Goal: Task Accomplishment & Management: Manage account settings

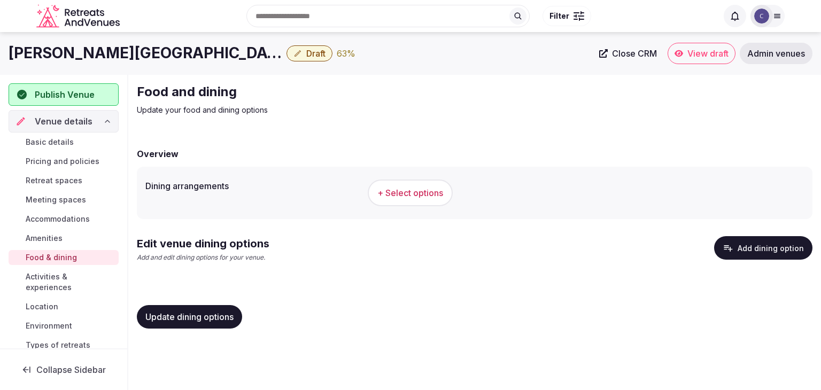
click at [417, 191] on span "+ Select options" at bounding box center [410, 193] width 66 height 12
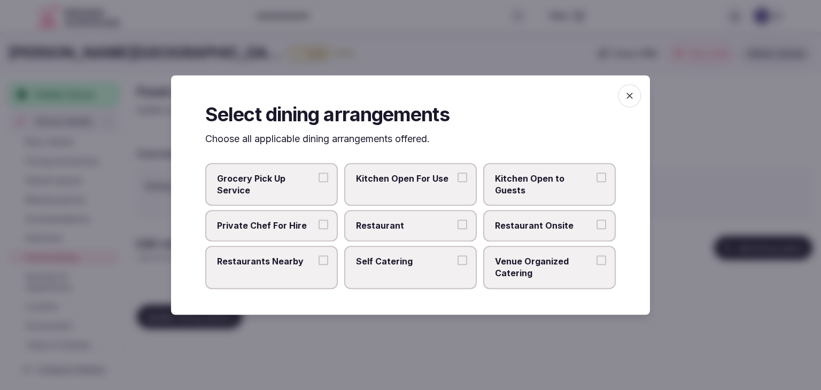
click at [698, 300] on div at bounding box center [410, 195] width 821 height 390
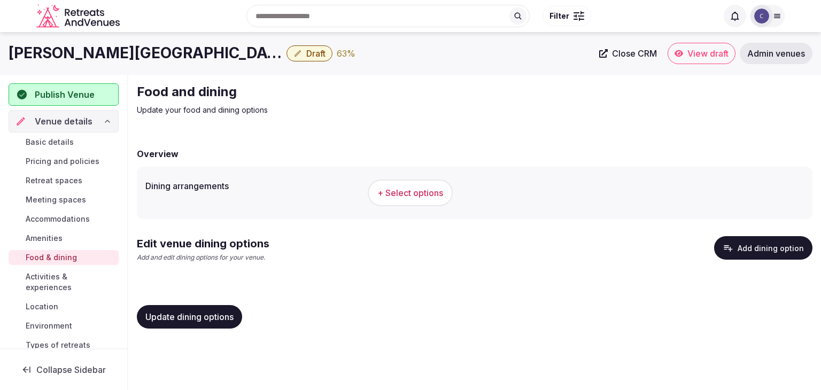
click at [727, 258] on button "Add dining option" at bounding box center [763, 248] width 98 height 24
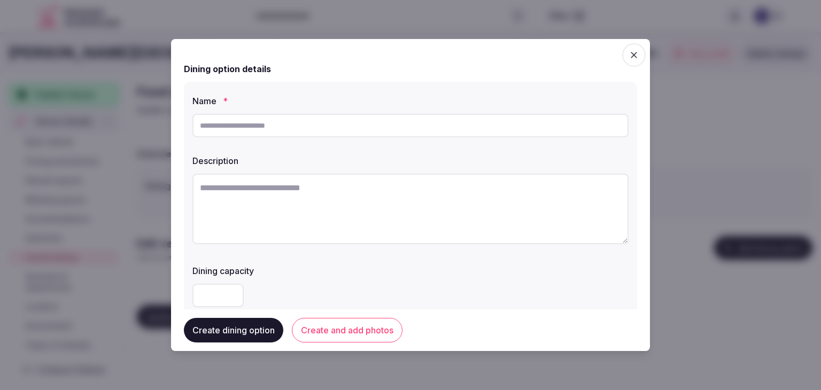
click at [394, 110] on div at bounding box center [410, 126] width 436 height 32
click at [394, 119] on input "text" at bounding box center [410, 126] width 436 height 24
paste input "**********"
type input "**********"
click at [673, 315] on div at bounding box center [410, 195] width 821 height 390
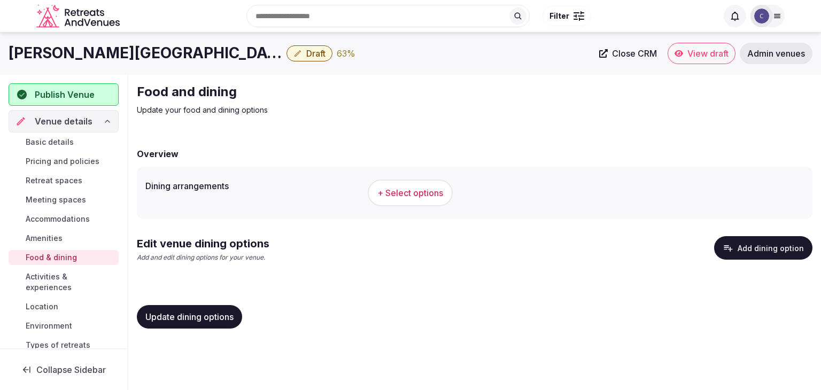
click at [425, 167] on div "Dining arrangements + Select options" at bounding box center [474, 193] width 675 height 52
click at [406, 201] on button "+ Select options" at bounding box center [410, 193] width 85 height 27
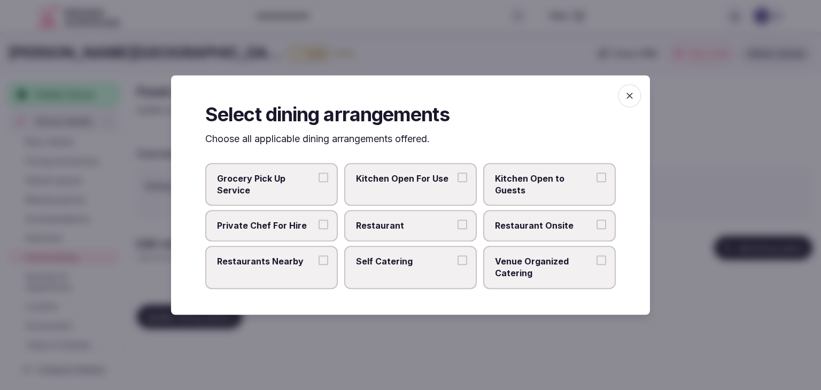
click at [626, 99] on icon "button" at bounding box center [629, 95] width 11 height 11
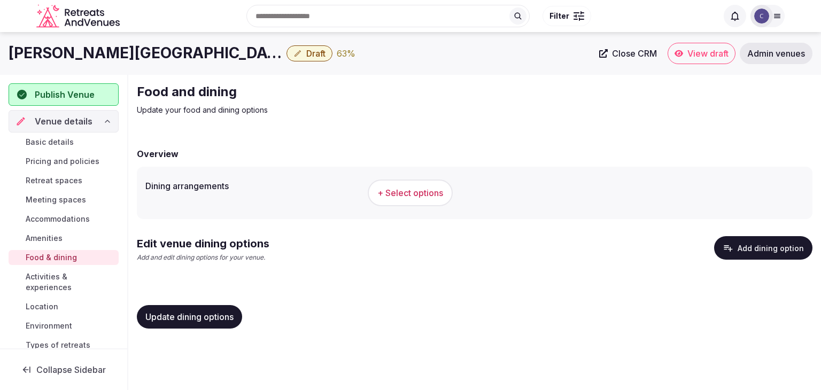
click at [210, 52] on h1 "Lindner Hotel Mallorca Portals Nous" at bounding box center [146, 53] width 274 height 21
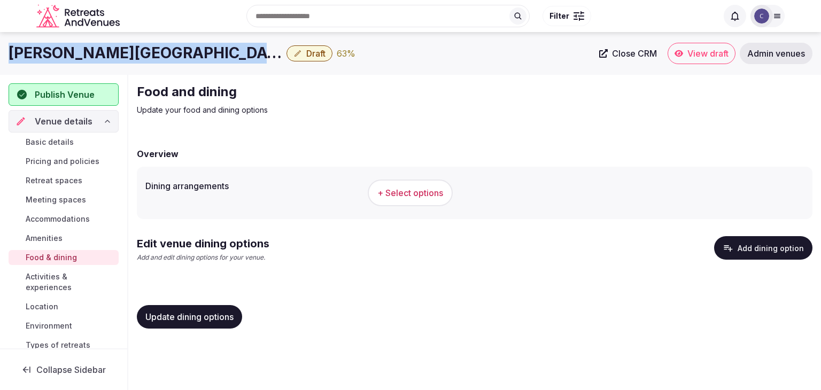
click at [210, 52] on h1 "Lindner Hotel Mallorca Portals Nous" at bounding box center [146, 53] width 274 height 21
copy div "Lindner Hotel Mallorca Portals Nous"
click at [418, 193] on span "+ Select options" at bounding box center [410, 193] width 66 height 12
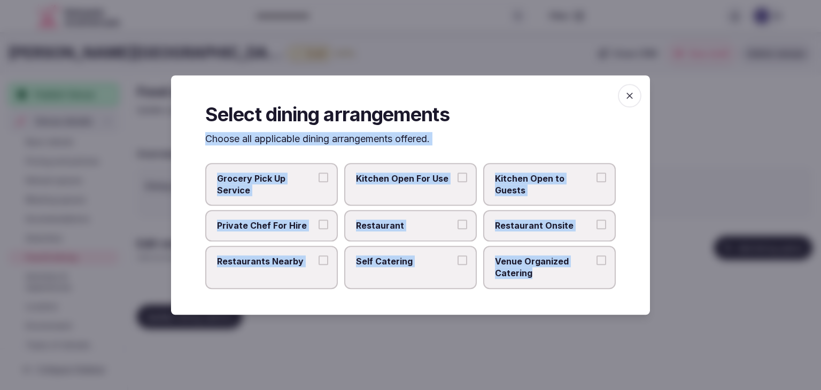
drag, startPoint x: 207, startPoint y: 135, endPoint x: 586, endPoint y: 278, distance: 404.7
click at [586, 278] on div "Select dining arrangements Choose all applicable dining arrangements offered. G…" at bounding box center [410, 194] width 479 height 239
copy div "Choose all applicable dining arrangements offered. Grocery Pick Up Service Kitc…"
click at [455, 213] on label "Restaurant" at bounding box center [410, 226] width 133 height 31
click at [457, 220] on button "Restaurant" at bounding box center [462, 225] width 10 height 10
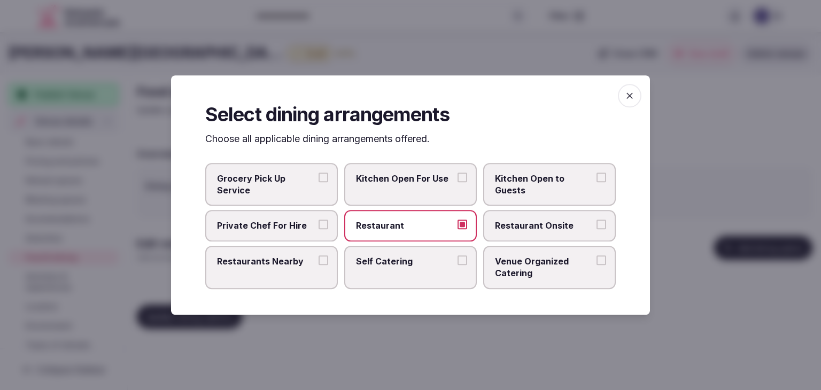
click at [504, 225] on span "Restaurant Onsite" at bounding box center [544, 226] width 98 height 12
click at [596, 225] on button "Restaurant Onsite" at bounding box center [601, 225] width 10 height 10
click at [522, 256] on span "Venue Organized Catering" at bounding box center [544, 267] width 98 height 24
click at [596, 256] on button "Venue Organized Catering" at bounding box center [601, 260] width 10 height 10
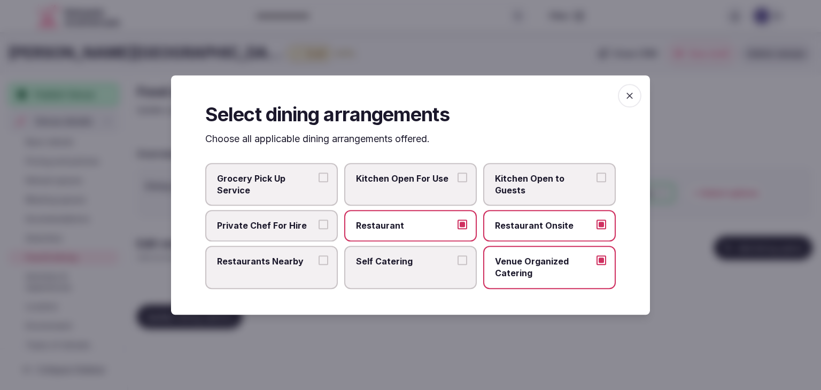
click at [318, 256] on button "Restaurants Nearby" at bounding box center [323, 260] width 10 height 10
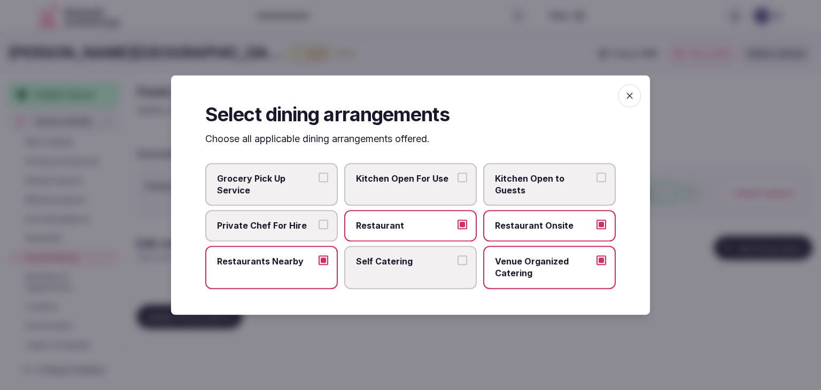
click at [616, 95] on div "Select dining arrangements Choose all applicable dining arrangements offered. G…" at bounding box center [410, 194] width 479 height 239
click at [634, 92] on icon "button" at bounding box center [629, 95] width 11 height 11
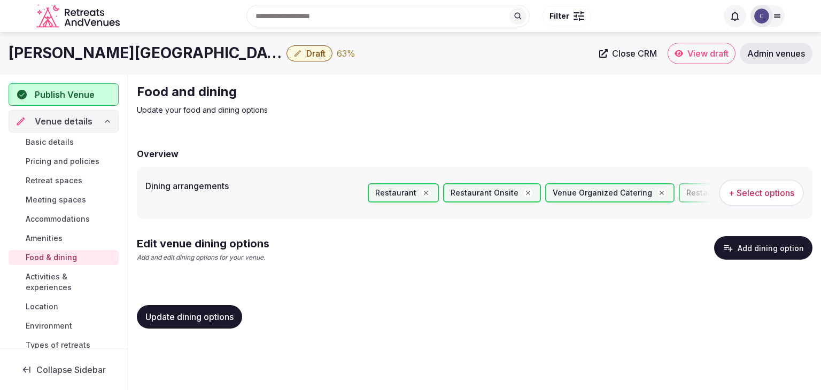
click at [190, 322] on button "Update dining options" at bounding box center [189, 317] width 105 height 24
click at [750, 248] on button "Add dining option" at bounding box center [763, 248] width 98 height 24
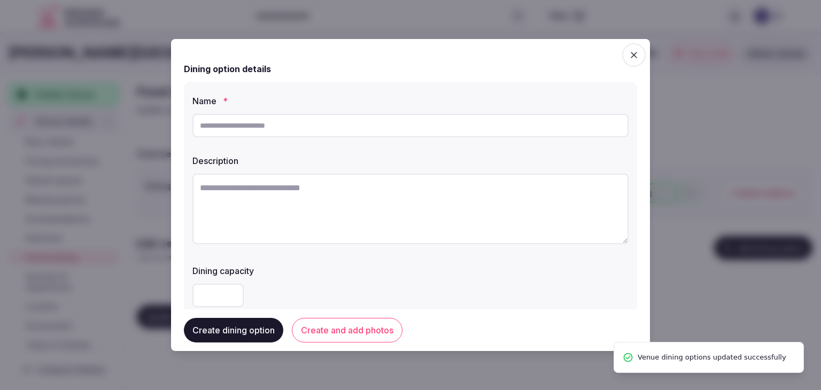
click at [346, 118] on input "text" at bounding box center [410, 126] width 436 height 24
paste input "**********"
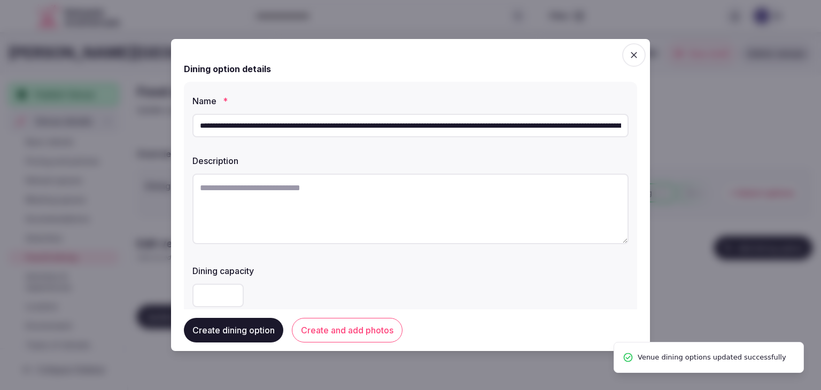
type input "**********"
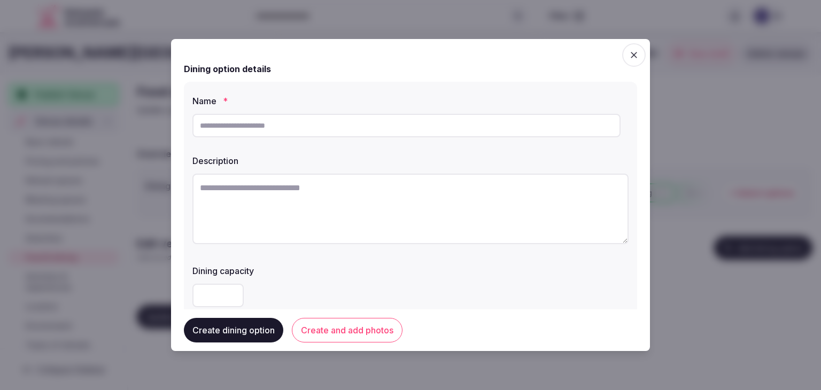
click at [372, 208] on textarea at bounding box center [410, 209] width 436 height 71
paste textarea "**********"
type textarea "**********"
click at [270, 135] on input "text" at bounding box center [406, 126] width 428 height 24
paste input "**********"
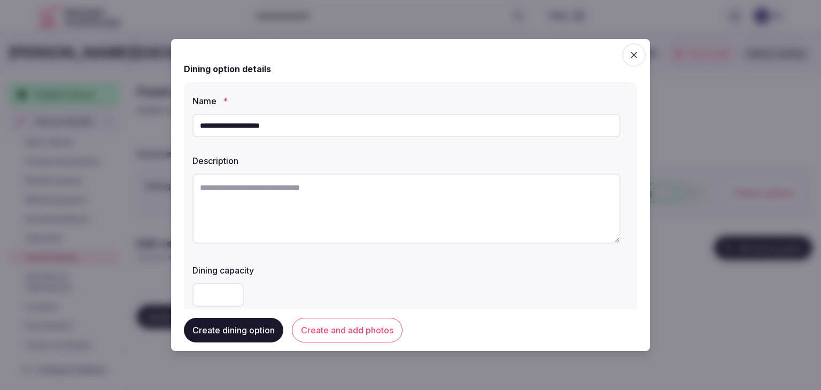
type input "**********"
click at [308, 200] on textarea at bounding box center [406, 209] width 428 height 70
paste textarea "**********"
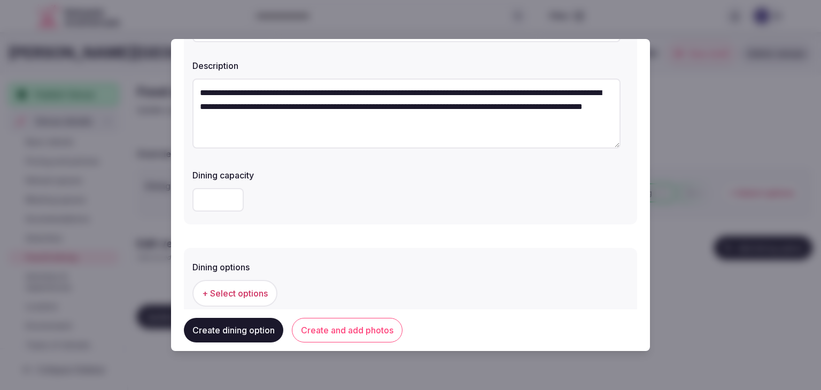
scroll to position [107, 0]
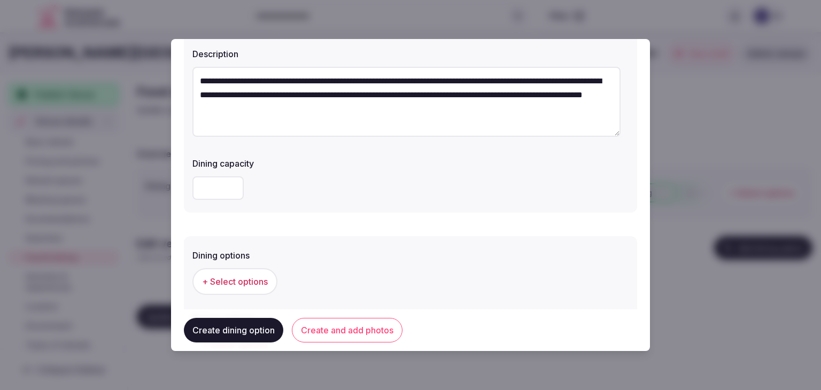
type textarea "**********"
click at [235, 277] on span "+ Select options" at bounding box center [235, 282] width 66 height 12
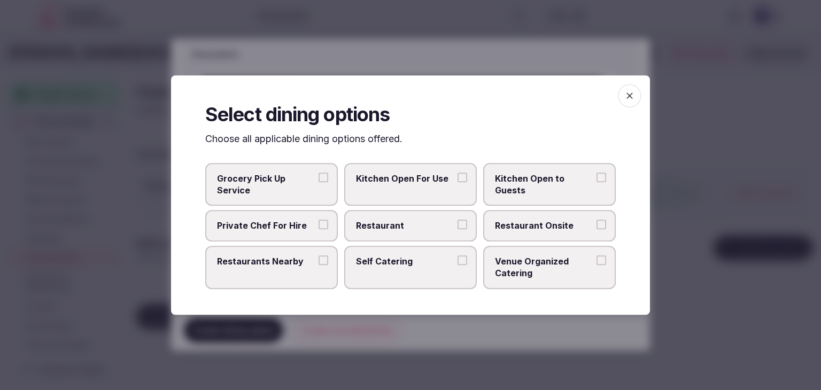
click at [391, 232] on label "Restaurant" at bounding box center [410, 226] width 133 height 31
click at [457, 230] on button "Restaurant" at bounding box center [462, 225] width 10 height 10
click at [536, 220] on span "Restaurant Onsite" at bounding box center [544, 226] width 98 height 12
click at [596, 220] on button "Restaurant Onsite" at bounding box center [601, 225] width 10 height 10
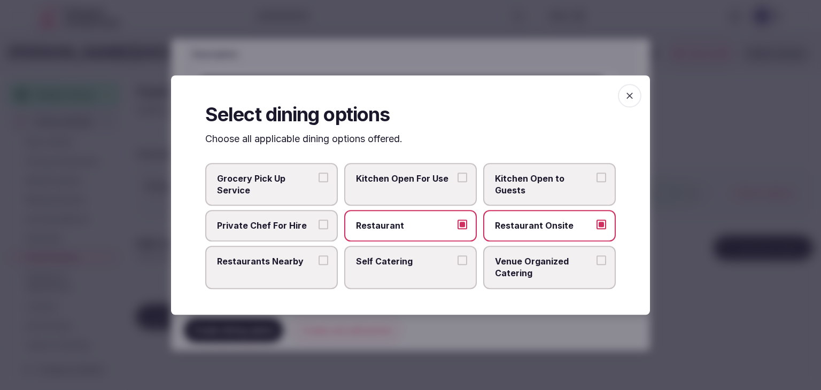
click at [652, 83] on div at bounding box center [410, 195] width 821 height 390
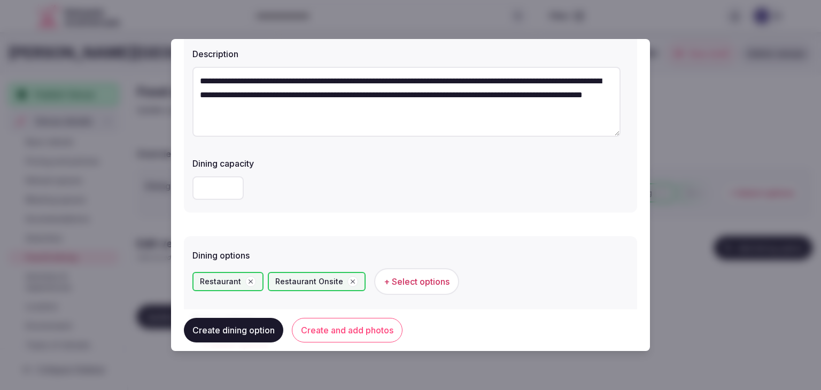
scroll to position [267, 0]
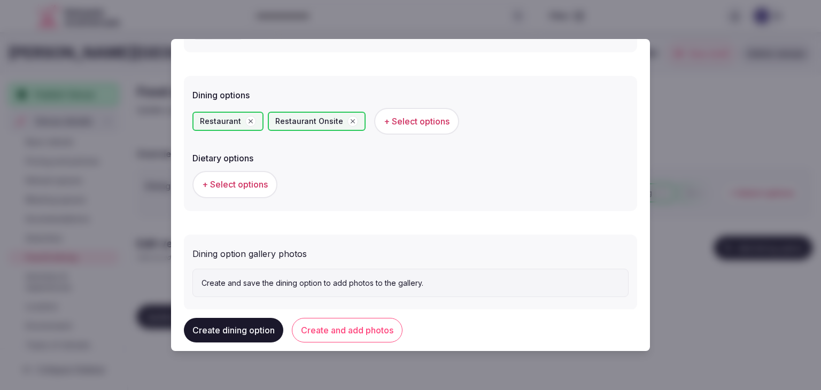
click at [379, 331] on button "Create and add photos" at bounding box center [347, 330] width 111 height 25
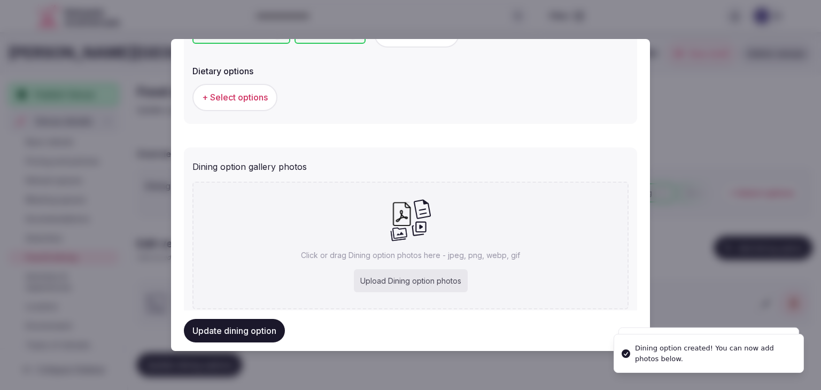
scroll to position [387, 0]
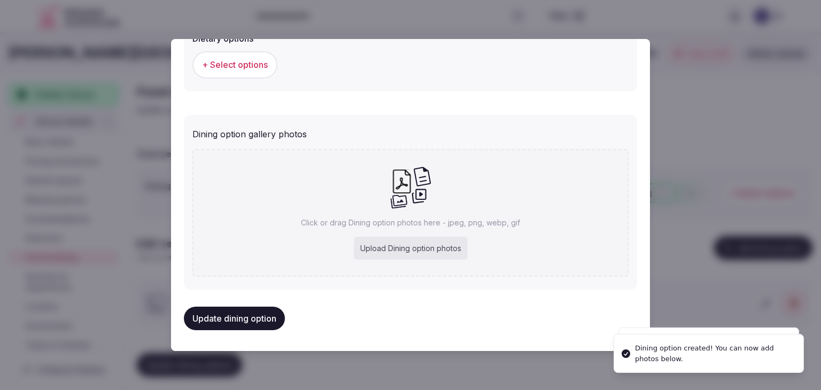
click at [436, 249] on div "Upload Dining option photos" at bounding box center [411, 249] width 114 height 24
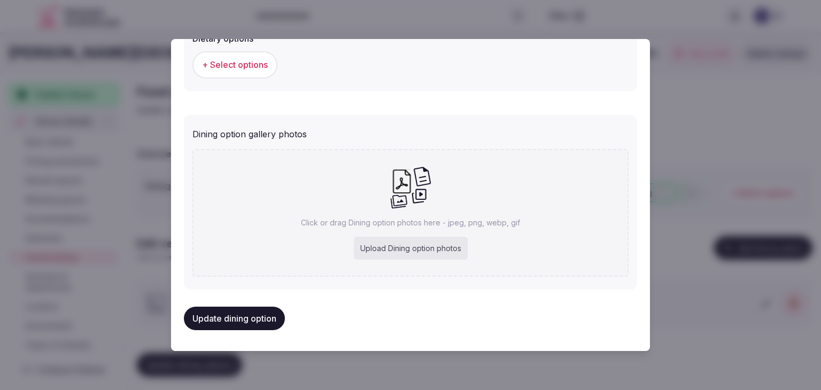
type input "**********"
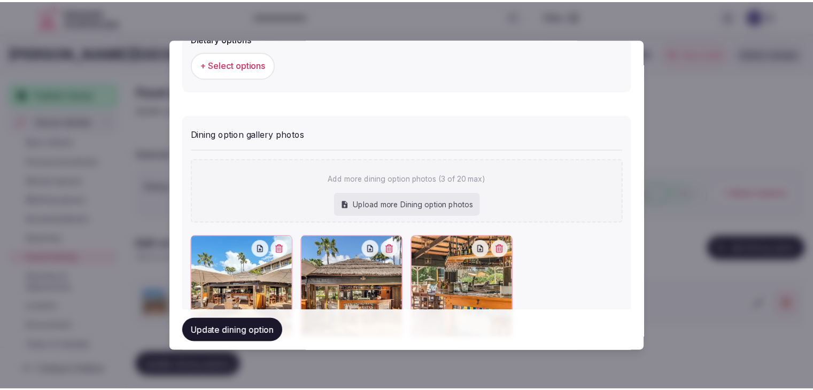
scroll to position [446, 0]
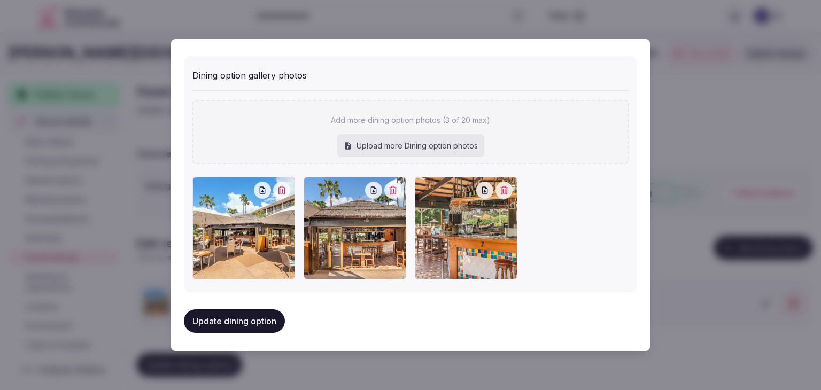
click at [250, 318] on button "Update dining option" at bounding box center [234, 321] width 101 height 24
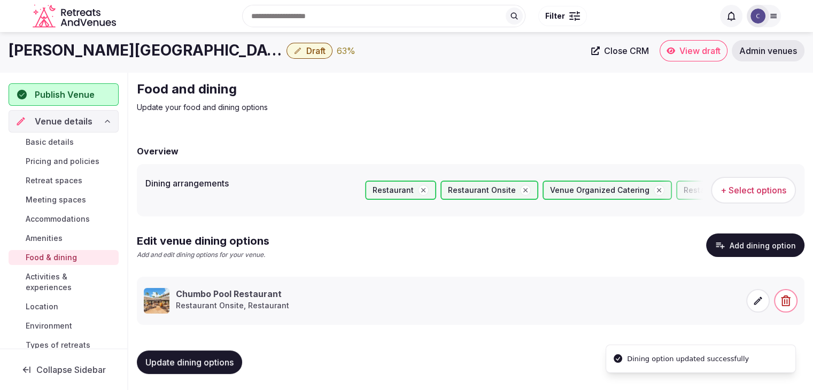
scroll to position [3, 0]
drag, startPoint x: 209, startPoint y: 360, endPoint x: 235, endPoint y: 362, distance: 25.2
click at [209, 360] on span "Update dining options" at bounding box center [189, 361] width 88 height 11
click at [41, 273] on span "Activities & experiences" at bounding box center [70, 281] width 89 height 21
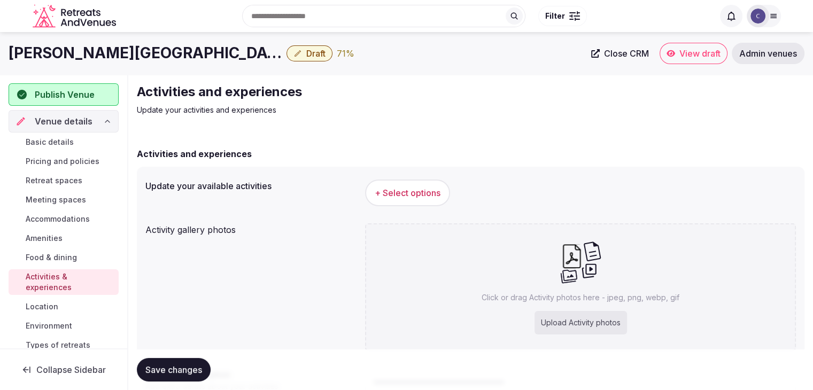
click at [141, 54] on h1 "Lindner Hotel Mallorca Portals Nous" at bounding box center [146, 53] width 274 height 21
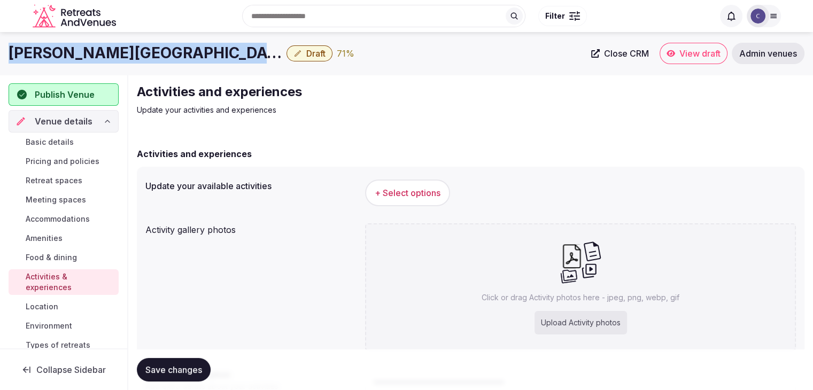
click at [141, 54] on h1 "Lindner Hotel Mallorca Portals Nous" at bounding box center [146, 53] width 274 height 21
copy div "Lindner Hotel Mallorca Portals Nous"
click at [395, 190] on span "+ Select options" at bounding box center [408, 193] width 66 height 12
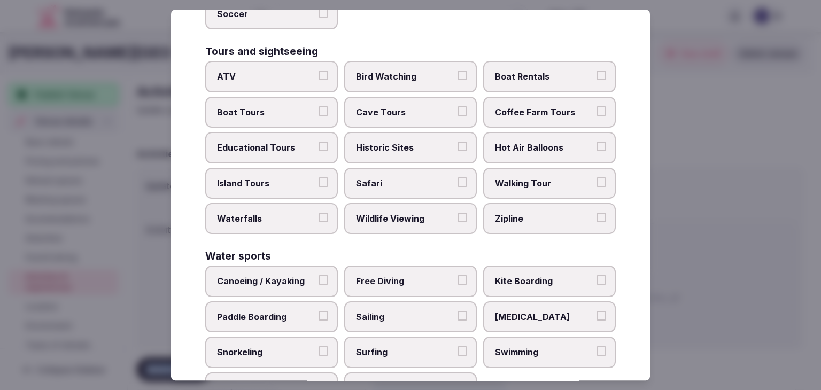
scroll to position [825, 0]
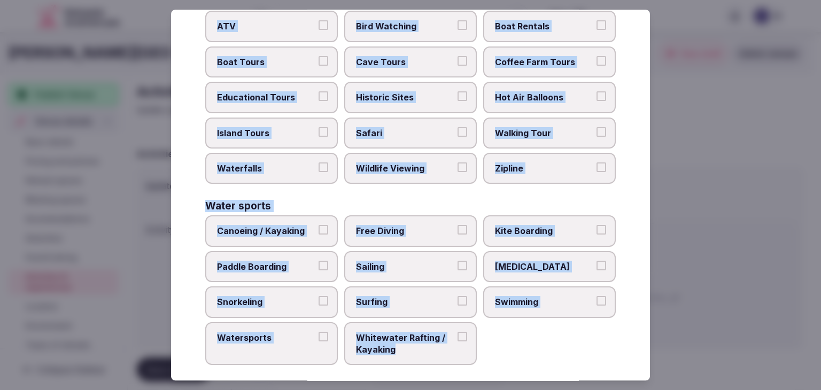
drag, startPoint x: 192, startPoint y: 68, endPoint x: 495, endPoint y: 340, distance: 406.8
click at [495, 340] on div "Select your activities Choose all applicable activities offered. Culture Dancin…" at bounding box center [410, 195] width 479 height 371
copy div "Choose all applicable activities offered. Culture Dancing Food and Culinary Cla…"
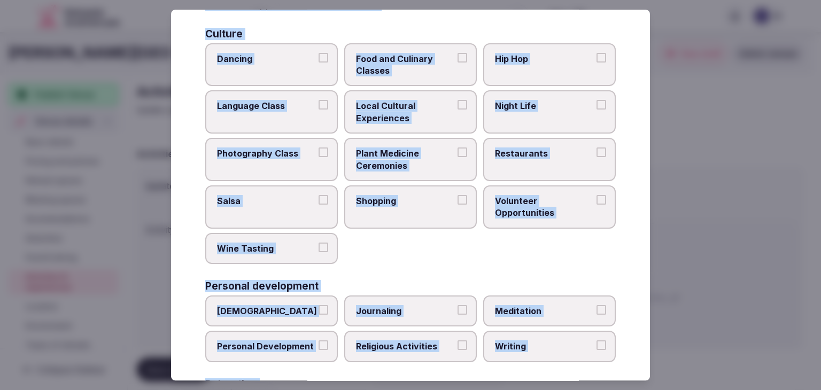
scroll to position [0, 0]
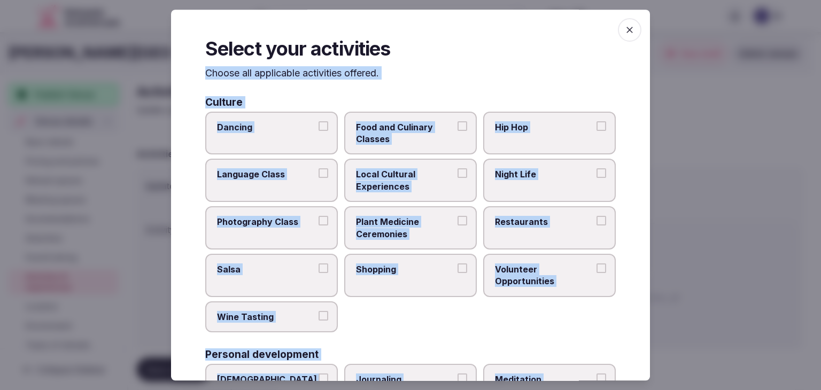
click at [427, 188] on span "Local Cultural Experiences" at bounding box center [405, 181] width 98 height 24
click at [457, 178] on button "Local Cultural Experiences" at bounding box center [462, 174] width 10 height 10
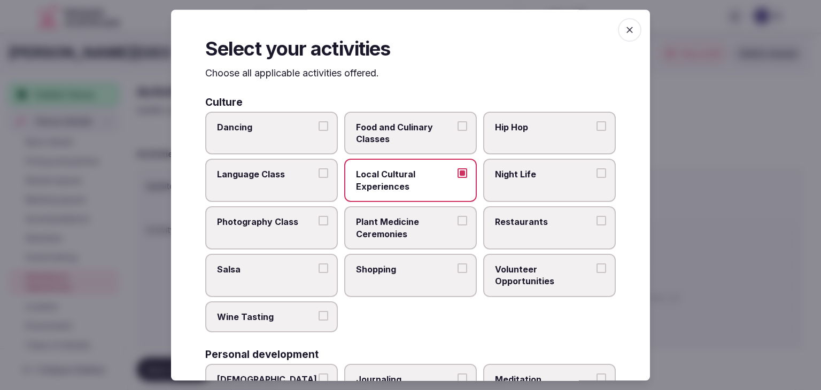
click at [547, 185] on label "Night Life" at bounding box center [549, 180] width 133 height 43
click at [596, 178] on button "Night Life" at bounding box center [601, 174] width 10 height 10
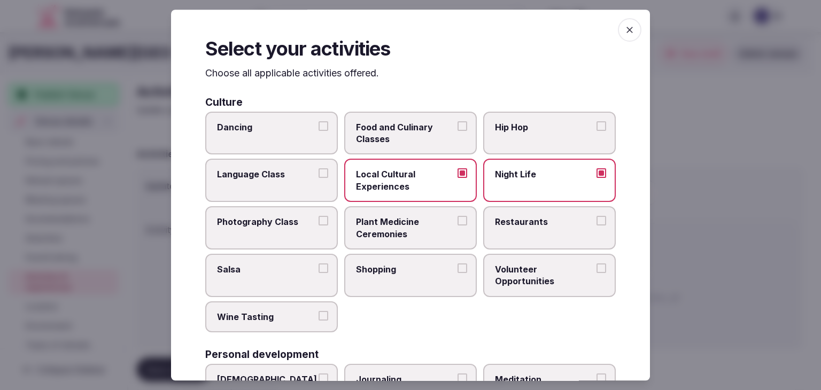
click at [548, 227] on span "Restaurants" at bounding box center [544, 222] width 98 height 12
click at [596, 225] on button "Restaurants" at bounding box center [601, 221] width 10 height 10
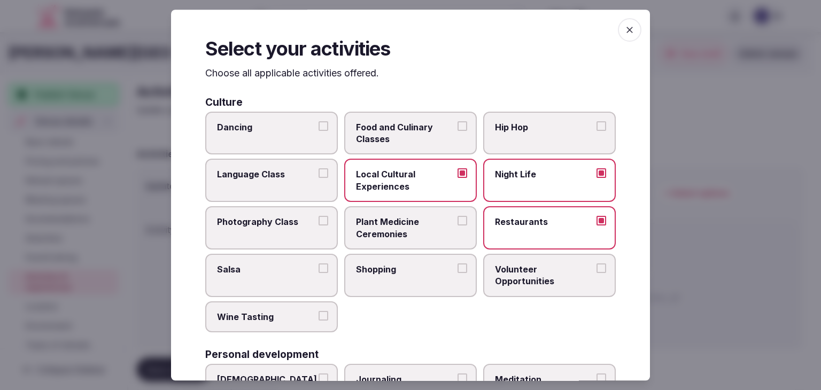
click at [394, 258] on label "Shopping" at bounding box center [410, 275] width 133 height 43
click at [457, 263] on button "Shopping" at bounding box center [462, 268] width 10 height 10
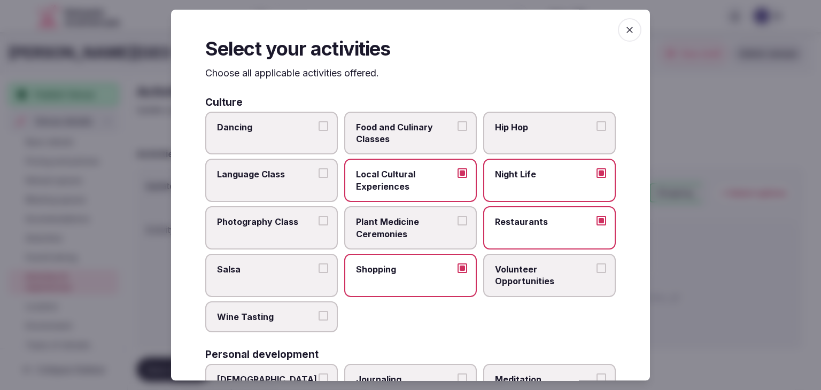
click at [265, 326] on label "Wine Tasting" at bounding box center [271, 316] width 133 height 31
click at [318, 321] on button "Wine Tasting" at bounding box center [323, 316] width 10 height 10
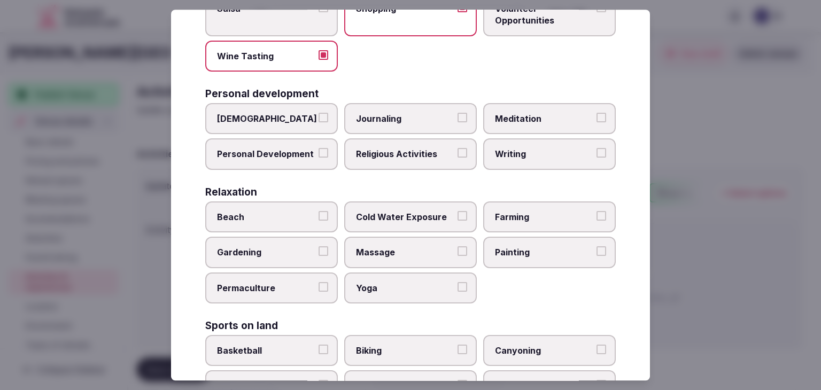
scroll to position [267, 0]
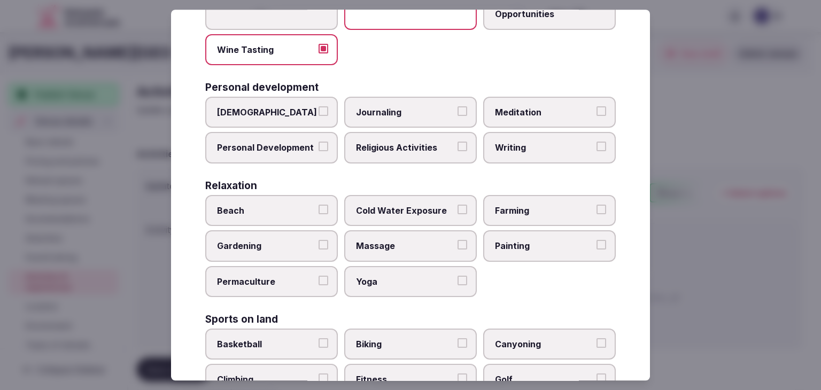
click at [301, 143] on span "Personal Development" at bounding box center [266, 148] width 98 height 12
click at [318, 143] on button "Personal Development" at bounding box center [323, 147] width 10 height 10
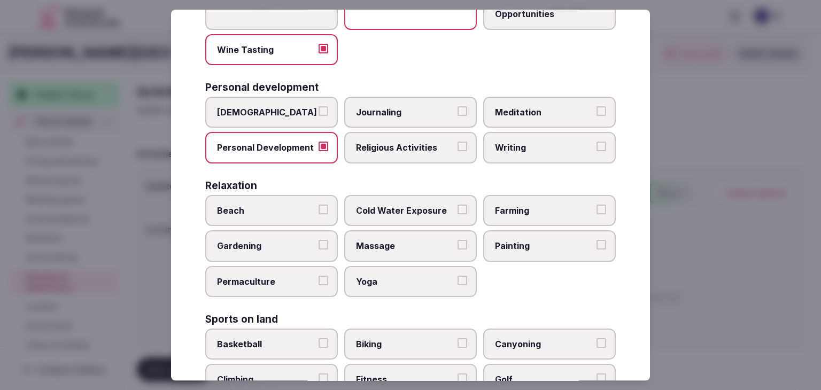
click at [407, 144] on span "Religious Activities" at bounding box center [405, 148] width 98 height 12
click at [457, 144] on button "Religious Activities" at bounding box center [462, 147] width 10 height 10
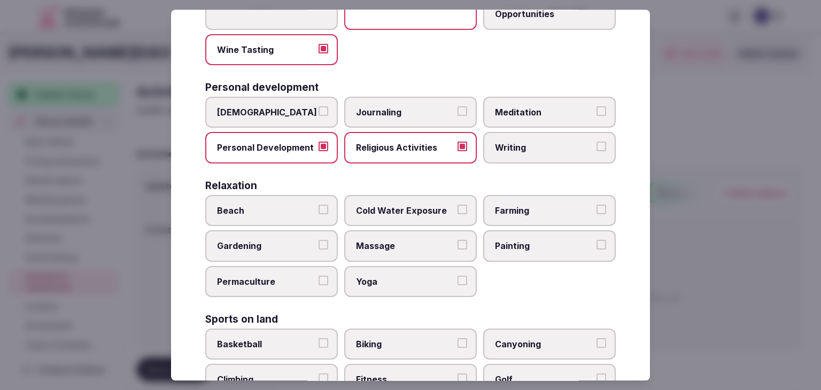
click at [512, 147] on span "Writing" at bounding box center [544, 148] width 98 height 12
click at [596, 147] on button "Writing" at bounding box center [601, 147] width 10 height 10
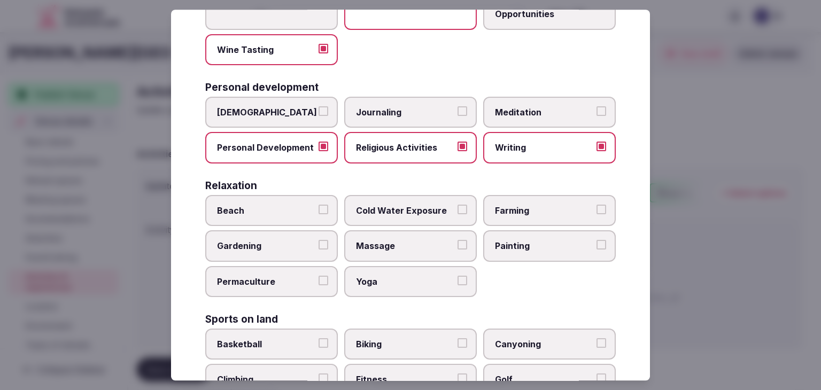
click at [518, 112] on span "Meditation" at bounding box center [544, 112] width 98 height 12
click at [596, 112] on button "Meditation" at bounding box center [601, 111] width 10 height 10
click at [534, 149] on span "Writing" at bounding box center [544, 148] width 98 height 12
click at [596, 149] on button "Writing" at bounding box center [601, 147] width 10 height 10
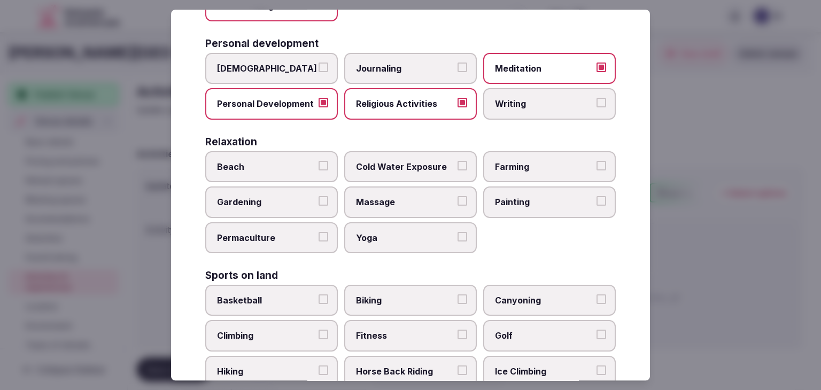
scroll to position [374, 0]
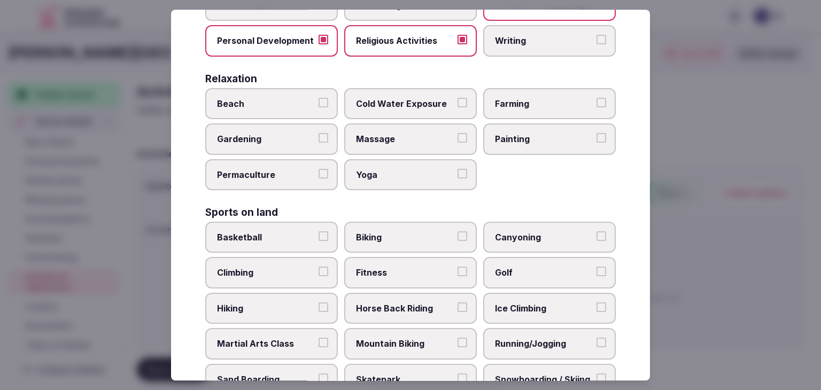
click at [254, 98] on span "Beach" at bounding box center [266, 104] width 98 height 12
click at [318, 98] on button "Beach" at bounding box center [323, 103] width 10 height 10
click at [442, 136] on span "Massage" at bounding box center [405, 140] width 98 height 12
click at [457, 136] on button "Massage" at bounding box center [462, 139] width 10 height 10
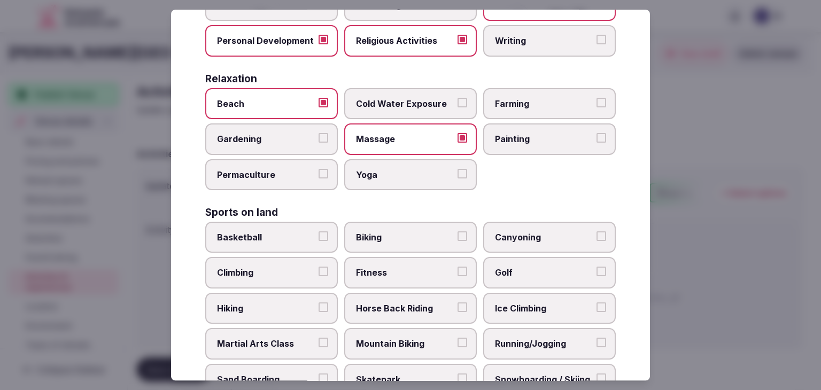
click at [425, 161] on label "Yoga" at bounding box center [410, 174] width 133 height 31
click at [457, 169] on button "Yoga" at bounding box center [462, 174] width 10 height 10
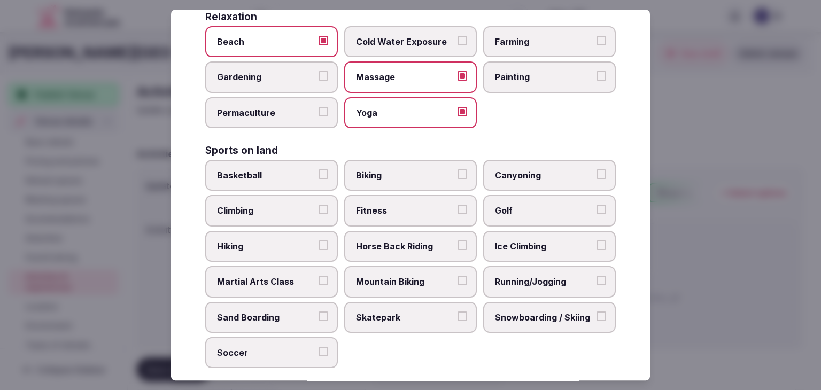
scroll to position [481, 0]
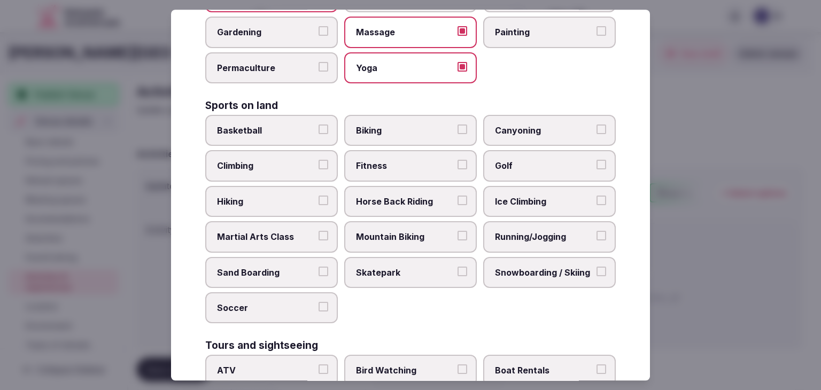
click at [410, 165] on span "Fitness" at bounding box center [405, 166] width 98 height 12
click at [457, 165] on button "Fitness" at bounding box center [462, 165] width 10 height 10
click at [553, 160] on span "Golf" at bounding box center [544, 166] width 98 height 12
click at [596, 160] on button "Golf" at bounding box center [601, 165] width 10 height 10
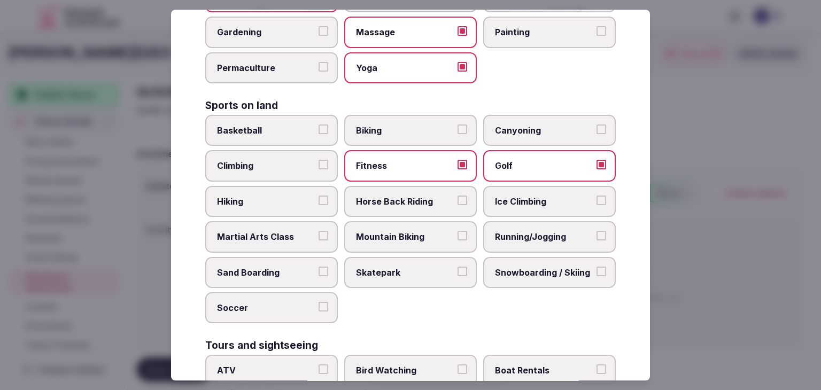
click at [258, 196] on span "Hiking" at bounding box center [266, 202] width 98 height 12
click at [318, 196] on button "Hiking" at bounding box center [323, 201] width 10 height 10
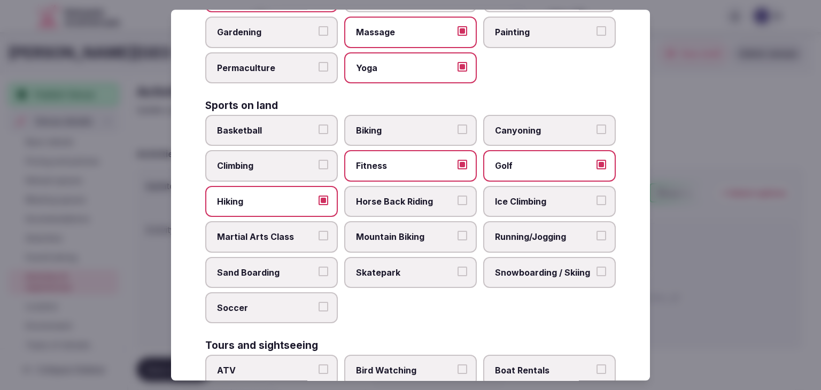
click at [399, 115] on label "Biking" at bounding box center [410, 130] width 133 height 31
click at [457, 125] on button "Biking" at bounding box center [462, 130] width 10 height 10
click at [423, 197] on span "Horse Back Riding" at bounding box center [405, 202] width 98 height 12
click at [457, 197] on button "Horse Back Riding" at bounding box center [462, 201] width 10 height 10
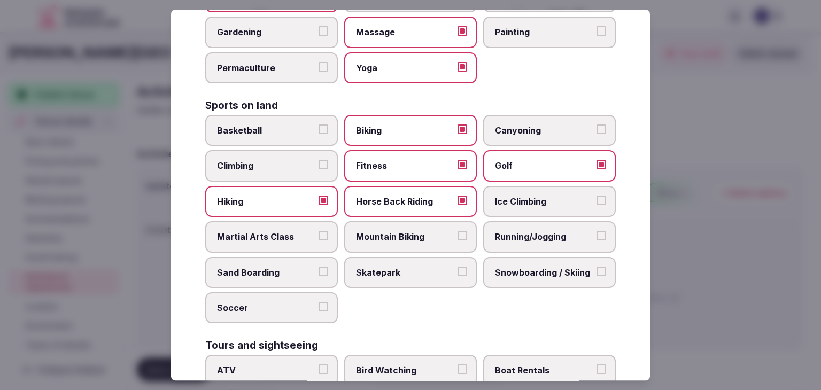
click at [517, 240] on label "Running/Jogging" at bounding box center [549, 236] width 133 height 31
click at [596, 240] on button "Running/Jogging" at bounding box center [601, 236] width 10 height 10
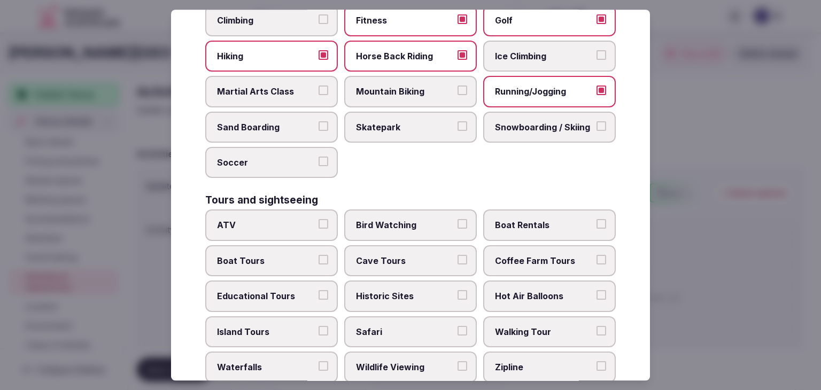
scroll to position [641, 0]
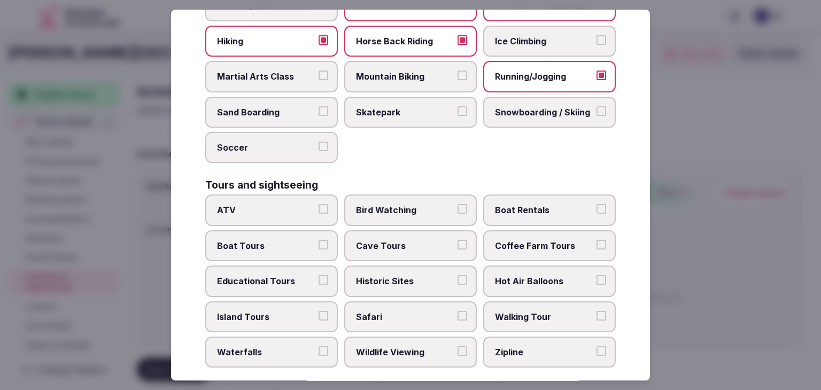
click at [258, 246] on label "Boat Tours" at bounding box center [271, 245] width 133 height 31
click at [318, 246] on button "Boat Tours" at bounding box center [323, 245] width 10 height 10
click at [284, 311] on span "Island Tours" at bounding box center [266, 317] width 98 height 12
click at [318, 311] on button "Island Tours" at bounding box center [323, 316] width 10 height 10
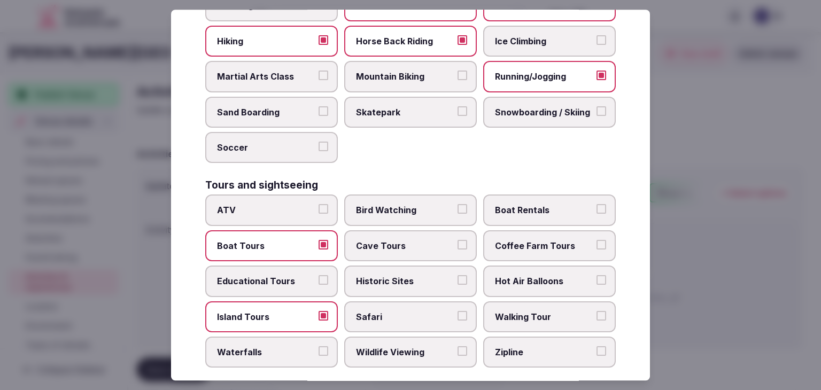
click at [376, 266] on label "Historic Sites" at bounding box center [410, 281] width 133 height 31
click at [457, 275] on button "Historic Sites" at bounding box center [462, 280] width 10 height 10
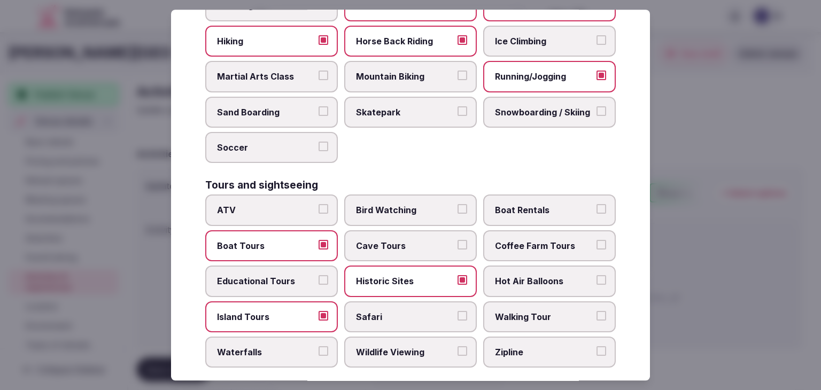
click at [552, 311] on span "Walking Tour" at bounding box center [544, 317] width 98 height 12
click at [596, 311] on button "Walking Tour" at bounding box center [601, 316] width 10 height 10
click at [405, 347] on span "Wildlife Viewing" at bounding box center [405, 352] width 98 height 12
click at [457, 347] on button "Wildlife Viewing" at bounding box center [462, 351] width 10 height 10
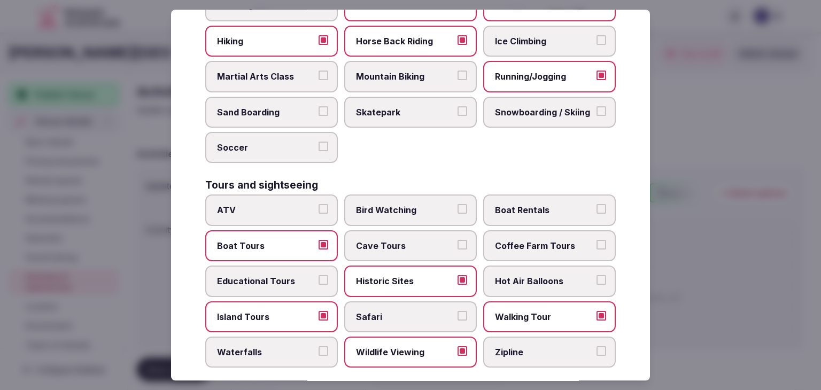
click at [413, 196] on label "Bird Watching" at bounding box center [410, 210] width 133 height 31
click at [457, 205] on button "Bird Watching" at bounding box center [462, 210] width 10 height 10
click at [523, 356] on label "Zipline" at bounding box center [549, 352] width 133 height 31
click at [596, 356] on button "Zipline" at bounding box center [601, 351] width 10 height 10
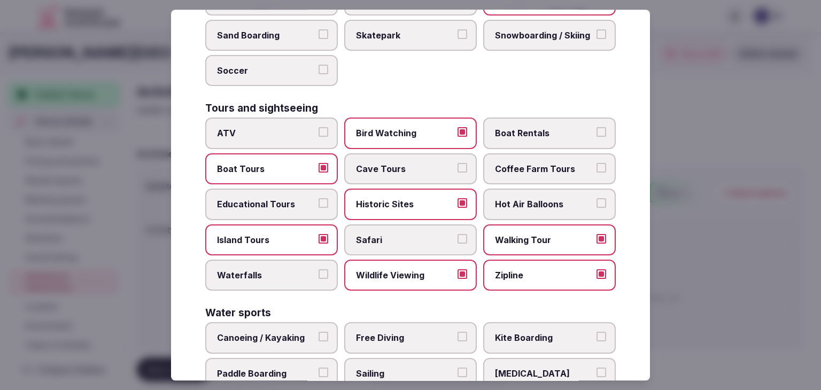
scroll to position [825, 0]
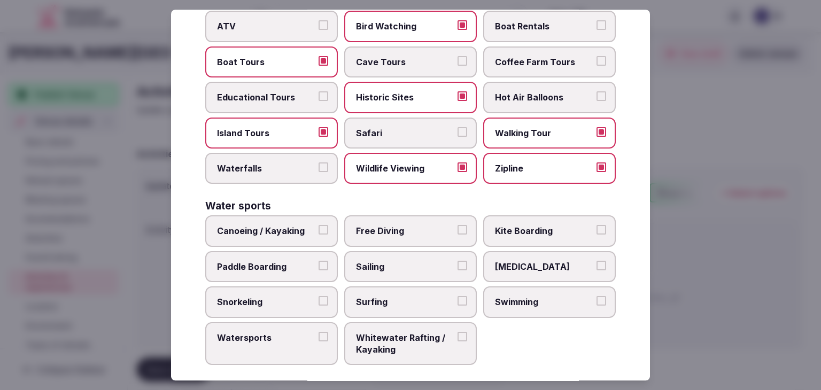
click at [285, 225] on span "Canoeing / Kayaking" at bounding box center [266, 231] width 98 height 12
click at [318, 225] on button "Canoeing / Kayaking" at bounding box center [323, 230] width 10 height 10
click at [286, 268] on label "Paddle Boarding" at bounding box center [271, 266] width 133 height 31
click at [318, 268] on button "Paddle Boarding" at bounding box center [323, 266] width 10 height 10
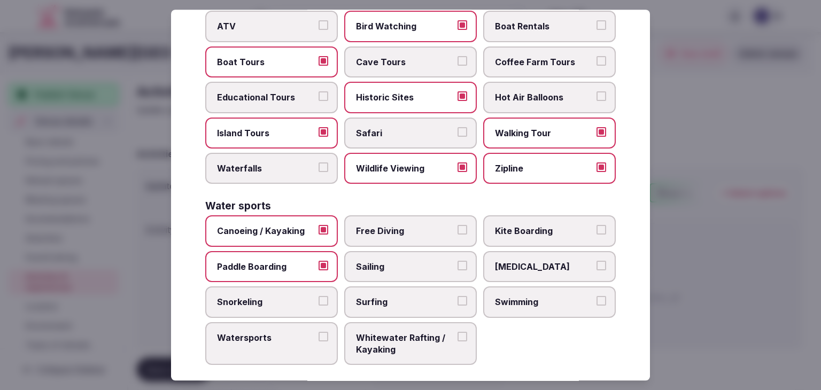
click at [400, 261] on span "Sailing" at bounding box center [405, 267] width 98 height 12
click at [457, 261] on button "Sailing" at bounding box center [462, 266] width 10 height 10
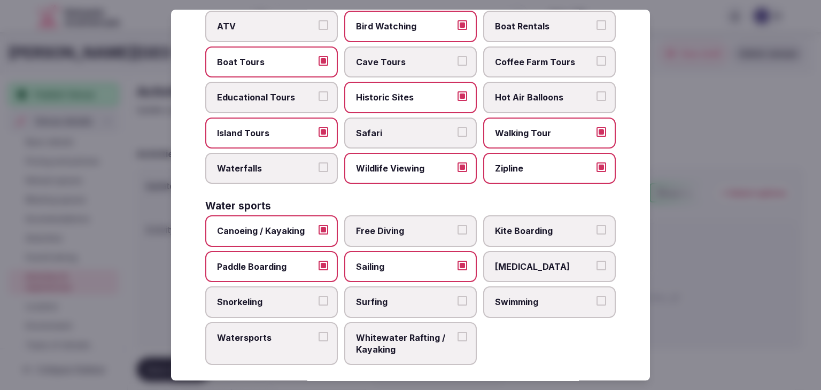
click at [557, 263] on label "[MEDICAL_DATA]" at bounding box center [549, 266] width 133 height 31
click at [596, 263] on button "[MEDICAL_DATA]" at bounding box center [601, 266] width 10 height 10
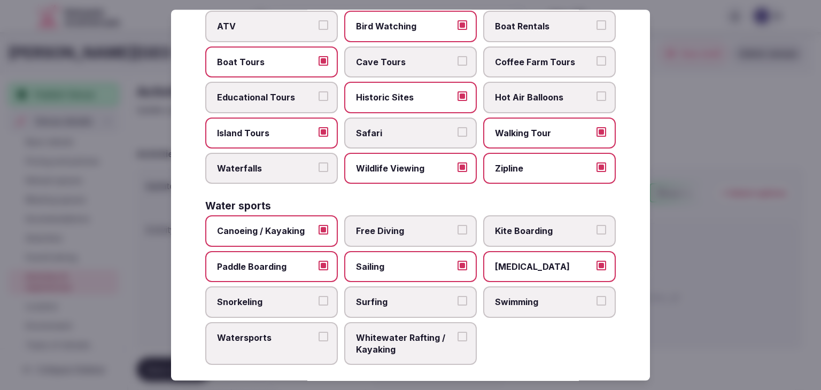
drag, startPoint x: 422, startPoint y: 293, endPoint x: 326, endPoint y: 298, distance: 95.2
click at [421, 296] on span "Surfing" at bounding box center [405, 302] width 98 height 12
click at [457, 296] on button "Surfing" at bounding box center [462, 301] width 10 height 10
click at [264, 297] on span "Snorkeling" at bounding box center [266, 302] width 98 height 12
click at [318, 297] on button "Snorkeling" at bounding box center [323, 301] width 10 height 10
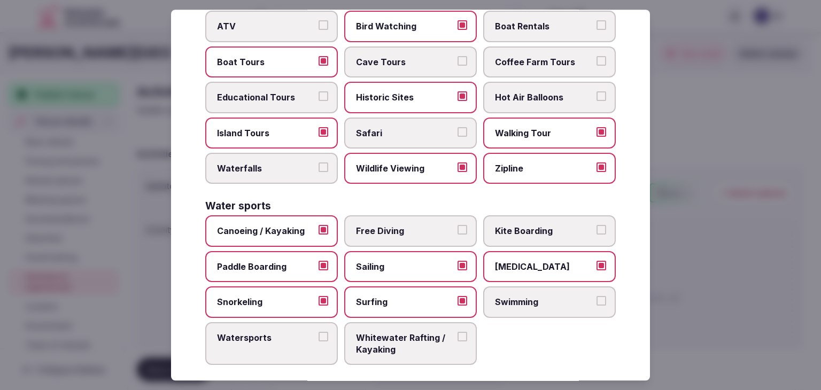
click at [522, 299] on label "Swimming" at bounding box center [549, 301] width 133 height 31
click at [596, 299] on button "Swimming" at bounding box center [601, 301] width 10 height 10
click at [315, 330] on label "Watersports" at bounding box center [271, 343] width 133 height 43
click at [318, 332] on button "Watersports" at bounding box center [323, 337] width 10 height 10
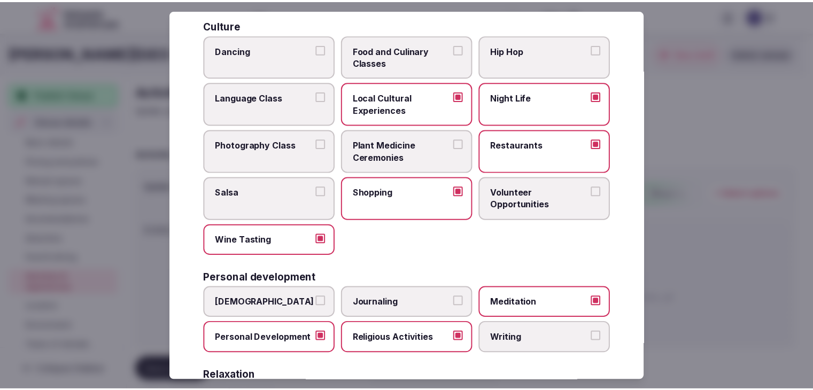
scroll to position [0, 0]
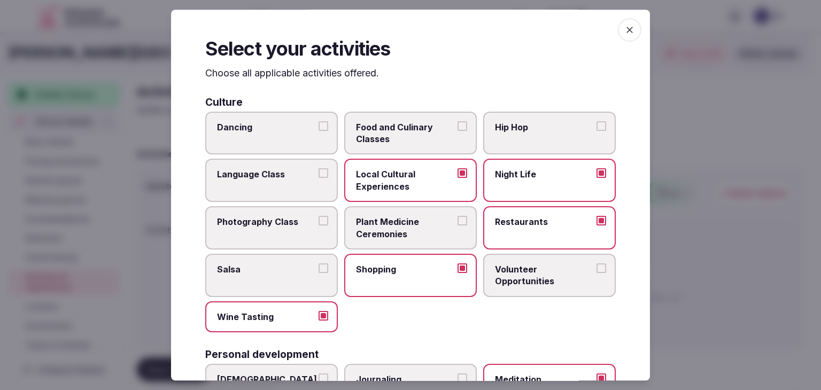
click at [629, 38] on div "Select your activities Choose all applicable activities offered. Culture Dancin…" at bounding box center [410, 195] width 479 height 371
click at [624, 33] on icon "button" at bounding box center [629, 30] width 11 height 11
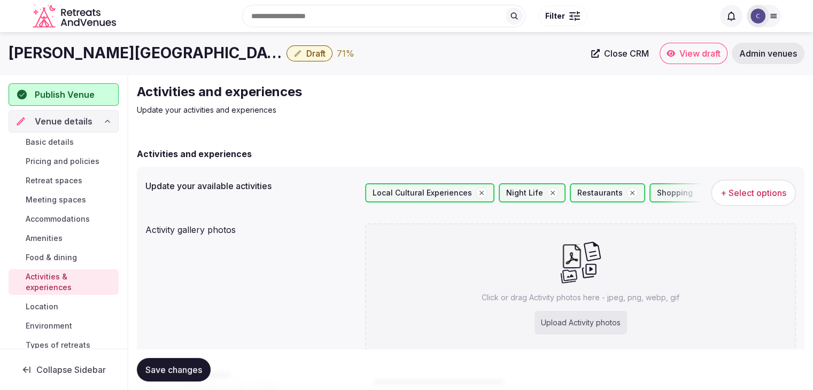
click at [193, 368] on span "Save changes" at bounding box center [173, 369] width 57 height 11
click at [592, 323] on div "Upload Activity photos" at bounding box center [580, 323] width 92 height 24
type input "**********"
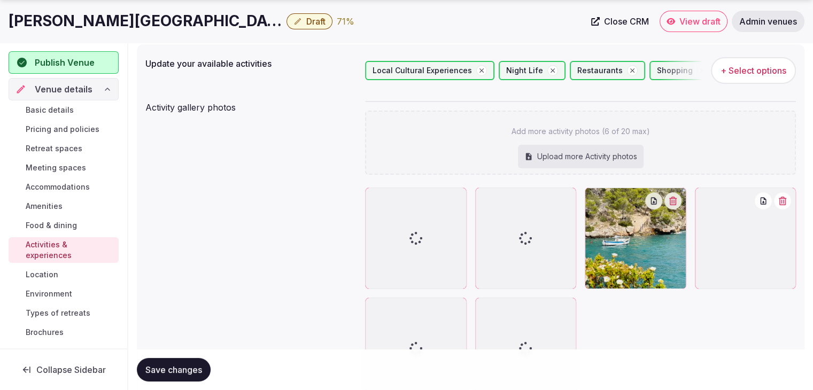
scroll to position [214, 0]
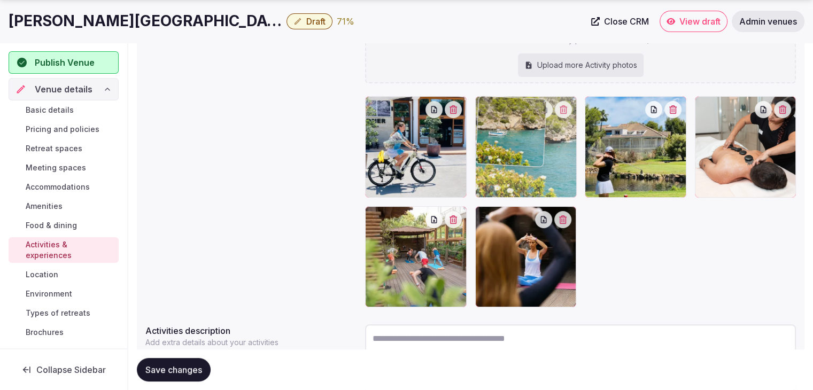
drag, startPoint x: 607, startPoint y: 99, endPoint x: 453, endPoint y: 102, distance: 154.5
click at [468, 102] on body "Search Popular Destinations Toscana, Italy Riviera Maya, Mexico Indonesia, Bali…" at bounding box center [406, 131] width 813 height 691
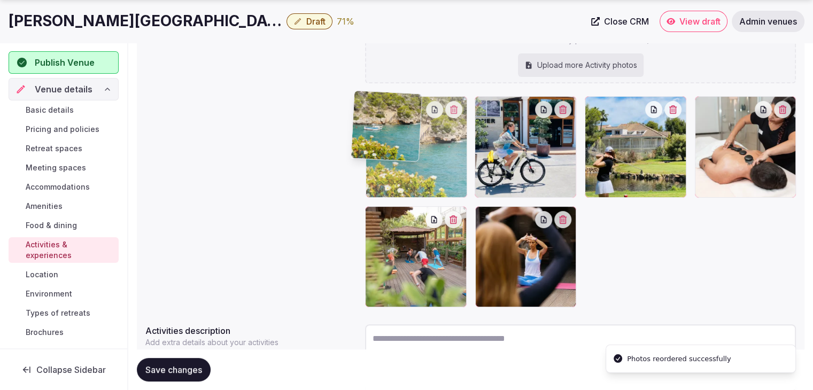
drag, startPoint x: 482, startPoint y: 109, endPoint x: 366, endPoint y: 106, distance: 116.0
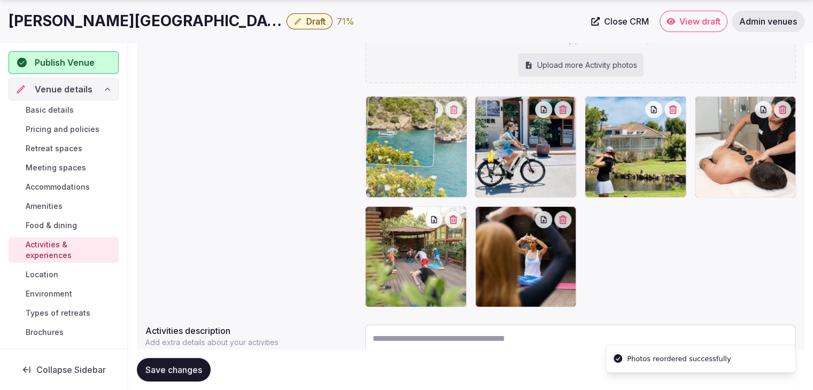
click at [359, 105] on body "Search Popular Destinations Toscana, Italy Riviera Maya, Mexico Indonesia, Bali…" at bounding box center [406, 131] width 813 height 691
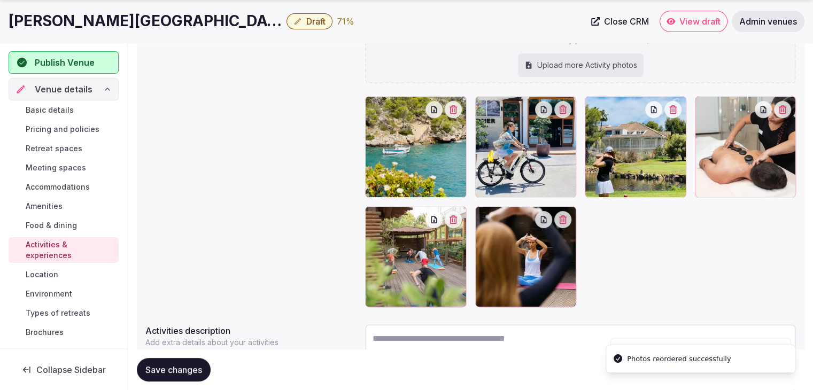
click at [182, 369] on span "Save changes" at bounding box center [173, 369] width 57 height 11
click at [72, 294] on span "Environment" at bounding box center [49, 294] width 46 height 11
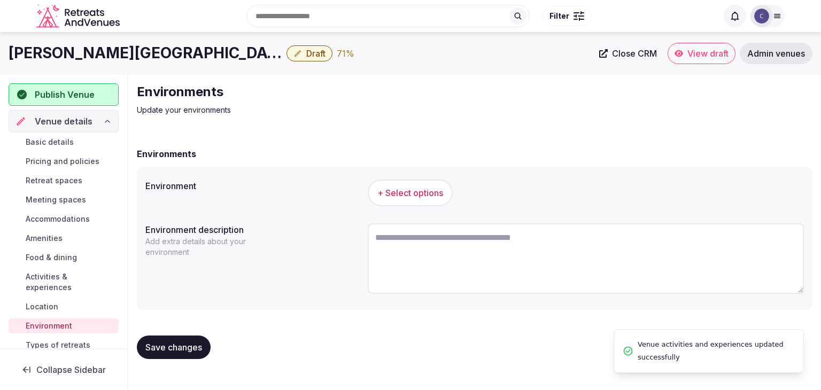
click at [387, 194] on span "+ Select options" at bounding box center [410, 193] width 66 height 12
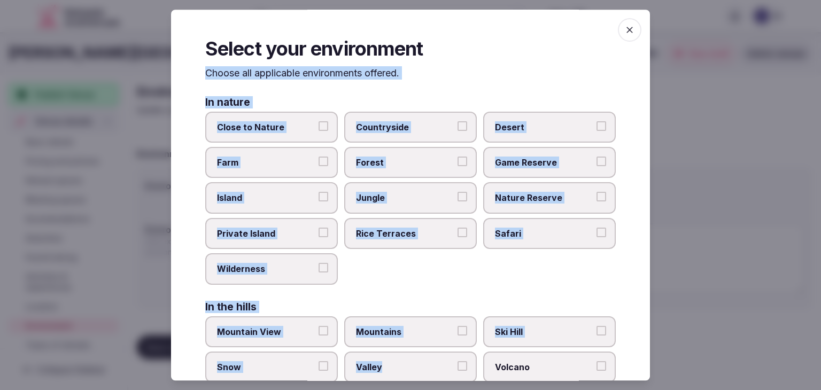
scroll to position [255, 0]
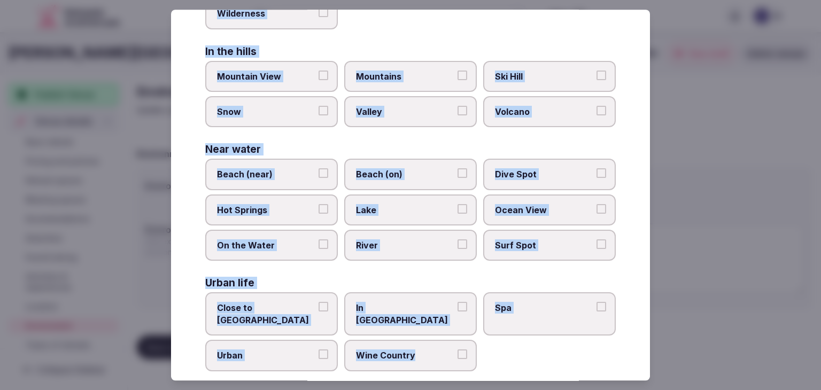
drag, startPoint x: 200, startPoint y: 75, endPoint x: 473, endPoint y: 339, distance: 379.8
click at [473, 339] on div "Select your environment Choose all applicable environments offered. In nature C…" at bounding box center [410, 195] width 479 height 371
copy div "Choose all applicable environments offered. In nature Close to [GEOGRAPHIC_DATA…"
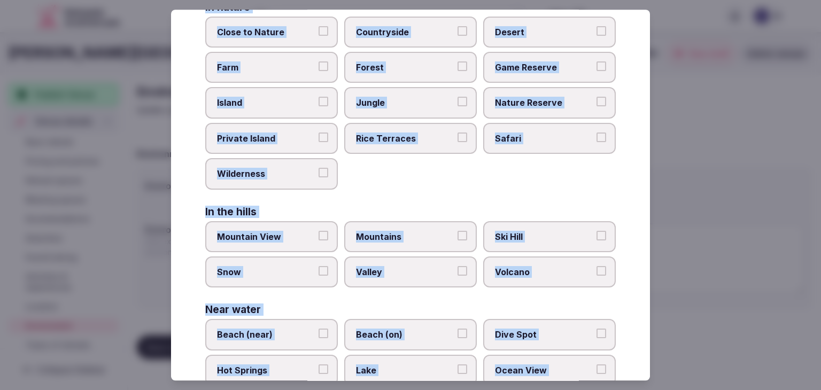
scroll to position [0, 0]
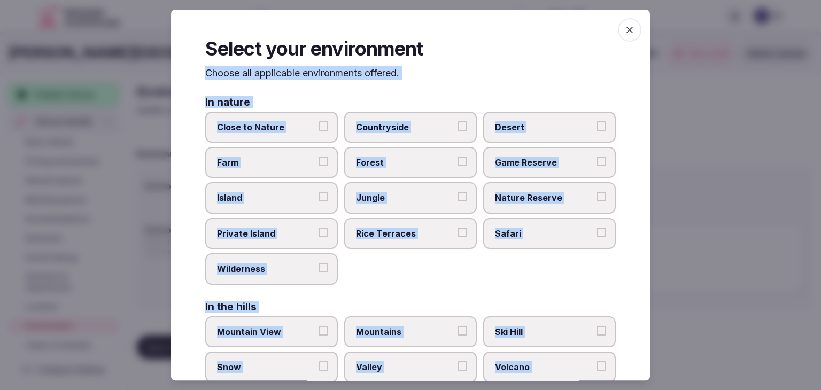
click at [389, 117] on label "Countryside" at bounding box center [410, 127] width 133 height 31
click at [457, 121] on button "Countryside" at bounding box center [462, 126] width 10 height 10
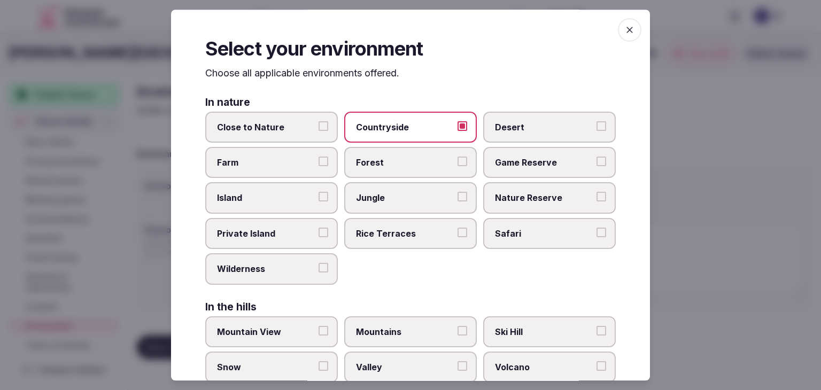
click at [282, 122] on span "Close to Nature" at bounding box center [266, 127] width 98 height 12
click at [318, 122] on button "Close to Nature" at bounding box center [323, 126] width 10 height 10
click at [270, 185] on label "Island" at bounding box center [271, 198] width 133 height 31
click at [318, 192] on button "Island" at bounding box center [323, 197] width 10 height 10
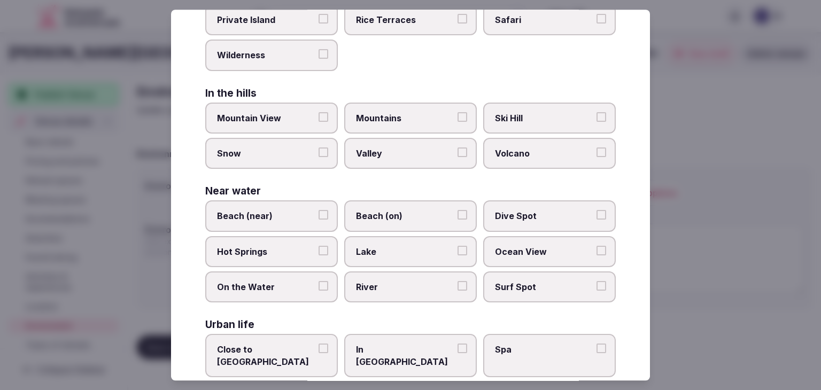
scroll to position [255, 0]
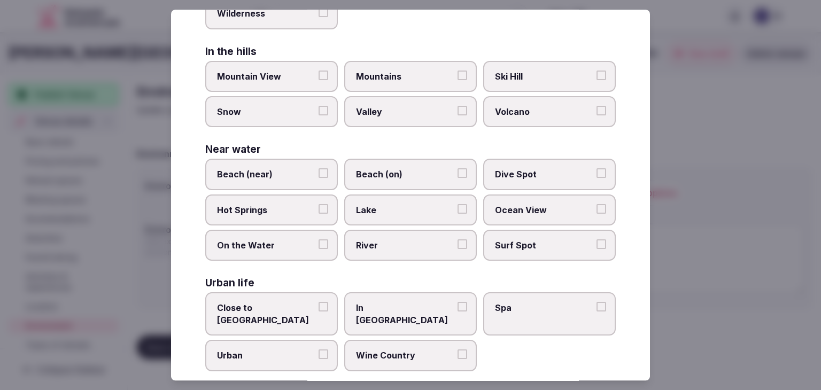
click at [291, 164] on label "Beach (near)" at bounding box center [271, 174] width 133 height 31
click at [318, 169] on button "Beach (near)" at bounding box center [323, 174] width 10 height 10
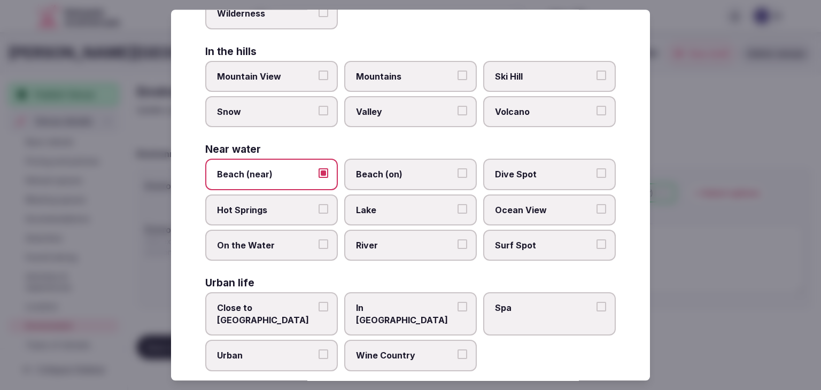
click at [535, 208] on span "Ocean View" at bounding box center [544, 210] width 98 height 12
click at [596, 208] on button "Ocean View" at bounding box center [601, 209] width 10 height 10
click at [298, 302] on span "Close to [GEOGRAPHIC_DATA]" at bounding box center [266, 314] width 98 height 24
click at [318, 302] on button "Close to [GEOGRAPHIC_DATA]" at bounding box center [323, 307] width 10 height 10
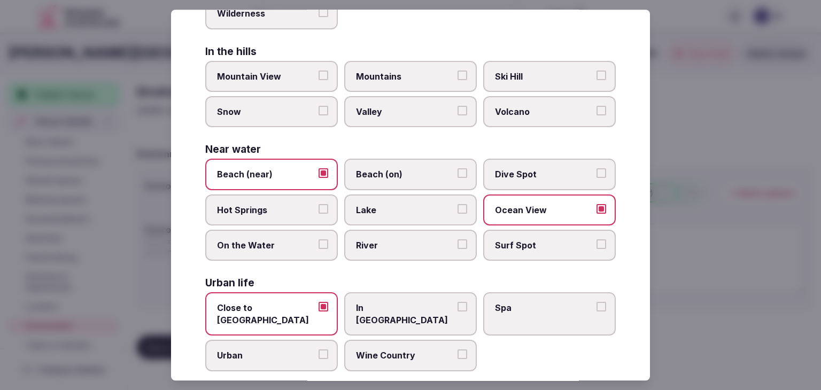
click at [281, 350] on span "Urban" at bounding box center [266, 356] width 98 height 12
click at [318, 350] on button "Urban" at bounding box center [323, 355] width 10 height 10
click at [258, 312] on label "Close to [GEOGRAPHIC_DATA]" at bounding box center [271, 314] width 133 height 43
click at [318, 312] on button "Close to [GEOGRAPHIC_DATA]" at bounding box center [323, 307] width 10 height 10
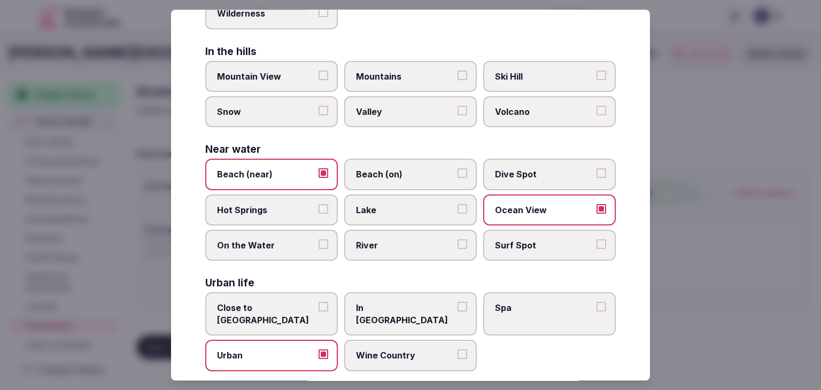
click at [250, 350] on span "Urban" at bounding box center [266, 356] width 98 height 12
click at [318, 350] on button "Urban" at bounding box center [323, 355] width 10 height 10
click at [283, 295] on label "Close to [GEOGRAPHIC_DATA]" at bounding box center [271, 314] width 133 height 43
click at [318, 302] on button "Close to [GEOGRAPHIC_DATA]" at bounding box center [323, 307] width 10 height 10
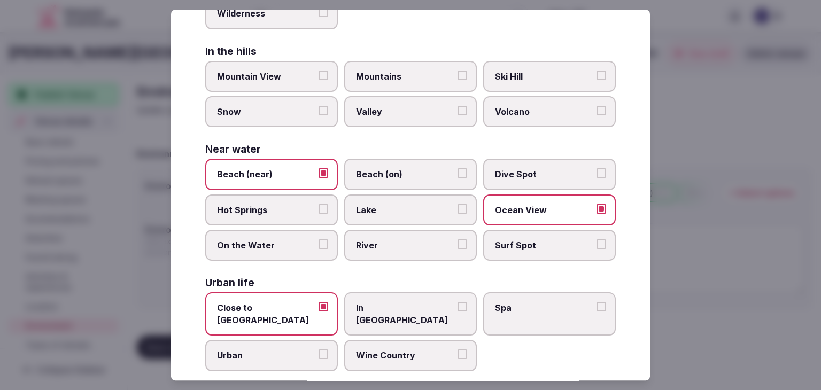
click at [273, 348] on label "Urban" at bounding box center [271, 355] width 133 height 31
click at [318, 350] on button "Urban" at bounding box center [323, 355] width 10 height 10
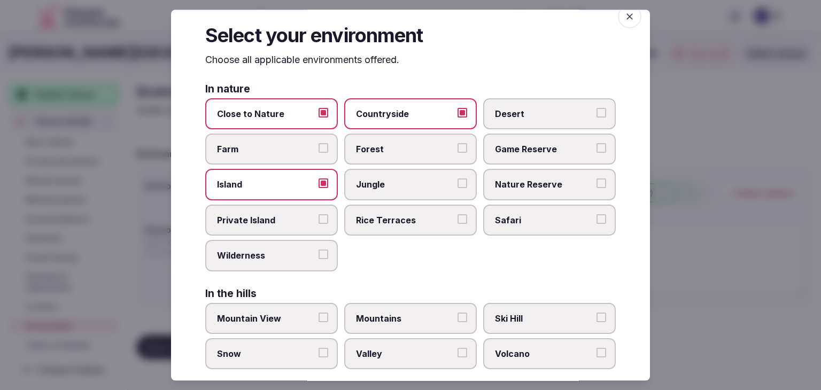
scroll to position [0, 0]
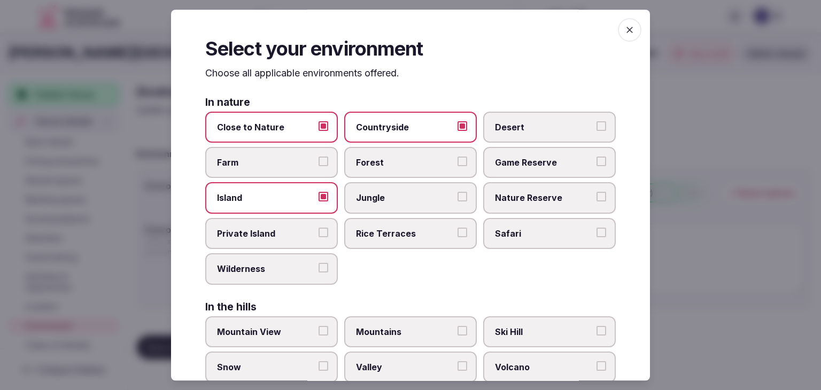
click at [624, 28] on icon "button" at bounding box center [629, 30] width 11 height 11
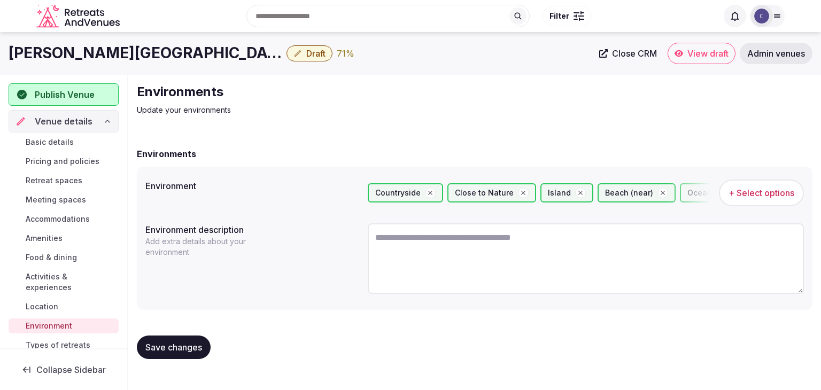
click at [191, 343] on span "Save changes" at bounding box center [173, 347] width 57 height 11
click at [130, 48] on h1 "Lindner Hotel Mallorca Portals Nous" at bounding box center [146, 53] width 274 height 21
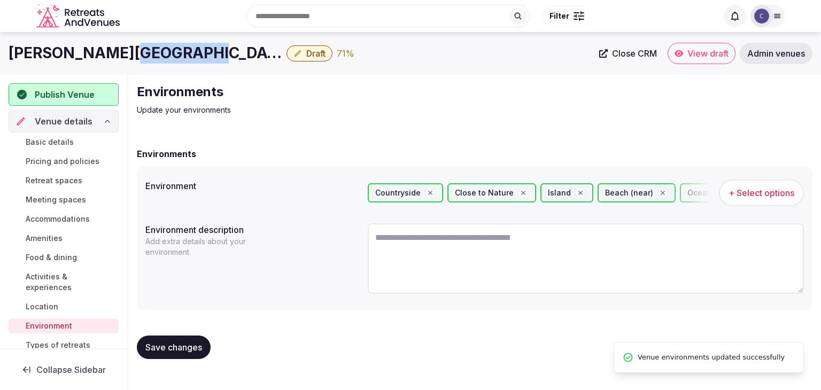
click at [130, 48] on h1 "Lindner Hotel Mallorca Portals Nous" at bounding box center [146, 53] width 274 height 21
copy div "Lindner Hotel Mallorca Portals Nous"
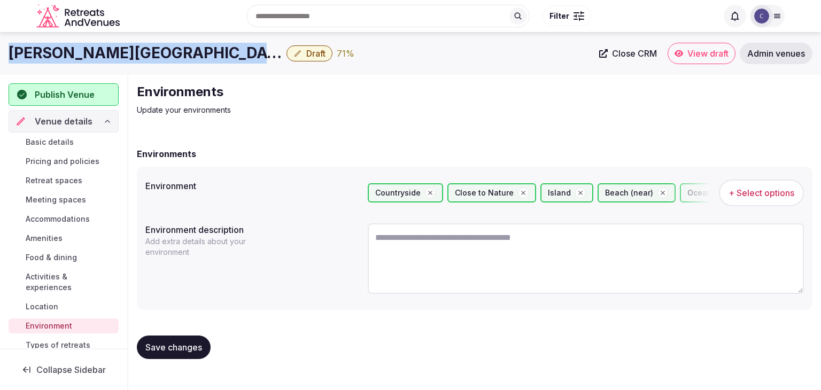
click at [159, 337] on button "Save changes" at bounding box center [174, 348] width 74 height 24
click at [43, 345] on span "Types of retreats" at bounding box center [58, 345] width 65 height 11
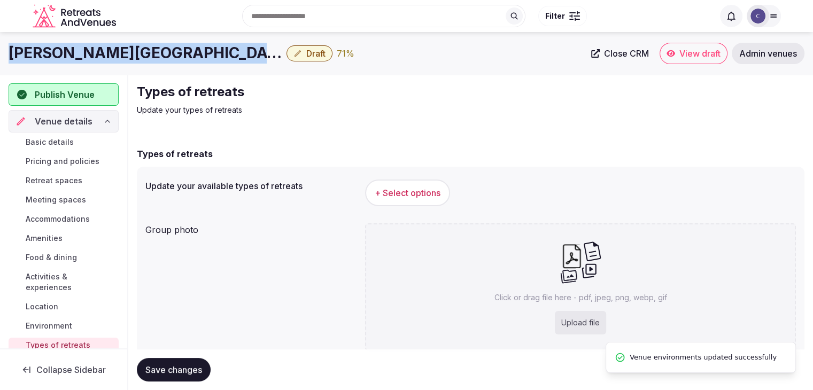
click at [387, 195] on span "+ Select options" at bounding box center [408, 193] width 66 height 12
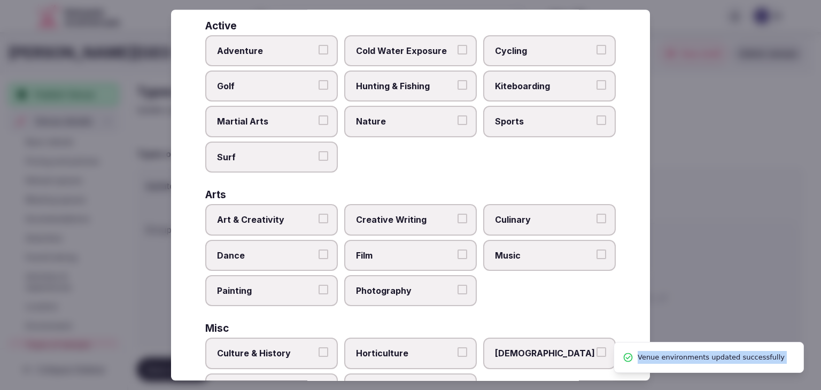
scroll to position [434, 0]
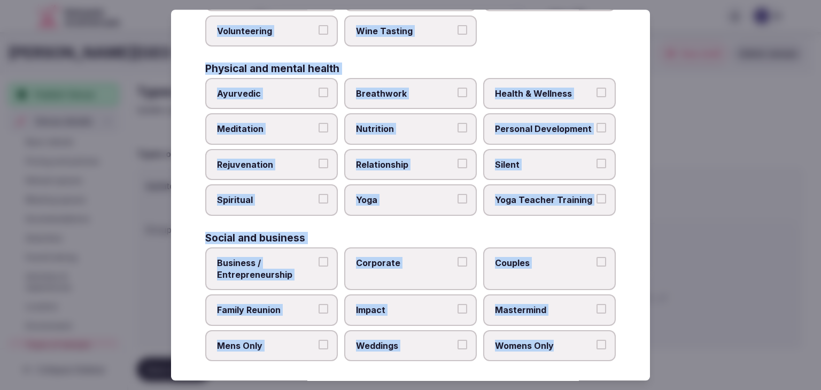
drag, startPoint x: 195, startPoint y: 72, endPoint x: 584, endPoint y: 364, distance: 486.6
click at [584, 364] on div "Select your types of retreats Choose all applicable types of retreats offered. …" at bounding box center [410, 195] width 479 height 371
copy div "Choose all applicable types of retreats offered. Active Adventure Cold Water Ex…"
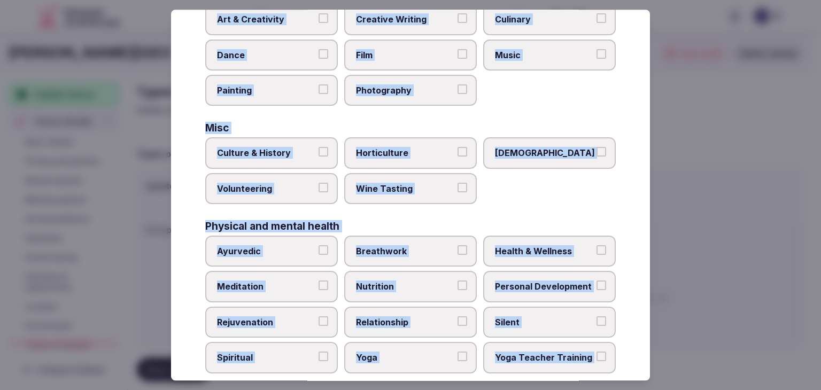
scroll to position [221, 0]
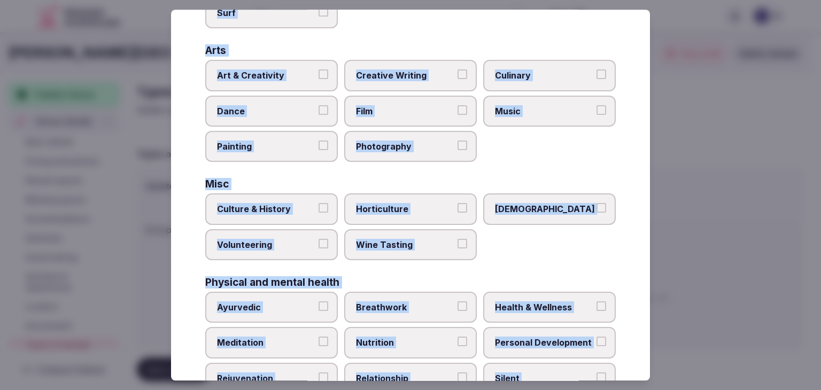
click at [522, 64] on label "Culinary" at bounding box center [549, 75] width 133 height 31
click at [596, 69] on button "Culinary" at bounding box center [601, 74] width 10 height 10
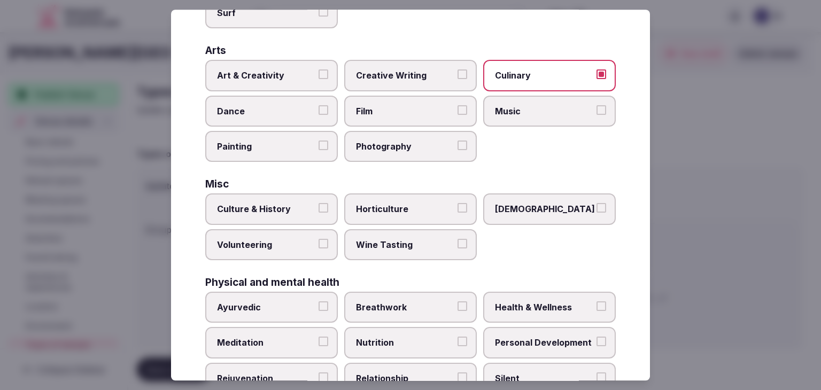
scroll to position [381, 0]
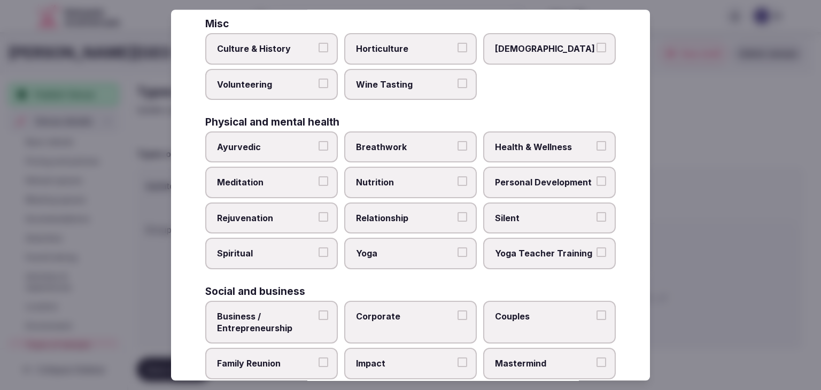
click at [276, 43] on span "Culture & History" at bounding box center [266, 49] width 98 height 12
click at [318, 43] on button "Culture & History" at bounding box center [323, 48] width 10 height 10
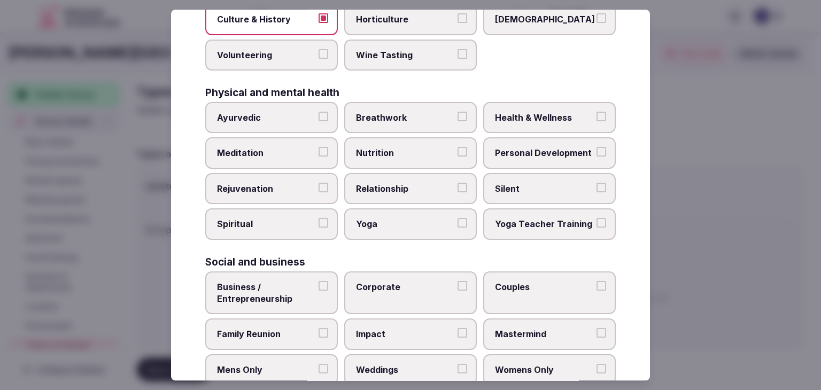
scroll to position [434, 0]
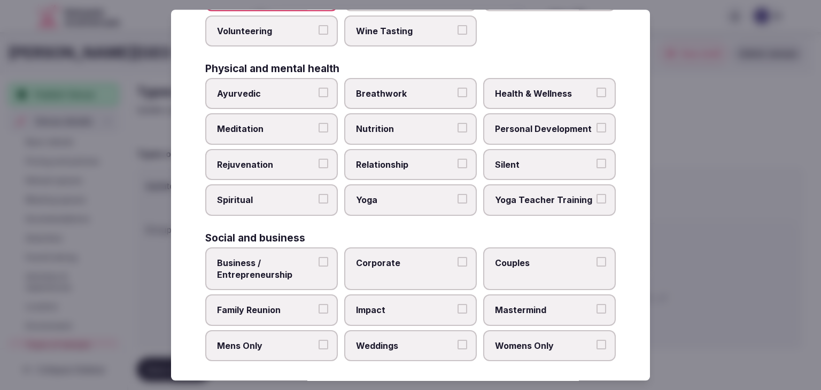
click at [541, 89] on span "Health & Wellness" at bounding box center [544, 94] width 98 height 12
click at [596, 89] on button "Health & Wellness" at bounding box center [601, 93] width 10 height 10
click at [533, 123] on span "Personal Development" at bounding box center [544, 129] width 98 height 12
click at [596, 123] on button "Personal Development" at bounding box center [601, 128] width 10 height 10
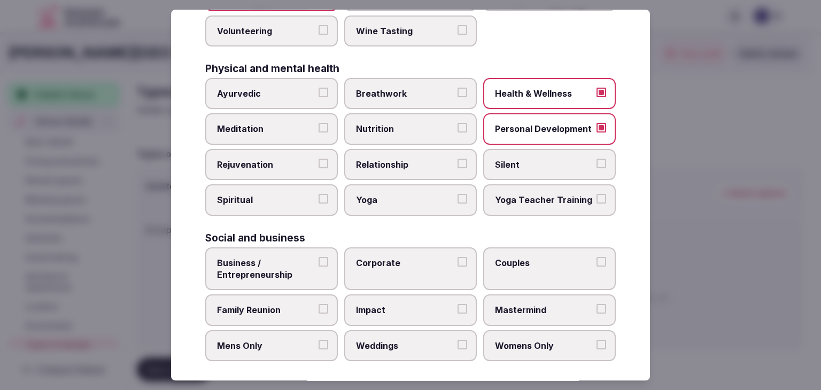
click at [274, 127] on span "Meditation" at bounding box center [266, 129] width 98 height 12
click at [318, 127] on button "Meditation" at bounding box center [323, 128] width 10 height 10
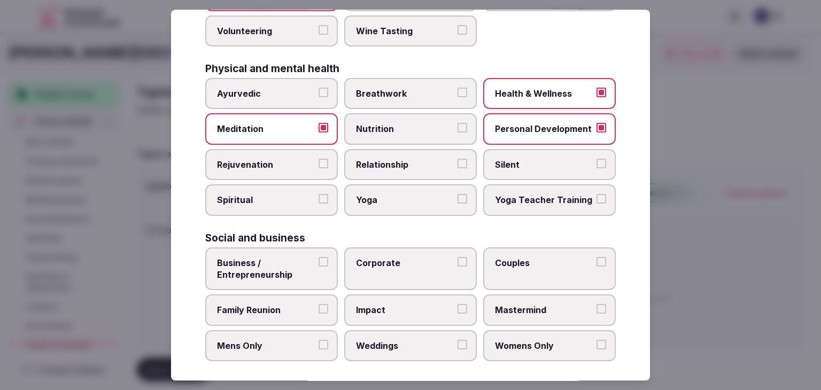
click at [265, 159] on span "Rejuvenation" at bounding box center [266, 165] width 98 height 12
click at [318, 159] on button "Rejuvenation" at bounding box center [323, 164] width 10 height 10
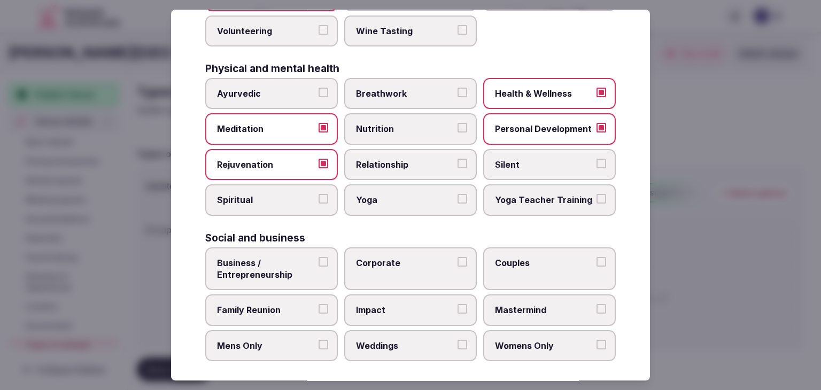
click at [390, 195] on span "Yoga" at bounding box center [405, 201] width 98 height 12
click at [457, 195] on button "Yoga" at bounding box center [462, 200] width 10 height 10
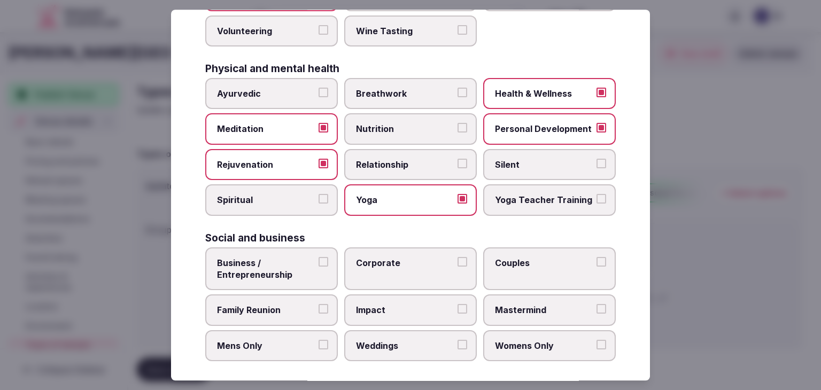
click at [301, 271] on span "Business / Entrepreneurship" at bounding box center [266, 269] width 98 height 24
click at [318, 267] on button "Business / Entrepreneurship" at bounding box center [323, 262] width 10 height 10
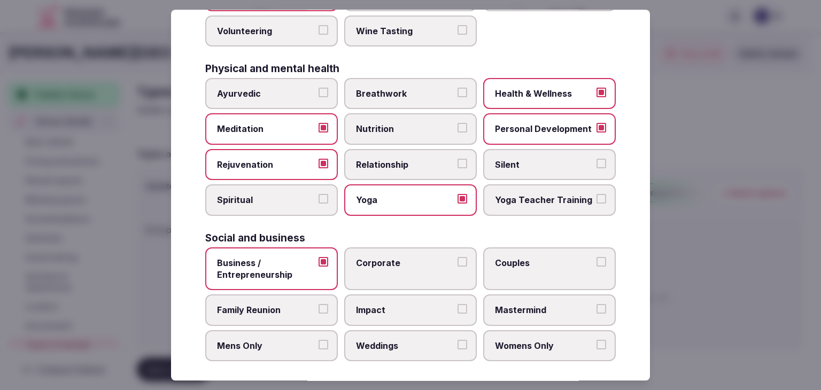
click at [389, 258] on span "Corporate" at bounding box center [405, 263] width 98 height 12
click at [457, 258] on button "Corporate" at bounding box center [462, 262] width 10 height 10
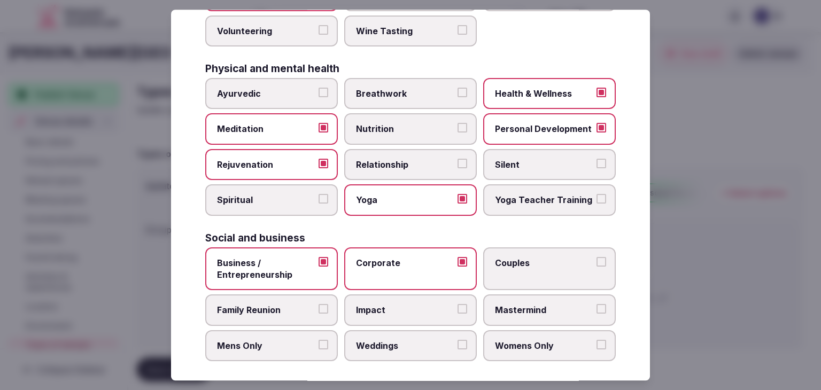
click at [562, 276] on label "Couples" at bounding box center [549, 268] width 133 height 43
click at [596, 267] on button "Couples" at bounding box center [601, 262] width 10 height 10
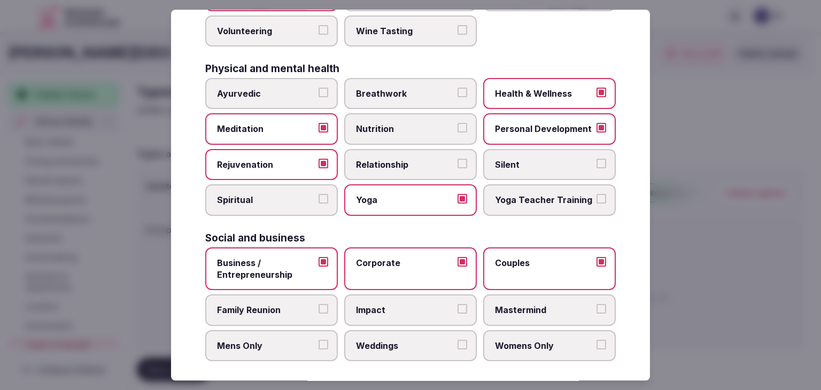
click at [297, 295] on label "Family Reunion" at bounding box center [271, 310] width 133 height 31
click at [318, 305] on button "Family Reunion" at bounding box center [323, 310] width 10 height 10
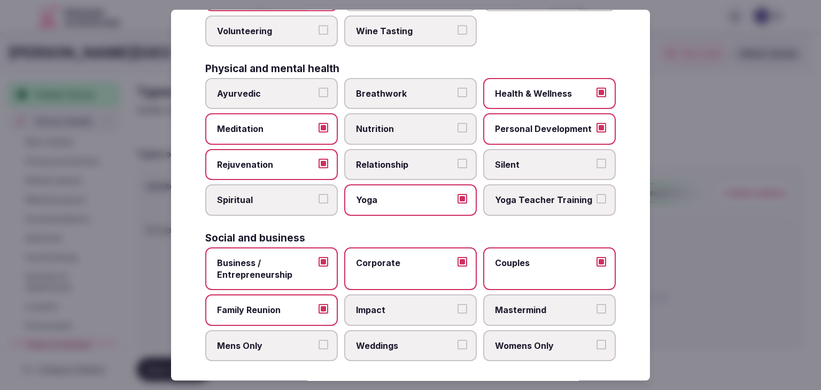
click at [387, 346] on label "Weddings" at bounding box center [410, 345] width 133 height 31
click at [457, 346] on button "Weddings" at bounding box center [462, 345] width 10 height 10
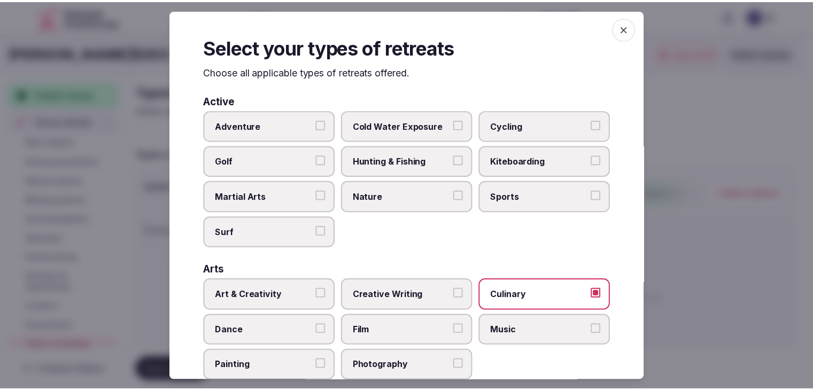
scroll to position [0, 0]
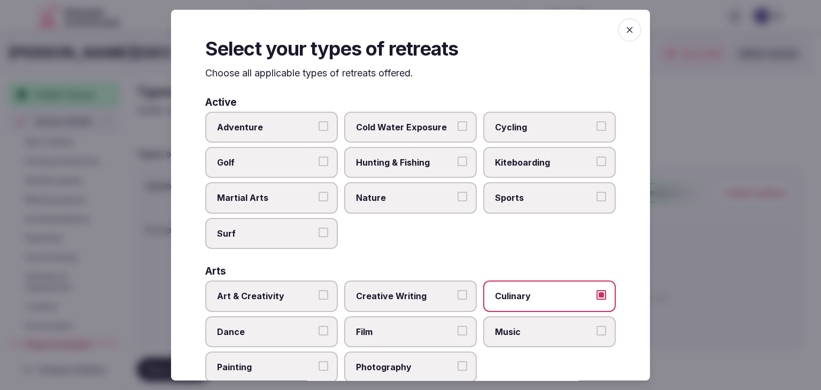
click at [618, 27] on span "button" at bounding box center [630, 30] width 24 height 24
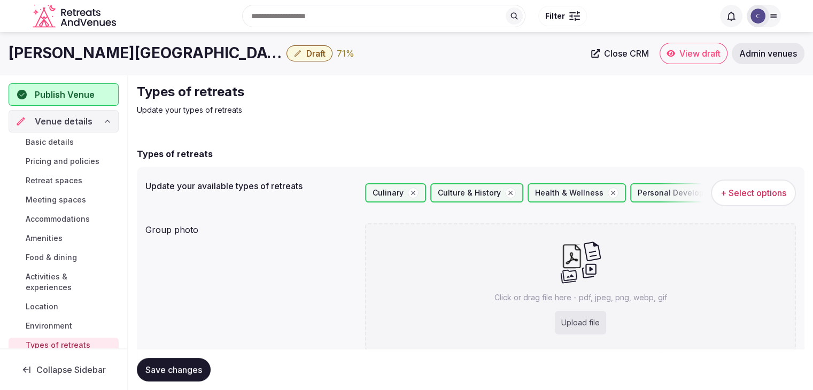
click at [592, 325] on div "Upload file" at bounding box center [580, 323] width 51 height 24
type input "**********"
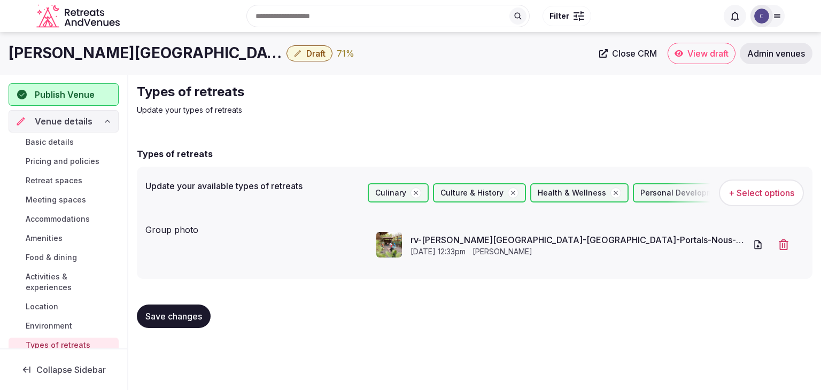
drag, startPoint x: 133, startPoint y: 310, endPoint x: 174, endPoint y: 317, distance: 41.6
click at [142, 311] on div "Types of retreats Update your types of retreats Types of retreats Update your a…" at bounding box center [474, 210] width 693 height 270
click at [201, 322] on button "Save changes" at bounding box center [174, 317] width 74 height 24
click at [74, 161] on span "Pricing and policies" at bounding box center [63, 161] width 74 height 11
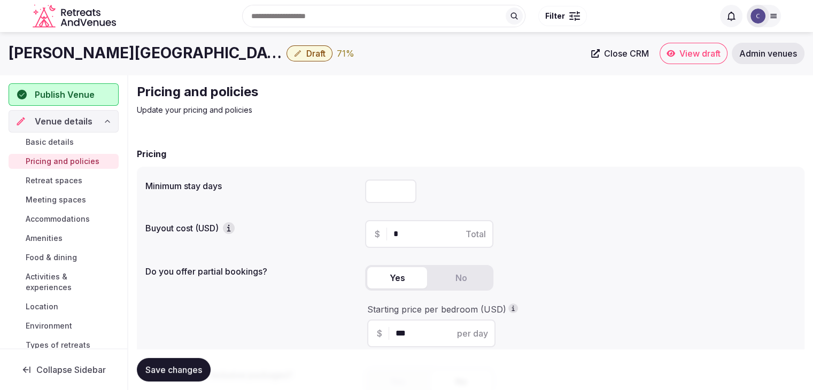
click at [41, 139] on span "Basic details" at bounding box center [50, 142] width 48 height 11
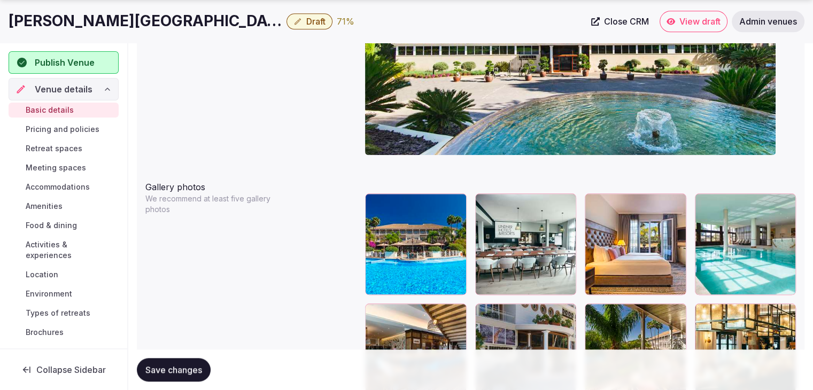
scroll to position [1229, 0]
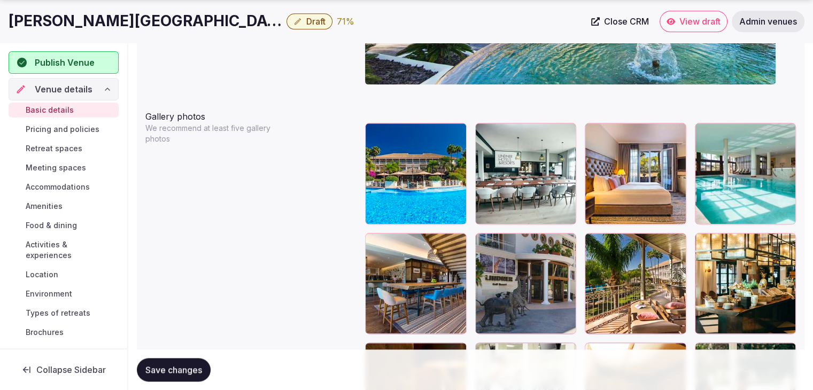
click at [309, 24] on span "Draft" at bounding box center [315, 21] width 19 height 11
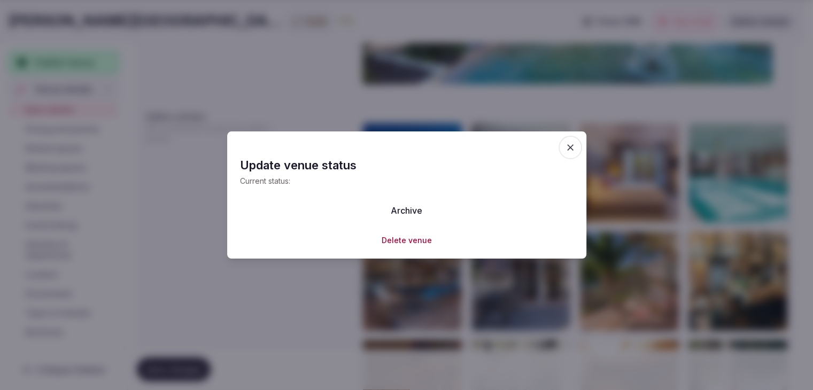
scroll to position [1282, 0]
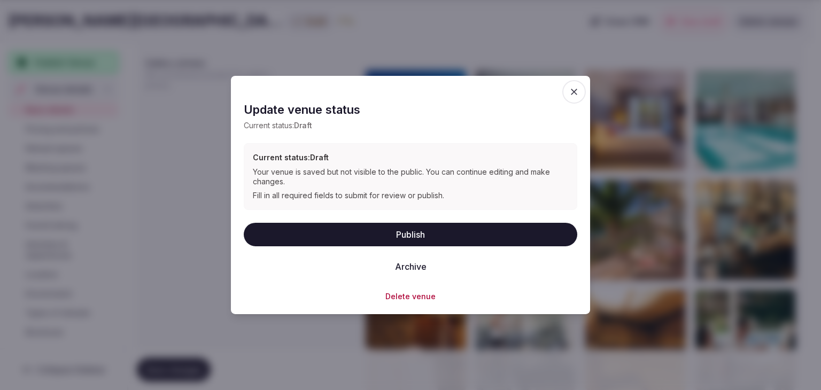
click at [361, 229] on button "Publish" at bounding box center [410, 234] width 333 height 24
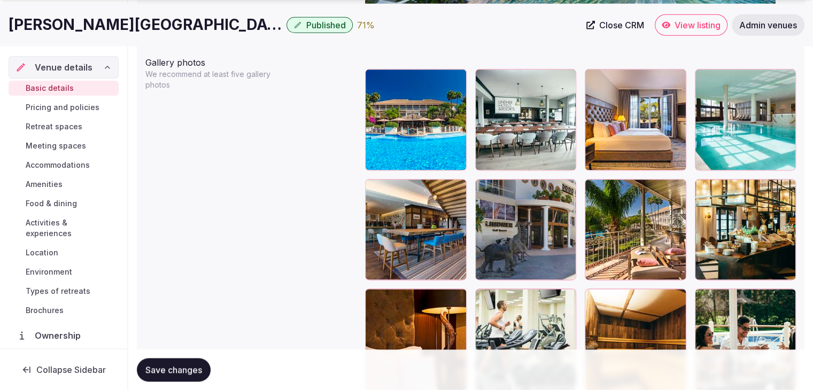
scroll to position [1336, 0]
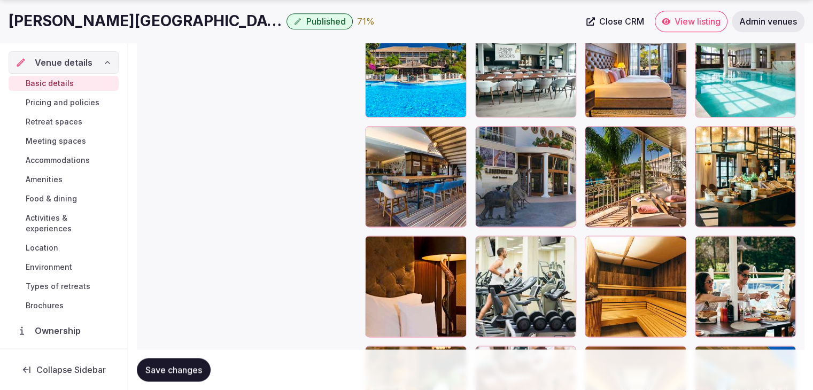
click at [57, 268] on span "Environment" at bounding box center [49, 267] width 46 height 11
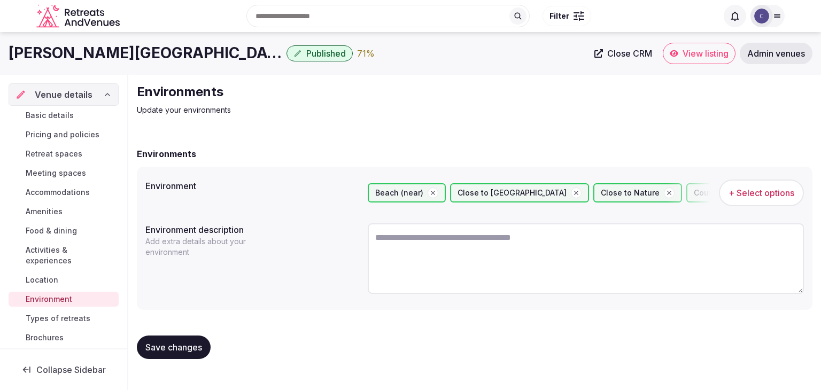
click at [455, 256] on textarea at bounding box center [586, 258] width 436 height 71
paste textarea "**********"
type textarea "**********"
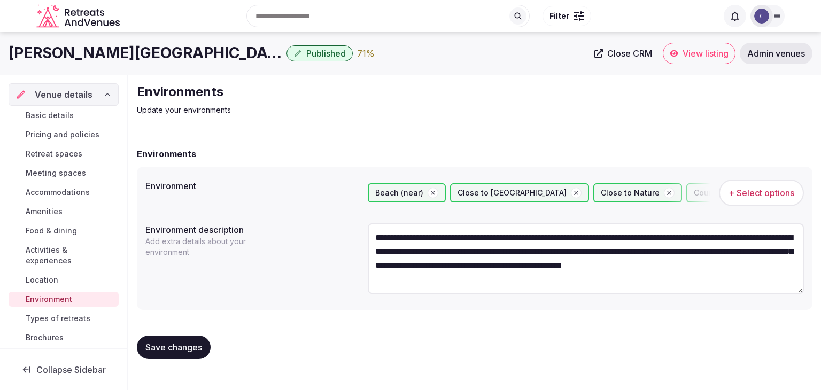
scroll to position [33, 0]
click at [451, 277] on textarea "**********" at bounding box center [586, 258] width 436 height 70
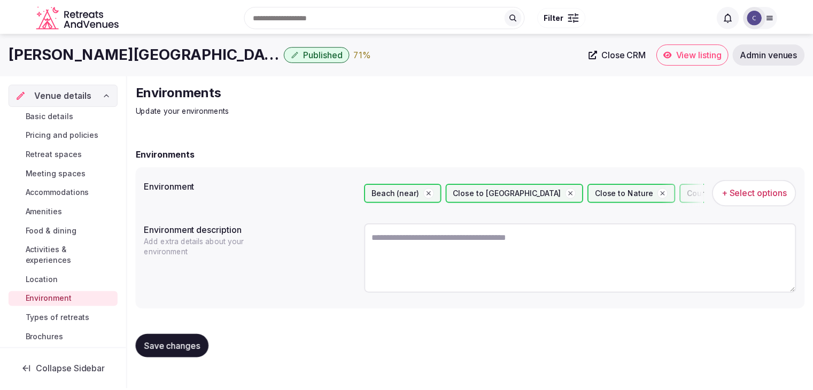
scroll to position [0, 0]
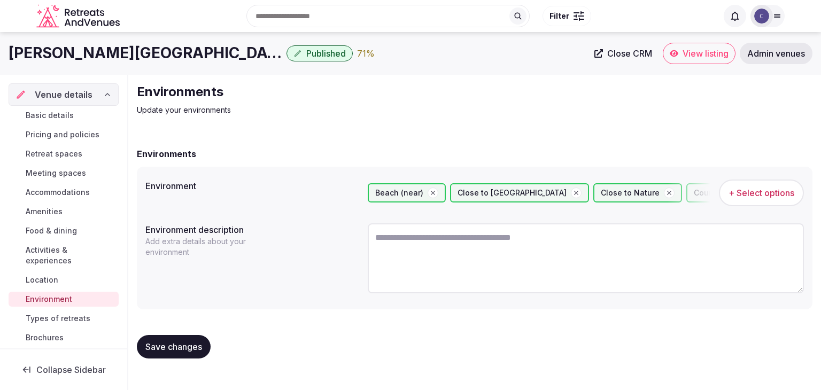
click at [43, 255] on span "Activities & experiences" at bounding box center [70, 255] width 89 height 21
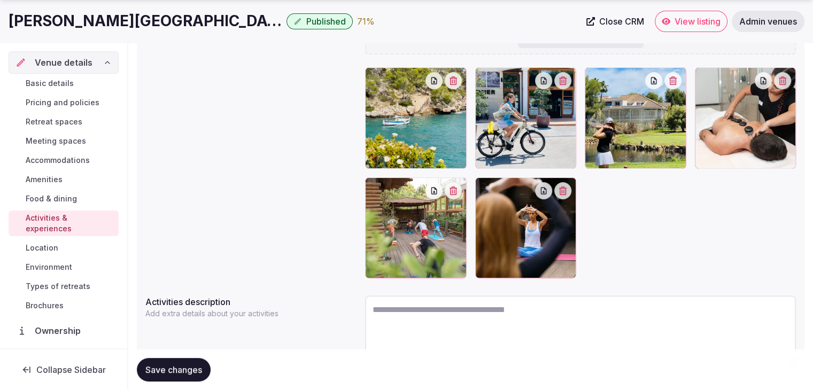
scroll to position [291, 0]
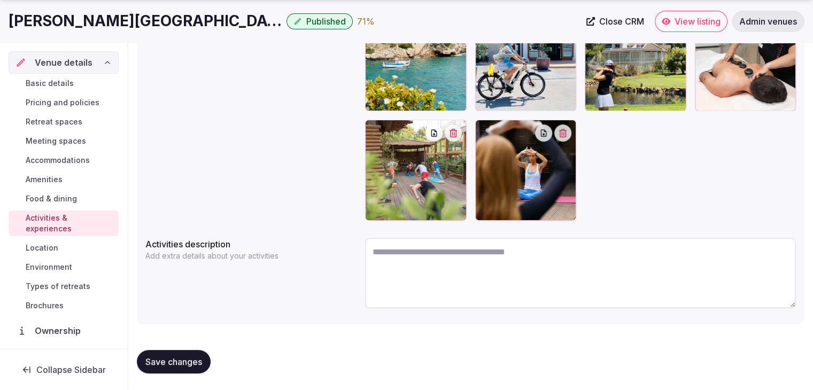
click at [435, 266] on textarea at bounding box center [580, 273] width 431 height 71
paste textarea "**********"
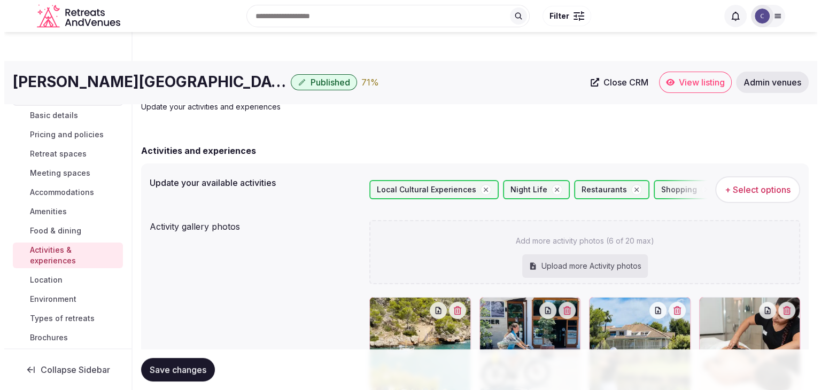
scroll to position [0, 0]
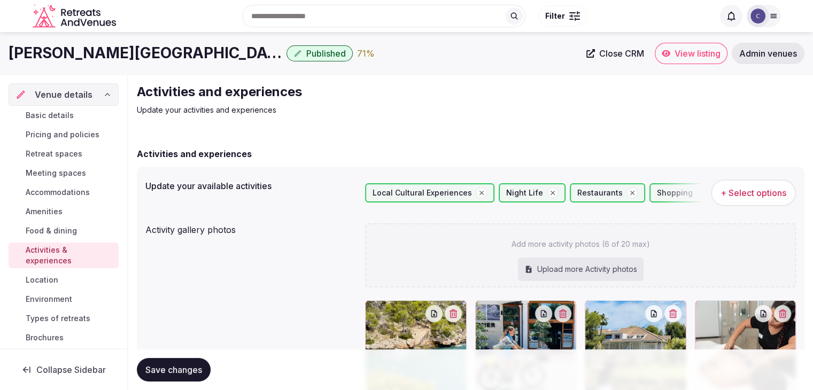
type textarea "**********"
click at [780, 189] on span "+ Select options" at bounding box center [753, 193] width 66 height 12
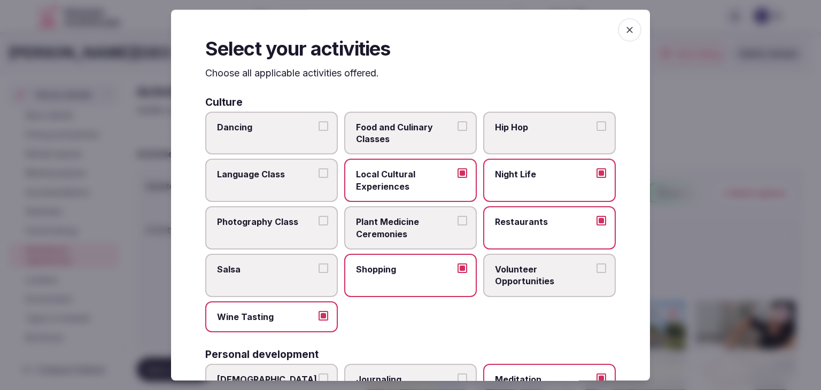
click at [630, 26] on span "button" at bounding box center [630, 30] width 24 height 24
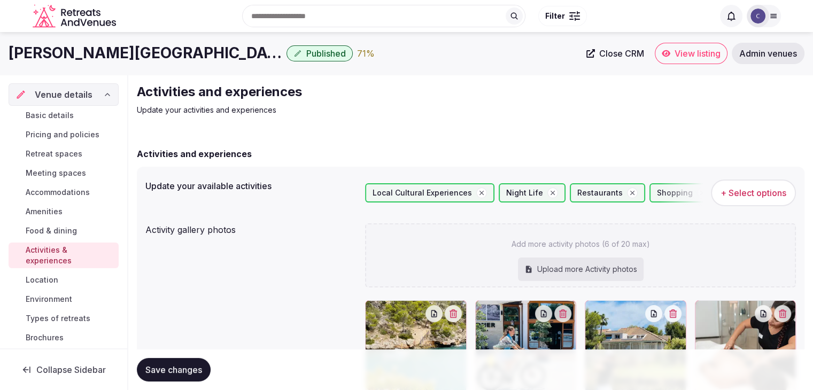
click at [173, 363] on button "Save changes" at bounding box center [174, 370] width 74 height 24
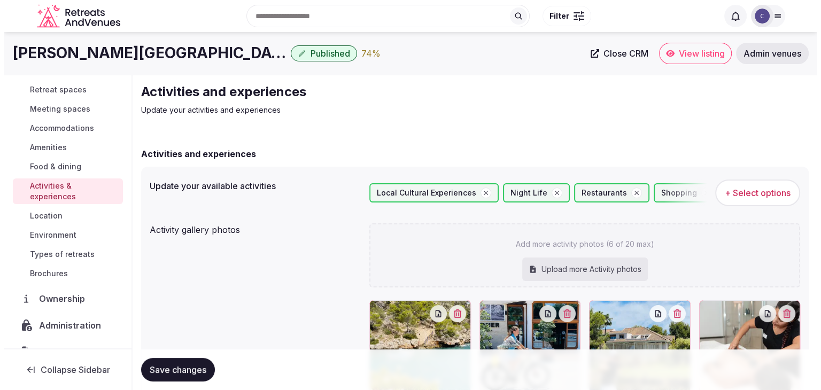
scroll to position [113, 0]
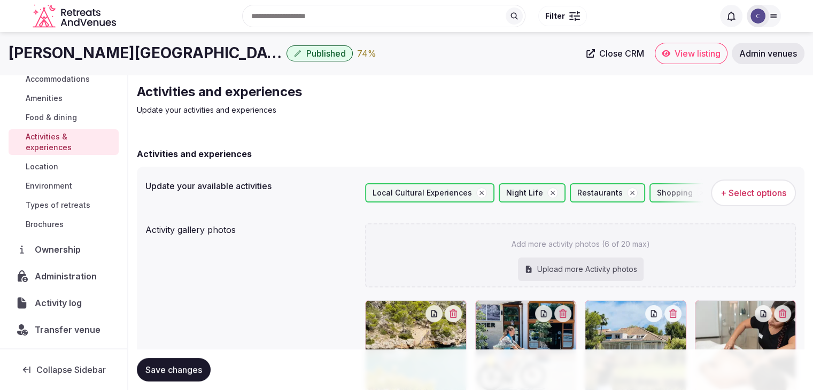
click at [82, 276] on span "Administration" at bounding box center [68, 276] width 66 height 13
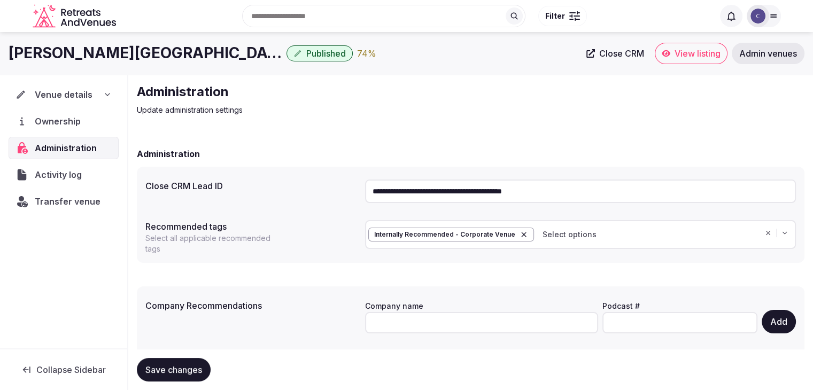
click at [244, 37] on div "Search Popular Destinations Toscana, Italy Riviera Maya, Mexico Indonesia, Bali…" at bounding box center [416, 16] width 593 height 46
click at [244, 49] on h1 "Lindner Hotel Mallorca Portals Nous" at bounding box center [146, 53] width 274 height 21
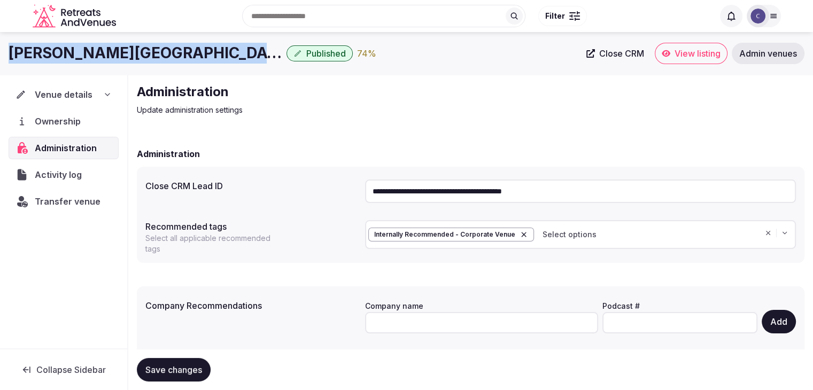
click at [244, 49] on h1 "Lindner Hotel Mallorca Portals Nous" at bounding box center [146, 53] width 274 height 21
copy div "Lindner Hotel Mallorca Portals Nous"
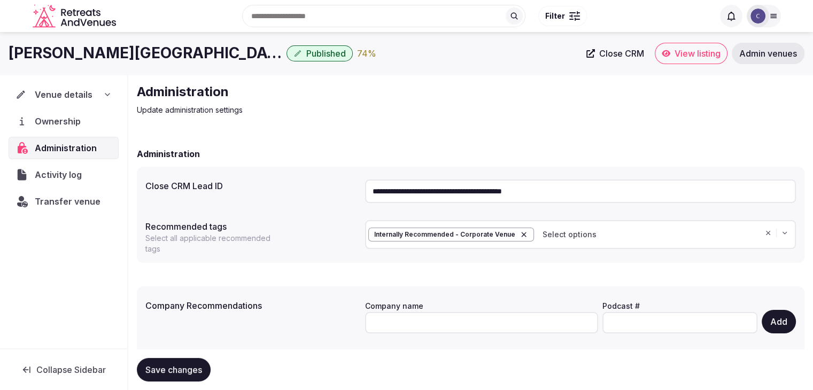
click at [110, 97] on icon at bounding box center [107, 94] width 9 height 9
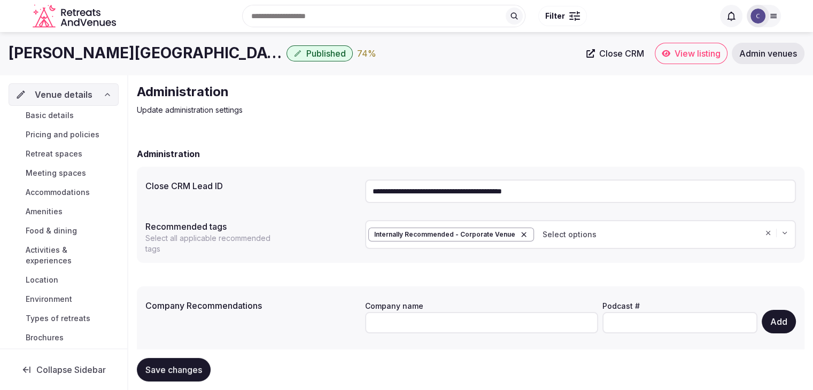
click at [70, 114] on span "Basic details" at bounding box center [50, 115] width 48 height 11
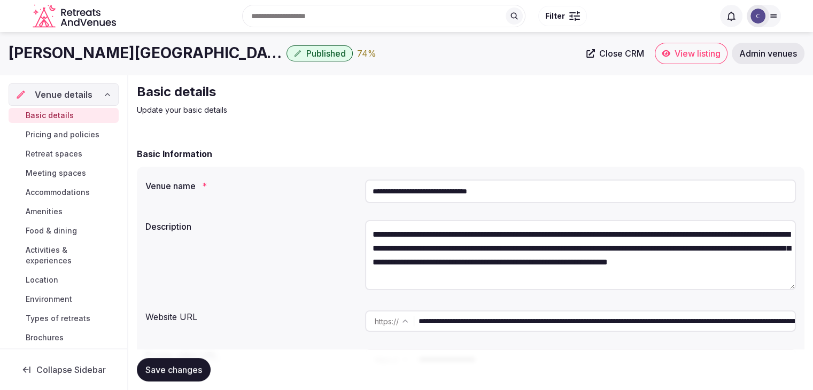
scroll to position [107, 0]
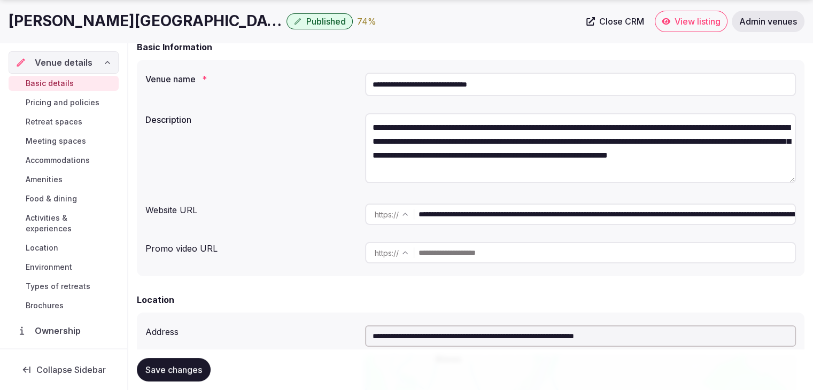
click at [695, 214] on input "**********" at bounding box center [606, 214] width 376 height 21
drag, startPoint x: 694, startPoint y: 214, endPoint x: 325, endPoint y: 203, distance: 369.4
click at [325, 203] on div "**********" at bounding box center [470, 214] width 650 height 30
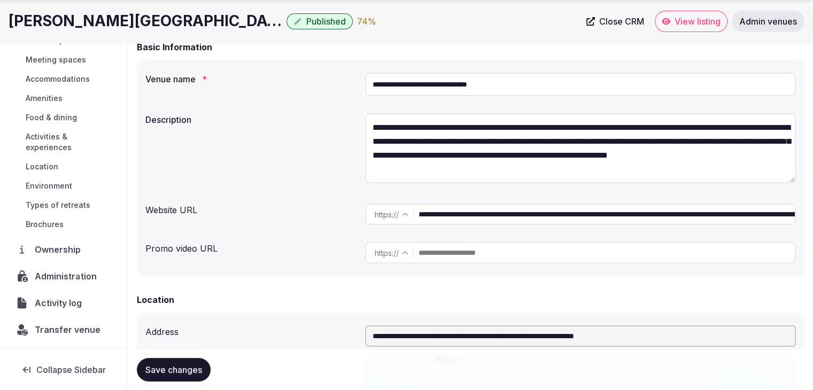
click at [76, 271] on span "Administration" at bounding box center [68, 276] width 66 height 13
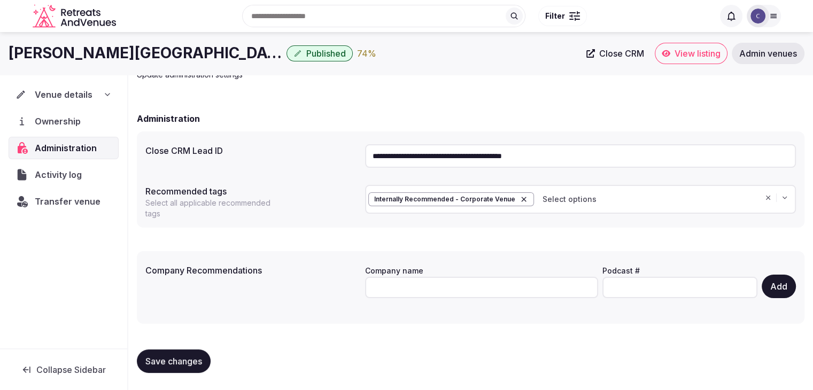
click at [526, 157] on input "**********" at bounding box center [580, 156] width 431 height 24
click at [53, 206] on span "Transfer venue" at bounding box center [68, 201] width 66 height 13
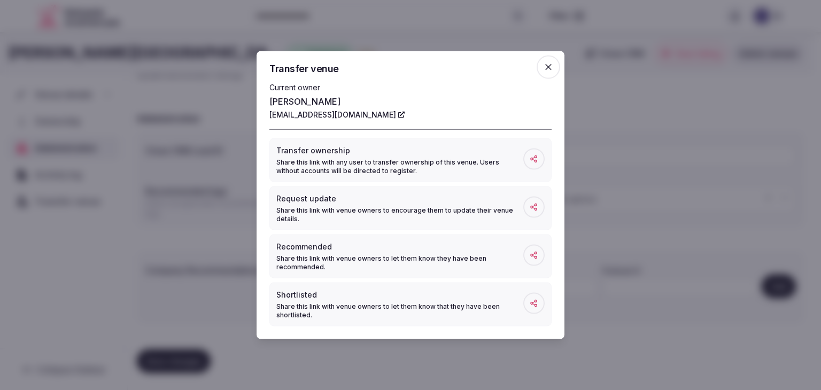
click at [554, 66] on span "button" at bounding box center [548, 68] width 24 height 24
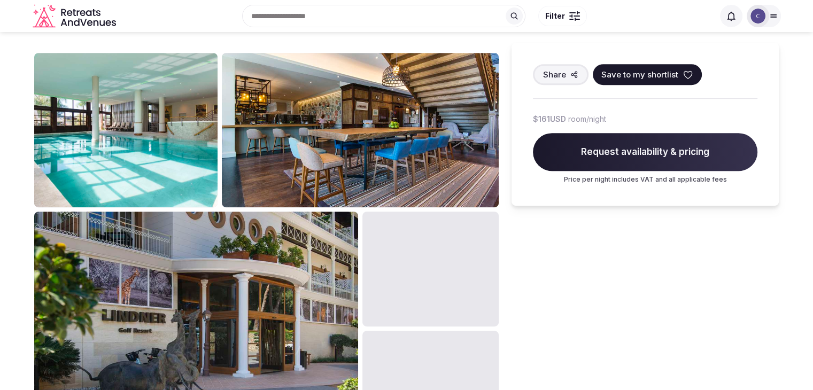
scroll to position [374, 0]
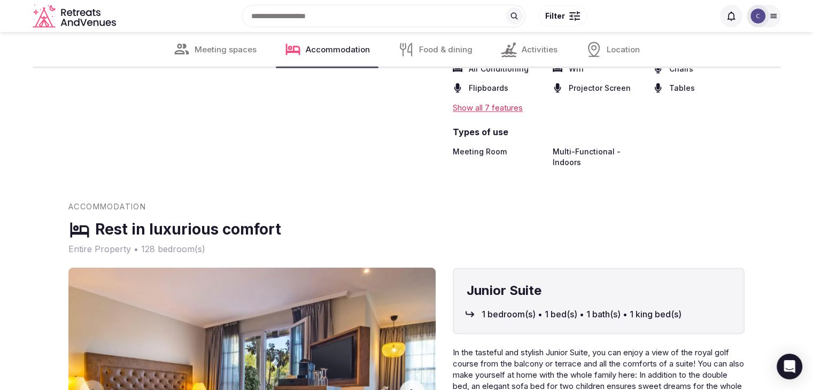
scroll to position [1496, 0]
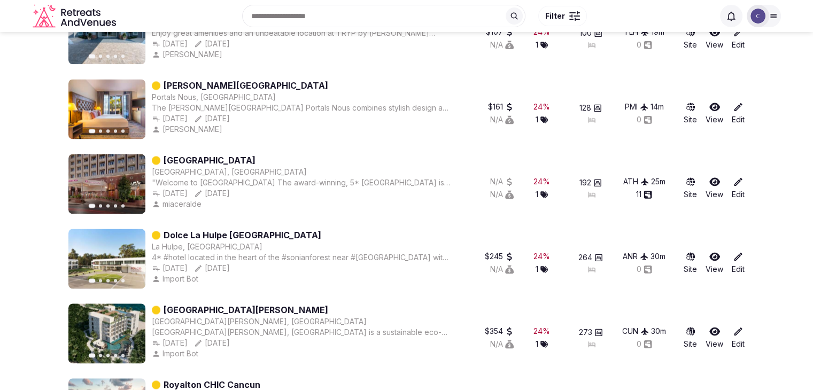
scroll to position [1457, 0]
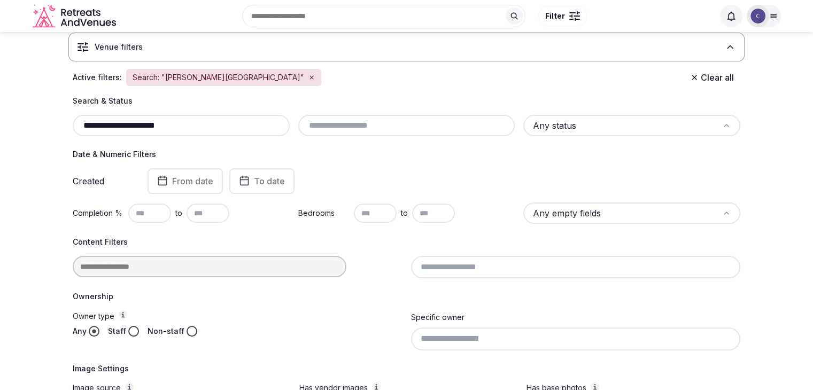
scroll to position [15, 0]
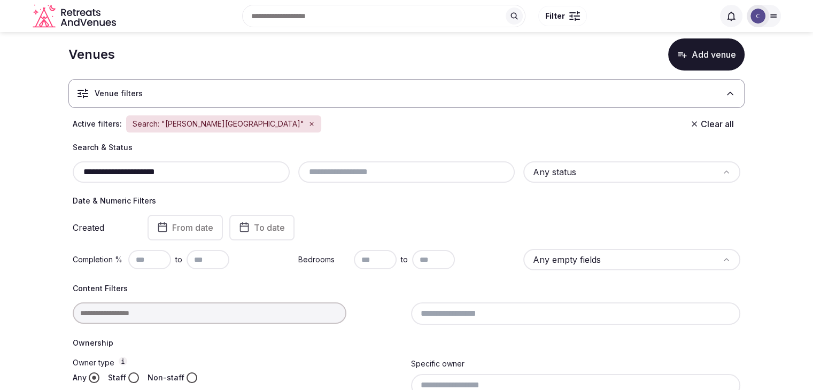
click at [212, 174] on input "**********" at bounding box center [181, 172] width 208 height 13
paste input "text"
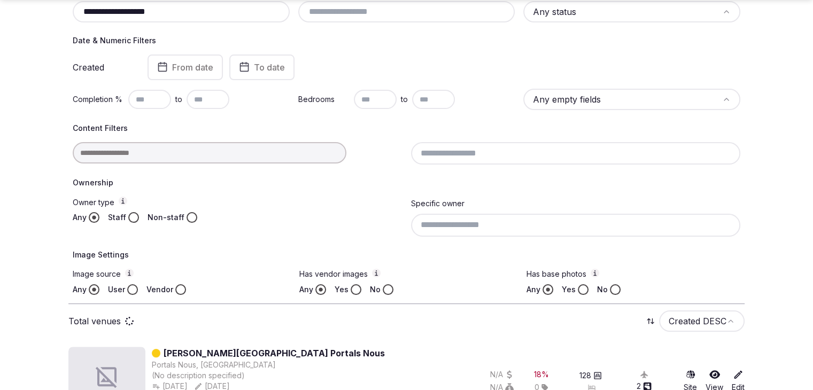
scroll to position [282, 0]
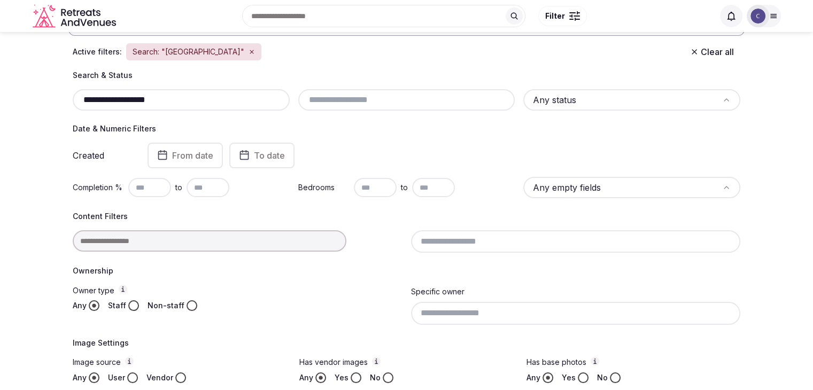
scroll to position [68, 0]
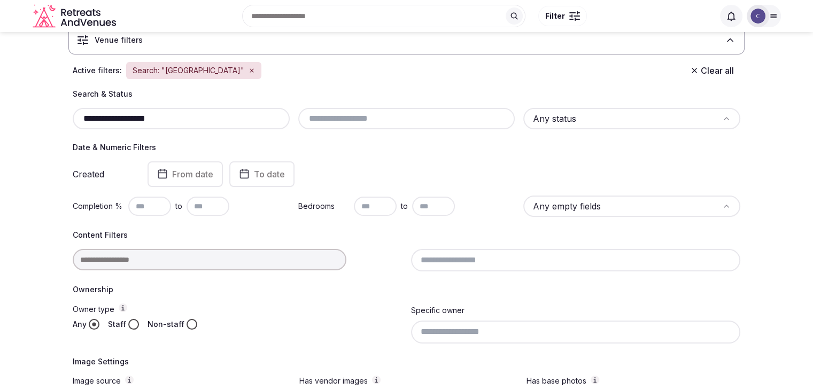
click at [209, 114] on input "**********" at bounding box center [181, 118] width 208 height 13
type input "**********"
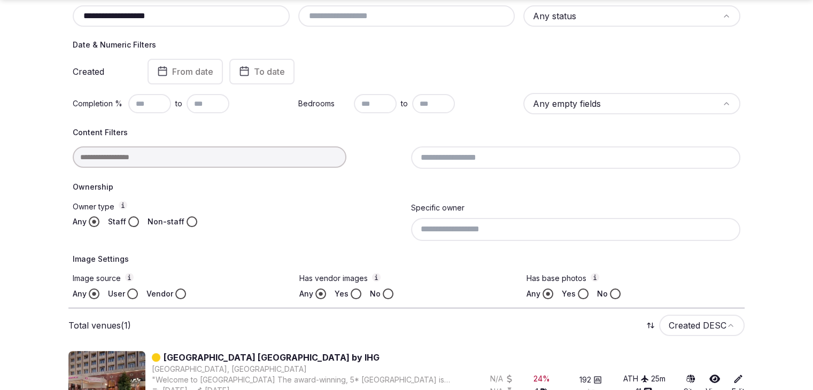
scroll to position [207, 0]
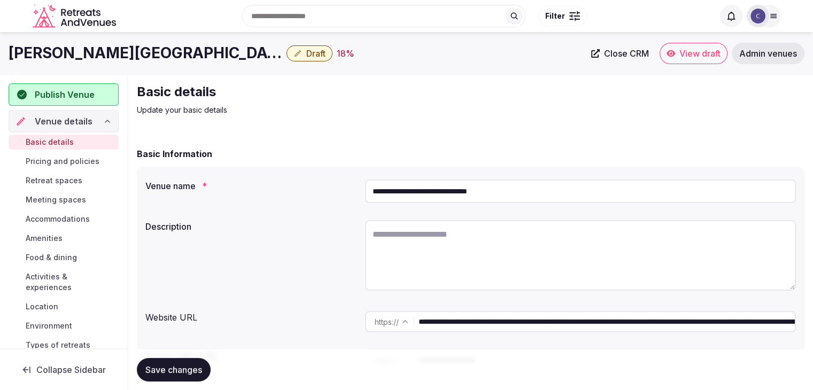
click at [306, 55] on span "Draft" at bounding box center [315, 53] width 19 height 11
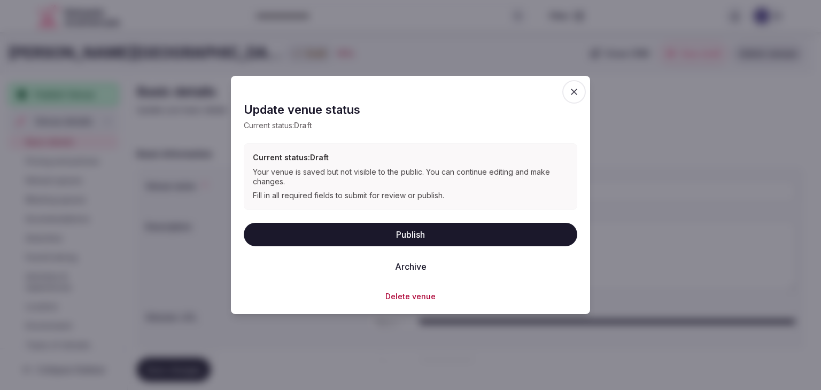
click at [408, 297] on button "Delete venue" at bounding box center [410, 296] width 50 height 11
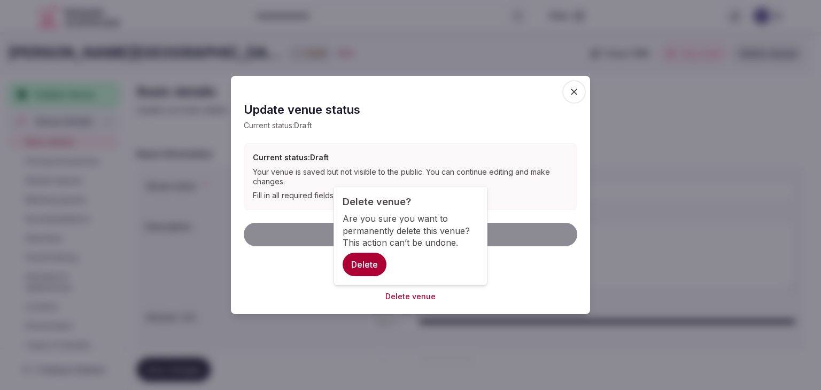
click at [356, 265] on button "Delete" at bounding box center [365, 265] width 44 height 24
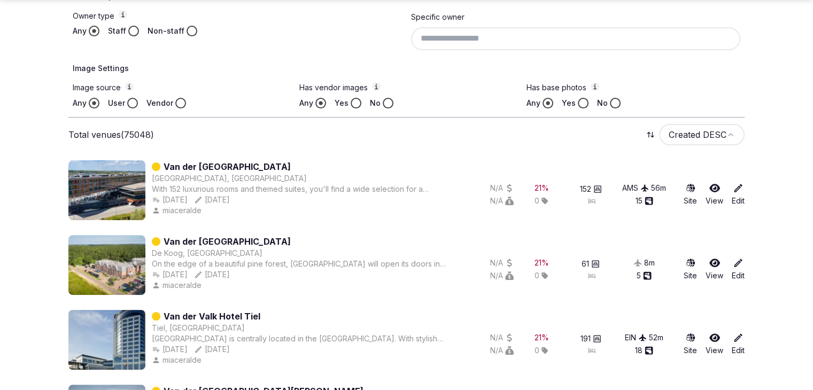
scroll to position [374, 0]
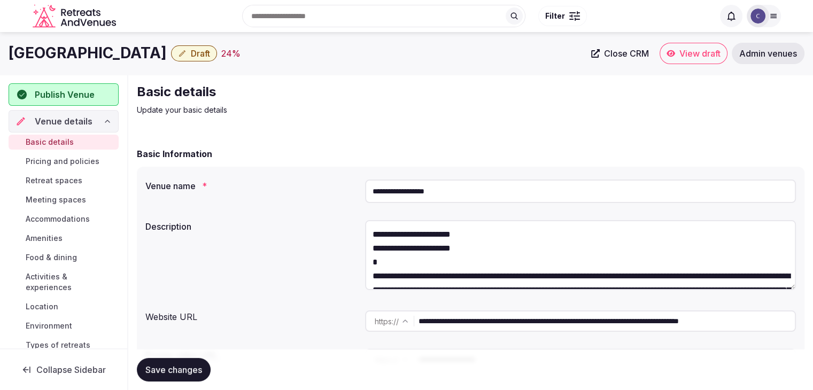
click at [474, 189] on input "**********" at bounding box center [580, 192] width 431 height 24
paste input "**********"
type input "**********"
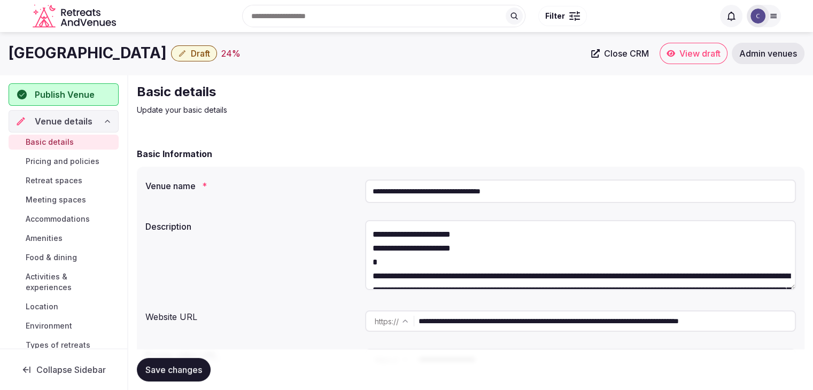
click at [197, 369] on span "Save changes" at bounding box center [173, 369] width 57 height 11
drag, startPoint x: 650, startPoint y: 322, endPoint x: 395, endPoint y: 308, distance: 255.8
click at [395, 308] on div "**********" at bounding box center [580, 321] width 431 height 30
drag, startPoint x: 449, startPoint y: 193, endPoint x: 348, endPoint y: 189, distance: 100.5
click at [348, 189] on div "**********" at bounding box center [470, 191] width 650 height 32
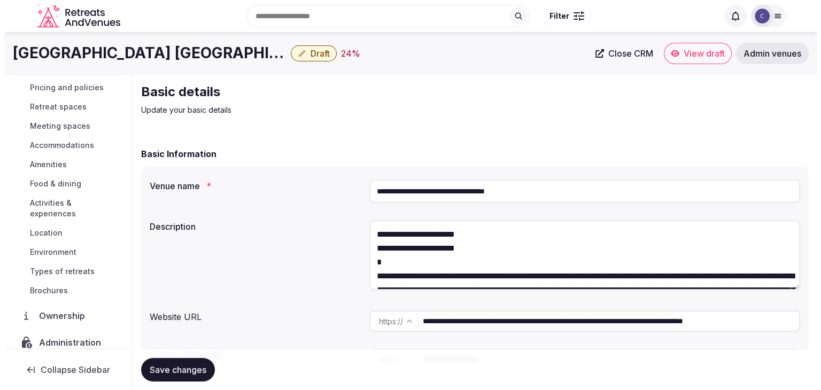
scroll to position [139, 0]
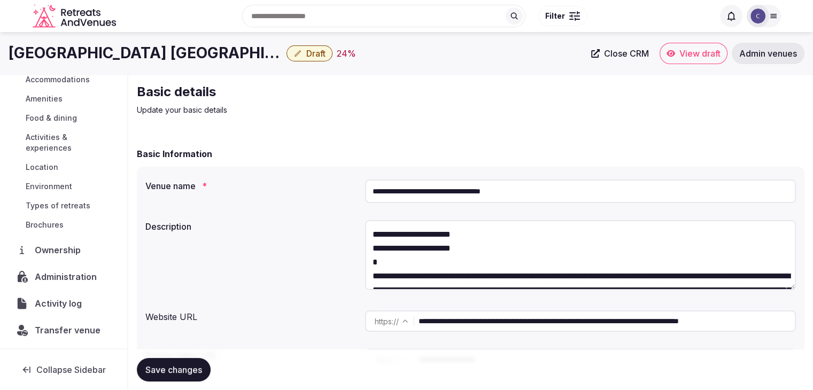
click at [58, 275] on span "Administration" at bounding box center [68, 276] width 66 height 13
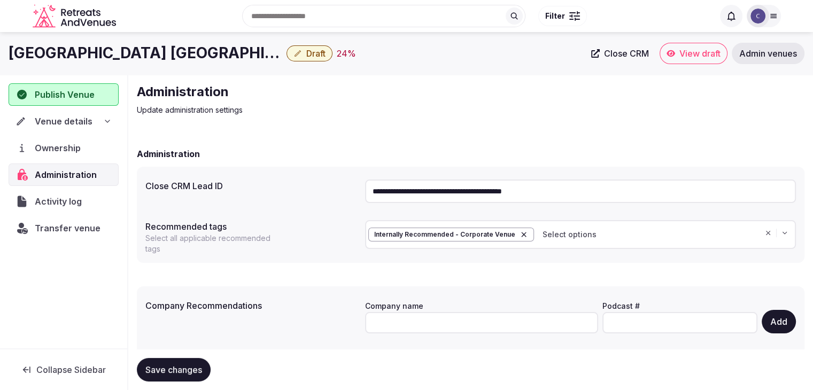
click at [207, 59] on h1 "[GEOGRAPHIC_DATA] [GEOGRAPHIC_DATA] by IHG" at bounding box center [146, 53] width 274 height 21
click at [207, 59] on h1 "Crowne Plaza Athens - City Centre by IHG" at bounding box center [146, 53] width 274 height 21
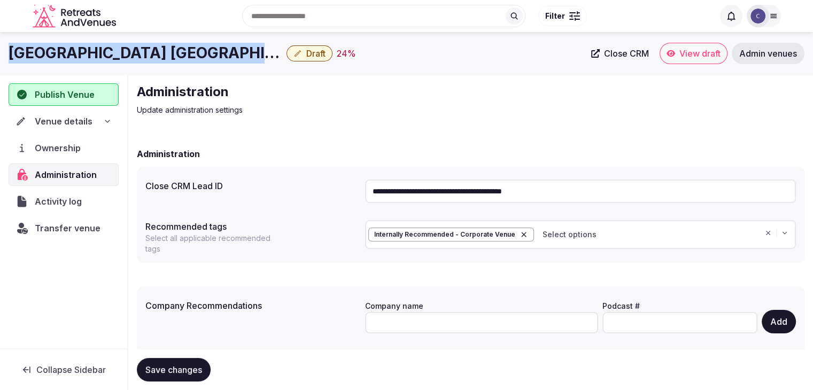
click at [207, 59] on h1 "Crowne Plaza Athens - City Centre by IHG" at bounding box center [146, 53] width 274 height 21
copy div "Crowne Plaza Athens - City Centre by IHG"
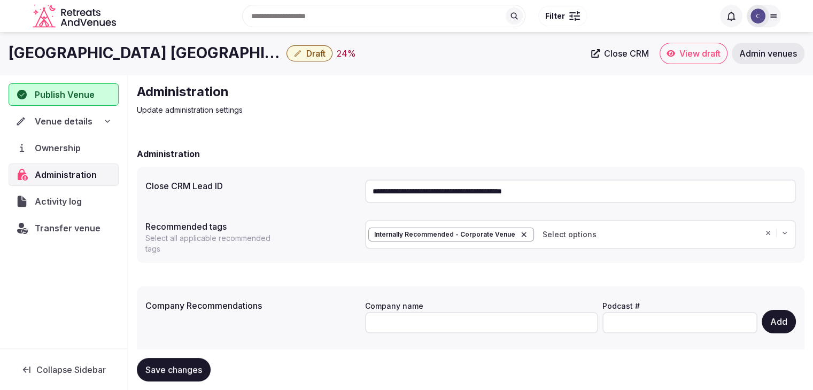
click at [107, 120] on icon at bounding box center [107, 121] width 9 height 9
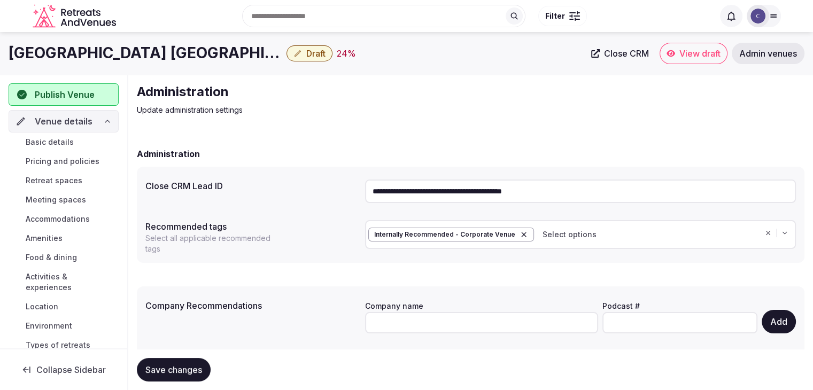
click at [65, 149] on div "Basic details Pricing and policies Retreat spaces Meeting spaces Accommodations…" at bounding box center [64, 254] width 110 height 242
click at [62, 140] on span "Basic details" at bounding box center [50, 142] width 48 height 11
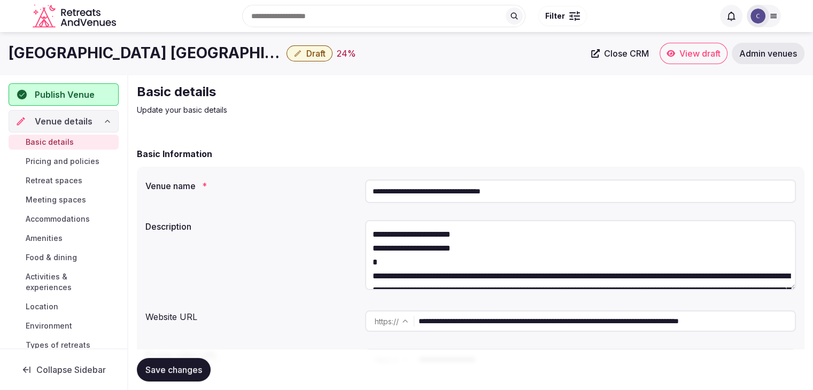
drag, startPoint x: 649, startPoint y: 323, endPoint x: 405, endPoint y: 313, distance: 244.4
click at [406, 313] on div "**********" at bounding box center [580, 320] width 431 height 21
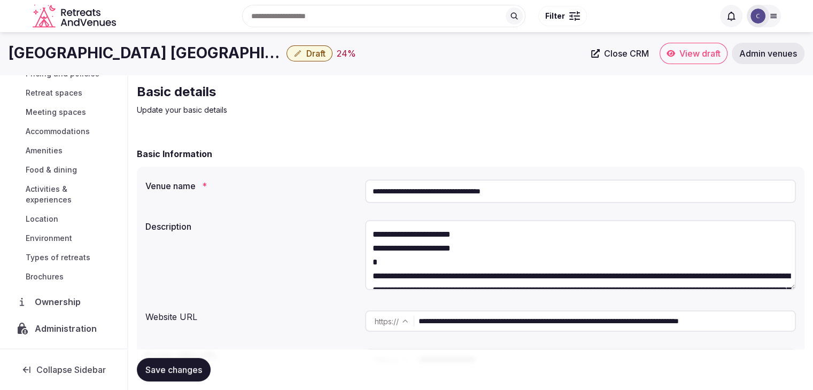
scroll to position [139, 0]
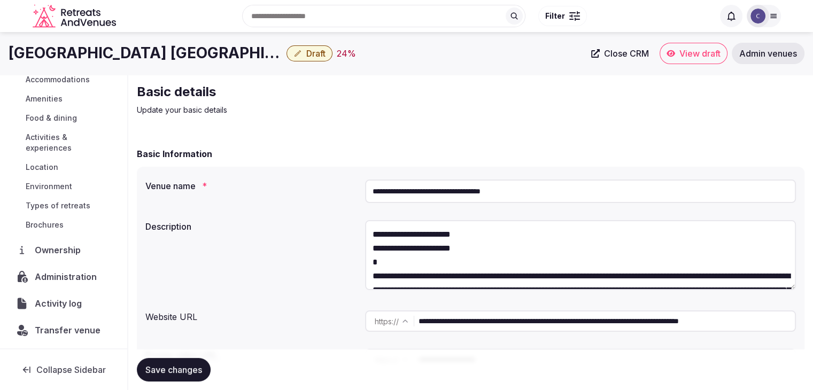
click at [75, 281] on span "Administration" at bounding box center [68, 276] width 66 height 13
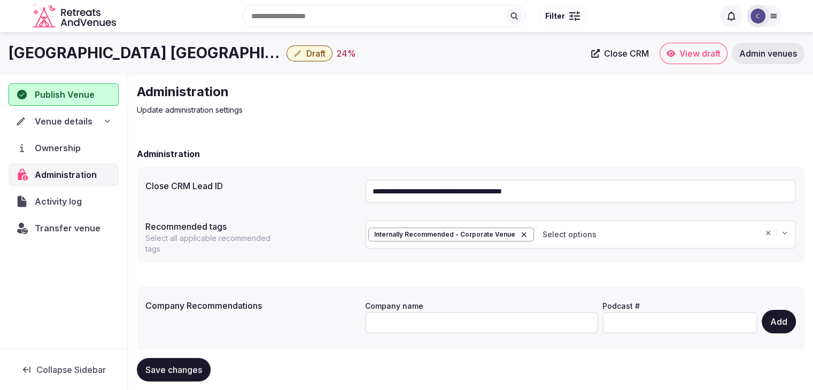
click at [509, 186] on input "**********" at bounding box center [580, 192] width 431 height 24
click at [60, 225] on span "Transfer venue" at bounding box center [67, 228] width 65 height 13
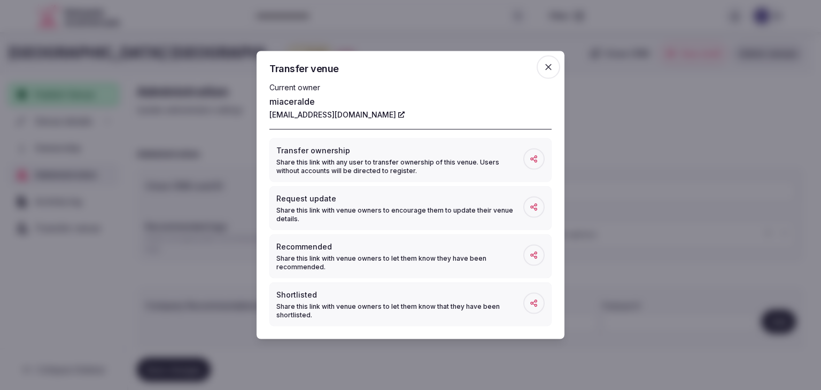
click at [549, 69] on icon "button" at bounding box center [548, 67] width 11 height 11
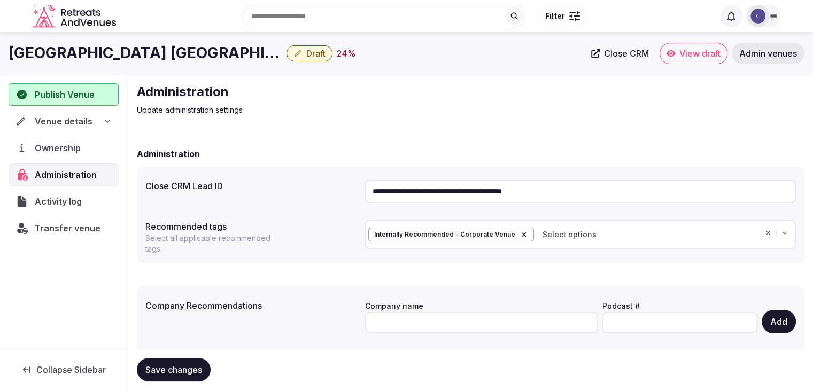
click at [110, 123] on icon at bounding box center [107, 121] width 9 height 9
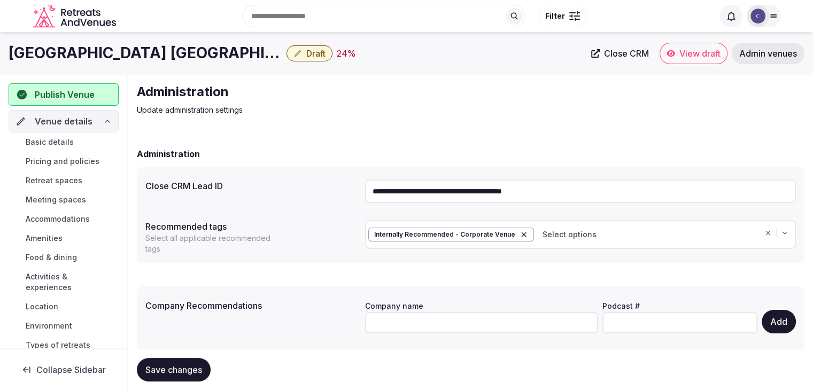
click at [64, 139] on span "Basic details" at bounding box center [50, 142] width 48 height 11
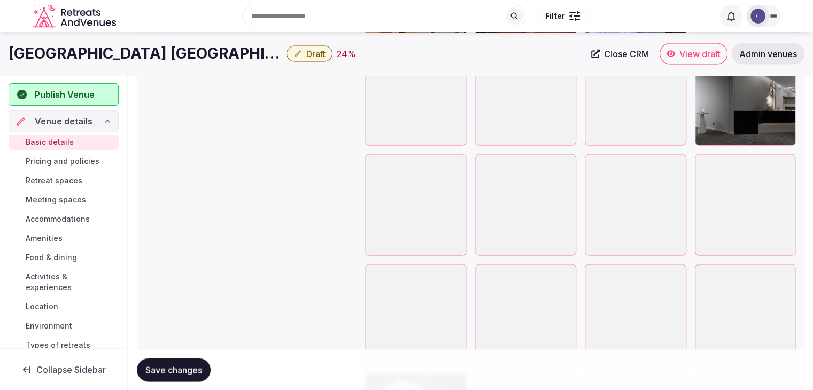
scroll to position [1926, 0]
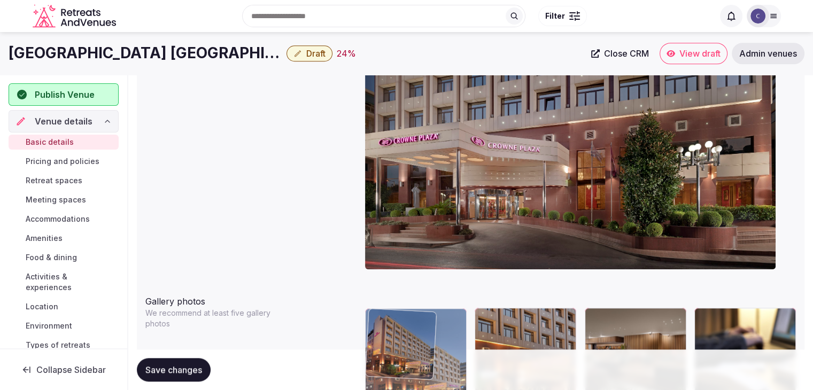
drag, startPoint x: 600, startPoint y: 154, endPoint x: 388, endPoint y: 289, distance: 250.8
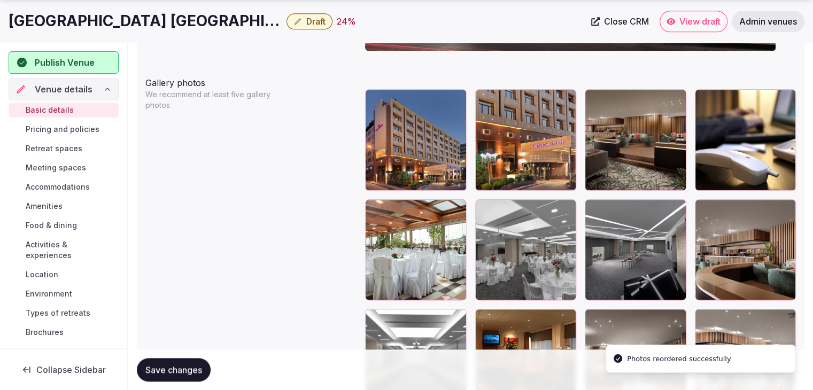
scroll to position [1312, 0]
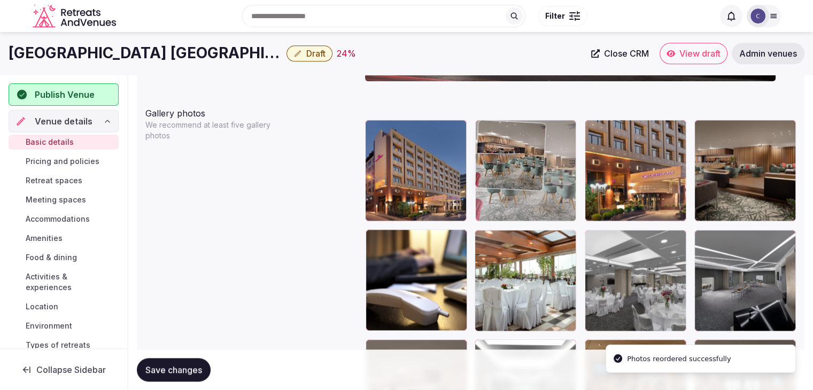
drag, startPoint x: 707, startPoint y: 217, endPoint x: 509, endPoint y: 148, distance: 210.4
click at [500, 125] on body "**********" at bounding box center [406, 219] width 813 height 2798
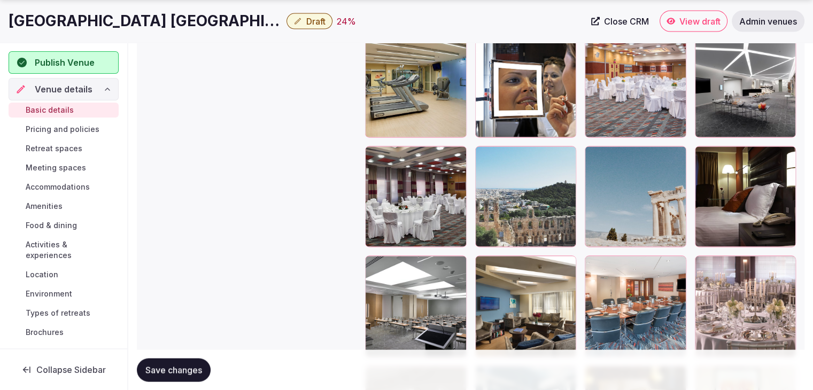
scroll to position [2355, 0]
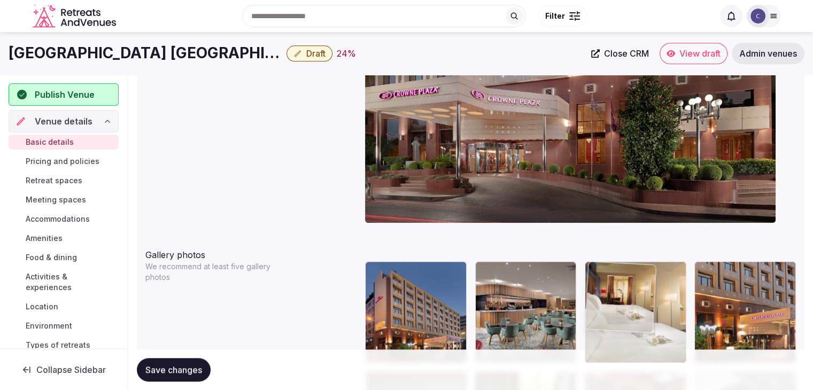
drag, startPoint x: 379, startPoint y: 272, endPoint x: 618, endPoint y: 280, distance: 239.0
click at [618, 280] on body "**********" at bounding box center [406, 361] width 813 height 2798
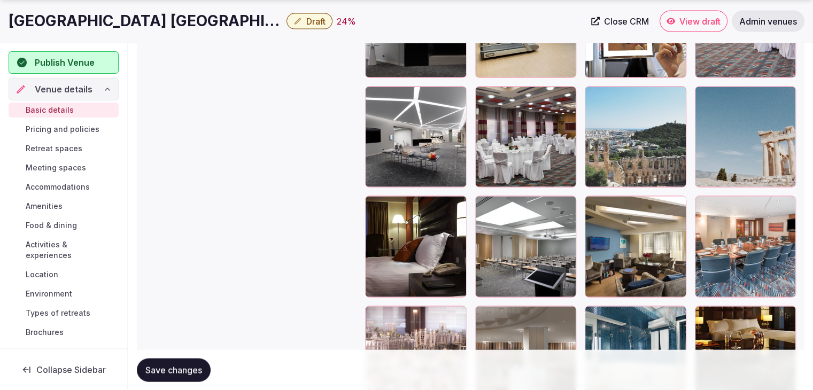
scroll to position [2247, 0]
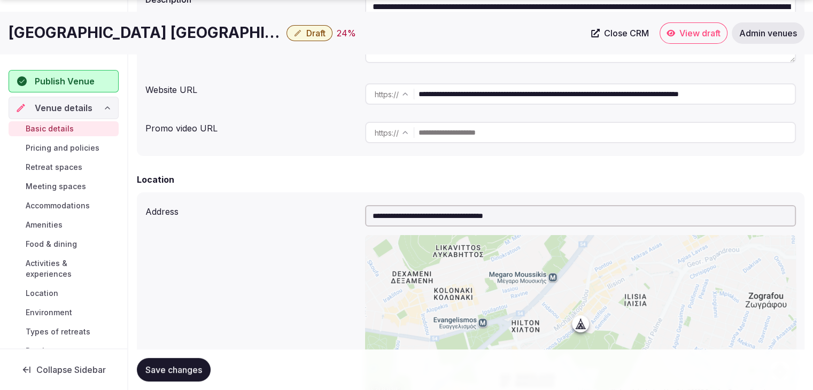
drag, startPoint x: 476, startPoint y: 149, endPoint x: 522, endPoint y: 377, distance: 233.3
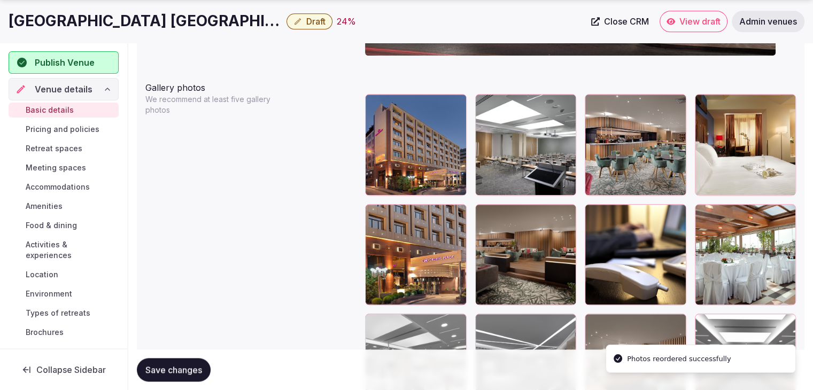
scroll to position [1233, 0]
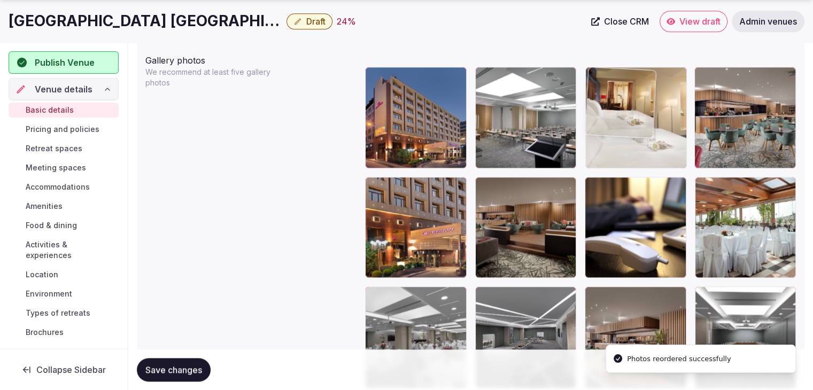
drag, startPoint x: 703, startPoint y: 74, endPoint x: 631, endPoint y: 78, distance: 72.3
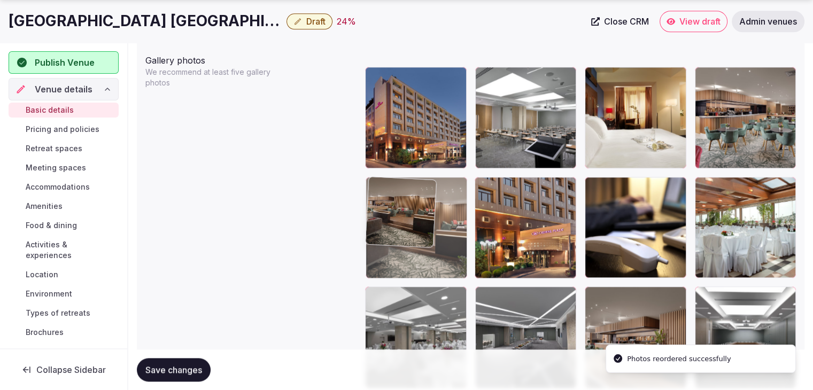
drag, startPoint x: 480, startPoint y: 188, endPoint x: 420, endPoint y: 193, distance: 60.6
click at [420, 193] on body "**********" at bounding box center [406, 166] width 813 height 2798
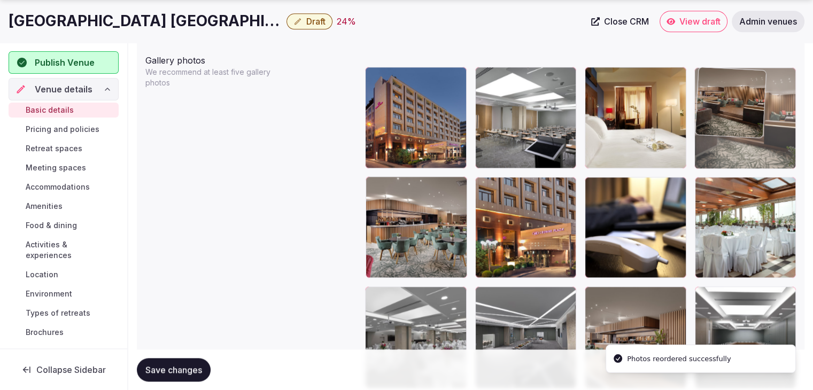
drag, startPoint x: 379, startPoint y: 193, endPoint x: 683, endPoint y: 106, distance: 316.3
click at [683, 106] on body "**********" at bounding box center [406, 166] width 813 height 2798
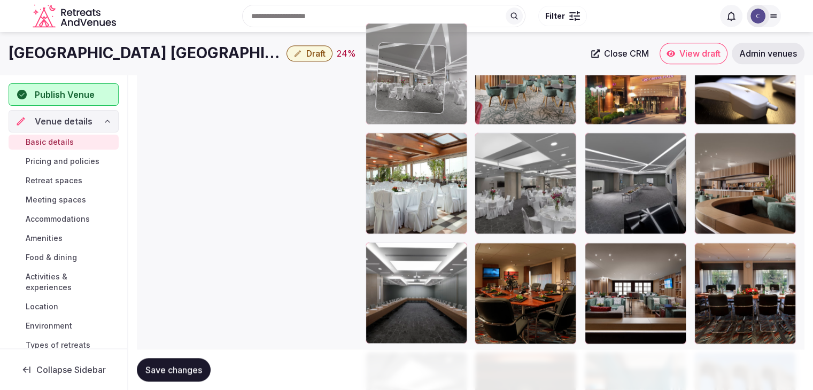
scroll to position [1374, 0]
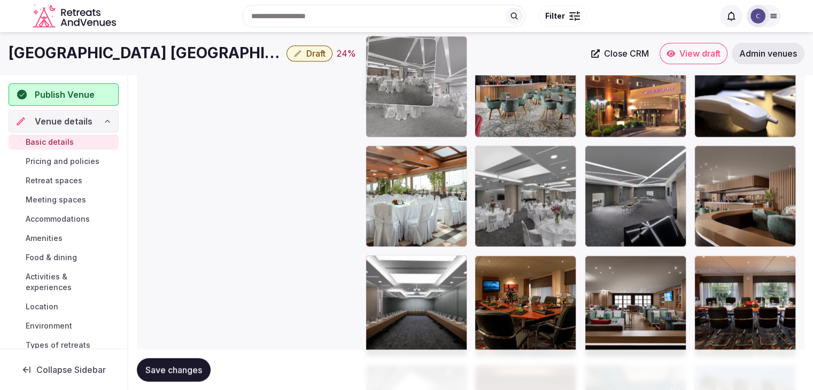
drag, startPoint x: 705, startPoint y: 248, endPoint x: 370, endPoint y: 100, distance: 366.3
click at [370, 100] on body "**********" at bounding box center [406, 25] width 813 height 2798
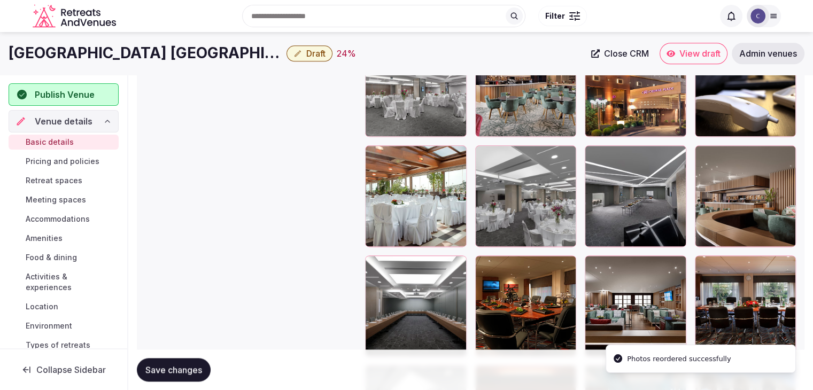
scroll to position [1214, 0]
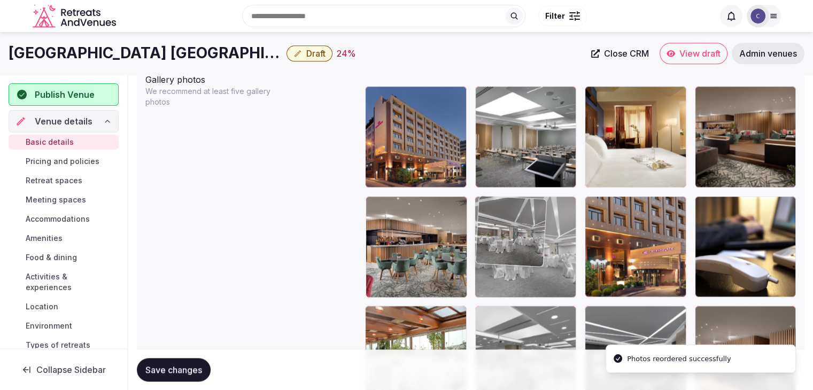
drag, startPoint x: 374, startPoint y: 204, endPoint x: 450, endPoint y: 212, distance: 76.3
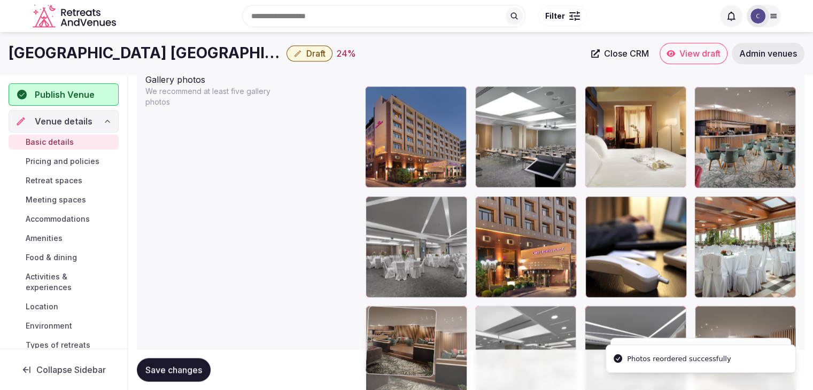
drag, startPoint x: 705, startPoint y: 99, endPoint x: 411, endPoint y: 304, distance: 358.6
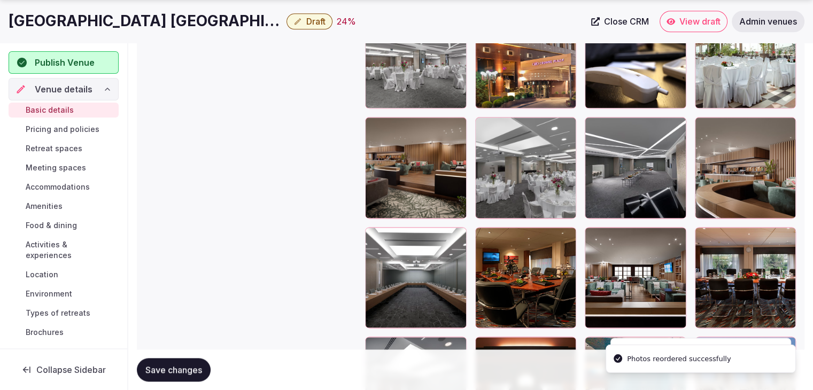
scroll to position [1427, 0]
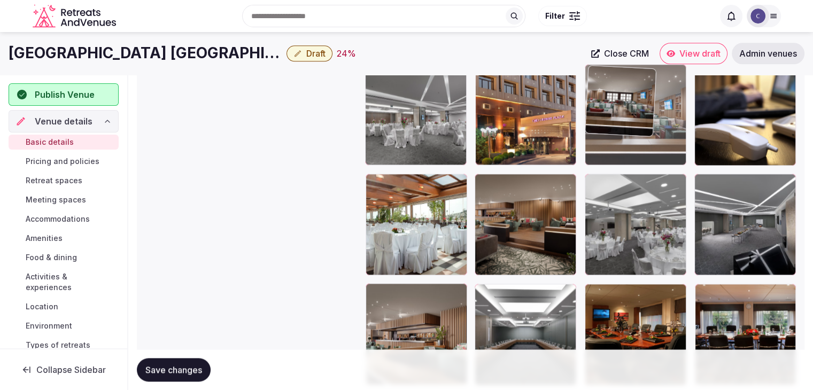
drag, startPoint x: 594, startPoint y: 204, endPoint x: 609, endPoint y: 67, distance: 138.1
click at [609, 67] on body "**********" at bounding box center [406, 53] width 813 height 2798
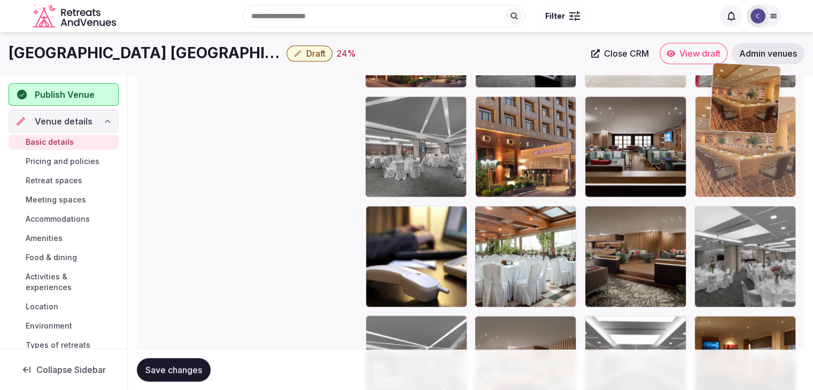
scroll to position [1305, 0]
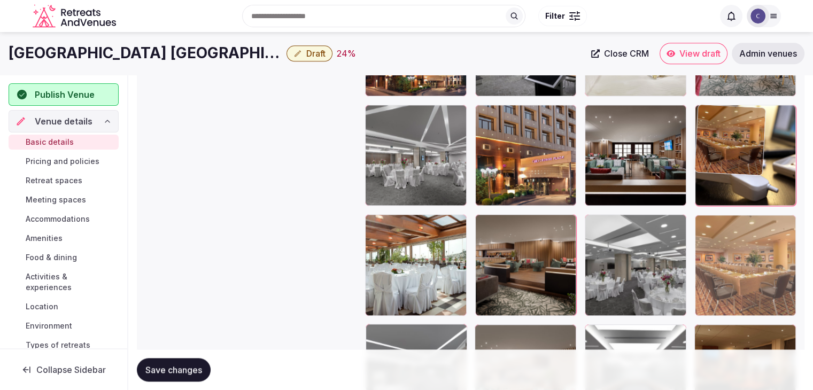
drag, startPoint x: 711, startPoint y: 250, endPoint x: 729, endPoint y: 150, distance: 101.5
click at [729, 150] on body "**********" at bounding box center [406, 94] width 813 height 2798
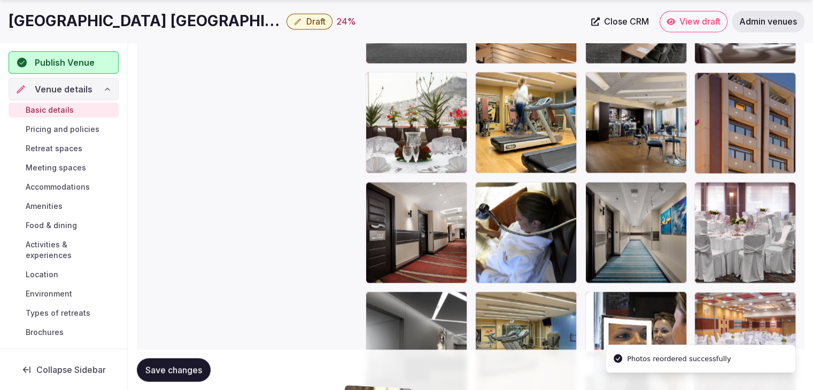
scroll to position [1917, 0]
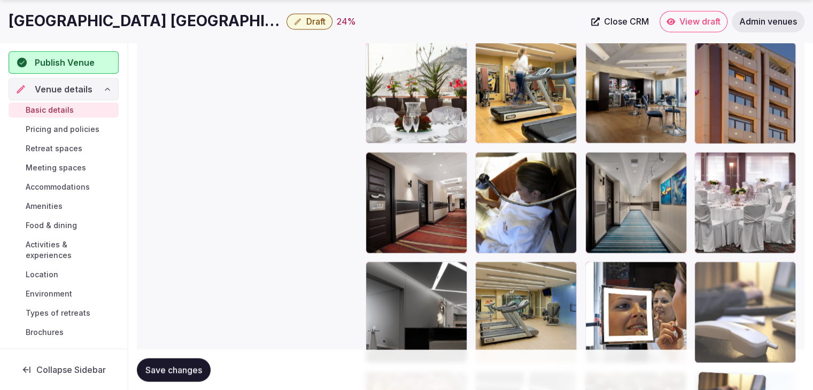
drag, startPoint x: 376, startPoint y: 221, endPoint x: 712, endPoint y: 294, distance: 344.1
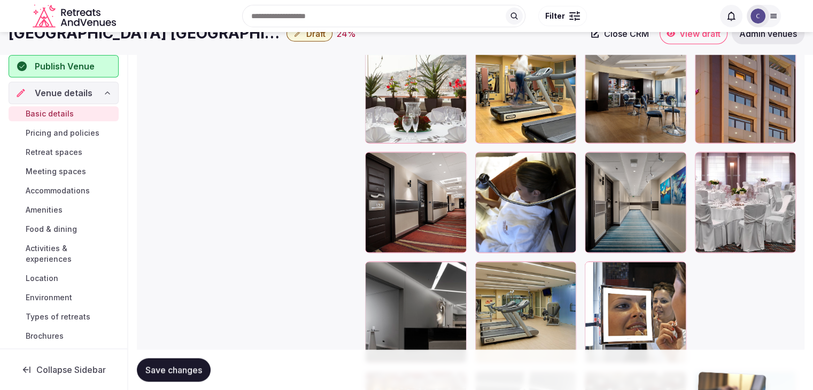
scroll to position [1807, 0]
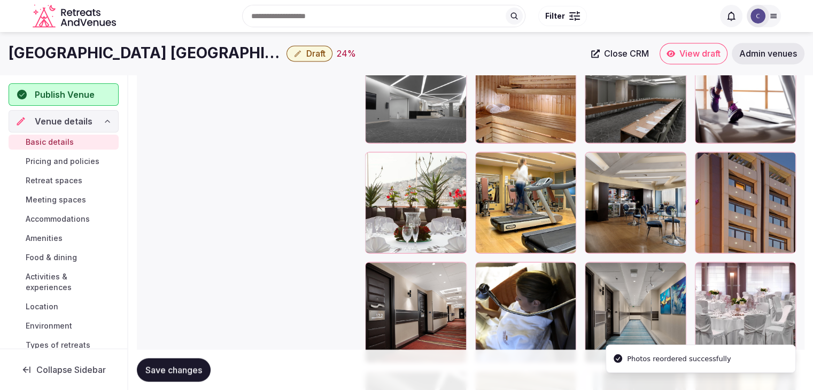
click at [169, 368] on span "Save changes" at bounding box center [173, 369] width 57 height 11
click at [36, 156] on span "Pricing and policies" at bounding box center [63, 161] width 74 height 11
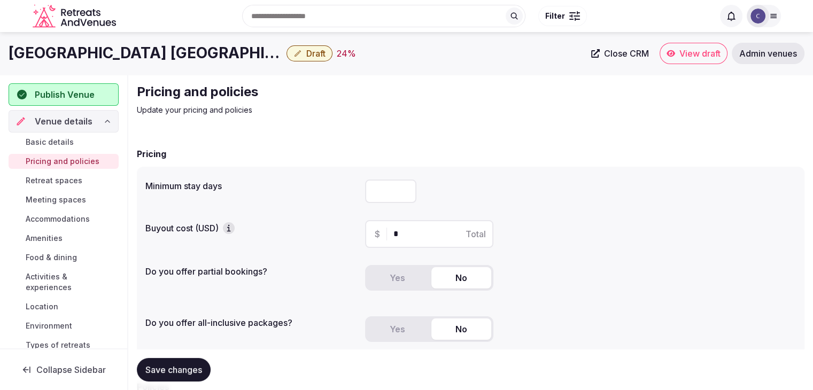
click at [387, 195] on input "number" at bounding box center [390, 192] width 51 height 24
type input "*"
click at [204, 60] on h1 "Crowne Plaza Athens - City Centre by IHG" at bounding box center [146, 53] width 274 height 21
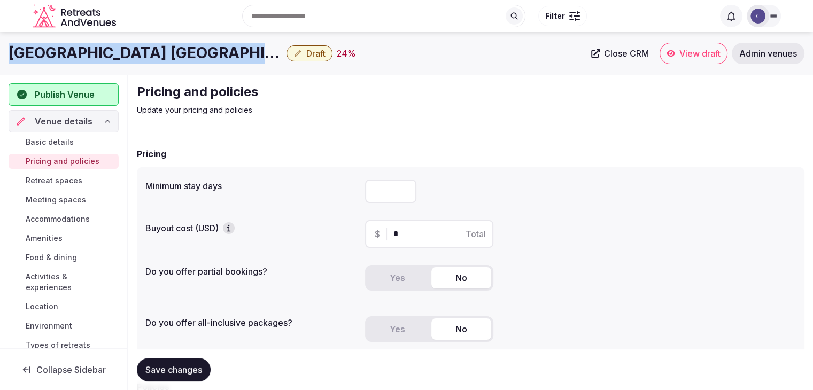
click at [204, 60] on h1 "Crowne Plaza Athens - City Centre by IHG" at bounding box center [146, 53] width 274 height 21
copy div "Crowne Plaza Athens - City Centre by IHG"
click at [182, 376] on button "Save changes" at bounding box center [174, 370] width 74 height 24
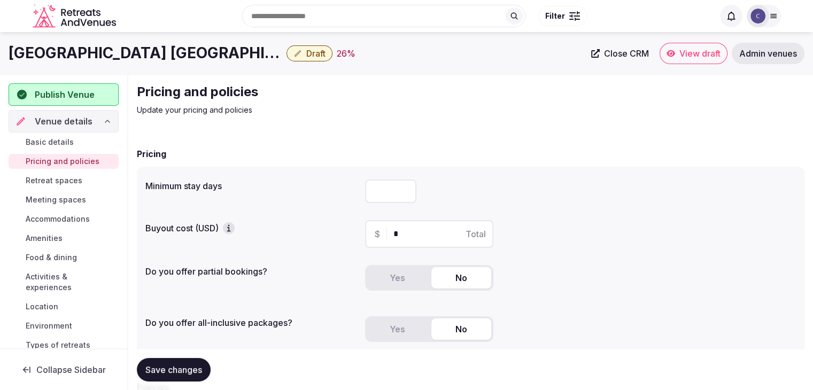
click at [377, 265] on div "Yes No" at bounding box center [429, 278] width 128 height 26
click at [405, 277] on button "Yes" at bounding box center [397, 277] width 60 height 21
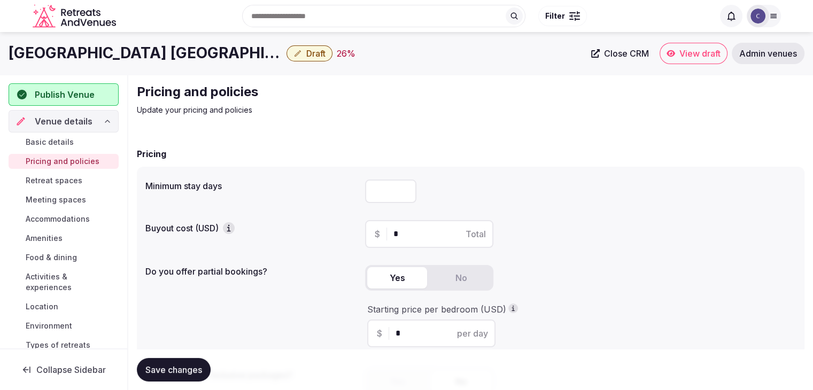
drag, startPoint x: 403, startPoint y: 337, endPoint x: 395, endPoint y: 328, distance: 11.8
click at [395, 328] on input "*" at bounding box center [440, 333] width 90 height 13
type input "***"
click at [268, 354] on div "Save changes" at bounding box center [470, 369] width 667 height 41
click at [180, 366] on span "Save changes" at bounding box center [173, 369] width 57 height 11
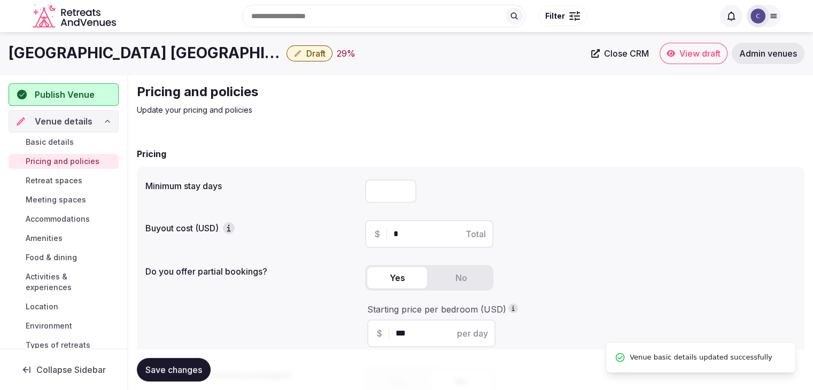
click at [55, 182] on span "Retreat spaces" at bounding box center [54, 180] width 57 height 11
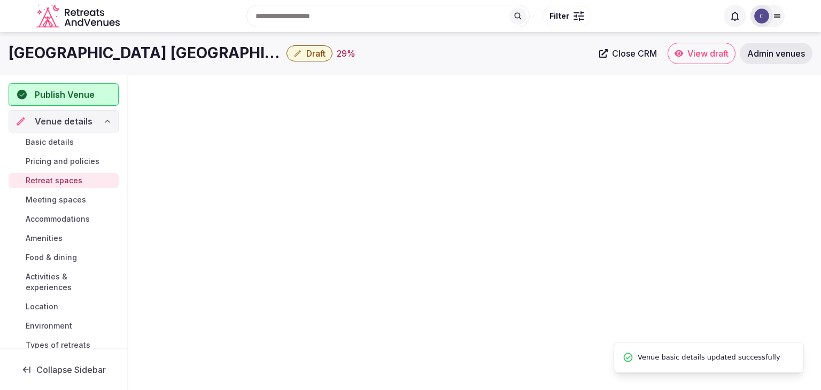
click at [176, 52] on h1 "Crowne Plaza Athens - City Centre by IHG" at bounding box center [146, 53] width 274 height 21
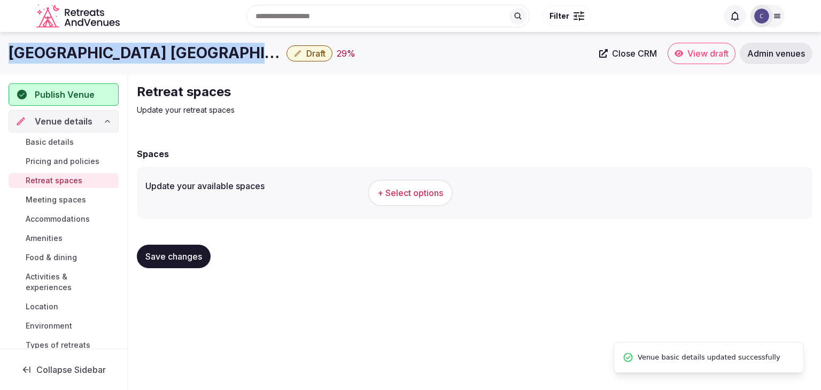
click at [176, 52] on h1 "Crowne Plaza Athens - City Centre by IHG" at bounding box center [146, 53] width 274 height 21
copy div "Crowne Plaza Athens - City Centre by IHG"
click at [417, 189] on span "+ Select options" at bounding box center [410, 193] width 66 height 12
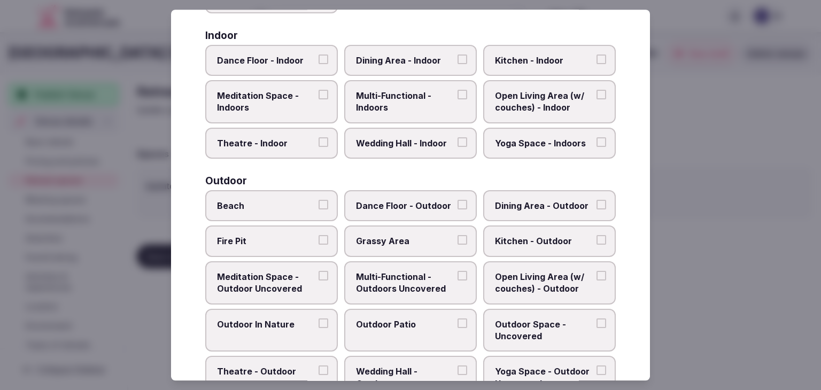
scroll to position [483, 0]
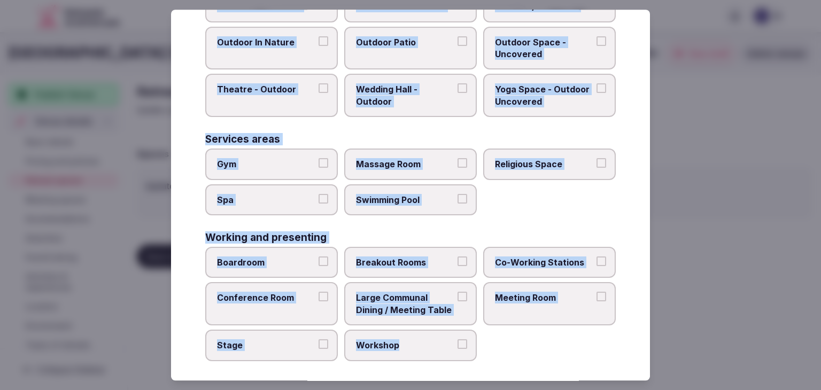
drag, startPoint x: 201, startPoint y: 75, endPoint x: 505, endPoint y: 354, distance: 412.6
click at [505, 354] on div "Select your retreat spaces Choose all applicable retreat spaces offered. Covere…" at bounding box center [410, 195] width 479 height 371
copy div "Choose all applicable retreat spaces offered. Covered outdoor spaces Meditation…"
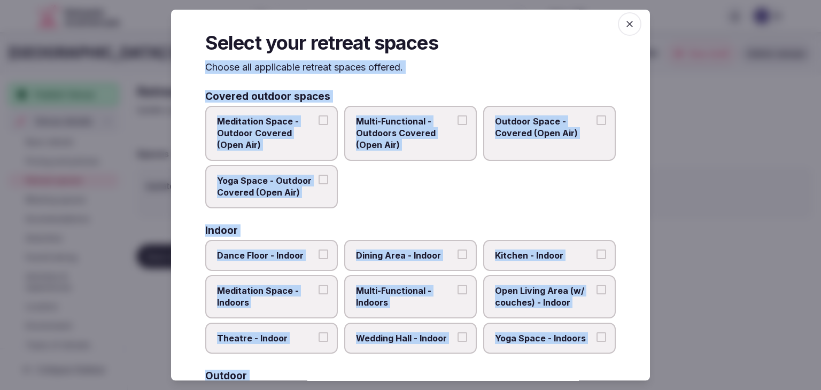
scroll to position [0, 0]
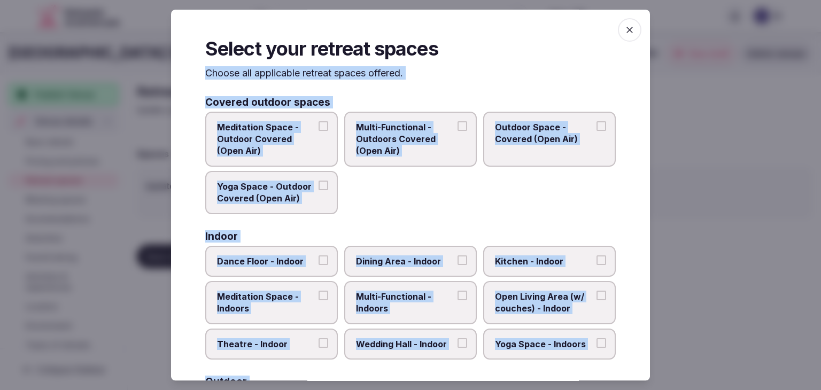
click at [452, 135] on label "Multi-Functional - Outdoors Covered (Open Air)" at bounding box center [410, 139] width 133 height 55
click at [457, 131] on button "Multi-Functional - Outdoors Covered (Open Air)" at bounding box center [462, 126] width 10 height 10
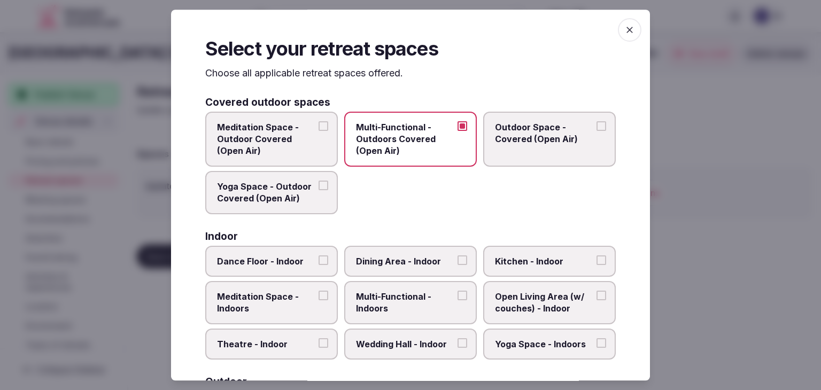
click at [473, 137] on div "Meditation Space - Outdoor Covered (Open Air) Multi-Functional - Outdoors Cover…" at bounding box center [410, 163] width 410 height 103
click at [530, 139] on span "Outdoor Space - Covered (Open Air)" at bounding box center [544, 133] width 98 height 24
click at [596, 131] on button "Outdoor Space - Covered (Open Air)" at bounding box center [601, 126] width 10 height 10
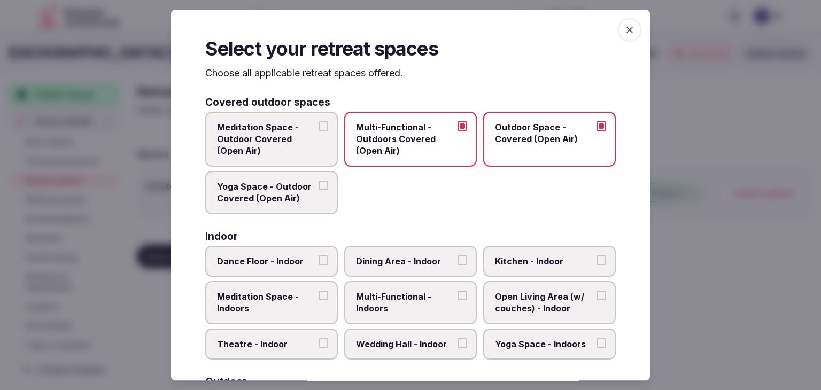
scroll to position [160, 0]
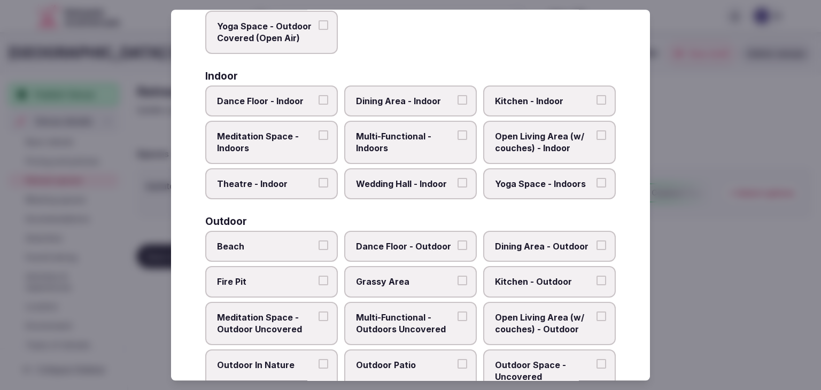
click at [405, 127] on label "Multi-Functional - Indoors" at bounding box center [410, 142] width 133 height 43
click at [457, 130] on button "Multi-Functional - Indoors" at bounding box center [462, 135] width 10 height 10
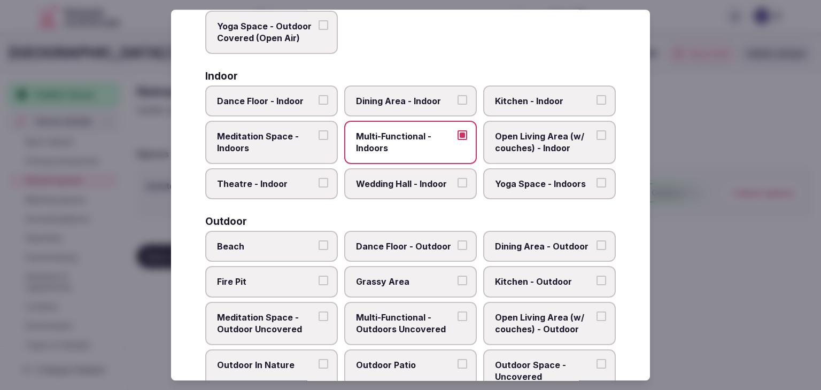
click at [419, 93] on label "Dining Area - Indoor" at bounding box center [410, 100] width 133 height 31
click at [457, 95] on button "Dining Area - Indoor" at bounding box center [462, 100] width 10 height 10
click at [304, 136] on span "Meditation Space - Indoors" at bounding box center [266, 142] width 98 height 24
click at [318, 136] on button "Meditation Space - Indoors" at bounding box center [323, 135] width 10 height 10
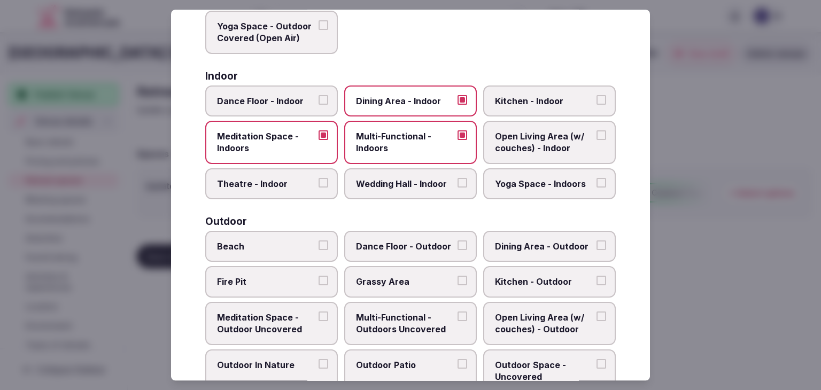
click at [434, 189] on label "Wedding Hall - Indoor" at bounding box center [410, 183] width 133 height 31
click at [457, 188] on button "Wedding Hall - Indoor" at bounding box center [462, 183] width 10 height 10
click at [527, 189] on label "Yoga Space - Indoors" at bounding box center [549, 183] width 133 height 31
click at [596, 188] on button "Yoga Space - Indoors" at bounding box center [601, 183] width 10 height 10
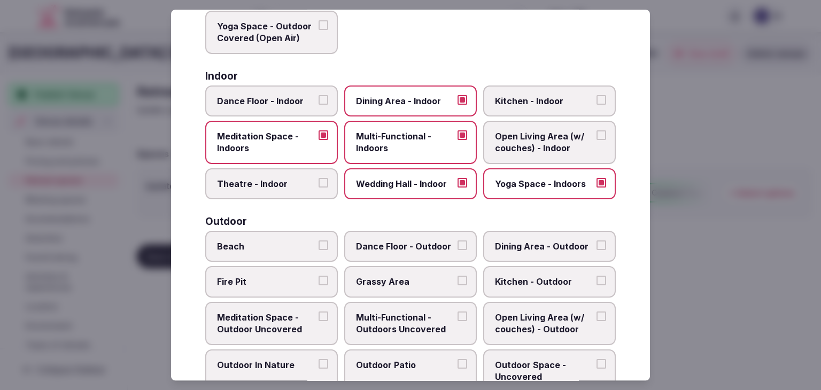
click at [550, 139] on span "Open Living Area (w/ couches) - Indoor" at bounding box center [544, 142] width 98 height 24
click at [596, 139] on button "Open Living Area (w/ couches) - Indoor" at bounding box center [601, 135] width 10 height 10
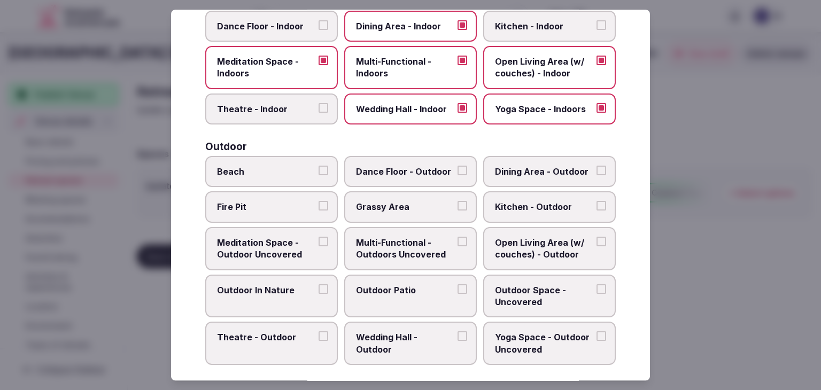
scroll to position [267, 0]
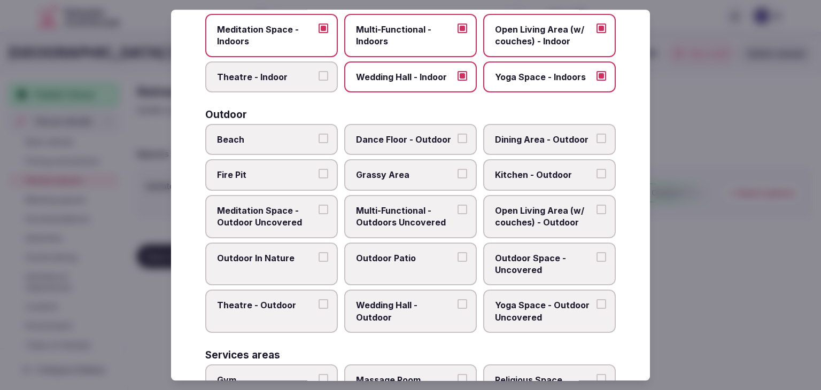
click at [409, 224] on span "Multi-Functional - Outdoors Uncovered" at bounding box center [405, 217] width 98 height 24
click at [457, 214] on button "Multi-Functional - Outdoors Uncovered" at bounding box center [462, 210] width 10 height 10
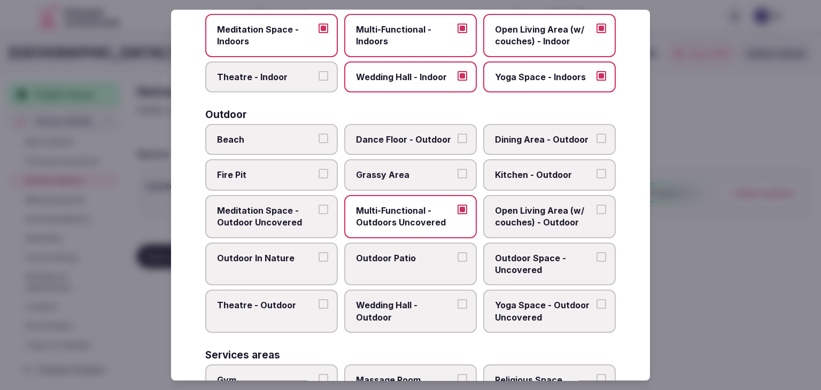
click at [413, 256] on span "Outdoor Patio" at bounding box center [405, 258] width 98 height 12
click at [457, 256] on button "Outdoor Patio" at bounding box center [462, 257] width 10 height 10
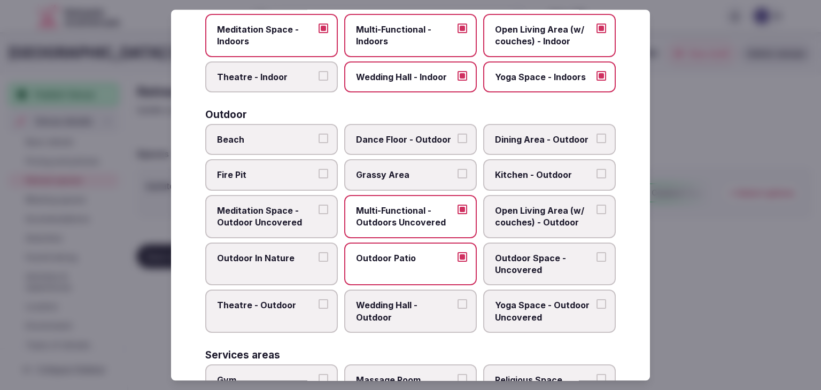
click at [533, 261] on span "Outdoor Space - Uncovered" at bounding box center [544, 264] width 98 height 24
click at [596, 261] on button "Outdoor Space - Uncovered" at bounding box center [601, 257] width 10 height 10
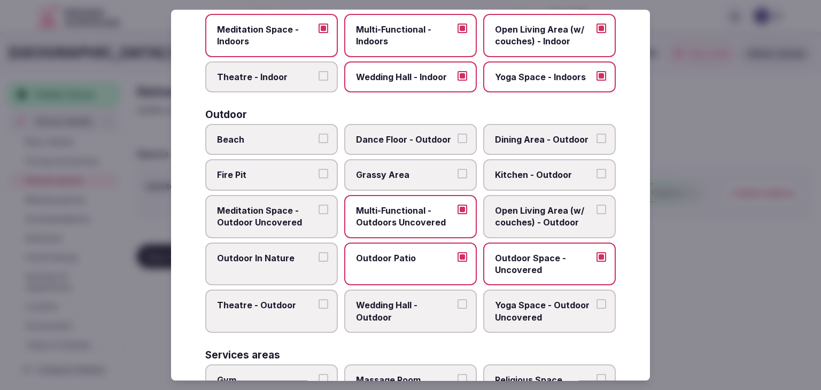
click at [542, 211] on span "Open Living Area (w/ couches) - Outdoor" at bounding box center [544, 217] width 98 height 24
click at [596, 211] on button "Open Living Area (w/ couches) - Outdoor" at bounding box center [601, 210] width 10 height 10
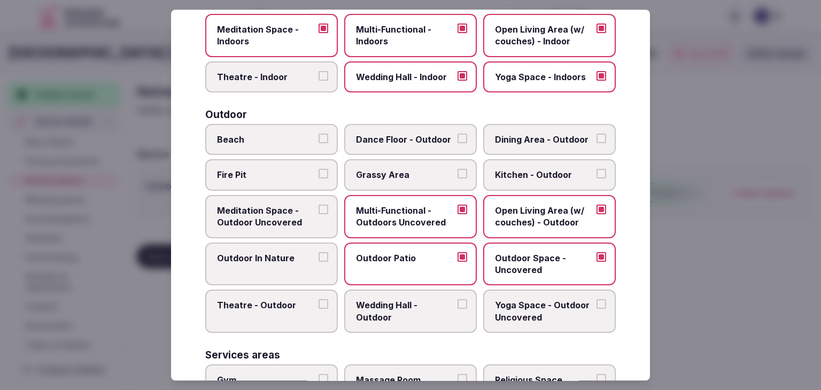
click at [379, 300] on span "Wedding Hall - Outdoor" at bounding box center [405, 312] width 98 height 24
click at [457, 300] on button "Wedding Hall - Outdoor" at bounding box center [462, 305] width 10 height 10
click at [528, 138] on span "Dining Area - Outdoor" at bounding box center [544, 140] width 98 height 12
click at [596, 138] on button "Dining Area - Outdoor" at bounding box center [601, 139] width 10 height 10
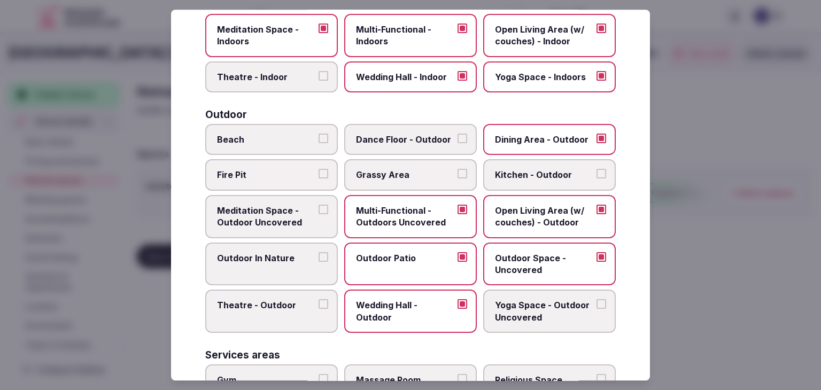
scroll to position [321, 0]
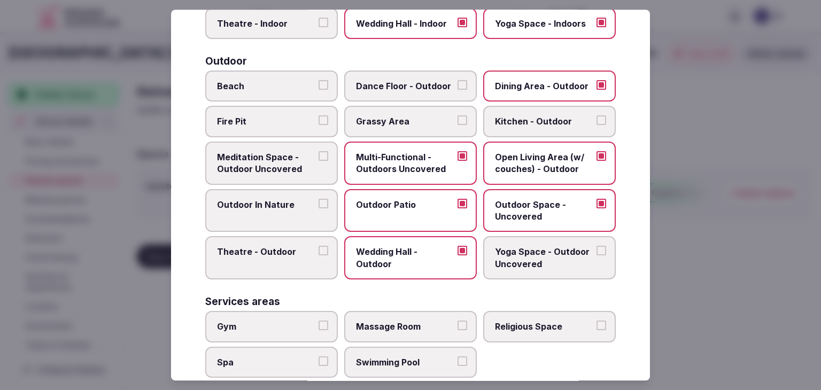
click at [254, 323] on span "Gym" at bounding box center [266, 327] width 98 height 12
click at [318, 323] on button "Gym" at bounding box center [323, 326] width 10 height 10
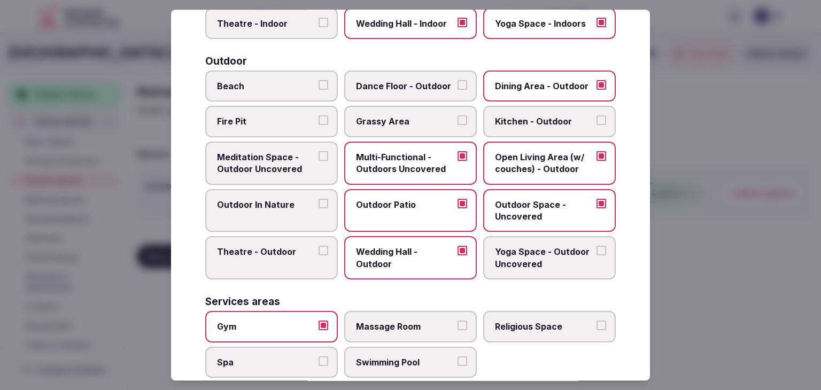
click at [269, 371] on label "Spa" at bounding box center [271, 362] width 133 height 31
click at [318, 366] on button "Spa" at bounding box center [323, 361] width 10 height 10
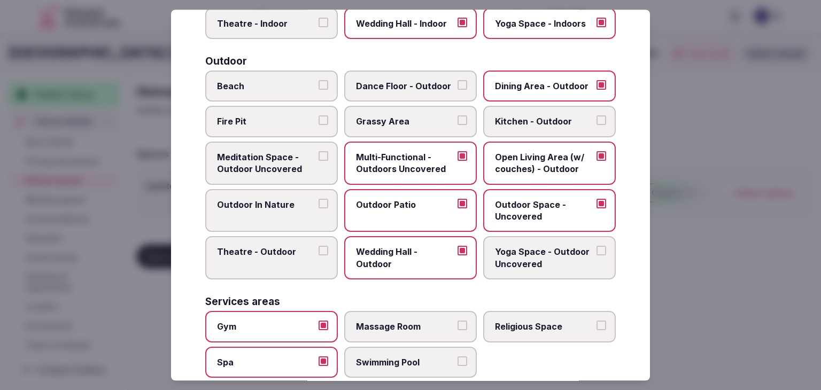
click at [360, 365] on label "Swimming Pool" at bounding box center [410, 362] width 133 height 31
click at [457, 365] on button "Swimming Pool" at bounding box center [462, 361] width 10 height 10
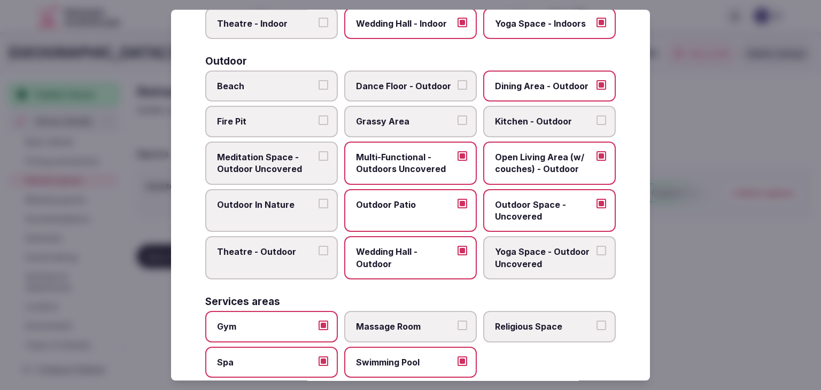
click at [390, 327] on span "Massage Room" at bounding box center [405, 327] width 98 height 12
click at [457, 327] on button "Massage Room" at bounding box center [462, 326] width 10 height 10
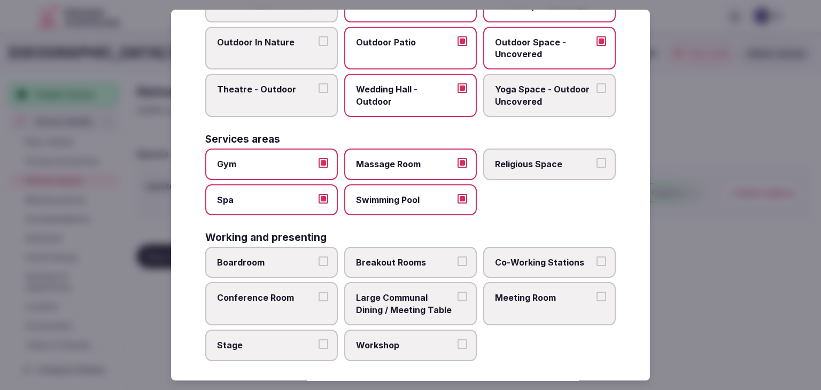
scroll to position [483, 0]
click at [271, 259] on span "Boardroom" at bounding box center [266, 262] width 98 height 12
click at [318, 259] on button "Boardroom" at bounding box center [323, 261] width 10 height 10
click at [277, 294] on span "Conference Room" at bounding box center [266, 298] width 98 height 12
click at [318, 294] on button "Conference Room" at bounding box center [323, 297] width 10 height 10
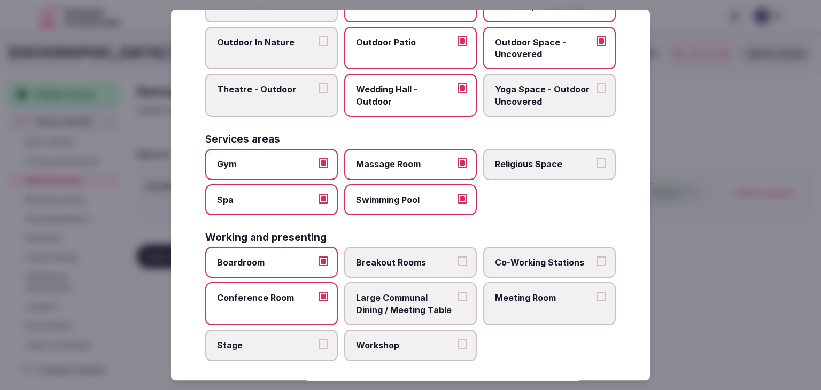
click at [435, 330] on label "Workshop" at bounding box center [410, 345] width 133 height 31
click at [457, 339] on button "Workshop" at bounding box center [462, 344] width 10 height 10
drag, startPoint x: 438, startPoint y: 301, endPoint x: 438, endPoint y: 294, distance: 6.9
click at [438, 300] on span "Large Communal Dining / Meeting Table" at bounding box center [405, 304] width 98 height 24
click at [457, 300] on button "Large Communal Dining / Meeting Table" at bounding box center [462, 297] width 10 height 10
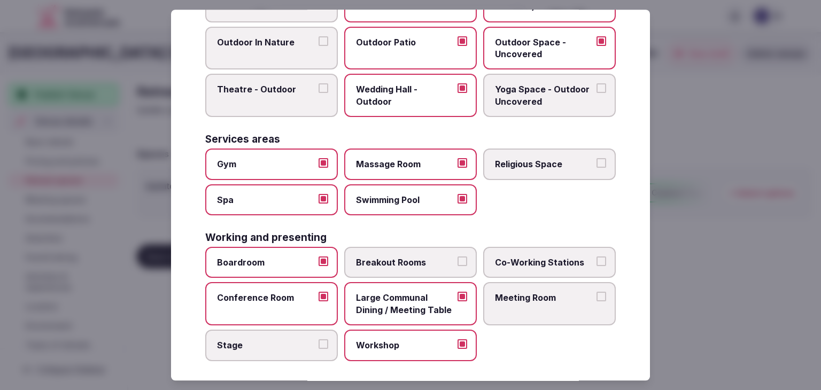
click at [439, 256] on span "Breakout Rooms" at bounding box center [405, 262] width 98 height 12
click at [457, 256] on button "Breakout Rooms" at bounding box center [462, 261] width 10 height 10
click at [504, 298] on label "Meeting Room" at bounding box center [549, 304] width 133 height 43
click at [596, 298] on button "Meeting Room" at bounding box center [601, 297] width 10 height 10
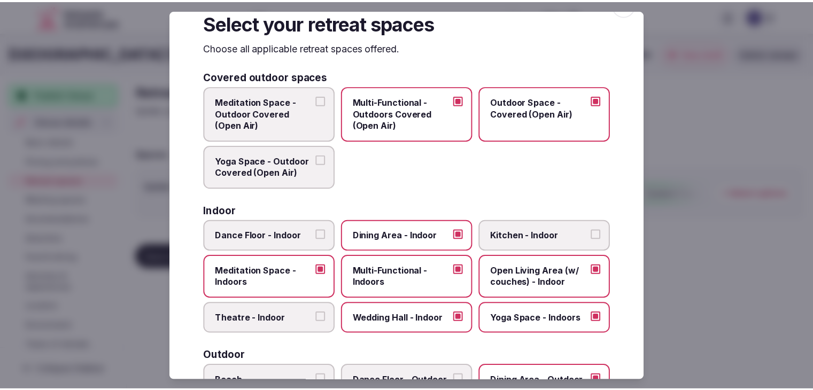
scroll to position [0, 0]
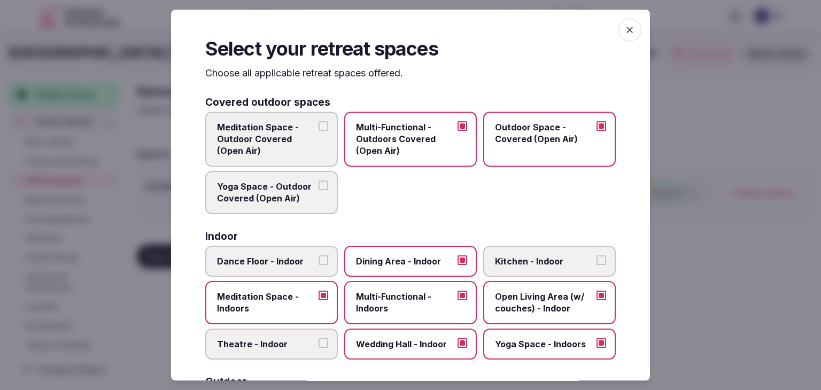
click at [624, 34] on icon "button" at bounding box center [629, 30] width 11 height 11
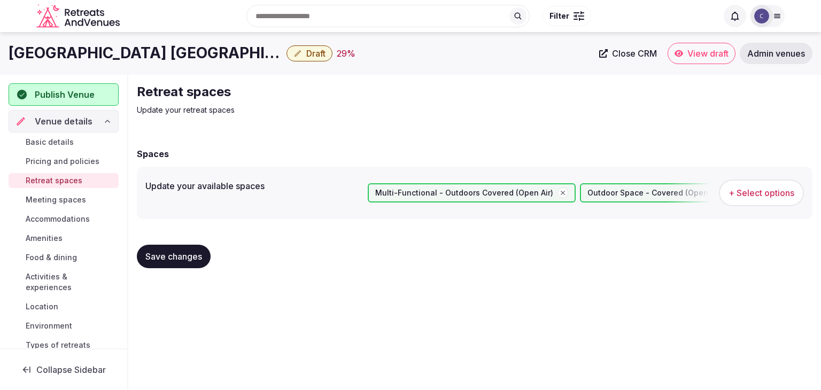
click at [188, 255] on span "Save changes" at bounding box center [173, 256] width 57 height 11
click at [61, 196] on span "Meeting spaces" at bounding box center [56, 200] width 60 height 11
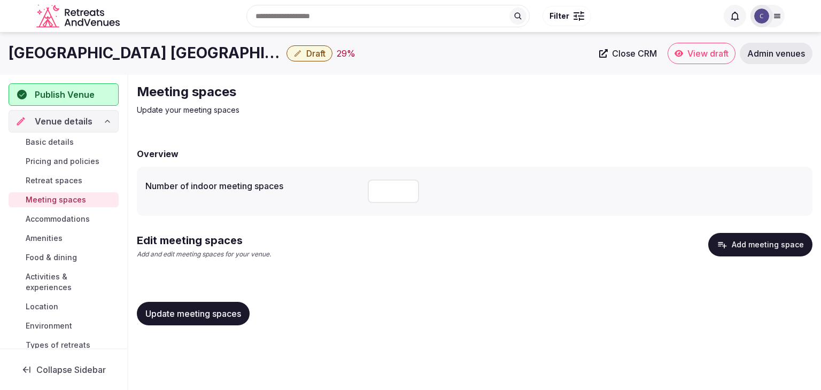
click at [390, 181] on input "**" at bounding box center [393, 192] width 51 height 24
type input "**"
click at [223, 307] on button "Update meeting spaces" at bounding box center [193, 314] width 113 height 24
click at [141, 54] on h1 "Crowne Plaza Athens - City Centre by IHG" at bounding box center [146, 53] width 274 height 21
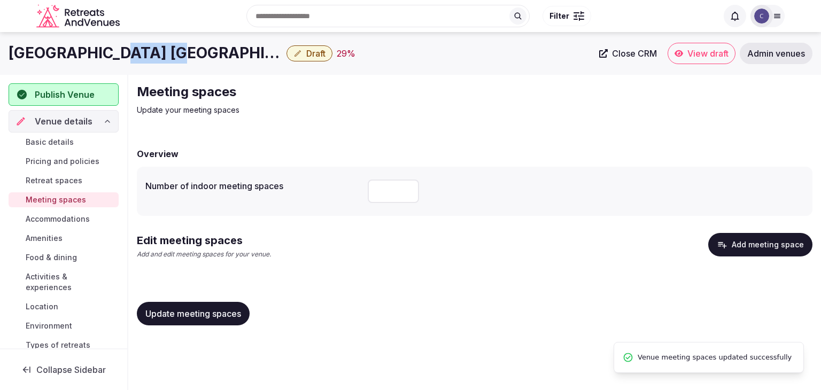
click at [141, 54] on h1 "Crowne Plaza Athens - City Centre by IHG" at bounding box center [146, 53] width 274 height 21
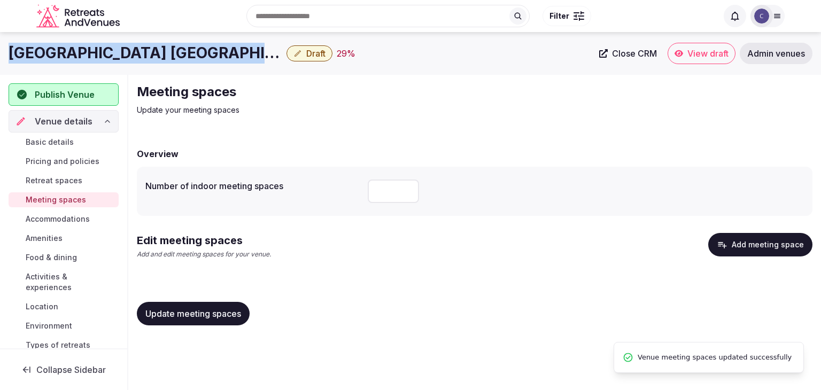
click at [141, 54] on h1 "Crowne Plaza Athens - City Centre by IHG" at bounding box center [146, 53] width 274 height 21
copy div "Crowne Plaza Athens - City Centre by IHG"
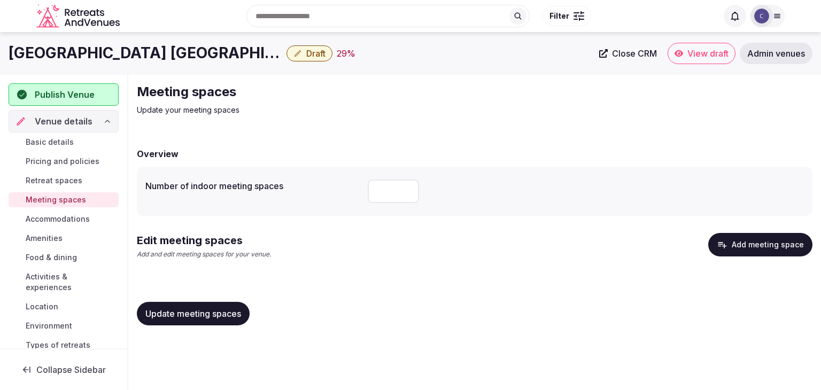
click at [259, 297] on div "Update meeting spaces" at bounding box center [474, 313] width 675 height 41
click at [229, 308] on span "Update meeting spaces" at bounding box center [193, 313] width 96 height 11
click at [782, 245] on button "Add meeting space" at bounding box center [760, 245] width 104 height 24
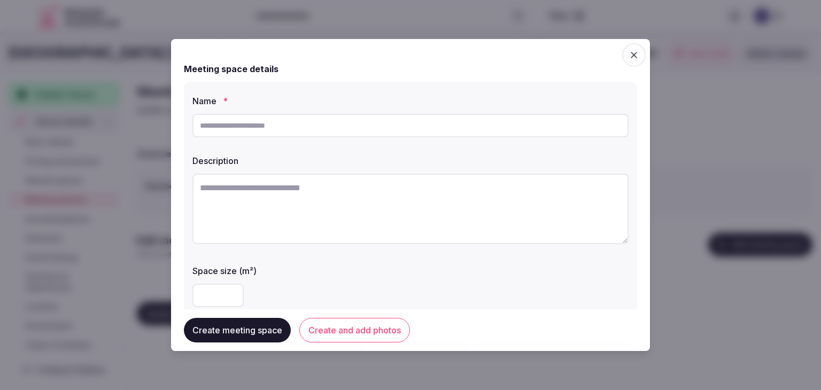
click at [337, 127] on input "text" at bounding box center [410, 126] width 436 height 24
paste input "**********"
type input "**********"
click at [385, 234] on textarea at bounding box center [410, 209] width 436 height 71
paste textarea "**********"
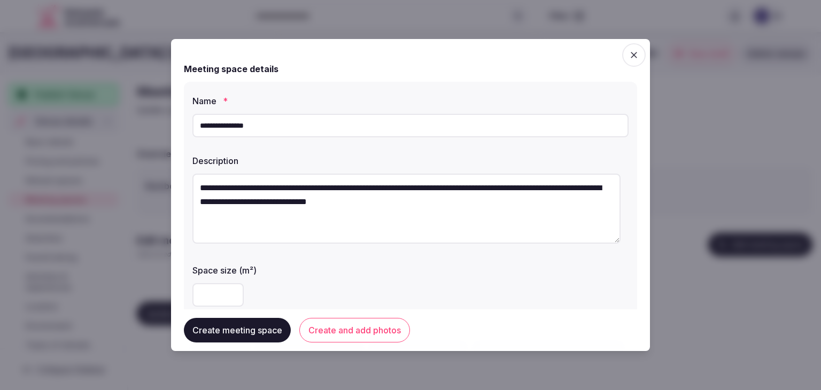
type textarea "**********"
click at [376, 335] on button "Create and add photos" at bounding box center [354, 330] width 111 height 25
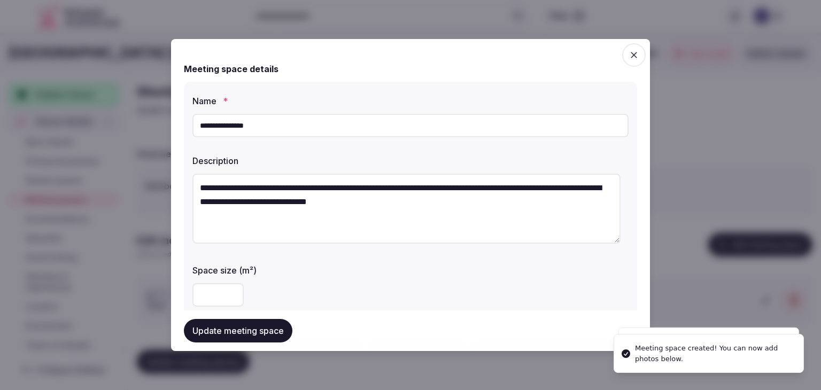
click at [217, 338] on button "Update meeting space" at bounding box center [238, 331] width 108 height 24
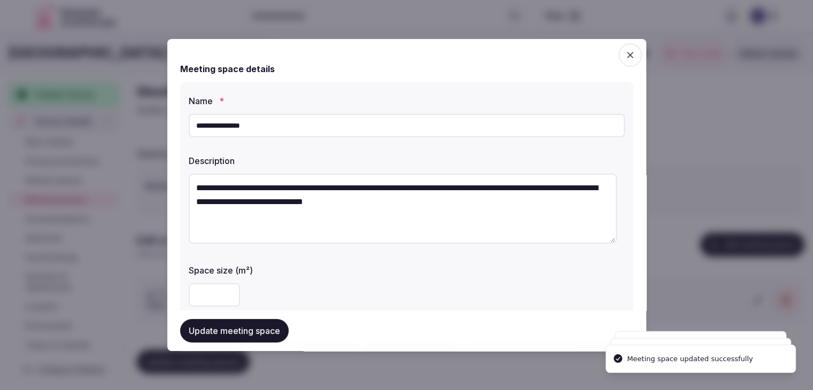
click at [79, 50] on h1 "Crowne Plaza Athens - City Centre by IHG" at bounding box center [146, 53] width 274 height 21
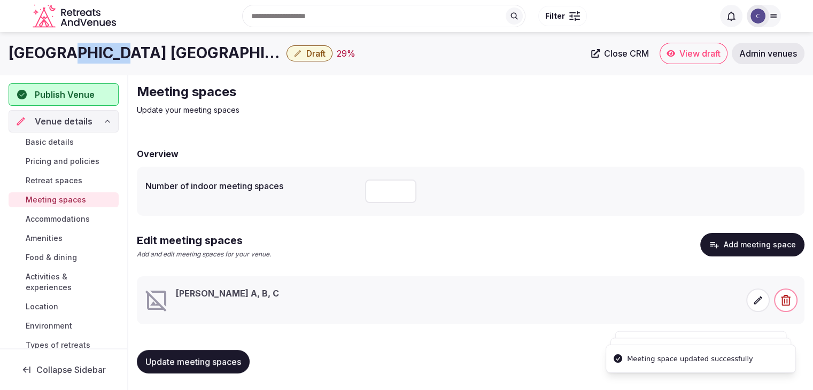
click at [79, 50] on h1 "Crowne Plaza Athens - City Centre by IHG" at bounding box center [146, 53] width 274 height 21
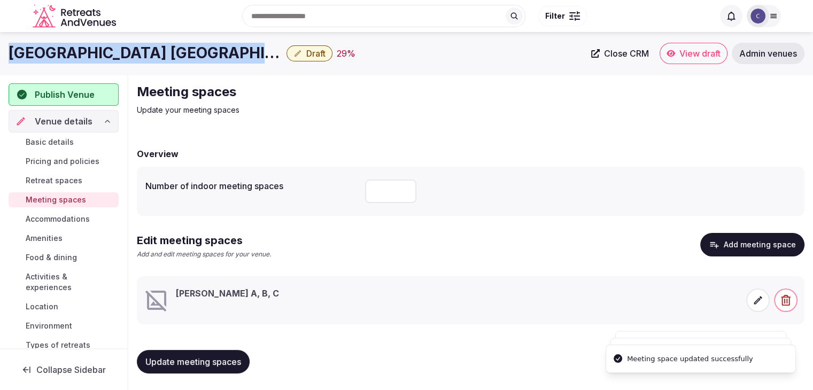
click at [79, 50] on h1 "Crowne Plaza Athens - City Centre by IHG" at bounding box center [146, 53] width 274 height 21
copy div "Crowne Plaza Athens - City Centre by IHG"
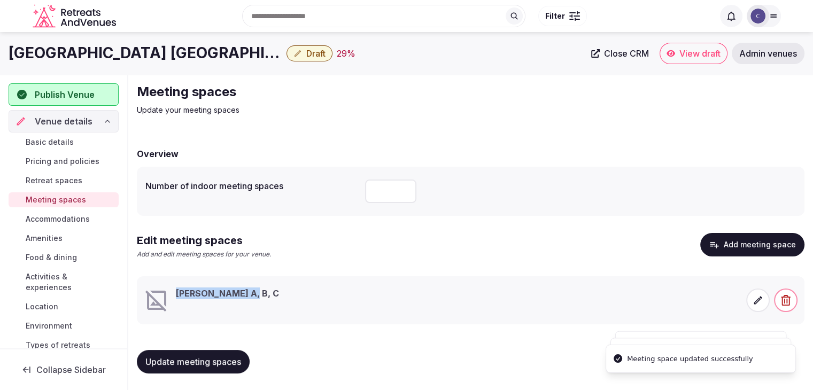
drag, startPoint x: 251, startPoint y: 295, endPoint x: 175, endPoint y: 298, distance: 75.9
click at [175, 298] on div "Socrates A, B, C" at bounding box center [291, 300] width 295 height 26
copy h3 "Socrates A, B, C"
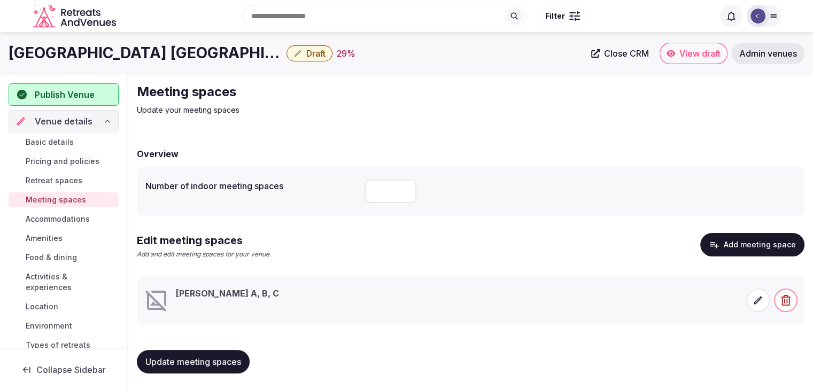
click at [763, 303] on span at bounding box center [758, 301] width 24 height 24
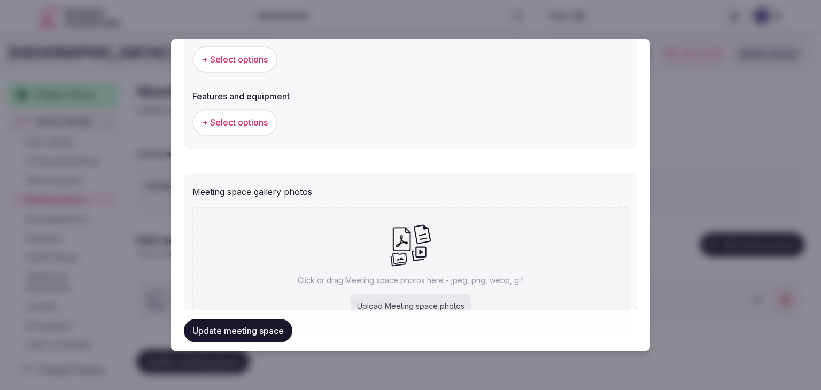
scroll to position [641, 0]
click at [248, 63] on span "+ Select options" at bounding box center [235, 57] width 66 height 12
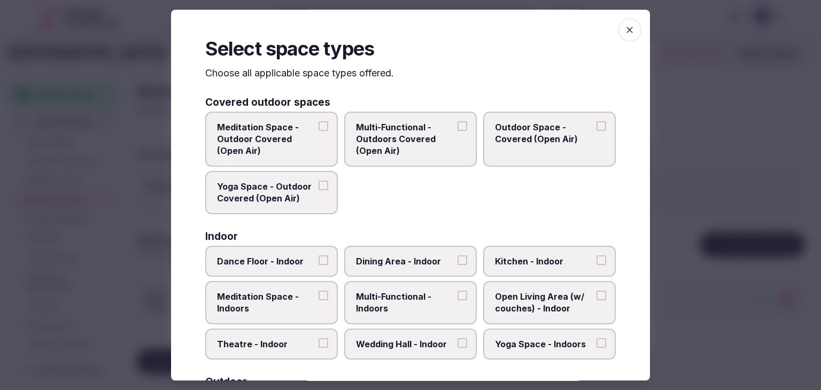
scroll to position [160, 0]
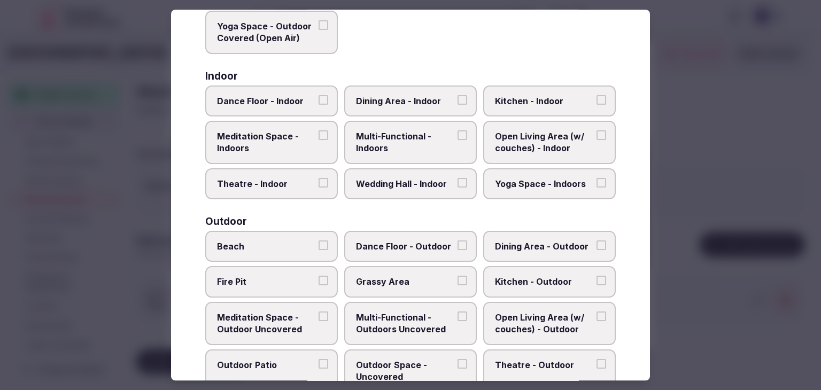
click at [427, 136] on span "Multi-Functional - Indoors" at bounding box center [405, 142] width 98 height 24
click at [457, 136] on button "Multi-Functional - Indoors" at bounding box center [462, 135] width 10 height 10
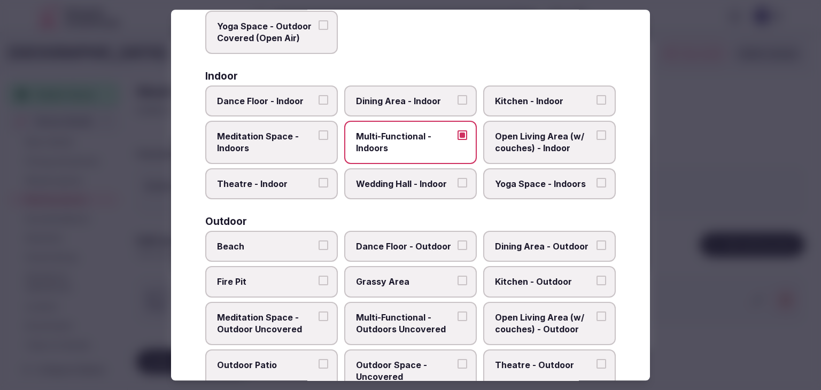
click at [422, 84] on div "Indoor Dance Floor - Indoor Dining Area - Indoor Kitchen - Indoor Meditation Sp…" at bounding box center [410, 135] width 410 height 129
click at [423, 110] on label "Dining Area - Indoor" at bounding box center [410, 100] width 133 height 31
click at [457, 105] on button "Dining Area - Indoor" at bounding box center [462, 100] width 10 height 10
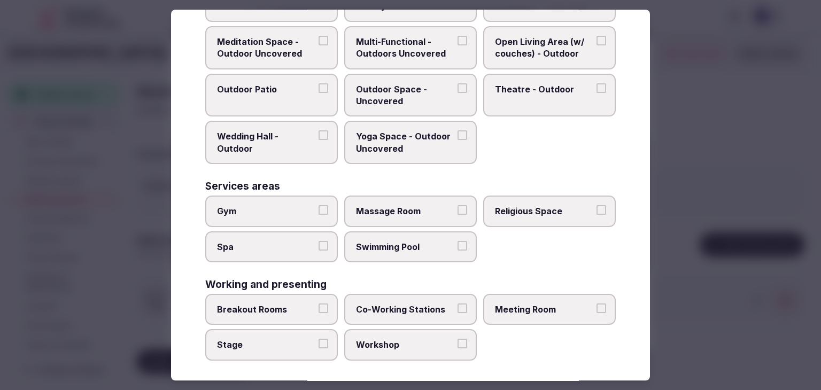
click at [524, 304] on span "Meeting Room" at bounding box center [544, 310] width 98 height 12
click at [596, 304] on button "Meeting Room" at bounding box center [601, 309] width 10 height 10
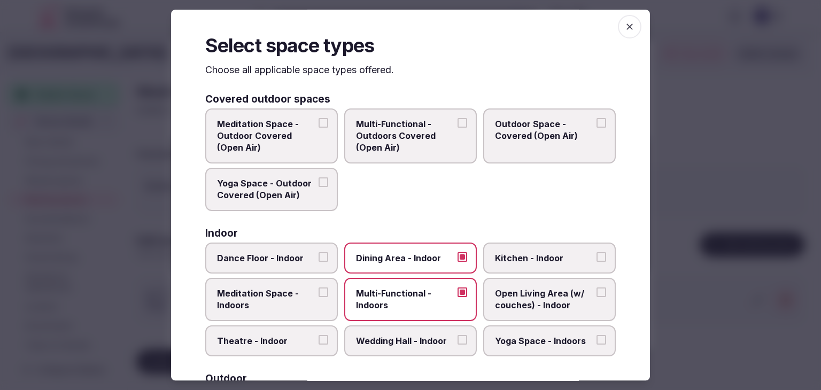
scroll to position [0, 0]
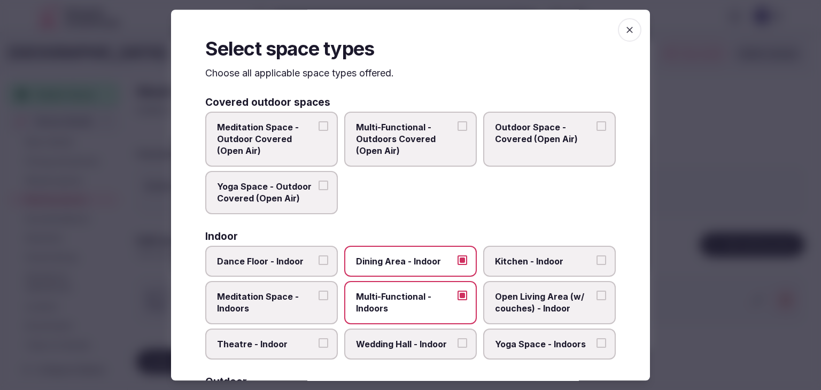
click at [624, 31] on icon "button" at bounding box center [629, 30] width 11 height 11
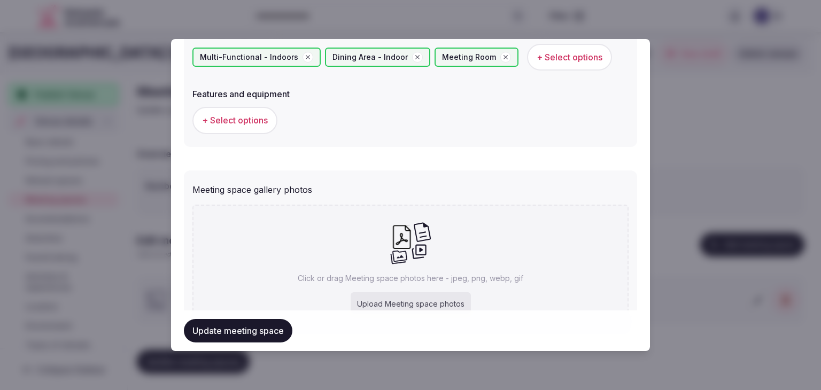
scroll to position [696, 0]
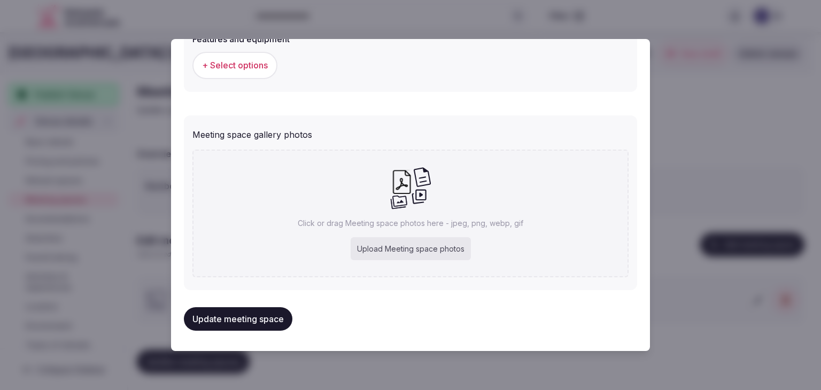
click at [422, 259] on div "Upload Meeting space photos" at bounding box center [411, 249] width 120 height 24
type input "**********"
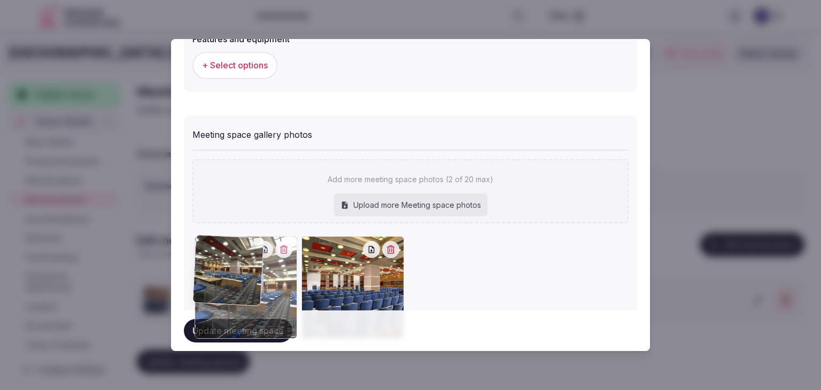
drag, startPoint x: 308, startPoint y: 248, endPoint x: 256, endPoint y: 250, distance: 51.3
click at [256, 250] on div at bounding box center [246, 287] width 103 height 103
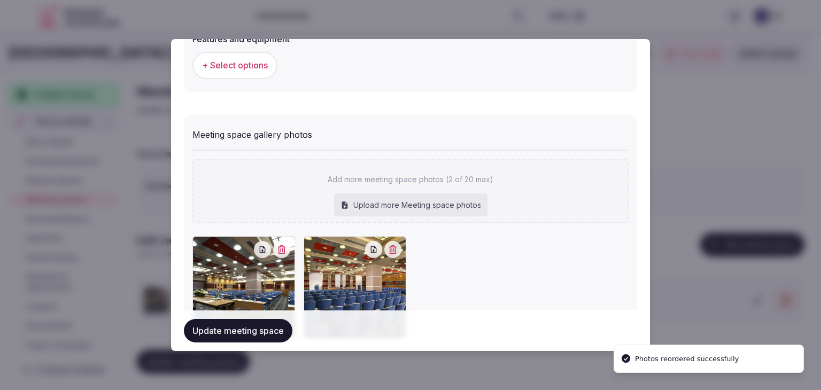
click at [235, 330] on button "Update meeting space" at bounding box center [238, 331] width 108 height 24
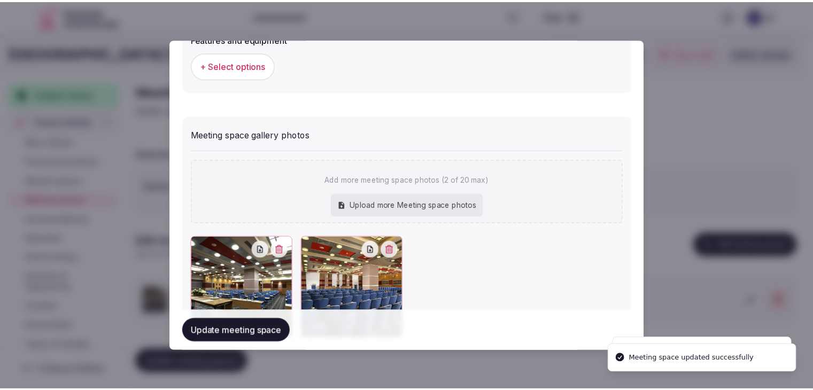
scroll to position [755, 0]
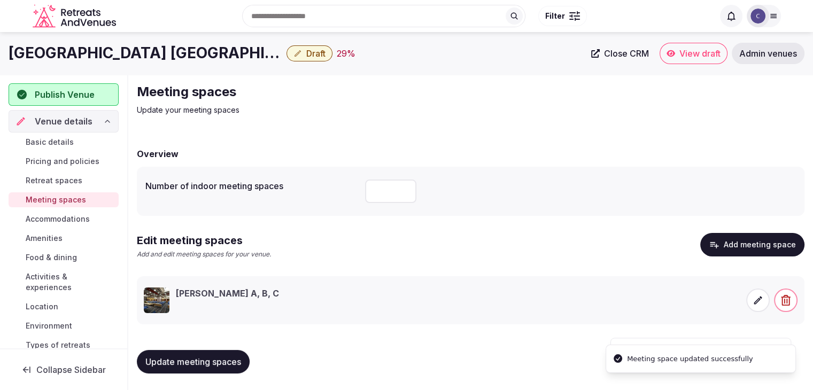
click at [212, 357] on span "Update meeting spaces" at bounding box center [193, 361] width 96 height 11
click at [67, 219] on span "Accommodations" at bounding box center [58, 219] width 64 height 11
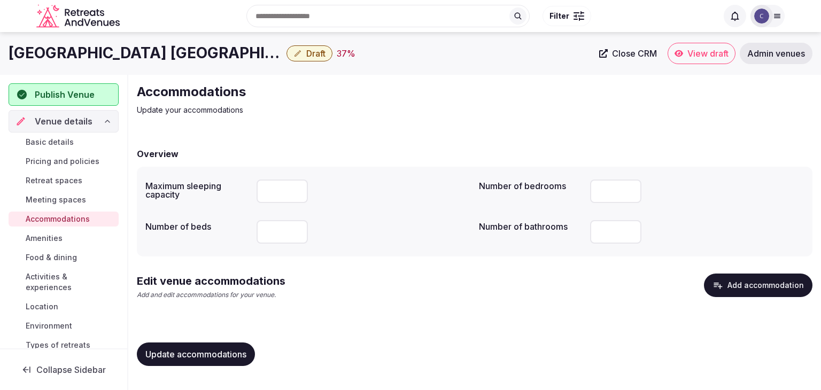
click at [144, 47] on h1 "Crowne Plaza Athens - City Centre by IHG" at bounding box center [146, 53] width 274 height 21
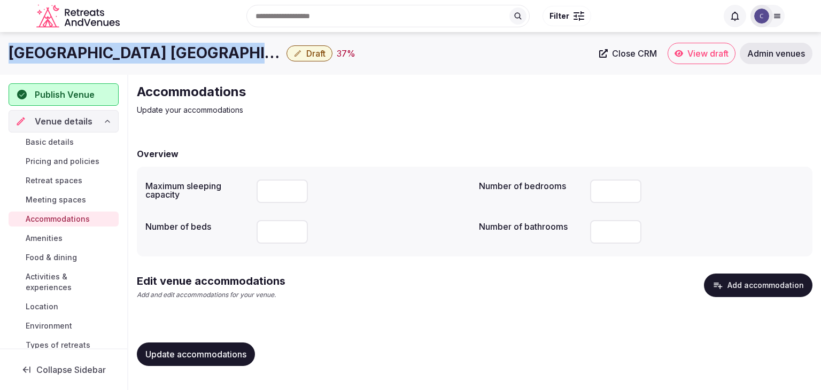
click at [144, 47] on h1 "Crowne Plaza Athens - City Centre by IHG" at bounding box center [146, 53] width 274 height 21
copy div "Crowne Plaza Athens - City Centre by IHG"
click at [100, 202] on link "Meeting spaces" at bounding box center [64, 199] width 110 height 15
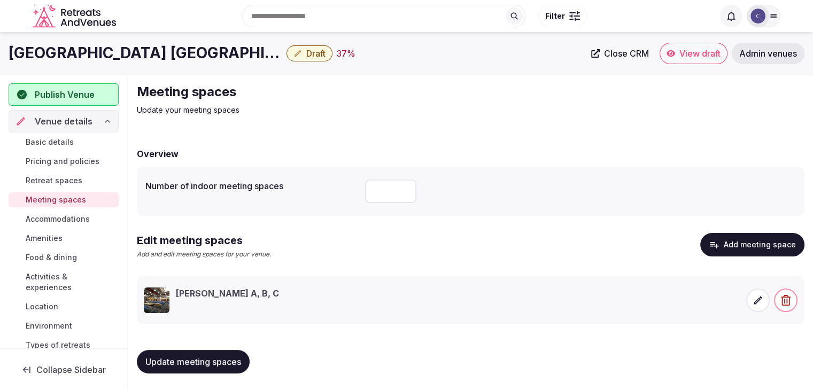
click at [766, 307] on span at bounding box center [758, 301] width 24 height 24
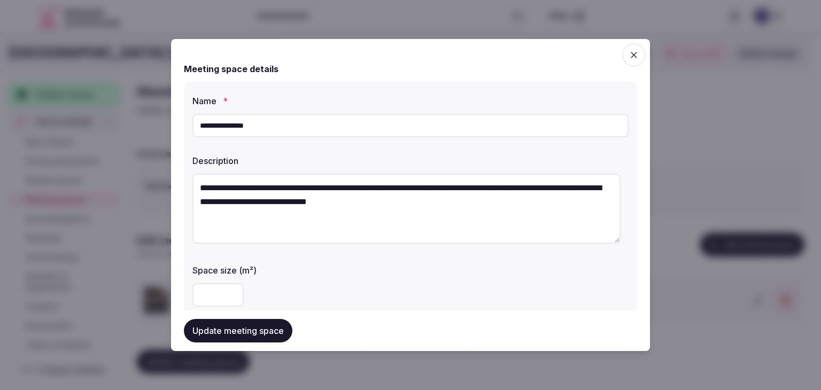
scroll to position [214, 0]
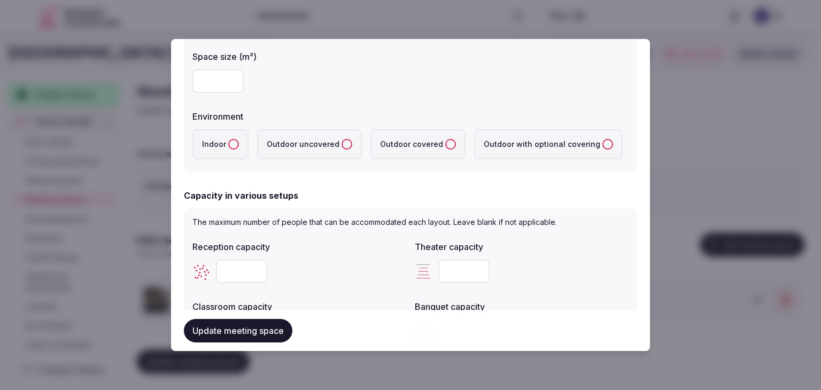
click at [199, 68] on div at bounding box center [410, 81] width 436 height 32
click at [211, 77] on input "number" at bounding box center [217, 81] width 51 height 24
type input "***"
click at [233, 133] on label "Indoor" at bounding box center [220, 144] width 56 height 30
click at [233, 139] on button "Indoor" at bounding box center [233, 144] width 11 height 11
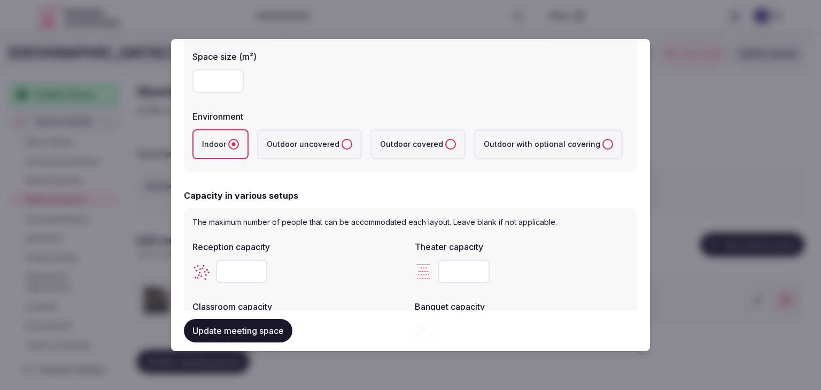
click at [236, 268] on input "number" at bounding box center [241, 272] width 51 height 24
type input "***"
click at [335, 282] on div "***" at bounding box center [299, 272] width 214 height 24
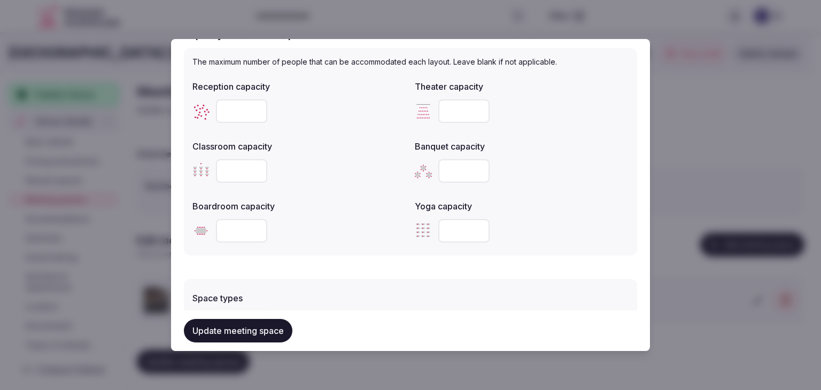
click at [230, 168] on input "number" at bounding box center [241, 171] width 51 height 24
type input "***"
click at [447, 167] on input "number" at bounding box center [463, 171] width 51 height 24
type input "***"
click at [248, 229] on input "number" at bounding box center [241, 231] width 51 height 24
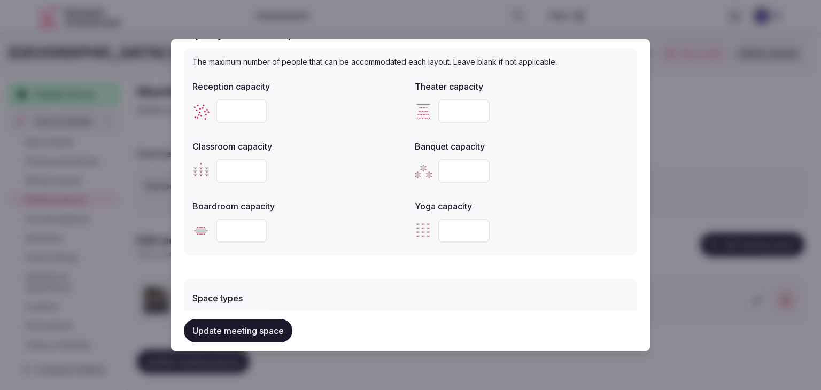
click at [248, 229] on input "number" at bounding box center [241, 231] width 51 height 24
type input "***"
click at [463, 106] on input "number" at bounding box center [463, 111] width 51 height 24
type input "***"
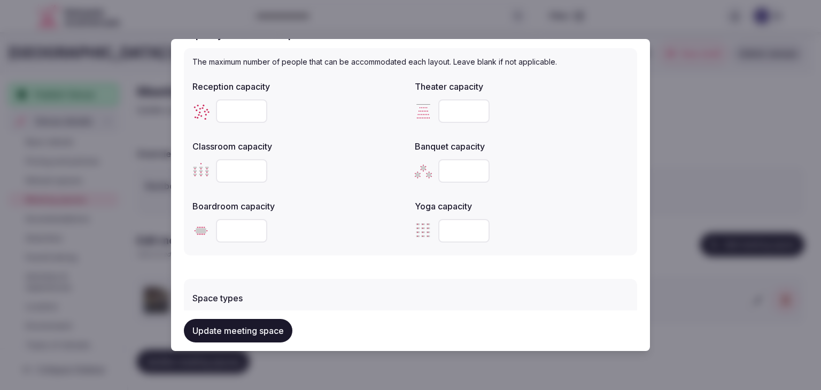
click at [562, 196] on div "Yoga capacity" at bounding box center [522, 203] width 214 height 15
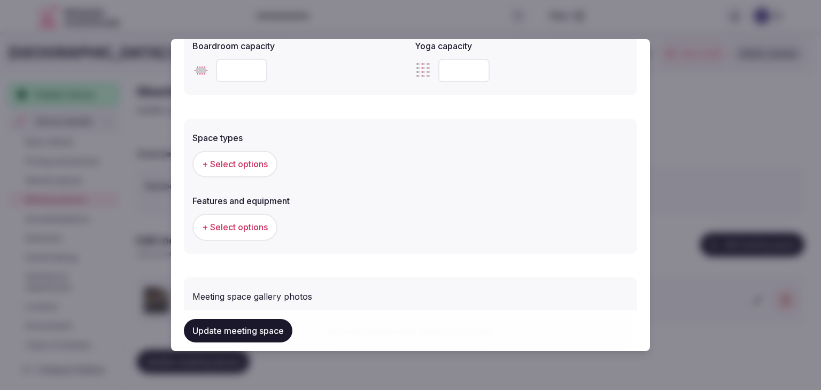
click at [244, 169] on button "+ Select options" at bounding box center [234, 164] width 85 height 27
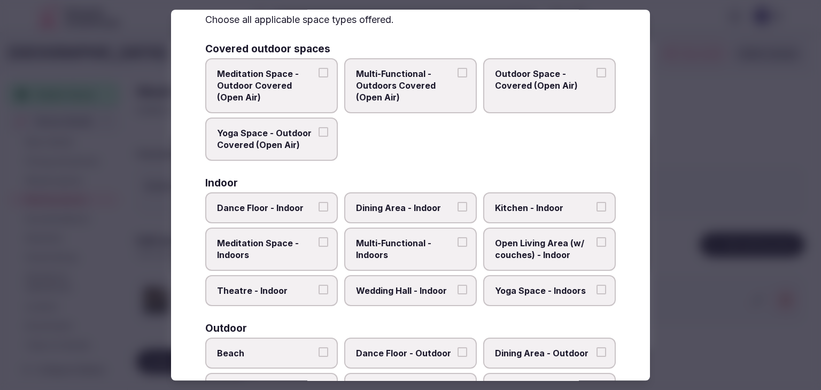
click at [393, 258] on span "Multi-Functional - Indoors" at bounding box center [405, 249] width 98 height 24
click at [457, 247] on button "Multi-Functional - Indoors" at bounding box center [462, 242] width 10 height 10
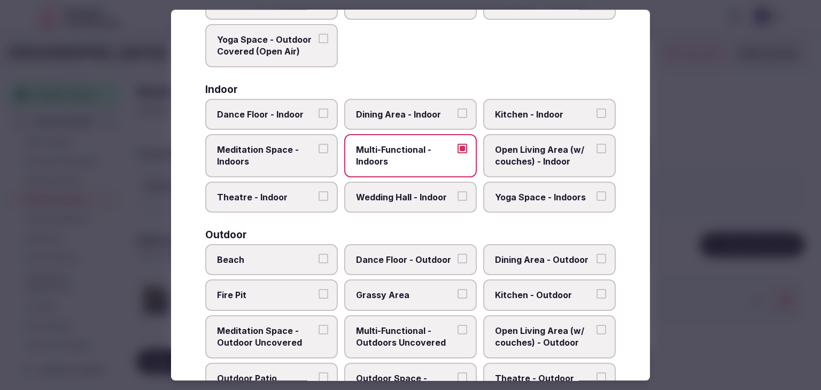
scroll to position [160, 0]
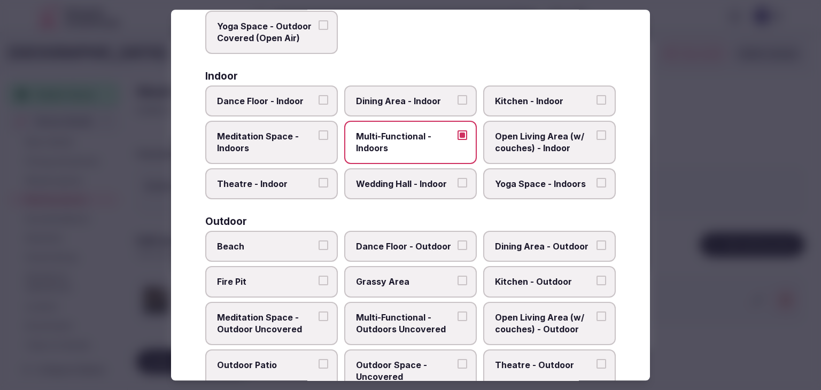
click at [421, 92] on label "Dining Area - Indoor" at bounding box center [410, 100] width 133 height 31
click at [457, 95] on button "Dining Area - Indoor" at bounding box center [462, 100] width 10 height 10
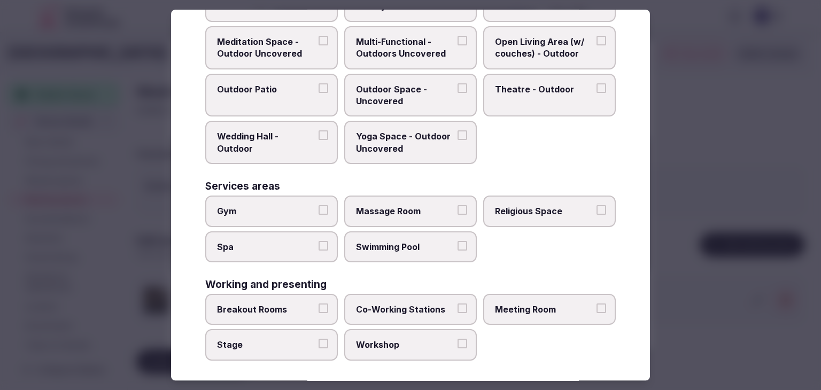
click at [538, 309] on span "Meeting Room" at bounding box center [544, 310] width 98 height 12
click at [596, 309] on button "Meeting Room" at bounding box center [601, 309] width 10 height 10
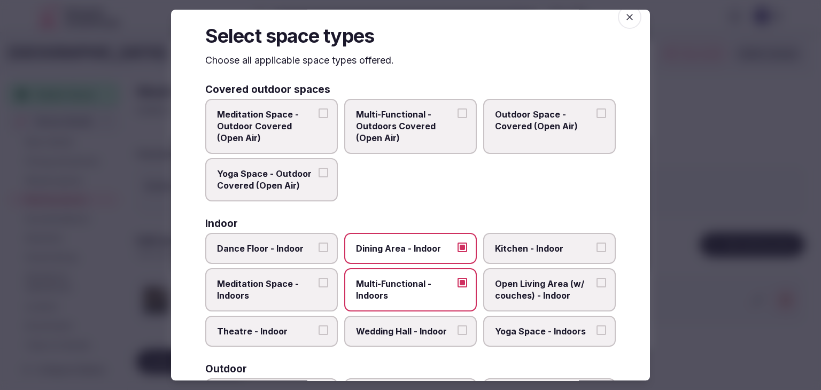
scroll to position [0, 0]
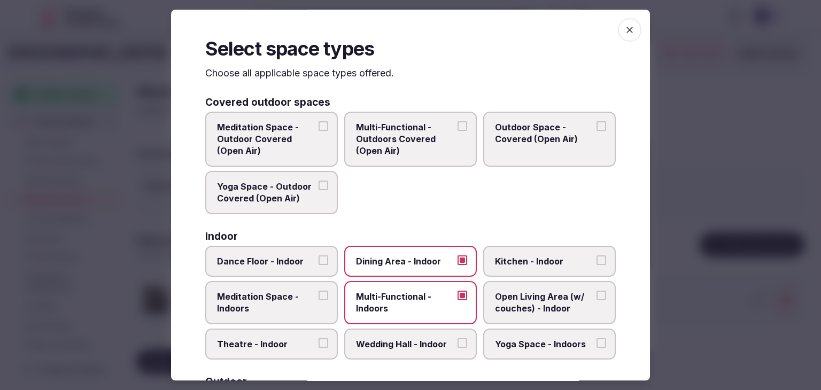
click at [621, 23] on span "button" at bounding box center [630, 30] width 24 height 24
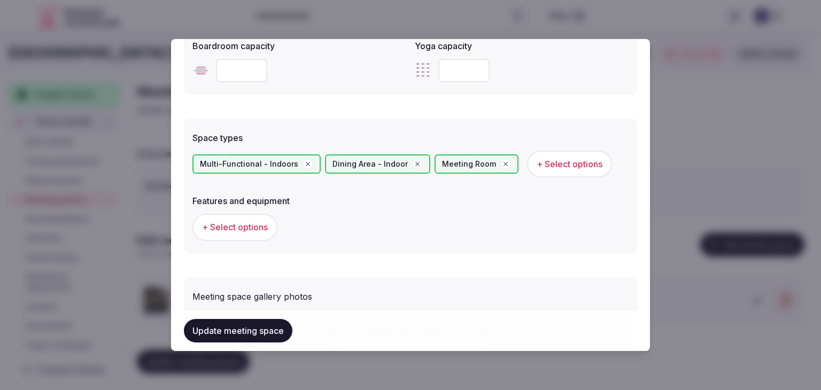
click at [229, 221] on span "+ Select options" at bounding box center [235, 227] width 66 height 12
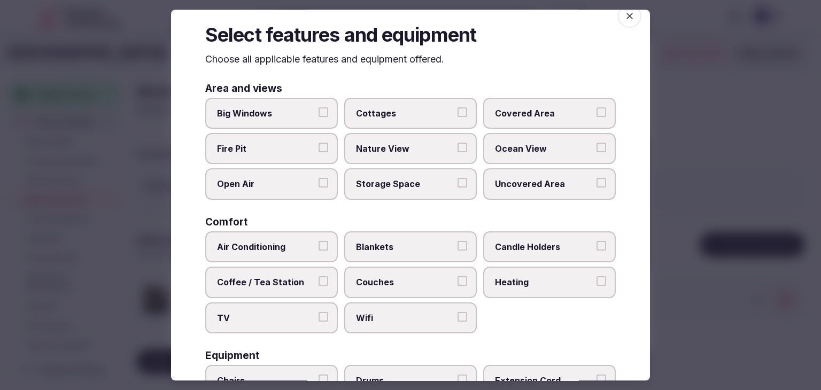
scroll to position [53, 0]
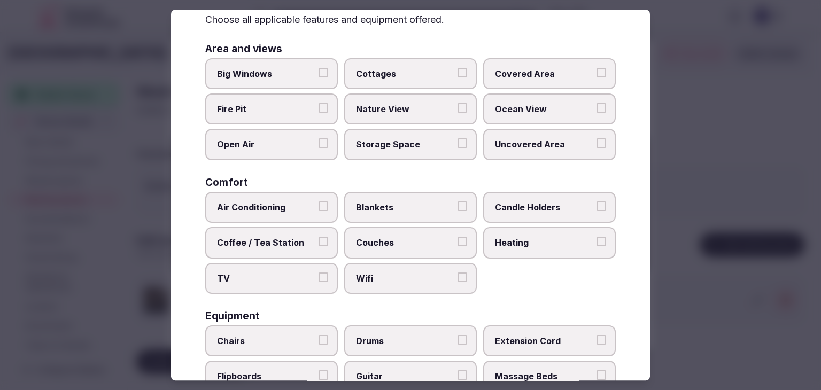
click at [393, 282] on span "Wifi" at bounding box center [405, 279] width 98 height 12
click at [457, 282] on button "Wifi" at bounding box center [462, 278] width 10 height 10
click at [285, 279] on span "TV" at bounding box center [266, 279] width 98 height 12
click at [318, 279] on button "TV" at bounding box center [323, 278] width 10 height 10
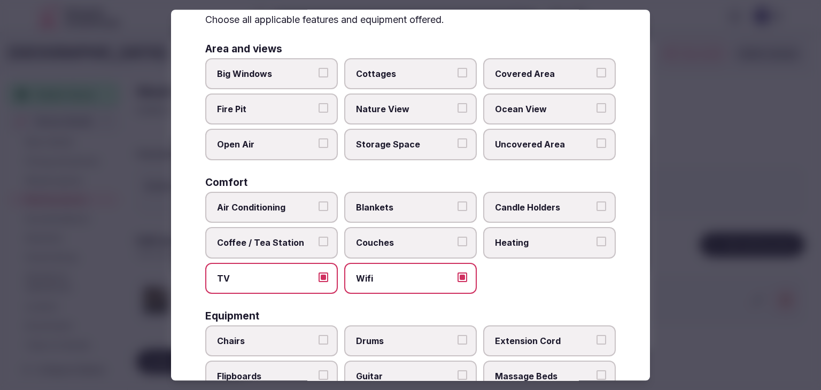
click at [278, 225] on div "Air Conditioning Blankets Candle Holders Coffee / Tea Station Couches Heating T…" at bounding box center [410, 243] width 410 height 102
click at [278, 197] on label "Air Conditioning" at bounding box center [271, 207] width 133 height 31
click at [318, 201] on button "Air Conditioning" at bounding box center [323, 206] width 10 height 10
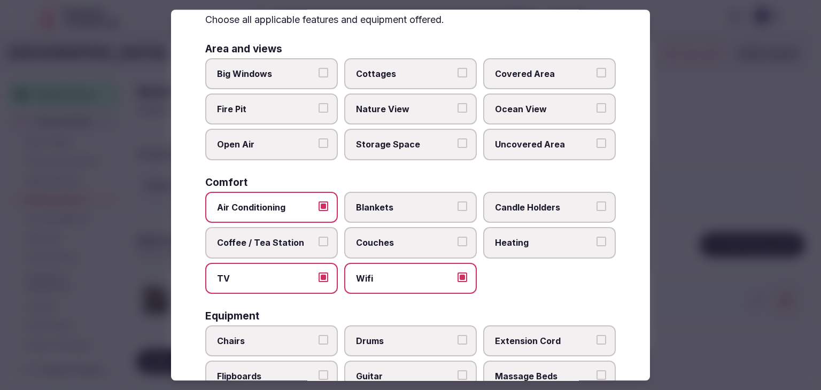
click at [303, 237] on span "Coffee / Tea Station" at bounding box center [266, 243] width 98 height 12
click at [318, 237] on button "Coffee / Tea Station" at bounding box center [323, 242] width 10 height 10
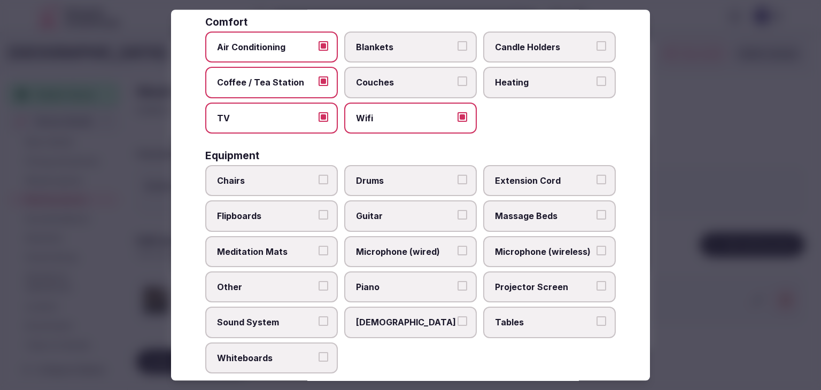
scroll to position [361, 0]
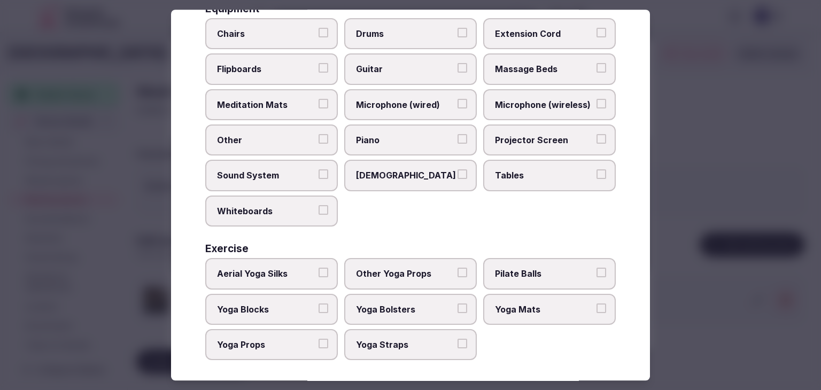
click at [511, 170] on span "Tables" at bounding box center [544, 176] width 98 height 12
click at [596, 170] on button "Tables" at bounding box center [601, 175] width 10 height 10
drag, startPoint x: 524, startPoint y: 123, endPoint x: 528, endPoint y: 98, distance: 25.5
click at [524, 125] on label "Projector Screen" at bounding box center [549, 140] width 133 height 31
click at [596, 134] on button "Projector Screen" at bounding box center [601, 139] width 10 height 10
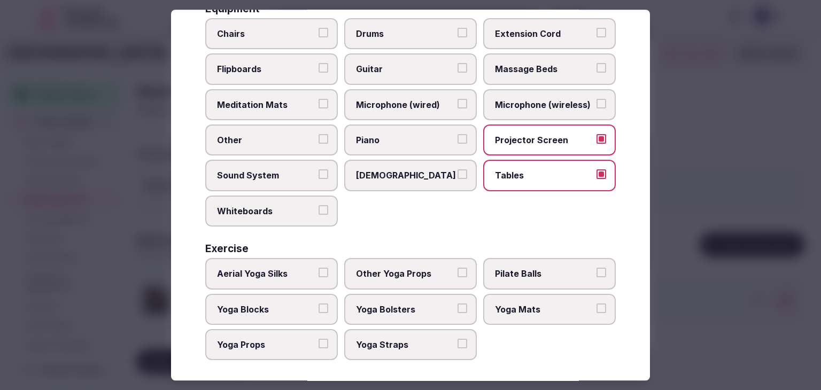
click at [528, 99] on span "Microphone (wireless)" at bounding box center [544, 105] width 98 height 12
click at [596, 99] on button "Microphone (wireless)" at bounding box center [601, 104] width 10 height 10
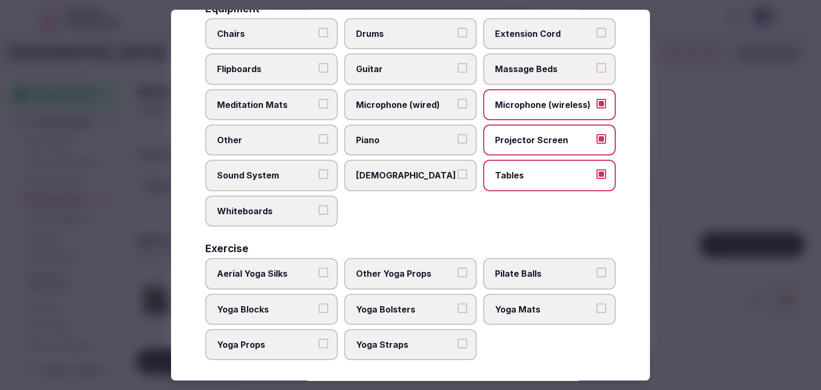
click at [266, 32] on span "Chairs" at bounding box center [266, 34] width 98 height 12
click at [318, 32] on button "Chairs" at bounding box center [323, 33] width 10 height 10
click at [266, 56] on label "Flipboards" at bounding box center [271, 69] width 133 height 31
click at [318, 64] on button "Flipboards" at bounding box center [323, 69] width 10 height 10
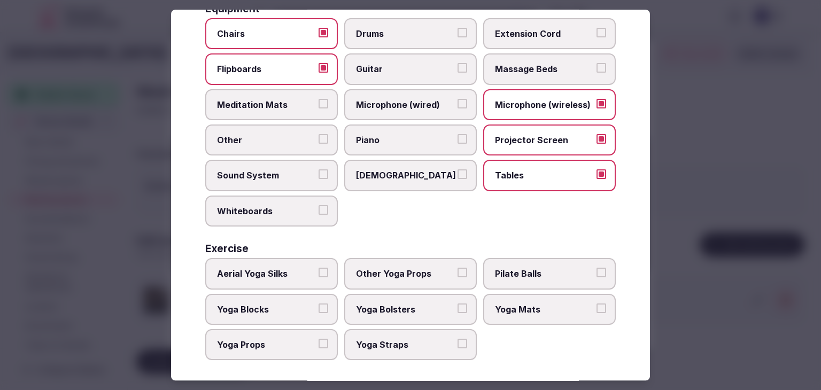
click at [268, 170] on span "Sound System" at bounding box center [266, 176] width 98 height 12
click at [318, 170] on button "Sound System" at bounding box center [323, 175] width 10 height 10
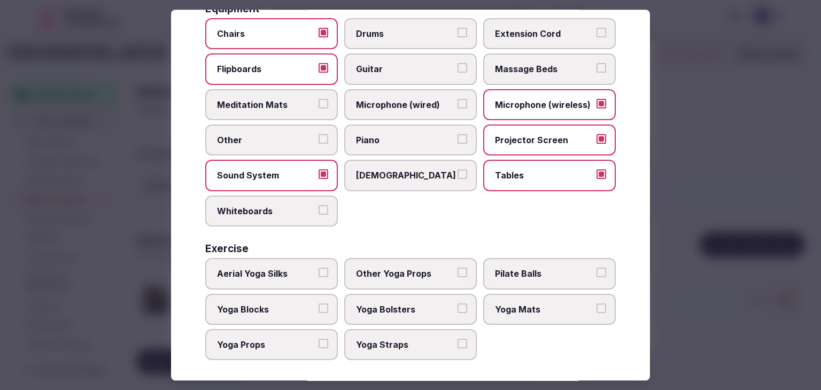
click at [273, 215] on label "Whiteboards" at bounding box center [271, 211] width 133 height 31
click at [318, 215] on button "Whiteboards" at bounding box center [323, 210] width 10 height 10
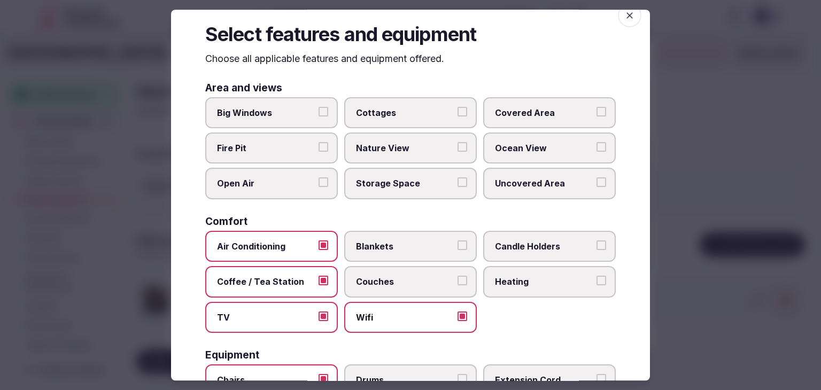
scroll to position [0, 0]
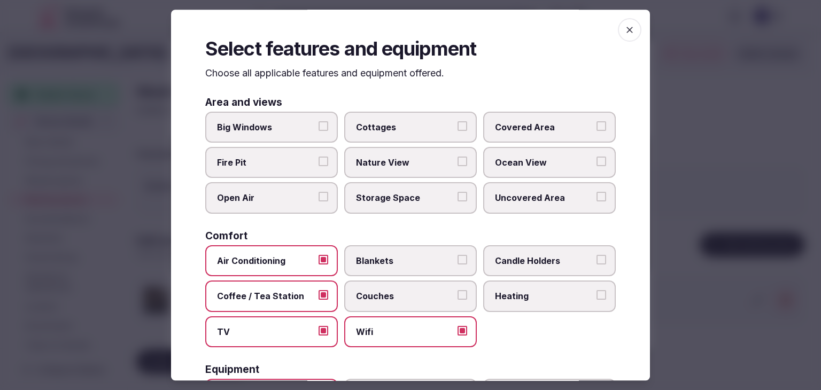
click at [625, 29] on icon "button" at bounding box center [629, 30] width 11 height 11
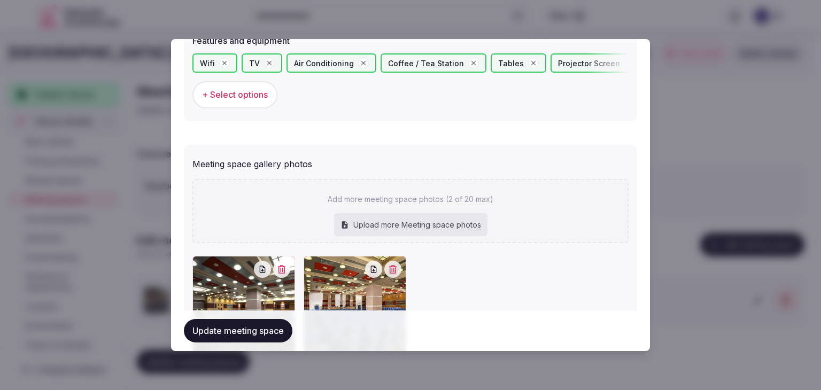
scroll to position [773, 0]
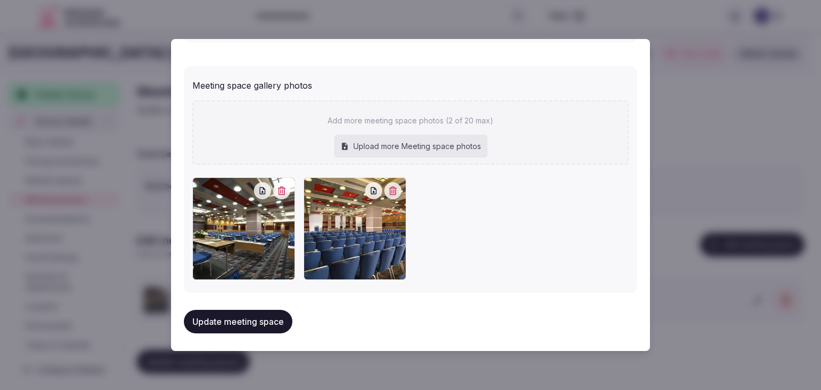
click at [261, 310] on button "Update meeting space" at bounding box center [238, 322] width 108 height 24
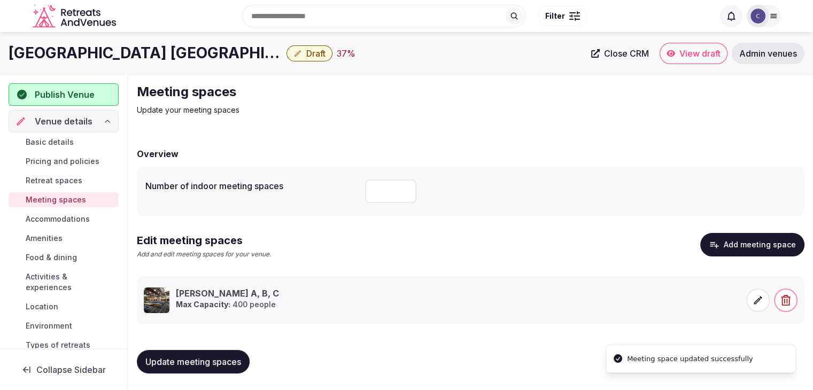
click at [214, 359] on span "Update meeting spaces" at bounding box center [193, 361] width 96 height 11
click at [83, 219] on span "Accommodations" at bounding box center [58, 219] width 64 height 11
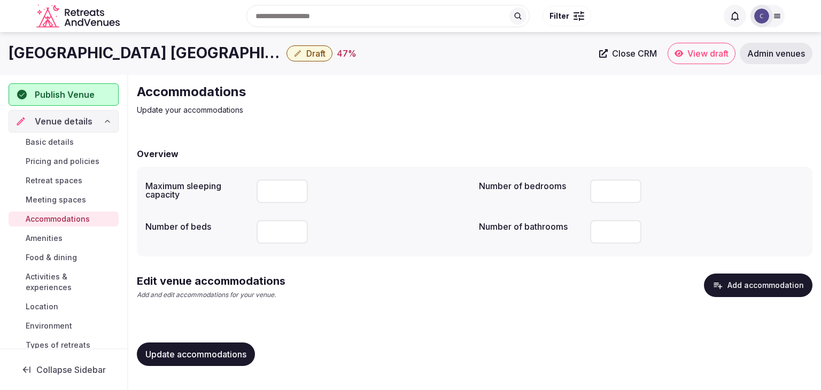
click at [751, 283] on button "Add accommodation" at bounding box center [758, 286] width 108 height 24
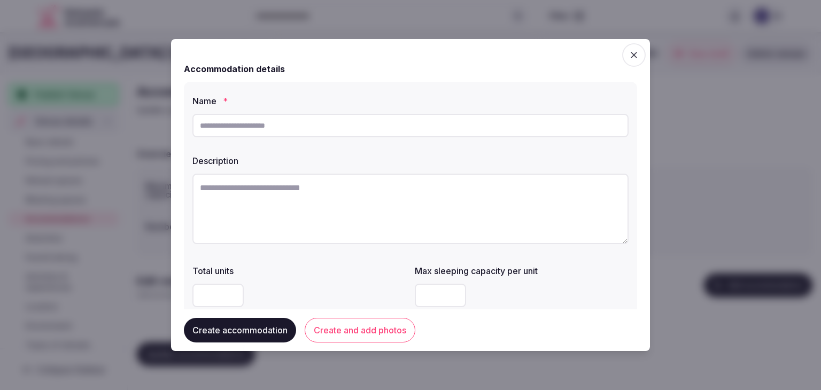
click at [353, 123] on input "text" at bounding box center [410, 126] width 436 height 24
paste input "**********"
click at [277, 128] on input "**********" at bounding box center [410, 126] width 436 height 24
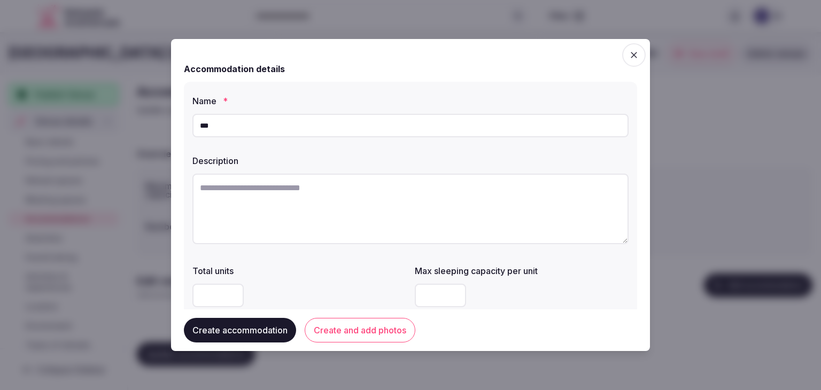
type input "**********"
click at [375, 243] on textarea at bounding box center [410, 209] width 436 height 71
paste textarea "**********"
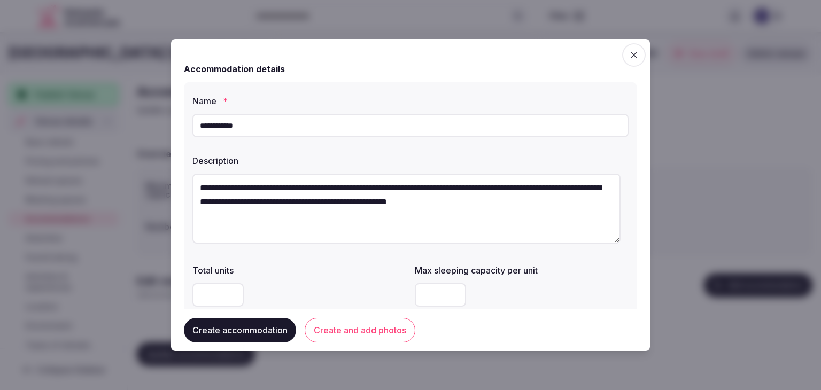
scroll to position [160, 0]
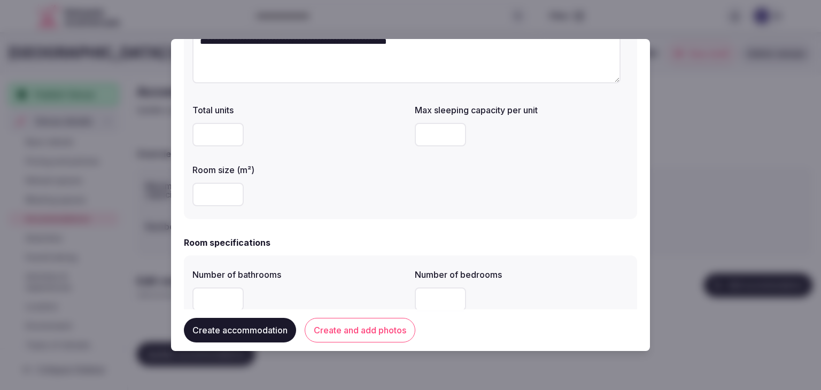
type textarea "**********"
click at [204, 203] on input "number" at bounding box center [217, 195] width 51 height 24
type input "**"
click at [432, 149] on div at bounding box center [522, 135] width 214 height 32
click at [432, 139] on input "number" at bounding box center [440, 135] width 51 height 24
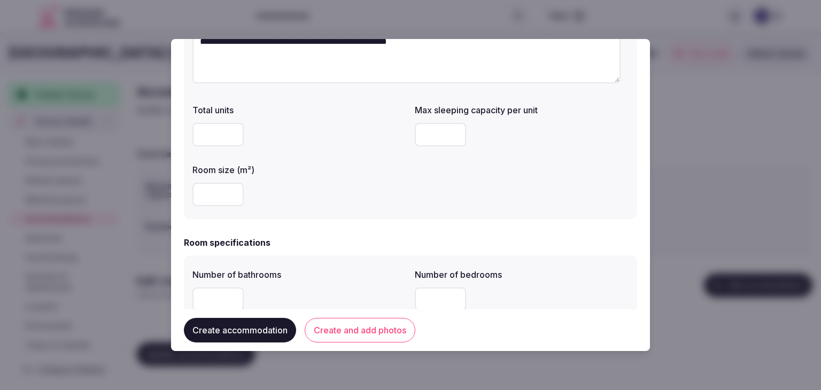
type input "*"
click at [383, 204] on div "**" at bounding box center [299, 195] width 214 height 24
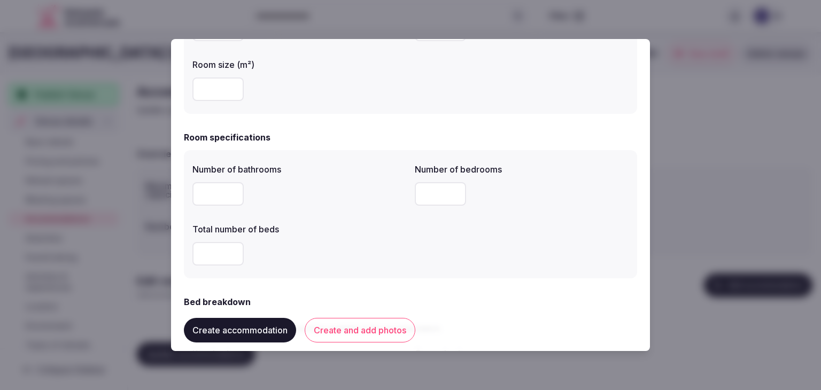
scroll to position [267, 0]
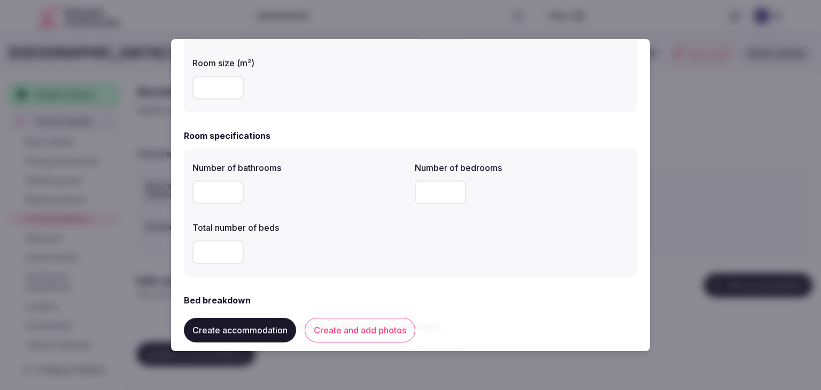
click at [216, 186] on input "number" at bounding box center [217, 193] width 51 height 24
type input "*"
click at [214, 253] on input "number" at bounding box center [217, 252] width 51 height 24
type input "*"
click at [454, 192] on input "*" at bounding box center [440, 193] width 51 height 24
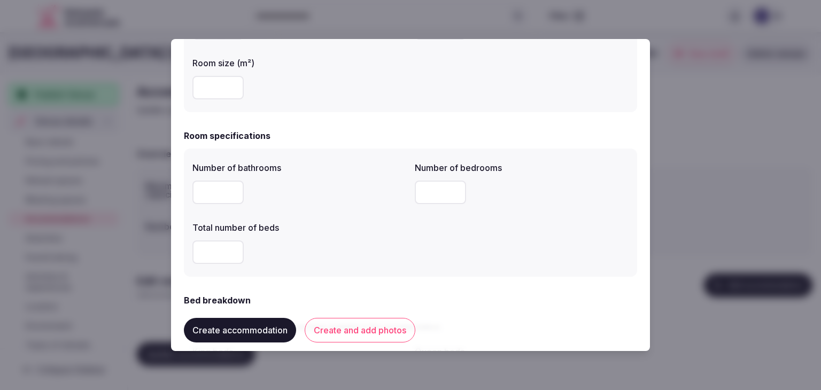
click at [362, 258] on div "*" at bounding box center [299, 252] width 214 height 24
click at [415, 185] on input "**" at bounding box center [440, 193] width 51 height 24
type input "*"
click at [378, 262] on div "*" at bounding box center [299, 252] width 214 height 24
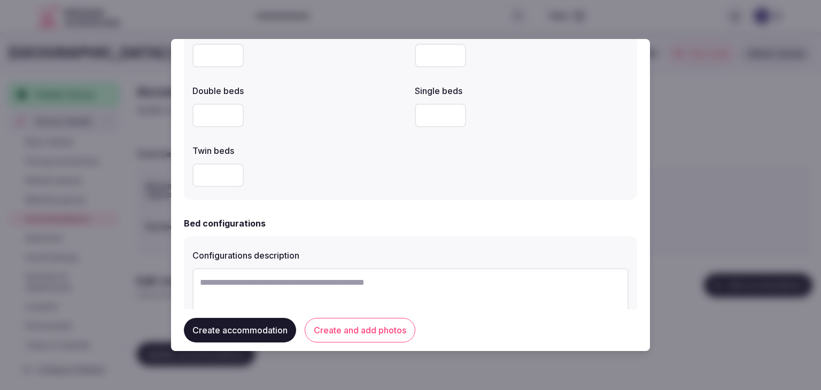
click at [205, 58] on input "number" at bounding box center [217, 56] width 51 height 24
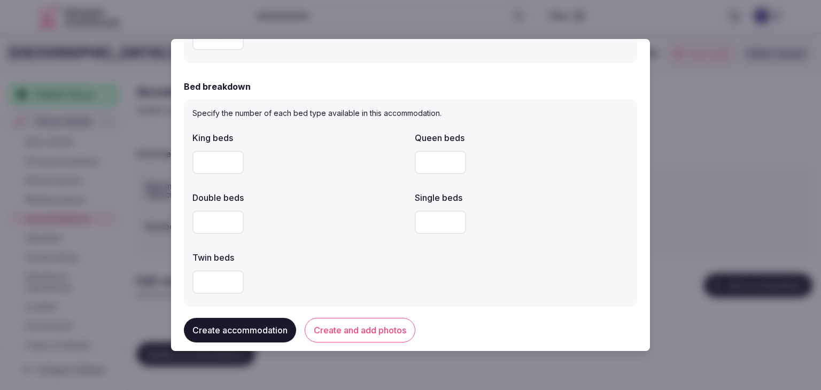
type input "*"
click at [393, 274] on div at bounding box center [299, 282] width 214 height 24
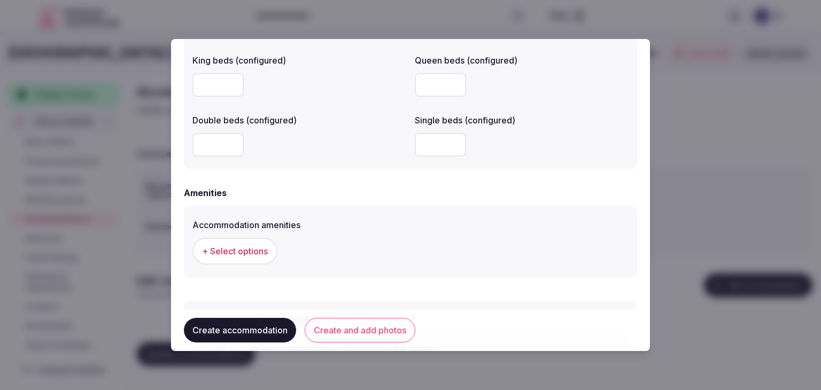
scroll to position [962, 0]
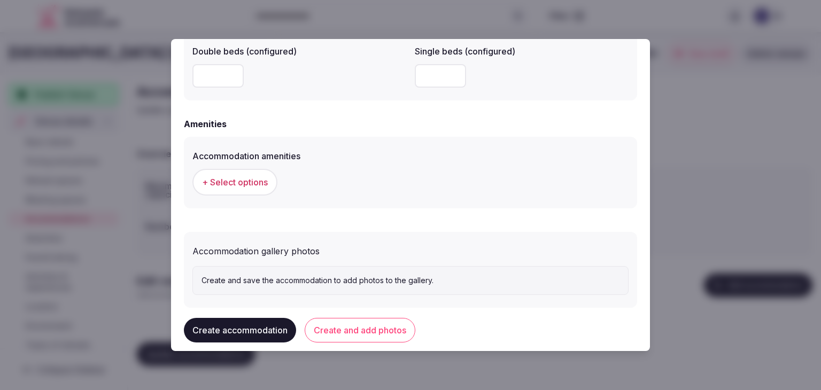
click at [261, 189] on button "+ Select options" at bounding box center [234, 182] width 85 height 27
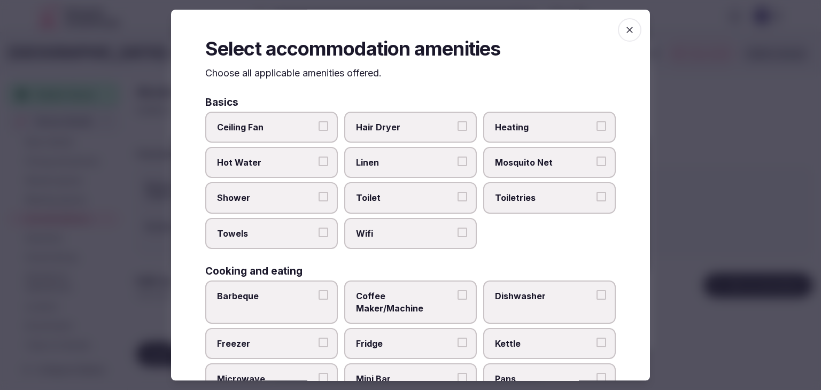
click at [519, 188] on label "Toiletries" at bounding box center [549, 198] width 133 height 31
click at [596, 192] on button "Toiletries" at bounding box center [601, 197] width 10 height 10
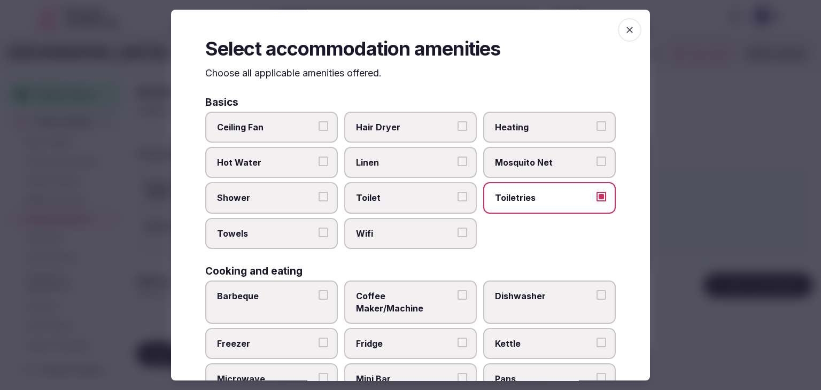
click at [404, 121] on span "Hair Dryer" at bounding box center [405, 127] width 98 height 12
click at [457, 121] on button "Hair Dryer" at bounding box center [462, 126] width 10 height 10
click at [384, 233] on span "Wifi" at bounding box center [405, 234] width 98 height 12
click at [457, 233] on button "Wifi" at bounding box center [462, 233] width 10 height 10
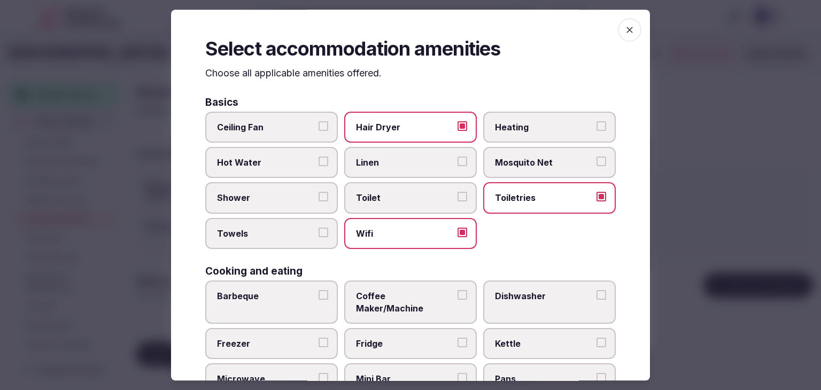
click at [256, 190] on label "Shower" at bounding box center [271, 198] width 133 height 31
click at [318, 192] on button "Shower" at bounding box center [323, 197] width 10 height 10
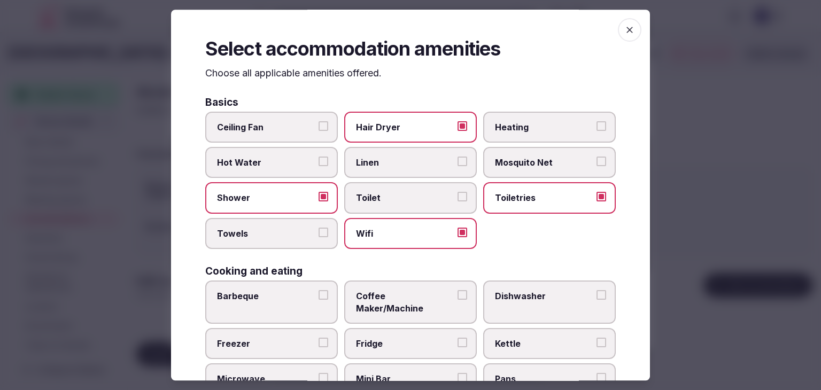
click at [254, 223] on label "Towels" at bounding box center [271, 233] width 133 height 31
click at [318, 228] on button "Towels" at bounding box center [323, 233] width 10 height 10
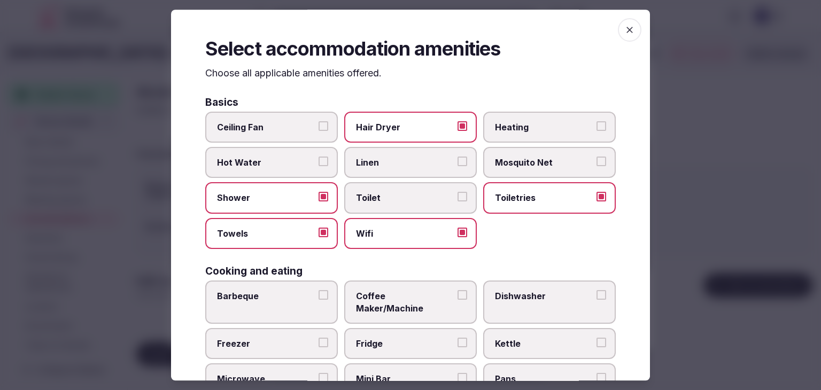
click at [372, 165] on span "Linen" at bounding box center [405, 163] width 98 height 12
click at [457, 165] on button "Linen" at bounding box center [462, 162] width 10 height 10
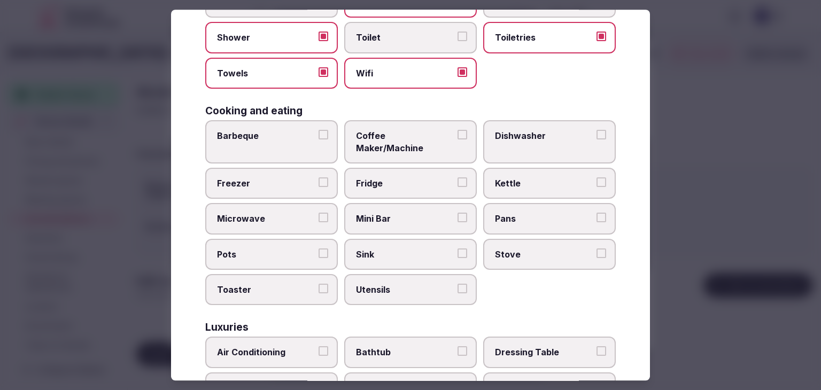
click at [391, 139] on span "Coffee Maker/Machine" at bounding box center [405, 142] width 98 height 24
click at [457, 139] on button "Coffee Maker/Machine" at bounding box center [462, 135] width 10 height 10
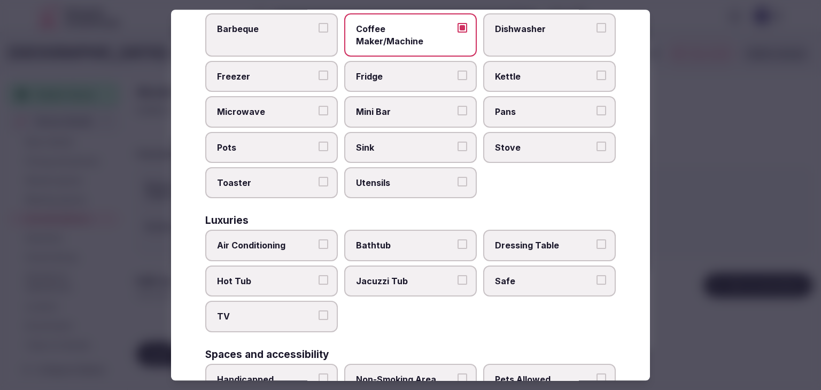
click at [386, 106] on span "Mini Bar" at bounding box center [405, 112] width 98 height 12
click at [457, 106] on button "Mini Bar" at bounding box center [462, 111] width 10 height 10
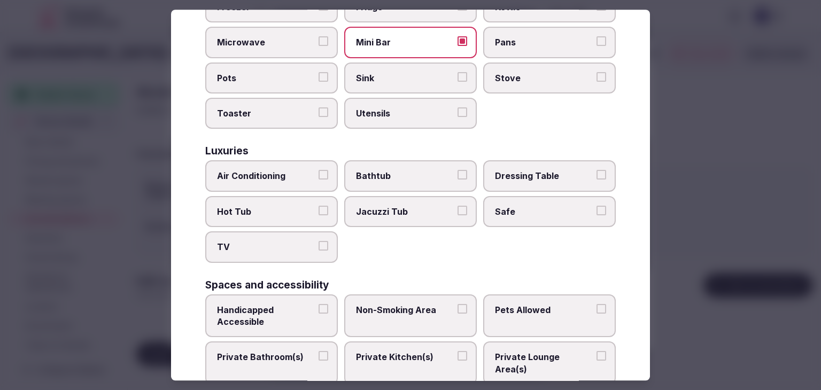
scroll to position [374, 0]
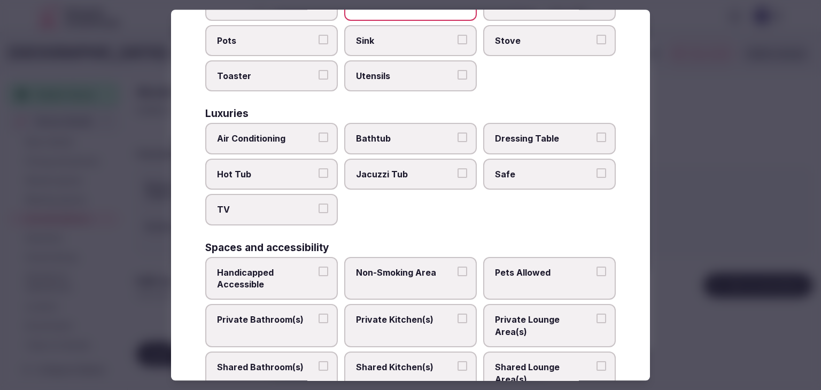
click at [296, 133] on span "Air Conditioning" at bounding box center [266, 139] width 98 height 12
click at [318, 133] on button "Air Conditioning" at bounding box center [323, 138] width 10 height 10
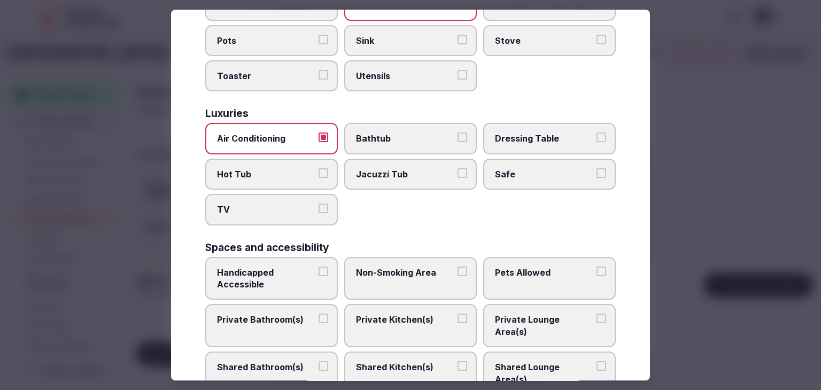
click at [287, 200] on label "TV" at bounding box center [271, 210] width 133 height 31
click at [318, 204] on button "TV" at bounding box center [323, 209] width 10 height 10
click at [550, 159] on label "Safe" at bounding box center [549, 174] width 133 height 31
click at [596, 168] on button "Safe" at bounding box center [601, 173] width 10 height 10
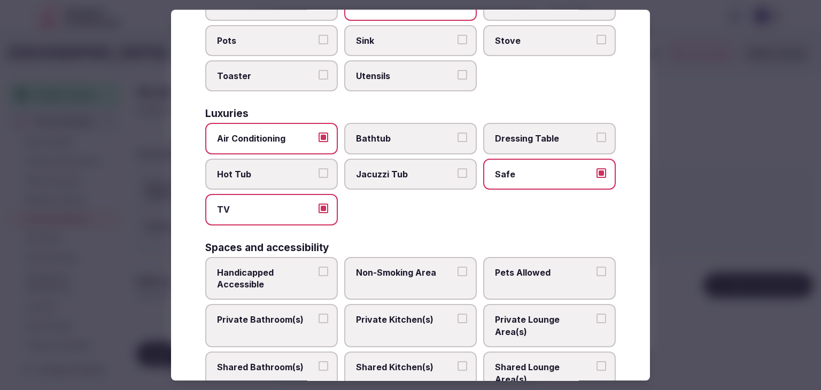
click at [294, 309] on label "Private Bathroom(s)" at bounding box center [271, 326] width 133 height 43
click at [318, 314] on button "Private Bathroom(s)" at bounding box center [323, 319] width 10 height 10
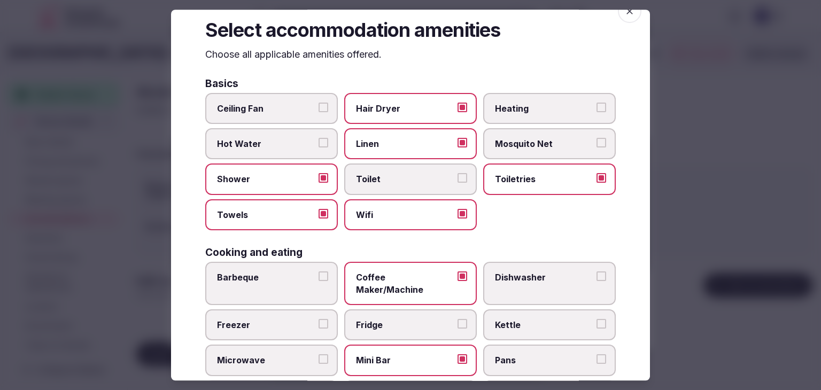
scroll to position [0, 0]
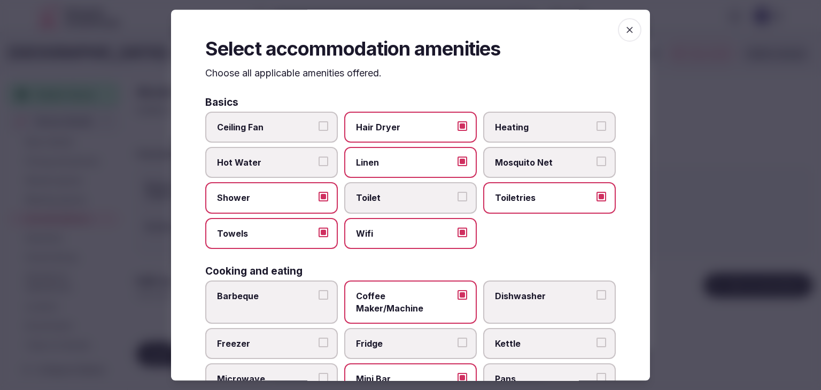
click at [624, 33] on icon "button" at bounding box center [629, 30] width 11 height 11
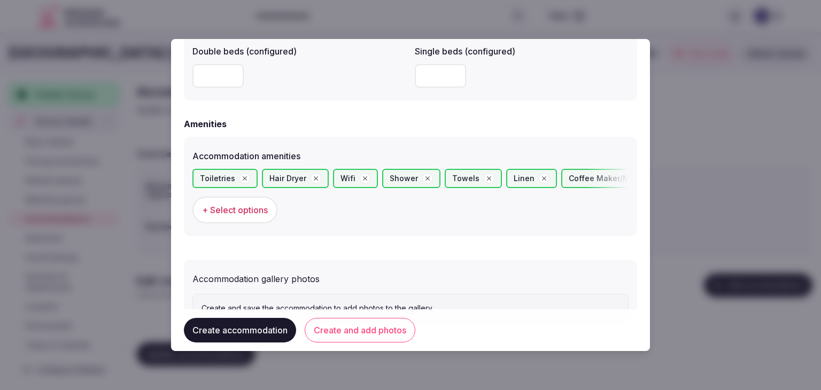
scroll to position [1008, 0]
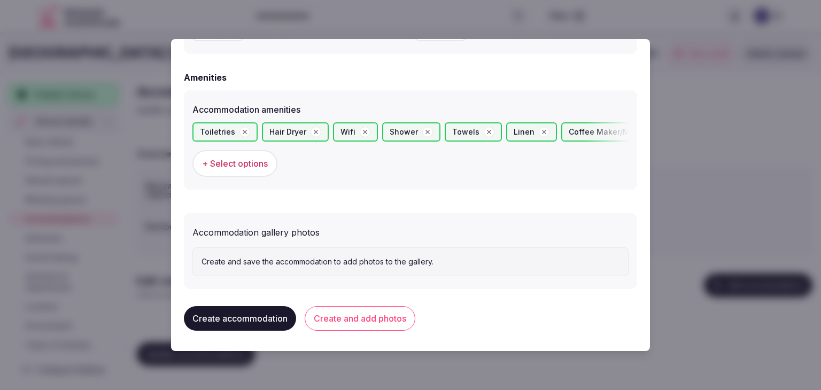
click at [369, 323] on button "Create and add photos" at bounding box center [360, 318] width 111 height 25
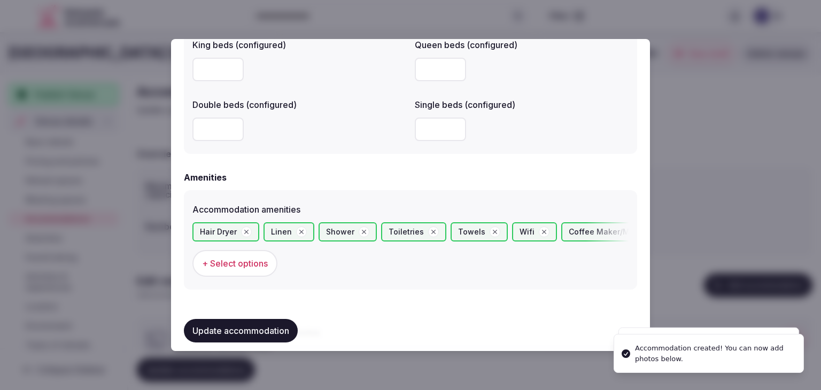
scroll to position [1107, 0]
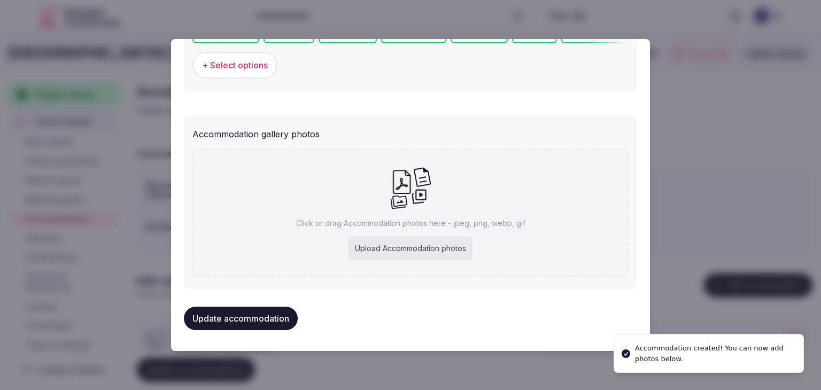
click at [387, 255] on div "Upload Accommodation photos" at bounding box center [410, 249] width 124 height 24
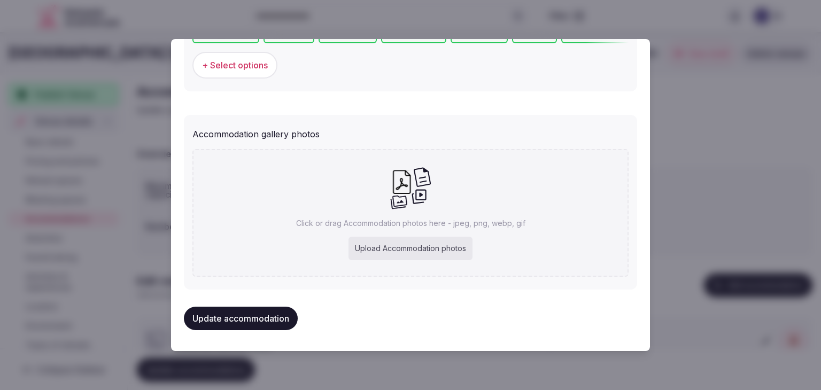
type input "**********"
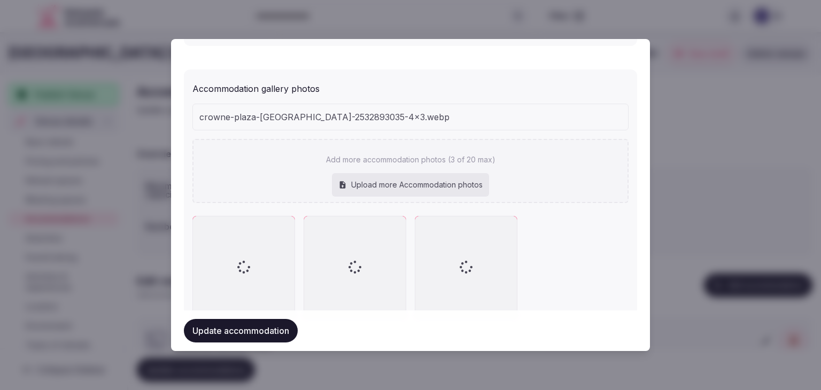
scroll to position [1138, 0]
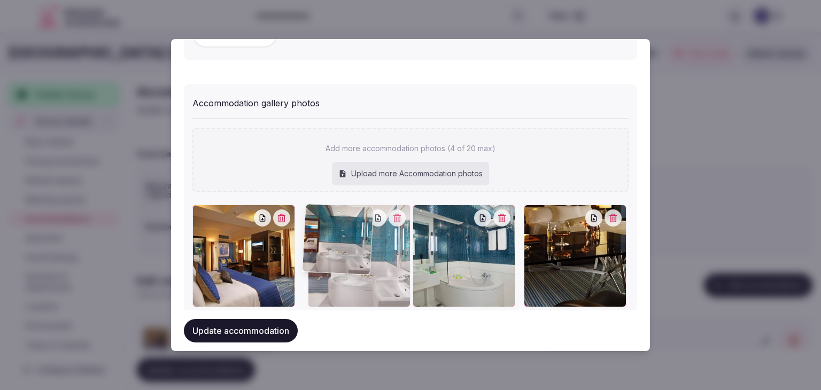
drag, startPoint x: 519, startPoint y: 214, endPoint x: 327, endPoint y: 228, distance: 192.9
click at [327, 228] on div at bounding box center [359, 256] width 103 height 103
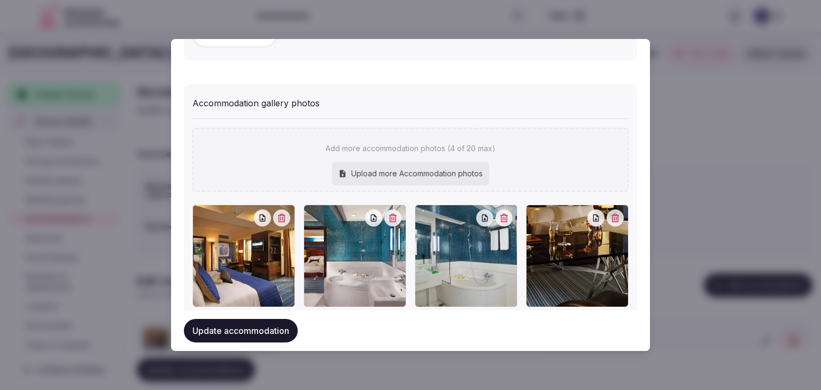
click at [224, 331] on button "Update accommodation" at bounding box center [241, 331] width 114 height 24
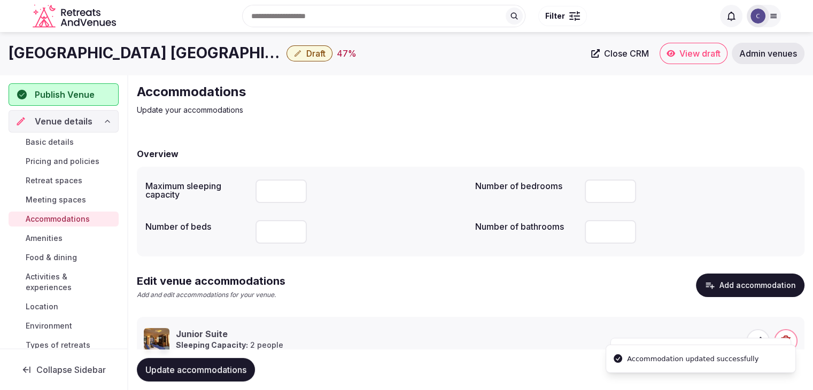
click at [227, 362] on button "Update accommodations" at bounding box center [196, 370] width 118 height 24
click at [57, 238] on span "Amenities" at bounding box center [44, 238] width 37 height 11
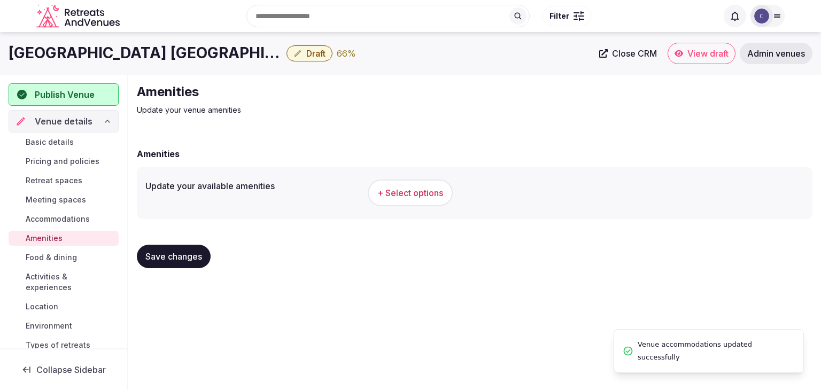
click at [399, 191] on span "+ Select options" at bounding box center [410, 193] width 66 height 12
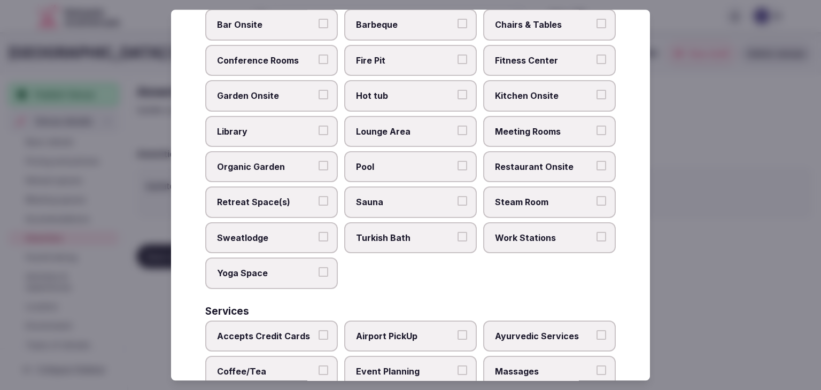
scroll to position [575, 0]
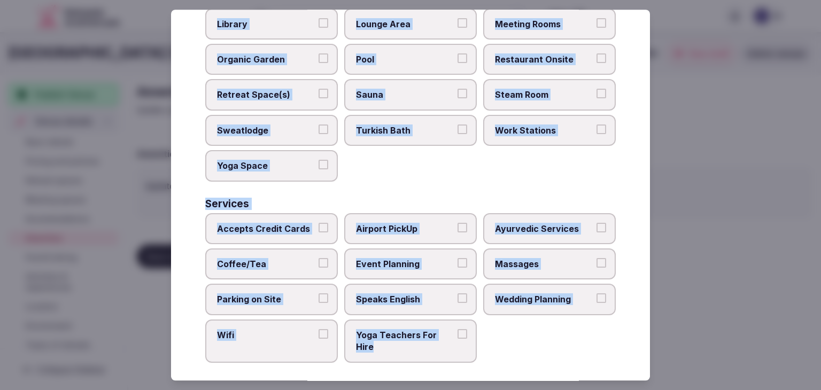
drag, startPoint x: 204, startPoint y: 77, endPoint x: 469, endPoint y: 361, distance: 387.5
click at [469, 361] on div "Select your venue amenities Choose all applicable amenities offered. Activities…" at bounding box center [410, 195] width 479 height 371
copy div "Choose all applicable amenities offered. Activities Bicycles Camping Allowed On…"
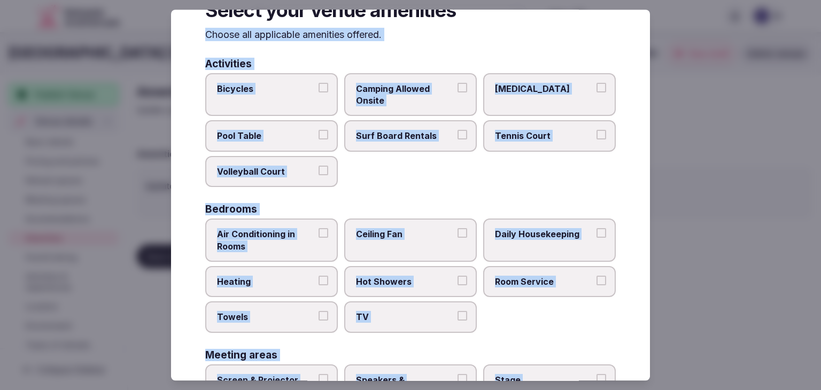
scroll to position [0, 0]
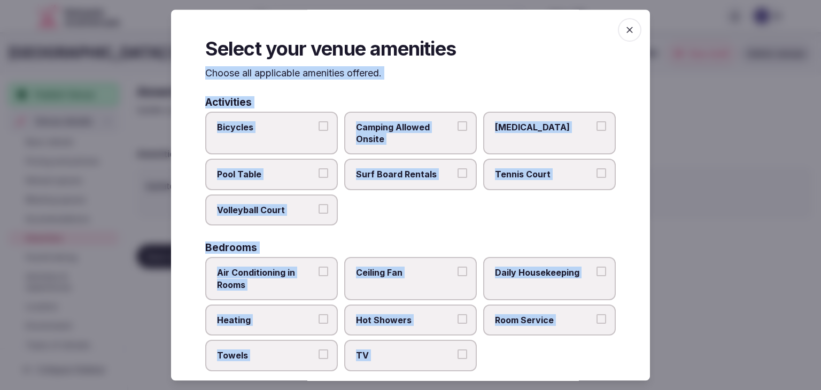
click at [626, 29] on icon "button" at bounding box center [629, 30] width 6 height 6
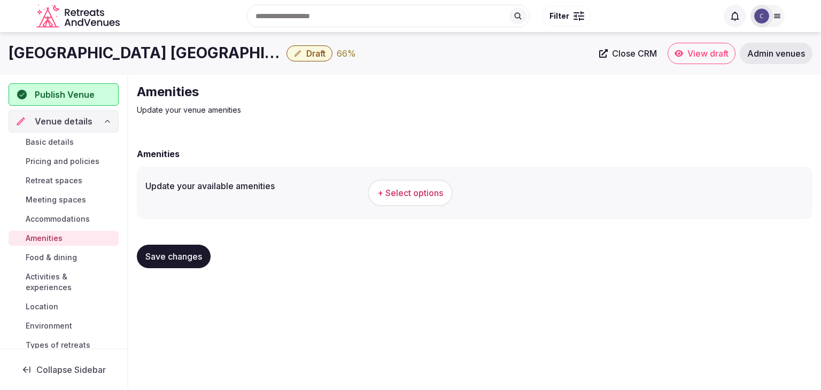
click at [196, 53] on h1 "Crowne Plaza Athens - City Centre by IHG" at bounding box center [146, 53] width 274 height 21
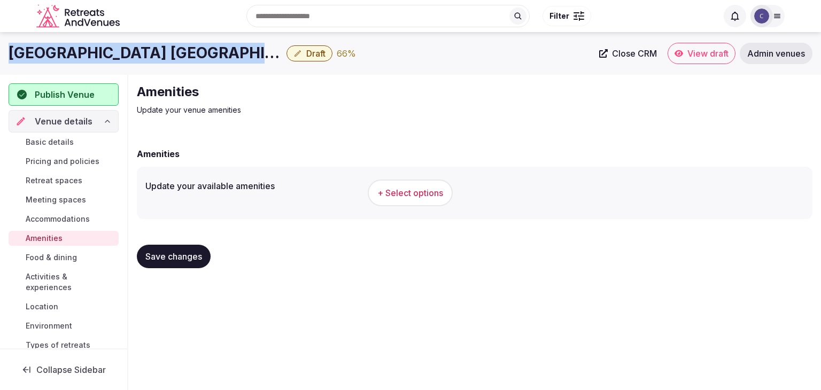
click at [196, 53] on h1 "Crowne Plaza Athens - City Centre by IHG" at bounding box center [146, 53] width 274 height 21
copy div "Crowne Plaza Athens - City Centre by IHG"
click at [414, 187] on span "+ Select options" at bounding box center [410, 193] width 66 height 12
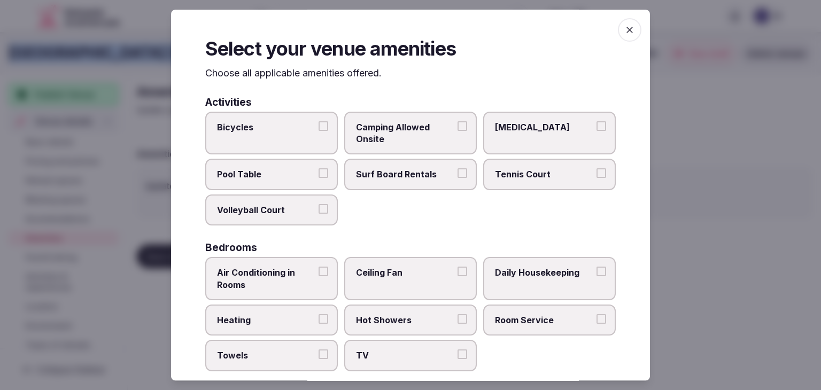
scroll to position [107, 0]
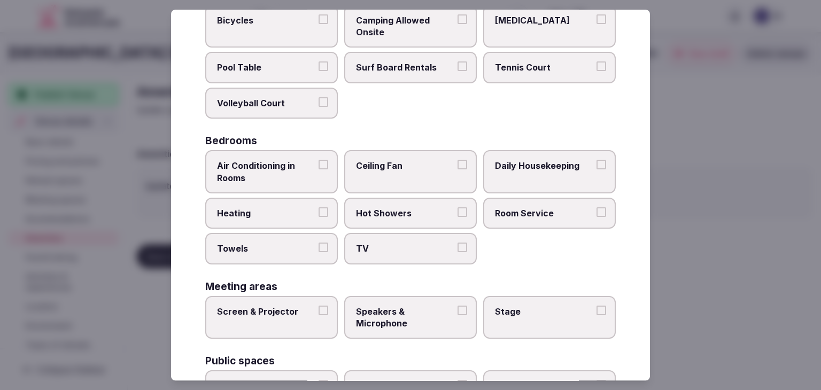
click at [252, 172] on span "Air Conditioning in Rooms" at bounding box center [266, 172] width 98 height 24
click at [318, 169] on button "Air Conditioning in Rooms" at bounding box center [323, 165] width 10 height 10
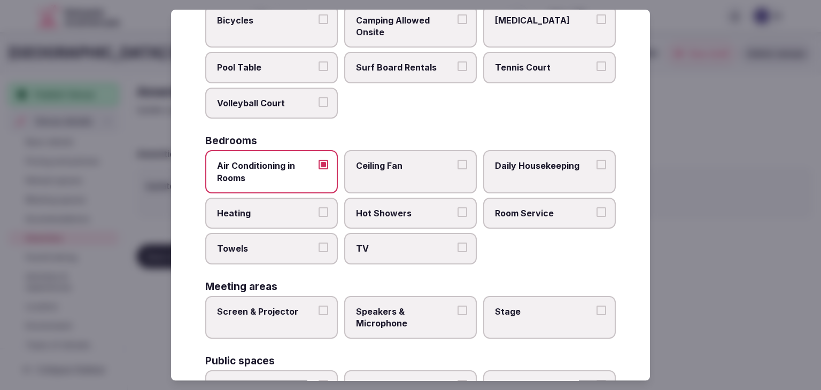
click at [260, 207] on span "Heating" at bounding box center [266, 213] width 98 height 12
click at [318, 207] on button "Heating" at bounding box center [323, 212] width 10 height 10
click at [269, 251] on span "Towels" at bounding box center [266, 249] width 98 height 12
click at [318, 251] on button "Towels" at bounding box center [323, 248] width 10 height 10
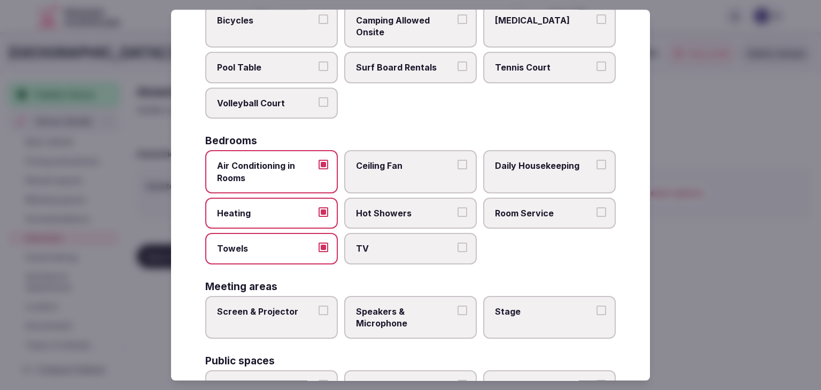
click at [376, 252] on span "TV" at bounding box center [405, 249] width 98 height 12
click at [457, 252] on button "TV" at bounding box center [462, 248] width 10 height 10
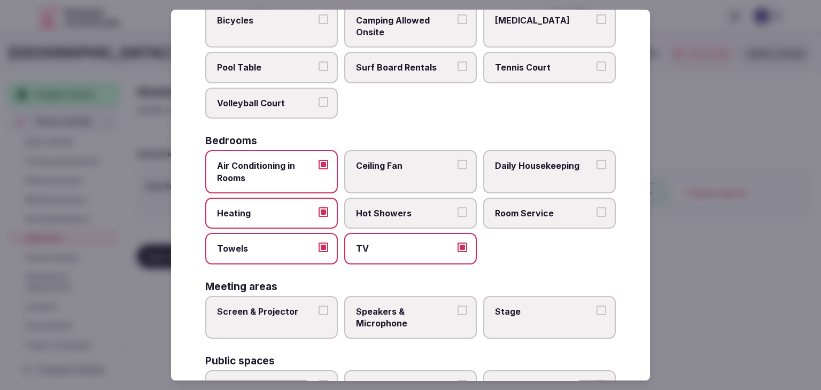
click at [400, 216] on span "Hot Showers" at bounding box center [405, 213] width 98 height 12
click at [457, 216] on button "Hot Showers" at bounding box center [462, 212] width 10 height 10
click at [548, 215] on span "Room Service" at bounding box center [544, 213] width 98 height 12
click at [596, 215] on button "Room Service" at bounding box center [601, 212] width 10 height 10
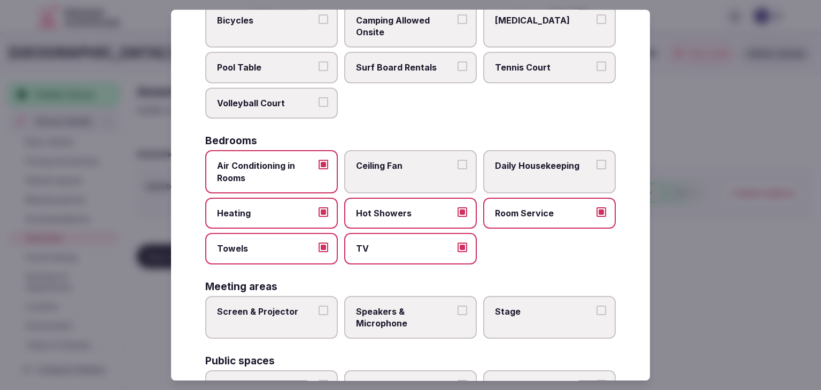
click at [552, 177] on label "Daily Housekeeping" at bounding box center [549, 171] width 133 height 43
click at [596, 169] on button "Daily Housekeeping" at bounding box center [601, 165] width 10 height 10
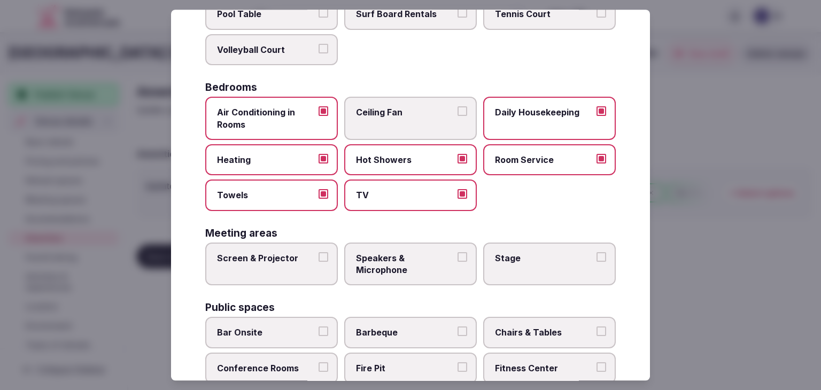
click at [290, 281] on label "Screen & Projector" at bounding box center [271, 264] width 133 height 43
click at [318, 262] on button "Screen & Projector" at bounding box center [323, 257] width 10 height 10
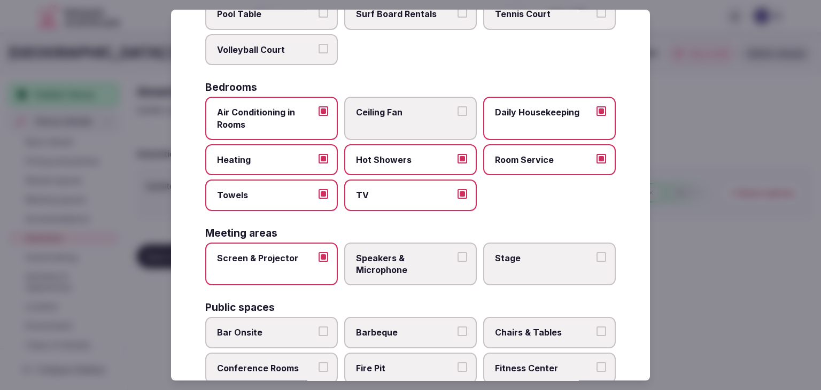
click at [400, 283] on div "Activities Bicycles Camping Allowed Onsite Ice Bath Pool Table Surf Board Renta…" at bounding box center [410, 357] width 410 height 841
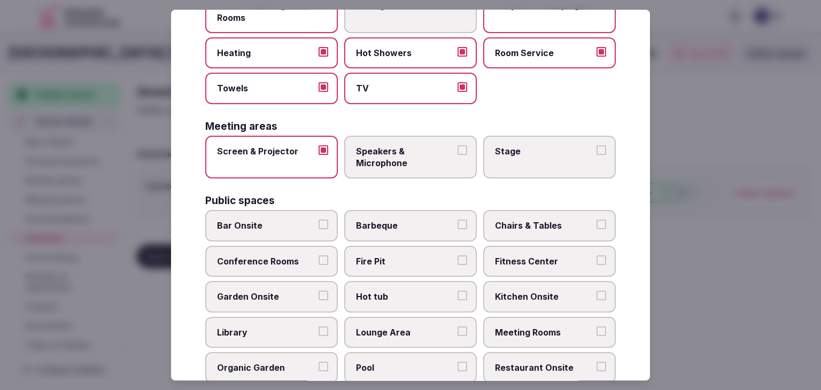
click at [403, 162] on span "Speakers & Microphone" at bounding box center [405, 157] width 98 height 24
click at [457, 155] on button "Speakers & Microphone" at bounding box center [462, 150] width 10 height 10
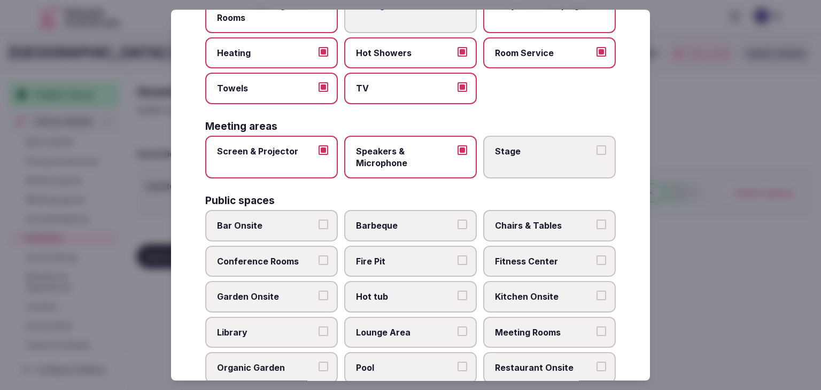
click at [269, 216] on label "Bar Onsite" at bounding box center [271, 226] width 133 height 31
click at [318, 220] on button "Bar Onsite" at bounding box center [323, 225] width 10 height 10
click at [545, 221] on span "Chairs & Tables" at bounding box center [544, 226] width 98 height 12
click at [596, 221] on button "Chairs & Tables" at bounding box center [601, 225] width 10 height 10
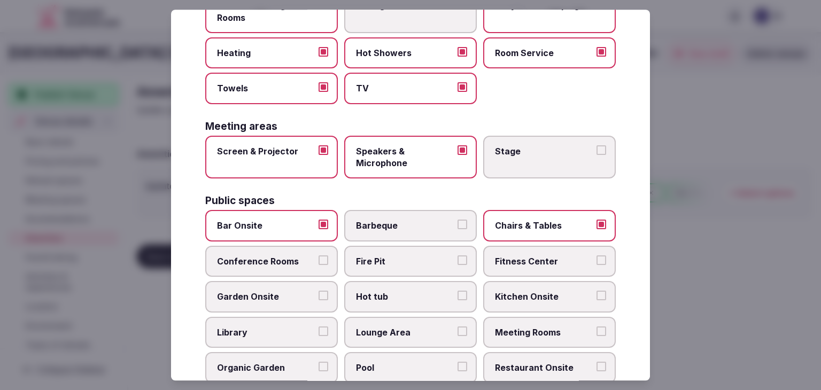
click at [542, 260] on span "Fitness Center" at bounding box center [544, 261] width 98 height 12
click at [596, 260] on button "Fitness Center" at bounding box center [601, 260] width 10 height 10
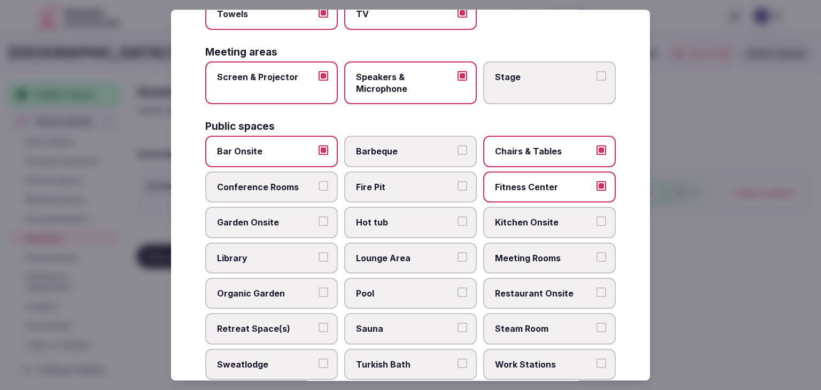
scroll to position [374, 0]
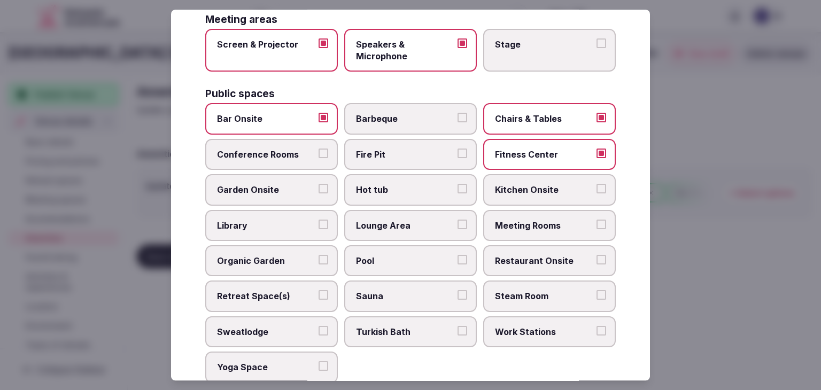
click at [534, 220] on span "Meeting Rooms" at bounding box center [544, 226] width 98 height 12
click at [596, 220] on button "Meeting Rooms" at bounding box center [601, 225] width 10 height 10
click at [529, 257] on span "Restaurant Onsite" at bounding box center [544, 261] width 98 height 12
click at [596, 257] on button "Restaurant Onsite" at bounding box center [601, 260] width 10 height 10
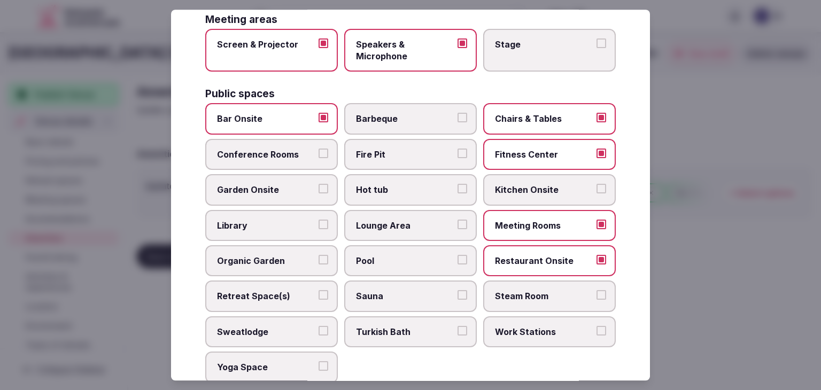
click at [442, 229] on label "Lounge Area" at bounding box center [410, 225] width 133 height 31
click at [457, 229] on button "Lounge Area" at bounding box center [462, 225] width 10 height 10
click at [421, 255] on span "Pool" at bounding box center [405, 261] width 98 height 12
click at [457, 255] on button "Pool" at bounding box center [462, 260] width 10 height 10
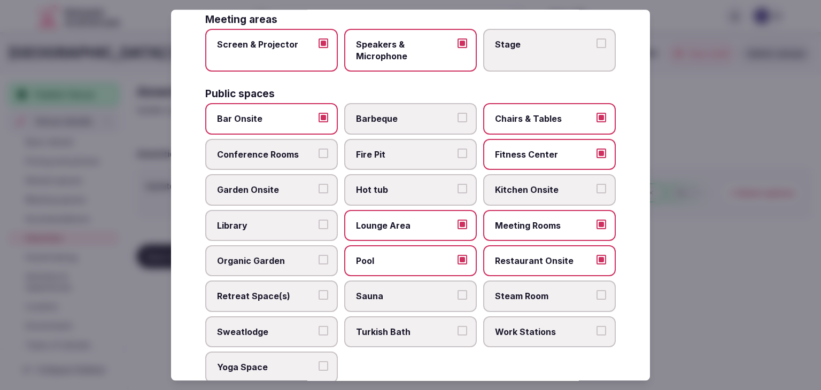
click at [274, 151] on span "Conference Rooms" at bounding box center [266, 155] width 98 height 12
click at [318, 151] on button "Conference Rooms" at bounding box center [323, 154] width 10 height 10
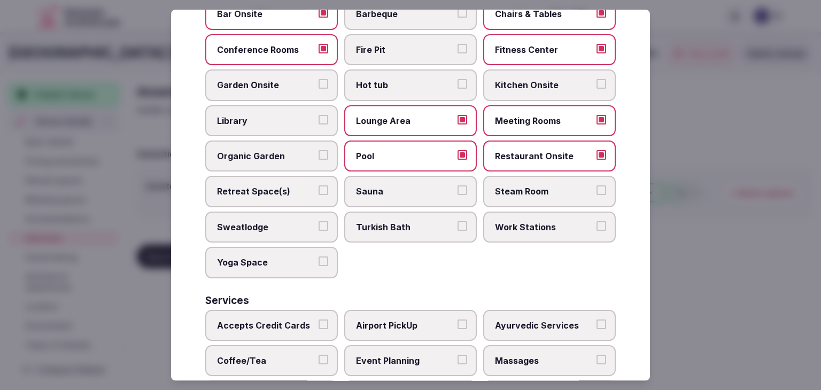
scroll to position [481, 0]
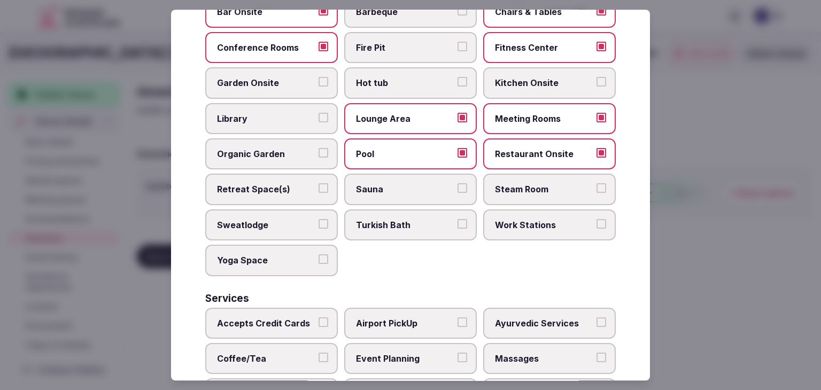
click at [295, 94] on label "Garden Onsite" at bounding box center [271, 83] width 133 height 31
click at [318, 87] on button "Garden Onsite" at bounding box center [323, 82] width 10 height 10
click at [306, 191] on label "Retreat Space(s)" at bounding box center [271, 189] width 133 height 31
click at [318, 191] on button "Retreat Space(s)" at bounding box center [323, 189] width 10 height 10
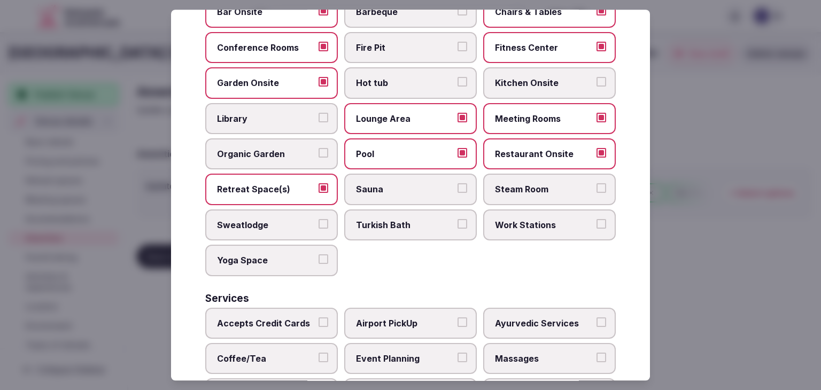
click at [389, 189] on span "Sauna" at bounding box center [405, 190] width 98 height 12
click at [457, 189] on button "Sauna" at bounding box center [462, 189] width 10 height 10
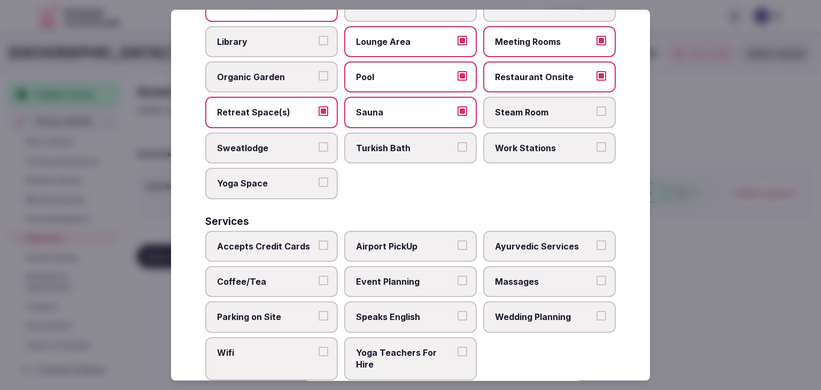
scroll to position [575, 0]
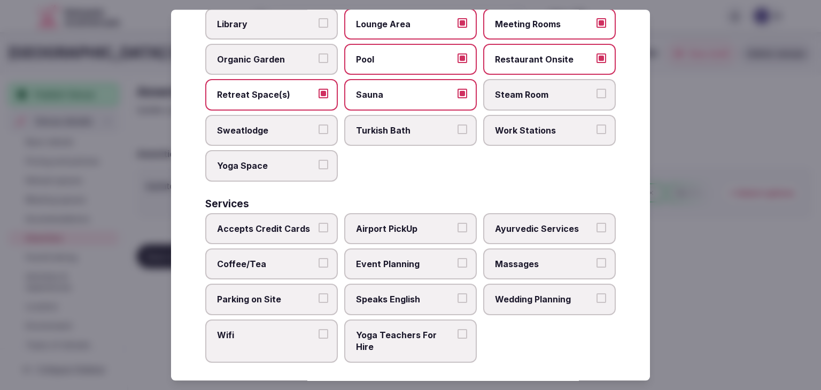
click at [305, 234] on label "Accepts Credit Cards" at bounding box center [271, 228] width 133 height 31
click at [318, 232] on button "Accepts Credit Cards" at bounding box center [323, 228] width 10 height 10
click at [297, 297] on span "Parking on Site" at bounding box center [266, 300] width 98 height 12
click at [318, 297] on button "Parking on Site" at bounding box center [323, 299] width 10 height 10
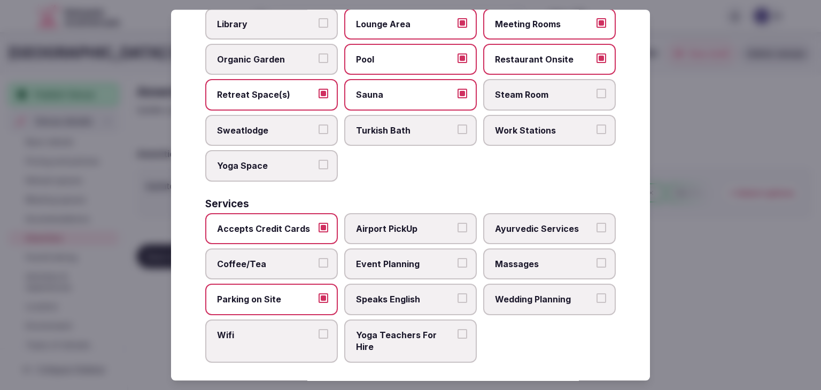
click at [297, 342] on label "Wifi" at bounding box center [271, 341] width 133 height 43
click at [318, 339] on button "Wifi" at bounding box center [323, 334] width 10 height 10
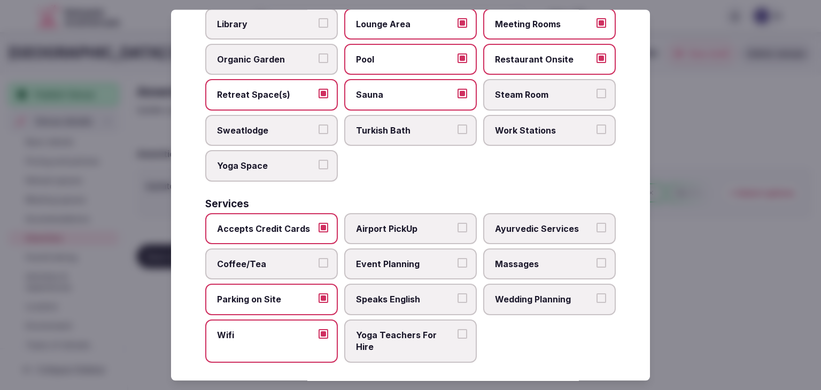
click at [417, 294] on span "Speaks English" at bounding box center [405, 300] width 98 height 12
click at [457, 294] on button "Speaks English" at bounding box center [462, 299] width 10 height 10
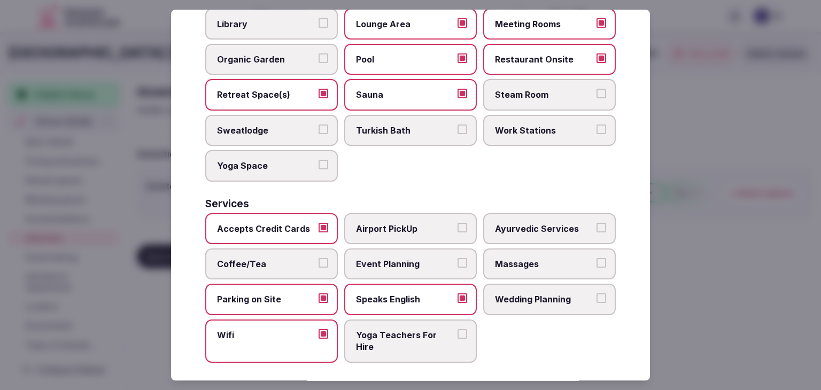
click at [538, 294] on span "Wedding Planning" at bounding box center [544, 300] width 98 height 12
click at [596, 294] on button "Wedding Planning" at bounding box center [601, 299] width 10 height 10
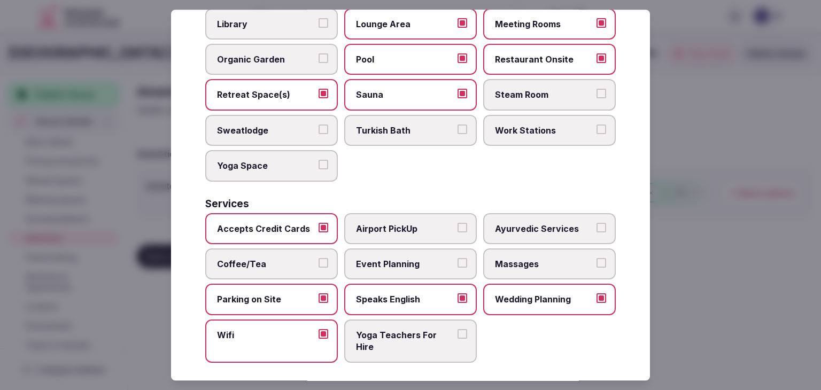
click at [421, 260] on span "Event Planning" at bounding box center [405, 264] width 98 height 12
click at [457, 260] on button "Event Planning" at bounding box center [462, 263] width 10 height 10
click at [517, 248] on label "Massages" at bounding box center [549, 263] width 133 height 31
click at [596, 258] on button "Massages" at bounding box center [601, 263] width 10 height 10
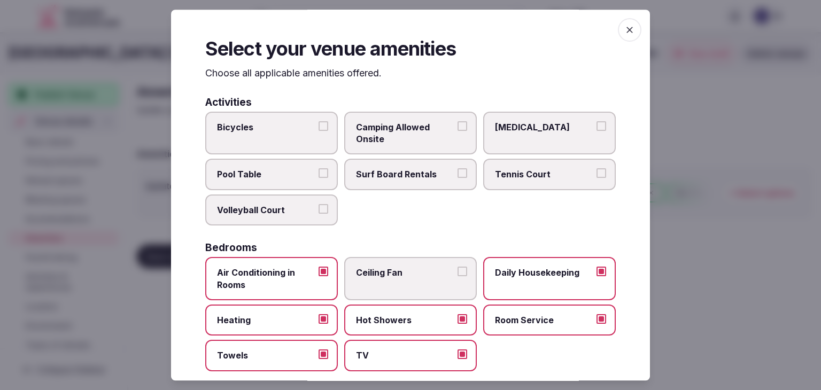
scroll to position [0, 0]
click at [632, 29] on span "button" at bounding box center [630, 30] width 24 height 24
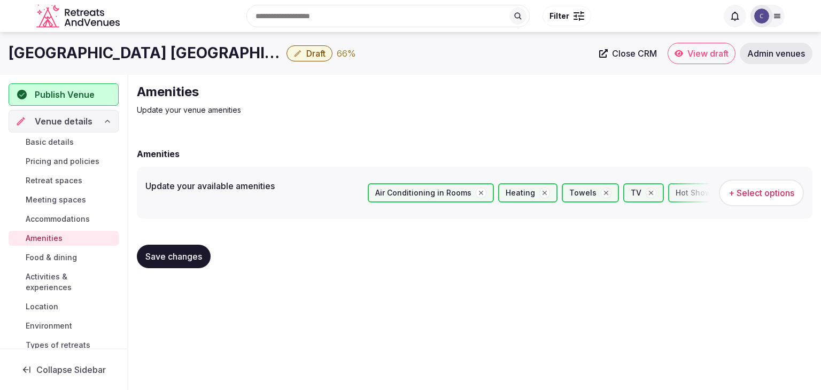
click at [193, 257] on span "Save changes" at bounding box center [173, 256] width 57 height 11
click at [47, 258] on span "Food & dining" at bounding box center [51, 257] width 51 height 11
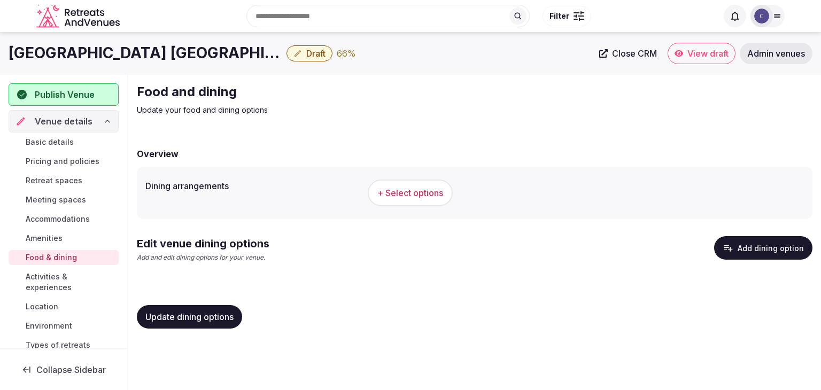
click at [415, 187] on span "+ Select options" at bounding box center [410, 193] width 66 height 12
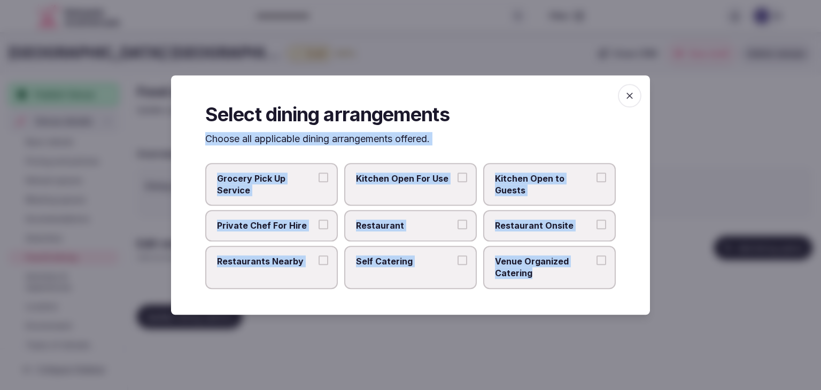
drag, startPoint x: 201, startPoint y: 143, endPoint x: 534, endPoint y: 271, distance: 357.2
click at [534, 271] on div "Select dining arrangements Choose all applicable dining arrangements offered. G…" at bounding box center [410, 194] width 479 height 239
click at [409, 222] on span "Restaurant" at bounding box center [405, 226] width 98 height 12
click at [457, 222] on button "Restaurant" at bounding box center [462, 225] width 10 height 10
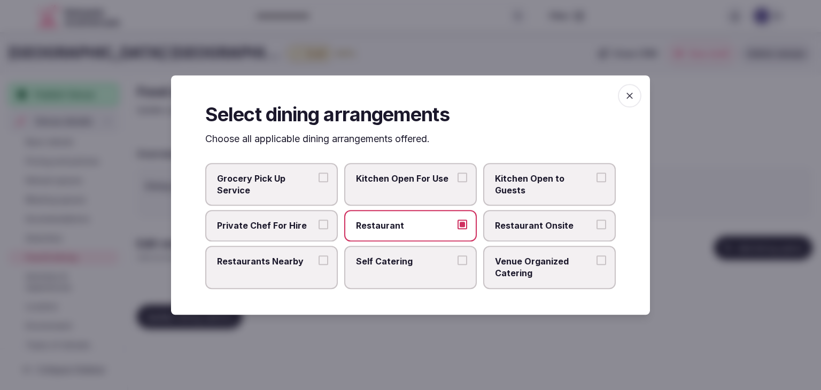
click at [528, 230] on span "Restaurant Onsite" at bounding box center [544, 226] width 98 height 12
click at [596, 230] on button "Restaurant Onsite" at bounding box center [601, 225] width 10 height 10
click at [530, 262] on span "Venue Organized Catering" at bounding box center [544, 267] width 98 height 24
click at [596, 262] on button "Venue Organized Catering" at bounding box center [601, 260] width 10 height 10
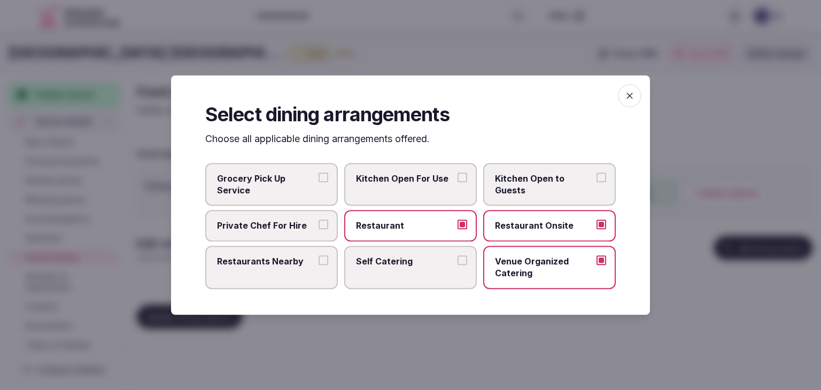
click at [278, 272] on label "Restaurants Nearby" at bounding box center [271, 267] width 133 height 43
click at [318, 265] on button "Restaurants Nearby" at bounding box center [323, 260] width 10 height 10
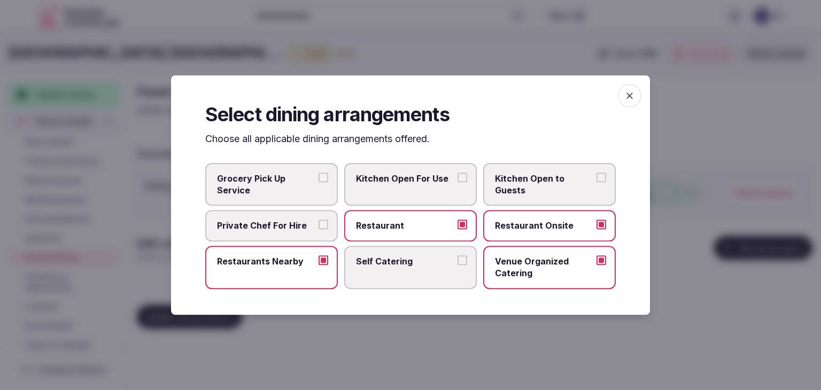
click at [633, 91] on icon "button" at bounding box center [629, 95] width 11 height 11
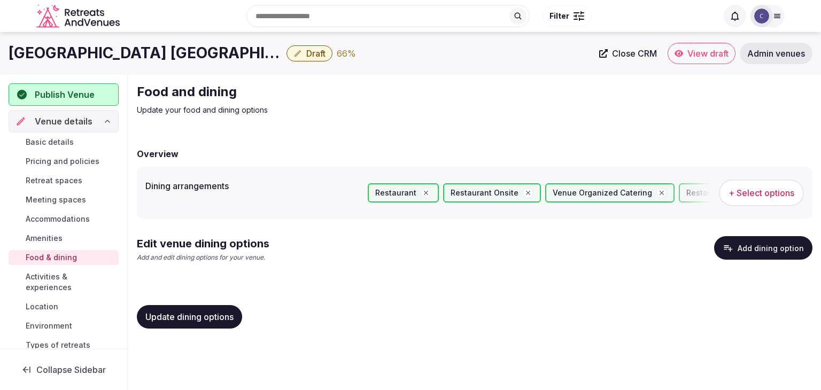
click at [769, 240] on button "Add dining option" at bounding box center [763, 248] width 98 height 24
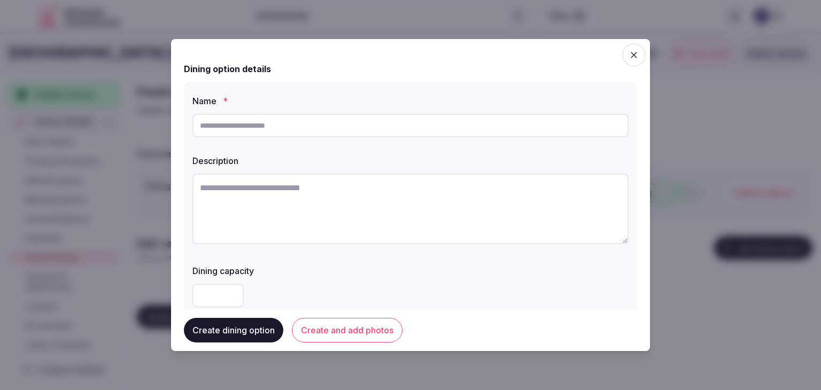
click at [289, 119] on input "text" at bounding box center [410, 126] width 436 height 24
paste input "**********"
type input "**********"
click at [364, 201] on textarea at bounding box center [410, 209] width 436 height 71
paste textarea "**********"
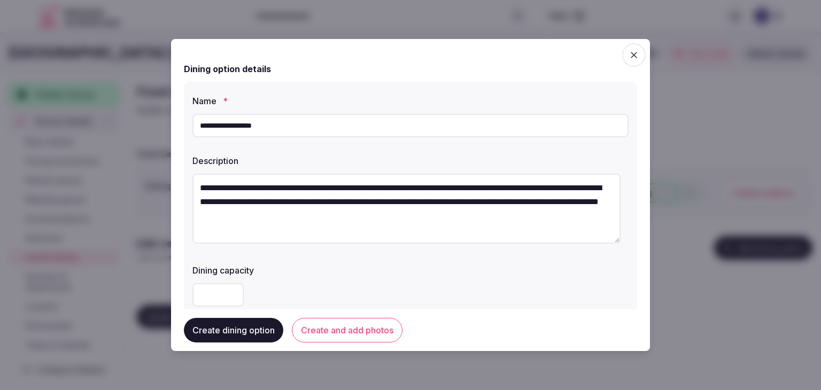
scroll to position [107, 0]
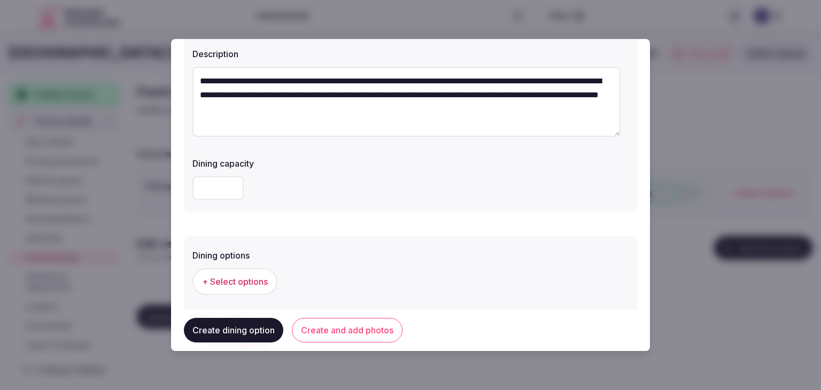
type textarea "**********"
click at [244, 281] on span "+ Select options" at bounding box center [235, 282] width 66 height 12
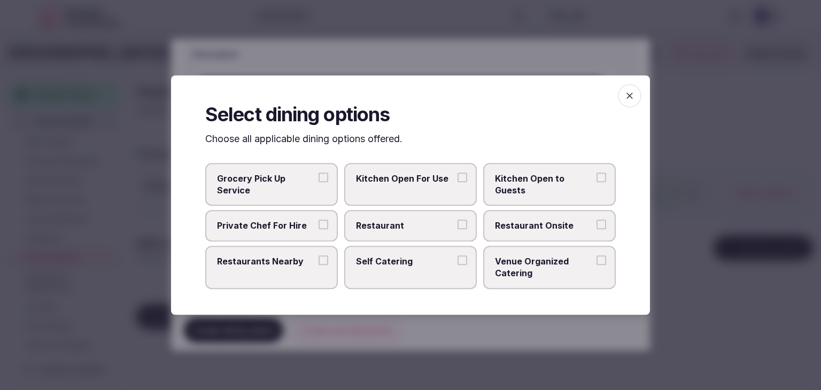
drag, startPoint x: 423, startPoint y: 231, endPoint x: 437, endPoint y: 231, distance: 13.4
click at [426, 231] on span "Restaurant" at bounding box center [405, 226] width 98 height 12
click at [457, 230] on button "Restaurant" at bounding box center [462, 225] width 10 height 10
click at [508, 231] on span "Restaurant Onsite" at bounding box center [544, 226] width 98 height 12
click at [596, 230] on button "Restaurant Onsite" at bounding box center [601, 225] width 10 height 10
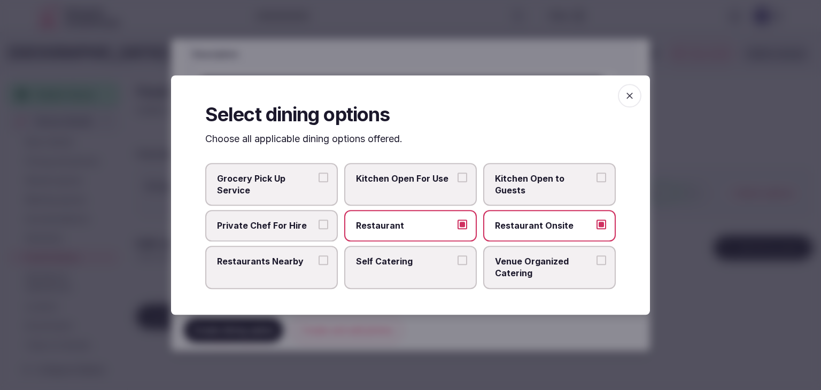
click at [632, 90] on icon "button" at bounding box center [629, 95] width 11 height 11
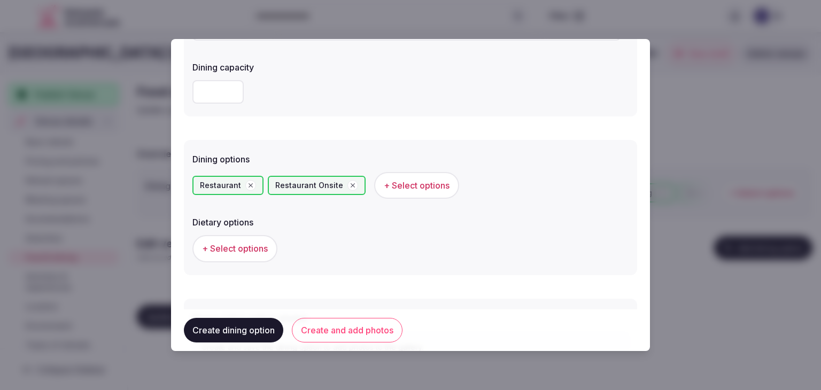
scroll to position [267, 0]
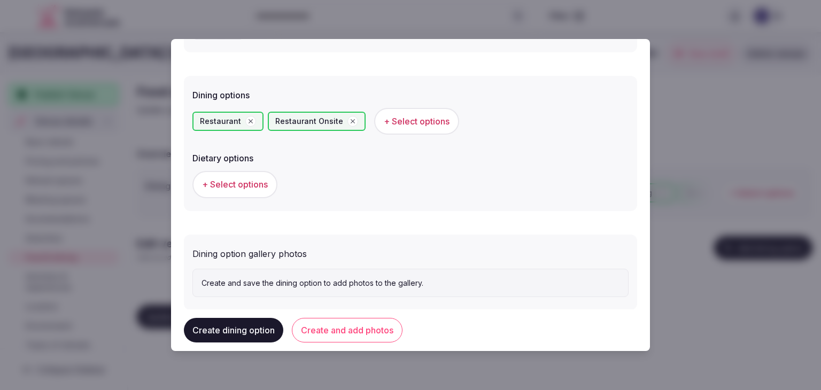
click at [363, 335] on button "Create and add photos" at bounding box center [347, 330] width 111 height 25
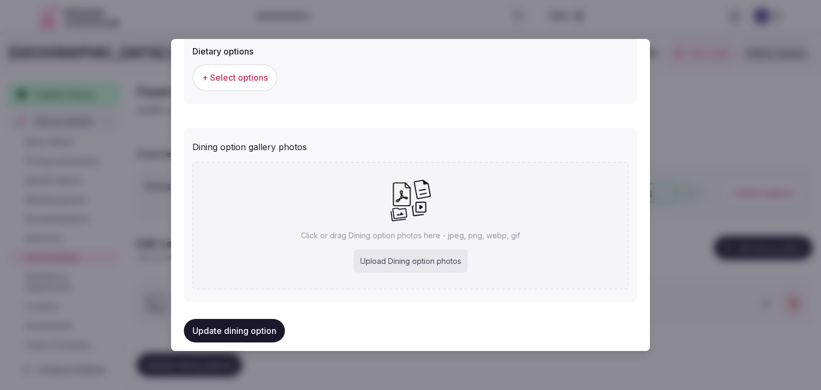
scroll to position [387, 0]
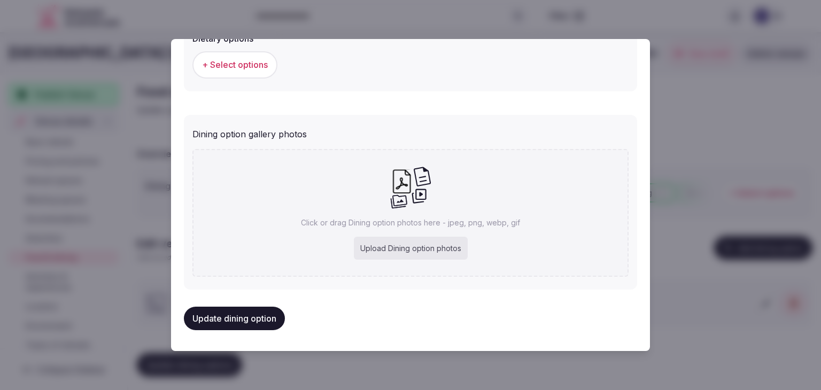
click at [395, 253] on div "Upload Dining option photos" at bounding box center [411, 249] width 114 height 24
type input "**********"
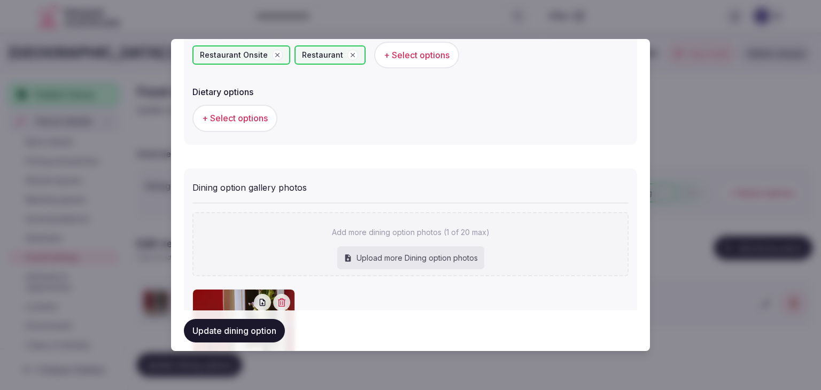
scroll to position [446, 0]
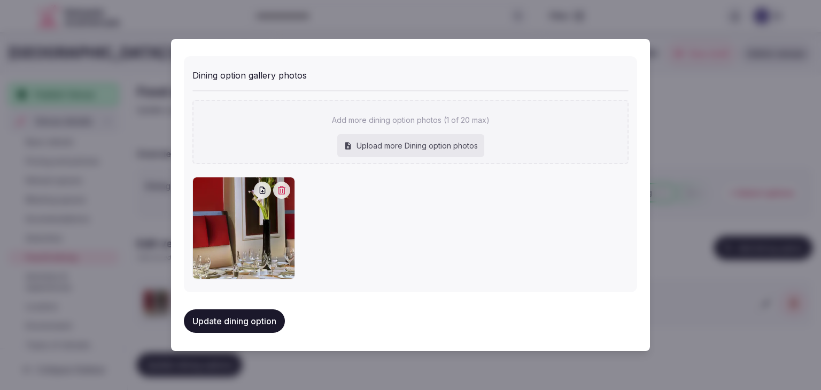
click at [266, 316] on button "Update dining option" at bounding box center [234, 321] width 101 height 24
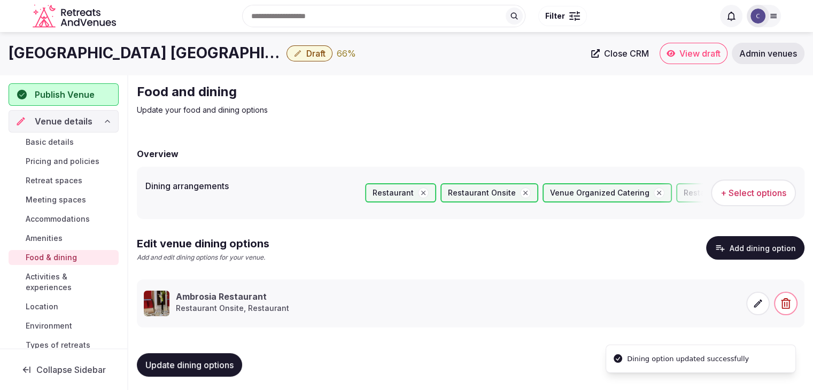
click at [223, 364] on span "Update dining options" at bounding box center [189, 365] width 88 height 11
drag, startPoint x: 51, startPoint y: 283, endPoint x: 115, endPoint y: 309, distance: 69.3
click at [51, 283] on span "Activities & experiences" at bounding box center [70, 281] width 89 height 21
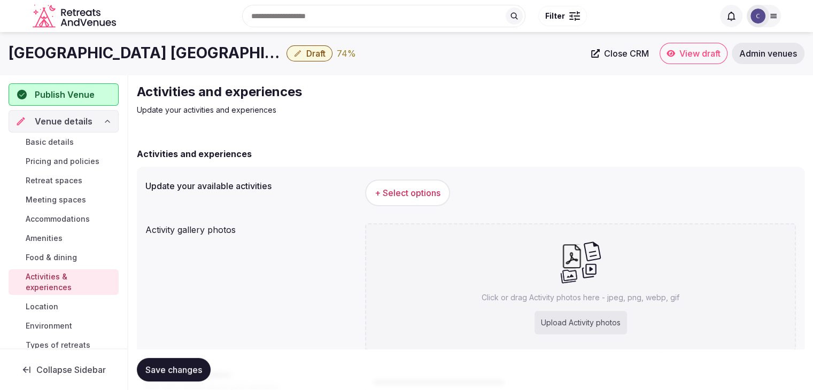
click at [202, 40] on div "Search Popular Destinations Toscana, Italy Riviera Maya, Mexico Indonesia, Bali…" at bounding box center [407, 16] width 748 height 55
click at [202, 53] on h1 "Crowne Plaza Athens - City Centre by IHG" at bounding box center [146, 53] width 274 height 21
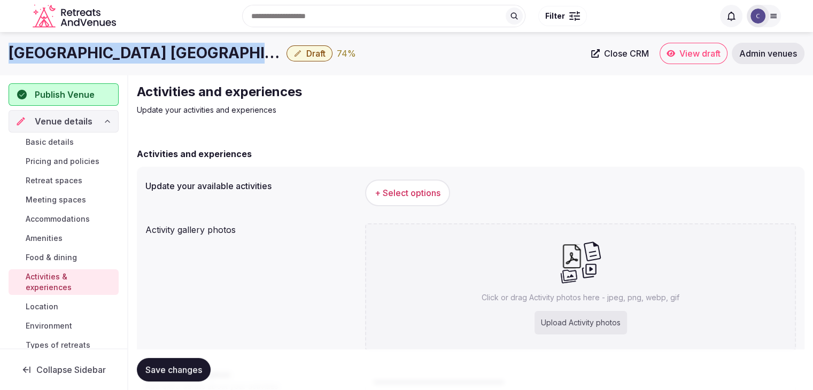
click at [202, 53] on h1 "Crowne Plaza Athens - City Centre by IHG" at bounding box center [146, 53] width 274 height 21
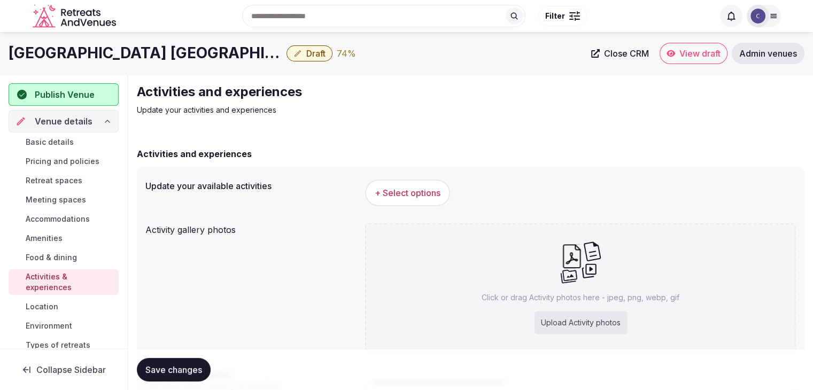
click at [404, 174] on div "Update your available activities + Select options Activity gallery photos Click…" at bounding box center [470, 311] width 667 height 288
click at [402, 187] on span "+ Select options" at bounding box center [408, 193] width 66 height 12
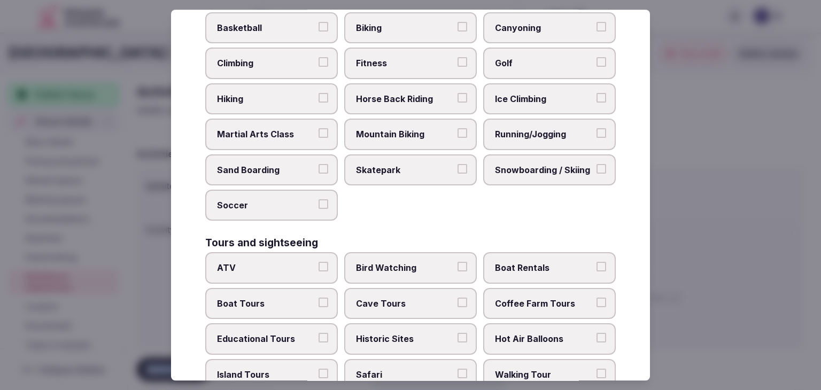
scroll to position [825, 0]
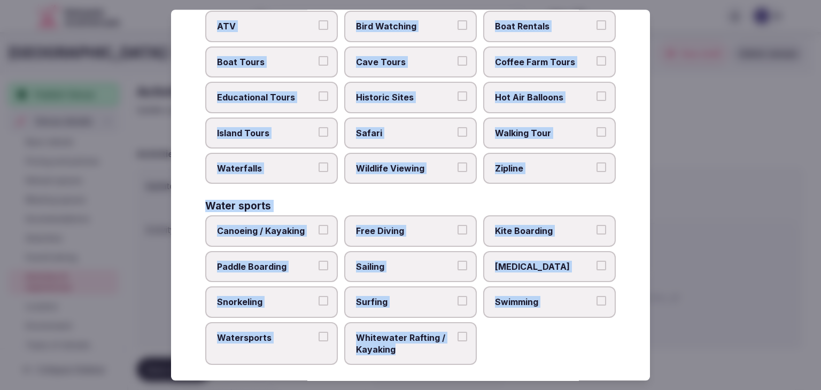
drag, startPoint x: 197, startPoint y: 73, endPoint x: 497, endPoint y: 365, distance: 419.8
click at [497, 365] on div "Select your activities Choose all applicable activities offered. Culture Dancin…" at bounding box center [410, 195] width 479 height 371
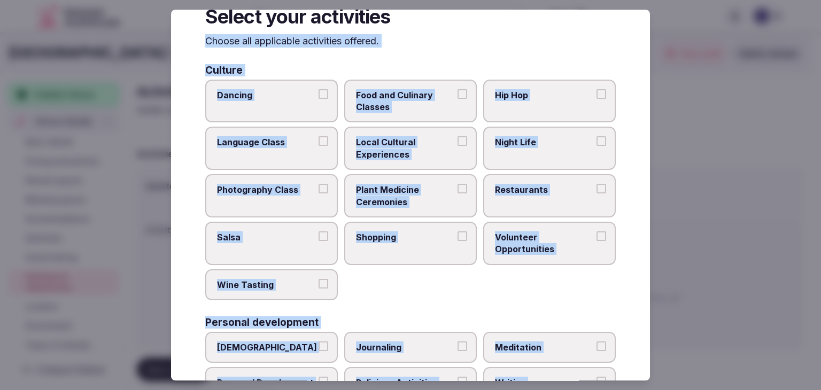
scroll to position [0, 0]
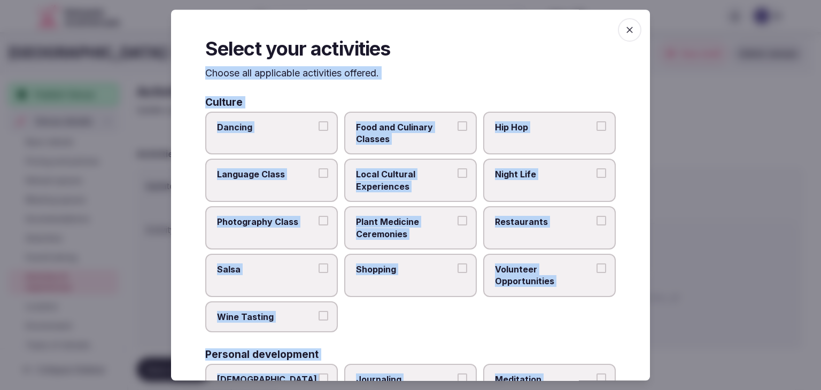
click at [432, 185] on span "Local Cultural Experiences" at bounding box center [405, 181] width 98 height 24
click at [457, 178] on button "Local Cultural Experiences" at bounding box center [462, 174] width 10 height 10
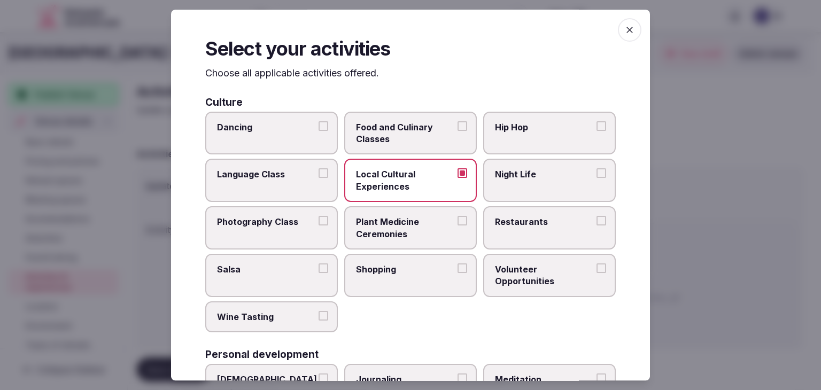
click at [496, 188] on label "Night Life" at bounding box center [549, 180] width 133 height 43
click at [596, 178] on button "Night Life" at bounding box center [601, 174] width 10 height 10
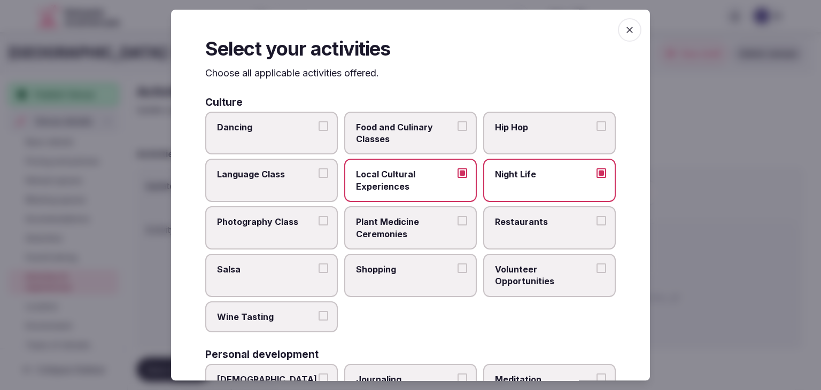
click at [500, 219] on span "Restaurants" at bounding box center [544, 222] width 98 height 12
click at [596, 219] on button "Restaurants" at bounding box center [601, 221] width 10 height 10
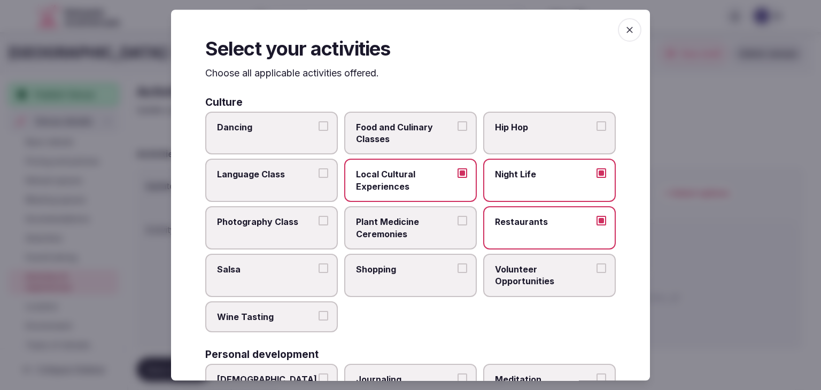
click at [429, 287] on label "Shopping" at bounding box center [410, 275] width 133 height 43
click at [457, 273] on button "Shopping" at bounding box center [462, 268] width 10 height 10
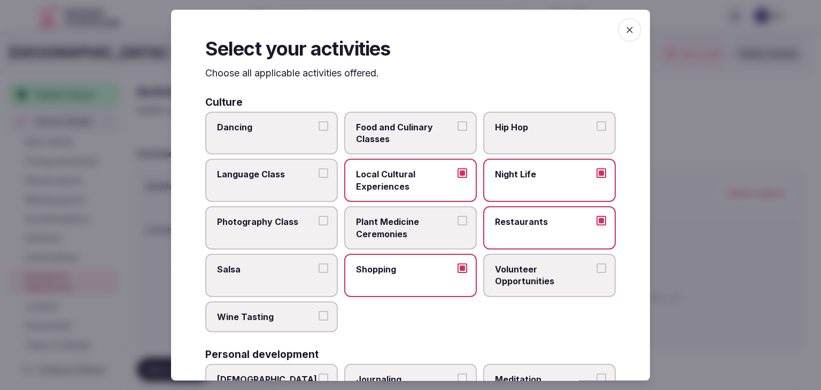
click at [253, 318] on span "Wine Tasting" at bounding box center [266, 317] width 98 height 12
click at [318, 318] on button "Wine Tasting" at bounding box center [323, 316] width 10 height 10
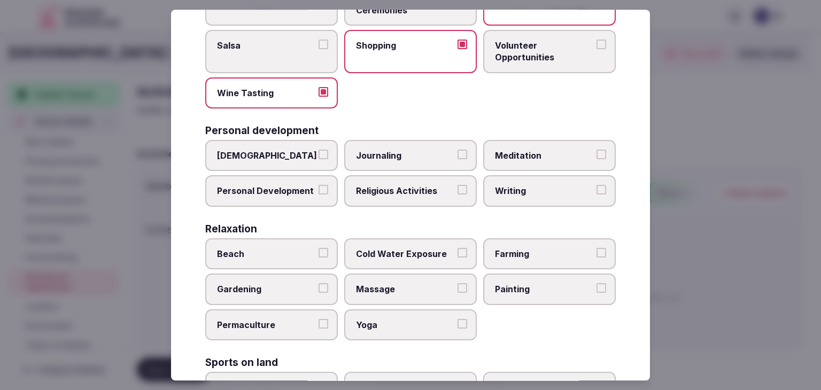
scroll to position [267, 0]
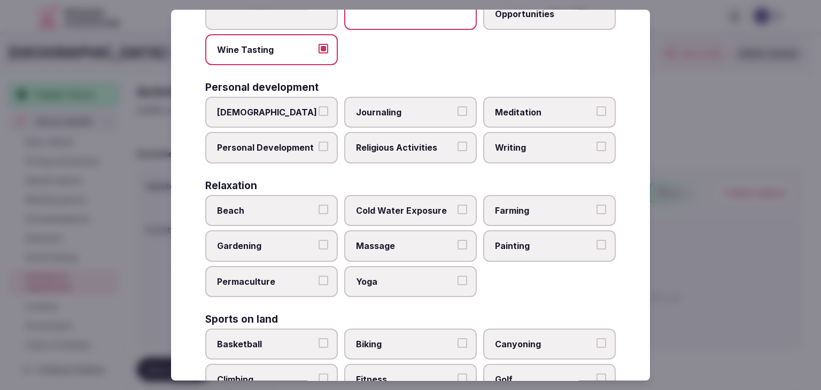
click at [280, 144] on span "Personal Development" at bounding box center [266, 148] width 98 height 12
click at [318, 144] on button "Personal Development" at bounding box center [323, 147] width 10 height 10
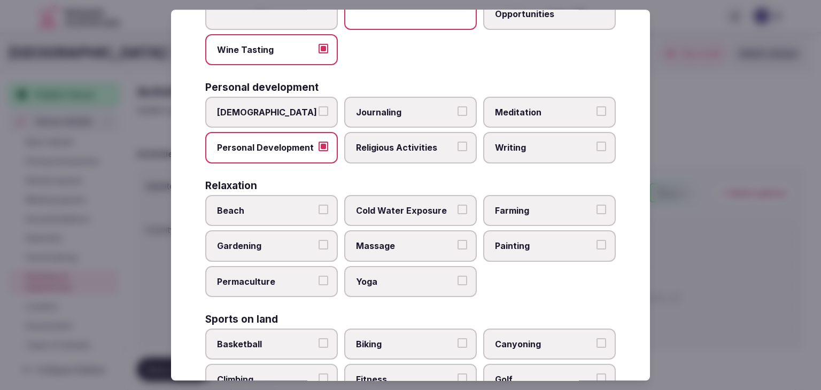
click at [552, 116] on span "Meditation" at bounding box center [544, 112] width 98 height 12
click at [596, 116] on button "Meditation" at bounding box center [601, 111] width 10 height 10
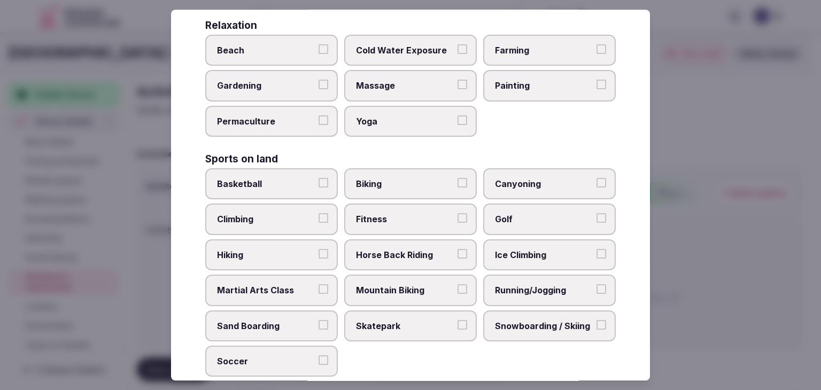
click at [393, 81] on span "Massage" at bounding box center [405, 86] width 98 height 12
click at [457, 81] on button "Massage" at bounding box center [462, 85] width 10 height 10
click at [395, 115] on span "Yoga" at bounding box center [405, 121] width 98 height 12
click at [457, 115] on button "Yoga" at bounding box center [462, 120] width 10 height 10
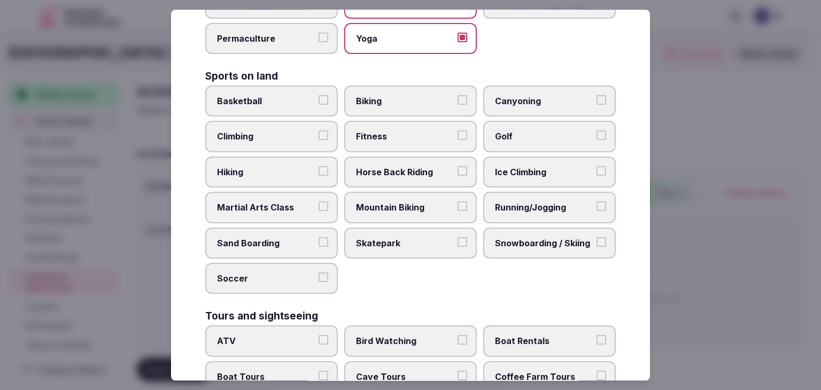
scroll to position [588, 0]
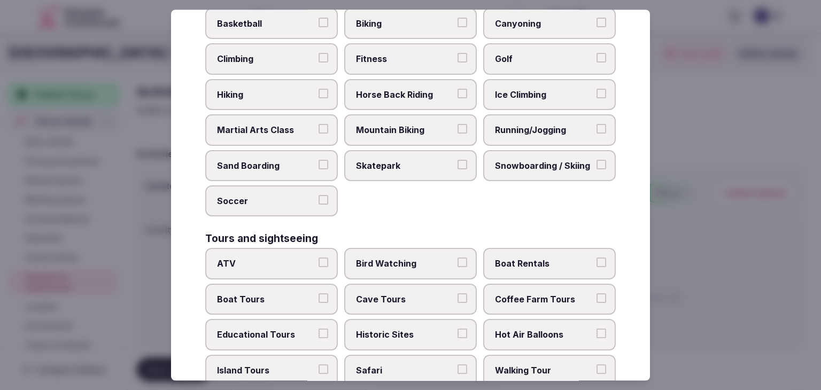
click at [408, 58] on span "Fitness" at bounding box center [405, 59] width 98 height 12
click at [457, 58] on button "Fitness" at bounding box center [462, 58] width 10 height 10
click at [526, 124] on span "Running/Jogging" at bounding box center [544, 130] width 98 height 12
click at [596, 124] on button "Running/Jogging" at bounding box center [601, 129] width 10 height 10
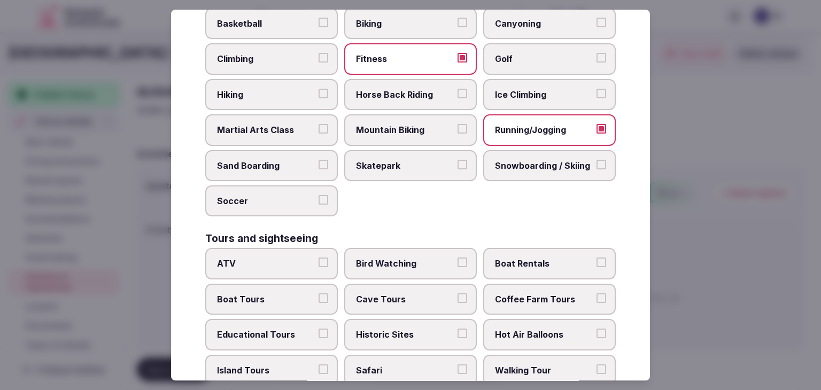
scroll to position [748, 0]
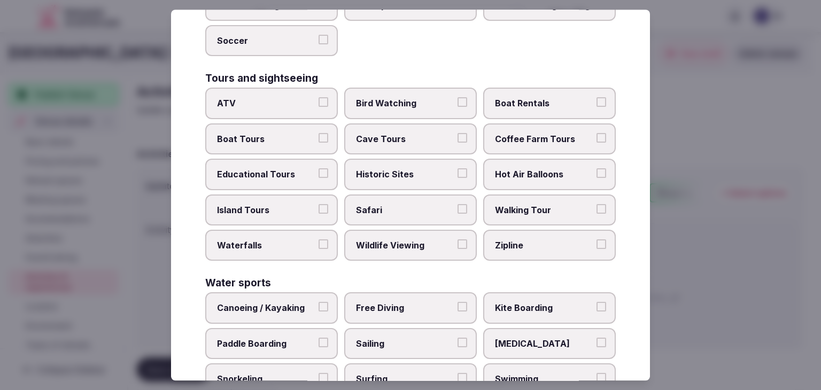
click at [426, 168] on span "Historic Sites" at bounding box center [405, 174] width 98 height 12
click at [457, 168] on button "Historic Sites" at bounding box center [462, 173] width 10 height 10
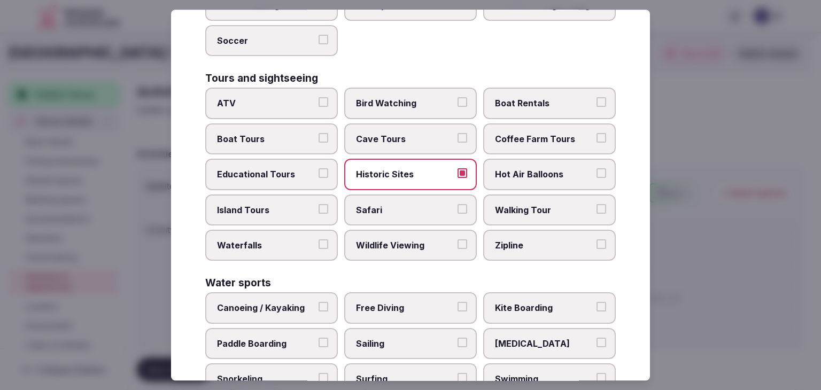
click at [518, 204] on span "Walking Tour" at bounding box center [544, 210] width 98 height 12
click at [596, 204] on button "Walking Tour" at bounding box center [601, 209] width 10 height 10
click at [269, 168] on span "Educational Tours" at bounding box center [266, 174] width 98 height 12
click at [318, 168] on button "Educational Tours" at bounding box center [323, 173] width 10 height 10
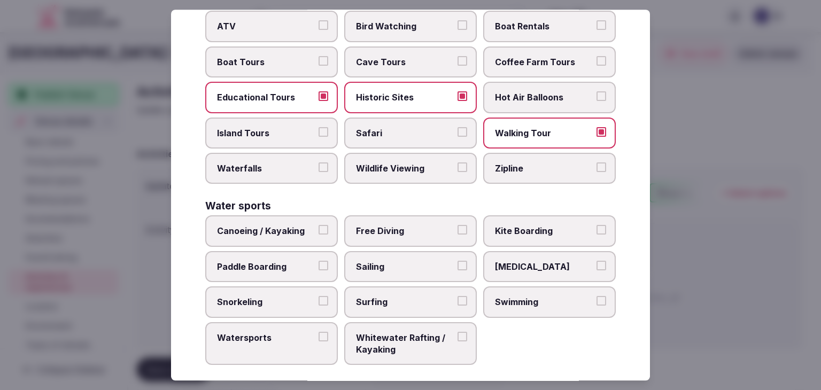
click at [538, 296] on span "Swimming" at bounding box center [544, 302] width 98 height 12
click at [596, 296] on button "Swimming" at bounding box center [601, 301] width 10 height 10
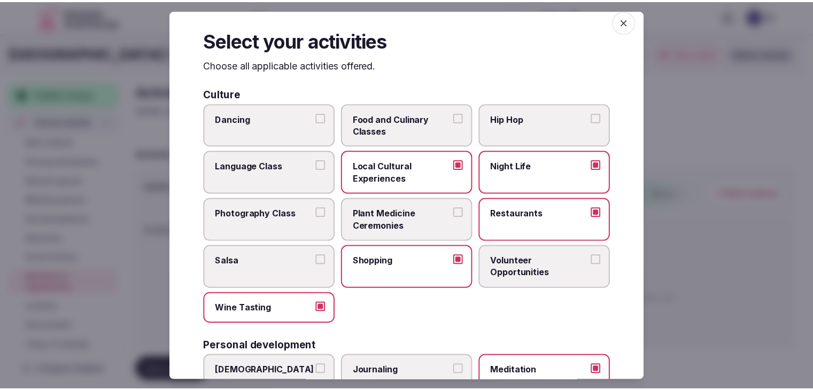
scroll to position [0, 0]
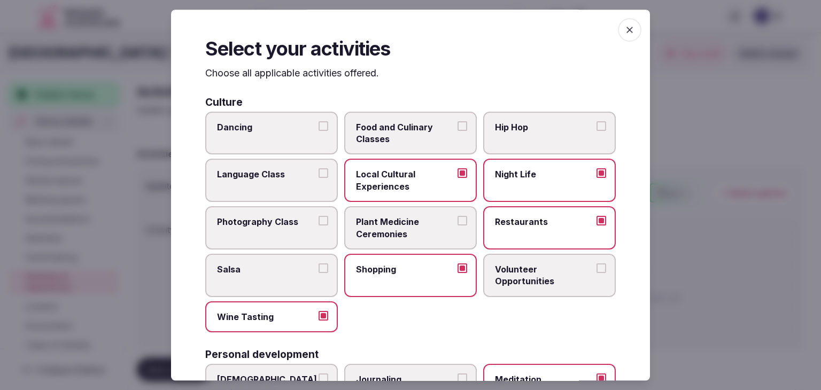
click at [628, 23] on span "button" at bounding box center [630, 30] width 24 height 24
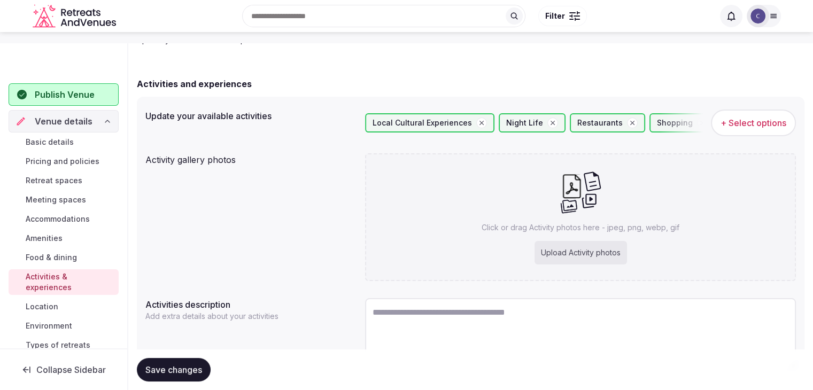
scroll to position [130, 0]
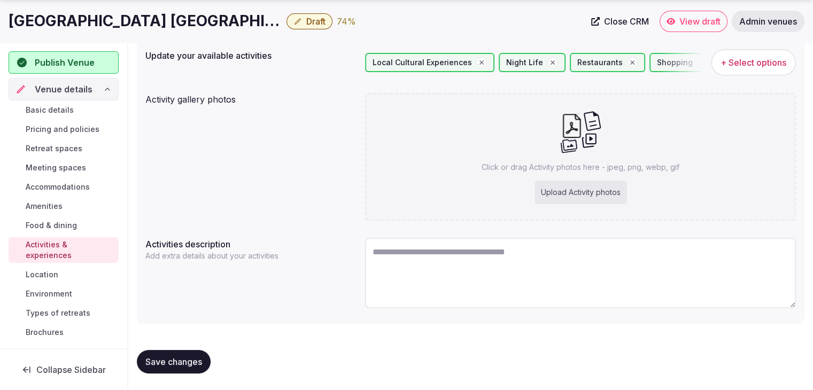
click at [581, 193] on div "Upload Activity photos" at bounding box center [580, 193] width 92 height 24
type input "**********"
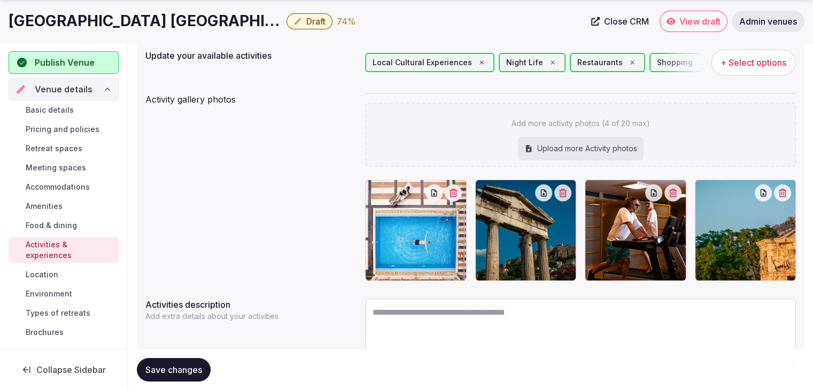
click at [187, 373] on span "Save changes" at bounding box center [173, 369] width 57 height 11
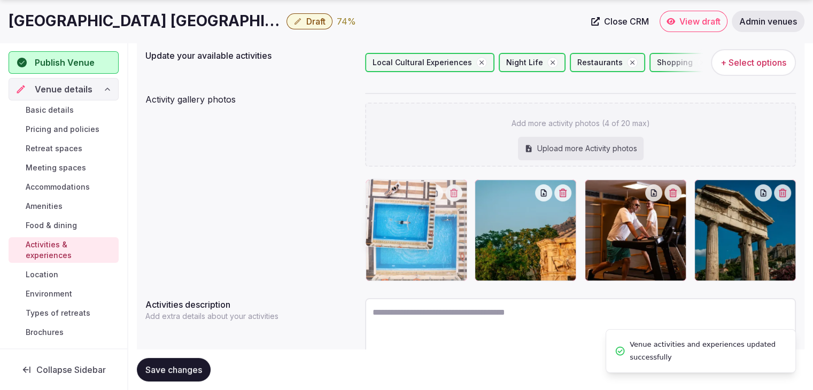
drag, startPoint x: 707, startPoint y: 186, endPoint x: 411, endPoint y: 185, distance: 296.6
click at [411, 185] on body "Search Popular Destinations Toscana, Italy Riviera Maya, Mexico Indonesia, Bali…" at bounding box center [406, 160] width 813 height 581
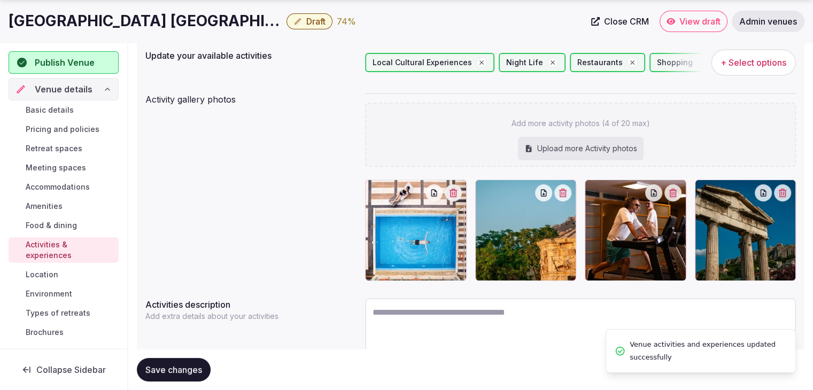
click at [184, 365] on span "Save changes" at bounding box center [173, 369] width 57 height 11
click at [278, 204] on div "Activity gallery photos Add more activity photos (4 of 20 max) Upload more Acti…" at bounding box center [470, 187] width 650 height 197
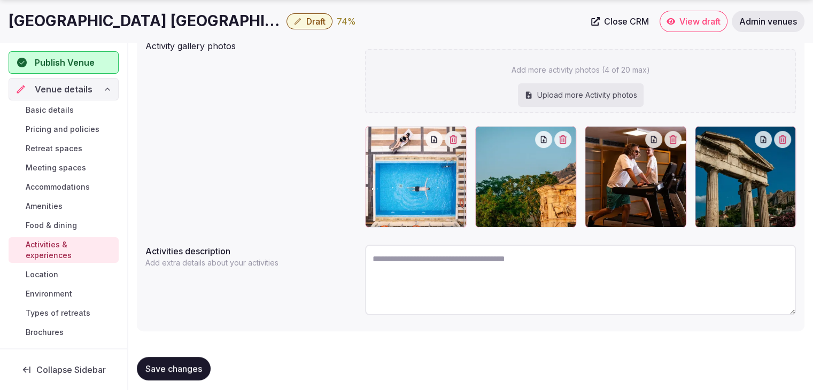
click at [198, 368] on span "Save changes" at bounding box center [173, 368] width 57 height 11
click at [73, 297] on link "Environment" at bounding box center [64, 293] width 110 height 15
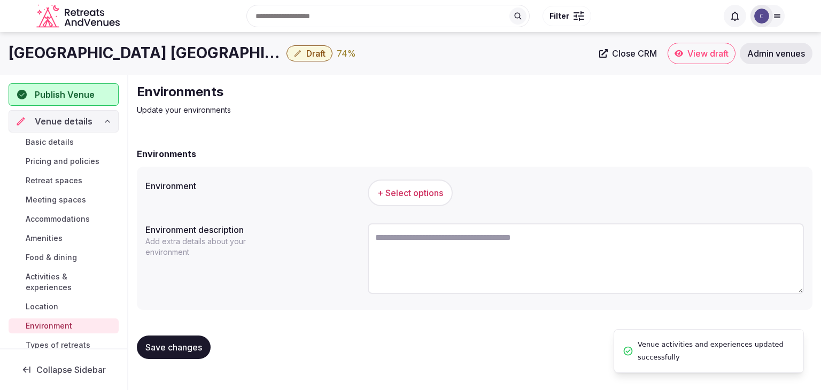
click at [409, 191] on span "+ Select options" at bounding box center [410, 193] width 66 height 12
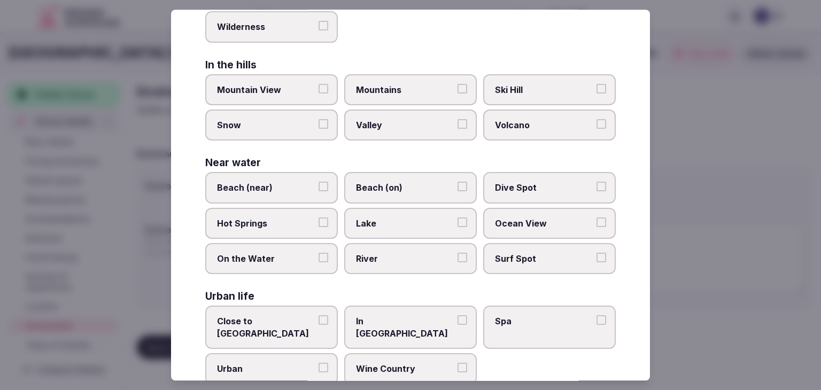
scroll to position [255, 0]
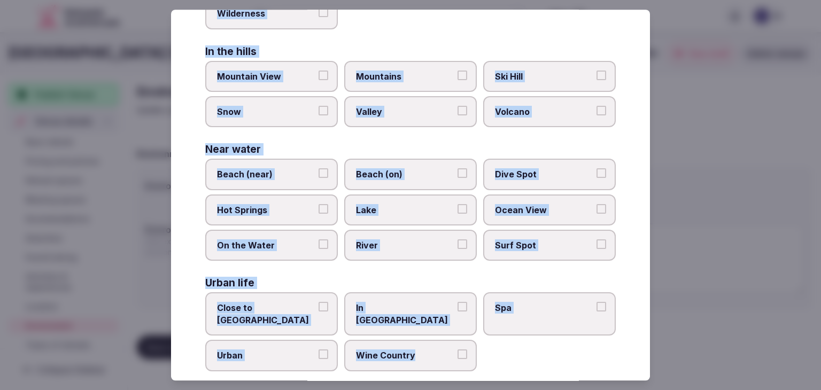
drag, startPoint x: 204, startPoint y: 69, endPoint x: 498, endPoint y: 356, distance: 410.4
click at [498, 356] on div "Select your environment Choose all applicable environments offered. In nature C…" at bounding box center [410, 195] width 479 height 371
click at [299, 302] on span "Close to City Center" at bounding box center [266, 314] width 98 height 24
click at [318, 302] on button "Close to City Center" at bounding box center [323, 307] width 10 height 10
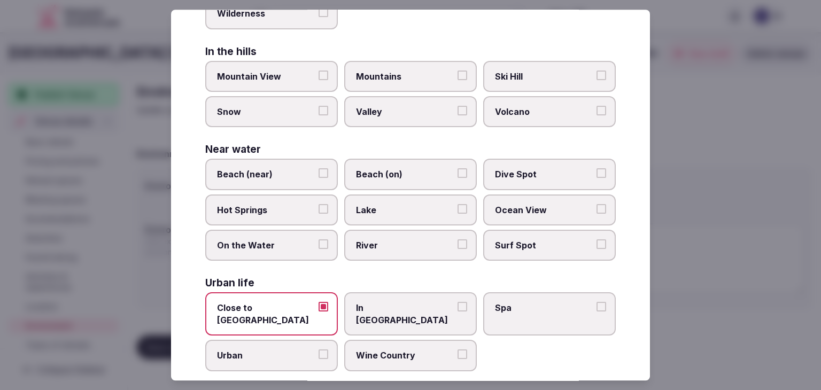
click at [280, 350] on span "Urban" at bounding box center [266, 356] width 98 height 12
click at [318, 350] on button "Urban" at bounding box center [323, 355] width 10 height 10
click at [357, 302] on span "In City Center" at bounding box center [405, 314] width 98 height 24
click at [457, 302] on button "In City Center" at bounding box center [462, 307] width 10 height 10
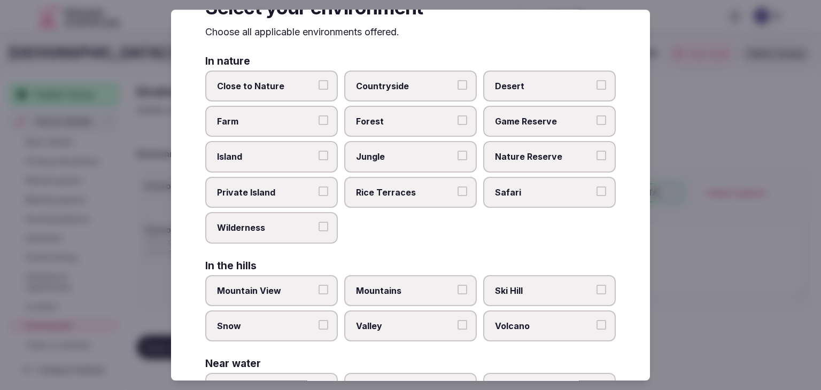
scroll to position [0, 0]
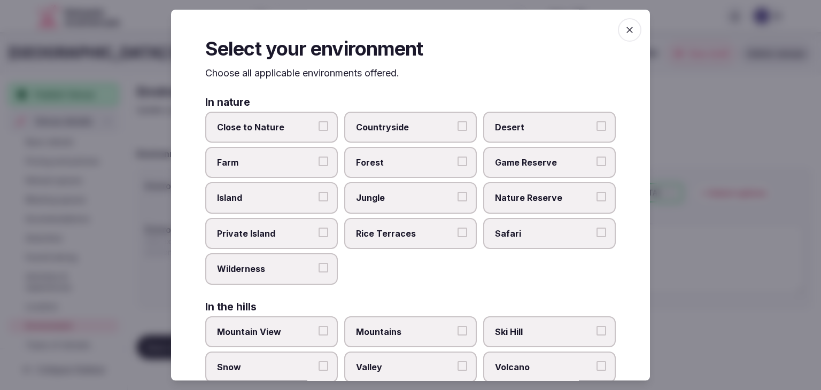
click at [626, 24] on span "button" at bounding box center [630, 30] width 24 height 24
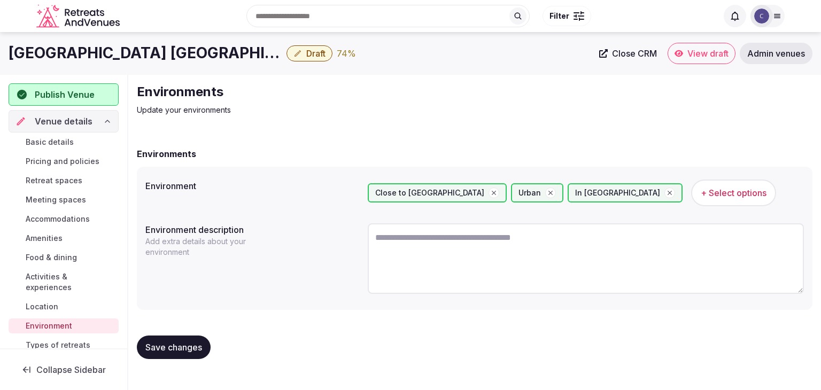
click at [418, 275] on textarea at bounding box center [586, 258] width 436 height 71
paste textarea "**********"
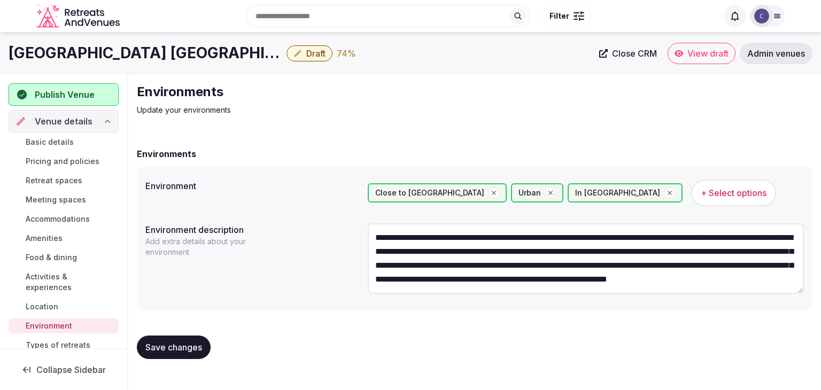
scroll to position [19, 0]
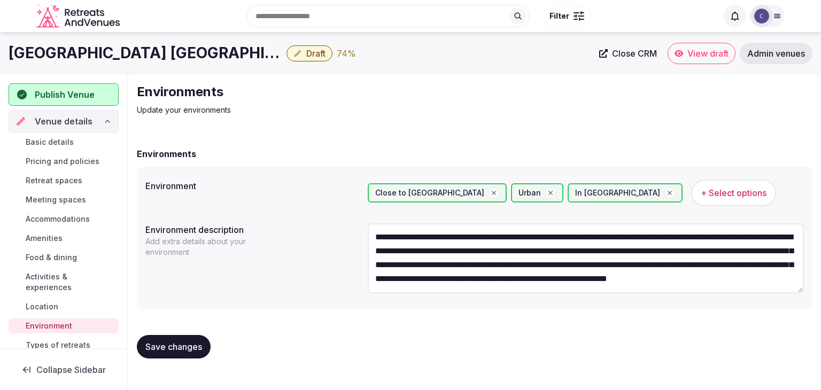
type textarea "**********"
click at [180, 341] on span "Save changes" at bounding box center [173, 346] width 57 height 11
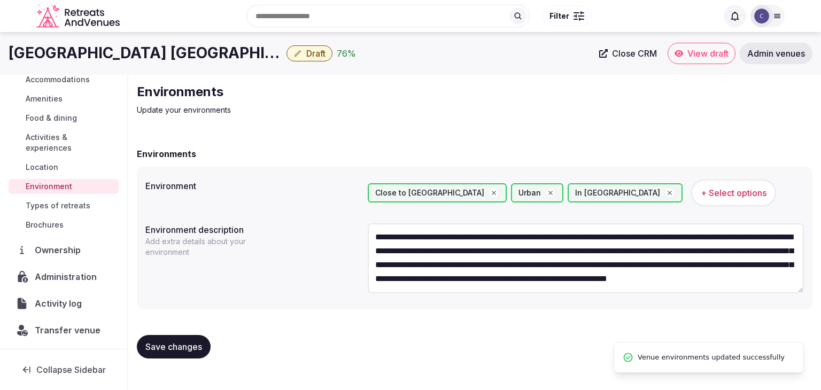
drag, startPoint x: 85, startPoint y: 201, endPoint x: 94, endPoint y: 214, distance: 15.0
click at [85, 201] on span "Types of retreats" at bounding box center [58, 205] width 65 height 11
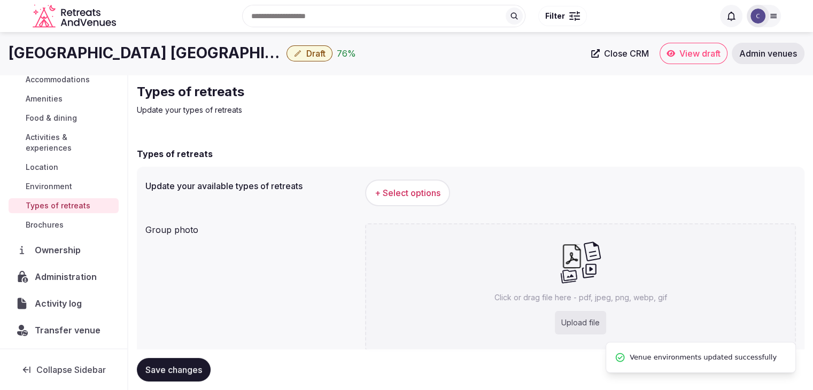
click at [423, 194] on span "+ Select options" at bounding box center [408, 193] width 66 height 12
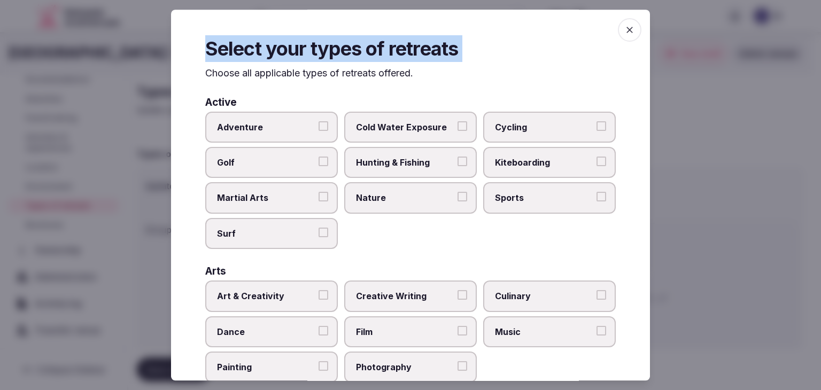
scroll to position [434, 0]
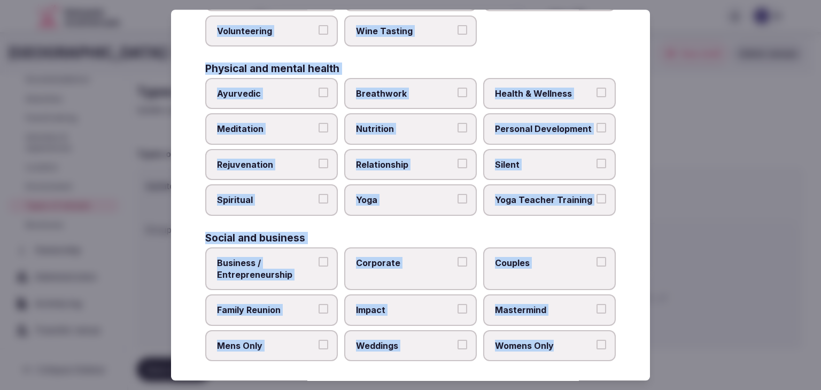
drag, startPoint x: 206, startPoint y: 70, endPoint x: 603, endPoint y: 347, distance: 484.0
click at [603, 347] on div "Select your types of retreats Choose all applicable types of retreats offered. …" at bounding box center [410, 195] width 479 height 371
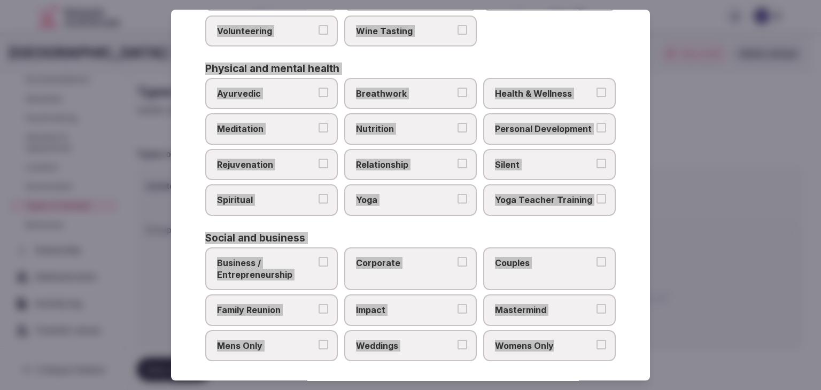
scroll to position [274, 0]
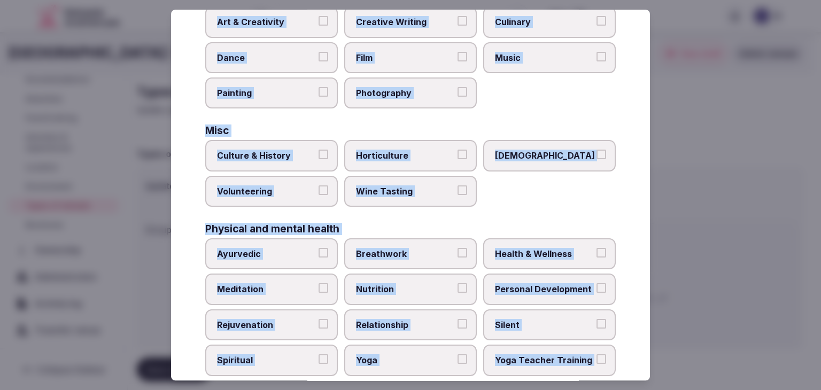
click at [543, 261] on label "Health & Wellness" at bounding box center [549, 253] width 133 height 31
click at [596, 258] on button "Health & Wellness" at bounding box center [601, 253] width 10 height 10
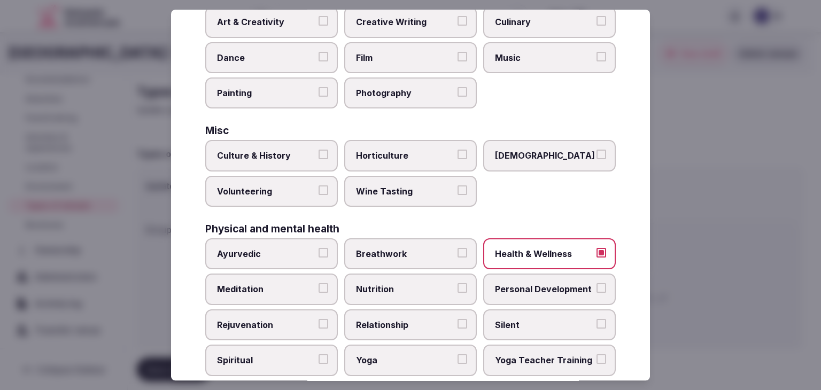
click at [540, 284] on span "Personal Development" at bounding box center [544, 290] width 98 height 12
click at [596, 284] on button "Personal Development" at bounding box center [601, 289] width 10 height 10
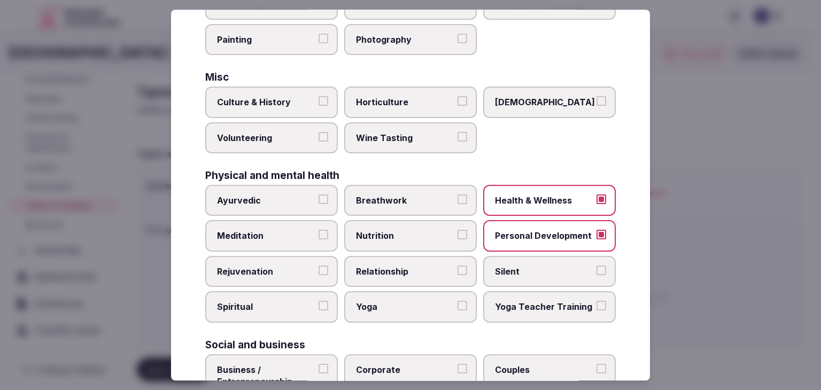
click at [306, 231] on span "Meditation" at bounding box center [266, 236] width 98 height 12
click at [318, 231] on button "Meditation" at bounding box center [323, 235] width 10 height 10
click at [289, 266] on span "Rejuvenation" at bounding box center [266, 272] width 98 height 12
click at [318, 266] on button "Rejuvenation" at bounding box center [323, 271] width 10 height 10
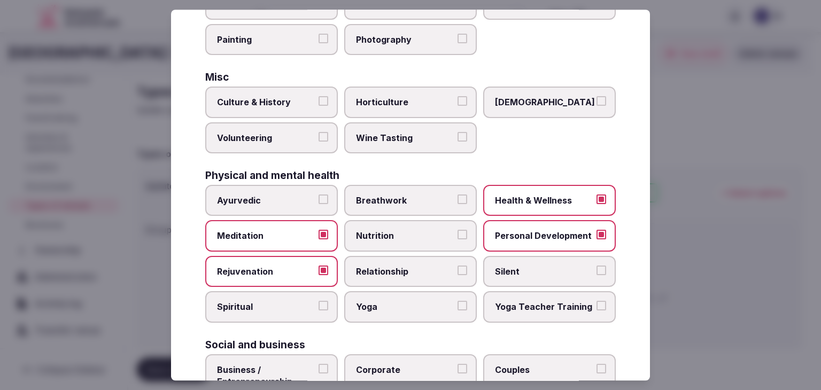
click at [367, 306] on span "Yoga" at bounding box center [405, 307] width 98 height 12
click at [457, 306] on button "Yoga" at bounding box center [462, 306] width 10 height 10
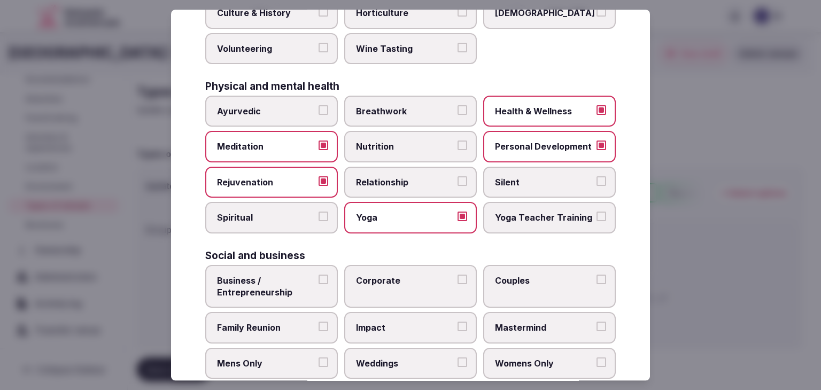
scroll to position [434, 0]
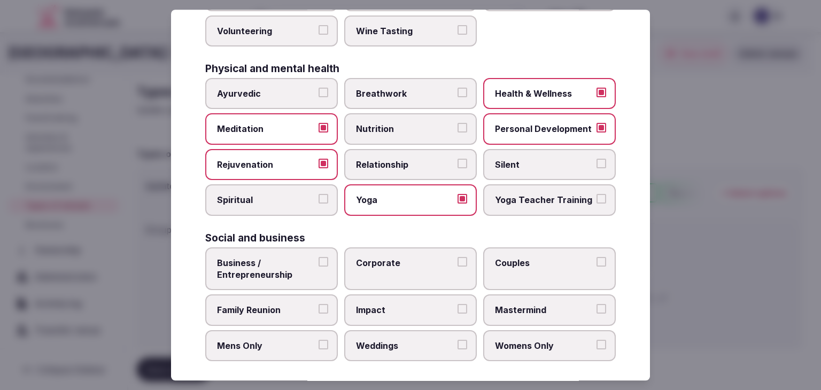
click at [288, 257] on span "Business / Entrepreneurship" at bounding box center [266, 269] width 98 height 24
click at [318, 257] on button "Business / Entrepreneurship" at bounding box center [323, 262] width 10 height 10
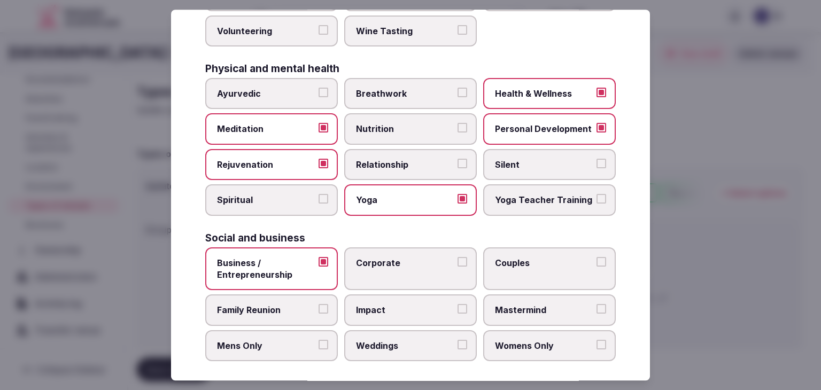
click at [291, 305] on span "Family Reunion" at bounding box center [266, 311] width 98 height 12
click at [318, 305] on button "Family Reunion" at bounding box center [323, 310] width 10 height 10
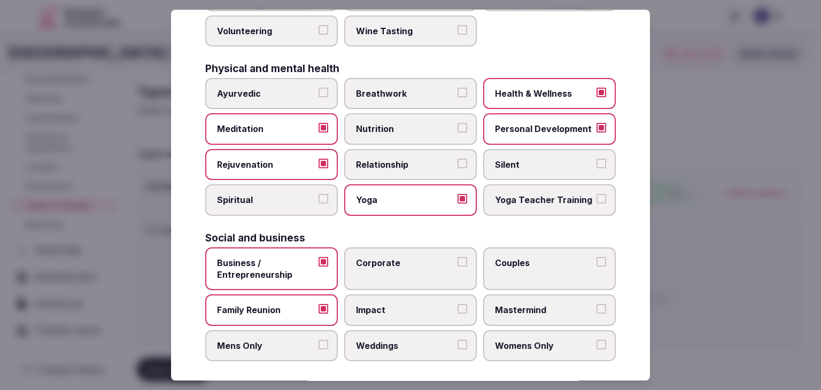
click at [290, 332] on label "Mens Only" at bounding box center [271, 345] width 133 height 31
click at [318, 340] on button "Mens Only" at bounding box center [323, 345] width 10 height 10
click at [411, 340] on span "Weddings" at bounding box center [405, 346] width 98 height 12
click at [457, 340] on button "Weddings" at bounding box center [462, 345] width 10 height 10
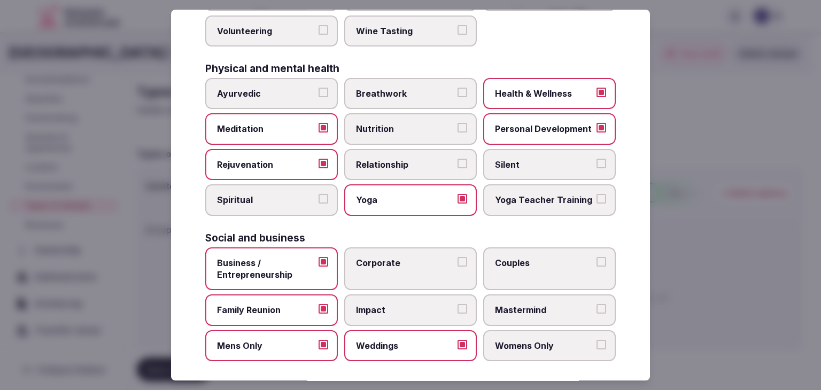
click at [427, 248] on label "Corporate" at bounding box center [410, 268] width 133 height 43
click at [457, 257] on button "Corporate" at bounding box center [462, 262] width 10 height 10
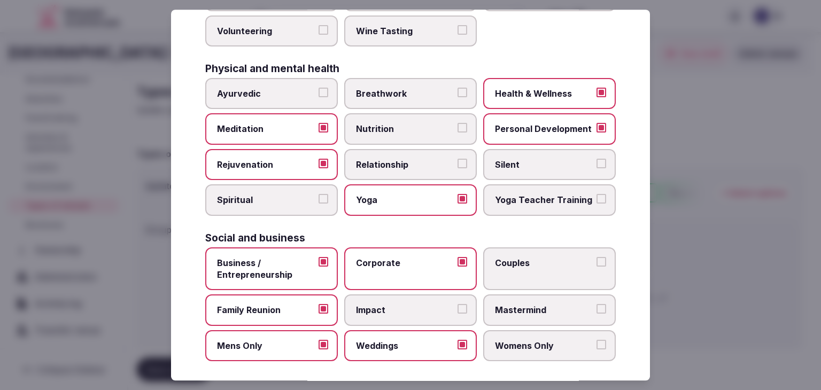
click at [507, 258] on span "Couples" at bounding box center [544, 263] width 98 height 12
click at [596, 258] on button "Couples" at bounding box center [601, 262] width 10 height 10
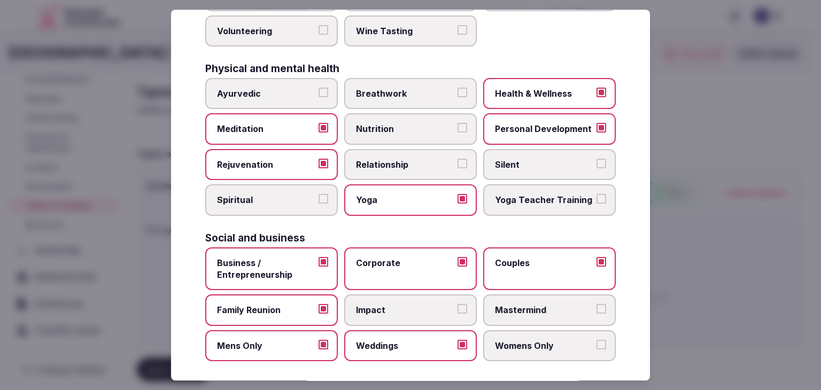
click at [512, 305] on span "Mastermind" at bounding box center [544, 311] width 98 height 12
click at [596, 305] on button "Mastermind" at bounding box center [601, 310] width 10 height 10
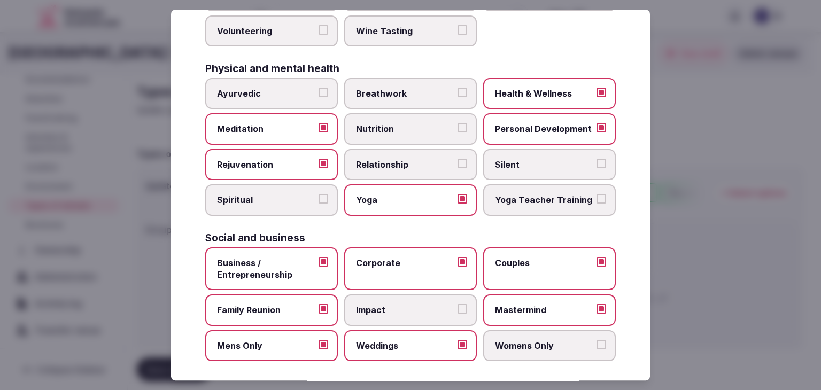
click at [518, 343] on span "Womens Only" at bounding box center [544, 346] width 98 height 12
click at [596, 343] on button "Womens Only" at bounding box center [601, 345] width 10 height 10
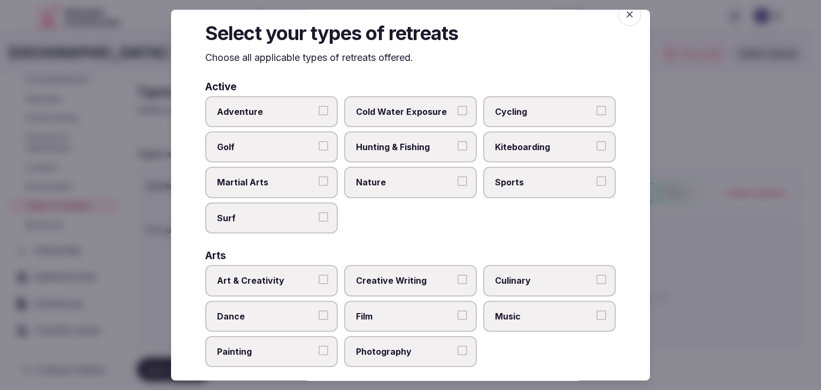
scroll to position [0, 0]
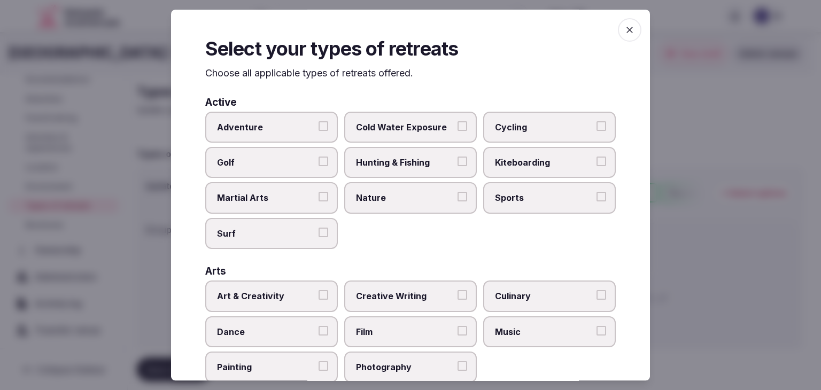
click at [624, 33] on icon "button" at bounding box center [629, 30] width 11 height 11
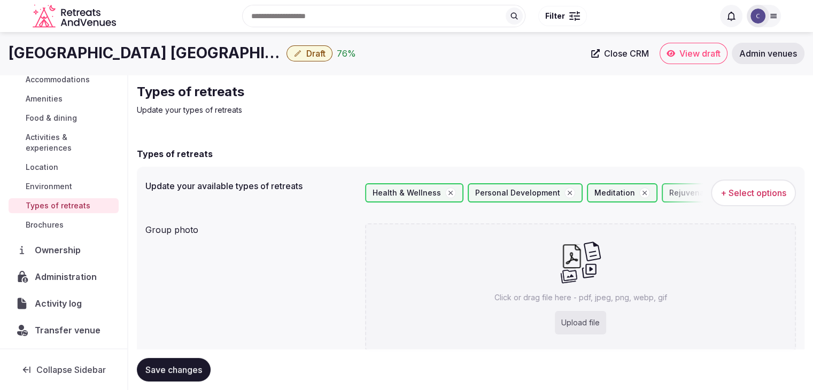
click at [596, 319] on div "Upload file" at bounding box center [580, 323] width 51 height 24
click at [601, 325] on div "Upload file" at bounding box center [580, 323] width 51 height 24
type input "**********"
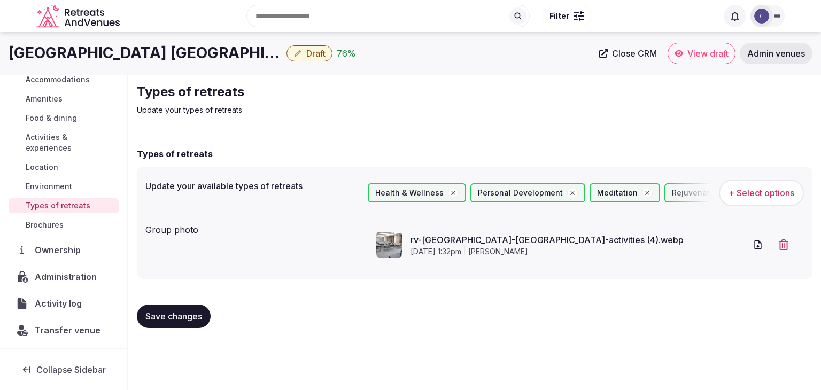
drag, startPoint x: 177, startPoint y: 317, endPoint x: 254, endPoint y: 361, distance: 88.8
click at [177, 317] on span "Save changes" at bounding box center [173, 316] width 57 height 11
click at [175, 309] on button "Save changes" at bounding box center [174, 317] width 74 height 24
click at [174, 324] on button "Save changes" at bounding box center [174, 317] width 74 height 24
click at [312, 53] on span "Draft" at bounding box center [315, 53] width 19 height 11
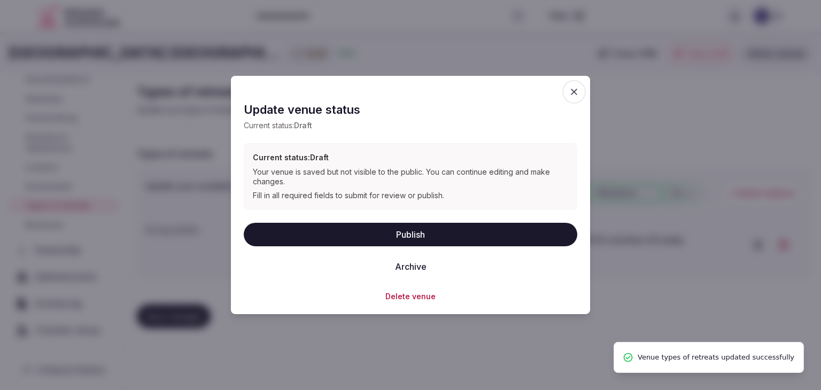
click at [371, 234] on button "Publish" at bounding box center [410, 234] width 333 height 24
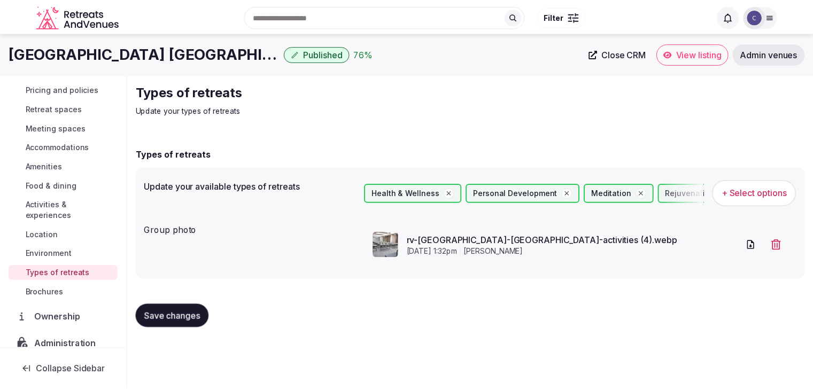
scroll to position [6, 0]
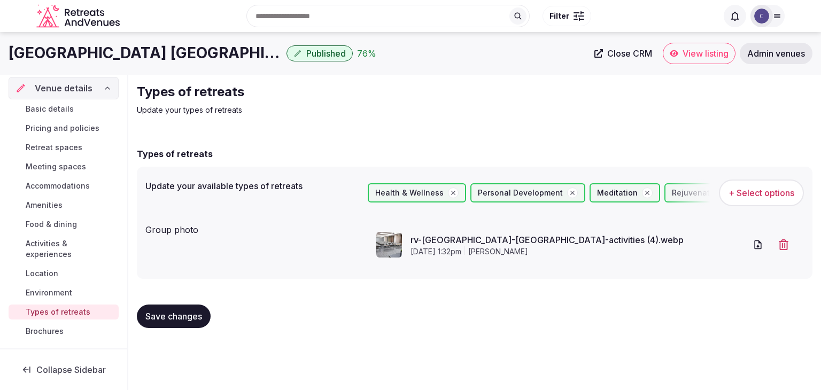
click at [63, 108] on span "Basic details" at bounding box center [50, 109] width 48 height 11
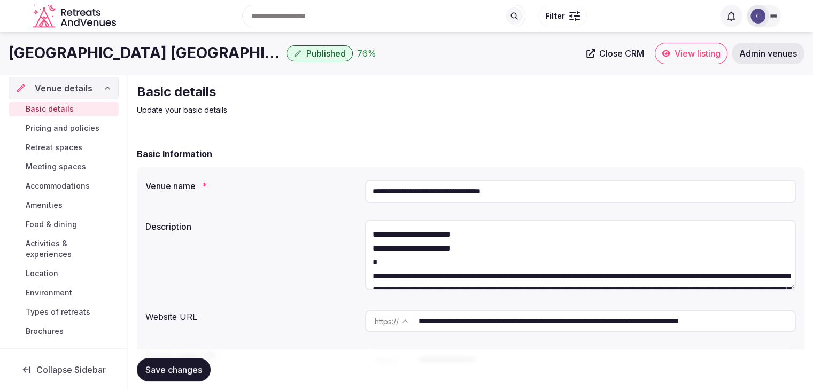
click at [376, 234] on textarea "**********" at bounding box center [580, 255] width 431 height 70
click at [370, 254] on textarea "**********" at bounding box center [580, 255] width 431 height 70
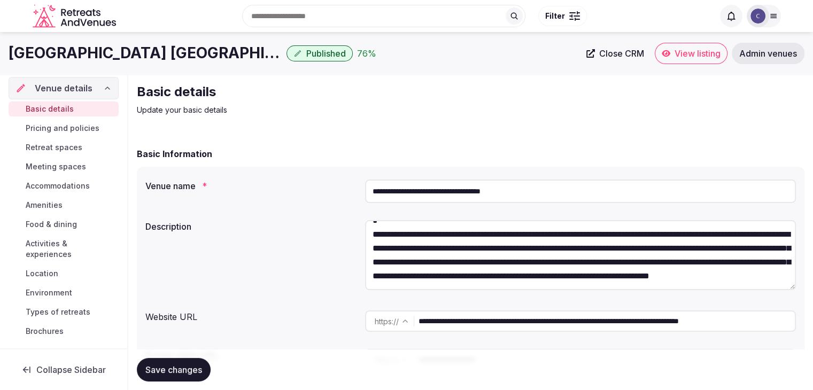
scroll to position [42, 0]
click at [738, 281] on textarea "**********" at bounding box center [580, 255] width 431 height 70
type textarea "**********"
click at [195, 376] on button "Save changes" at bounding box center [174, 370] width 74 height 24
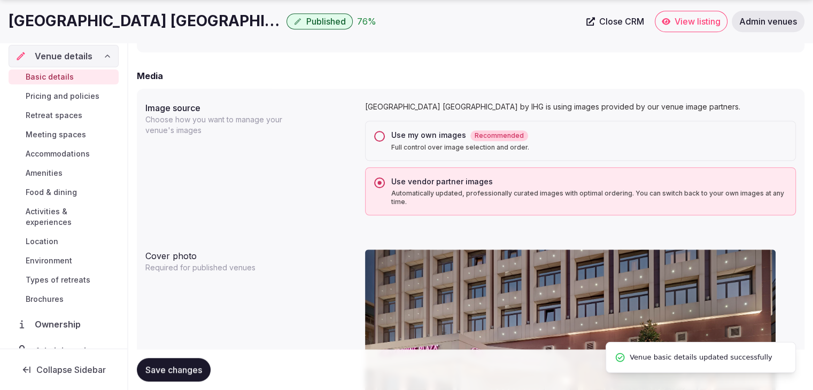
scroll to position [855, 0]
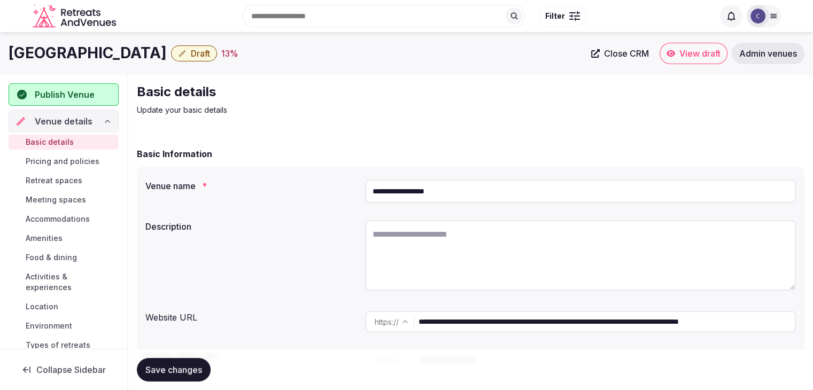
click at [196, 53] on span "Draft" at bounding box center [200, 53] width 19 height 11
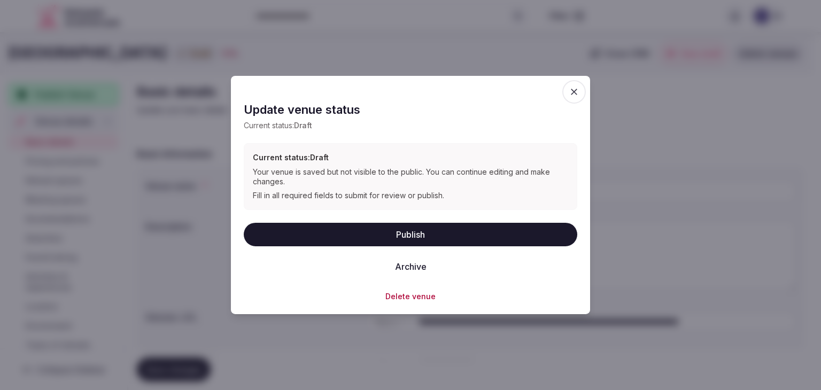
click at [408, 295] on button "Delete venue" at bounding box center [410, 296] width 50 height 11
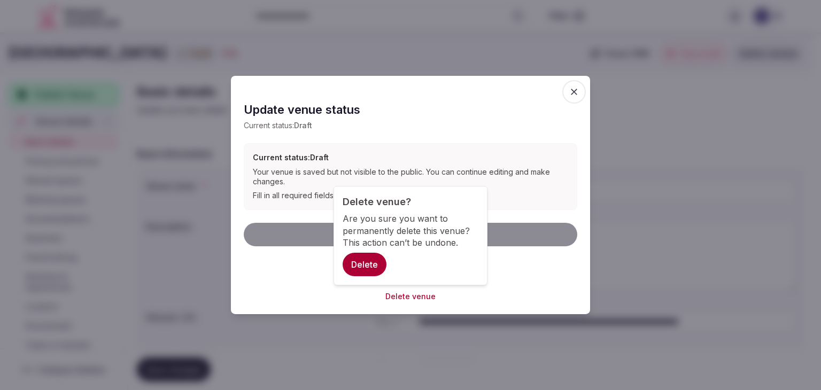
click at [365, 259] on button "Delete" at bounding box center [365, 265] width 44 height 24
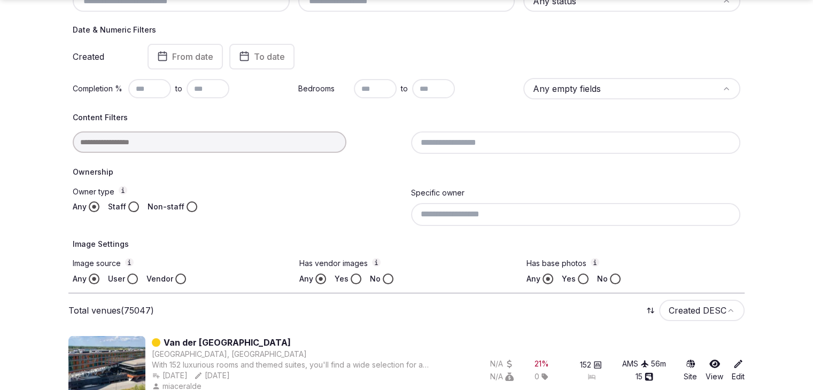
scroll to position [321, 0]
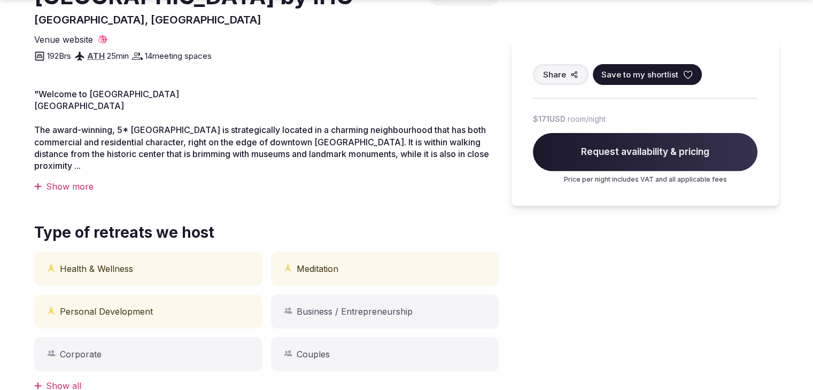
scroll to position [427, 0]
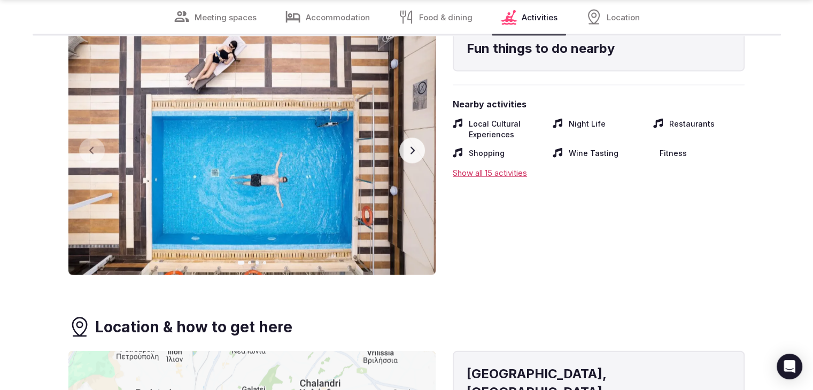
scroll to position [2679, 0]
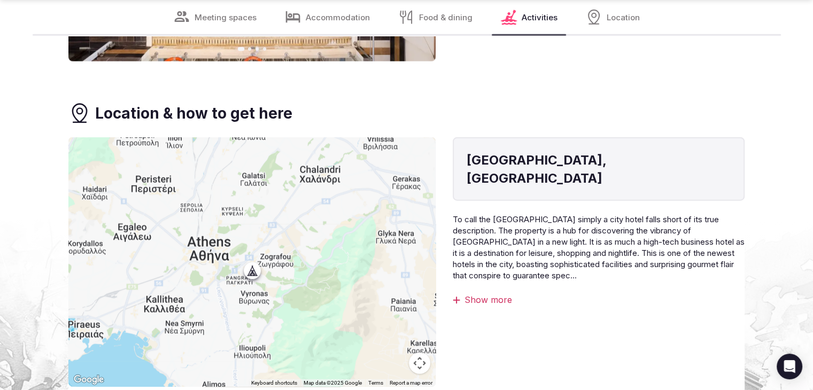
click at [496, 294] on div "Show more" at bounding box center [599, 300] width 292 height 12
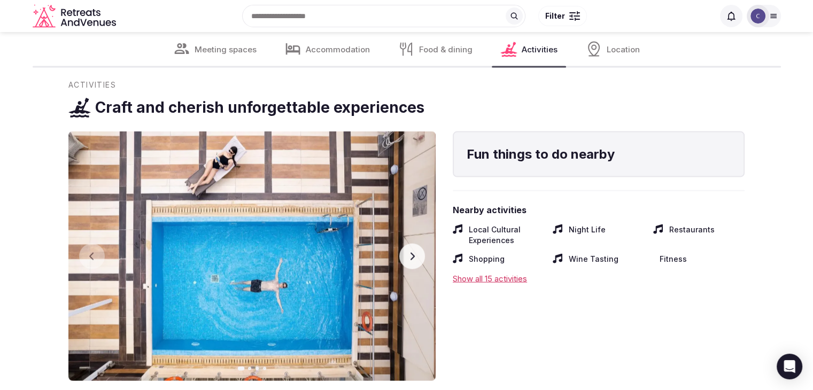
scroll to position [2305, 0]
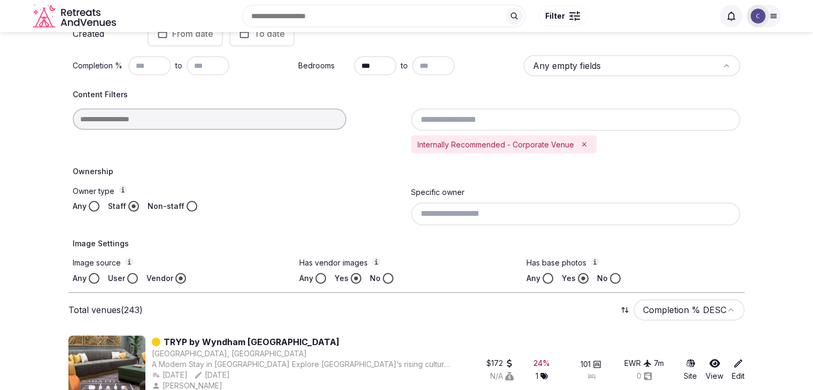
scroll to position [68, 0]
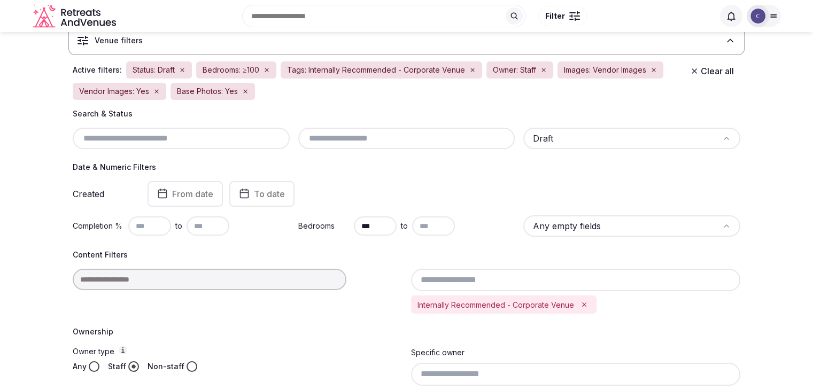
click at [222, 143] on input "text" at bounding box center [181, 138] width 208 height 13
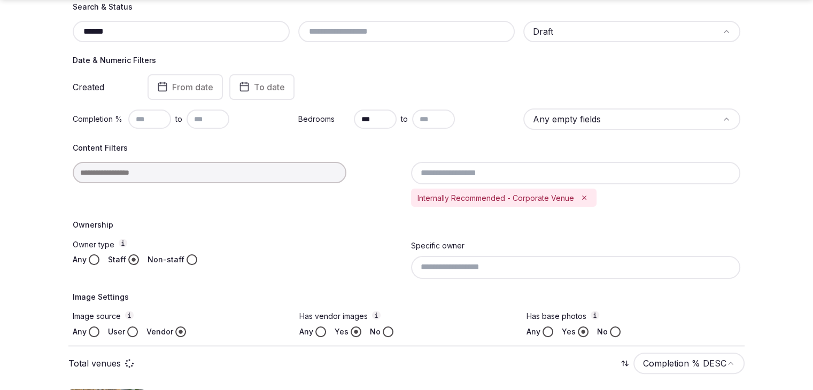
scroll to position [335, 0]
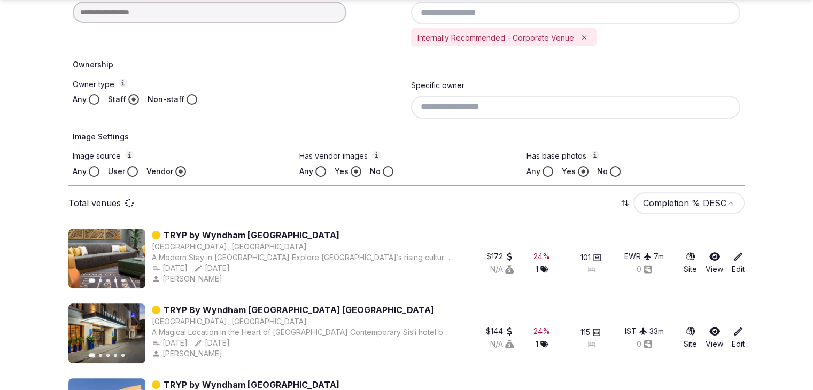
type input "******"
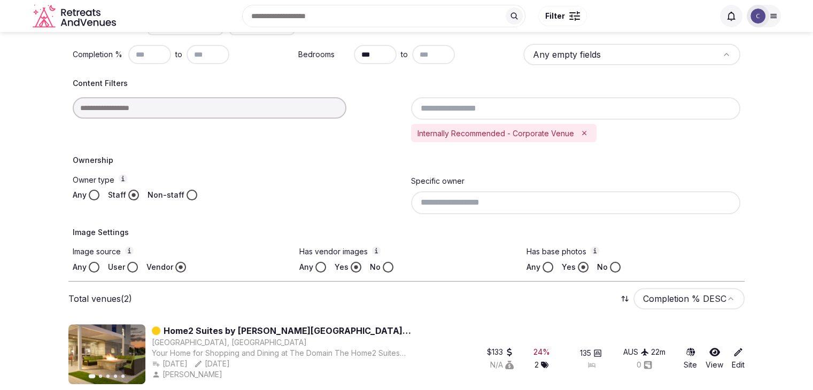
scroll to position [164, 0]
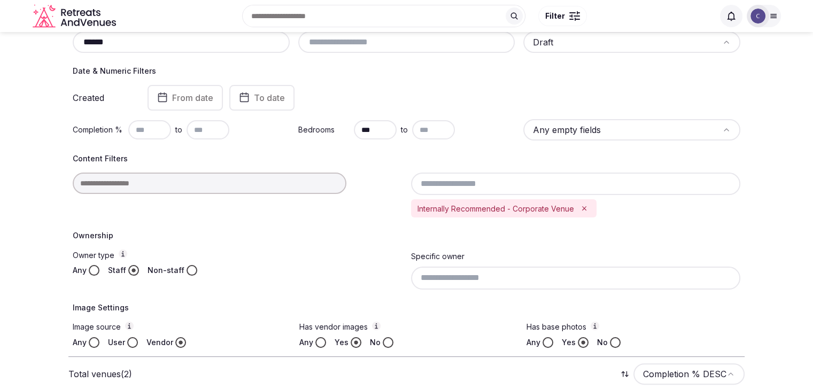
click at [374, 131] on input "***" at bounding box center [375, 129] width 43 height 19
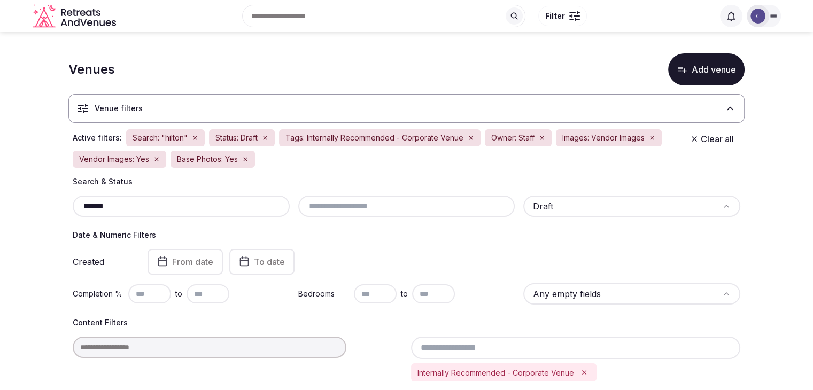
click at [203, 207] on input "******" at bounding box center [181, 206] width 208 height 13
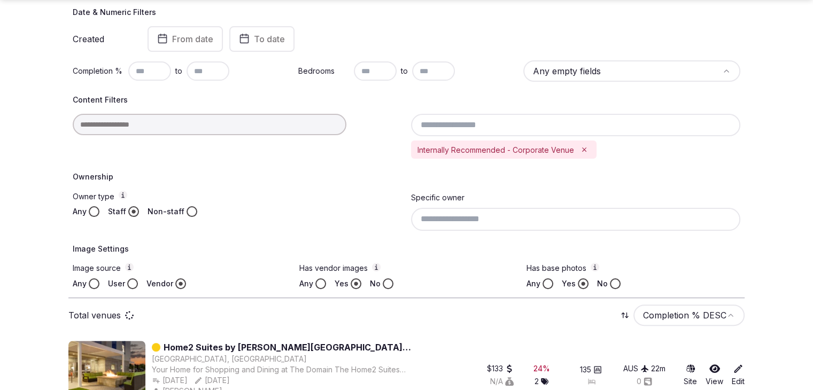
scroll to position [321, 0]
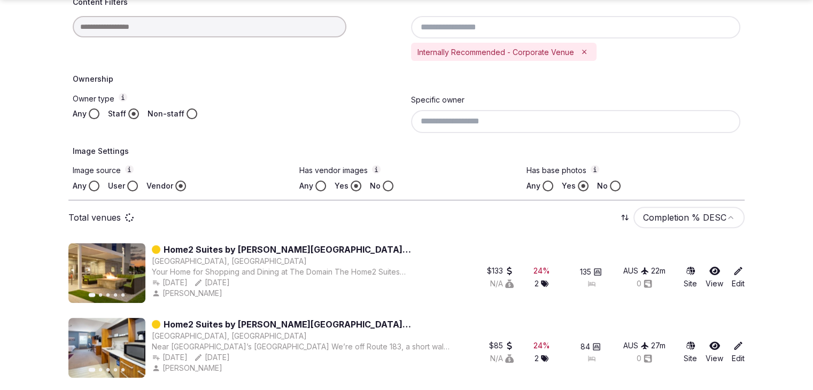
type input "********"
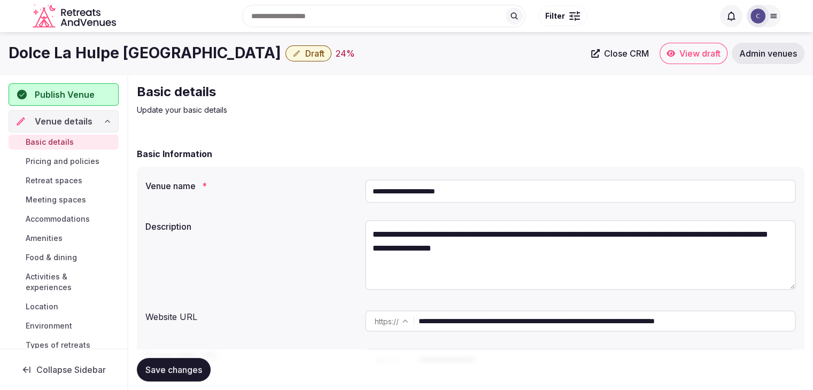
drag, startPoint x: 505, startPoint y: 327, endPoint x: 343, endPoint y: 332, distance: 162.5
click at [343, 332] on div "**********" at bounding box center [470, 321] width 650 height 30
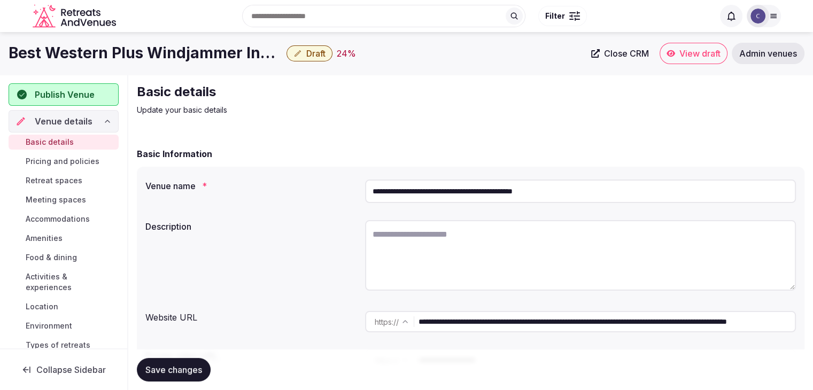
click at [610, 180] on input "**********" at bounding box center [580, 192] width 431 height 24
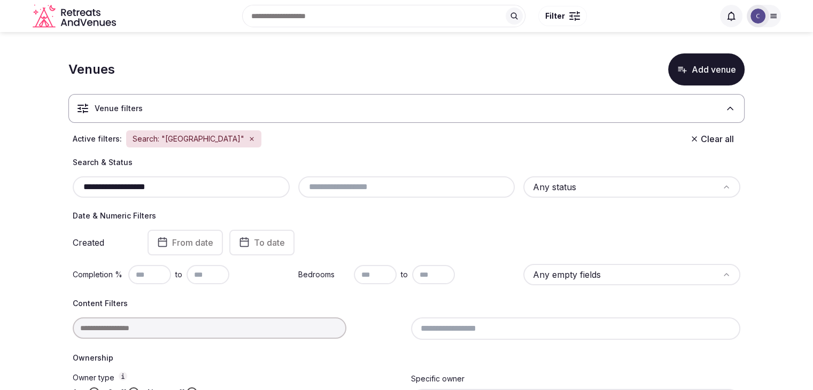
click at [252, 138] on icon "button" at bounding box center [251, 139] width 6 height 6
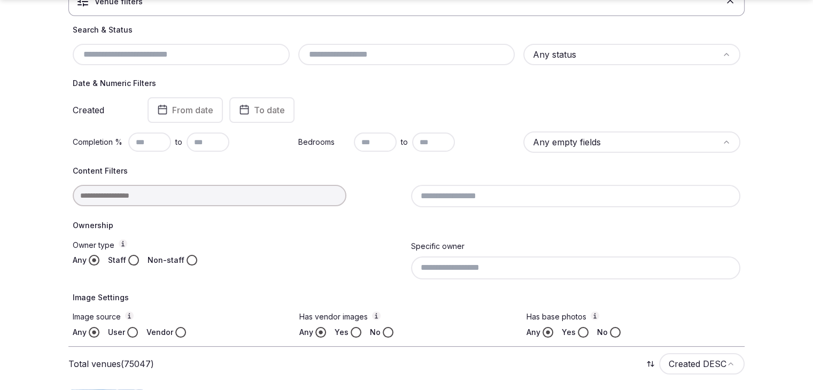
scroll to position [182, 0]
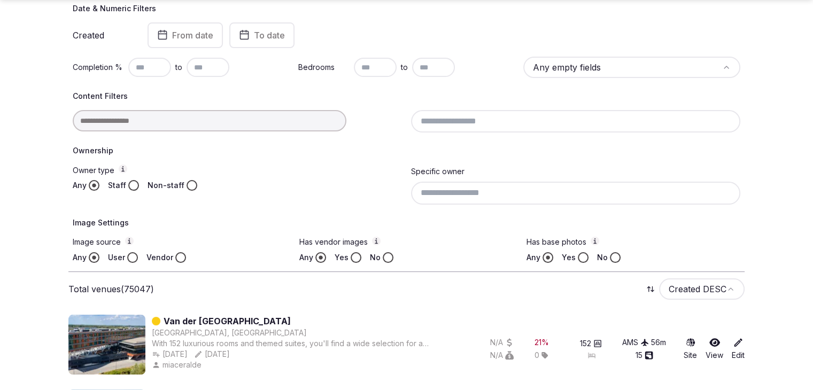
click at [248, 115] on div at bounding box center [238, 120] width 330 height 21
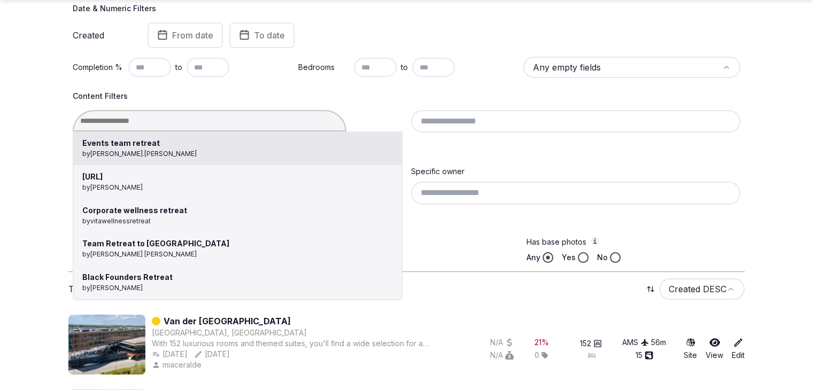
type input "********"
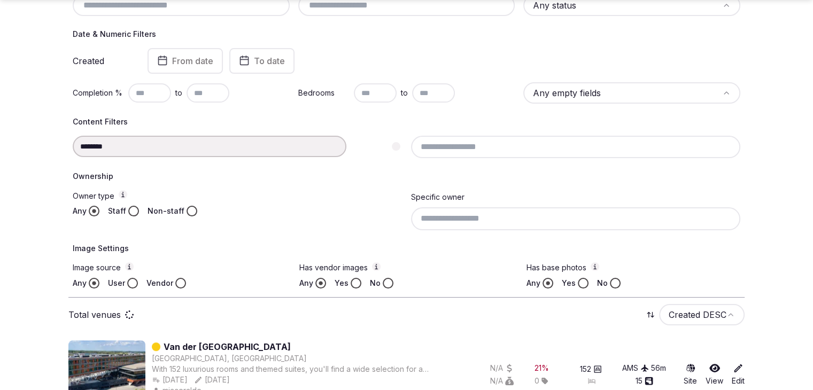
scroll to position [207, 0]
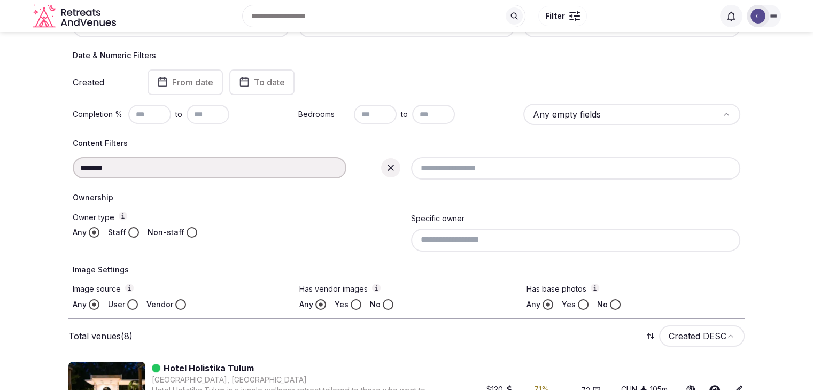
scroll to position [143, 0]
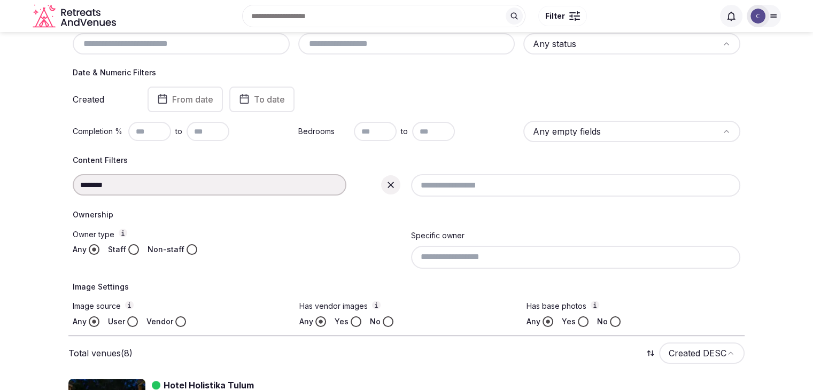
click at [235, 187] on div "********" at bounding box center [238, 184] width 330 height 21
click at [395, 185] on icon at bounding box center [390, 185] width 11 height 11
click at [189, 187] on input at bounding box center [210, 184] width 274 height 21
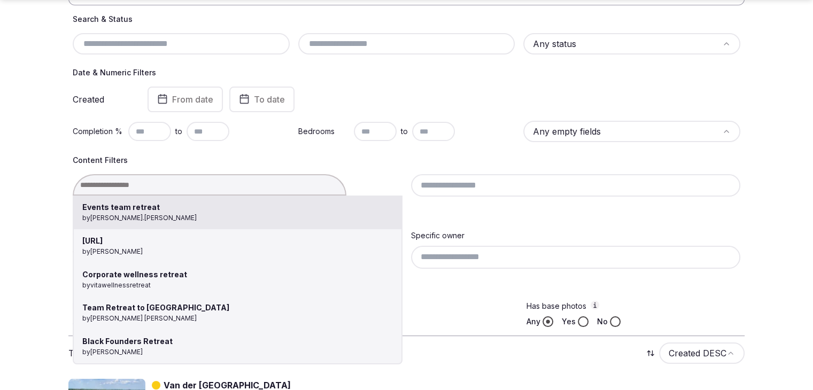
scroll to position [171, 0]
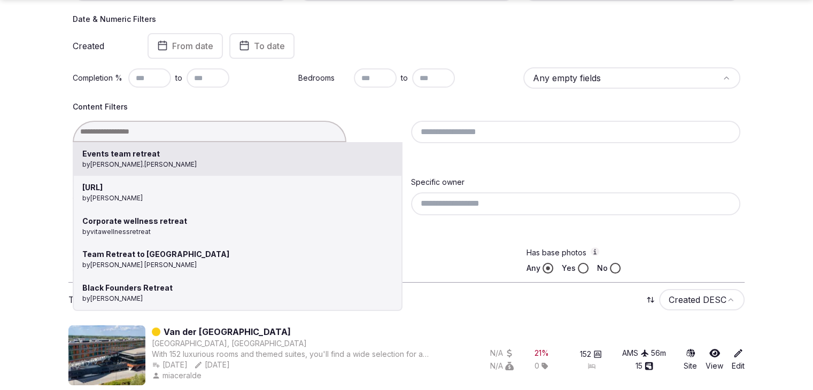
type input "**********"
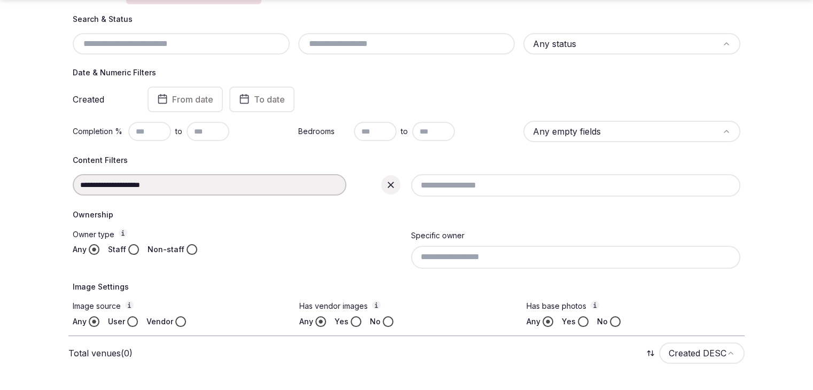
scroll to position [173, 0]
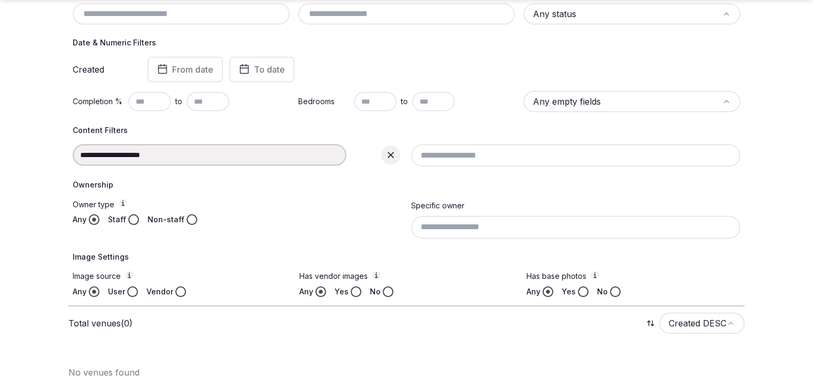
click at [392, 154] on icon at bounding box center [390, 155] width 11 height 11
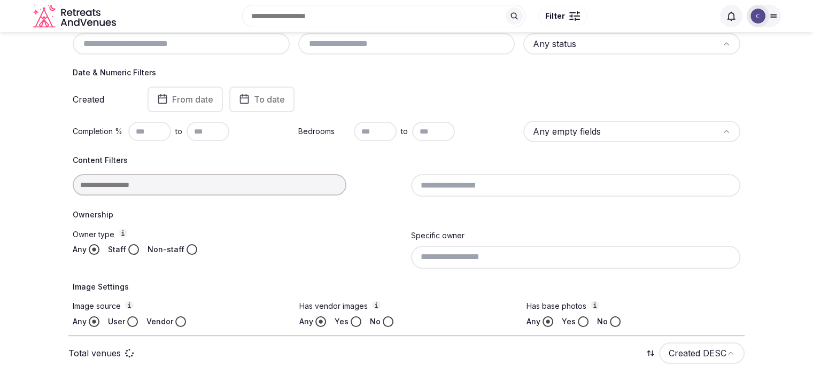
scroll to position [171, 0]
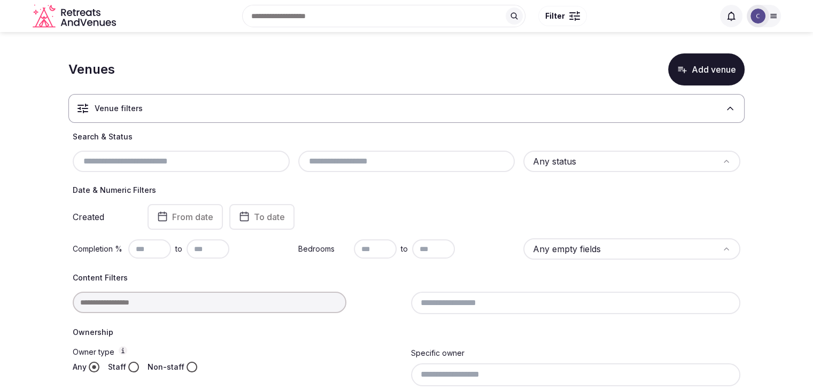
scroll to position [107, 0]
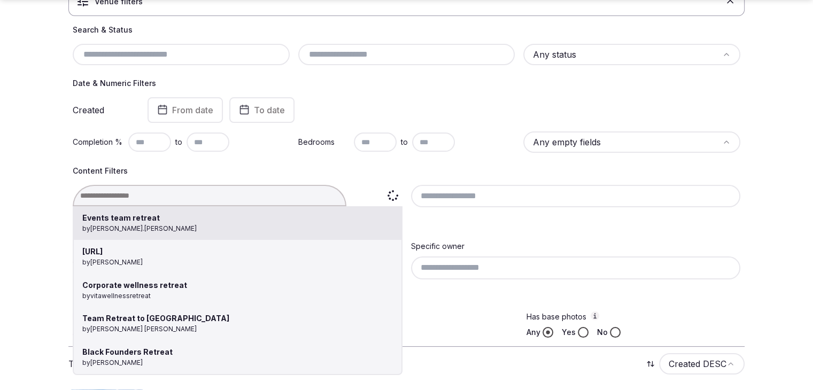
click at [215, 192] on div "Events team retreat by [PERSON_NAME].[PERSON_NAME][URL] by [PERSON_NAME] Corpor…" at bounding box center [238, 195] width 330 height 21
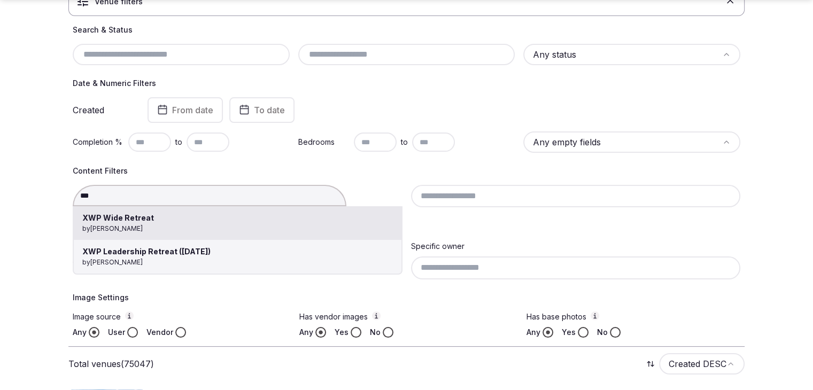
type input "**********"
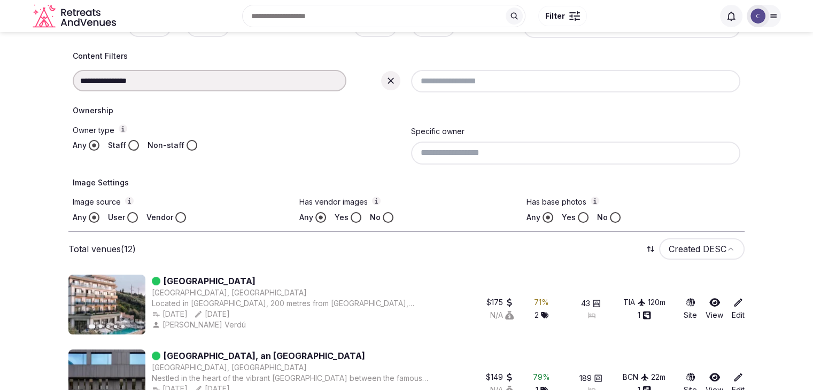
scroll to position [229, 0]
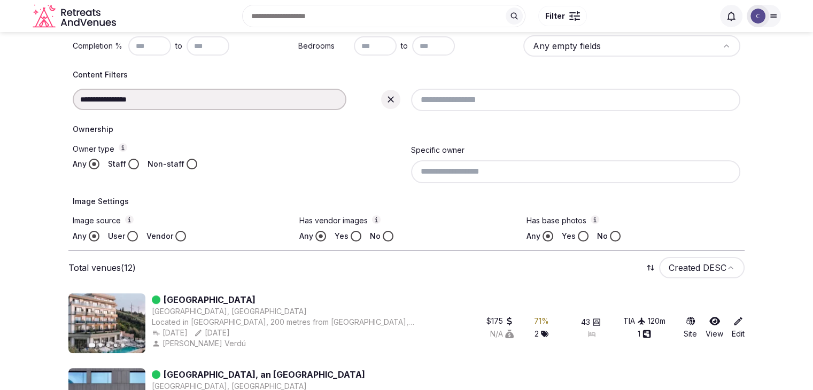
click at [237, 87] on div "**********" at bounding box center [406, 90] width 667 height 42
click at [237, 95] on div "**********" at bounding box center [238, 99] width 330 height 21
click at [389, 98] on icon at bounding box center [390, 99] width 6 height 6
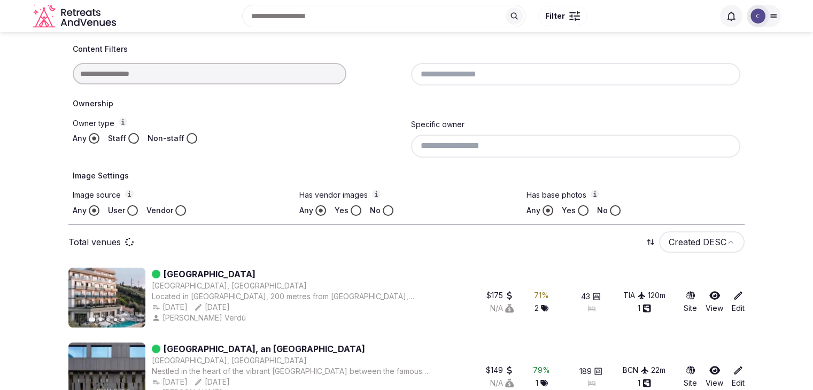
scroll to position [203, 0]
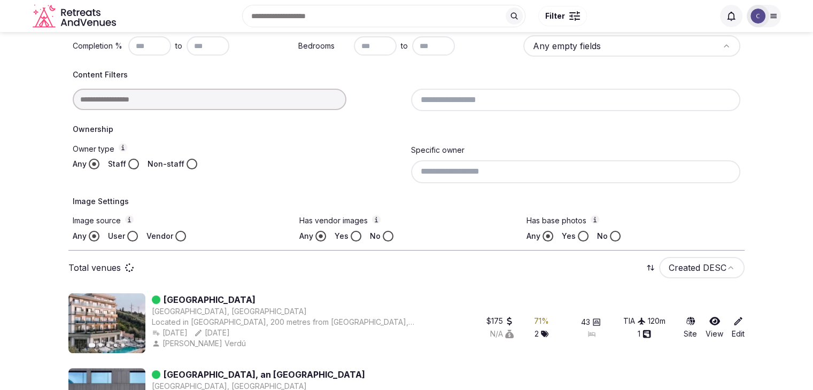
click at [261, 95] on input at bounding box center [210, 99] width 274 height 21
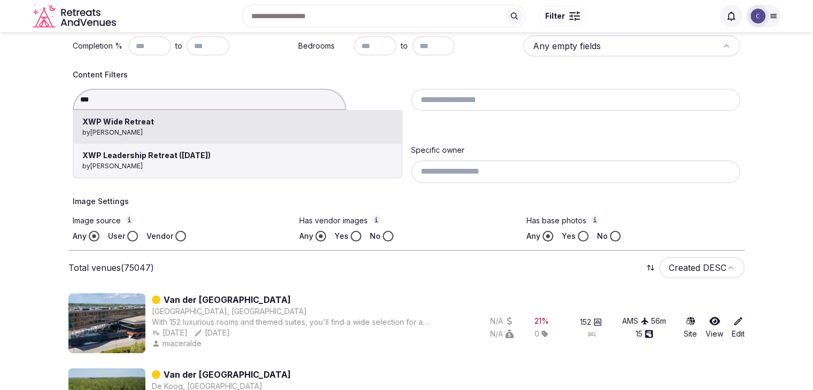
type input "**********"
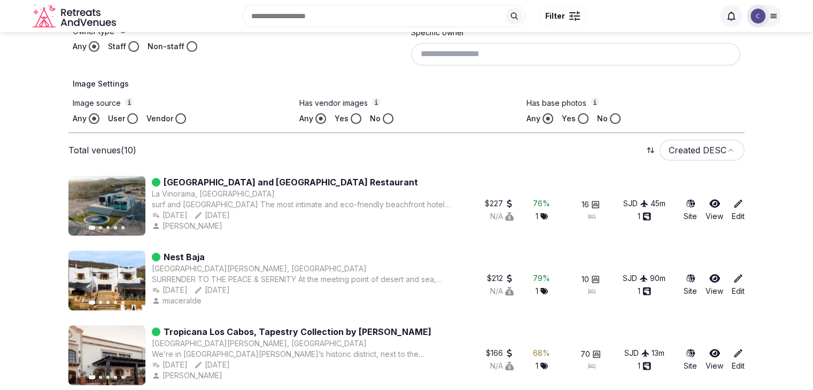
scroll to position [186, 0]
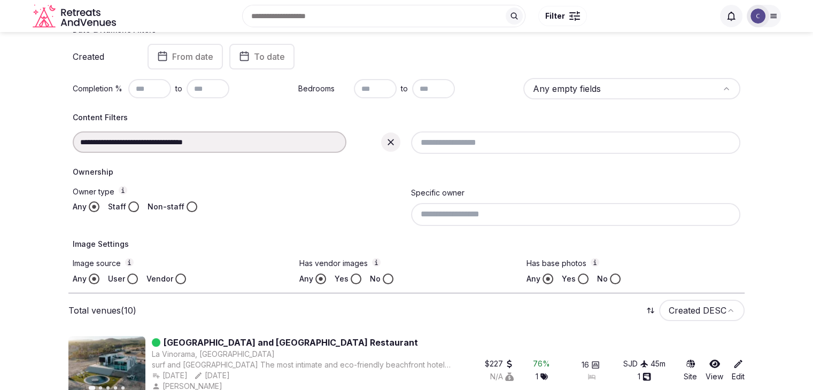
drag, startPoint x: 385, startPoint y: 142, endPoint x: 207, endPoint y: 153, distance: 178.3
click at [385, 142] on icon at bounding box center [390, 142] width 11 height 11
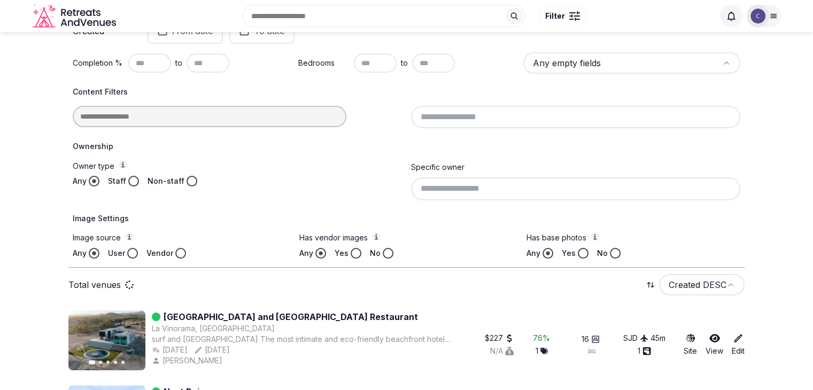
scroll to position [160, 0]
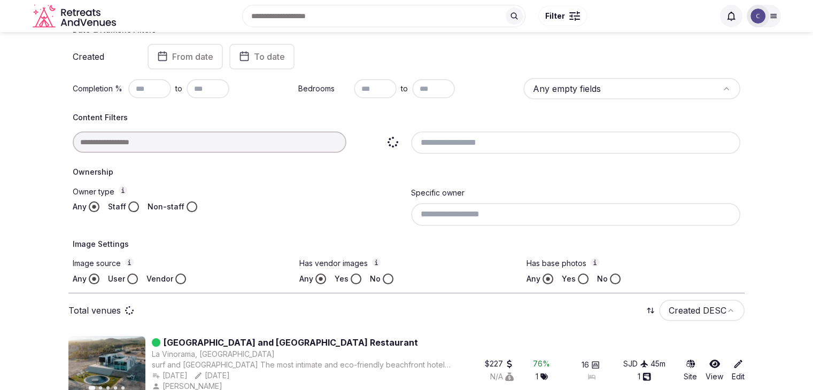
click at [206, 145] on input at bounding box center [210, 141] width 274 height 21
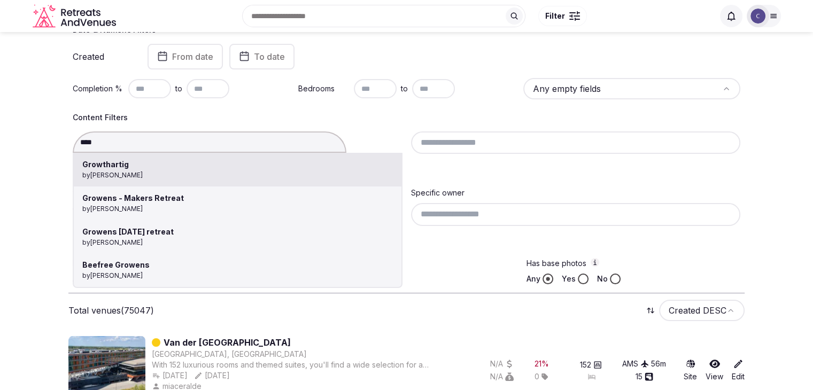
type input "**********"
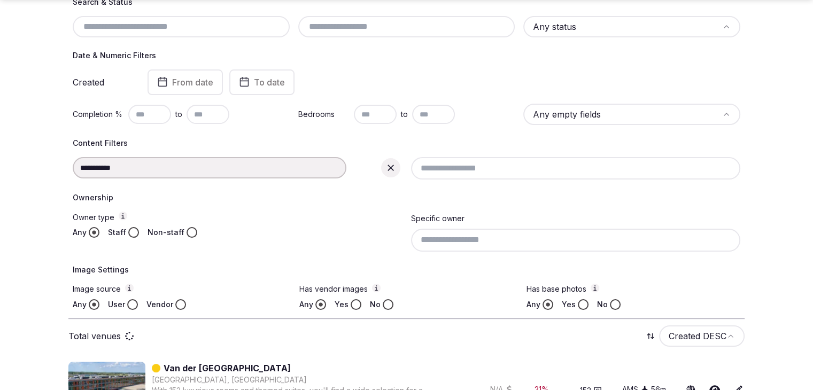
scroll to position [186, 0]
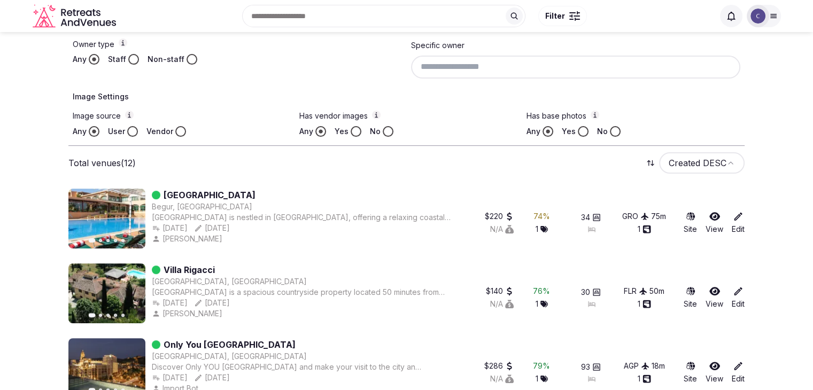
scroll to position [229, 0]
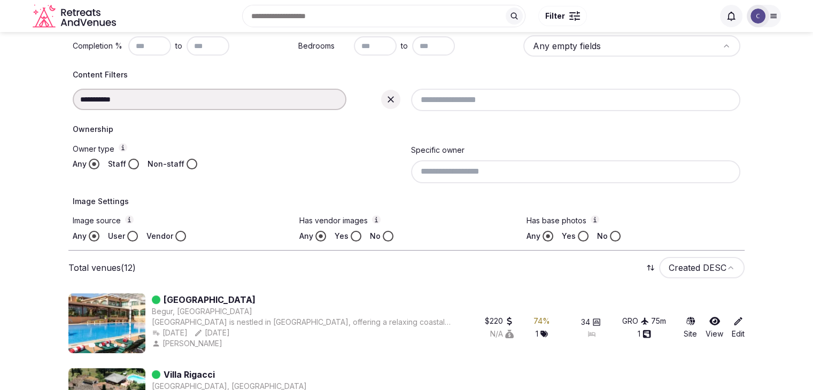
click at [390, 103] on icon at bounding box center [390, 99] width 11 height 11
click at [272, 101] on input at bounding box center [210, 99] width 274 height 21
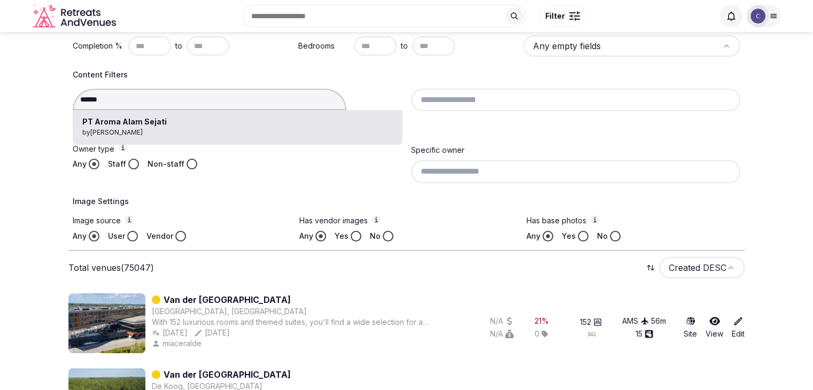
type input "**********"
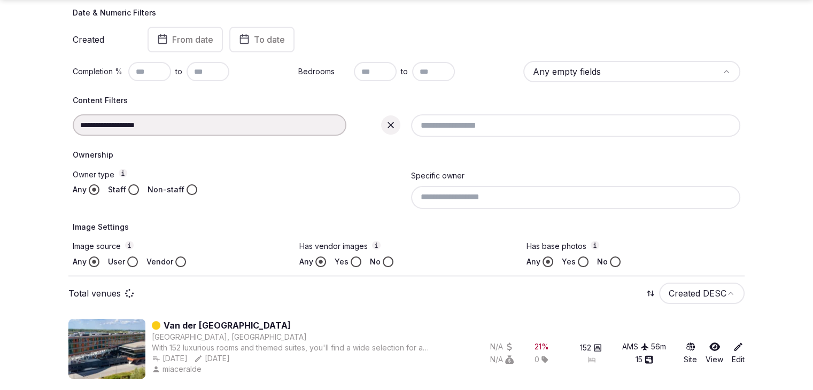
scroll to position [229, 0]
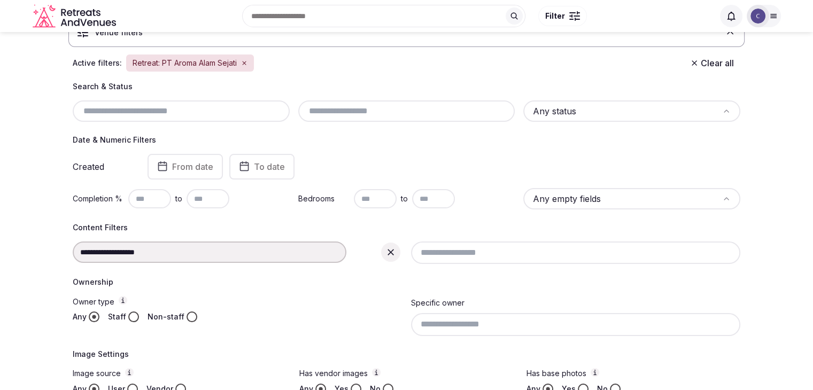
scroll to position [36, 0]
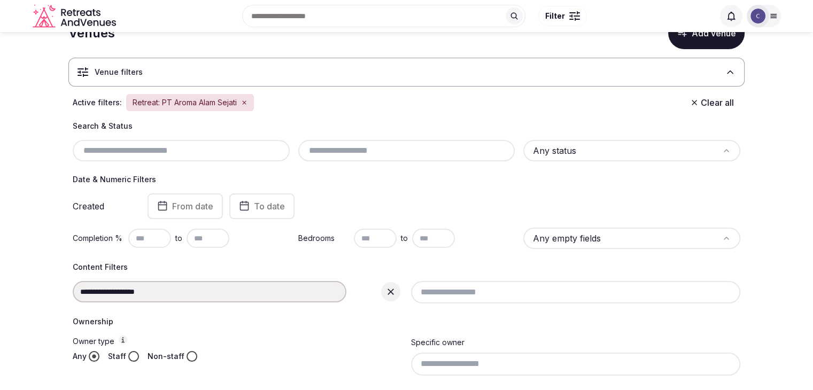
click at [393, 291] on icon at bounding box center [390, 291] width 11 height 11
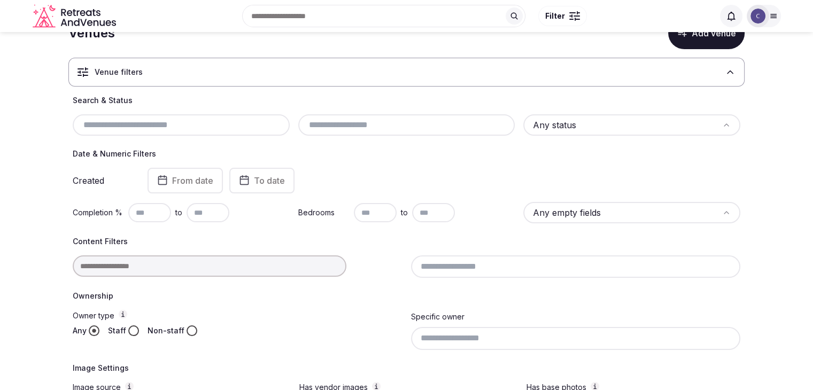
click at [228, 278] on div "Search & Status Any status Date & Numeric Filters Created From date To date Com…" at bounding box center [406, 251] width 676 height 313
click at [236, 256] on div at bounding box center [238, 265] width 330 height 21
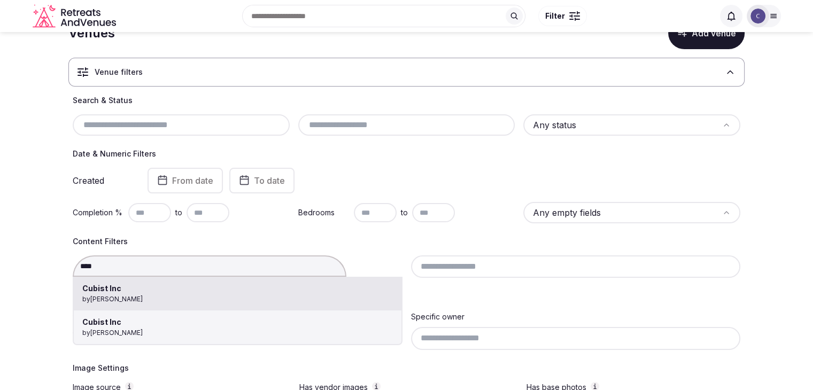
type input "**********"
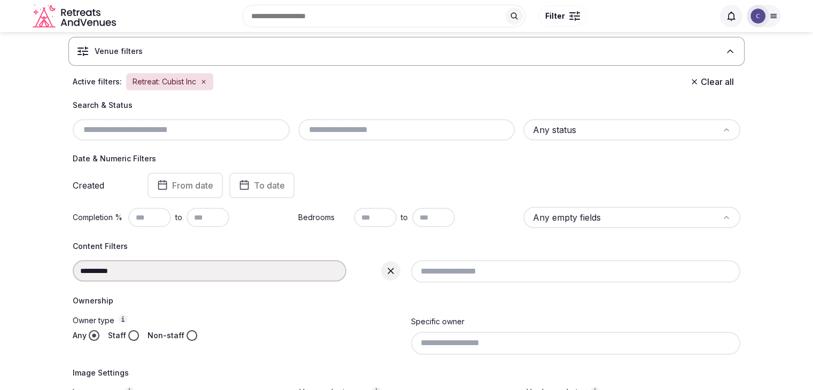
scroll to position [56, 0]
click at [388, 268] on icon at bounding box center [390, 272] width 11 height 11
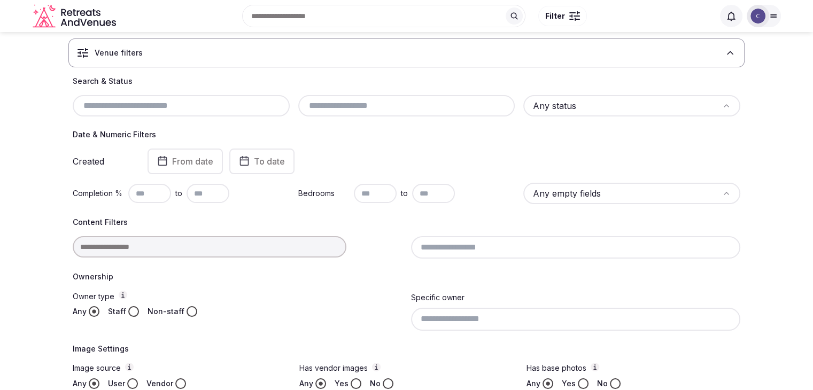
click at [189, 245] on input at bounding box center [210, 246] width 274 height 21
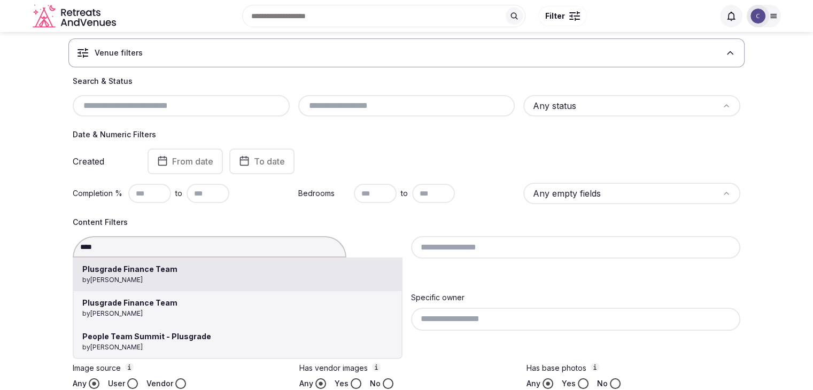
type input "**********"
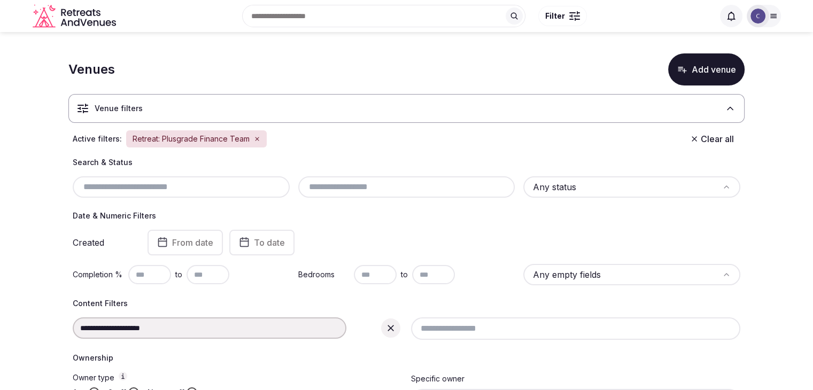
click at [389, 330] on icon at bounding box center [390, 328] width 11 height 11
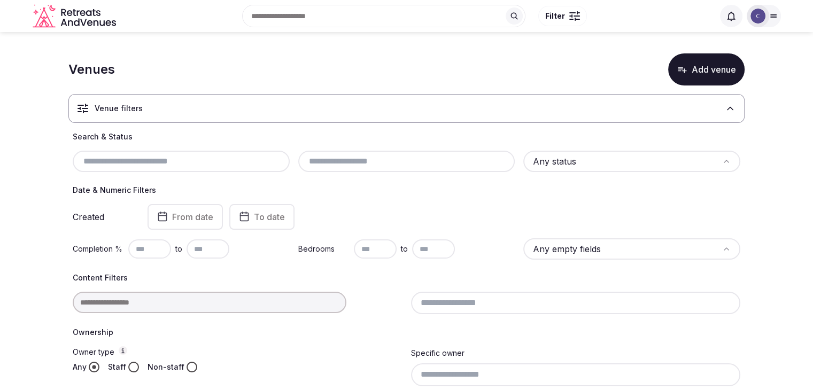
click at [255, 305] on input at bounding box center [210, 302] width 274 height 21
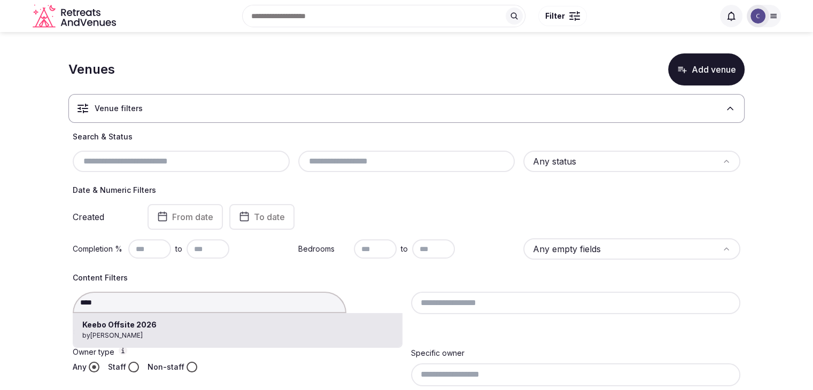
type input "**********"
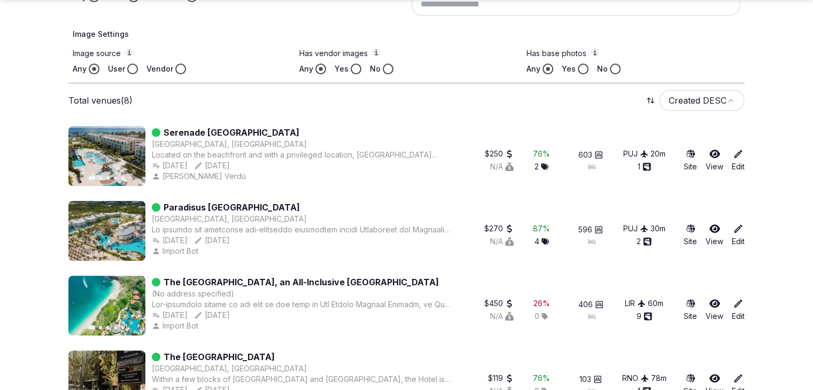
scroll to position [481, 0]
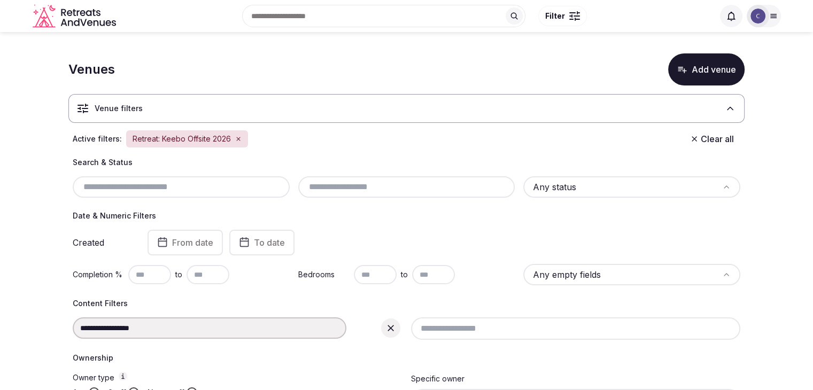
scroll to position [160, 0]
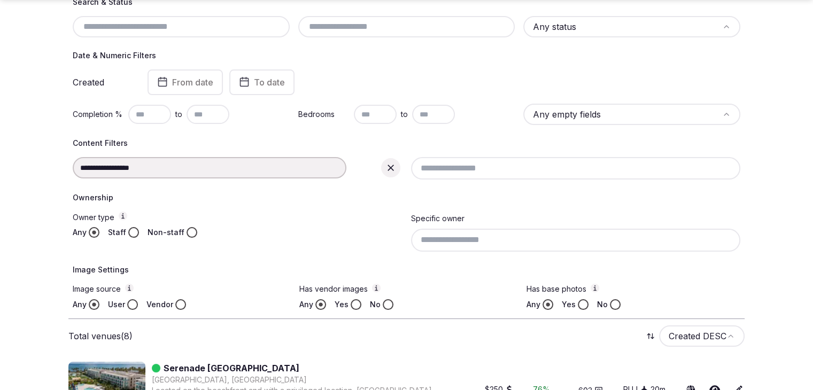
drag, startPoint x: 248, startPoint y: 300, endPoint x: 774, endPoint y: 238, distance: 529.4
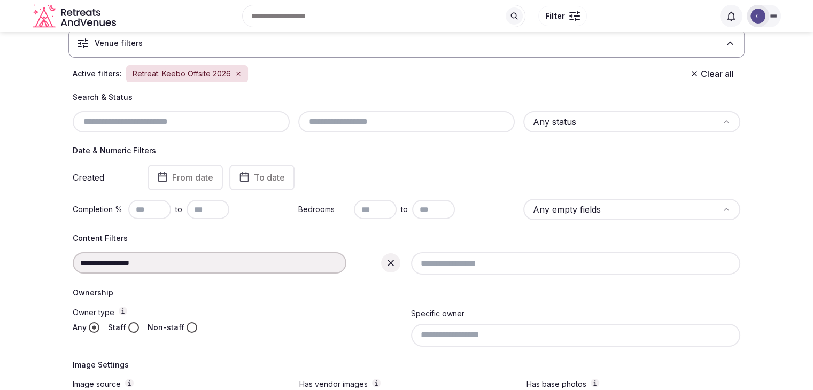
scroll to position [0, 0]
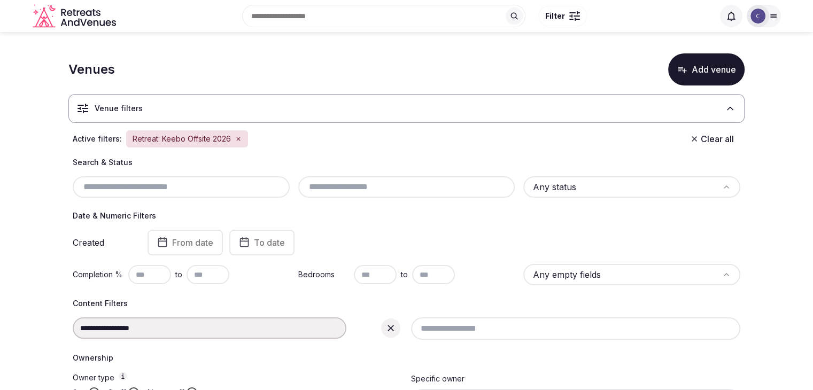
click at [387, 328] on icon at bounding box center [390, 328] width 11 height 11
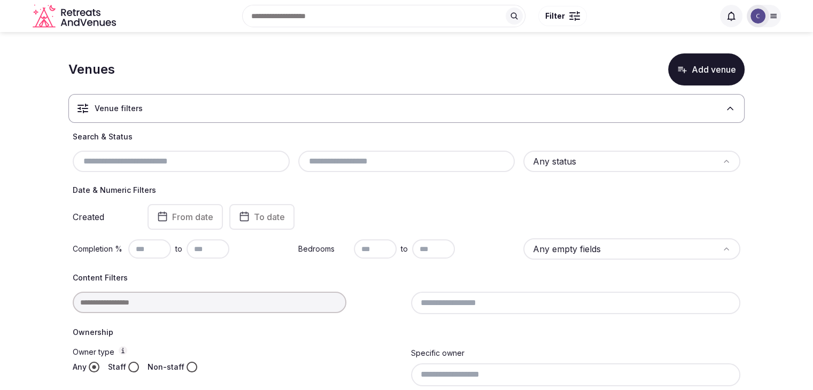
click at [197, 159] on input "text" at bounding box center [181, 161] width 208 height 13
paste input "**********"
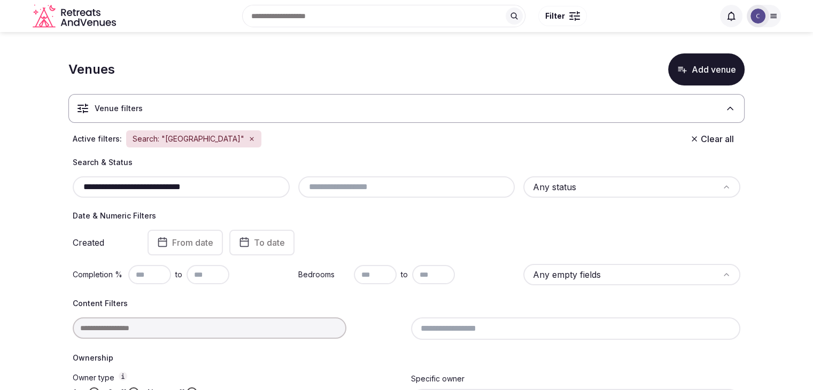
drag, startPoint x: 186, startPoint y: 189, endPoint x: 289, endPoint y: 193, distance: 103.2
click at [289, 193] on div "**********" at bounding box center [406, 186] width 667 height 21
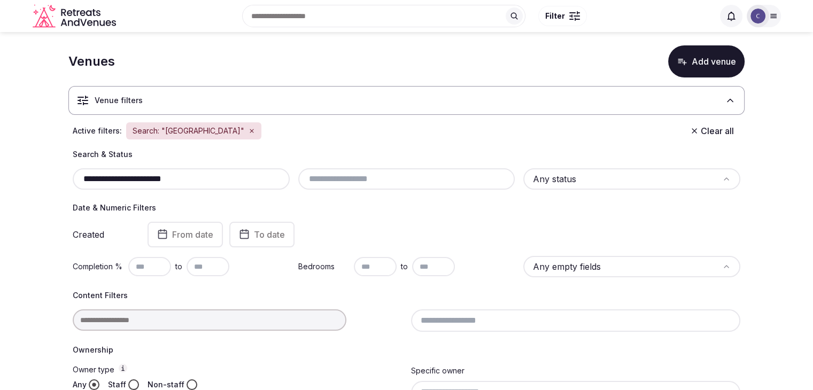
scroll to position [207, 0]
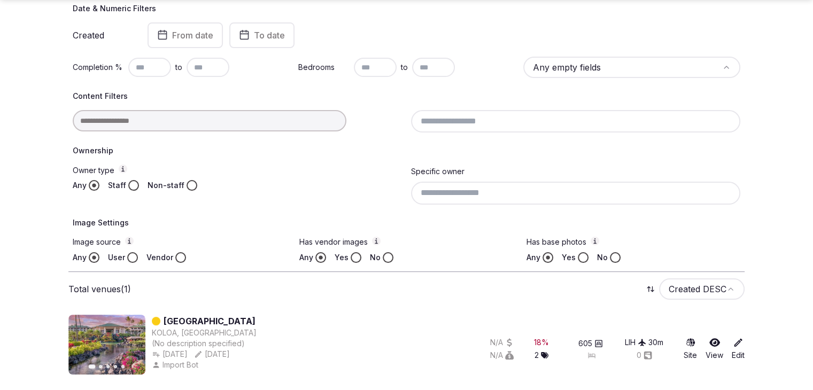
type input "**********"
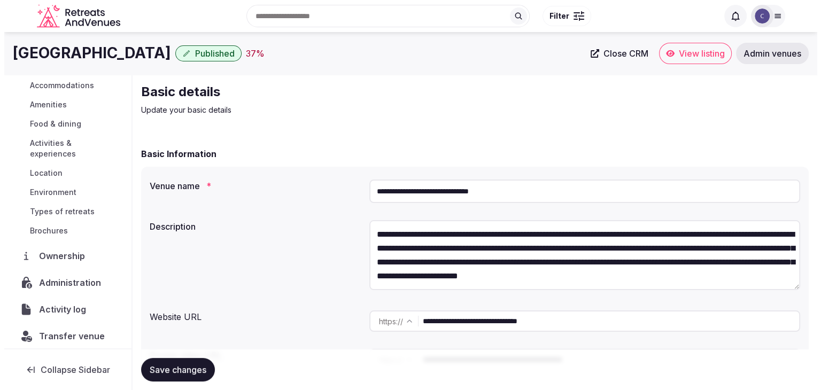
scroll to position [113, 0]
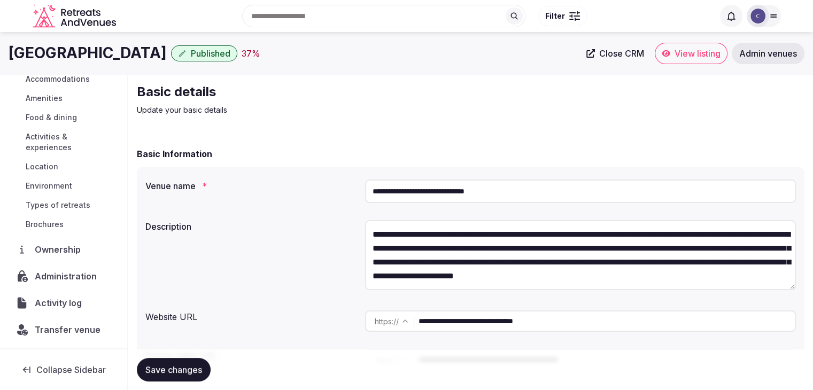
click at [48, 300] on span "Activity log" at bounding box center [60, 303] width 51 height 13
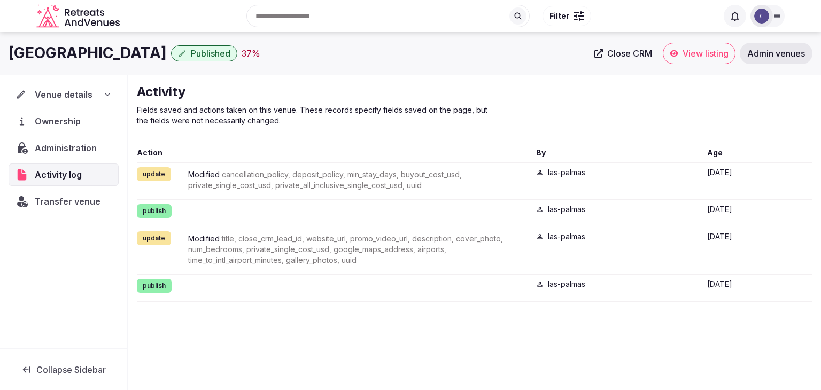
click at [92, 96] on div "Venue details" at bounding box center [63, 94] width 96 height 13
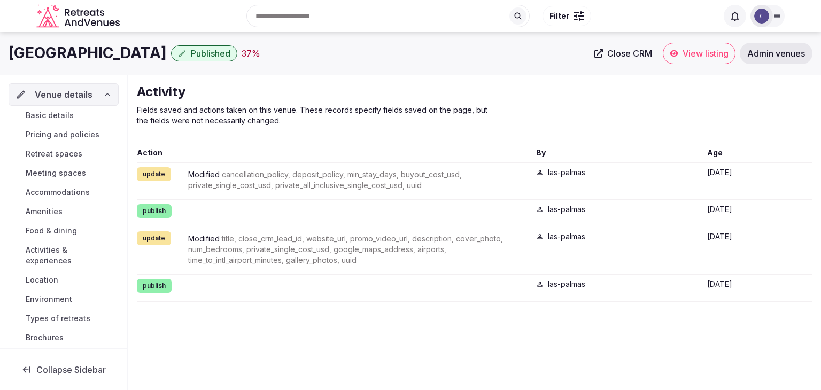
click at [81, 114] on link "Basic details" at bounding box center [64, 115] width 110 height 15
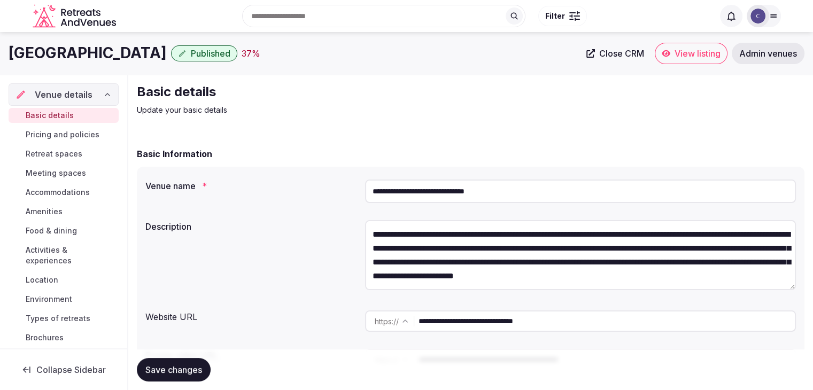
click at [574, 188] on input "**********" at bounding box center [580, 192] width 431 height 24
click at [589, 325] on input "**********" at bounding box center [606, 320] width 376 height 21
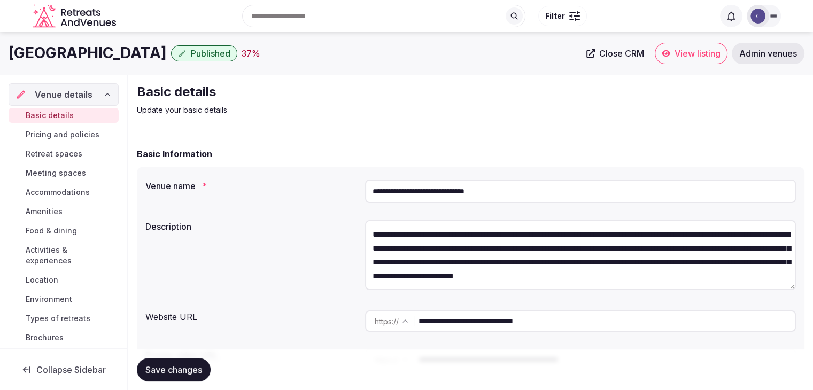
click at [589, 325] on input "**********" at bounding box center [606, 320] width 376 height 21
click at [778, 11] on div at bounding box center [763, 16] width 34 height 22
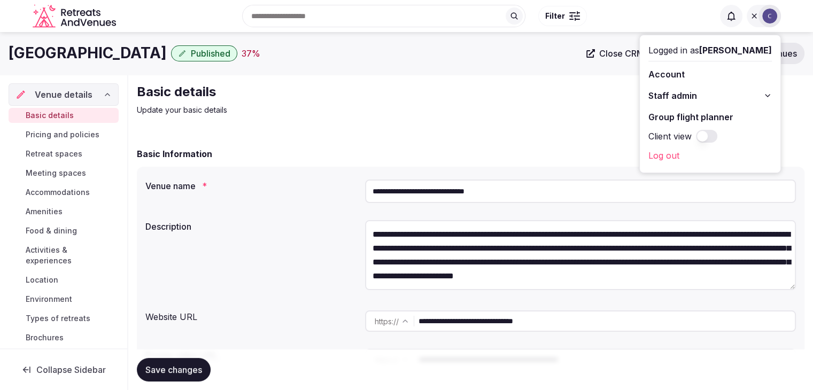
click at [761, 89] on button "Staff admin" at bounding box center [709, 95] width 123 height 17
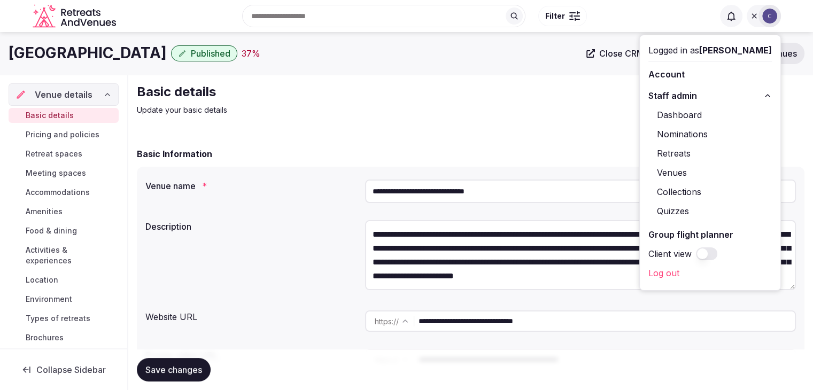
click at [672, 154] on link "Retreats" at bounding box center [709, 153] width 123 height 17
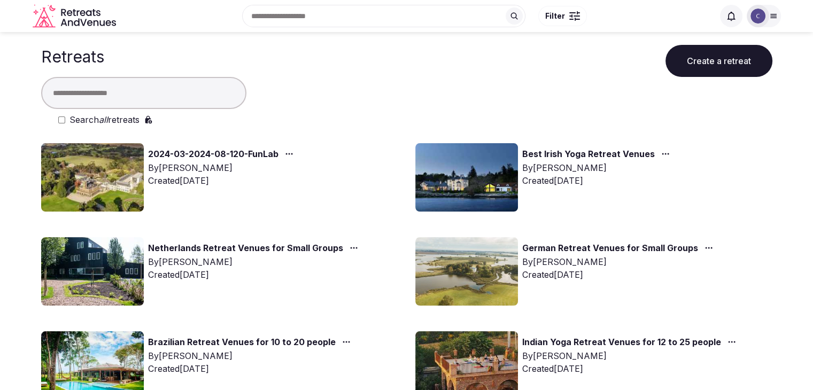
click at [123, 116] on label "Search all retreats" at bounding box center [104, 119] width 70 height 13
click at [126, 92] on input "text" at bounding box center [143, 93] width 205 height 32
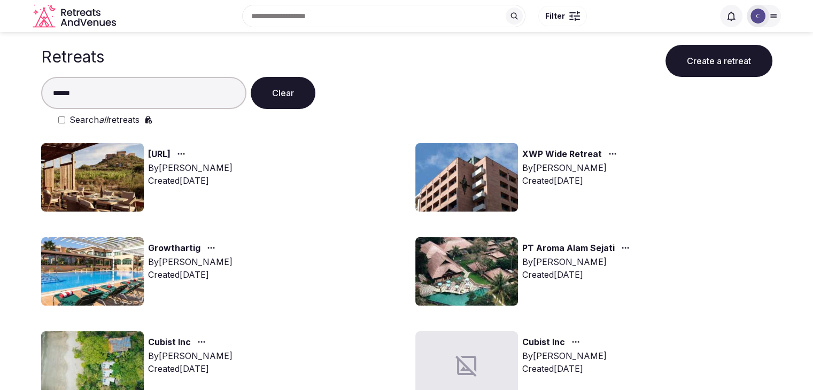
click at [126, 93] on input "******" at bounding box center [143, 93] width 205 height 32
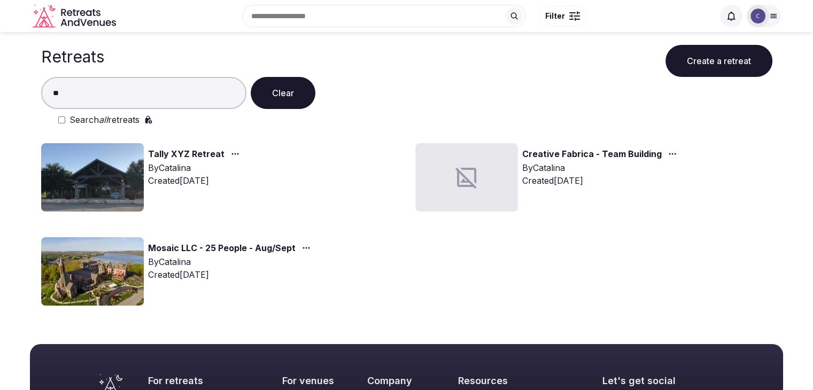
type input "*"
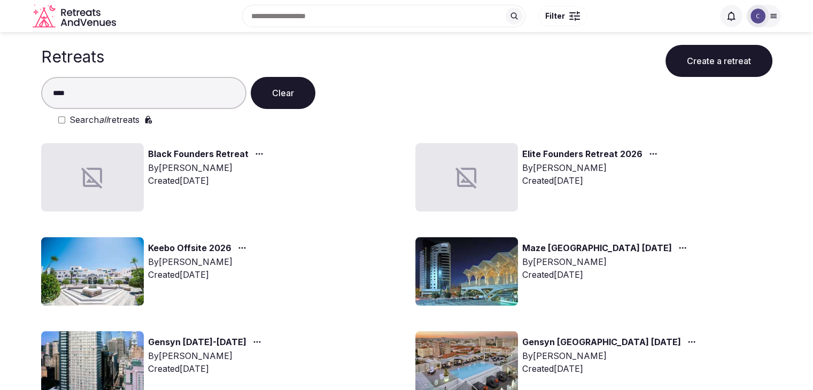
type input "****"
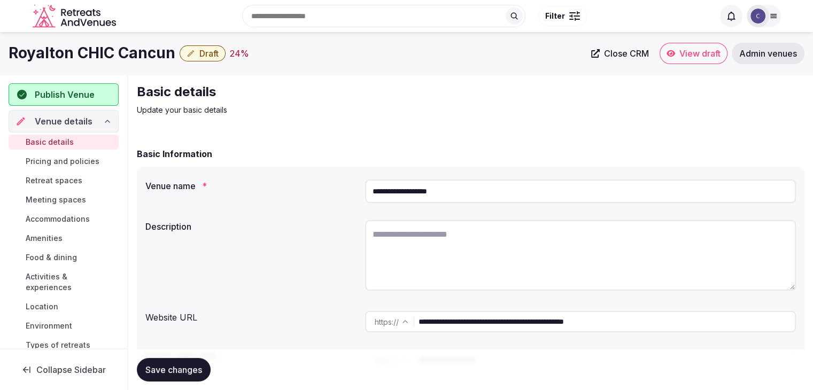
click at [686, 325] on input "**********" at bounding box center [606, 321] width 376 height 21
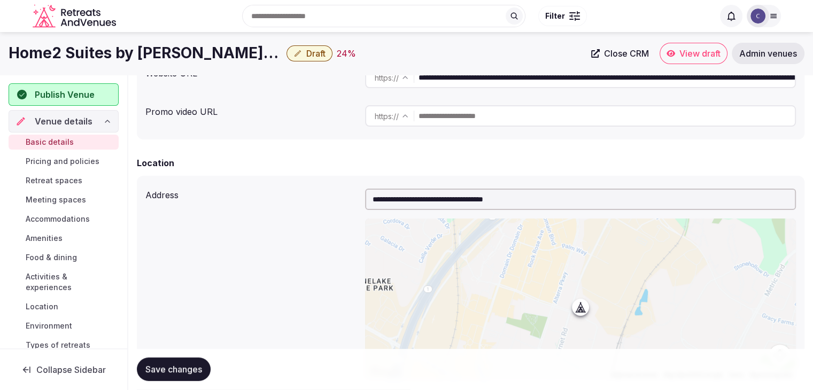
scroll to position [82, 0]
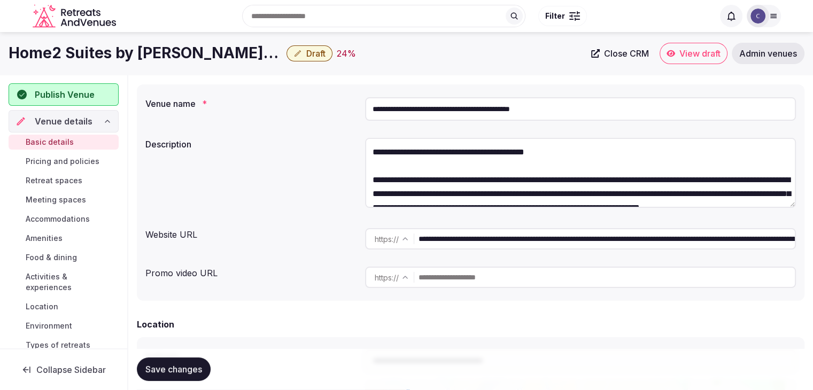
click at [588, 103] on input "**********" at bounding box center [580, 109] width 431 height 24
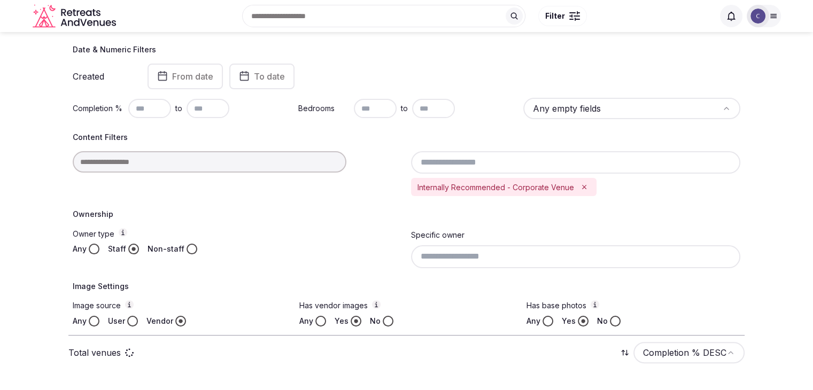
scroll to position [79, 0]
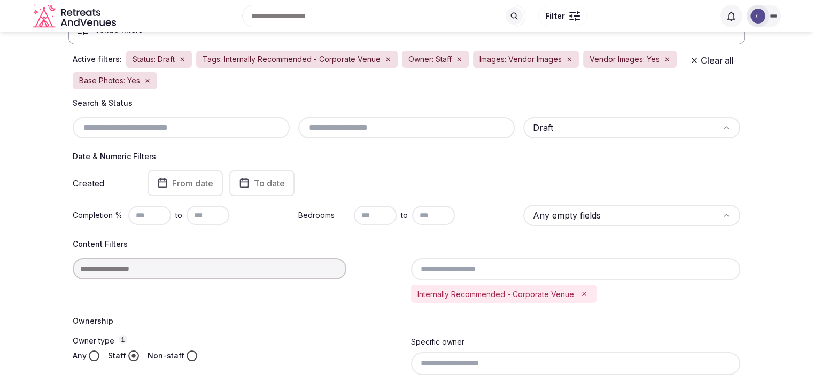
click at [662, 131] on html "Search Popular Destinations [GEOGRAPHIC_DATA], [GEOGRAPHIC_DATA] [GEOGRAPHIC_DA…" at bounding box center [406, 116] width 813 height 390
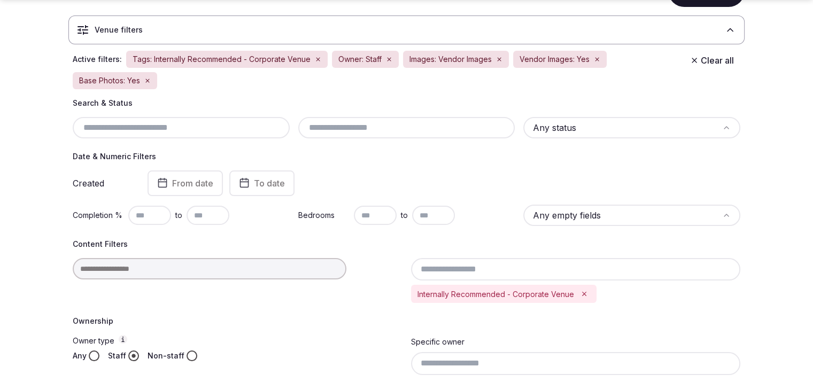
scroll to position [185, 0]
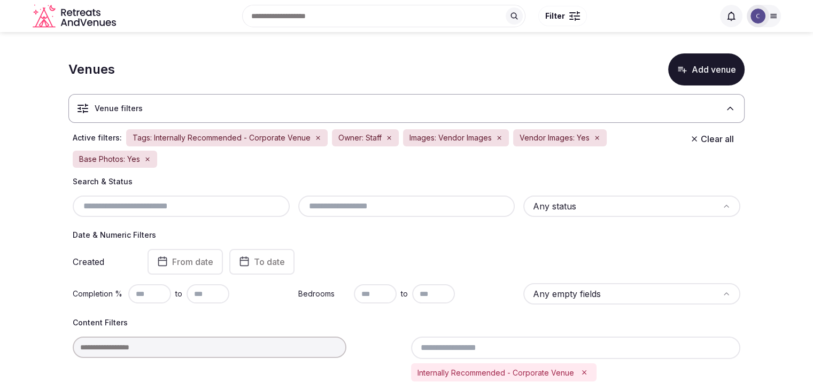
click at [203, 201] on input "text" at bounding box center [181, 206] width 208 height 13
type input "*"
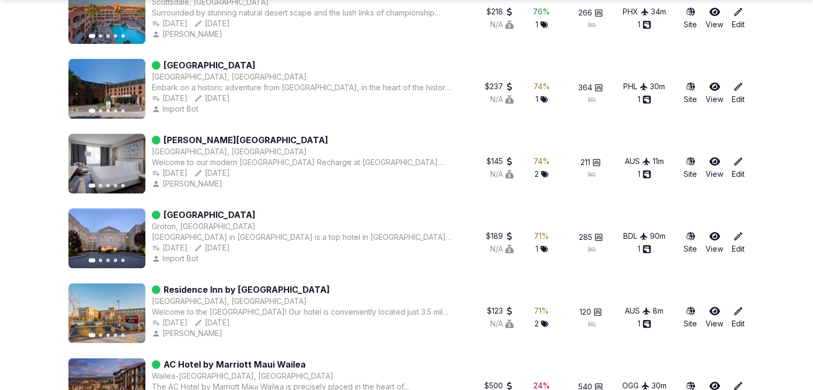
scroll to position [1389, 0]
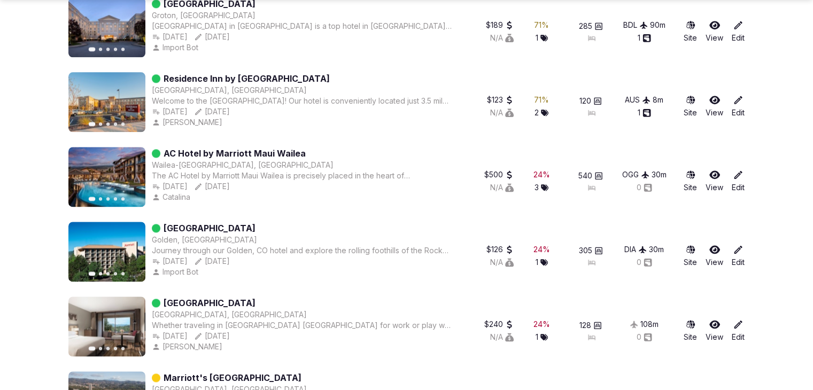
type input "********"
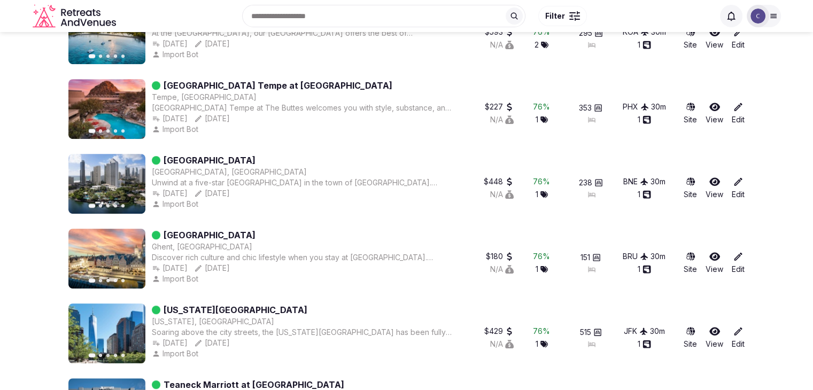
scroll to position [399, 0]
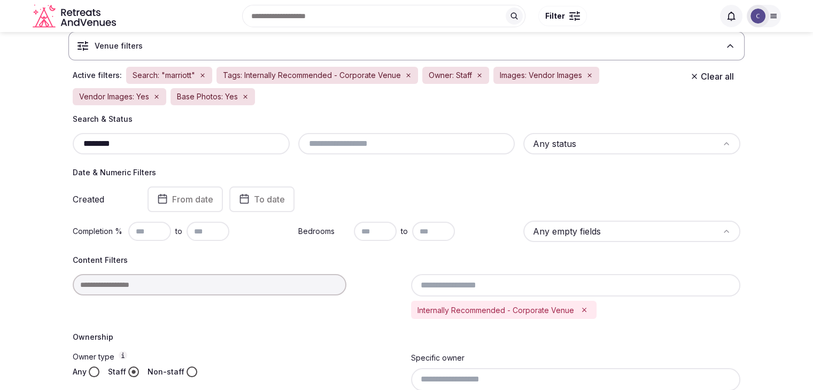
scroll to position [53, 0]
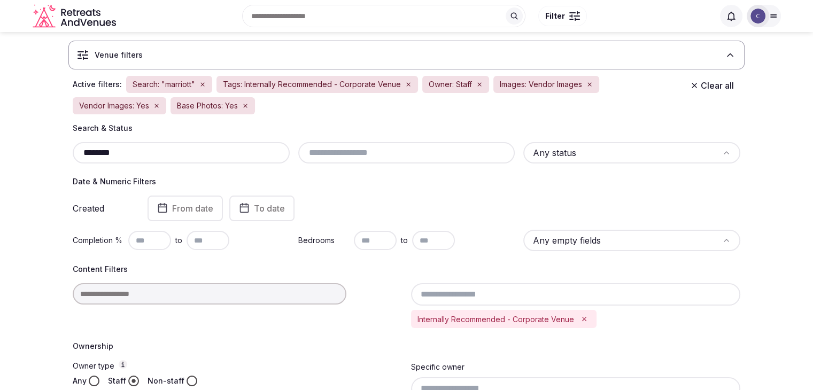
click at [212, 148] on input "********" at bounding box center [181, 152] width 208 height 13
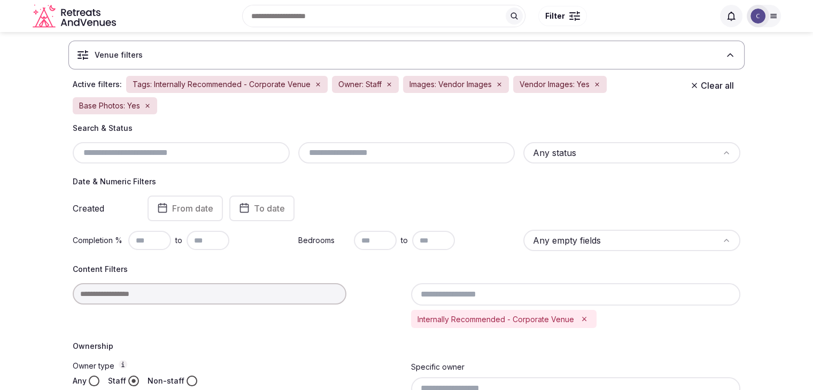
click at [373, 242] on input "text" at bounding box center [375, 240] width 43 height 19
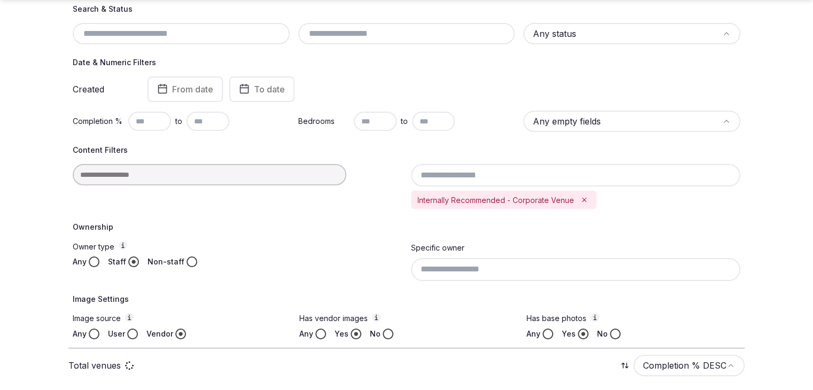
scroll to position [267, 0]
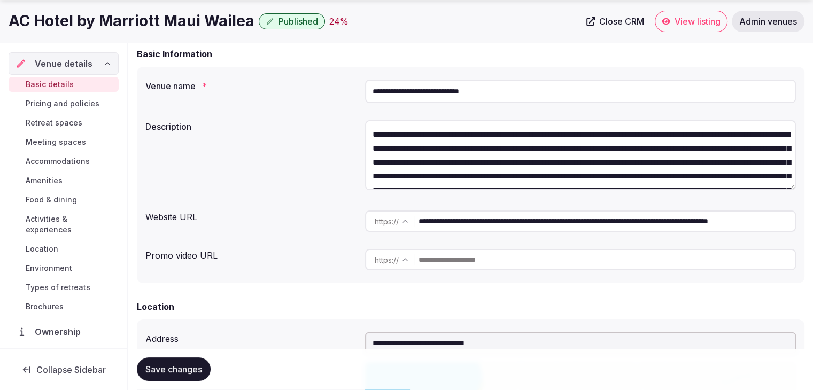
scroll to position [107, 0]
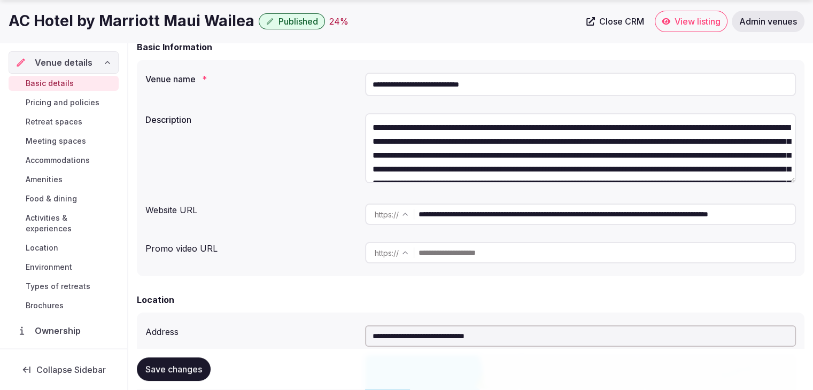
click at [541, 82] on input "**********" at bounding box center [580, 85] width 431 height 24
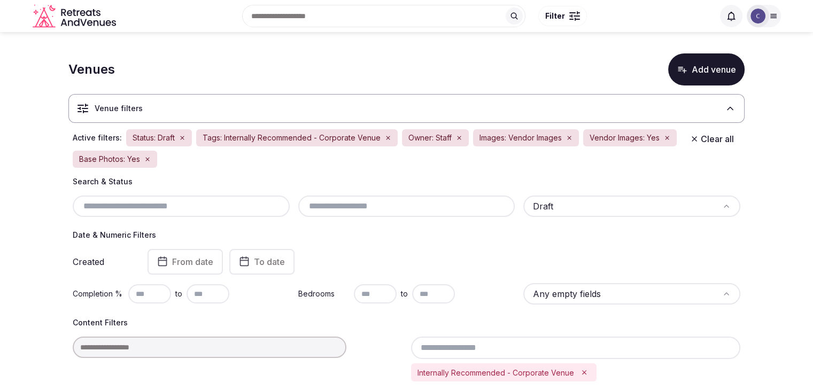
scroll to position [185, 0]
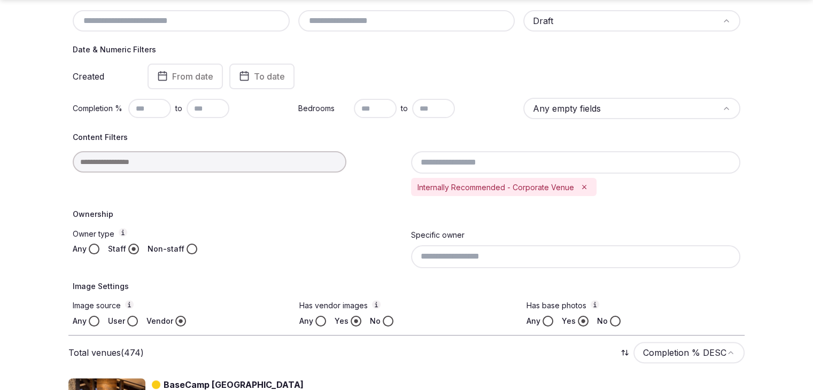
click at [378, 107] on input "text" at bounding box center [375, 108] width 43 height 19
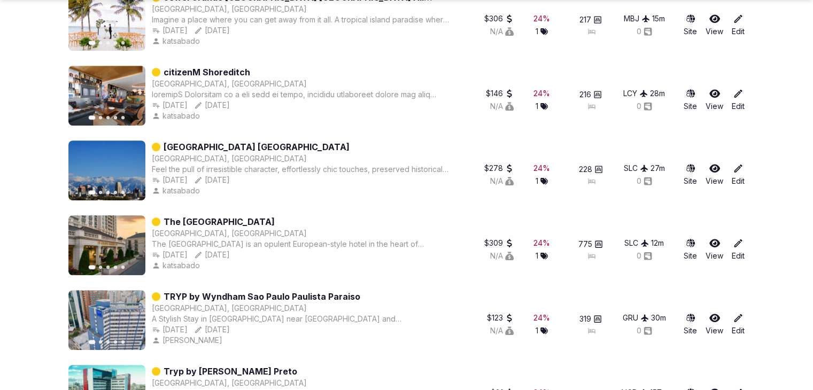
scroll to position [666, 0]
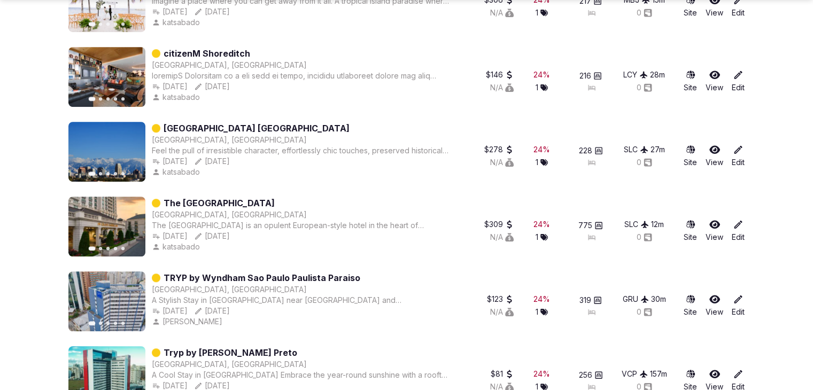
type input "***"
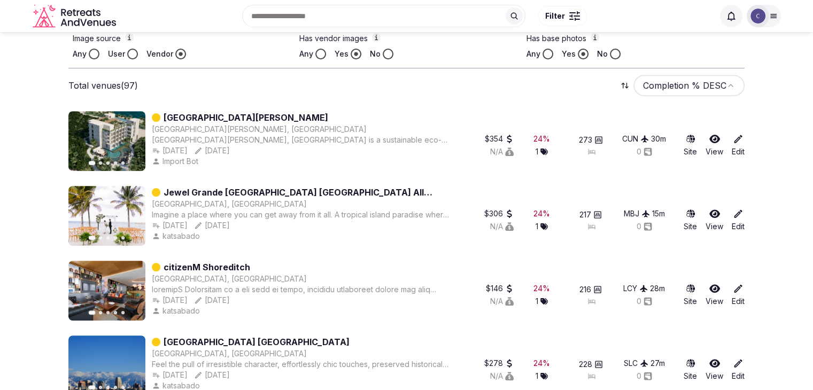
scroll to position [292, 0]
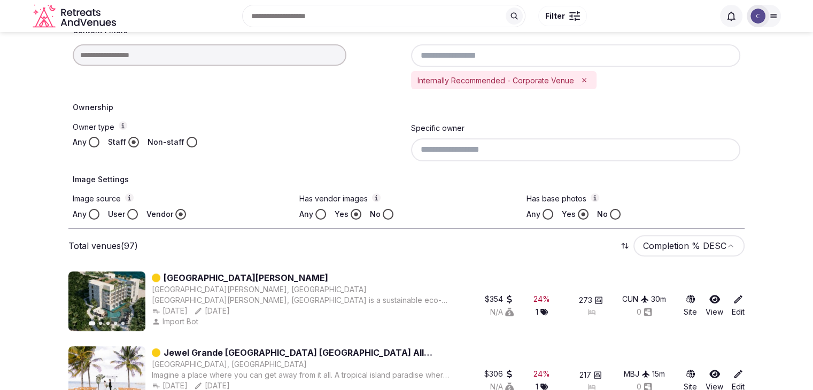
click at [507, 140] on input at bounding box center [576, 149] width 330 height 22
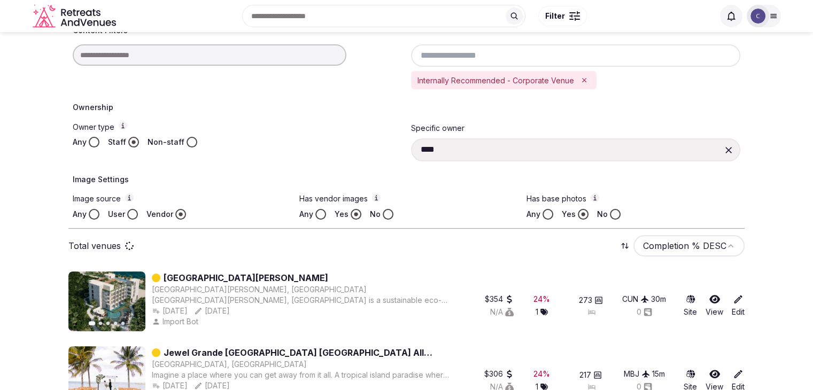
type input "**********"
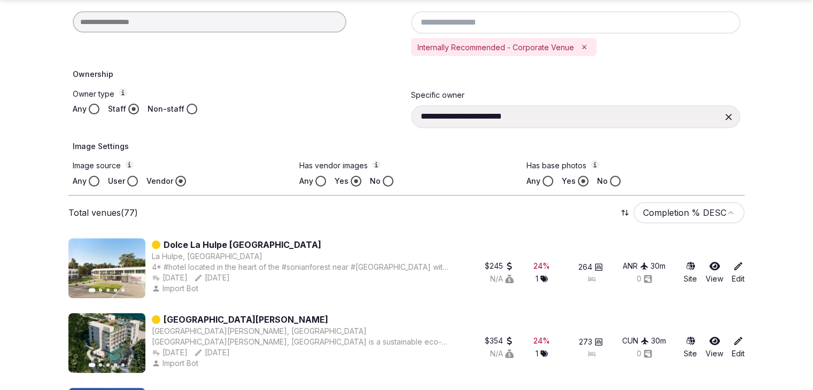
scroll to position [374, 0]
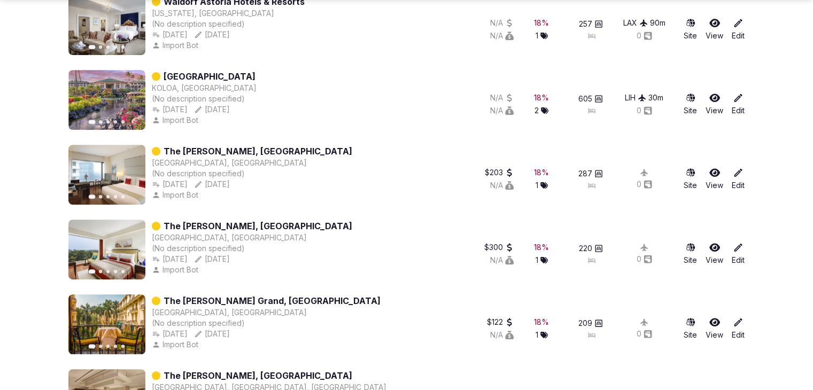
scroll to position [588, 0]
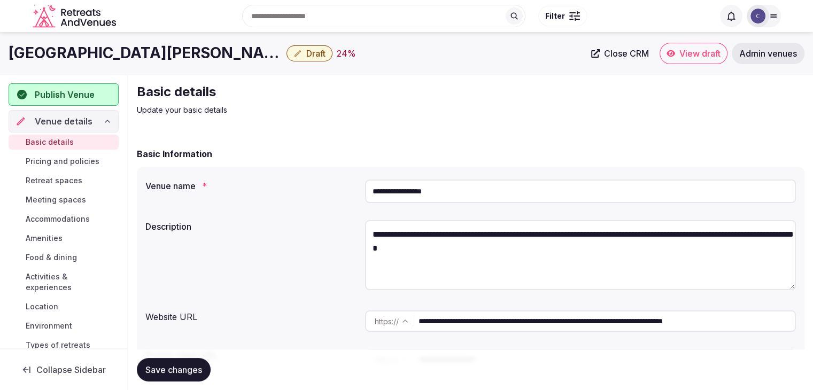
click at [478, 191] on input "**********" at bounding box center [580, 192] width 431 height 24
drag, startPoint x: 494, startPoint y: 323, endPoint x: 321, endPoint y: 316, distance: 173.8
click at [321, 316] on div "**********" at bounding box center [470, 321] width 650 height 30
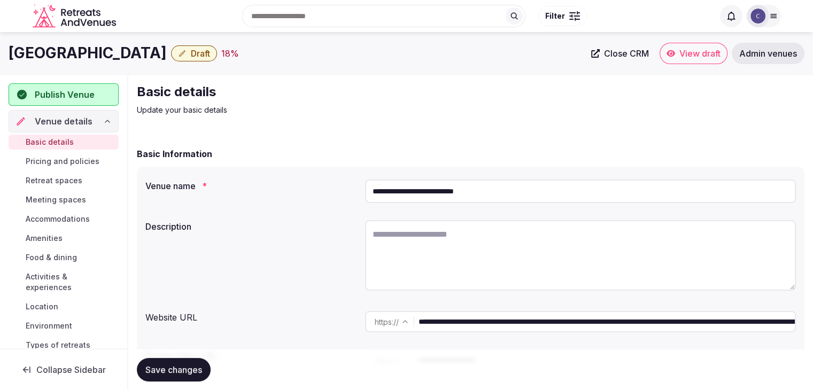
click at [516, 195] on input "**********" at bounding box center [580, 192] width 431 height 24
click at [510, 197] on input "**********" at bounding box center [580, 192] width 431 height 24
click at [508, 197] on input "**********" at bounding box center [580, 192] width 431 height 24
click at [507, 197] on input "**********" at bounding box center [580, 192] width 431 height 24
click at [502, 191] on input "**********" at bounding box center [580, 192] width 431 height 24
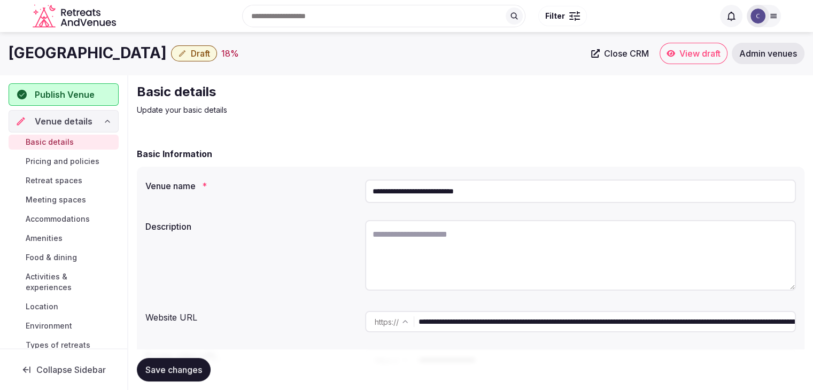
click at [502, 191] on input "**********" at bounding box center [580, 192] width 431 height 24
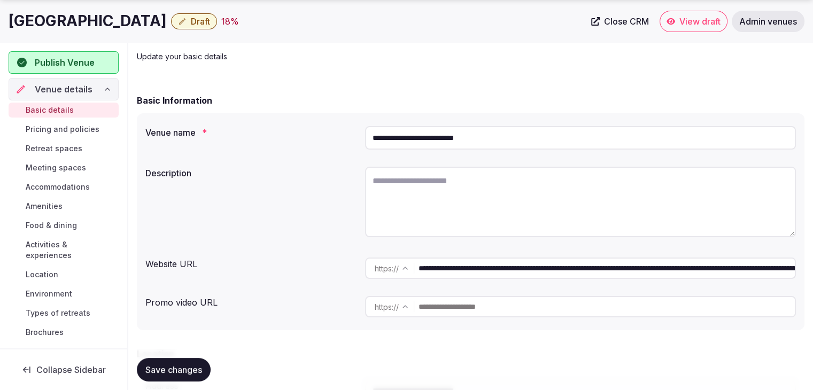
drag, startPoint x: 689, startPoint y: 272, endPoint x: 293, endPoint y: 234, distance: 397.8
click at [293, 234] on div "**********" at bounding box center [470, 221] width 667 height 217
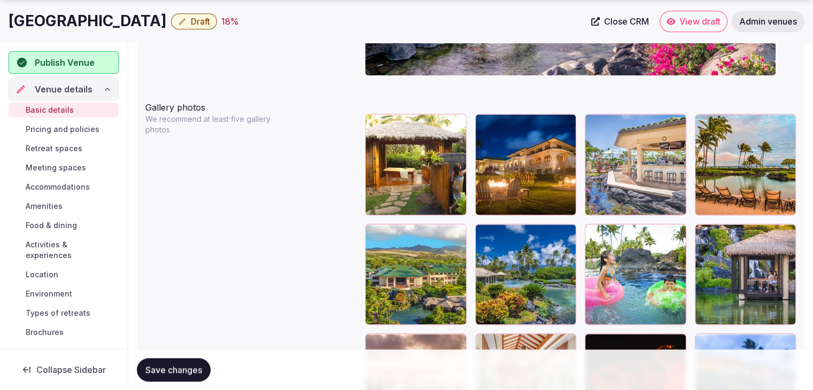
scroll to position [1282, 0]
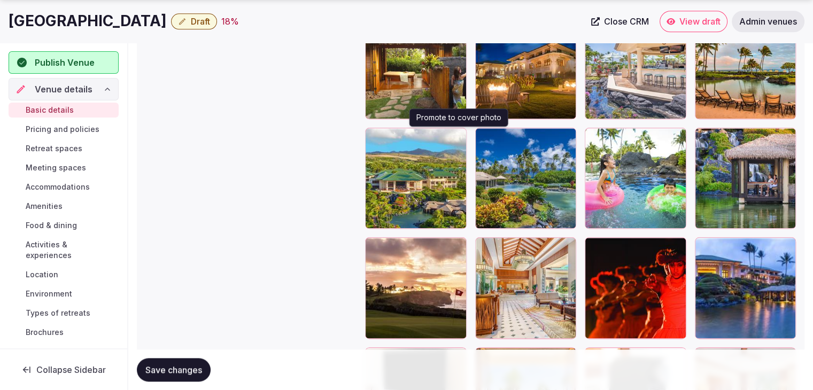
click at [458, 135] on icon "button" at bounding box center [456, 138] width 9 height 9
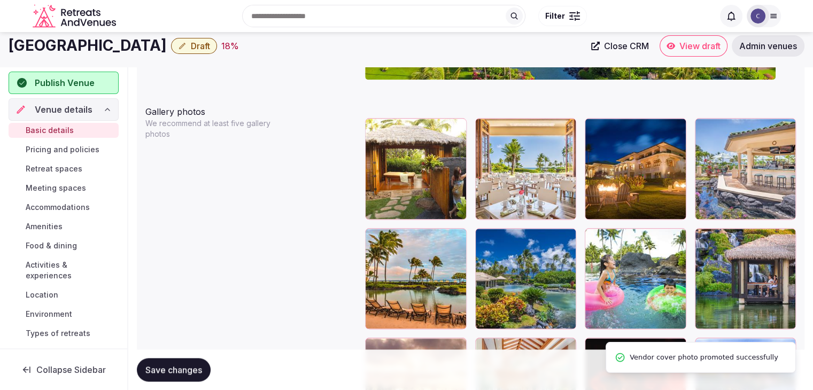
scroll to position [1176, 0]
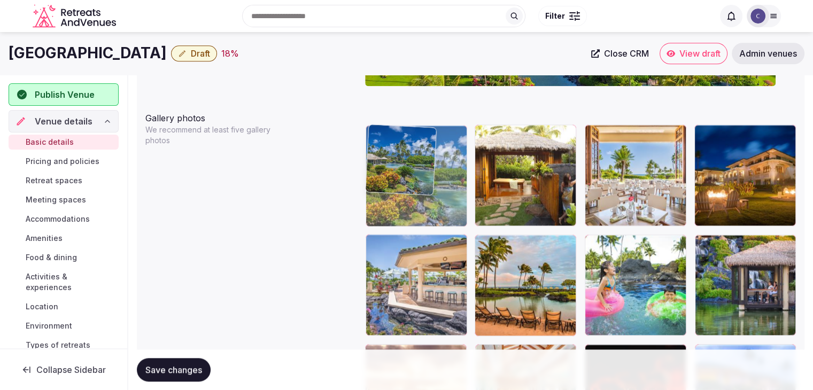
drag, startPoint x: 484, startPoint y: 246, endPoint x: 406, endPoint y: 175, distance: 105.2
click at [406, 175] on body "**********" at bounding box center [406, 223] width 813 height 2798
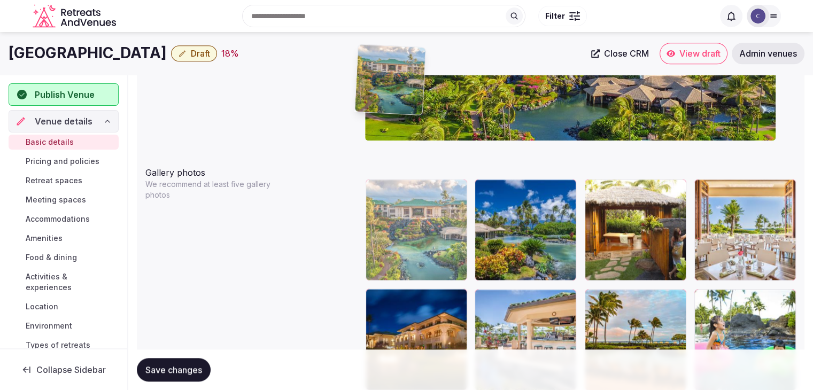
scroll to position [1116, 0]
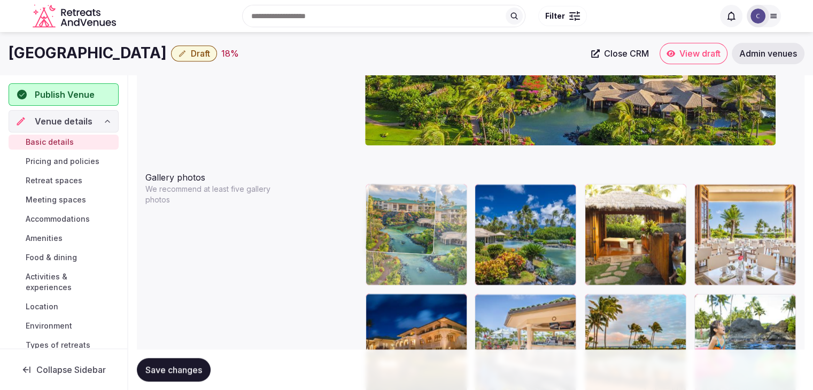
drag, startPoint x: 486, startPoint y: 197, endPoint x: 380, endPoint y: 221, distance: 108.5
click at [380, 221] on body "**********" at bounding box center [406, 283] width 813 height 2798
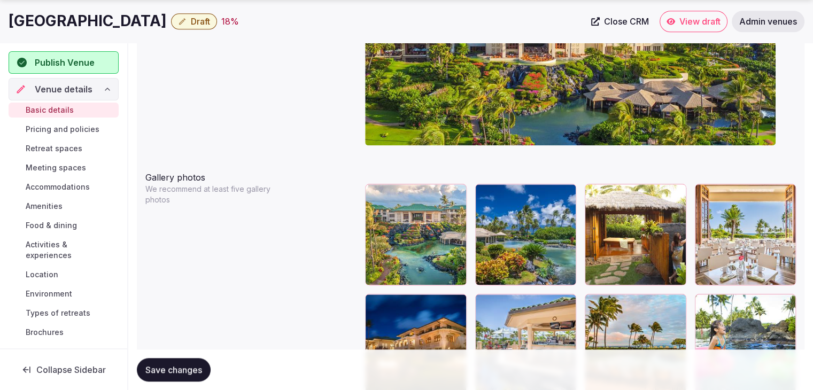
click at [457, 193] on icon "button" at bounding box center [456, 194] width 6 height 7
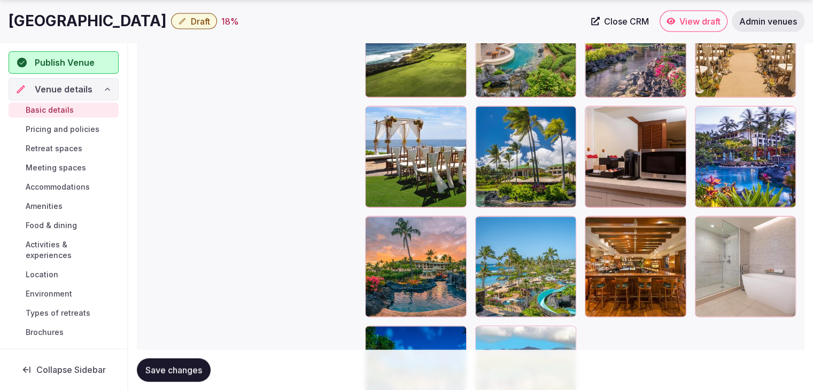
scroll to position [2407, 0]
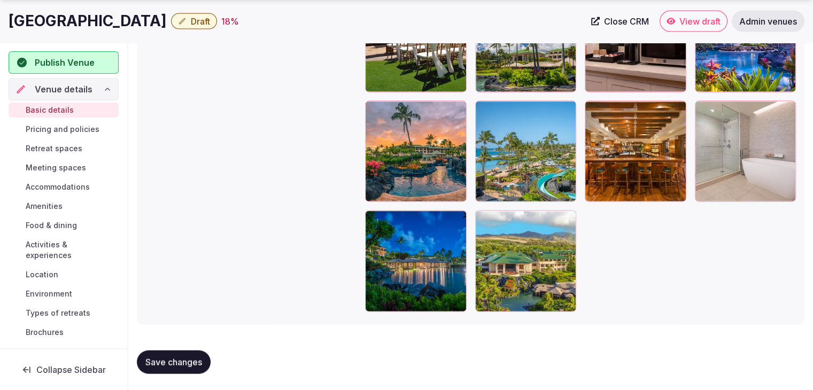
click at [569, 219] on icon "button" at bounding box center [566, 220] width 6 height 7
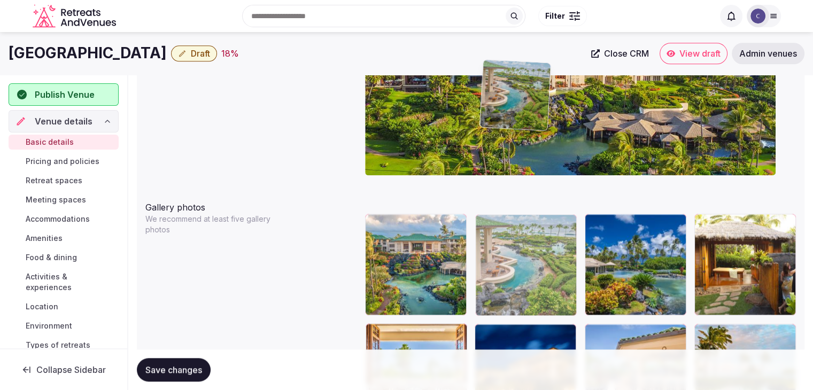
scroll to position [1085, 0]
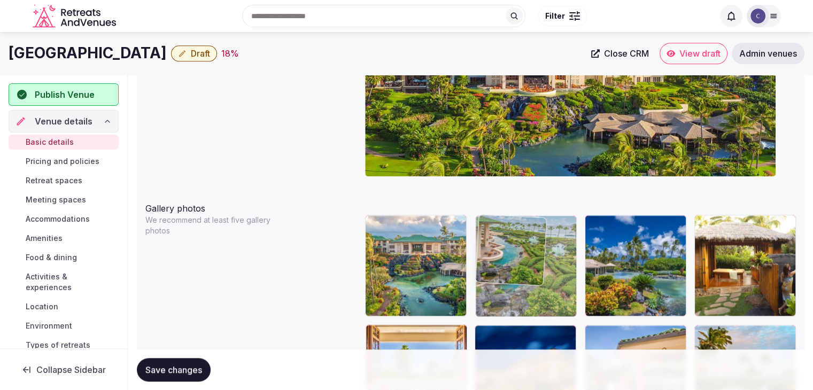
drag, startPoint x: 594, startPoint y: 214, endPoint x: 496, endPoint y: 221, distance: 98.0
click at [495, 219] on body "**********" at bounding box center [406, 314] width 813 height 2798
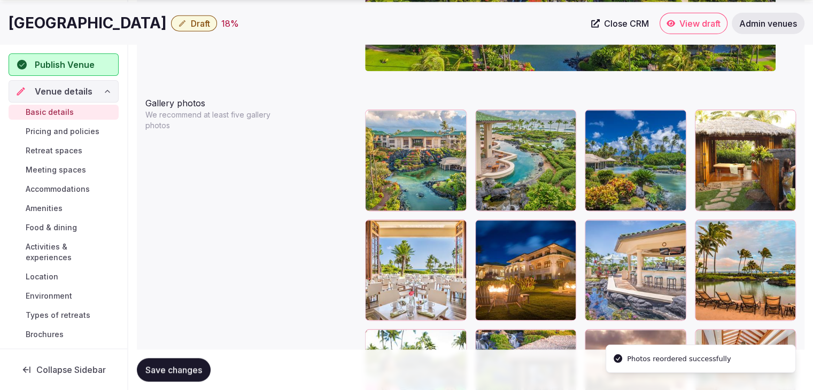
scroll to position [1192, 0]
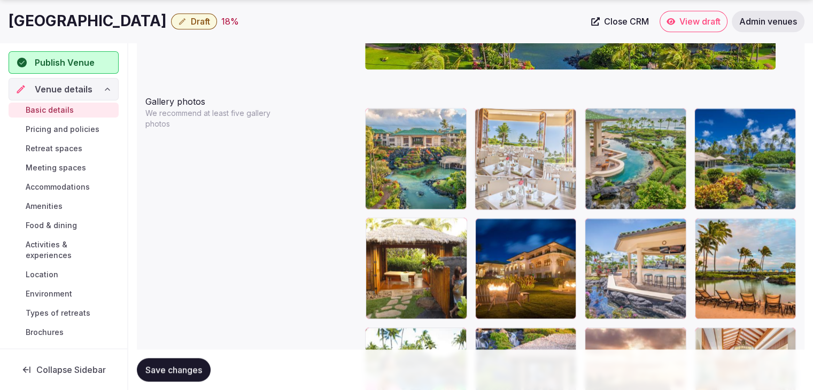
drag, startPoint x: 380, startPoint y: 220, endPoint x: 501, endPoint y: 120, distance: 156.4
click at [501, 120] on body "**********" at bounding box center [406, 207] width 813 height 2798
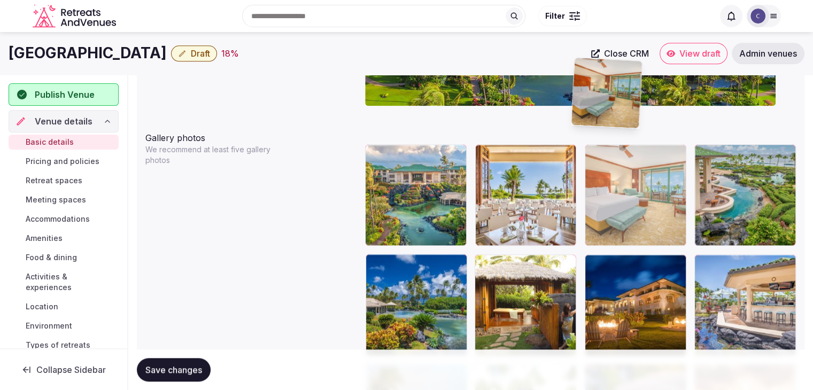
scroll to position [1153, 0]
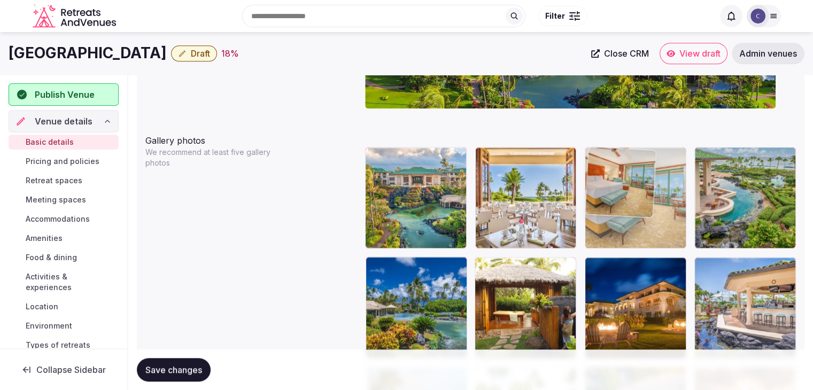
drag, startPoint x: 374, startPoint y: 195, endPoint x: 609, endPoint y: 154, distance: 238.1
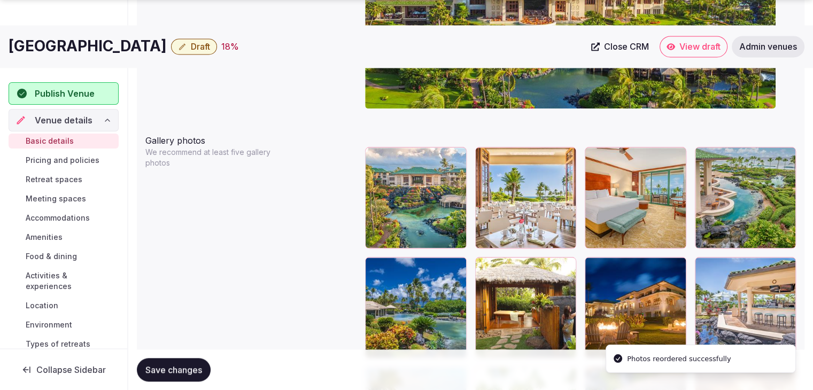
scroll to position [1207, 0]
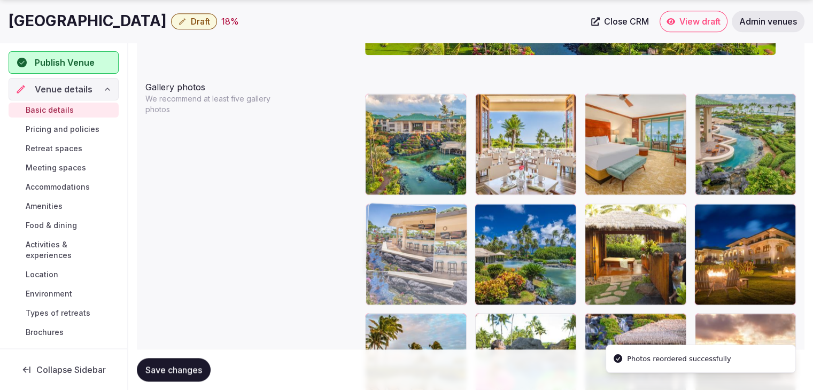
drag, startPoint x: 709, startPoint y: 214, endPoint x: 418, endPoint y: 225, distance: 290.4
click at [418, 225] on body "**********" at bounding box center [406, 192] width 813 height 2798
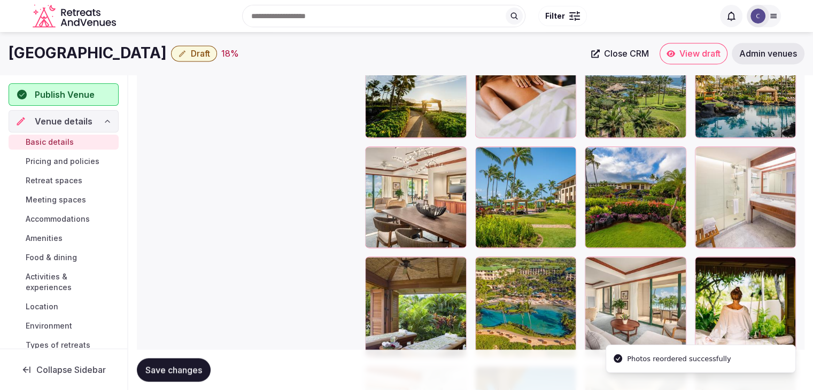
scroll to position [1794, 0]
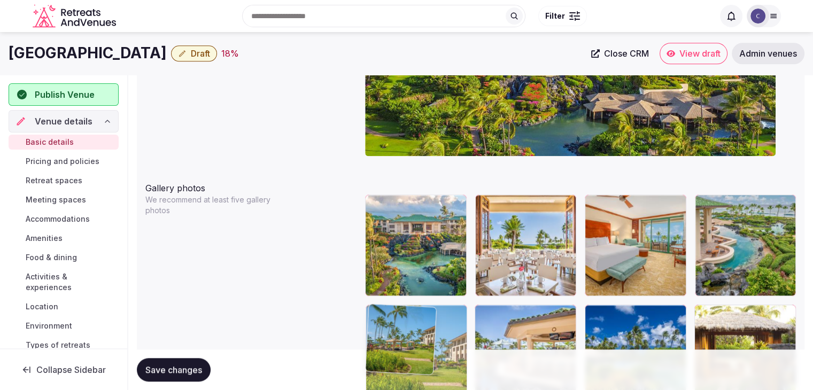
drag, startPoint x: 483, startPoint y: 172, endPoint x: 398, endPoint y: 303, distance: 156.5
click at [398, 303] on body "**********" at bounding box center [406, 293] width 813 height 2798
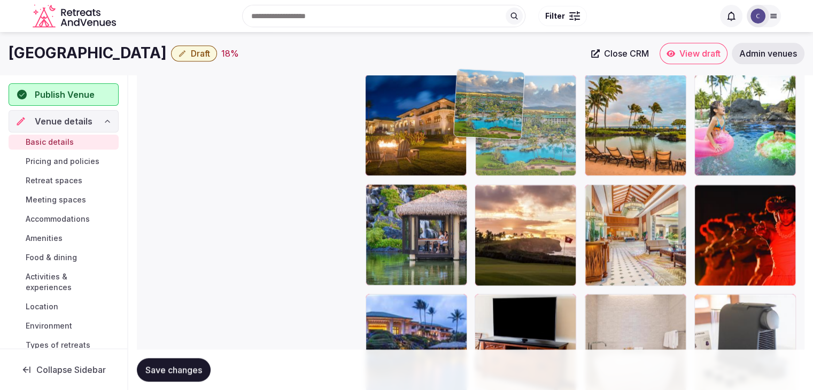
scroll to position [1443, 0]
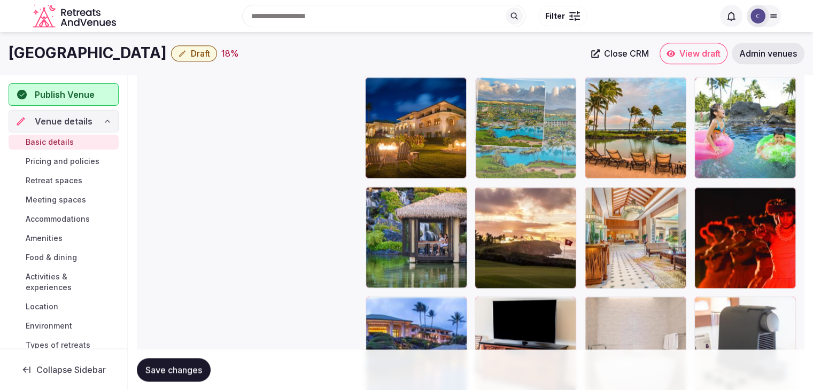
drag, startPoint x: 491, startPoint y: 122, endPoint x: 477, endPoint y: 106, distance: 20.8
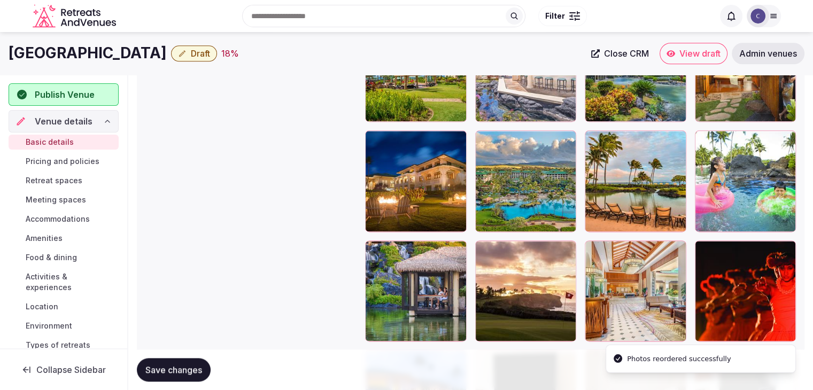
scroll to position [1282, 0]
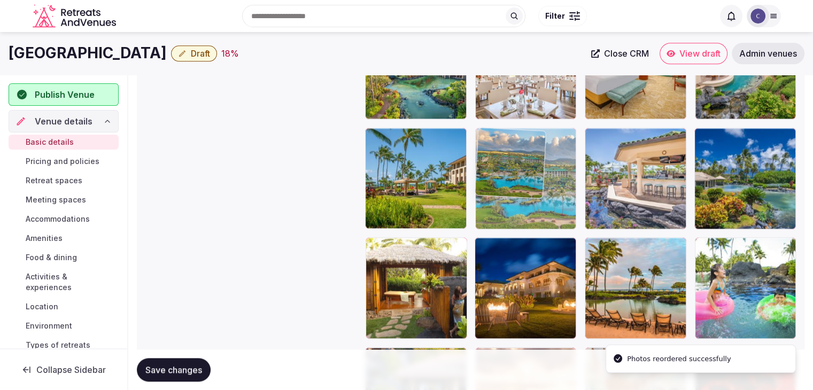
drag, startPoint x: 487, startPoint y: 242, endPoint x: 486, endPoint y: 169, distance: 72.7
click at [486, 164] on body "**********" at bounding box center [406, 117] width 813 height 2798
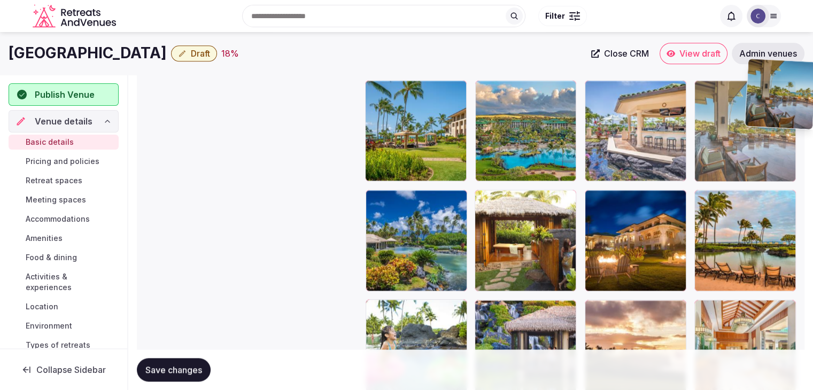
scroll to position [1324, 0]
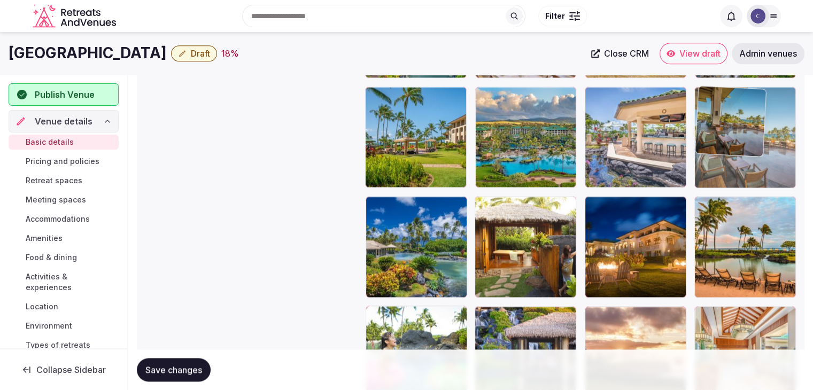
drag, startPoint x: 598, startPoint y: 161, endPoint x: 757, endPoint y: 110, distance: 166.1
click at [761, 97] on body "**********" at bounding box center [406, 75] width 813 height 2798
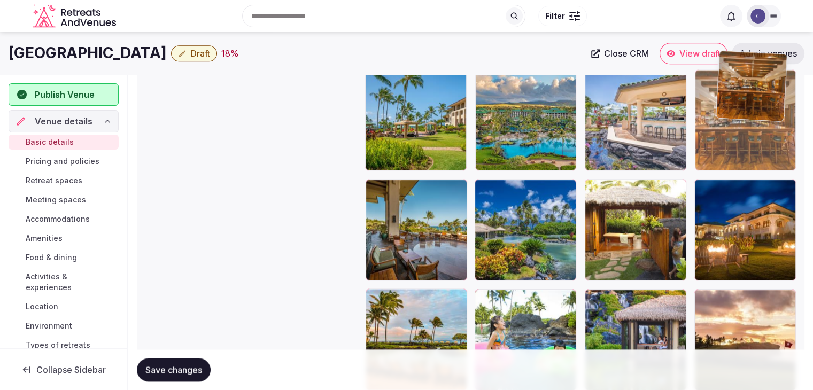
scroll to position [1337, 0]
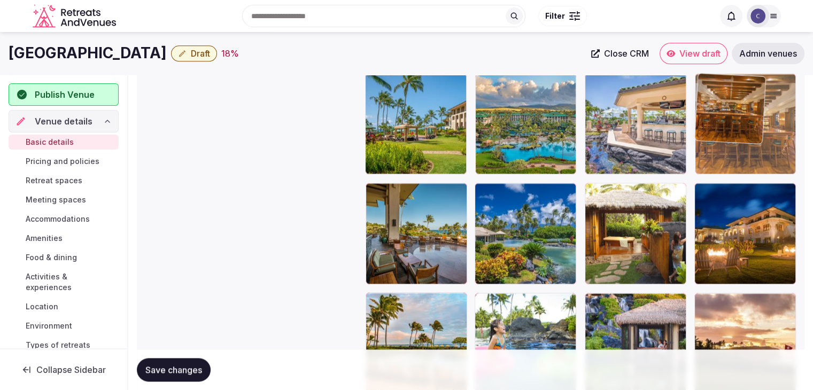
drag, startPoint x: 704, startPoint y: 180, endPoint x: 742, endPoint y: 116, distance: 73.6
click at [742, 116] on body "**********" at bounding box center [406, 62] width 813 height 2798
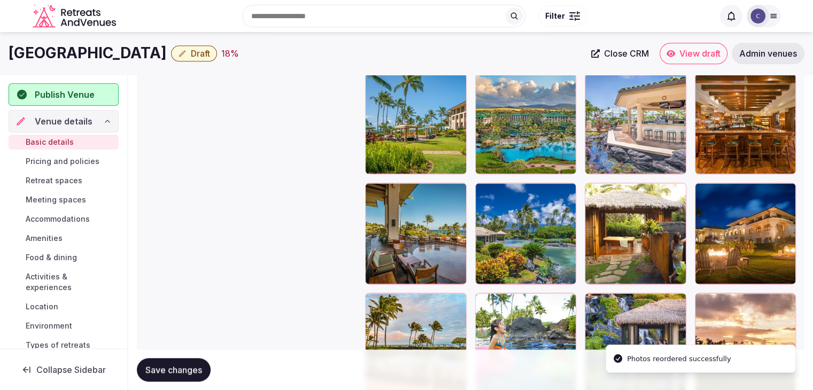
click at [199, 372] on span "Save changes" at bounding box center [173, 369] width 57 height 11
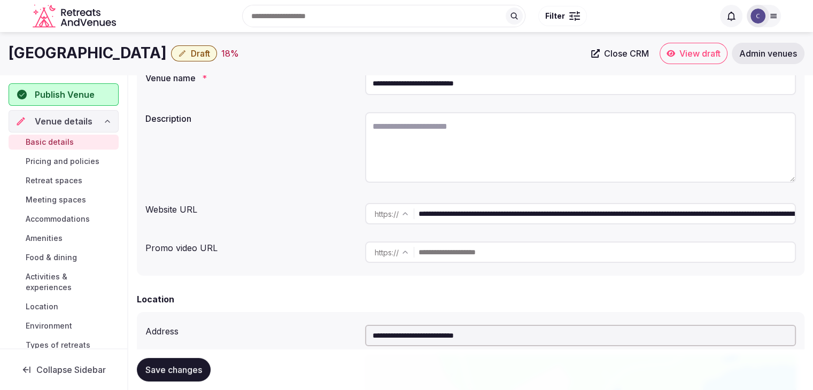
scroll to position [1, 0]
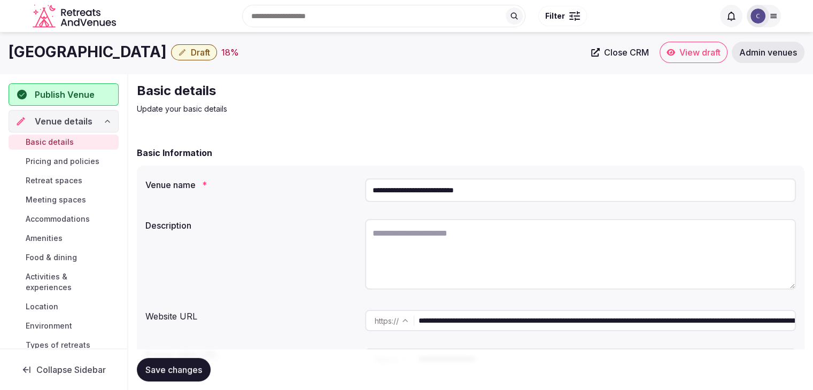
click at [410, 257] on textarea at bounding box center [580, 254] width 431 height 71
paste textarea "**********"
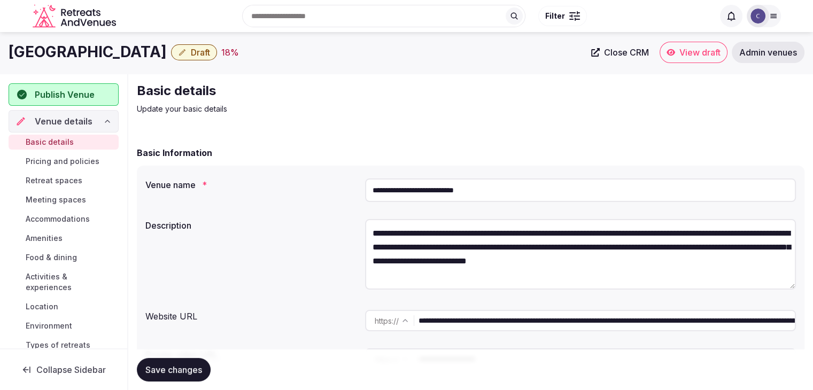
scroll to position [5, 0]
type textarea "**********"
click at [149, 49] on h1 "Grand Hyatt Kauai Resort & Spa" at bounding box center [88, 52] width 158 height 21
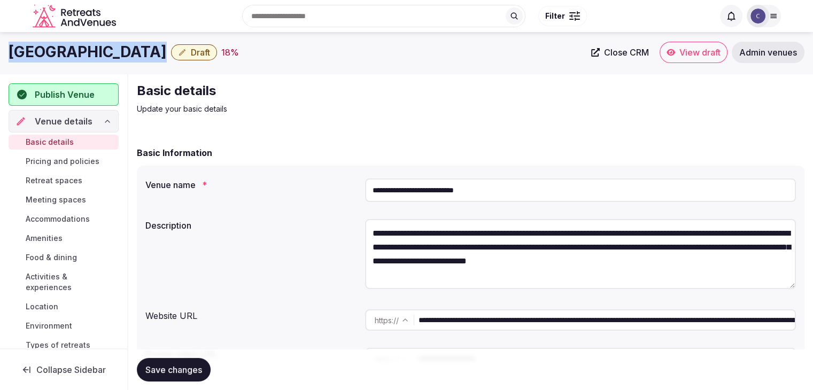
click at [149, 49] on h1 "Grand Hyatt Kauai Resort & Spa" at bounding box center [88, 52] width 158 height 21
copy div "Grand Hyatt Kauai Resort & Spa"
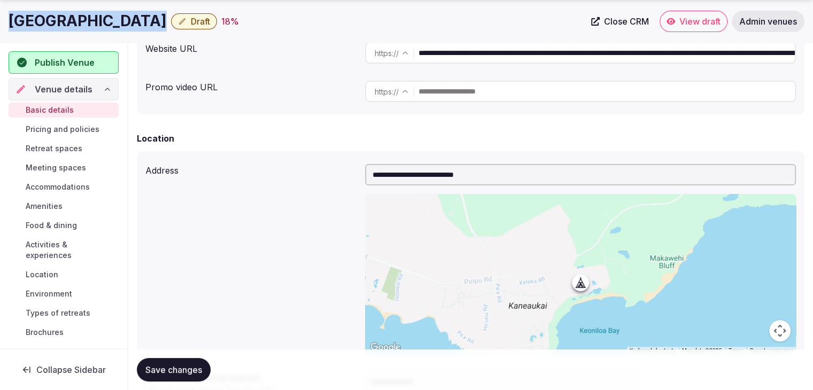
scroll to position [429, 0]
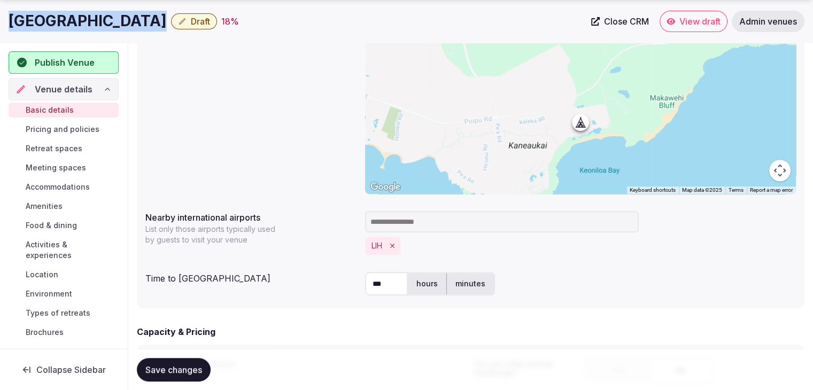
copy div "Grand Hyatt Kauai Resort & Spa"
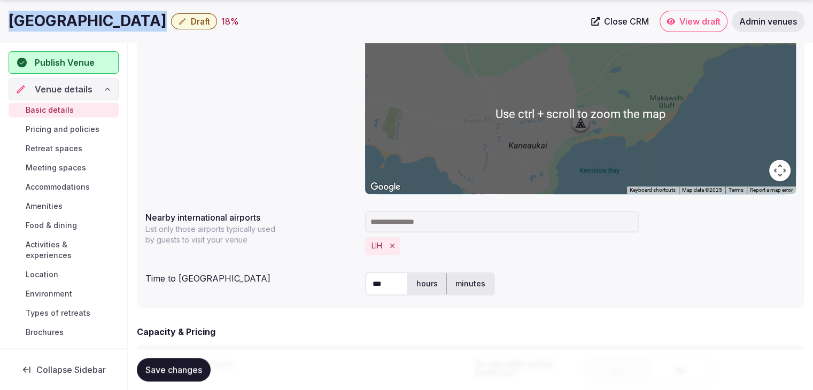
scroll to position [642, 0]
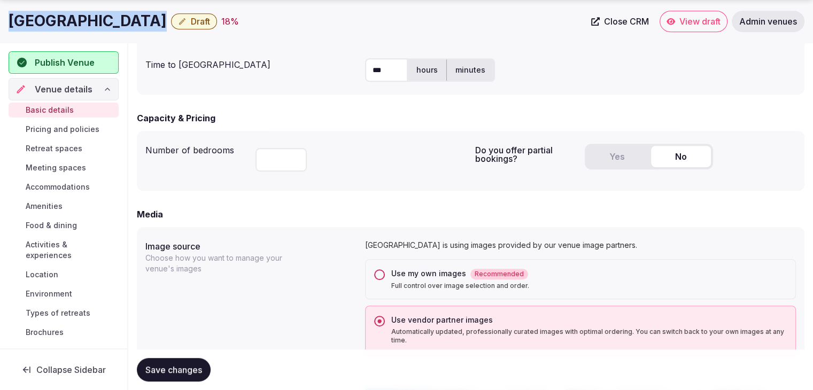
click at [611, 163] on button "Yes" at bounding box center [617, 156] width 60 height 21
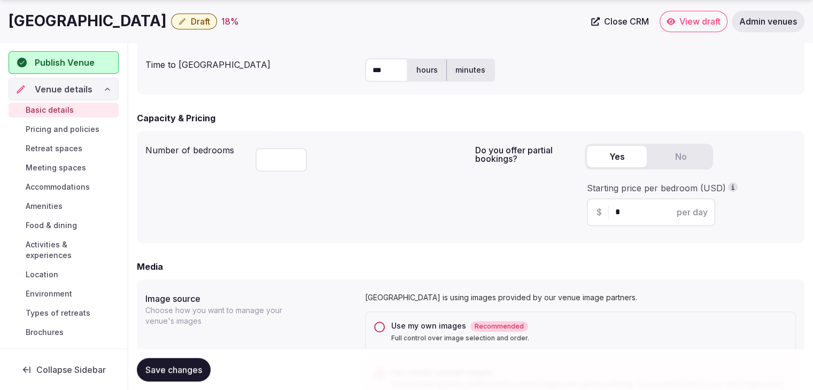
drag, startPoint x: 621, startPoint y: 211, endPoint x: 604, endPoint y: 210, distance: 17.7
click at [604, 210] on div "$ * per day" at bounding box center [651, 212] width 128 height 28
type input "***"
click at [525, 215] on div "Do you offer partial bookings? Yes No Starting price per bedroom (USD) $ *** pe…" at bounding box center [635, 186] width 321 height 95
click at [202, 368] on span "Save changes" at bounding box center [173, 369] width 57 height 11
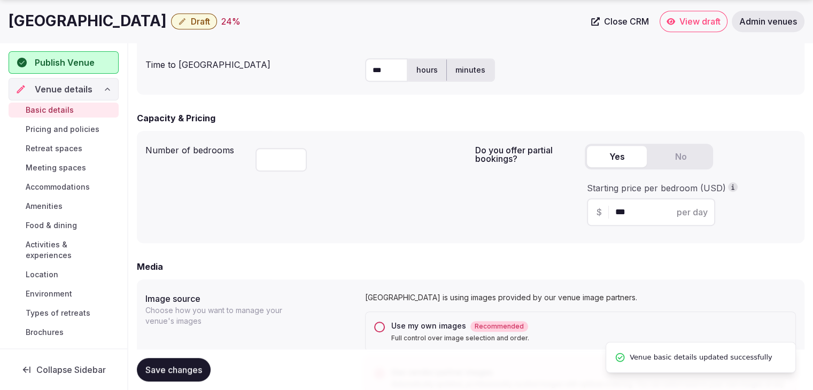
click at [94, 119] on div "Basic details Pricing and policies Retreat spaces Meeting spaces Accommodations…" at bounding box center [64, 221] width 110 height 242
click at [94, 124] on span "Pricing and policies" at bounding box center [63, 129] width 74 height 11
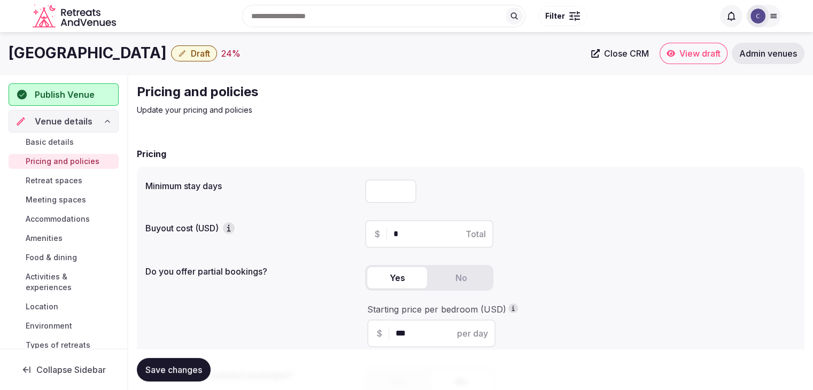
click at [382, 181] on input "number" at bounding box center [390, 192] width 51 height 24
type input "*"
click at [188, 372] on span "Save changes" at bounding box center [173, 369] width 57 height 11
click at [48, 176] on span "Retreat spaces" at bounding box center [54, 180] width 57 height 11
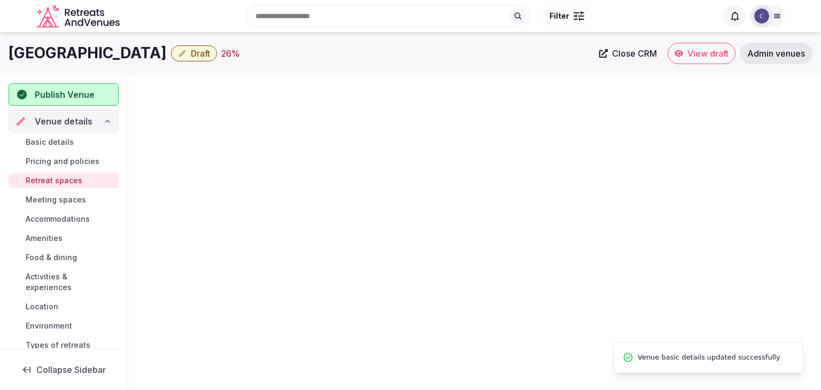
click at [133, 49] on h1 "Grand Hyatt Kauai Resort & Spa" at bounding box center [88, 53] width 158 height 21
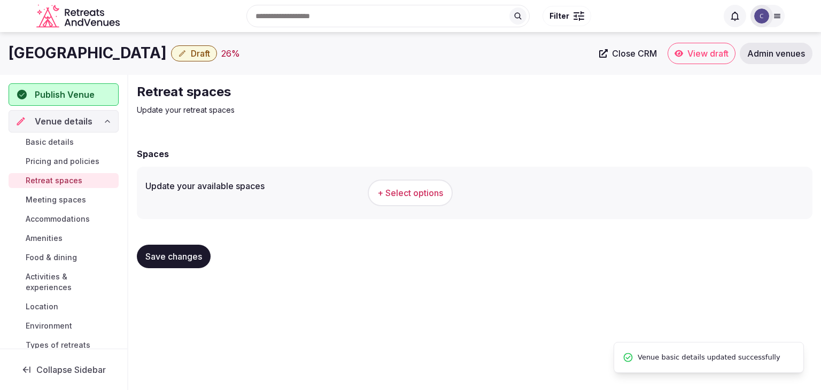
click at [133, 49] on h1 "Grand Hyatt Kauai Resort & Spa" at bounding box center [88, 53] width 158 height 21
copy div "Grand Hyatt Kauai Resort & Spa"
click at [391, 183] on button "+ Select options" at bounding box center [410, 193] width 85 height 27
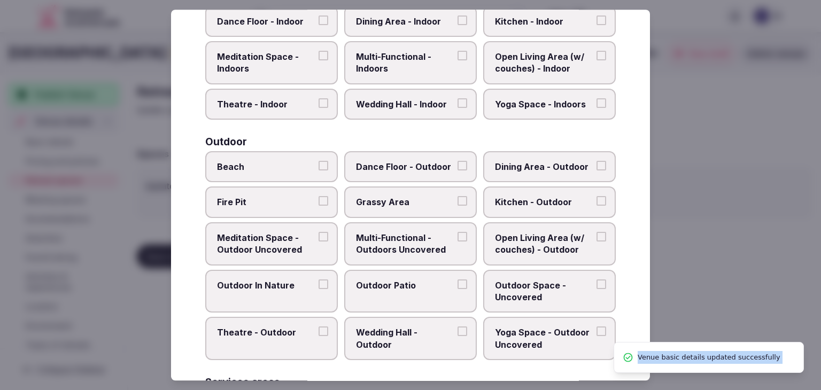
scroll to position [483, 0]
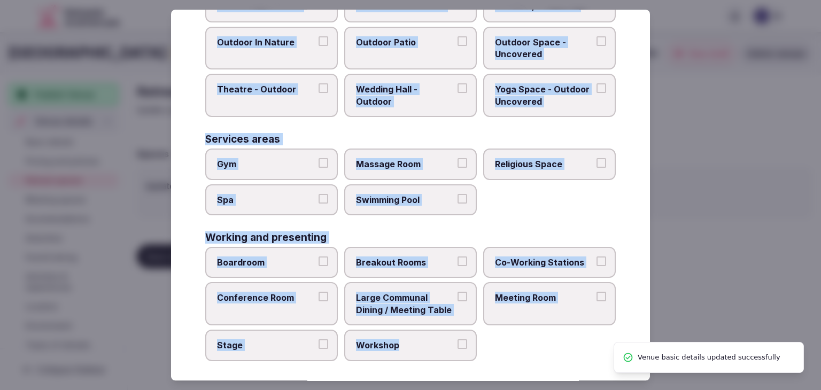
drag, startPoint x: 207, startPoint y: 69, endPoint x: 491, endPoint y: 374, distance: 415.5
click at [491, 374] on div "Select your retreat spaces Choose all applicable retreat spaces offered. Covere…" at bounding box center [410, 195] width 479 height 371
copy div "Choose all applicable retreat spaces offered. Covered outdoor spaces Meditation…"
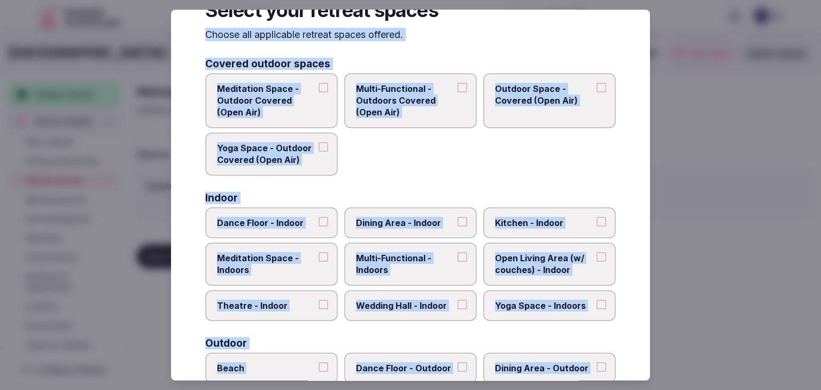
scroll to position [0, 0]
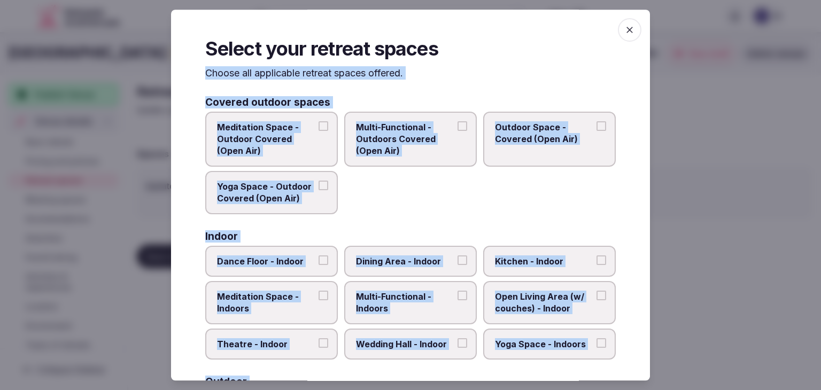
click at [414, 150] on span "Multi-Functional - Outdoors Covered (Open Air)" at bounding box center [405, 139] width 98 height 36
click at [457, 131] on button "Multi-Functional - Outdoors Covered (Open Air)" at bounding box center [462, 126] width 10 height 10
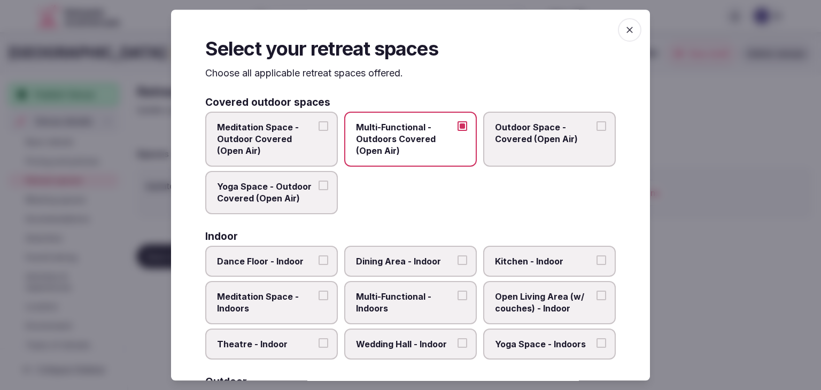
click at [595, 146] on label "Outdoor Space - Covered (Open Air)" at bounding box center [549, 139] width 133 height 55
click at [596, 131] on button "Outdoor Space - Covered (Open Air)" at bounding box center [601, 126] width 10 height 10
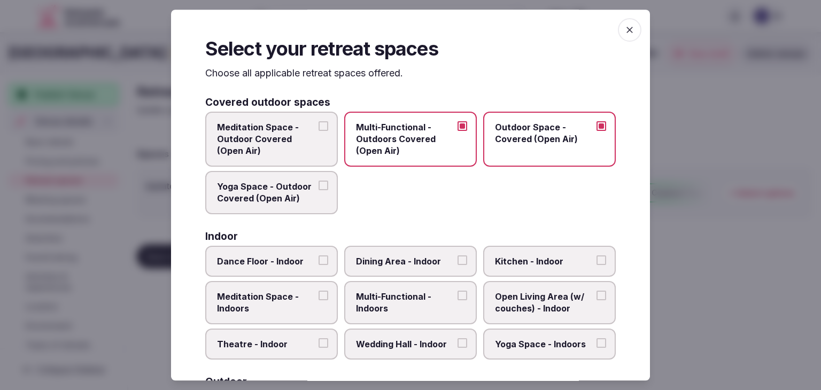
click at [391, 299] on span "Multi-Functional - Indoors" at bounding box center [405, 303] width 98 height 24
click at [457, 299] on button "Multi-Functional - Indoors" at bounding box center [462, 296] width 10 height 10
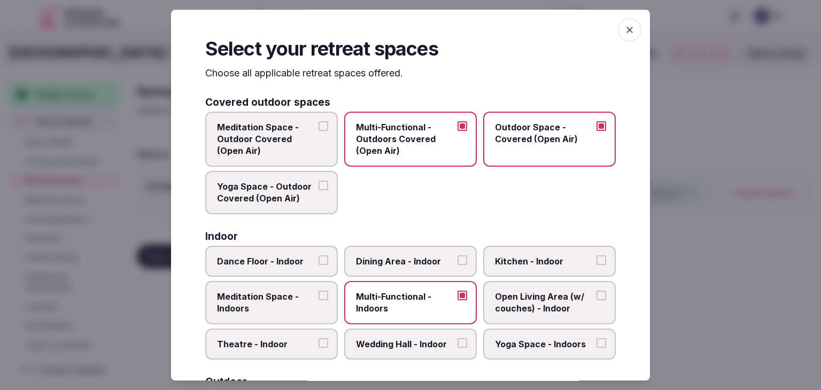
click at [395, 336] on label "Wedding Hall - Indoor" at bounding box center [410, 344] width 133 height 31
click at [457, 338] on button "Wedding Hall - Indoor" at bounding box center [462, 343] width 10 height 10
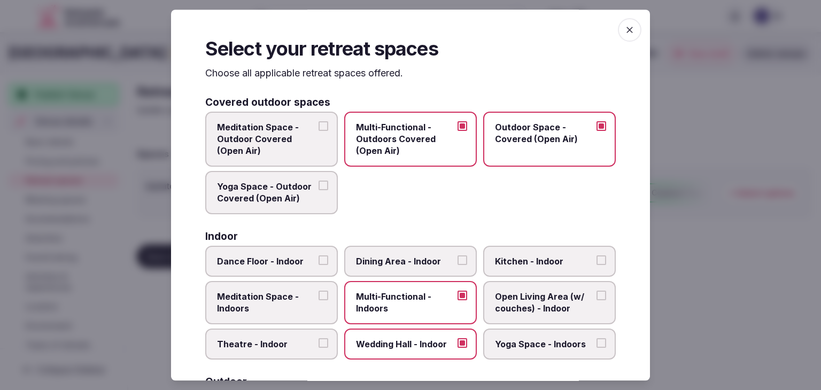
click at [403, 262] on span "Dining Area - Indoor" at bounding box center [405, 261] width 98 height 12
click at [457, 262] on button "Dining Area - Indoor" at bounding box center [462, 260] width 10 height 10
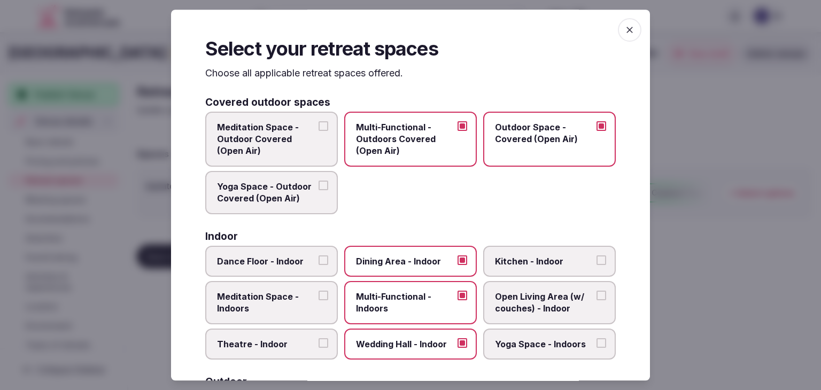
click at [507, 295] on span "Open Living Area (w/ couches) - Indoor" at bounding box center [544, 303] width 98 height 24
click at [596, 295] on button "Open Living Area (w/ couches) - Indoor" at bounding box center [601, 296] width 10 height 10
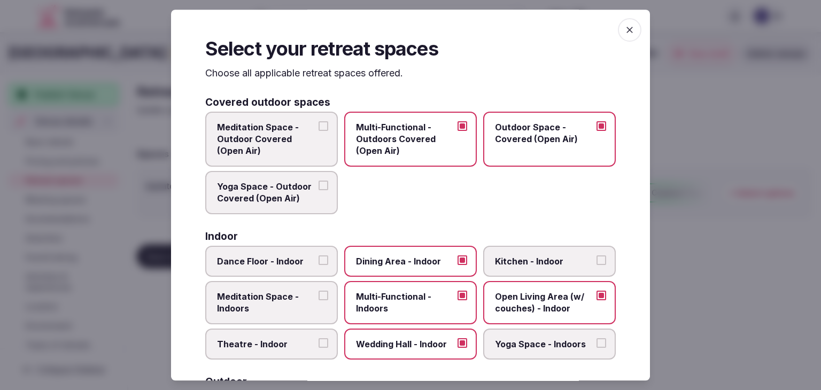
click at [517, 340] on span "Yoga Space - Indoors" at bounding box center [544, 344] width 98 height 12
click at [596, 340] on button "Yoga Space - Indoors" at bounding box center [601, 343] width 10 height 10
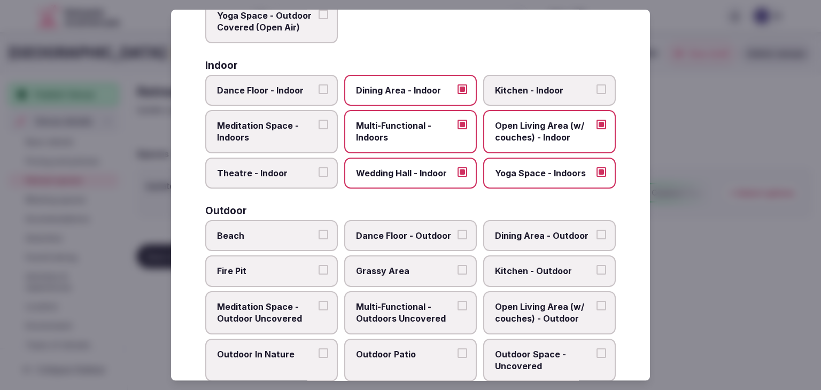
scroll to position [214, 0]
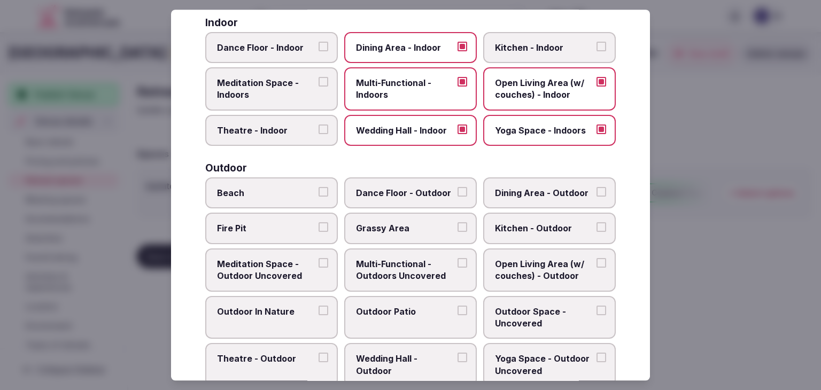
click at [264, 206] on label "Beach" at bounding box center [271, 192] width 133 height 31
click at [318, 197] on button "Beach" at bounding box center [323, 192] width 10 height 10
click at [380, 226] on span "Grassy Area" at bounding box center [405, 229] width 98 height 12
click at [457, 226] on button "Grassy Area" at bounding box center [462, 228] width 10 height 10
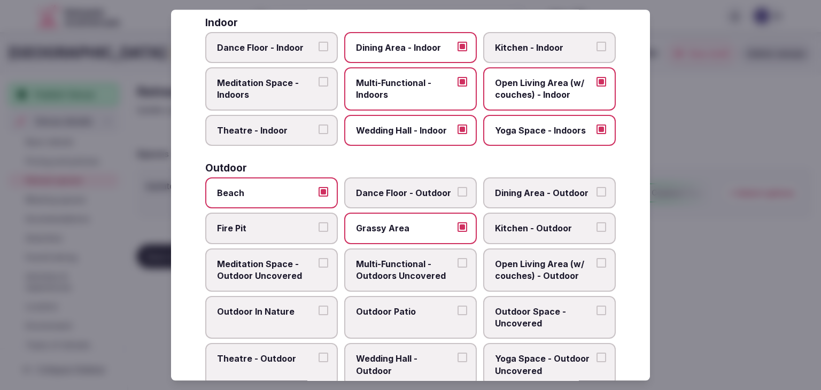
click at [392, 253] on label "Multi-Functional - Outdoors Uncovered" at bounding box center [410, 269] width 133 height 43
click at [457, 258] on button "Multi-Functional - Outdoors Uncovered" at bounding box center [462, 263] width 10 height 10
click at [394, 307] on span "Outdoor Patio" at bounding box center [405, 312] width 98 height 12
click at [457, 307] on button "Outdoor Patio" at bounding box center [462, 311] width 10 height 10
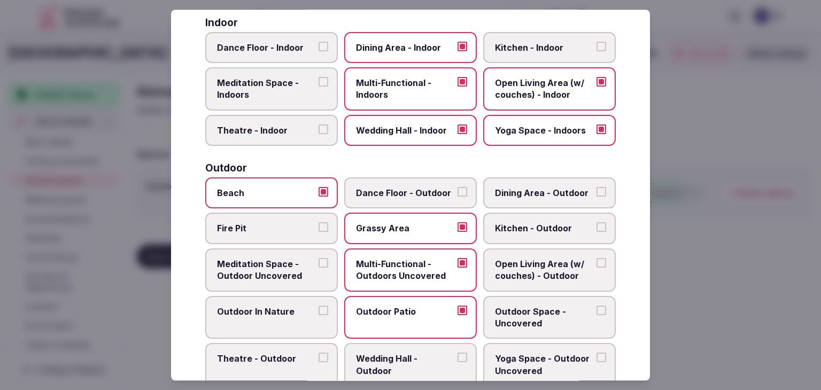
click at [517, 306] on span "Outdoor Space - Uncovered" at bounding box center [544, 318] width 98 height 24
click at [596, 306] on button "Outdoor Space - Uncovered" at bounding box center [601, 311] width 10 height 10
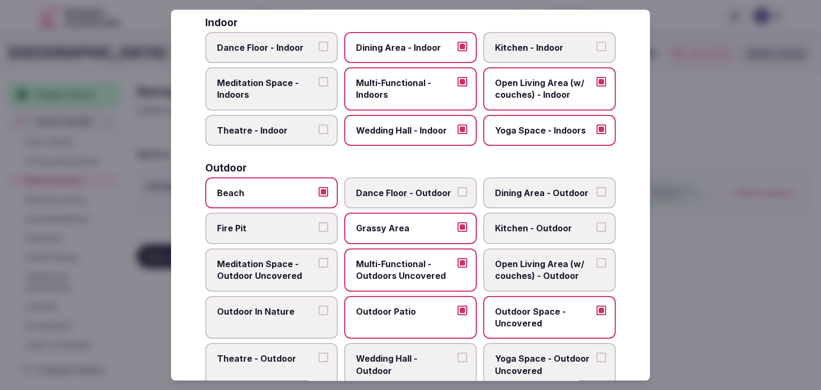
click at [437, 346] on label "Wedding Hall - Outdoor" at bounding box center [410, 365] width 133 height 43
click at [457, 353] on button "Wedding Hall - Outdoor" at bounding box center [462, 358] width 10 height 10
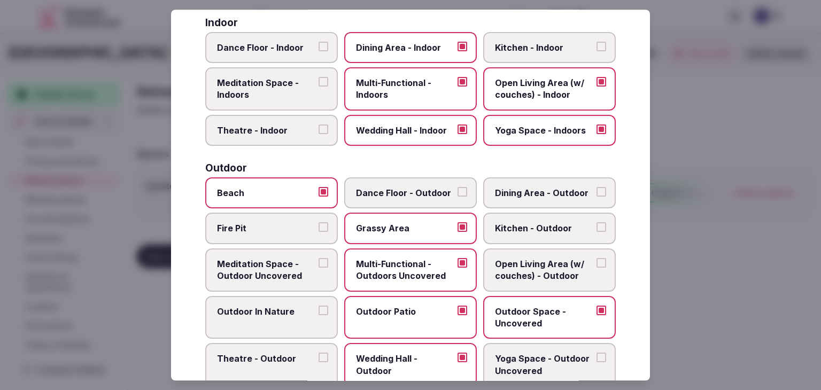
click at [509, 197] on span "Dining Area - Outdoor" at bounding box center [544, 193] width 98 height 12
click at [596, 197] on button "Dining Area - Outdoor" at bounding box center [601, 192] width 10 height 10
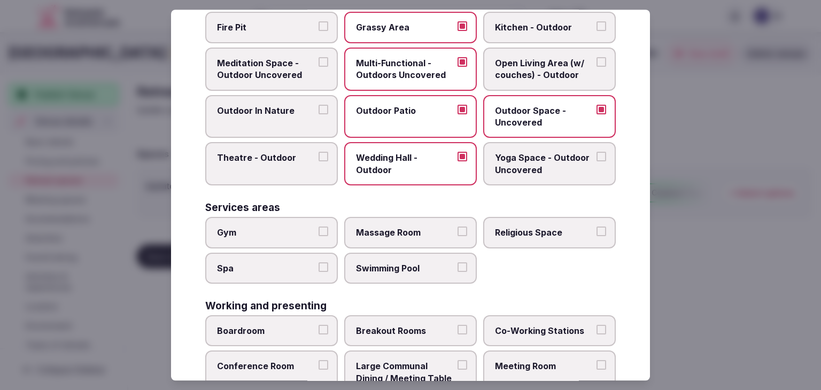
scroll to position [481, 0]
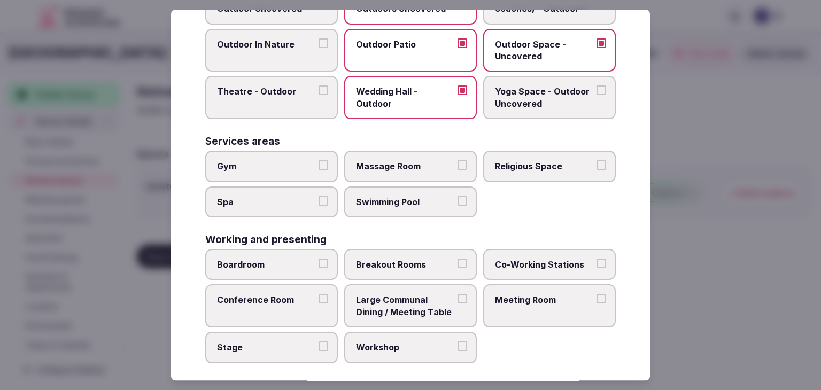
click at [247, 160] on span "Gym" at bounding box center [266, 166] width 98 height 12
click at [318, 160] on button "Gym" at bounding box center [323, 165] width 10 height 10
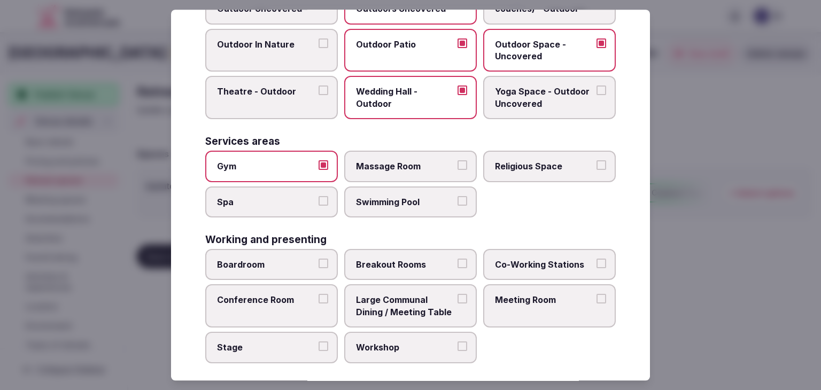
click at [250, 189] on label "Spa" at bounding box center [271, 201] width 133 height 31
click at [318, 196] on button "Spa" at bounding box center [323, 201] width 10 height 10
click at [393, 189] on label "Swimming Pool" at bounding box center [410, 201] width 133 height 31
click at [457, 196] on button "Swimming Pool" at bounding box center [462, 201] width 10 height 10
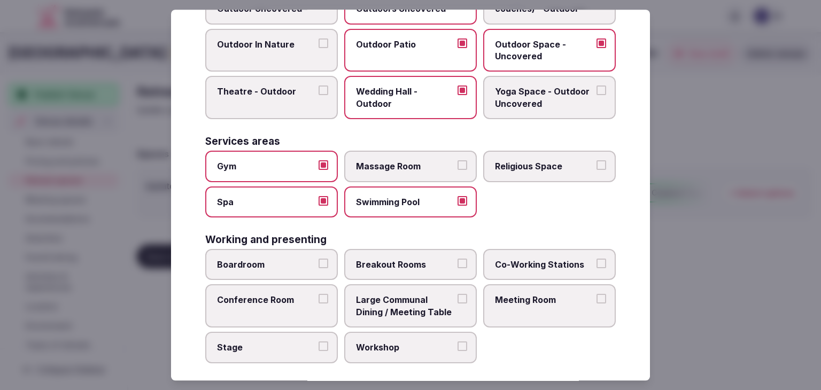
click at [395, 151] on label "Massage Room" at bounding box center [410, 166] width 133 height 31
click at [457, 160] on button "Massage Room" at bounding box center [462, 165] width 10 height 10
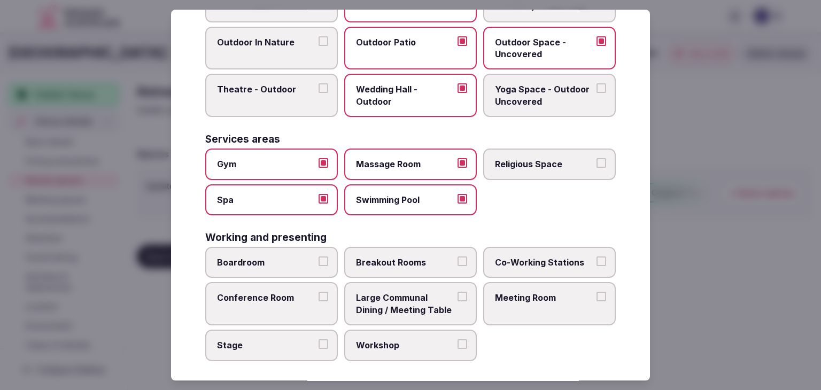
scroll to position [483, 0]
click at [308, 263] on label "Boardroom" at bounding box center [271, 262] width 133 height 31
click at [318, 263] on button "Boardroom" at bounding box center [323, 261] width 10 height 10
click at [403, 263] on label "Breakout Rooms" at bounding box center [410, 262] width 133 height 31
click at [457, 263] on button "Breakout Rooms" at bounding box center [462, 261] width 10 height 10
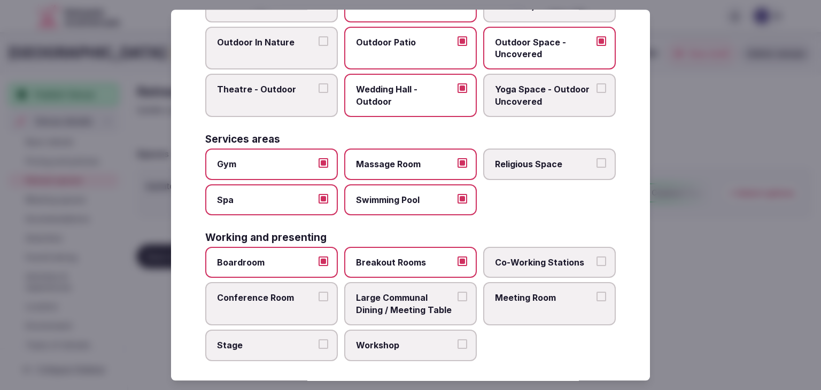
click at [299, 292] on span "Conference Room" at bounding box center [266, 298] width 98 height 12
click at [318, 292] on button "Conference Room" at bounding box center [323, 297] width 10 height 10
click at [440, 294] on span "Large Communal Dining / Meeting Table" at bounding box center [405, 304] width 98 height 24
click at [457, 294] on button "Large Communal Dining / Meeting Table" at bounding box center [462, 297] width 10 height 10
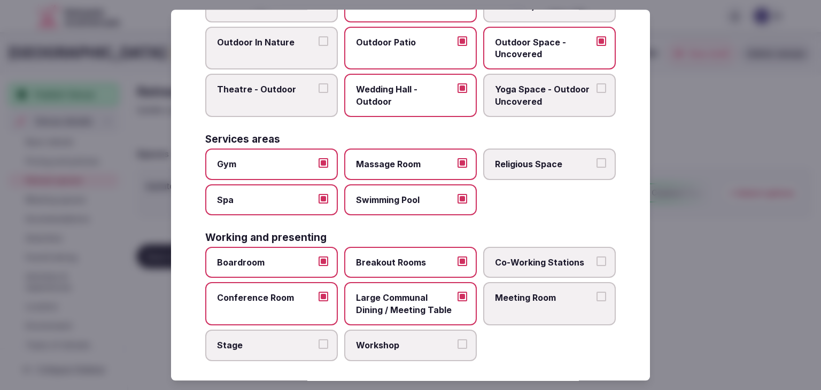
click at [551, 294] on span "Meeting Room" at bounding box center [544, 298] width 98 height 12
click at [596, 294] on button "Meeting Room" at bounding box center [601, 297] width 10 height 10
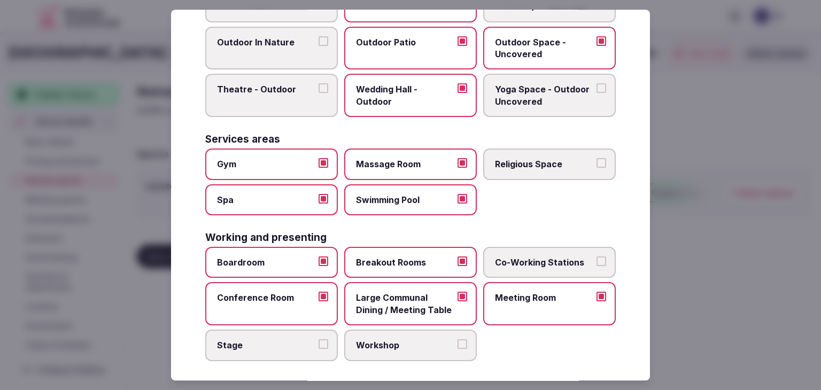
click at [404, 339] on span "Workshop" at bounding box center [405, 345] width 98 height 12
click at [457, 339] on button "Workshop" at bounding box center [462, 344] width 10 height 10
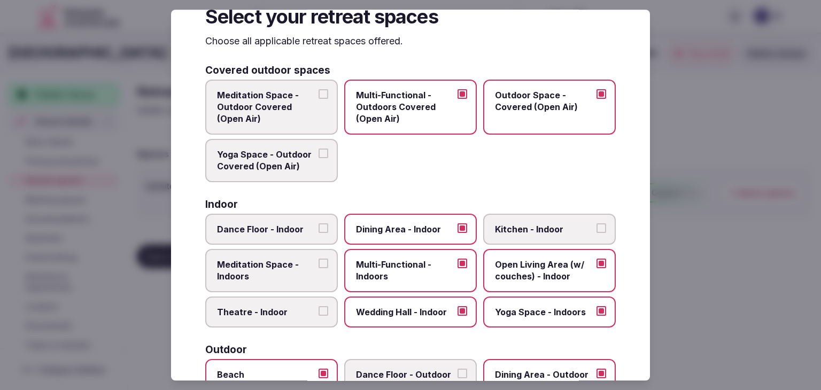
scroll to position [0, 0]
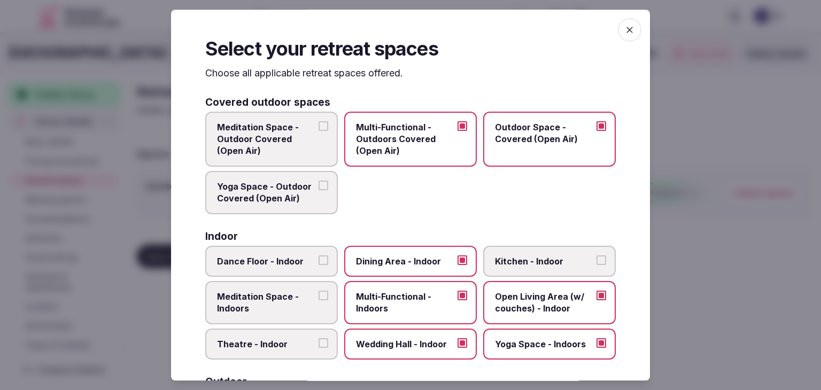
click at [624, 28] on icon "button" at bounding box center [629, 30] width 11 height 11
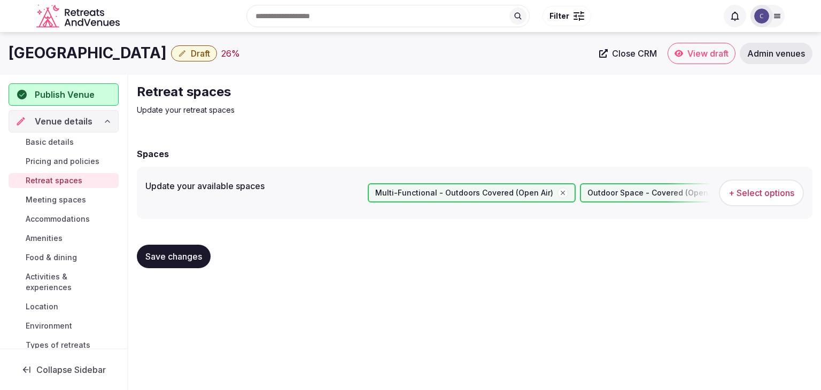
click at [167, 258] on span "Save changes" at bounding box center [173, 256] width 57 height 11
click at [75, 201] on span "Meeting spaces" at bounding box center [56, 200] width 60 height 11
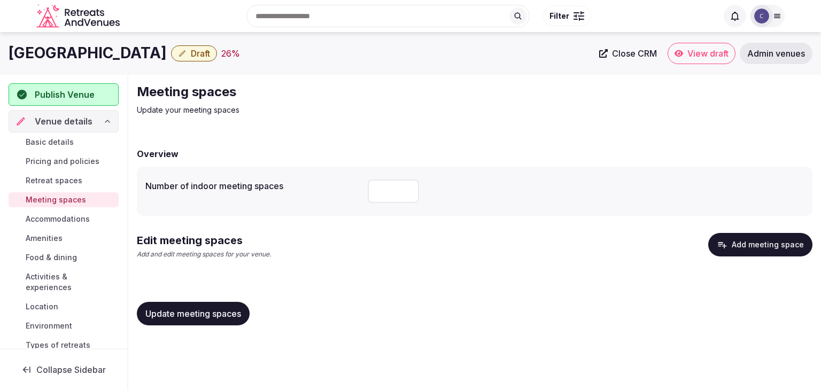
click at [393, 193] on input "number" at bounding box center [393, 192] width 51 height 24
type input "*"
click at [207, 314] on span "Update meeting spaces" at bounding box center [193, 313] width 96 height 11
click at [780, 240] on button "Add meeting space" at bounding box center [760, 245] width 104 height 24
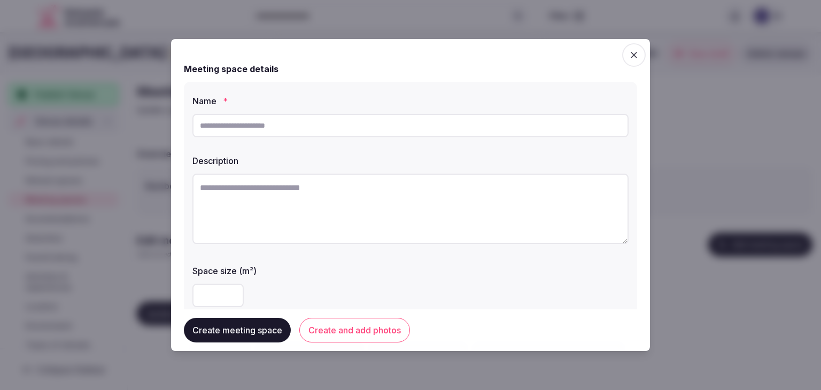
click at [309, 136] on input "text" at bounding box center [410, 126] width 436 height 24
paste input "**********"
type input "**********"
click at [353, 199] on textarea at bounding box center [410, 209] width 436 height 71
paste textarea "**********"
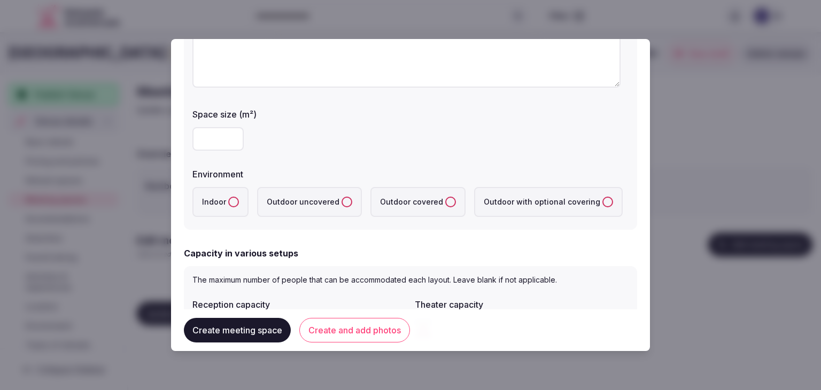
scroll to position [160, 0]
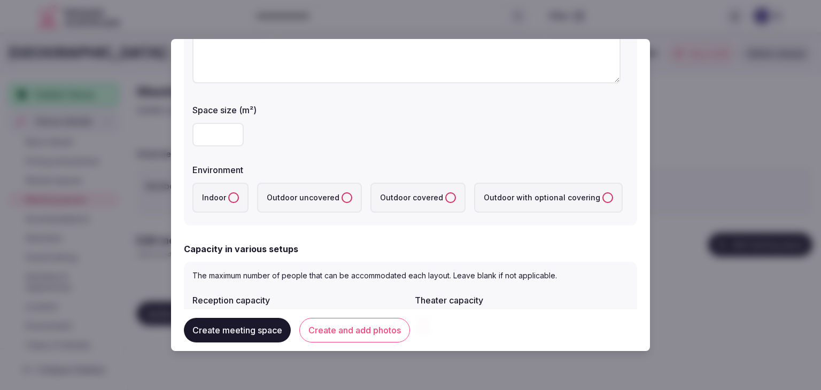
type textarea "**********"
click at [237, 195] on label "Indoor" at bounding box center [220, 198] width 56 height 30
click at [237, 195] on button "Indoor" at bounding box center [233, 197] width 11 height 11
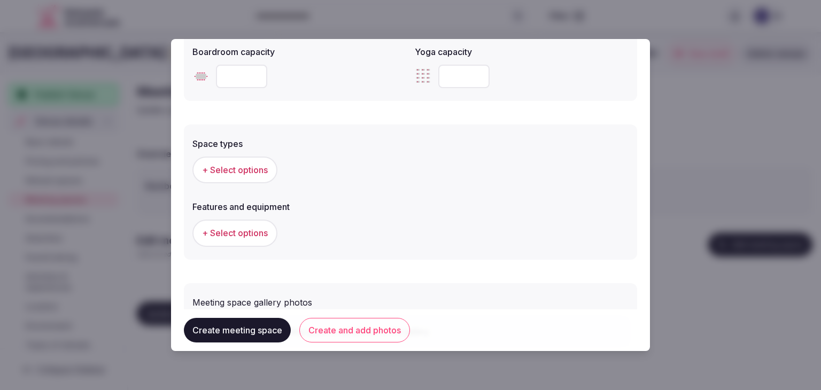
scroll to position [588, 0]
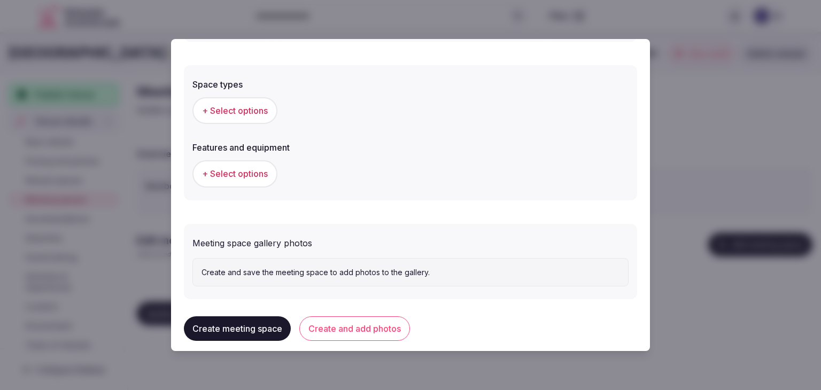
click at [248, 114] on span "+ Select options" at bounding box center [235, 111] width 66 height 12
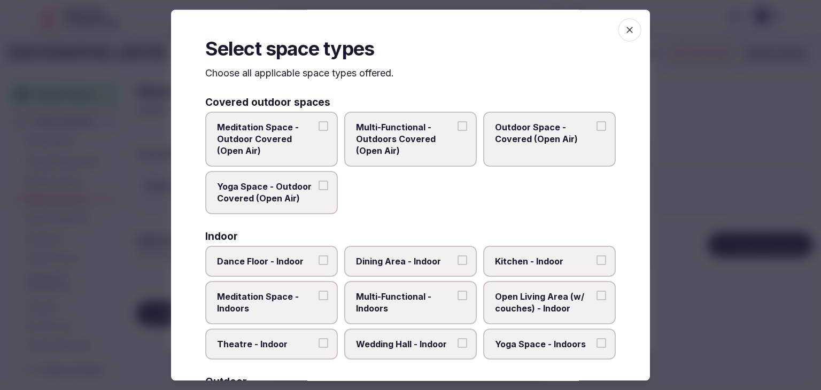
click at [408, 293] on span "Multi-Functional - Indoors" at bounding box center [405, 303] width 98 height 24
click at [457, 293] on button "Multi-Functional - Indoors" at bounding box center [462, 296] width 10 height 10
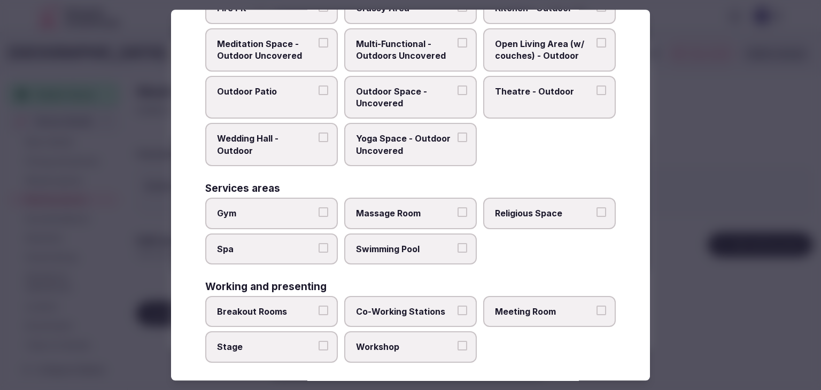
scroll to position [436, 0]
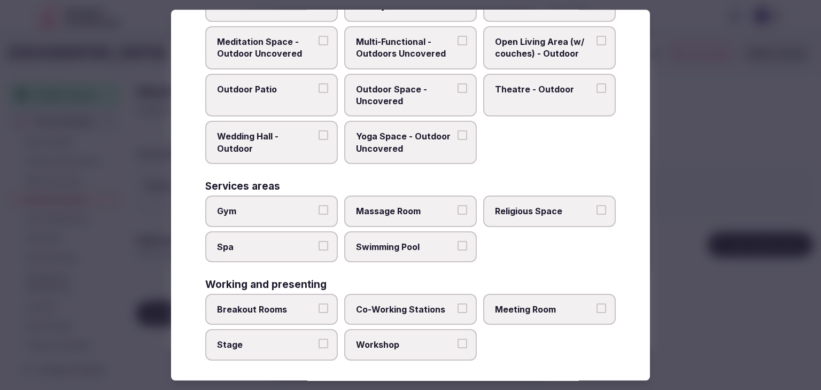
click at [536, 304] on span "Meeting Room" at bounding box center [544, 310] width 98 height 12
click at [596, 304] on button "Meeting Room" at bounding box center [601, 309] width 10 height 10
click at [281, 304] on span "Breakout Rooms" at bounding box center [266, 310] width 98 height 12
click at [318, 304] on button "Breakout Rooms" at bounding box center [323, 309] width 10 height 10
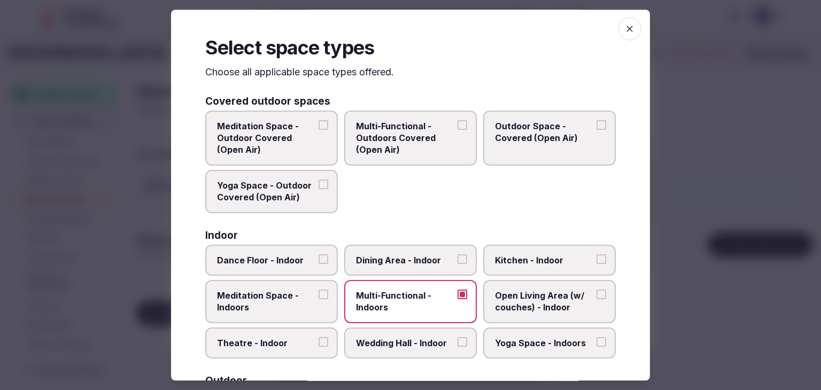
scroll to position [0, 0]
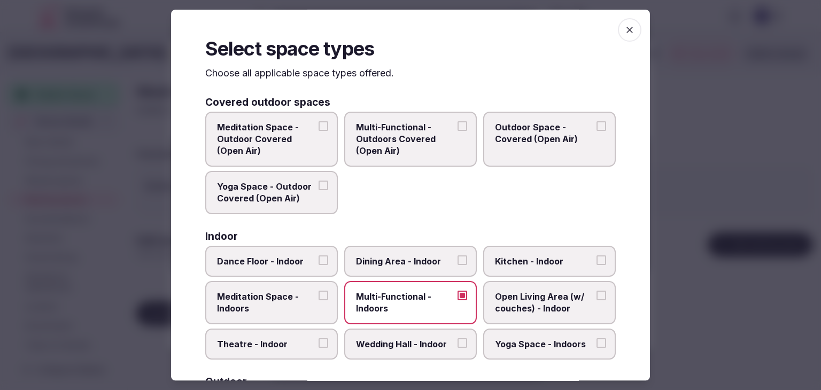
click at [624, 33] on icon "button" at bounding box center [629, 30] width 11 height 11
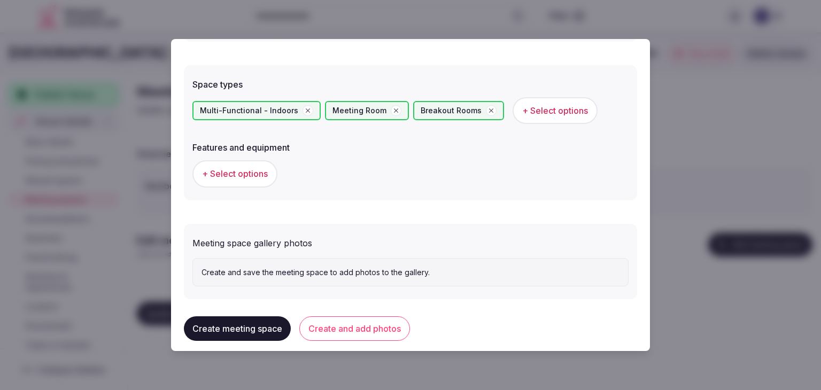
scroll to position [598, 0]
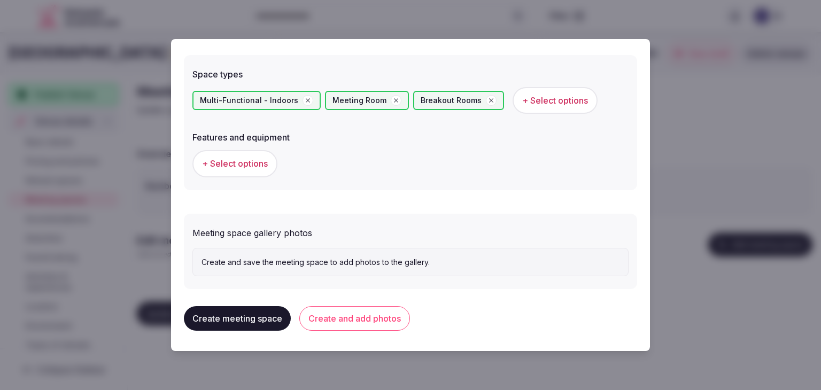
click at [253, 160] on span "+ Select options" at bounding box center [235, 164] width 66 height 12
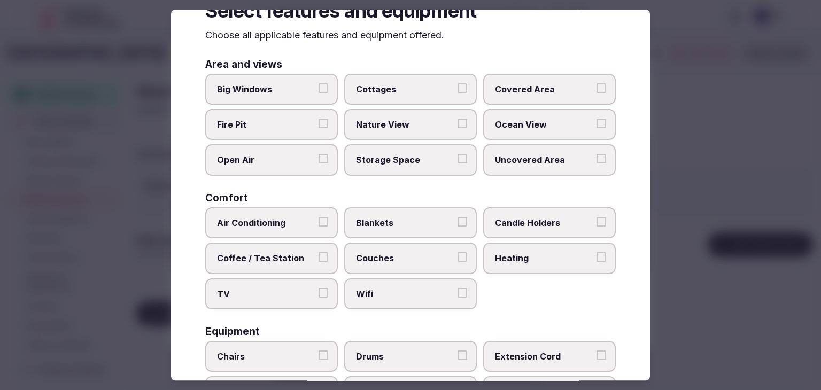
scroll to position [53, 0]
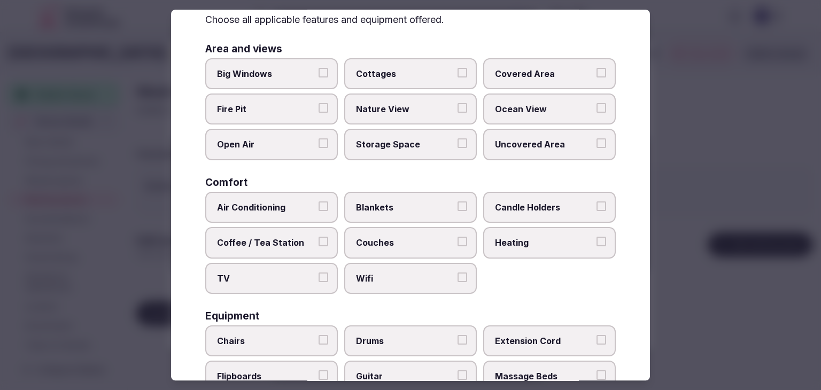
click at [388, 278] on span "Wifi" at bounding box center [405, 279] width 98 height 12
click at [457, 278] on button "Wifi" at bounding box center [462, 278] width 10 height 10
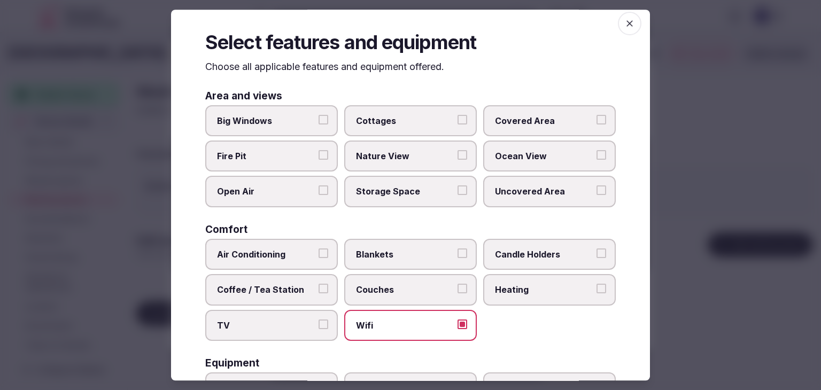
scroll to position [0, 0]
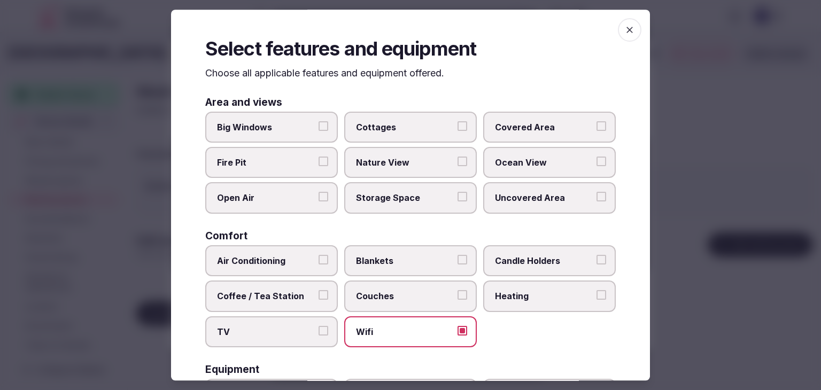
click at [278, 137] on label "Big Windows" at bounding box center [271, 127] width 133 height 31
click at [318, 131] on button "Big Windows" at bounding box center [323, 126] width 10 height 10
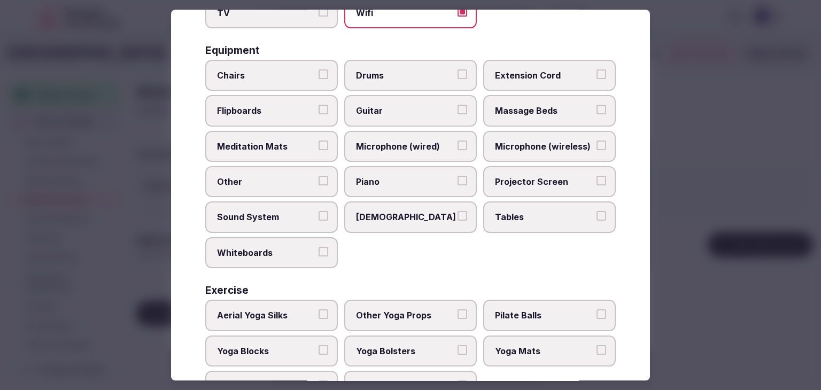
scroll to position [361, 0]
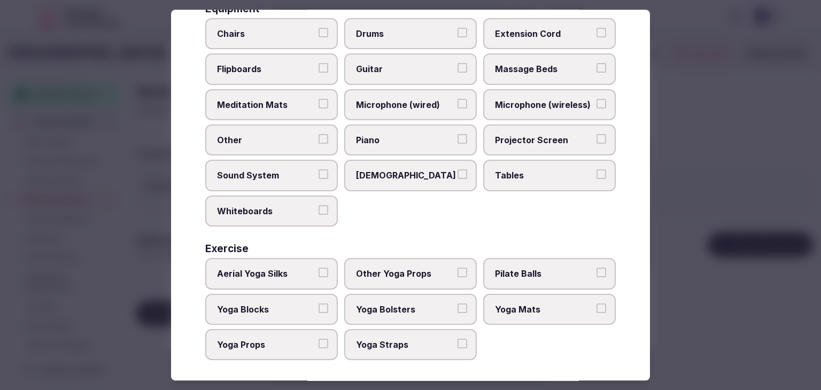
click at [539, 176] on span "Tables" at bounding box center [544, 176] width 98 height 12
click at [596, 176] on button "Tables" at bounding box center [601, 175] width 10 height 10
click at [256, 37] on label "Chairs" at bounding box center [271, 33] width 133 height 31
click at [318, 37] on button "Chairs" at bounding box center [323, 33] width 10 height 10
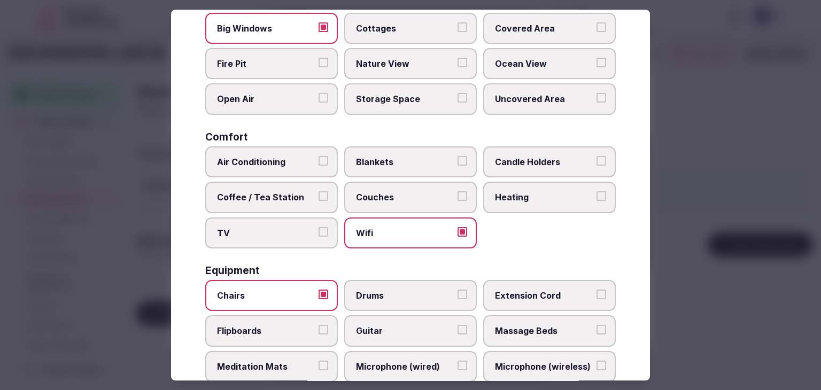
scroll to position [0, 0]
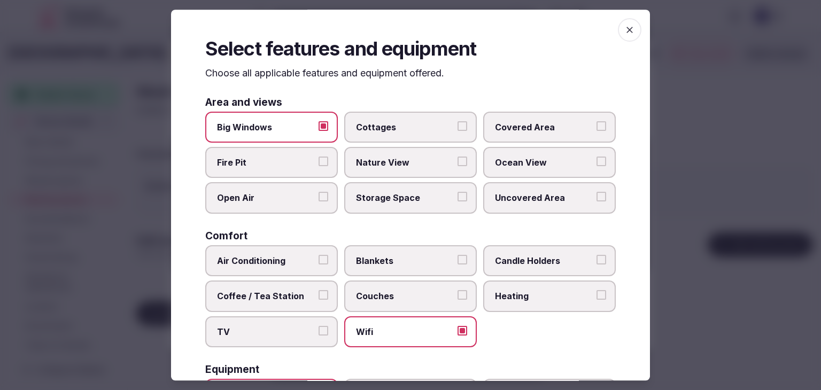
click at [624, 34] on icon "button" at bounding box center [629, 30] width 11 height 11
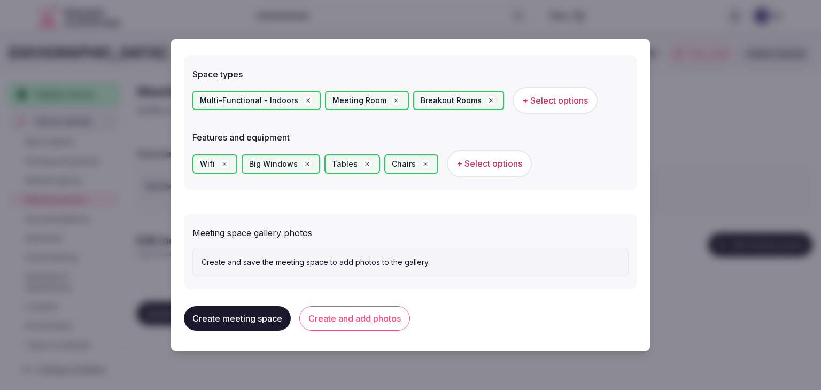
click at [369, 313] on button "Create and add photos" at bounding box center [354, 318] width 111 height 25
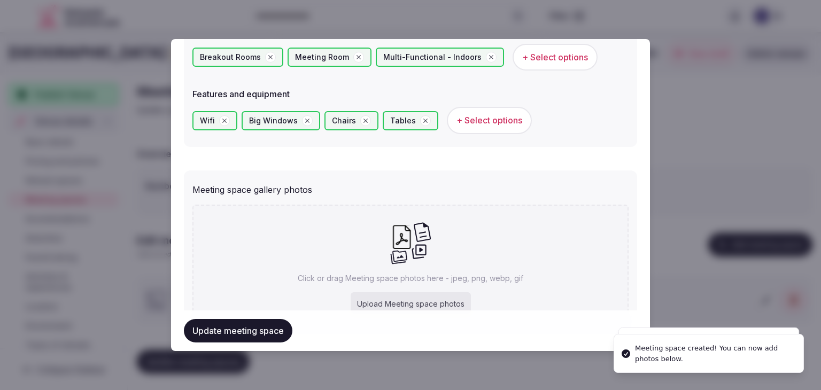
scroll to position [696, 0]
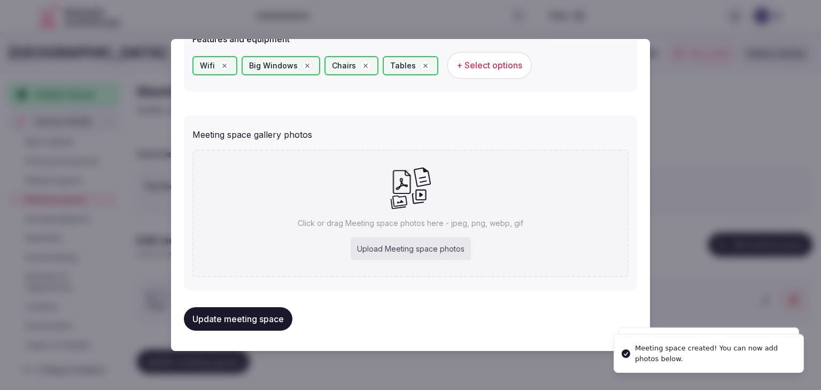
click at [398, 252] on div "Upload Meeting space photos" at bounding box center [411, 249] width 120 height 24
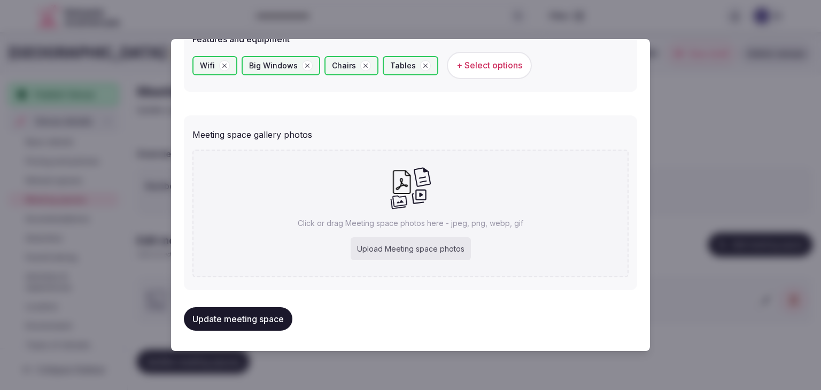
type input "**********"
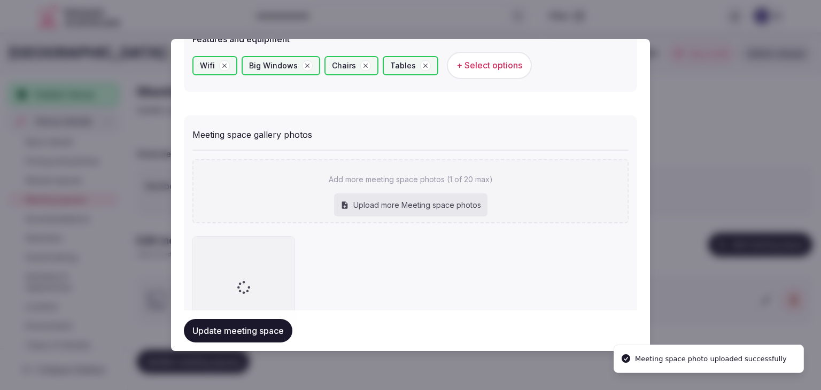
scroll to position [755, 0]
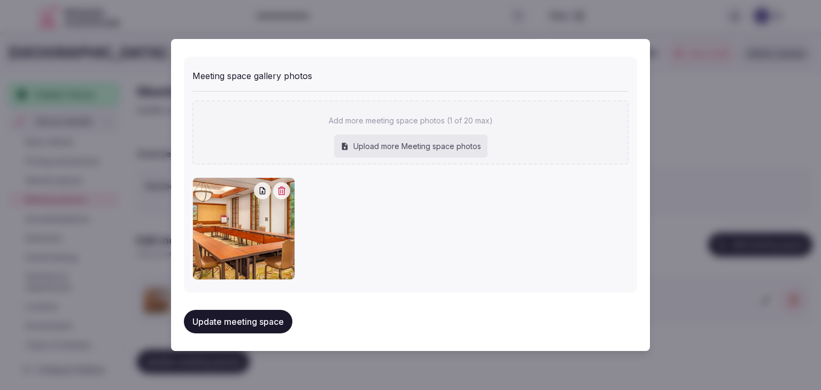
click at [262, 318] on button "Update meeting space" at bounding box center [238, 322] width 108 height 24
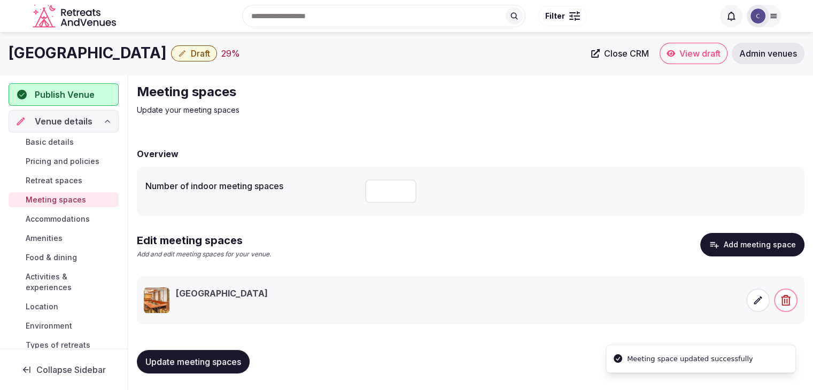
click at [243, 356] on button "Update meeting spaces" at bounding box center [193, 362] width 113 height 24
click at [67, 223] on span "Accommodations" at bounding box center [58, 219] width 64 height 11
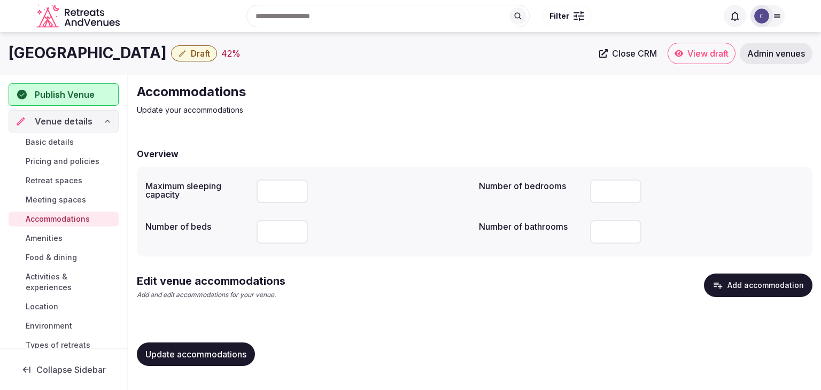
click at [745, 280] on button "Add accommodation" at bounding box center [758, 286] width 108 height 24
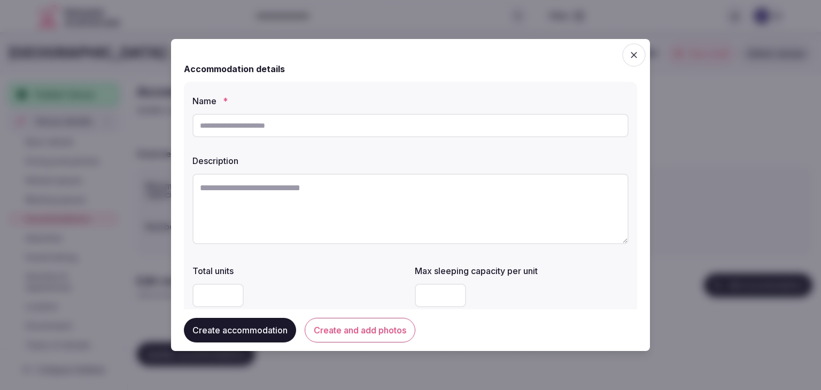
click at [237, 129] on input "text" at bounding box center [410, 126] width 436 height 24
paste input "**********"
type input "**********"
click at [321, 225] on textarea at bounding box center [410, 209] width 436 height 71
paste textarea "**********"
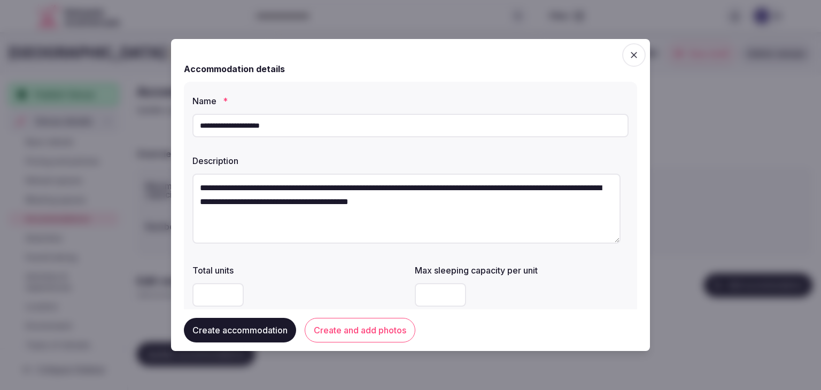
type textarea "**********"
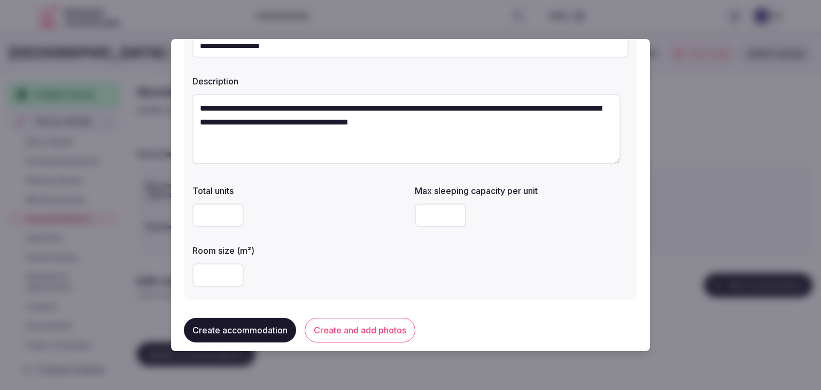
scroll to position [160, 0]
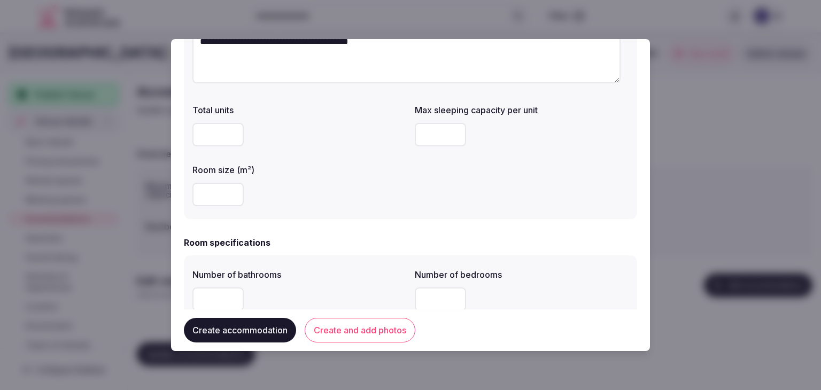
click at [208, 196] on input "number" at bounding box center [217, 195] width 51 height 24
type input "**"
click at [438, 126] on input "number" at bounding box center [440, 135] width 51 height 24
type input "*"
click at [355, 257] on div "Number of bathrooms Number of bedrooms Total number of beds" at bounding box center [410, 319] width 453 height 128
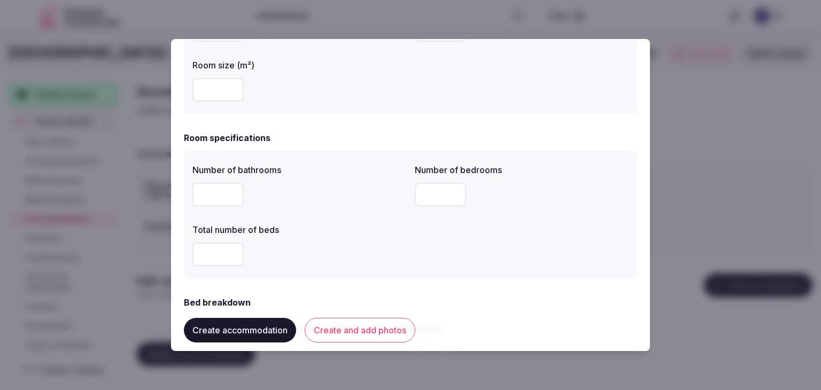
scroll to position [267, 0]
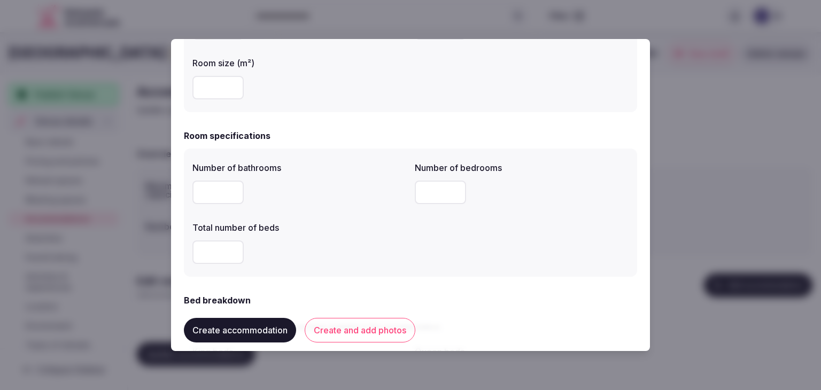
click at [218, 198] on input "number" at bounding box center [217, 193] width 51 height 24
type input "*"
click at [219, 245] on input "number" at bounding box center [217, 252] width 51 height 24
type input "*"
click at [419, 195] on input "number" at bounding box center [440, 193] width 51 height 24
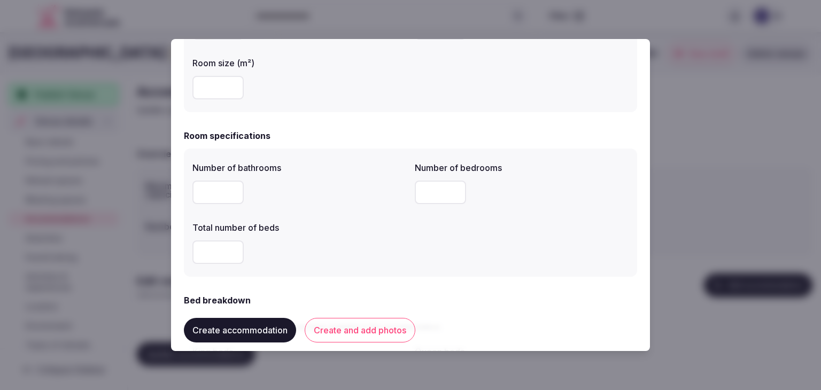
type input "*"
click at [377, 242] on div "*" at bounding box center [299, 252] width 214 height 24
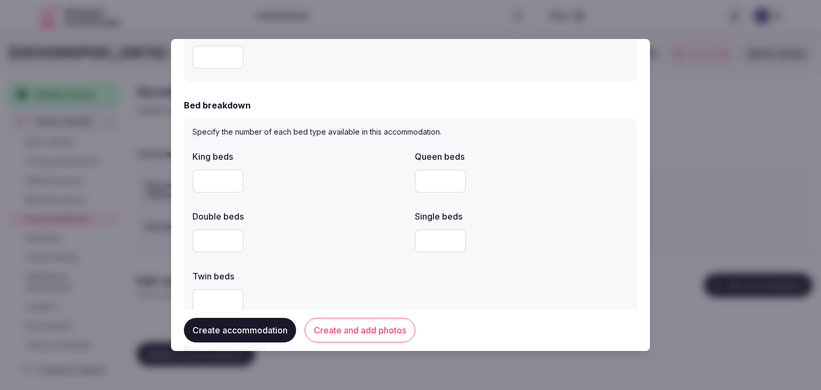
scroll to position [481, 0]
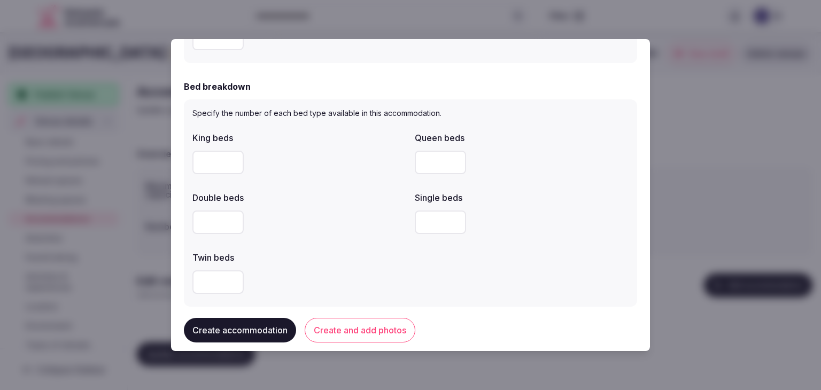
click at [217, 157] on input "number" at bounding box center [217, 163] width 51 height 24
type input "*"
click at [346, 205] on div "Double beds" at bounding box center [299, 212] width 214 height 51
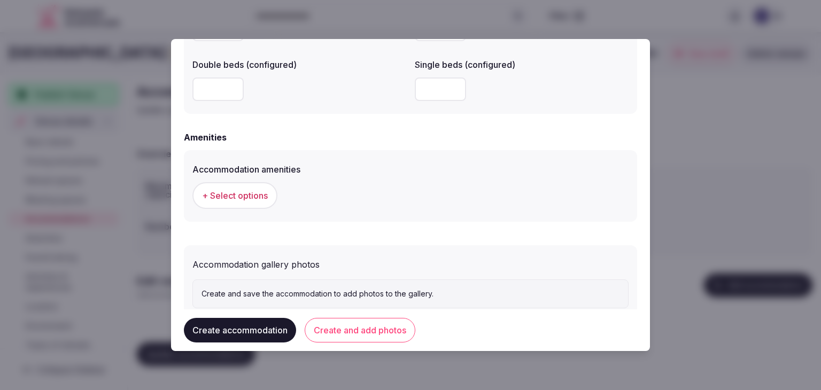
scroll to position [981, 0]
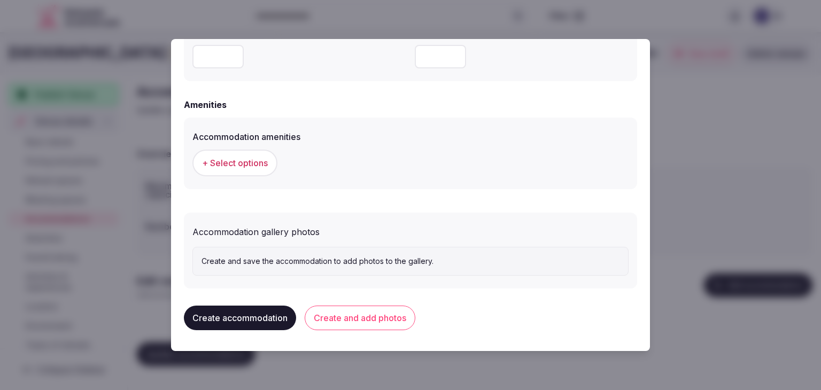
click at [236, 171] on button "+ Select options" at bounding box center [234, 163] width 85 height 27
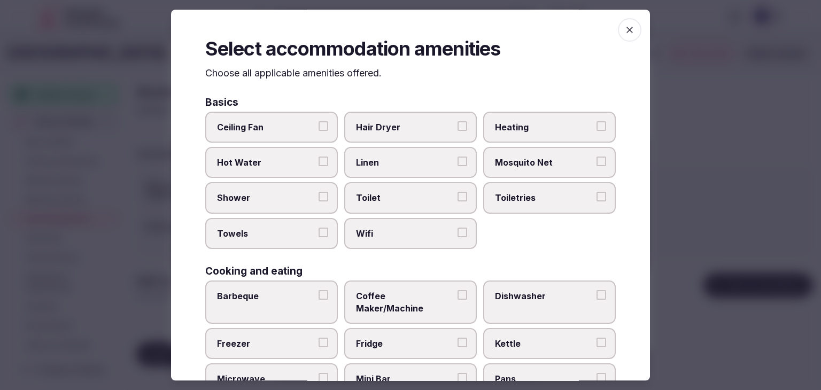
click at [394, 231] on span "Wifi" at bounding box center [405, 234] width 98 height 12
click at [457, 231] on button "Wifi" at bounding box center [462, 233] width 10 height 10
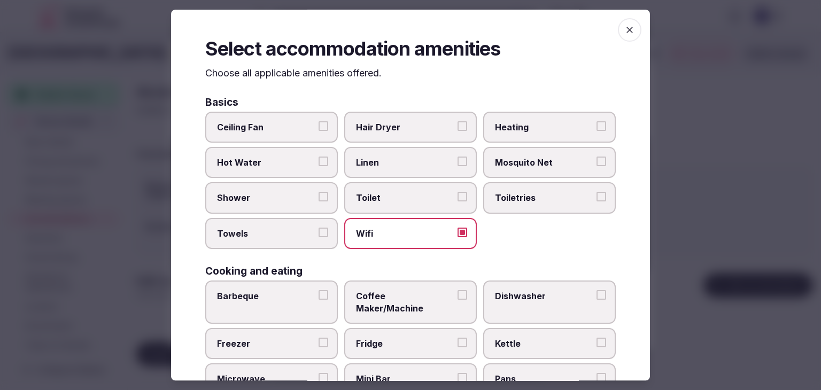
click at [508, 193] on span "Toiletries" at bounding box center [544, 198] width 98 height 12
click at [596, 193] on button "Toiletries" at bounding box center [601, 197] width 10 height 10
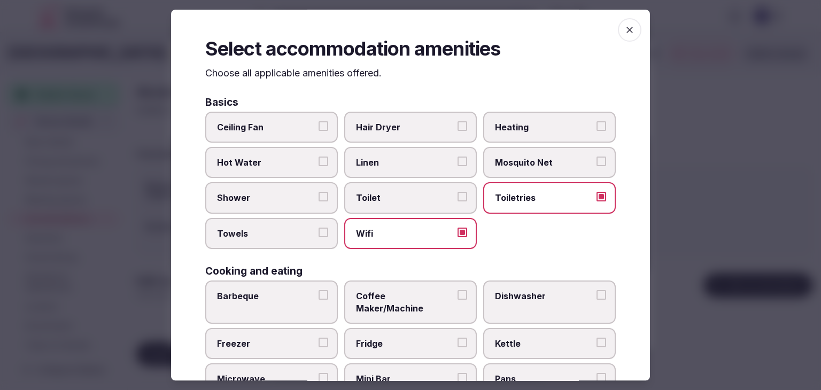
drag, startPoint x: 425, startPoint y: 132, endPoint x: 331, endPoint y: 209, distance: 121.9
click at [423, 136] on label "Hair Dryer" at bounding box center [410, 127] width 133 height 31
click at [457, 131] on button "Hair Dryer" at bounding box center [462, 126] width 10 height 10
click at [274, 189] on label "Shower" at bounding box center [271, 198] width 133 height 31
click at [318, 192] on button "Shower" at bounding box center [323, 197] width 10 height 10
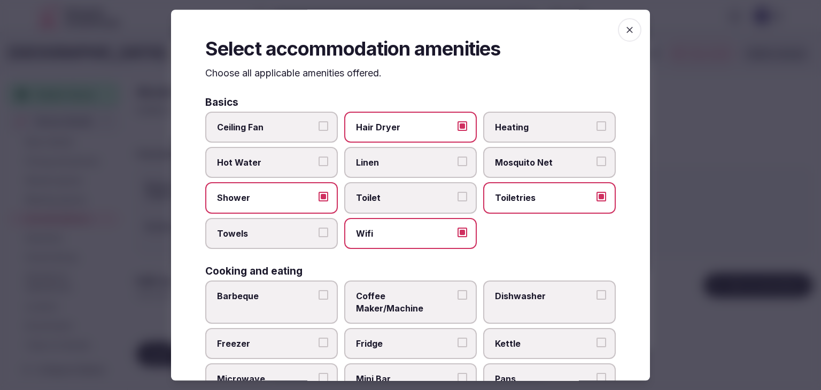
click at [267, 238] on label "Towels" at bounding box center [271, 233] width 133 height 31
click at [318, 237] on button "Towels" at bounding box center [323, 233] width 10 height 10
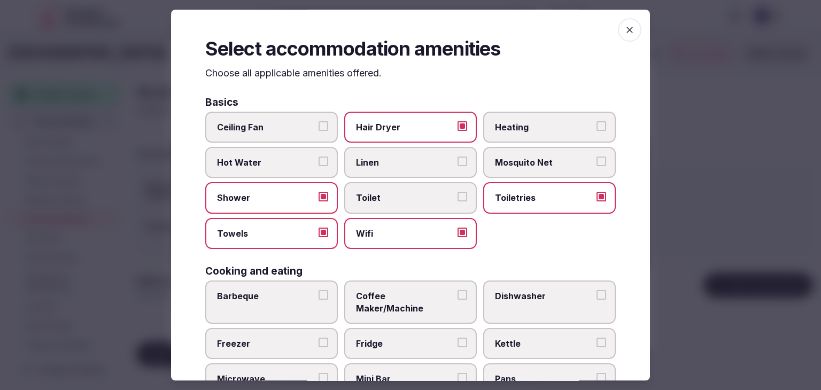
scroll to position [160, 0]
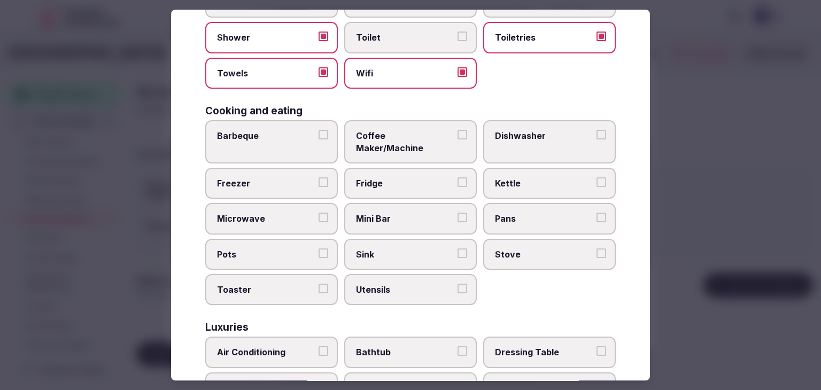
click at [401, 139] on span "Coffee Maker/Machine" at bounding box center [405, 142] width 98 height 24
click at [457, 139] on button "Coffee Maker/Machine" at bounding box center [462, 135] width 10 height 10
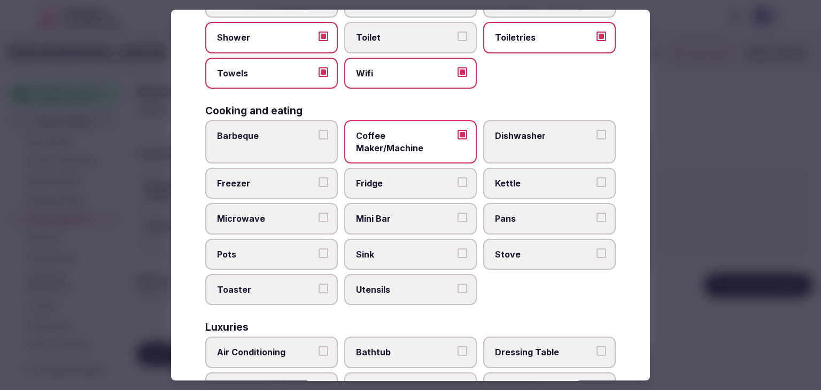
click at [374, 214] on label "Mini Bar" at bounding box center [410, 219] width 133 height 31
click at [457, 214] on button "Mini Bar" at bounding box center [462, 218] width 10 height 10
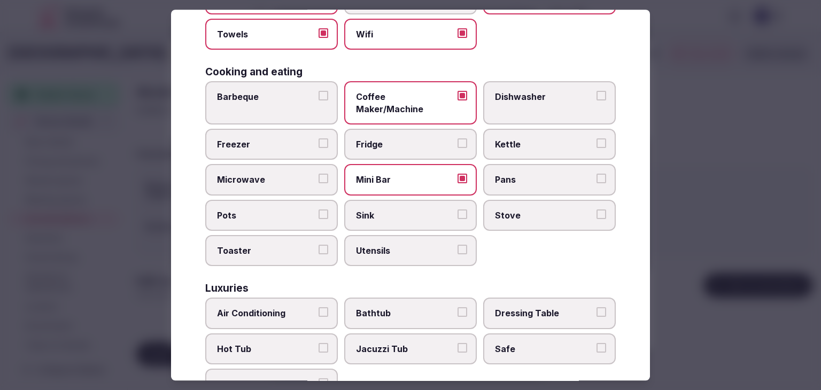
scroll to position [214, 0]
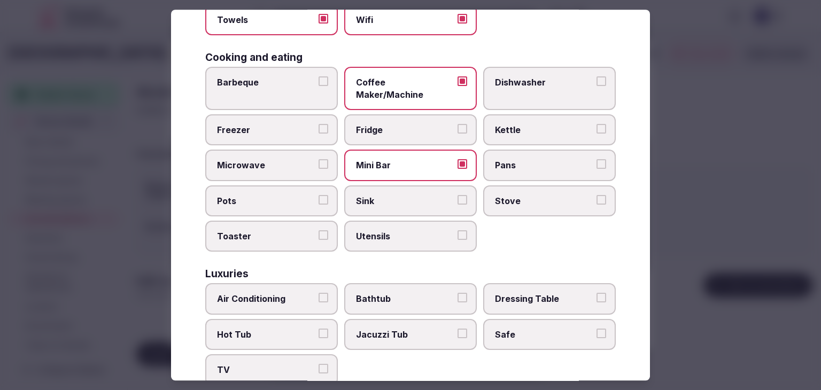
click at [287, 269] on div "Luxuries" at bounding box center [410, 274] width 410 height 10
click at [295, 293] on span "Air Conditioning" at bounding box center [266, 299] width 98 height 12
click at [318, 293] on button "Air Conditioning" at bounding box center [323, 298] width 10 height 10
click at [295, 364] on span "TV" at bounding box center [266, 370] width 98 height 12
click at [318, 364] on button "TV" at bounding box center [323, 369] width 10 height 10
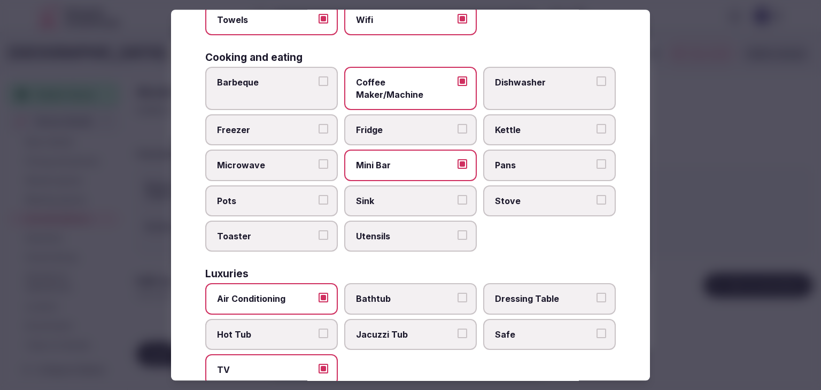
click at [512, 329] on span "Safe" at bounding box center [544, 335] width 98 height 12
click at [596, 329] on button "Safe" at bounding box center [601, 334] width 10 height 10
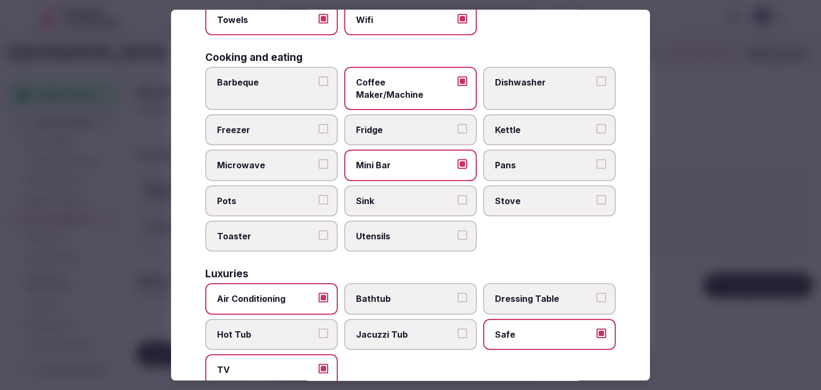
scroll to position [374, 0]
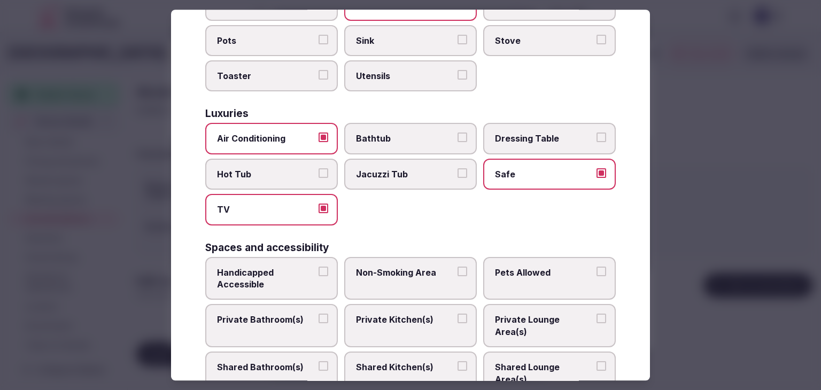
click at [304, 314] on span "Private Bathroom(s)" at bounding box center [266, 320] width 98 height 12
click at [318, 314] on button "Private Bathroom(s)" at bounding box center [323, 319] width 10 height 10
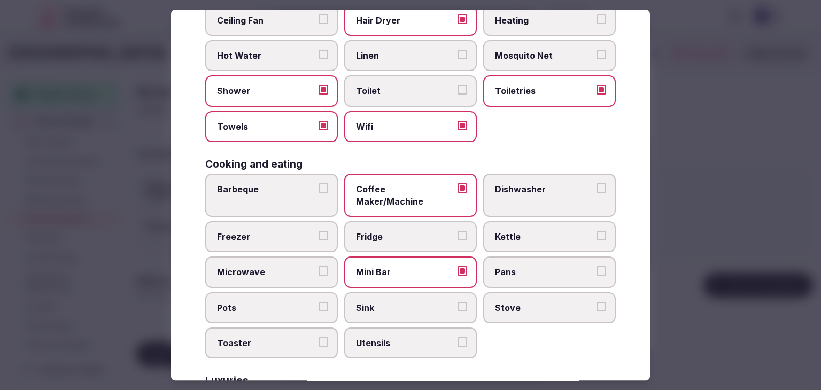
scroll to position [0, 0]
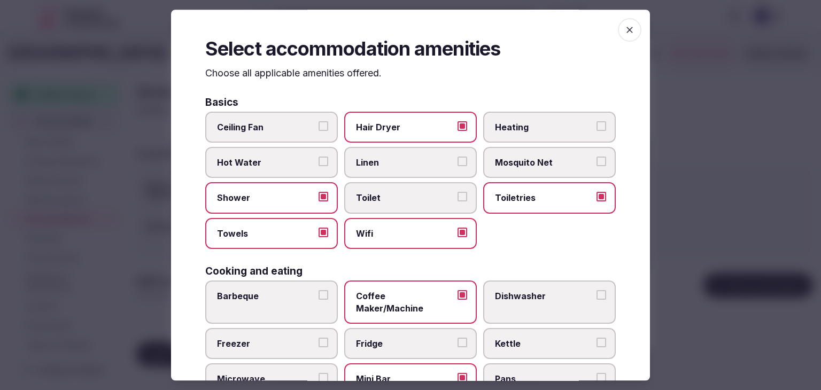
click at [521, 125] on span "Heating" at bounding box center [544, 127] width 98 height 12
click at [596, 125] on button "Heating" at bounding box center [601, 126] width 10 height 10
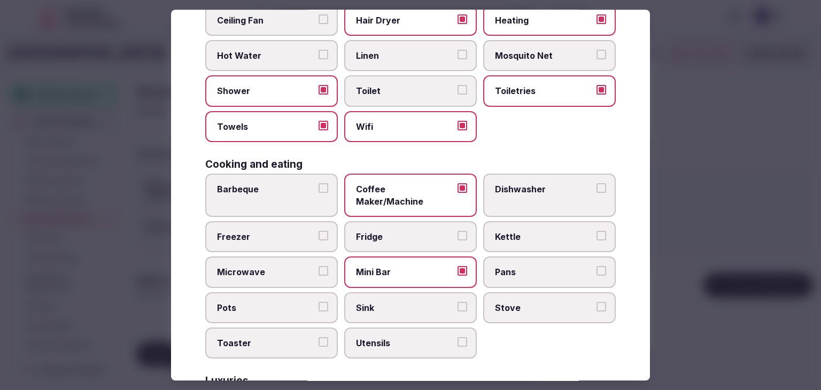
click at [393, 267] on span "Mini Bar" at bounding box center [405, 273] width 98 height 12
click at [457, 267] on button "Mini Bar" at bounding box center [462, 272] width 10 height 10
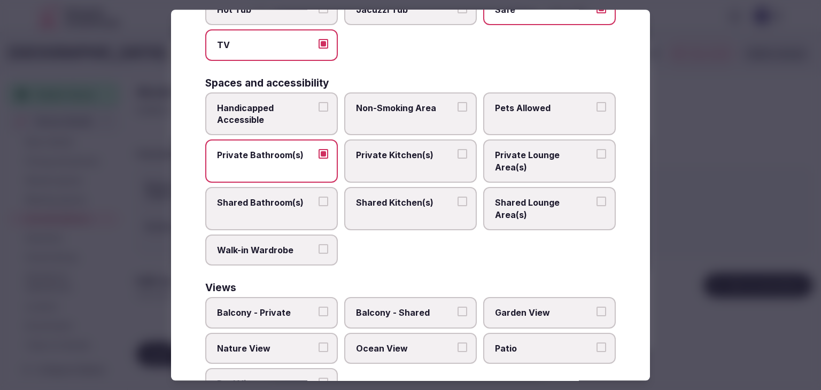
scroll to position [540, 0]
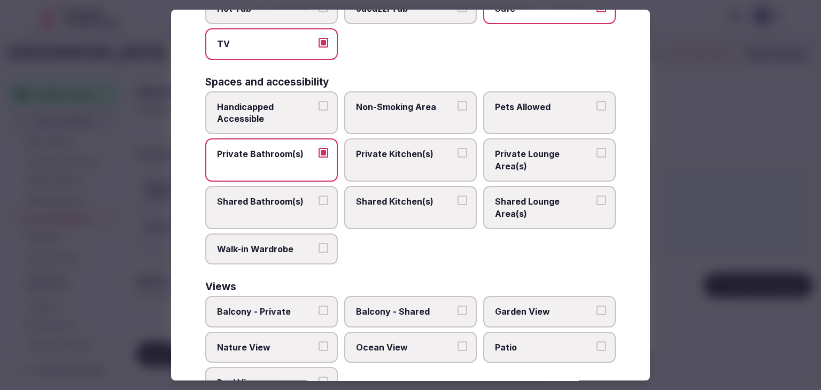
click at [269, 297] on label "Balcony - Private" at bounding box center [271, 312] width 133 height 31
click at [318, 306] on button "Balcony - Private" at bounding box center [323, 311] width 10 height 10
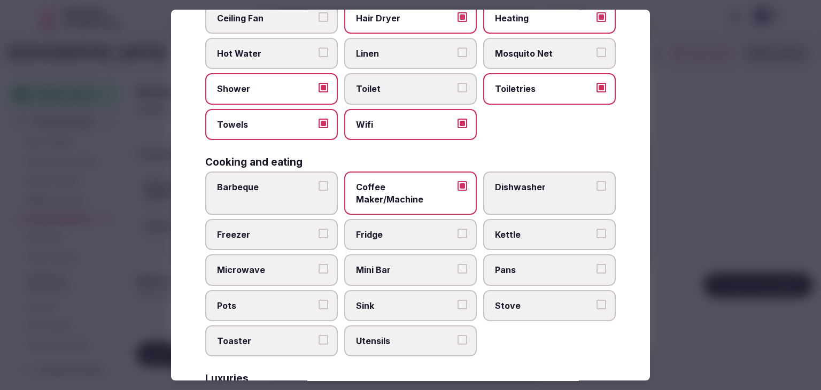
scroll to position [0, 0]
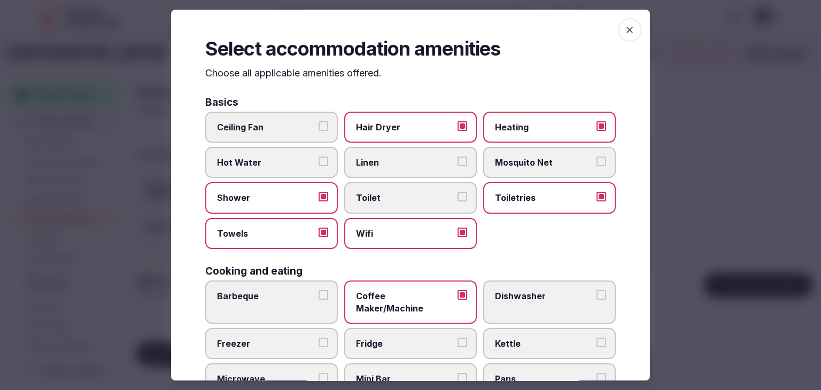
click at [618, 28] on span "button" at bounding box center [630, 30] width 24 height 24
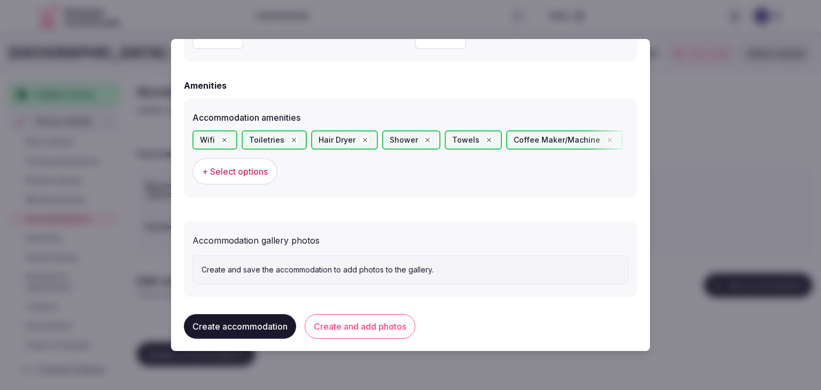
scroll to position [1008, 0]
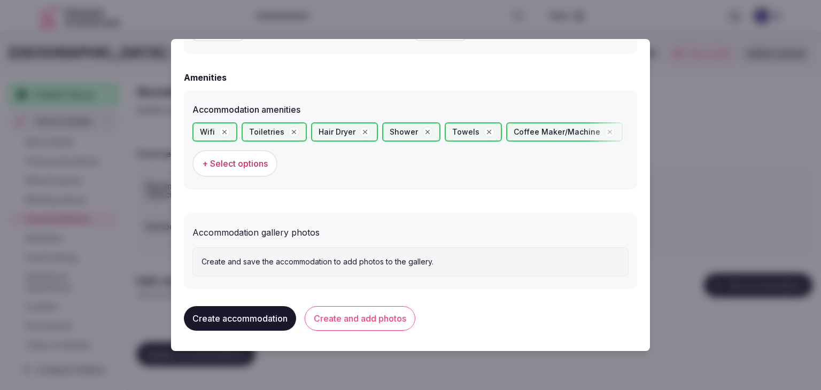
click at [383, 321] on button "Create and add photos" at bounding box center [360, 318] width 111 height 25
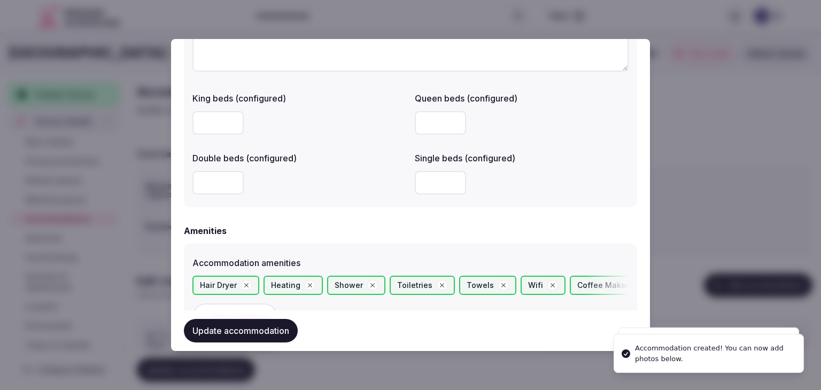
scroll to position [1069, 0]
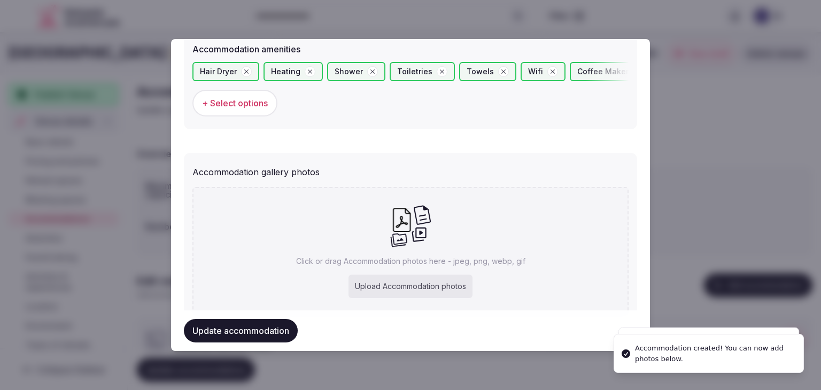
click at [244, 105] on span "+ Select options" at bounding box center [235, 103] width 66 height 12
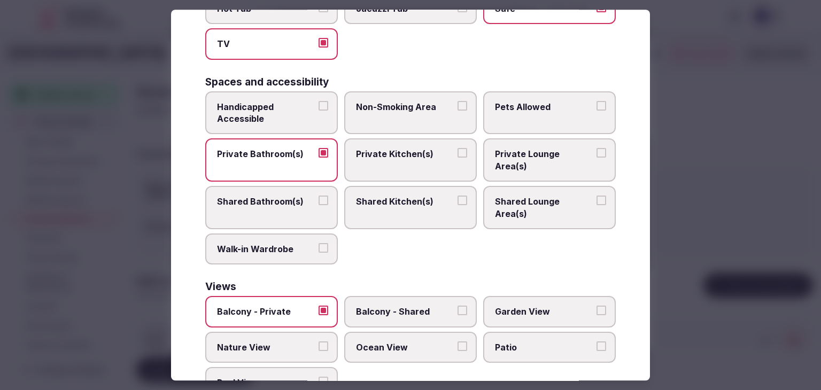
click at [536, 297] on label "Garden View" at bounding box center [549, 312] width 133 height 31
click at [596, 306] on button "Garden View" at bounding box center [601, 311] width 10 height 10
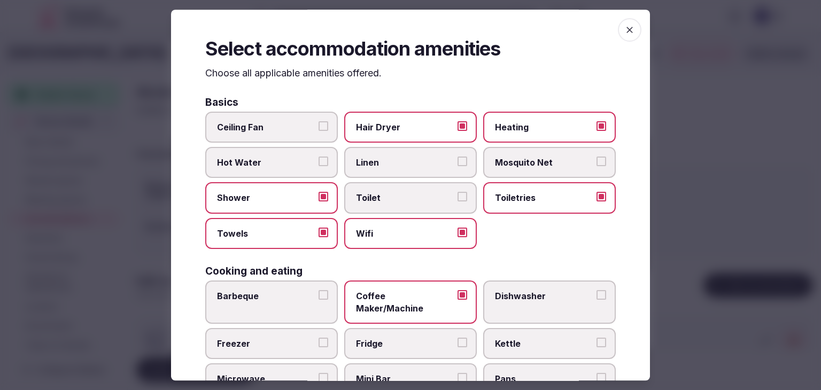
scroll to position [0, 0]
click at [628, 25] on span "button" at bounding box center [630, 30] width 24 height 24
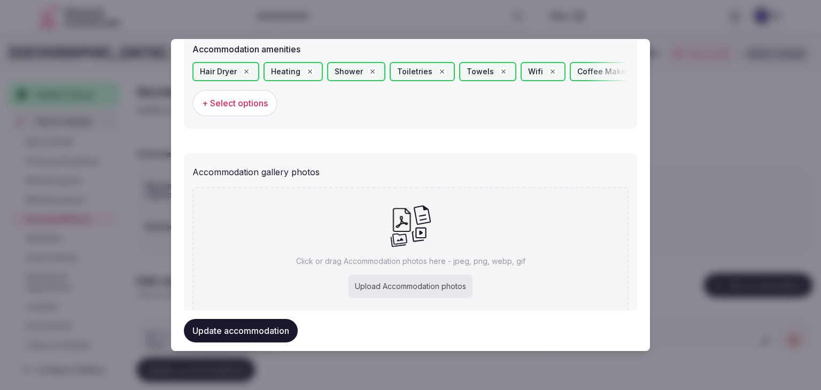
click at [383, 288] on div "Upload Accommodation photos" at bounding box center [410, 287] width 124 height 24
click at [442, 295] on div "Upload Accommodation photos" at bounding box center [410, 287] width 124 height 24
type input "**********"
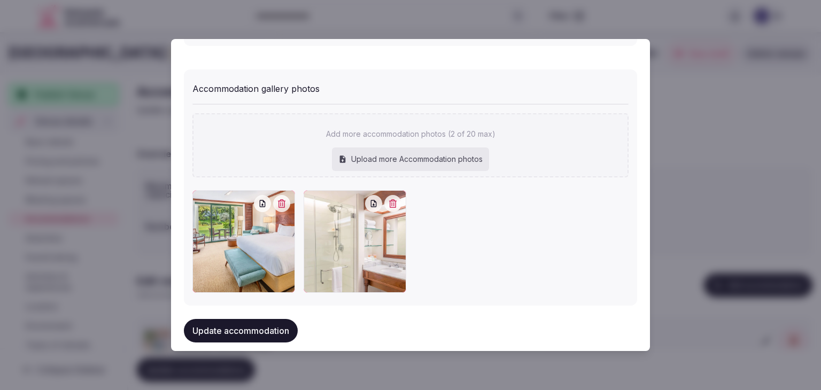
scroll to position [1165, 0]
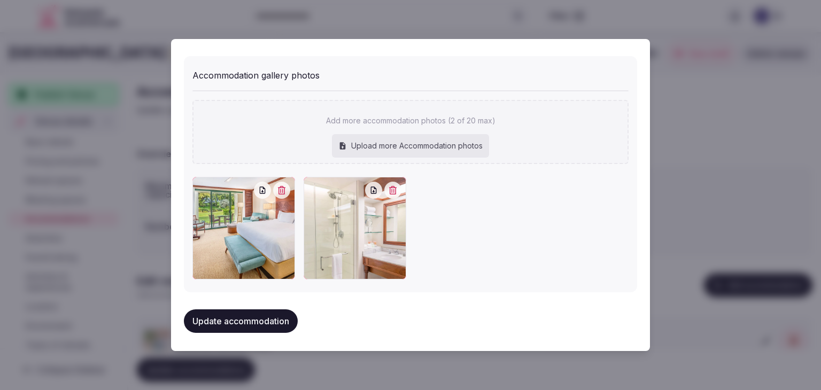
click at [273, 321] on button "Update accommodation" at bounding box center [241, 321] width 114 height 24
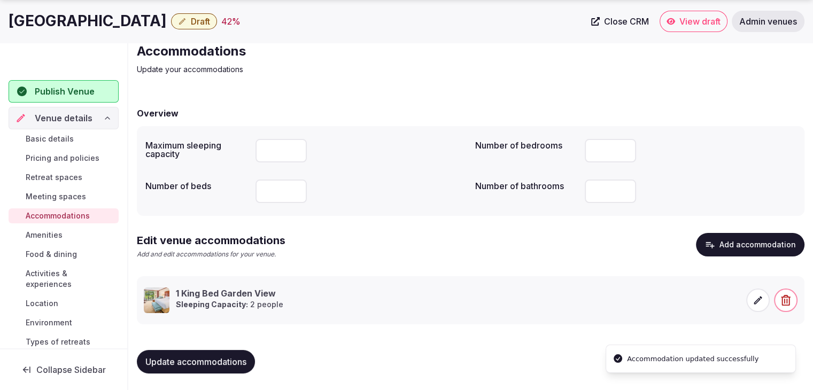
scroll to position [41, 0]
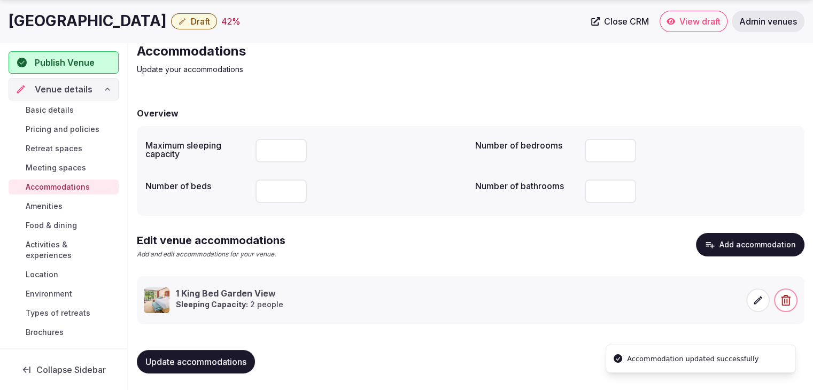
click at [240, 367] on button "Update accommodations" at bounding box center [196, 362] width 118 height 24
click at [48, 205] on span "Amenities" at bounding box center [44, 206] width 37 height 11
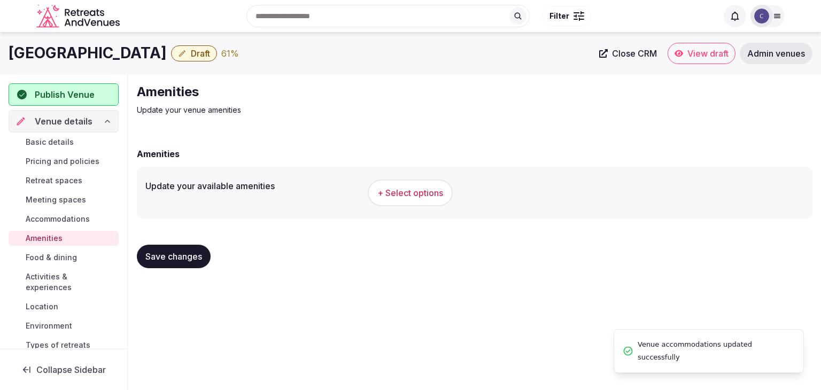
click at [432, 198] on span "+ Select options" at bounding box center [410, 193] width 66 height 12
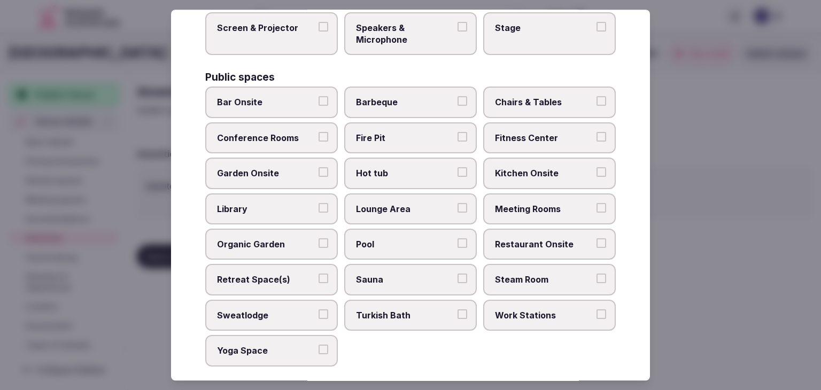
scroll to position [575, 0]
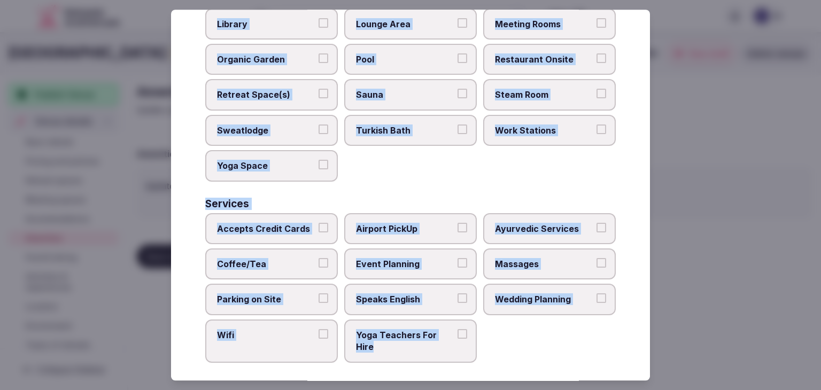
drag, startPoint x: 252, startPoint y: 141, endPoint x: 461, endPoint y: 360, distance: 302.4
click at [461, 360] on div "Select your venue amenities Choose all applicable amenities offered. Activities…" at bounding box center [410, 195] width 479 height 371
copy div "Choose all applicable amenities offered. Activities Bicycles Camping Allowed On…"
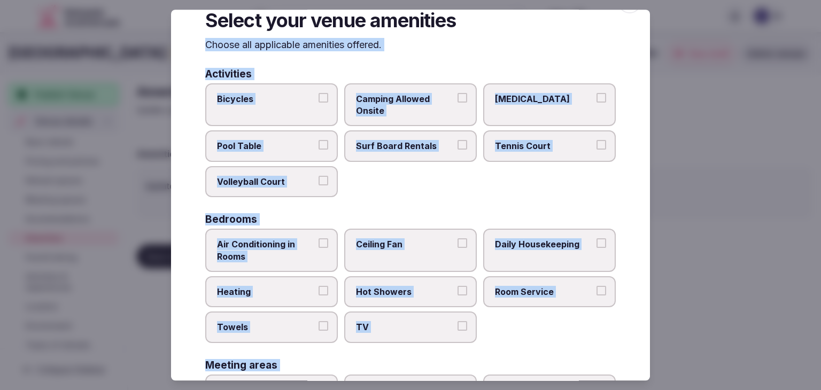
scroll to position [0, 0]
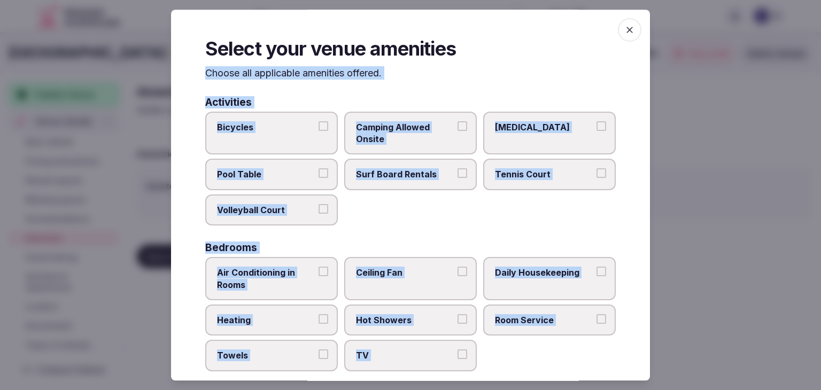
click at [290, 142] on label "Bicycles" at bounding box center [271, 133] width 133 height 43
click at [318, 131] on button "Bicycles" at bounding box center [323, 126] width 10 height 10
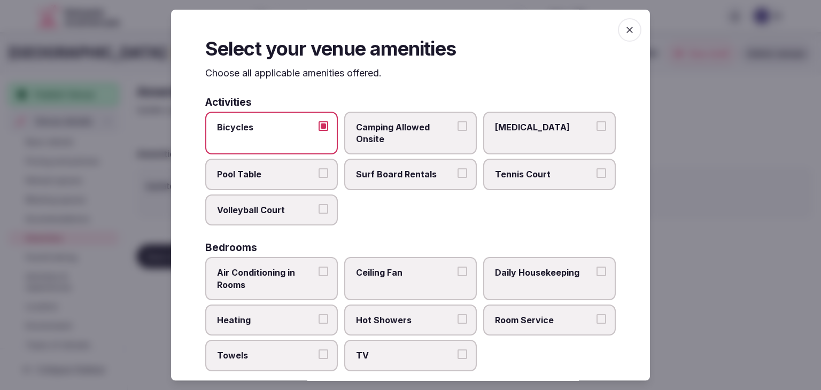
drag, startPoint x: 641, startPoint y: 175, endPoint x: 631, endPoint y: 174, distance: 10.2
click at [636, 175] on div "Select your venue amenities Choose all applicable amenities offered. Activities…" at bounding box center [410, 195] width 479 height 371
click at [591, 179] on label "Tennis Court" at bounding box center [549, 174] width 133 height 31
click at [596, 178] on button "Tennis Court" at bounding box center [601, 174] width 10 height 10
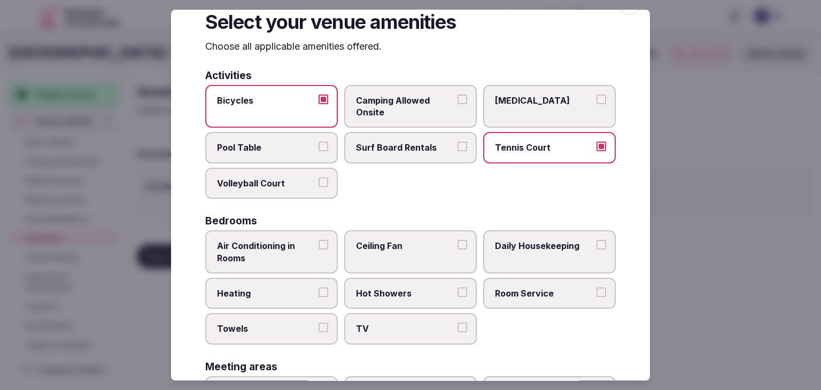
scroll to position [160, 0]
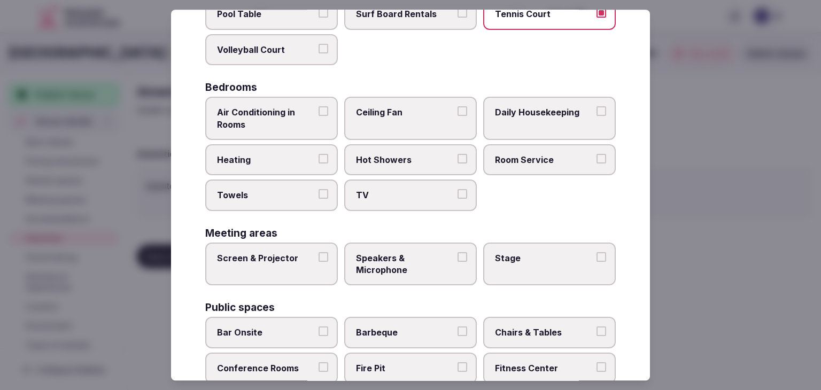
click at [299, 126] on span "Air Conditioning in Rooms" at bounding box center [266, 118] width 98 height 24
click at [318, 116] on button "Air Conditioning in Rooms" at bounding box center [323, 111] width 10 height 10
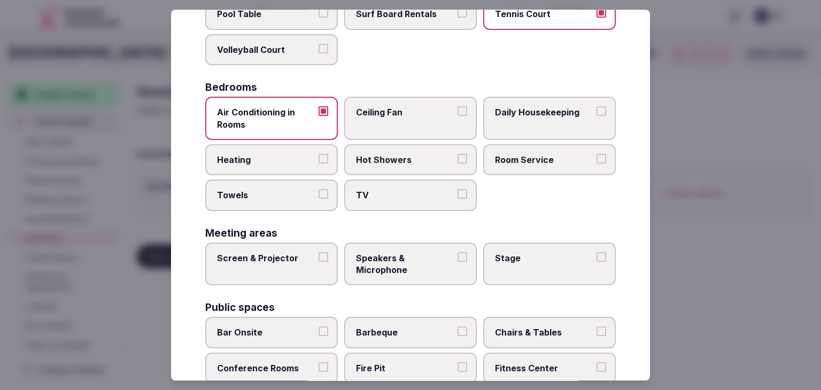
click at [293, 165] on label "Heating" at bounding box center [271, 159] width 133 height 31
click at [318, 164] on button "Heating" at bounding box center [323, 159] width 10 height 10
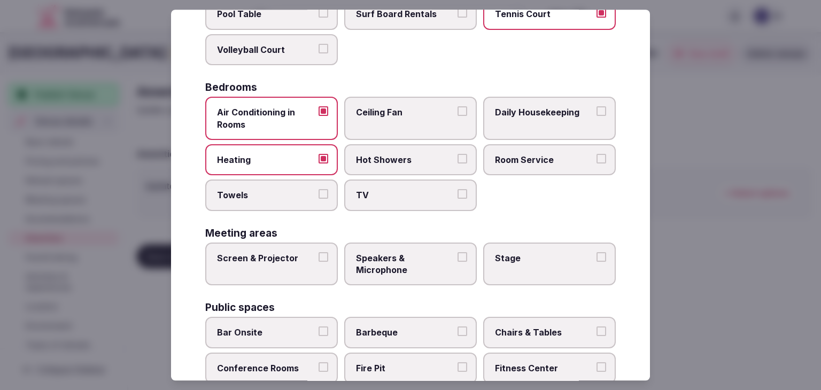
click at [293, 190] on span "Towels" at bounding box center [266, 196] width 98 height 12
click at [318, 190] on button "Towels" at bounding box center [323, 195] width 10 height 10
click at [361, 185] on label "TV" at bounding box center [410, 195] width 133 height 31
click at [457, 190] on button "TV" at bounding box center [462, 195] width 10 height 10
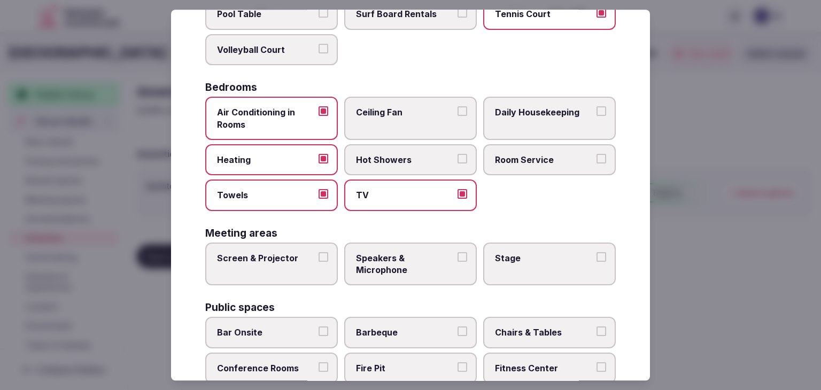
drag, startPoint x: 362, startPoint y: 158, endPoint x: 363, endPoint y: 114, distance: 43.8
click at [362, 157] on span "Hot Showers" at bounding box center [405, 160] width 98 height 12
click at [457, 157] on button "Hot Showers" at bounding box center [462, 159] width 10 height 10
click at [363, 114] on span "Ceiling Fan" at bounding box center [405, 112] width 98 height 12
click at [457, 114] on button "Ceiling Fan" at bounding box center [462, 111] width 10 height 10
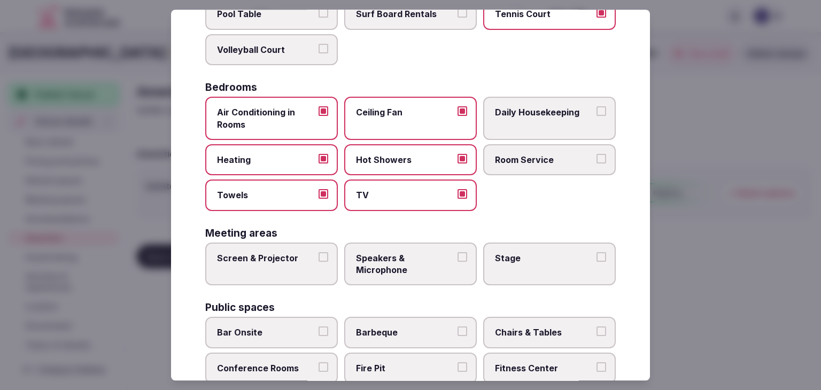
click at [466, 112] on label "Ceiling Fan" at bounding box center [410, 118] width 133 height 43
click at [466, 112] on button "Ceiling Fan" at bounding box center [462, 111] width 10 height 10
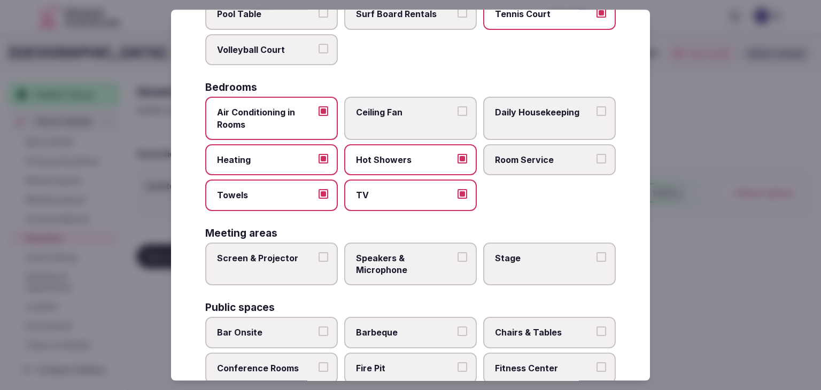
click at [515, 130] on label "Daily Housekeeping" at bounding box center [549, 118] width 133 height 43
click at [596, 116] on button "Daily Housekeeping" at bounding box center [601, 111] width 10 height 10
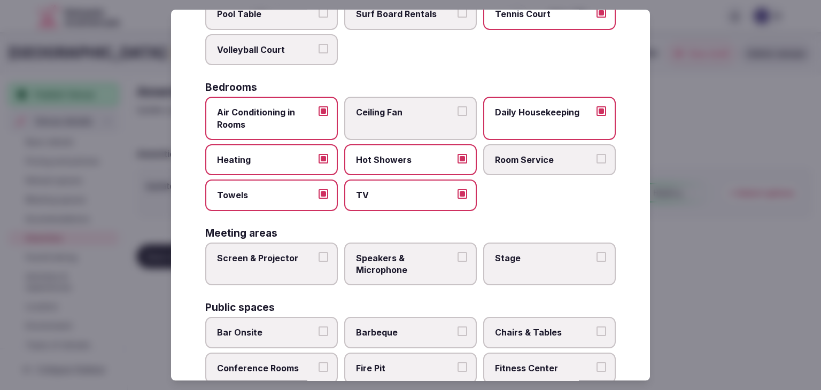
click at [511, 160] on span "Room Service" at bounding box center [544, 160] width 98 height 12
click at [596, 160] on button "Room Service" at bounding box center [601, 159] width 10 height 10
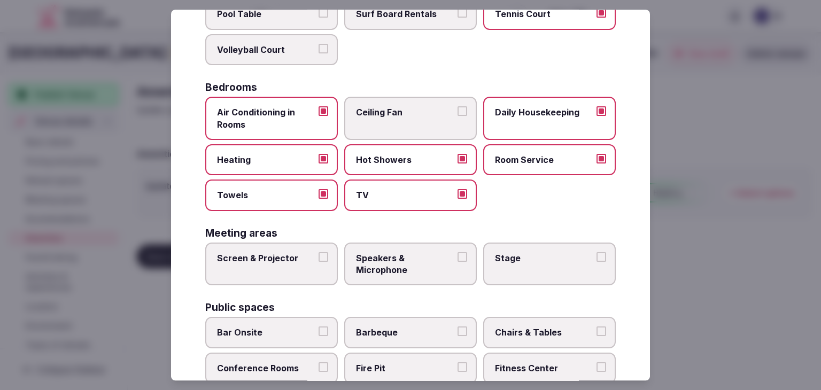
click at [423, 120] on label "Ceiling Fan" at bounding box center [410, 118] width 133 height 43
click at [457, 116] on button "Ceiling Fan" at bounding box center [462, 111] width 10 height 10
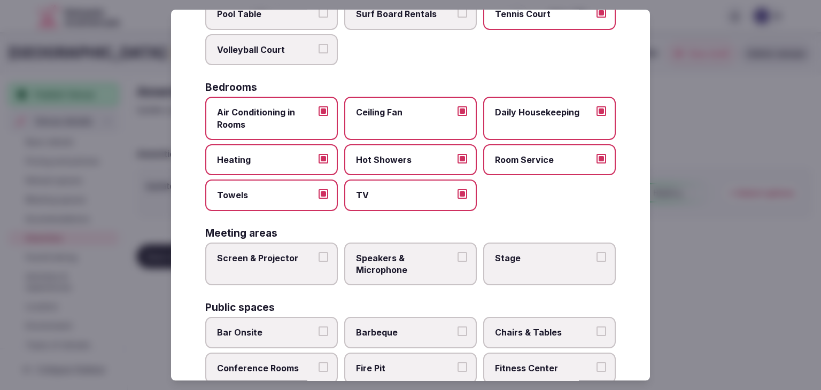
click at [253, 243] on label "Screen & Projector" at bounding box center [271, 264] width 133 height 43
click at [318, 252] on button "Screen & Projector" at bounding box center [323, 257] width 10 height 10
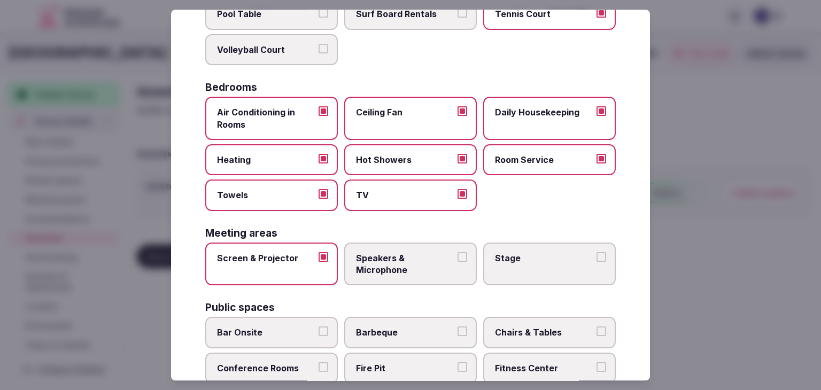
click at [377, 252] on span "Speakers & Microphone" at bounding box center [405, 264] width 98 height 24
click at [457, 252] on button "Speakers & Microphone" at bounding box center [462, 257] width 10 height 10
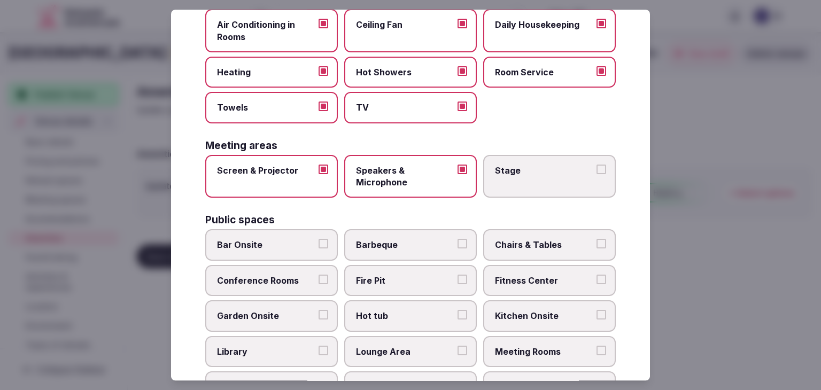
scroll to position [321, 0]
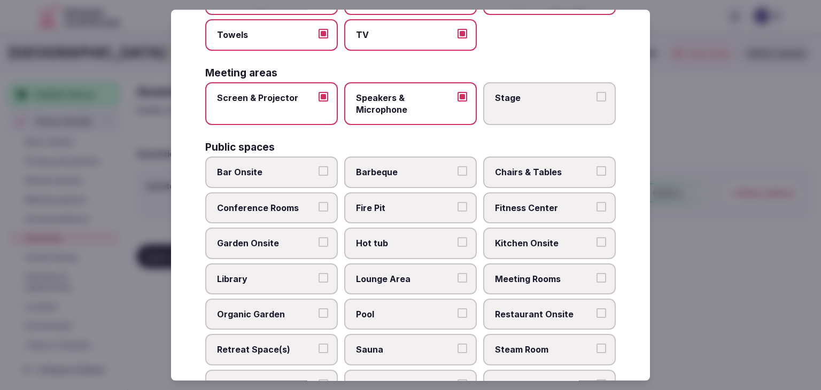
click at [278, 176] on label "Bar Onsite" at bounding box center [271, 172] width 133 height 31
click at [318, 176] on button "Bar Onsite" at bounding box center [323, 172] width 10 height 10
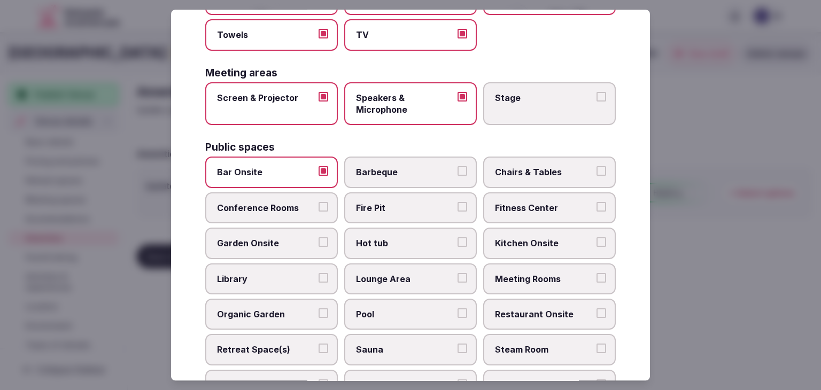
click at [517, 167] on span "Chairs & Tables" at bounding box center [544, 173] width 98 height 12
click at [596, 167] on button "Chairs & Tables" at bounding box center [601, 172] width 10 height 10
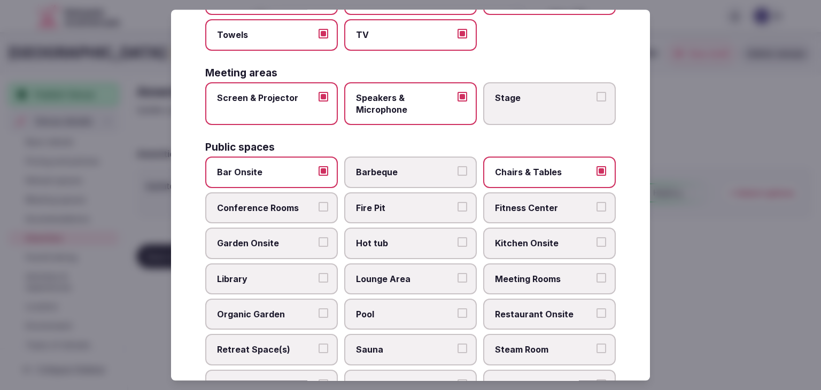
click at [279, 196] on label "Conference Rooms" at bounding box center [271, 207] width 133 height 31
click at [318, 202] on button "Conference Rooms" at bounding box center [323, 207] width 10 height 10
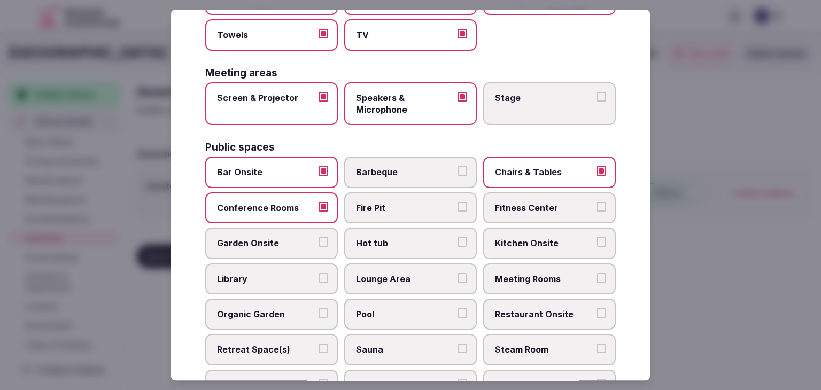
click at [517, 205] on span "Fitness Center" at bounding box center [544, 208] width 98 height 12
click at [596, 205] on button "Fitness Center" at bounding box center [601, 207] width 10 height 10
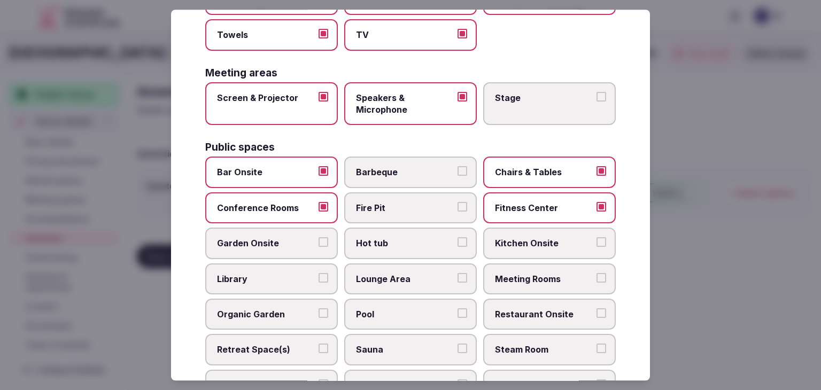
click at [293, 238] on span "Garden Onsite" at bounding box center [266, 244] width 98 height 12
click at [318, 238] on button "Garden Onsite" at bounding box center [323, 243] width 10 height 10
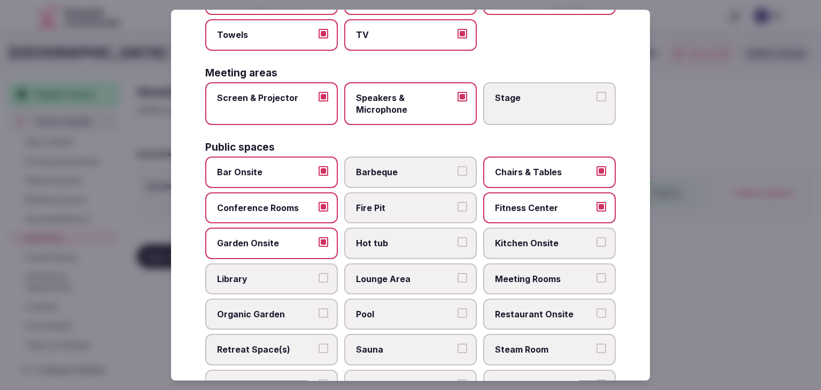
click at [380, 265] on label "Lounge Area" at bounding box center [410, 278] width 133 height 31
click at [457, 273] on button "Lounge Area" at bounding box center [462, 278] width 10 height 10
click at [389, 304] on label "Pool" at bounding box center [410, 314] width 133 height 31
click at [457, 308] on button "Pool" at bounding box center [462, 313] width 10 height 10
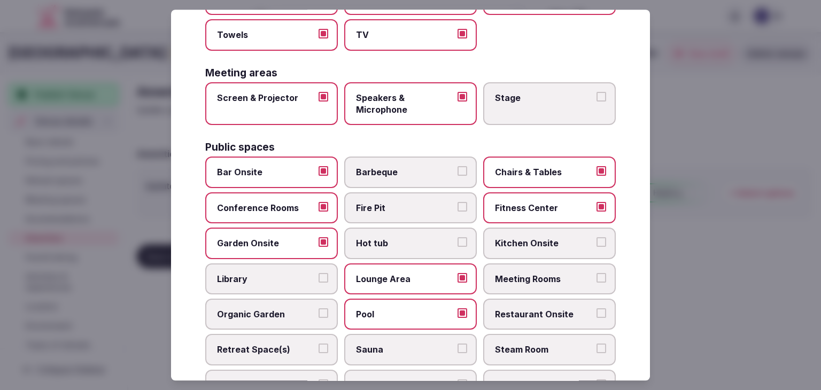
click at [542, 277] on span "Meeting Rooms" at bounding box center [544, 279] width 98 height 12
click at [596, 277] on button "Meeting Rooms" at bounding box center [601, 278] width 10 height 10
click at [538, 309] on span "Restaurant Onsite" at bounding box center [544, 314] width 98 height 12
click at [596, 309] on button "Restaurant Onsite" at bounding box center [601, 313] width 10 height 10
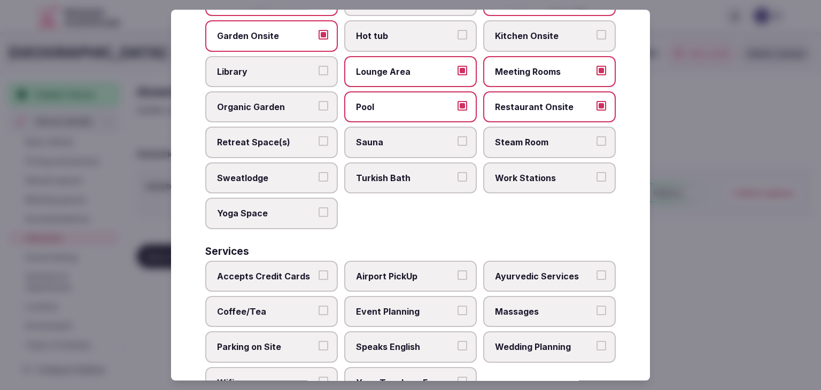
scroll to position [534, 0]
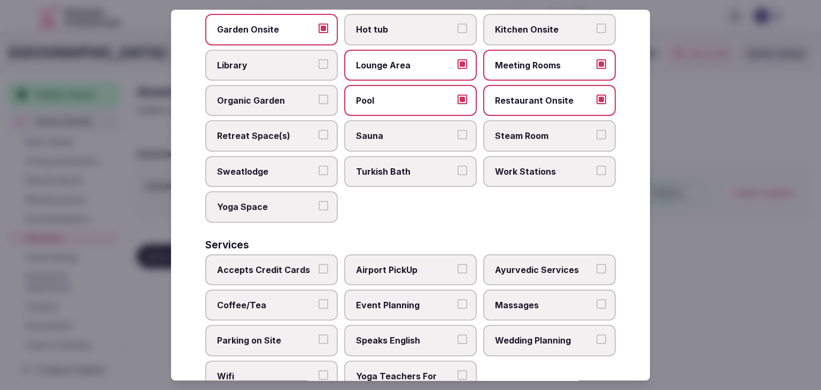
click at [547, 173] on label "Work Stations" at bounding box center [549, 171] width 133 height 31
click at [596, 173] on button "Work Stations" at bounding box center [601, 171] width 10 height 10
click at [274, 211] on label "Yoga Space" at bounding box center [271, 206] width 133 height 31
click at [318, 211] on button "Yoga Space" at bounding box center [323, 206] width 10 height 10
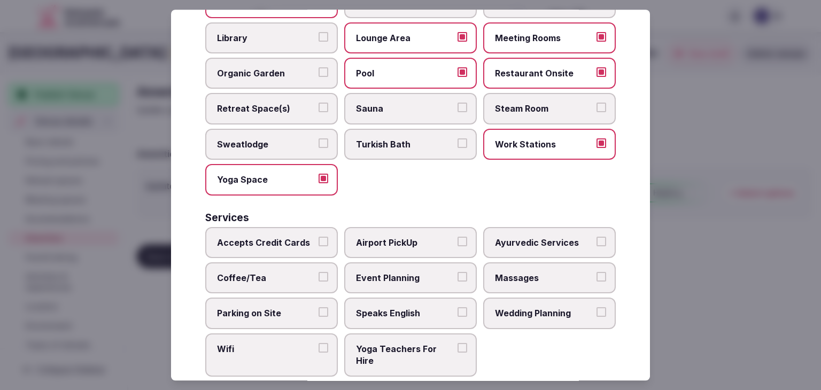
scroll to position [575, 0]
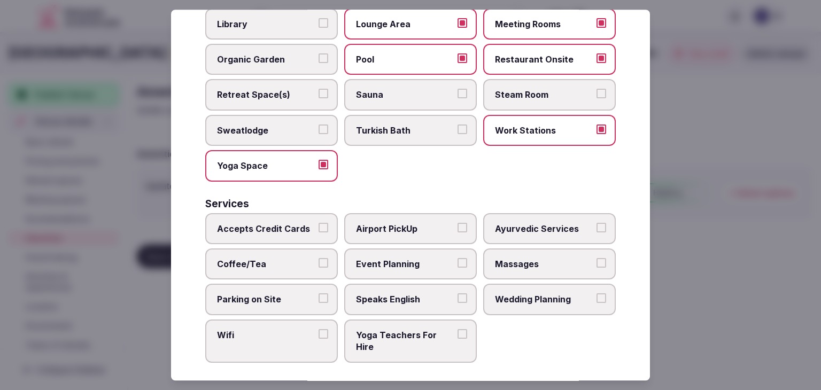
click at [302, 235] on label "Accepts Credit Cards" at bounding box center [271, 228] width 133 height 31
click at [318, 232] on button "Accepts Credit Cards" at bounding box center [323, 228] width 10 height 10
click at [297, 258] on span "Coffee/Tea" at bounding box center [266, 264] width 98 height 12
click at [318, 258] on button "Coffee/Tea" at bounding box center [323, 263] width 10 height 10
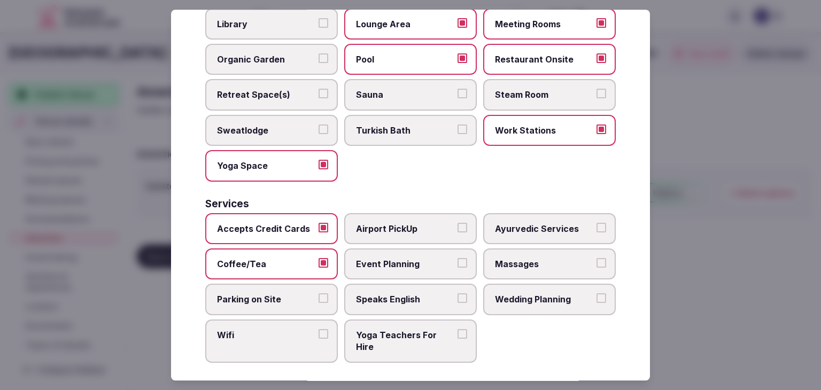
click at [297, 294] on span "Parking on Site" at bounding box center [266, 300] width 98 height 12
click at [318, 294] on button "Parking on Site" at bounding box center [323, 299] width 10 height 10
click at [301, 329] on span "Wifi" at bounding box center [266, 335] width 98 height 12
click at [318, 329] on button "Wifi" at bounding box center [323, 334] width 10 height 10
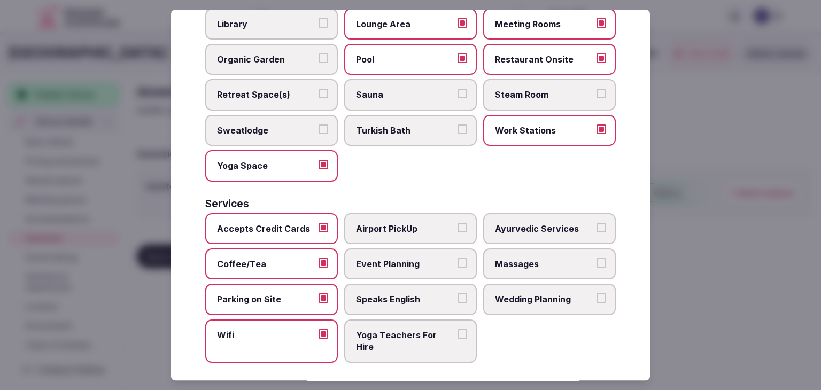
click at [393, 294] on span "Speaks English" at bounding box center [405, 300] width 98 height 12
click at [457, 294] on button "Speaks English" at bounding box center [462, 299] width 10 height 10
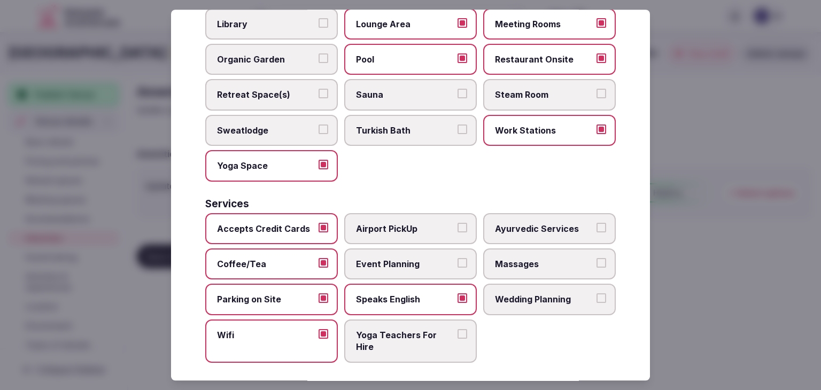
click at [400, 258] on span "Event Planning" at bounding box center [405, 264] width 98 height 12
click at [457, 258] on button "Event Planning" at bounding box center [462, 263] width 10 height 10
click at [404, 229] on label "Airport PickUp" at bounding box center [410, 228] width 133 height 31
click at [457, 229] on button "Airport PickUp" at bounding box center [462, 228] width 10 height 10
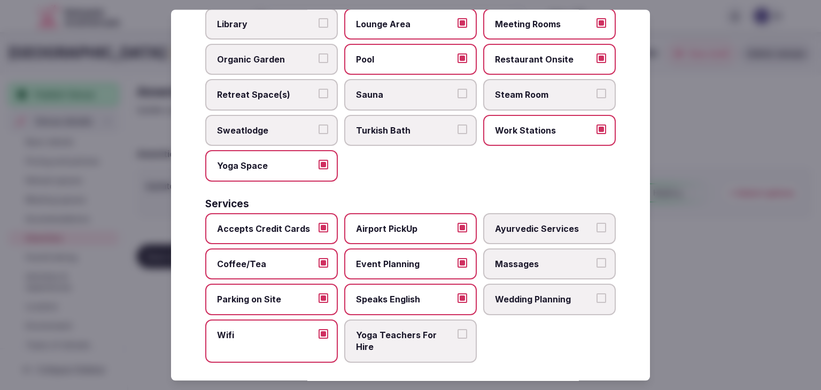
click at [496, 248] on label "Massages" at bounding box center [549, 263] width 133 height 31
click at [596, 258] on button "Massages" at bounding box center [601, 263] width 10 height 10
click at [505, 294] on span "Wedding Planning" at bounding box center [544, 300] width 98 height 12
click at [596, 294] on button "Wedding Planning" at bounding box center [601, 299] width 10 height 10
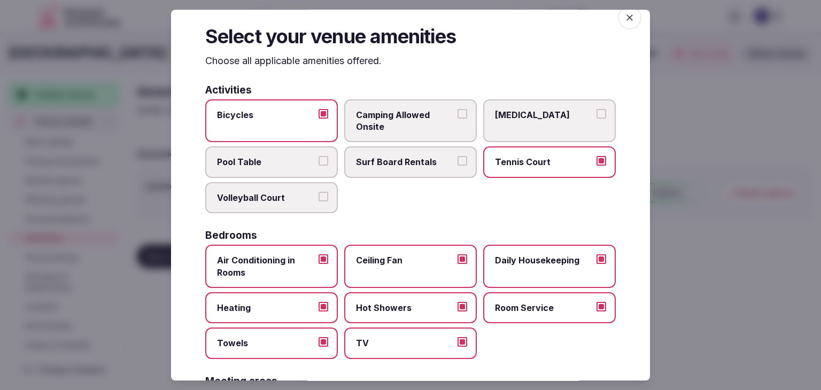
scroll to position [0, 0]
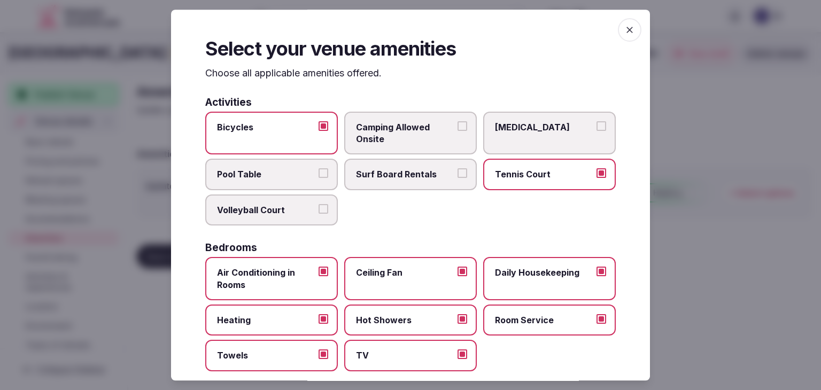
drag, startPoint x: 625, startPoint y: 33, endPoint x: 619, endPoint y: 41, distance: 10.4
click at [624, 36] on span "button" at bounding box center [630, 30] width 24 height 24
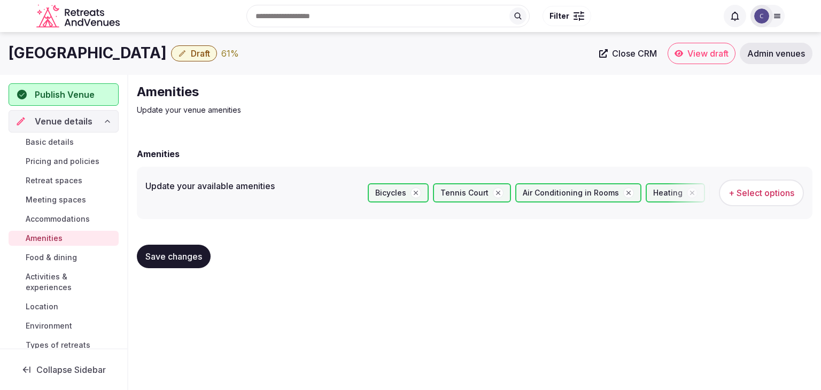
click at [168, 256] on span "Save changes" at bounding box center [173, 256] width 57 height 11
click at [41, 259] on span "Food & dining" at bounding box center [51, 257] width 51 height 11
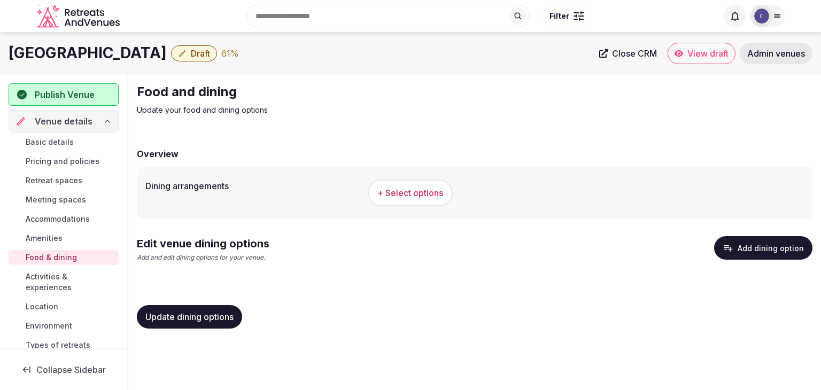
click at [405, 191] on span "+ Select options" at bounding box center [410, 193] width 66 height 12
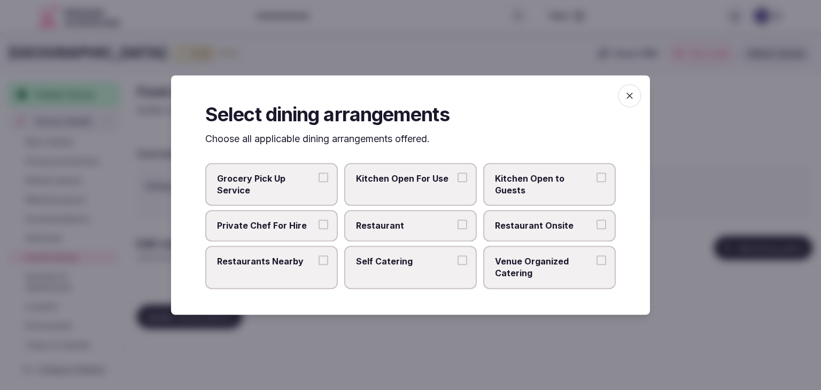
drag, startPoint x: 415, startPoint y: 229, endPoint x: 464, endPoint y: 225, distance: 49.9
click at [415, 229] on span "Restaurant" at bounding box center [405, 226] width 98 height 12
click at [457, 229] on button "Restaurant" at bounding box center [462, 225] width 10 height 10
click at [528, 225] on span "Restaurant Onsite" at bounding box center [544, 226] width 98 height 12
click at [596, 225] on button "Restaurant Onsite" at bounding box center [601, 225] width 10 height 10
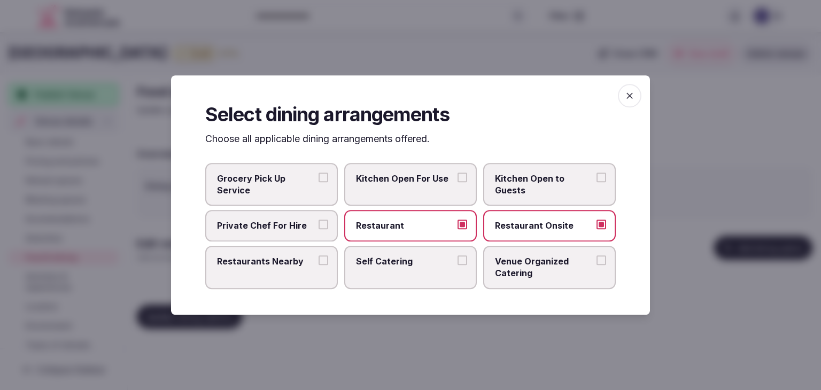
click at [532, 266] on span "Venue Organized Catering" at bounding box center [544, 267] width 98 height 24
click at [596, 265] on button "Venue Organized Catering" at bounding box center [601, 260] width 10 height 10
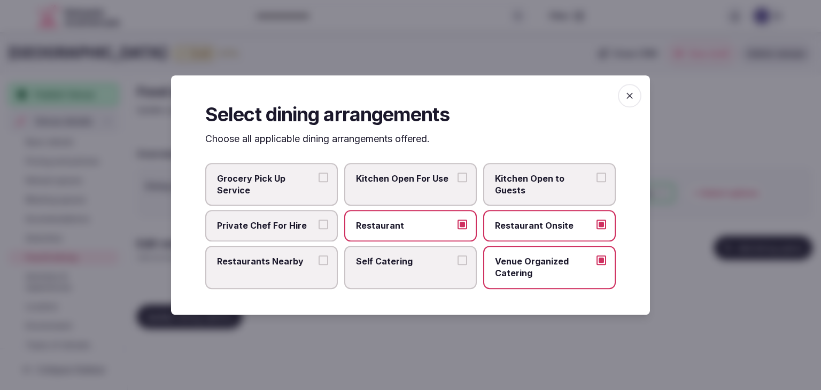
click at [631, 99] on icon "button" at bounding box center [629, 95] width 11 height 11
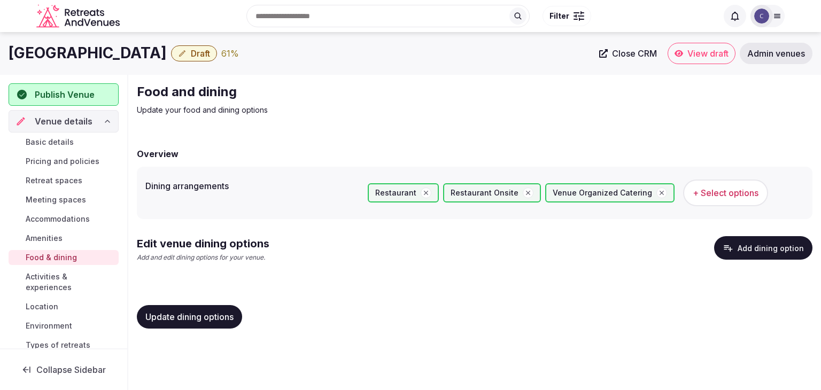
click at [760, 246] on button "Add dining option" at bounding box center [763, 248] width 98 height 24
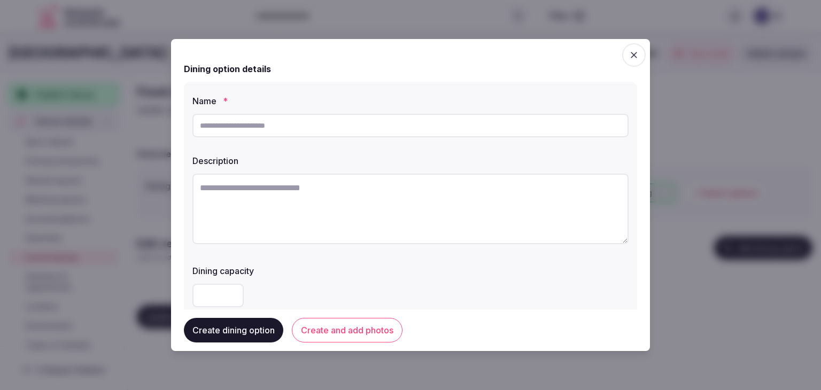
click at [298, 134] on input "text" at bounding box center [410, 126] width 436 height 24
paste input "**********"
type input "**********"
click at [357, 229] on textarea at bounding box center [410, 209] width 436 height 71
paste textarea "**********"
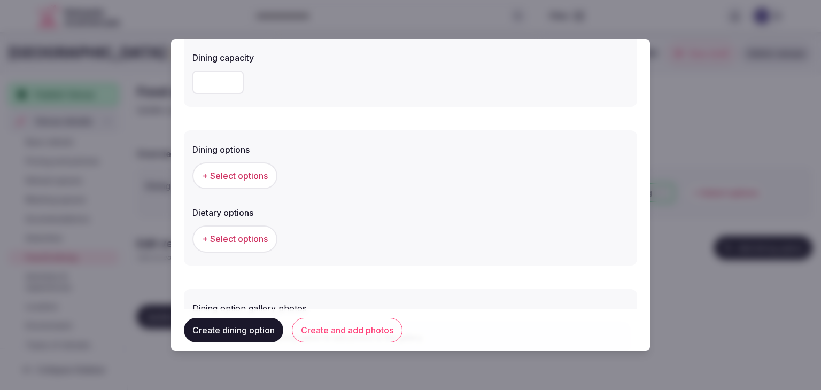
scroll to position [214, 0]
type textarea "**********"
click at [254, 176] on span "+ Select options" at bounding box center [235, 175] width 66 height 12
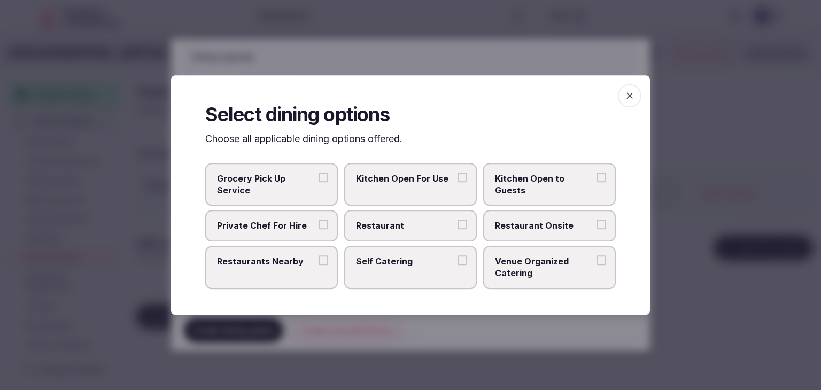
click at [541, 227] on span "Restaurant Onsite" at bounding box center [544, 226] width 98 height 12
click at [596, 227] on button "Restaurant Onsite" at bounding box center [601, 225] width 10 height 10
click at [626, 105] on span "button" at bounding box center [630, 96] width 24 height 24
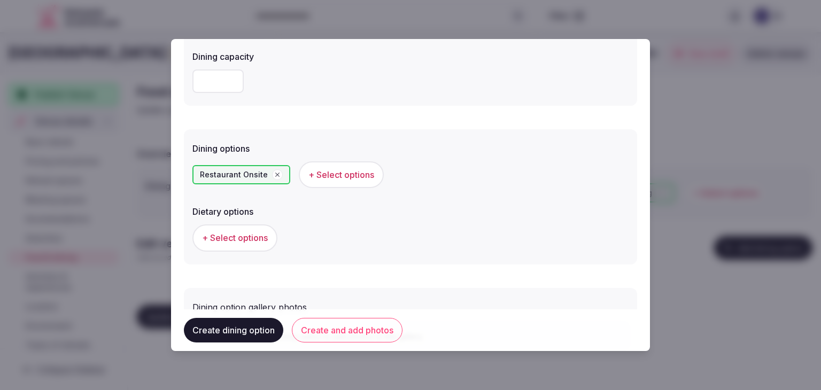
scroll to position [289, 0]
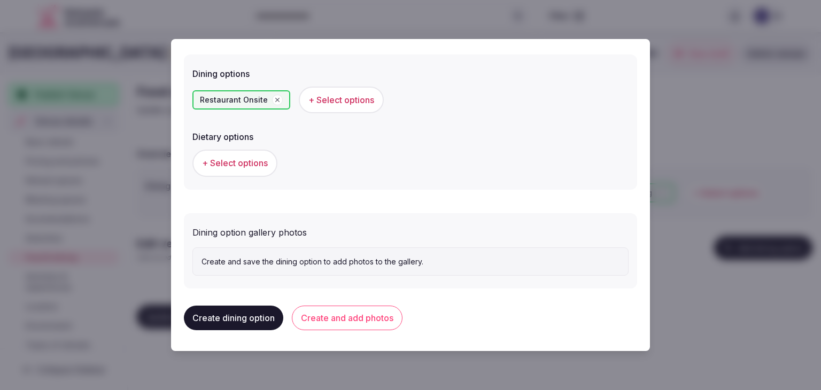
click at [384, 319] on button "Create and add photos" at bounding box center [347, 318] width 111 height 25
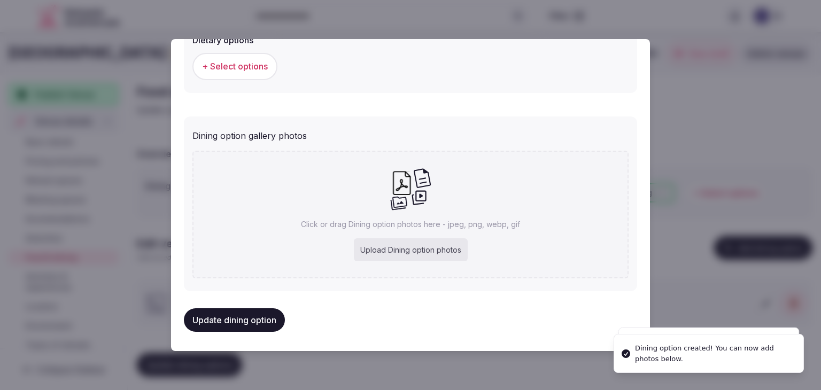
scroll to position [387, 0]
click at [386, 244] on div "Upload Dining option photos" at bounding box center [411, 249] width 114 height 24
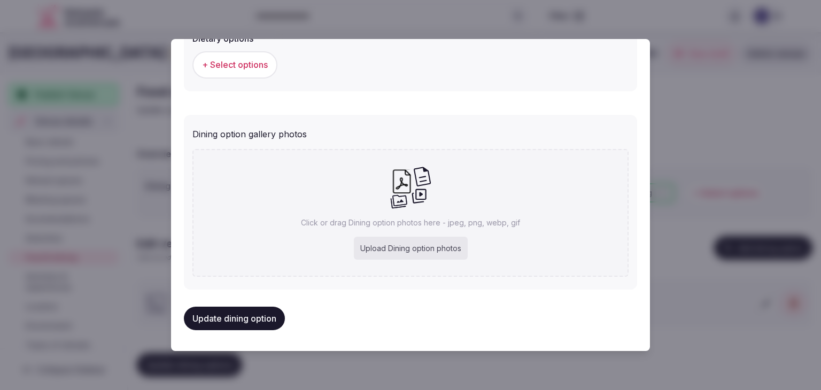
type input "**********"
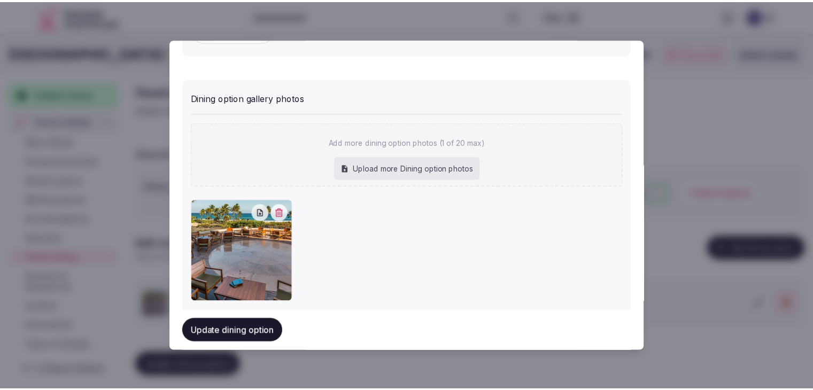
scroll to position [440, 0]
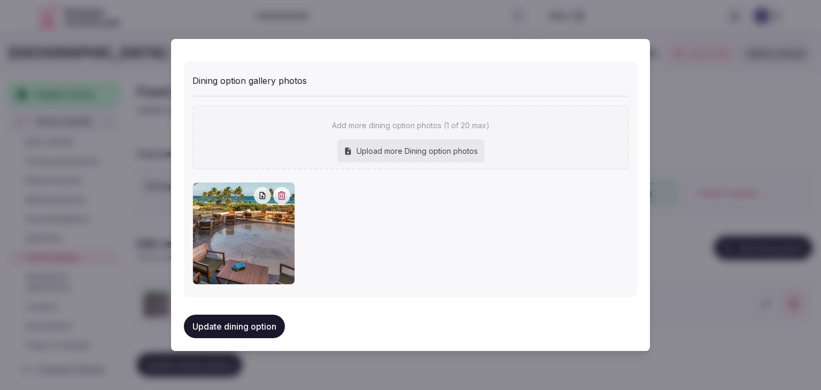
click at [252, 325] on button "Update dining option" at bounding box center [234, 327] width 101 height 24
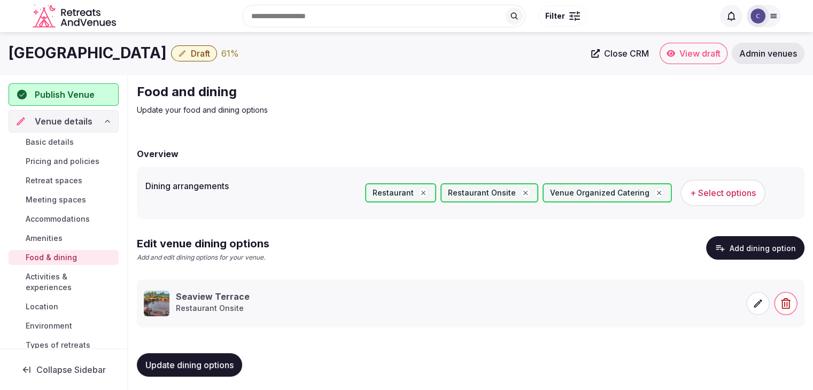
scroll to position [3, 0]
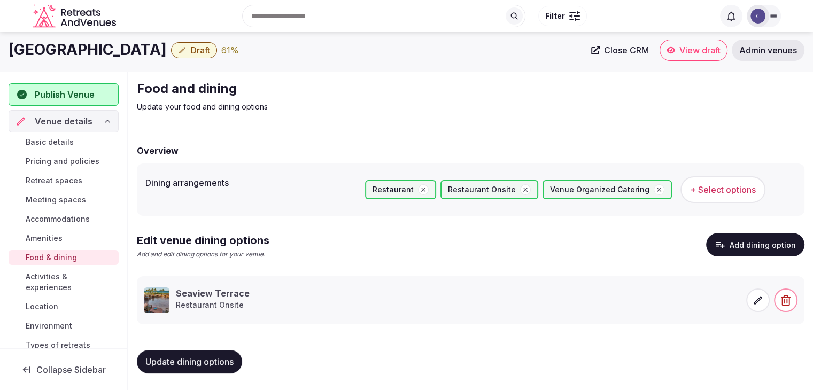
click at [231, 360] on span "Update dining options" at bounding box center [189, 361] width 88 height 11
click at [60, 283] on span "Activities & experiences" at bounding box center [70, 281] width 89 height 21
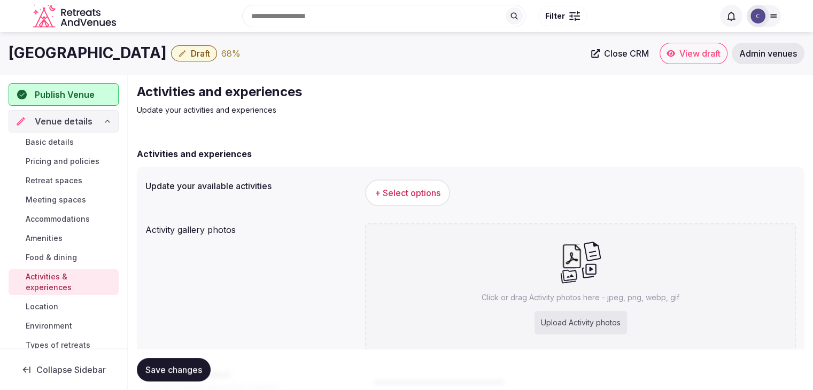
click at [391, 185] on button "+ Select options" at bounding box center [407, 193] width 85 height 27
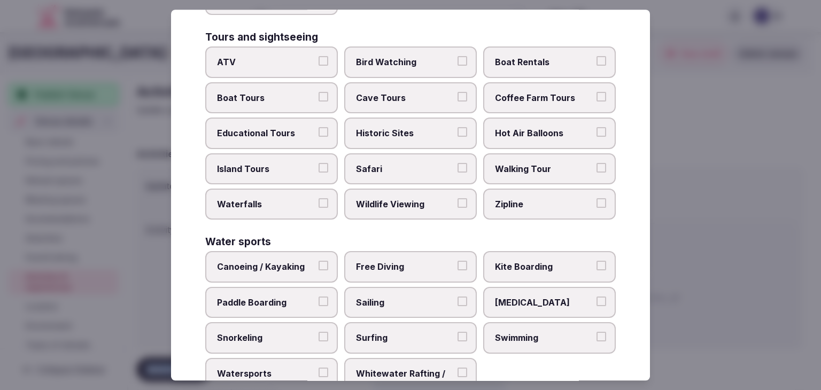
scroll to position [825, 0]
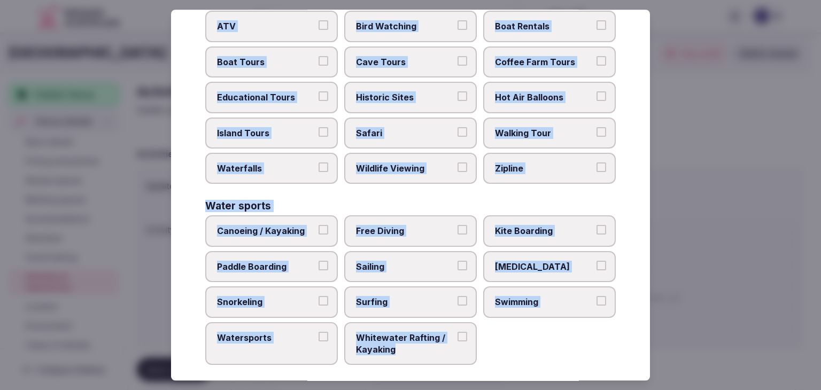
drag, startPoint x: 203, startPoint y: 73, endPoint x: 429, endPoint y: 351, distance: 358.6
click at [489, 365] on div "Select your activities Choose all applicable activities offered. Culture Dancin…" at bounding box center [410, 195] width 479 height 371
copy div "Choose all applicable activities offered. Culture Dancing Food and Culinary Cla…"
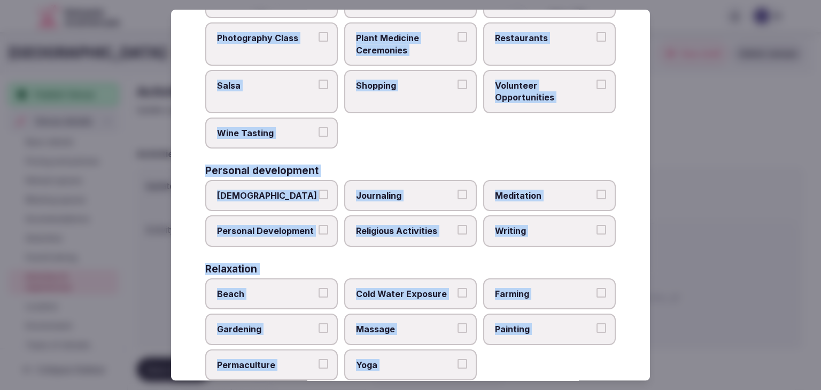
scroll to position [24, 0]
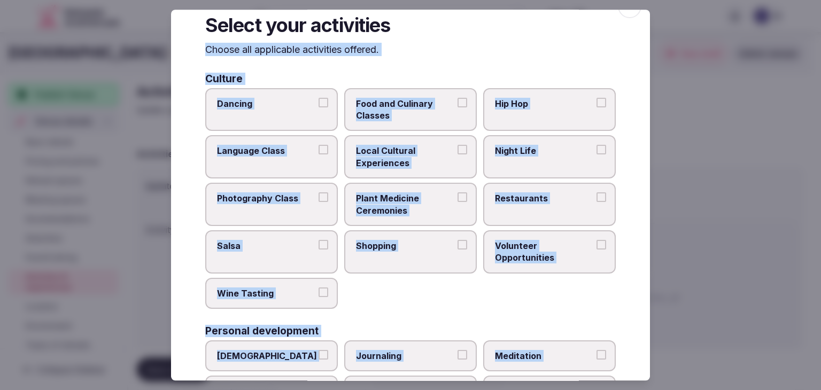
click at [436, 154] on span "Local Cultural Experiences" at bounding box center [405, 157] width 98 height 24
click at [457, 154] on button "Local Cultural Experiences" at bounding box center [462, 150] width 10 height 10
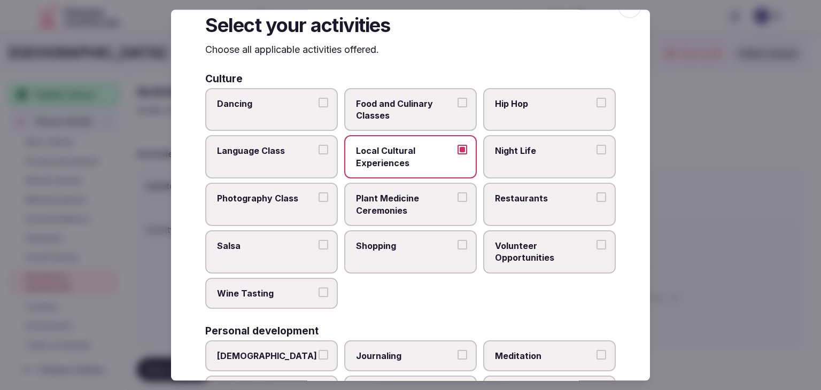
click at [550, 214] on label "Restaurants" at bounding box center [549, 204] width 133 height 43
click at [596, 202] on button "Restaurants" at bounding box center [601, 197] width 10 height 10
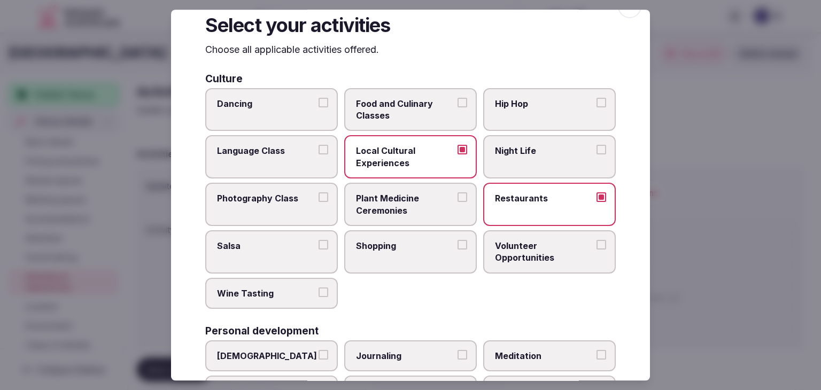
click at [537, 166] on label "Night Life" at bounding box center [549, 157] width 133 height 43
click at [596, 155] on button "Night Life" at bounding box center [601, 150] width 10 height 10
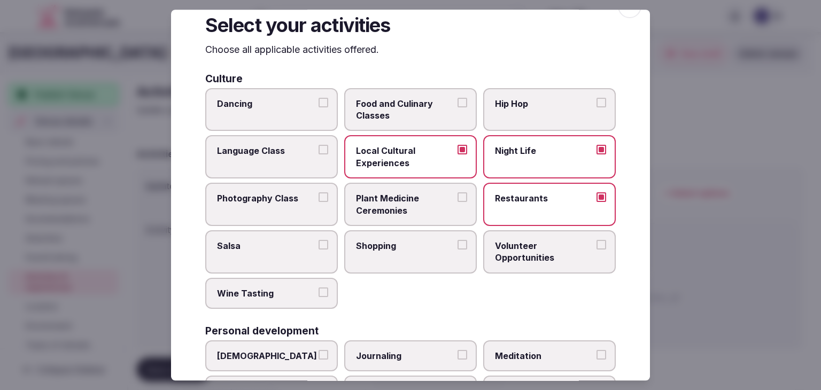
click at [425, 247] on span "Shopping" at bounding box center [405, 246] width 98 height 12
click at [457, 247] on button "Shopping" at bounding box center [462, 245] width 10 height 10
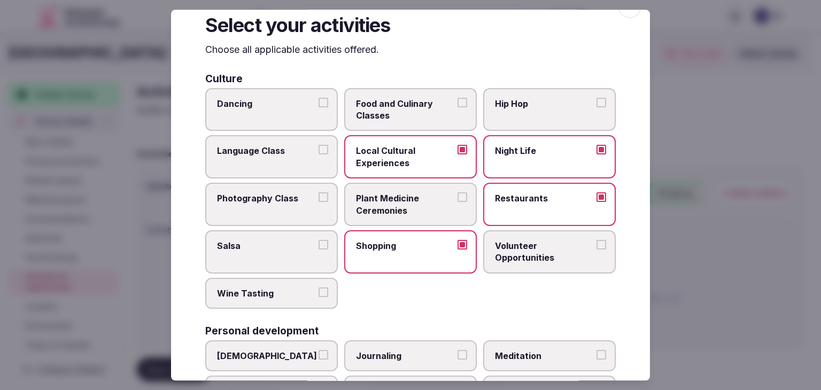
click at [295, 295] on span "Wine Tasting" at bounding box center [266, 293] width 98 height 12
click at [318, 295] on button "Wine Tasting" at bounding box center [323, 292] width 10 height 10
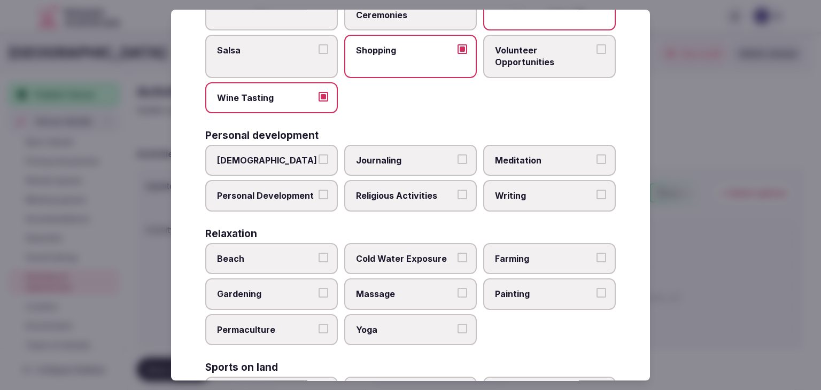
scroll to position [237, 0]
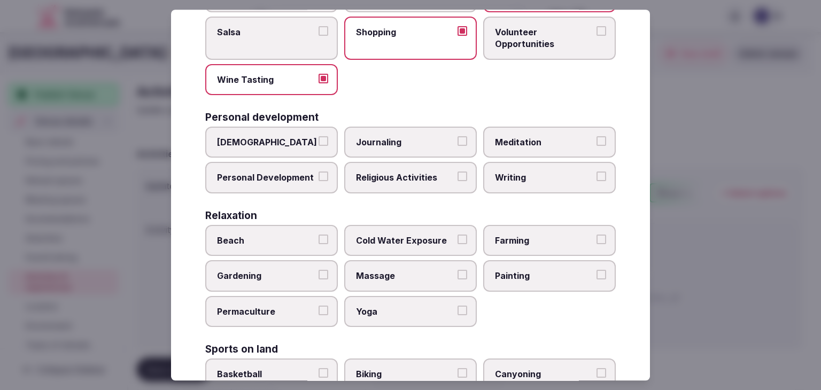
click at [282, 173] on span "Personal Development" at bounding box center [266, 178] width 98 height 12
click at [318, 173] on button "Personal Development" at bounding box center [323, 177] width 10 height 10
click at [548, 136] on span "Meditation" at bounding box center [544, 142] width 98 height 12
click at [596, 136] on button "Meditation" at bounding box center [601, 141] width 10 height 10
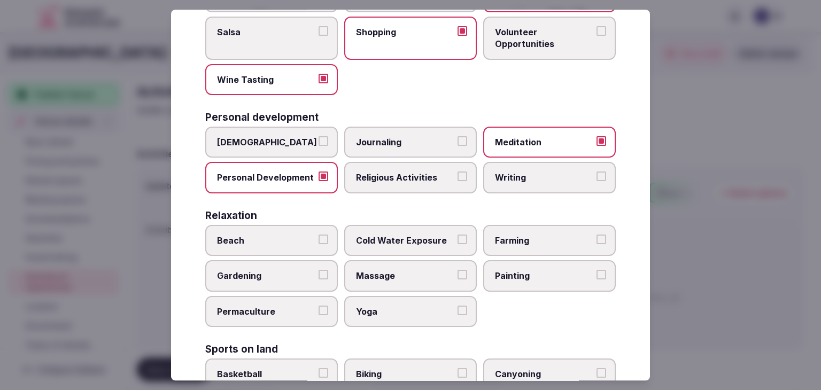
click at [386, 307] on span "Yoga" at bounding box center [405, 312] width 98 height 12
click at [457, 307] on button "Yoga" at bounding box center [462, 311] width 10 height 10
click at [382, 270] on span "Massage" at bounding box center [405, 276] width 98 height 12
click at [457, 270] on button "Massage" at bounding box center [462, 275] width 10 height 10
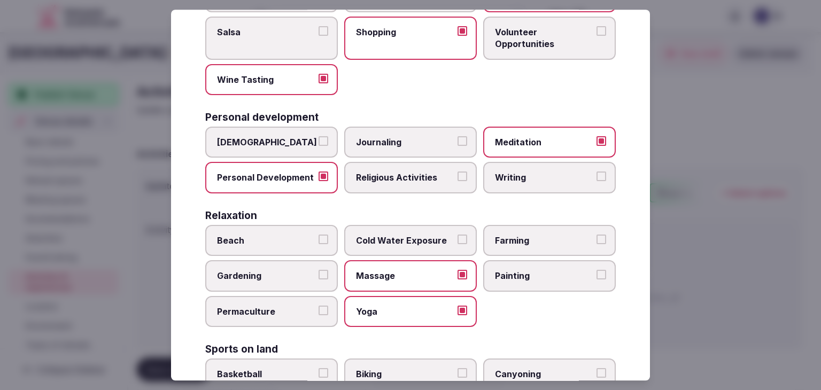
click at [297, 228] on label "Beach" at bounding box center [271, 240] width 133 height 31
click at [318, 235] on button "Beach" at bounding box center [323, 240] width 10 height 10
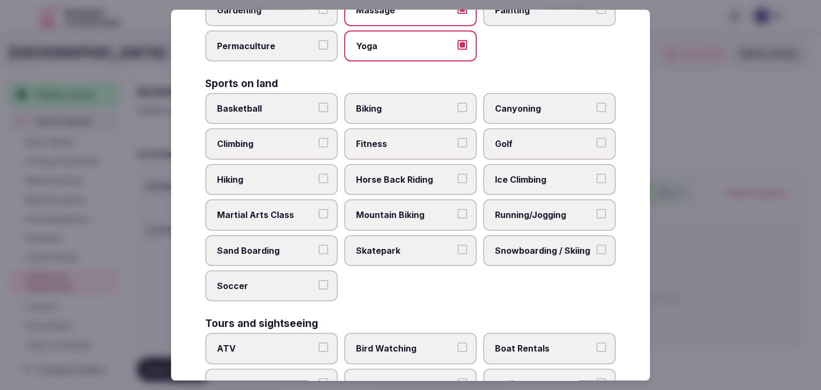
scroll to position [504, 0]
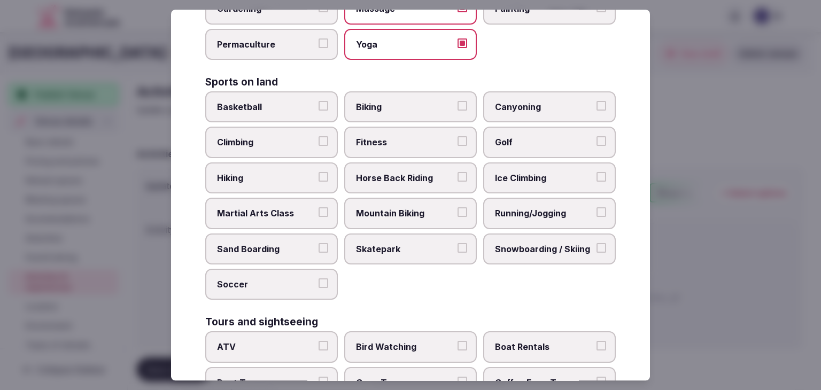
click at [364, 127] on label "Fitness" at bounding box center [410, 142] width 133 height 31
click at [457, 137] on button "Fitness" at bounding box center [462, 142] width 10 height 10
click at [543, 141] on span "Golf" at bounding box center [544, 143] width 98 height 12
click at [596, 141] on button "Golf" at bounding box center [601, 142] width 10 height 10
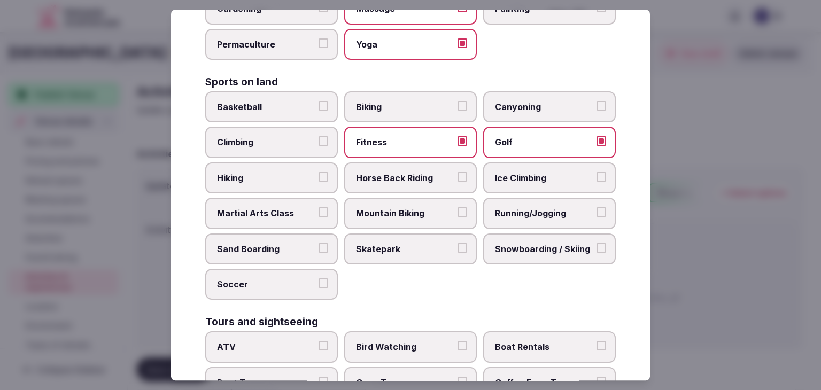
click at [284, 172] on span "Hiking" at bounding box center [266, 178] width 98 height 12
click at [318, 172] on button "Hiking" at bounding box center [323, 177] width 10 height 10
click at [523, 208] on span "Running/Jogging" at bounding box center [544, 213] width 98 height 12
click at [596, 208] on button "Running/Jogging" at bounding box center [601, 212] width 10 height 10
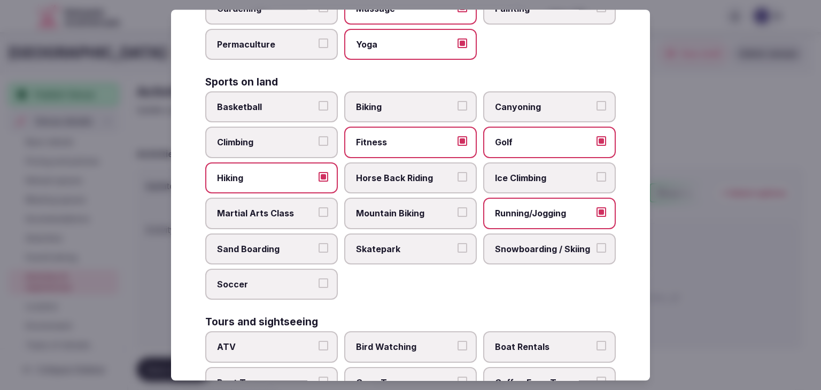
click at [427, 180] on label "Horse Back Riding" at bounding box center [410, 177] width 133 height 31
click at [457, 180] on button "Horse Back Riding" at bounding box center [462, 177] width 10 height 10
click at [383, 112] on label "Biking" at bounding box center [410, 106] width 133 height 31
click at [457, 111] on button "Biking" at bounding box center [462, 106] width 10 height 10
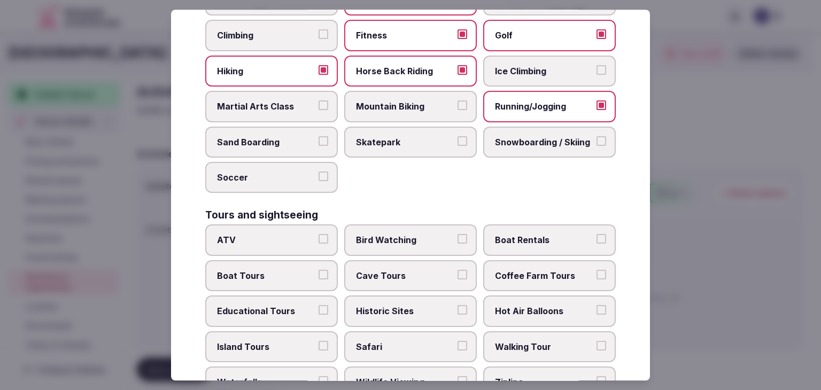
scroll to position [718, 0]
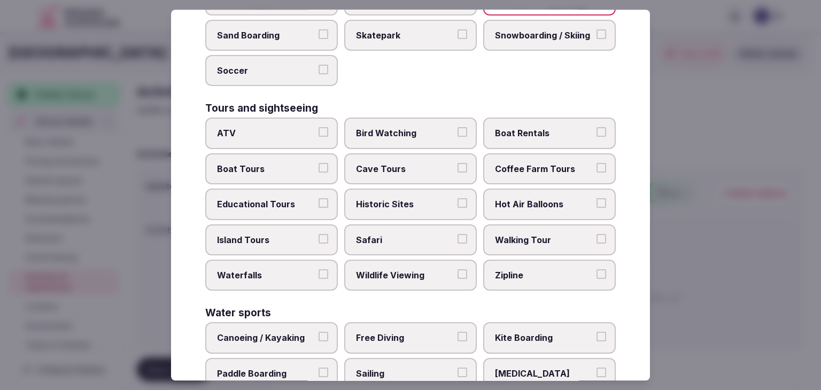
click at [422, 128] on span "Bird Watching" at bounding box center [405, 134] width 98 height 12
click at [457, 128] on button "Bird Watching" at bounding box center [462, 133] width 10 height 10
click at [562, 135] on label "Boat Rentals" at bounding box center [549, 133] width 133 height 31
click at [596, 135] on button "Boat Rentals" at bounding box center [601, 133] width 10 height 10
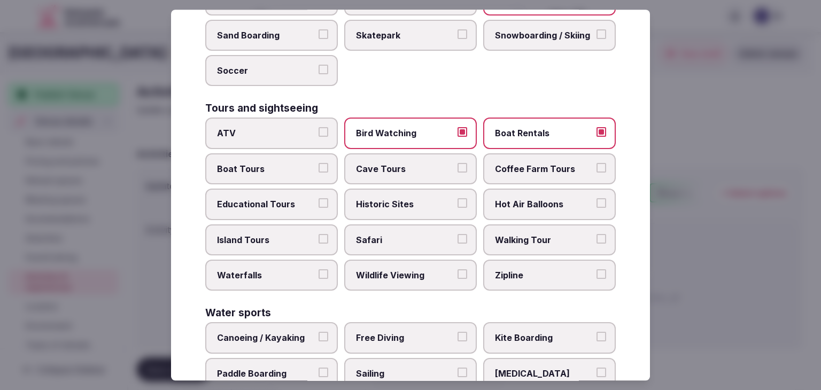
click at [309, 163] on span "Boat Tours" at bounding box center [266, 169] width 98 height 12
click at [318, 163] on button "Boat Tours" at bounding box center [323, 168] width 10 height 10
click at [402, 163] on span "Cave Tours" at bounding box center [405, 169] width 98 height 12
click at [457, 163] on button "Cave Tours" at bounding box center [462, 168] width 10 height 10
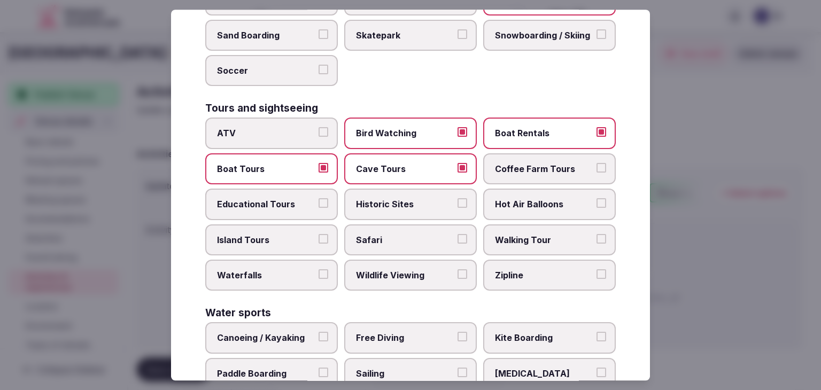
click at [290, 201] on span "Educational Tours" at bounding box center [266, 204] width 98 height 12
click at [318, 201] on button "Educational Tours" at bounding box center [323, 203] width 10 height 10
click at [397, 199] on span "Historic Sites" at bounding box center [405, 204] width 98 height 12
click at [442, 198] on span "Historic Sites" at bounding box center [405, 204] width 98 height 12
click at [457, 198] on button "Historic Sites" at bounding box center [462, 203] width 10 height 10
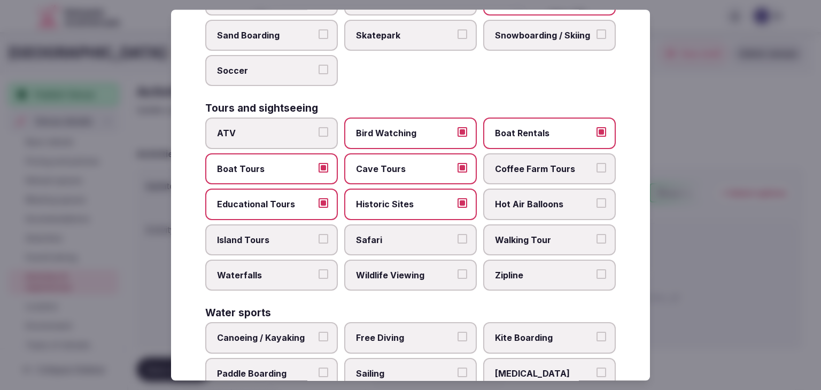
click at [548, 224] on label "Walking Tour" at bounding box center [549, 239] width 133 height 31
click at [596, 234] on button "Walking Tour" at bounding box center [601, 239] width 10 height 10
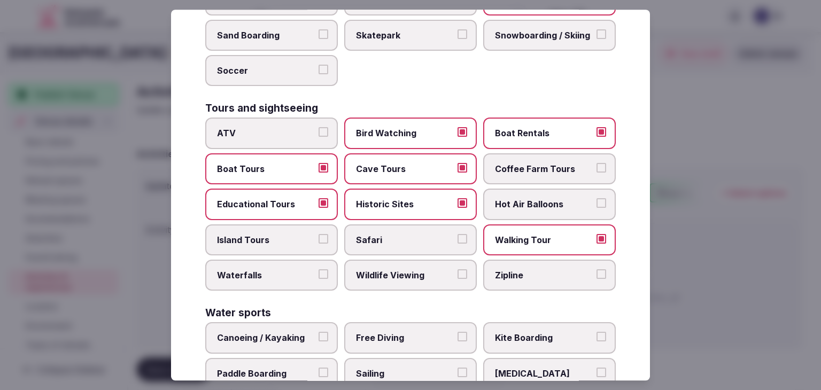
click at [411, 275] on label "Wildlife Viewing" at bounding box center [410, 275] width 133 height 31
click at [457, 275] on button "Wildlife Viewing" at bounding box center [462, 274] width 10 height 10
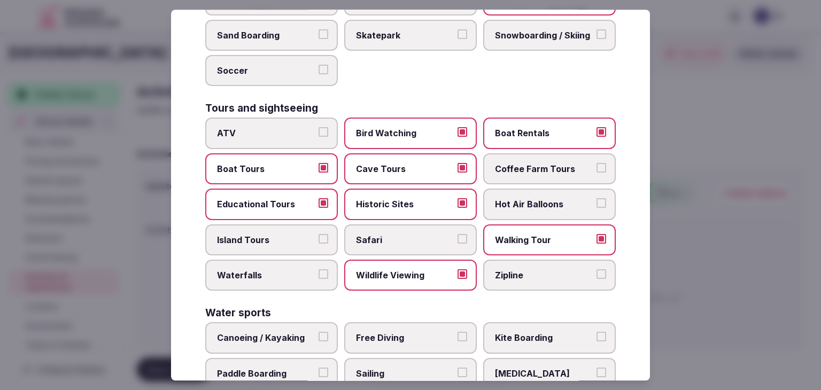
click at [282, 272] on label "Waterfalls" at bounding box center [271, 275] width 133 height 31
click at [318, 272] on button "Waterfalls" at bounding box center [323, 274] width 10 height 10
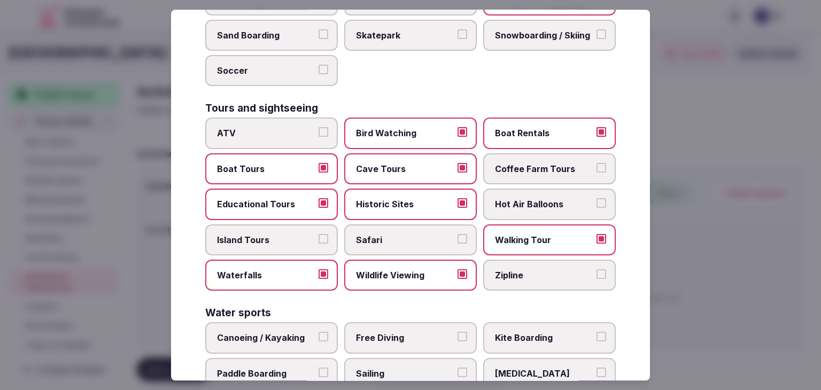
click at [268, 234] on span "Island Tours" at bounding box center [266, 240] width 98 height 12
click at [318, 234] on button "Island Tours" at bounding box center [323, 239] width 10 height 10
click at [519, 274] on label "Zipline" at bounding box center [549, 275] width 133 height 31
click at [596, 274] on button "Zipline" at bounding box center [601, 274] width 10 height 10
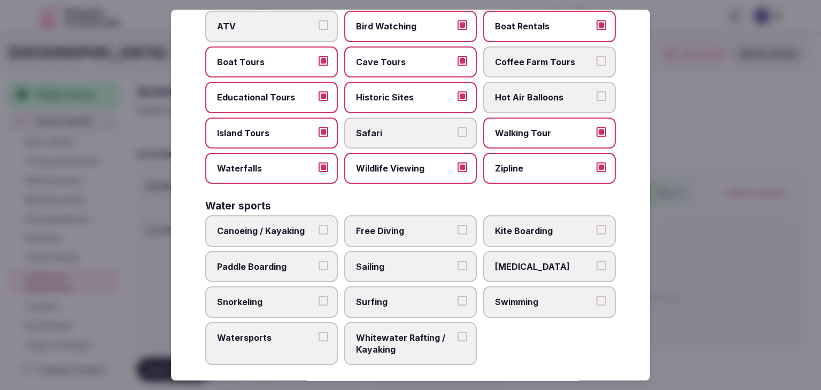
scroll to position [825, 0]
click at [283, 229] on label "Canoeing / Kayaking" at bounding box center [271, 231] width 133 height 31
click at [318, 229] on button "Canoeing / Kayaking" at bounding box center [323, 230] width 10 height 10
click at [279, 261] on span "Paddle Boarding" at bounding box center [266, 267] width 98 height 12
click at [318, 261] on button "Paddle Boarding" at bounding box center [323, 266] width 10 height 10
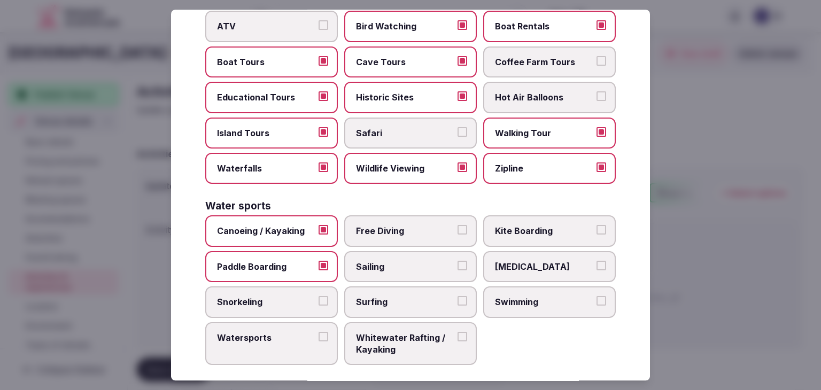
click at [406, 261] on span "Sailing" at bounding box center [405, 267] width 98 height 12
click at [457, 261] on button "Sailing" at bounding box center [462, 266] width 10 height 10
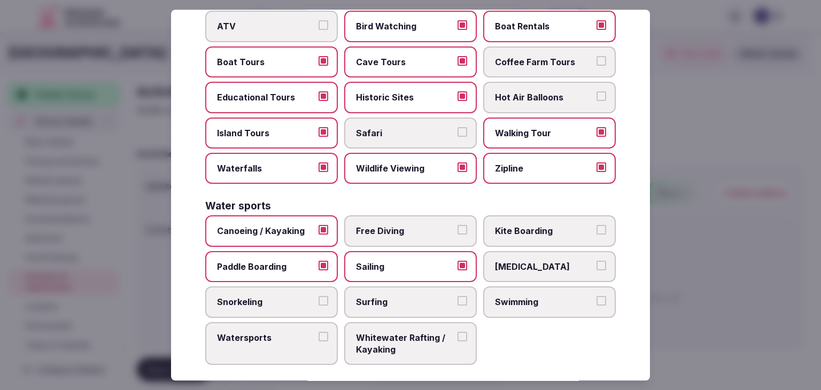
click at [527, 269] on label "[MEDICAL_DATA]" at bounding box center [549, 266] width 133 height 31
click at [596, 269] on button "[MEDICAL_DATA]" at bounding box center [601, 266] width 10 height 10
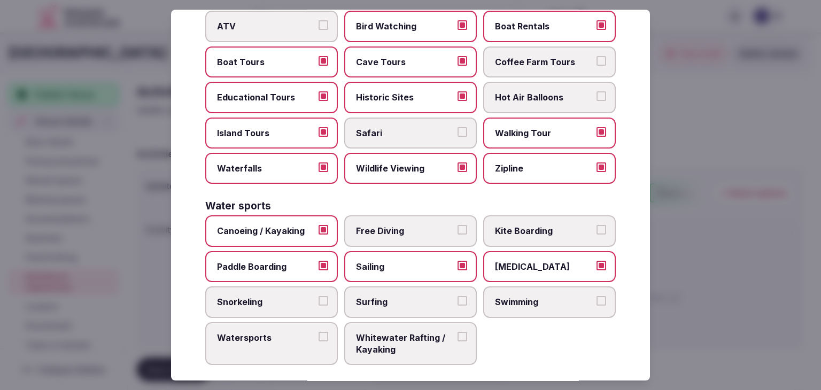
click at [507, 296] on span "Swimming" at bounding box center [544, 302] width 98 height 12
click at [596, 296] on button "Swimming" at bounding box center [601, 301] width 10 height 10
click at [398, 296] on span "Surfing" at bounding box center [405, 302] width 98 height 12
click at [457, 296] on button "Surfing" at bounding box center [462, 301] width 10 height 10
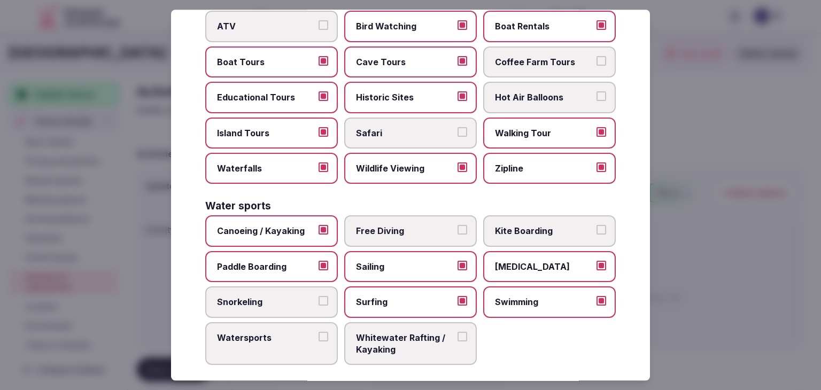
click at [289, 286] on label "Snorkeling" at bounding box center [271, 301] width 133 height 31
click at [318, 296] on button "Snorkeling" at bounding box center [323, 301] width 10 height 10
click at [297, 332] on span "Watersports" at bounding box center [266, 338] width 98 height 12
click at [318, 332] on button "Watersports" at bounding box center [323, 337] width 10 height 10
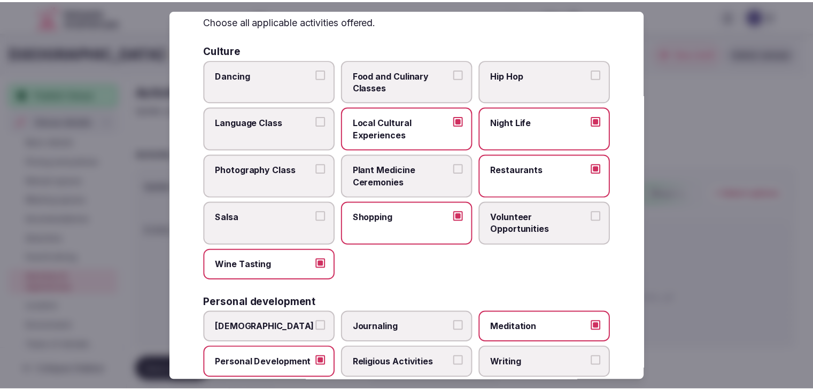
scroll to position [0, 0]
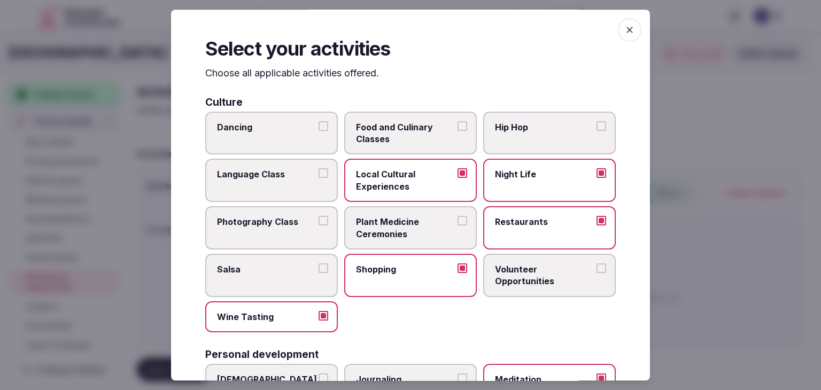
drag, startPoint x: 620, startPoint y: 28, endPoint x: 543, endPoint y: 80, distance: 92.5
click at [624, 28] on icon "button" at bounding box center [629, 30] width 11 height 11
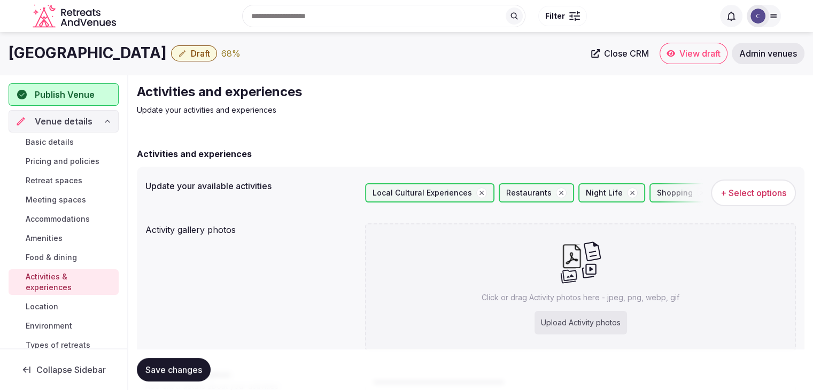
click at [565, 321] on div "Upload Activity photos" at bounding box center [580, 323] width 92 height 24
type input "**********"
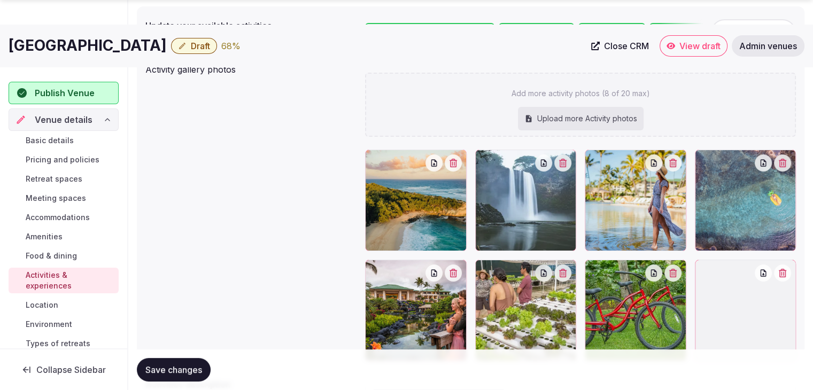
scroll to position [214, 0]
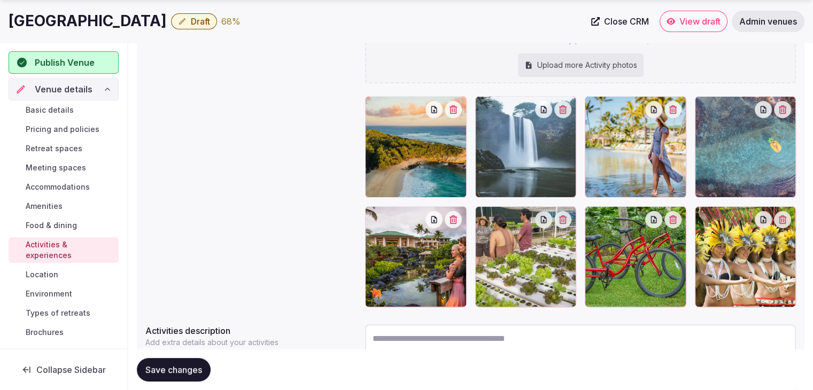
click at [197, 367] on span "Save changes" at bounding box center [173, 369] width 57 height 11
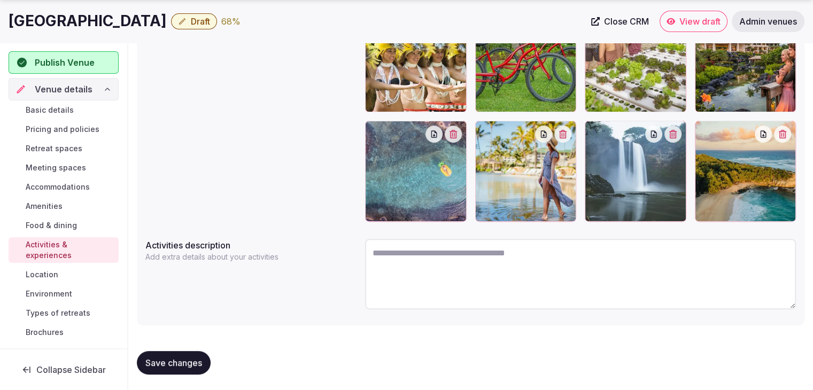
scroll to position [300, 0]
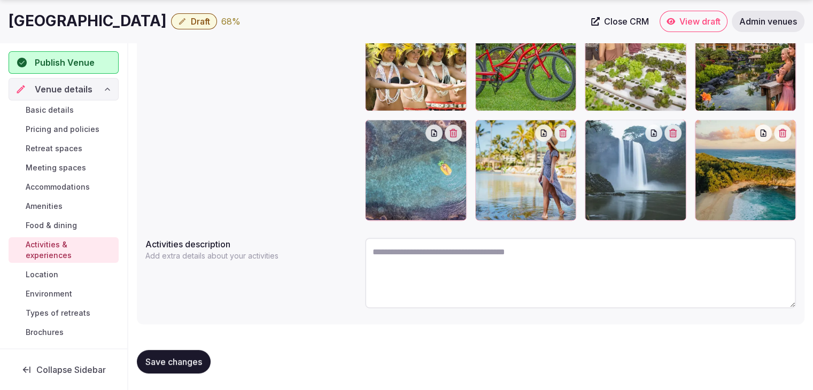
click at [195, 354] on button "Save changes" at bounding box center [174, 362] width 74 height 24
click at [64, 291] on span "Environment" at bounding box center [49, 294] width 46 height 11
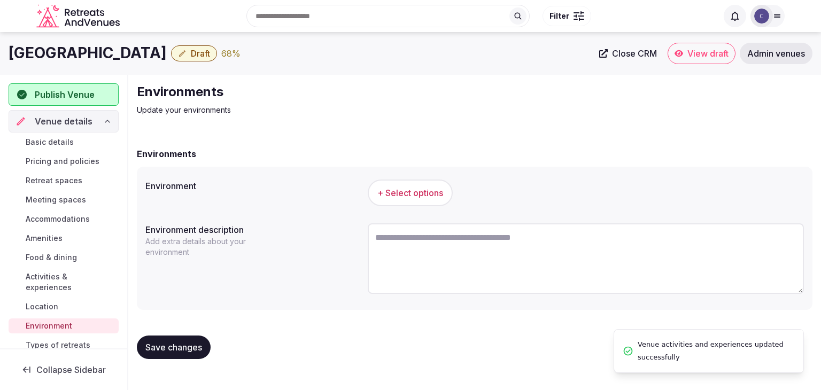
click at [416, 190] on span "+ Select options" at bounding box center [410, 193] width 66 height 12
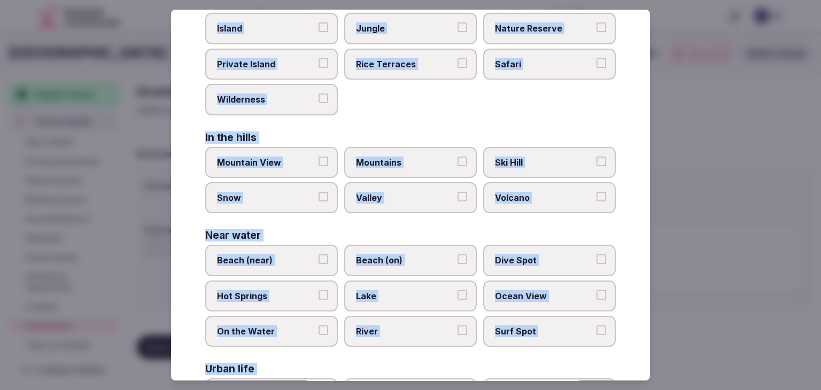
scroll to position [255, 0]
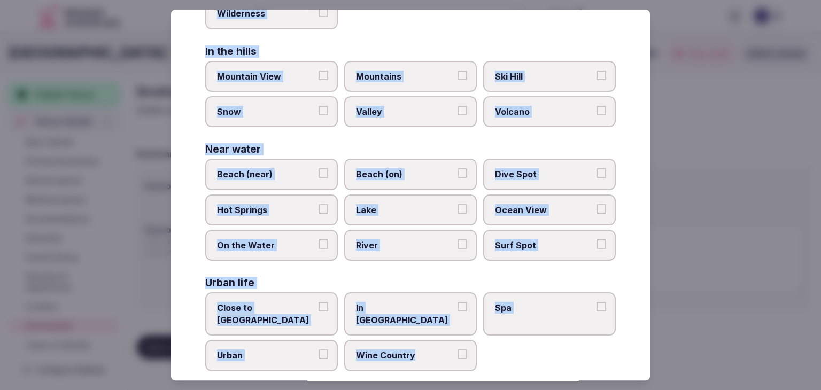
drag, startPoint x: 203, startPoint y: 74, endPoint x: 464, endPoint y: 368, distance: 393.3
click at [477, 371] on div "Select your environment Choose all applicable environments offered. In nature C…" at bounding box center [410, 195] width 479 height 371
copy div "Choose all applicable environments offered. In nature Close to [GEOGRAPHIC_DATA…"
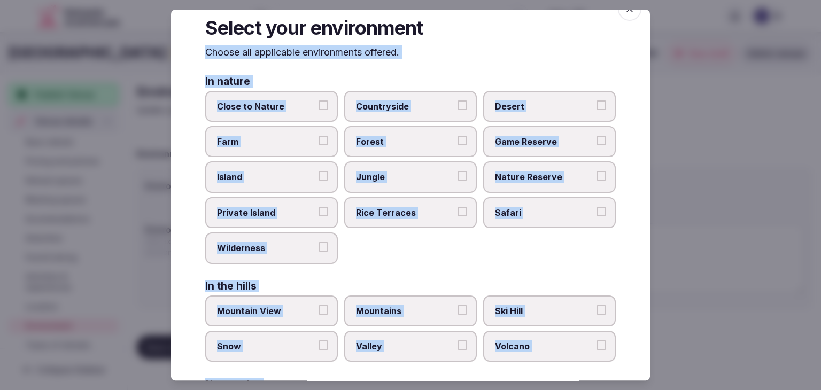
scroll to position [0, 0]
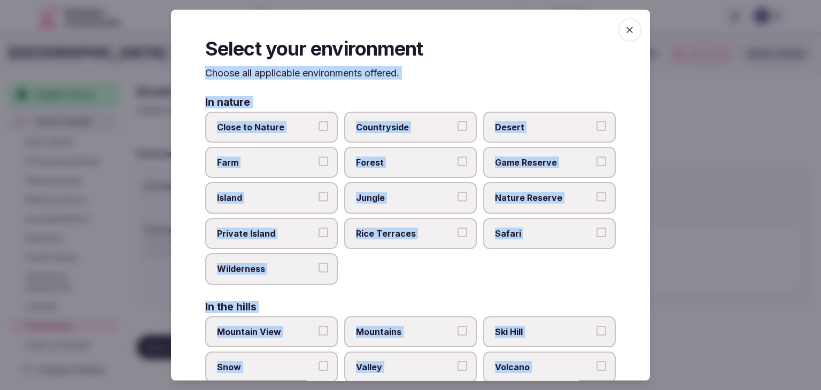
click at [297, 123] on span "Close to Nature" at bounding box center [266, 127] width 98 height 12
click at [318, 123] on button "Close to Nature" at bounding box center [323, 126] width 10 height 10
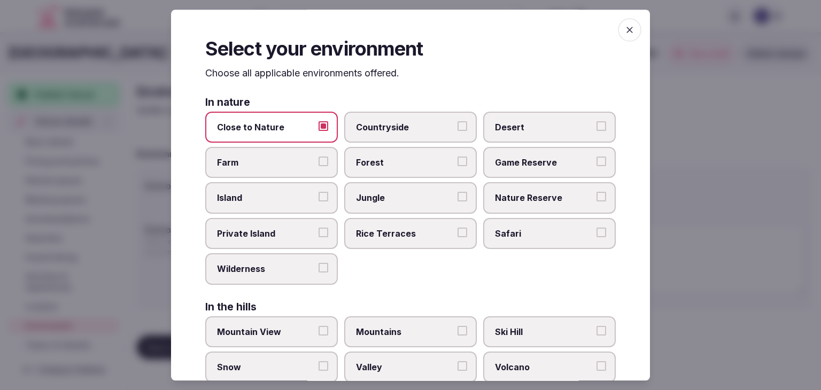
click at [400, 192] on label "Jungle" at bounding box center [410, 198] width 133 height 31
click at [457, 192] on button "Jungle" at bounding box center [462, 197] width 10 height 10
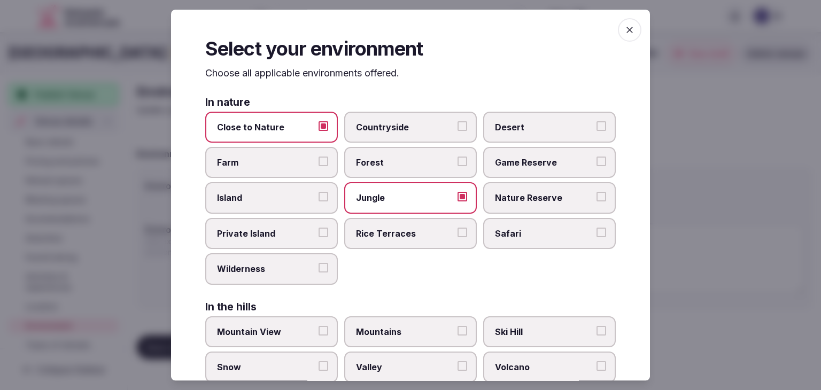
drag, startPoint x: 280, startPoint y: 281, endPoint x: 283, endPoint y: 274, distance: 6.9
click at [281, 279] on label "Wilderness" at bounding box center [271, 268] width 133 height 31
click at [318, 273] on button "Wilderness" at bounding box center [323, 268] width 10 height 10
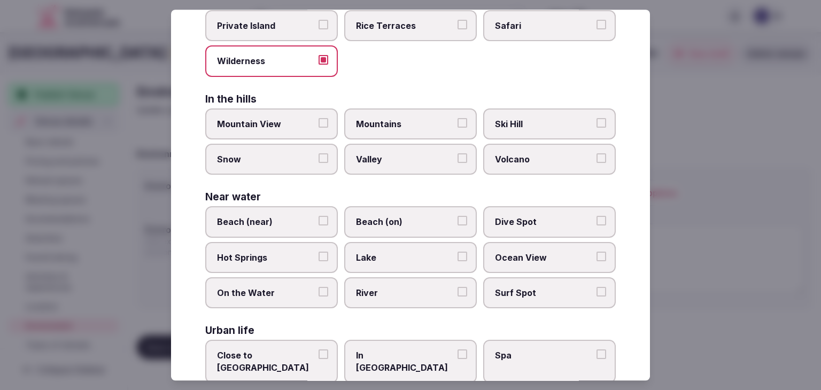
scroll to position [255, 0]
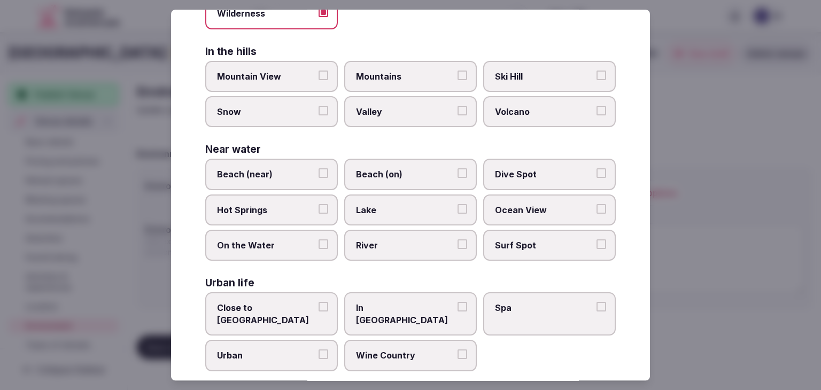
drag, startPoint x: 310, startPoint y: 176, endPoint x: 370, endPoint y: 171, distance: 60.6
click at [311, 175] on span "Beach (near)" at bounding box center [266, 175] width 98 height 12
click at [318, 175] on button "Beach (near)" at bounding box center [323, 174] width 10 height 10
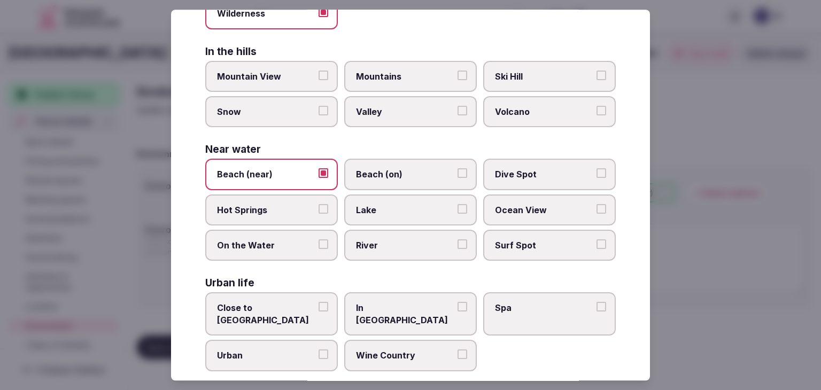
click at [376, 170] on span "Beach (on)" at bounding box center [405, 175] width 98 height 12
click at [457, 170] on button "Beach (on)" at bounding box center [462, 174] width 10 height 10
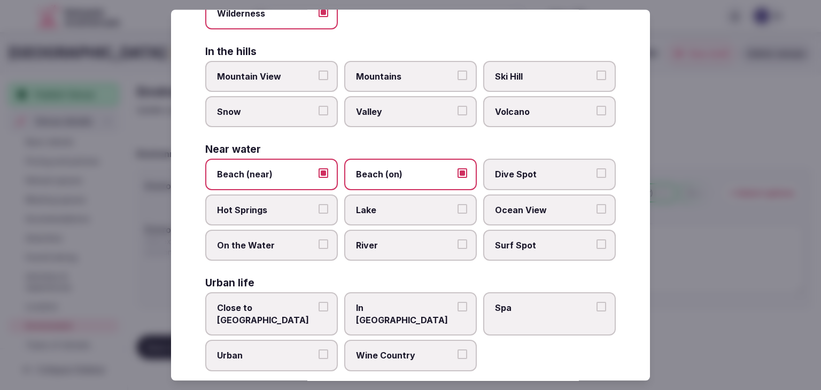
click at [564, 211] on span "Ocean View" at bounding box center [544, 210] width 98 height 12
click at [596, 211] on button "Ocean View" at bounding box center [601, 209] width 10 height 10
click at [496, 234] on label "Surf Spot" at bounding box center [549, 245] width 133 height 31
click at [596, 239] on button "Surf Spot" at bounding box center [601, 244] width 10 height 10
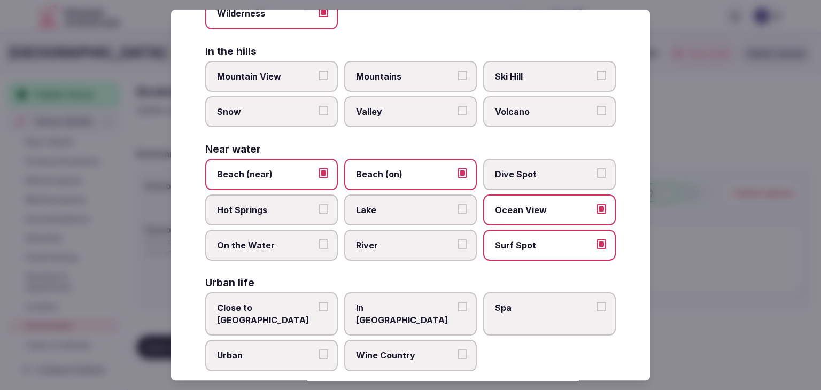
click at [488, 166] on label "Dive Spot" at bounding box center [549, 174] width 133 height 31
click at [596, 169] on button "Dive Spot" at bounding box center [601, 174] width 10 height 10
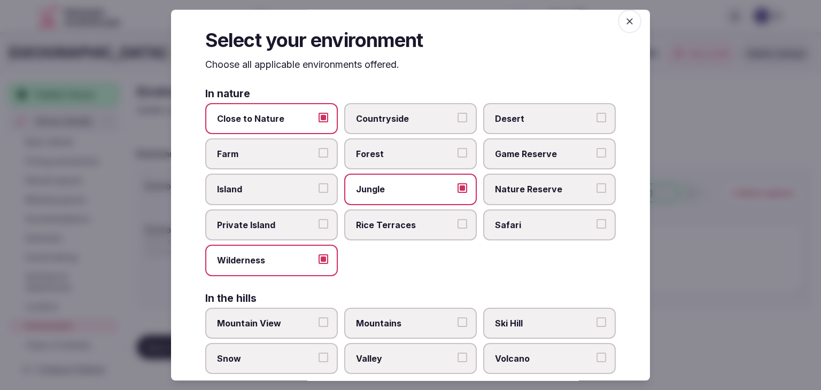
scroll to position [0, 0]
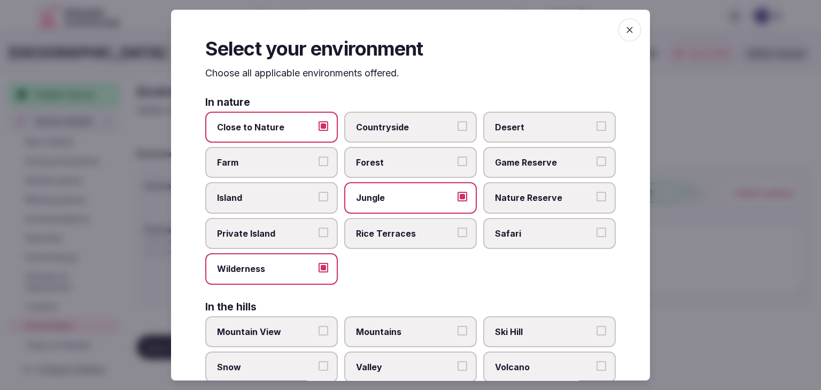
click at [624, 27] on icon "button" at bounding box center [629, 30] width 11 height 11
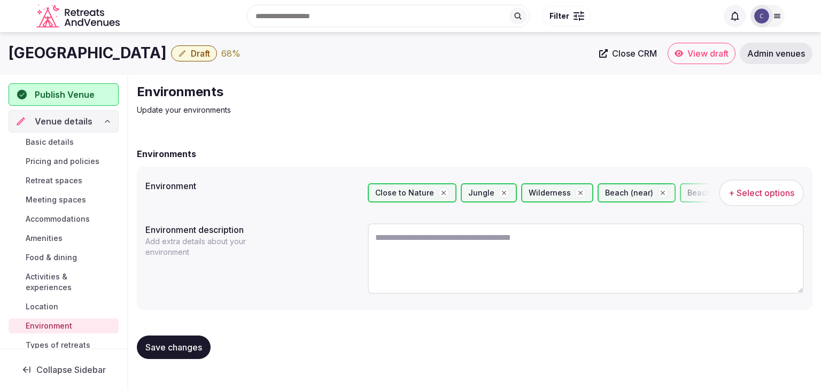
click at [139, 54] on h1 "Grand Hyatt Kauai Resort & Spa" at bounding box center [88, 53] width 158 height 21
copy div "Grand Hyatt Kauai Resort & Spa"
click at [468, 257] on textarea at bounding box center [586, 258] width 436 height 71
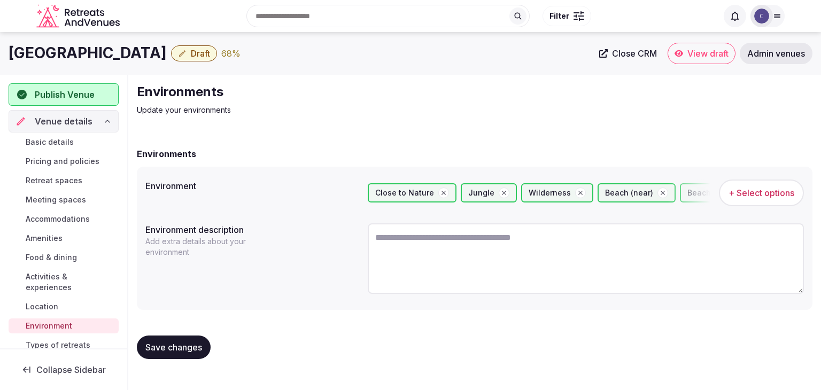
paste textarea "**********"
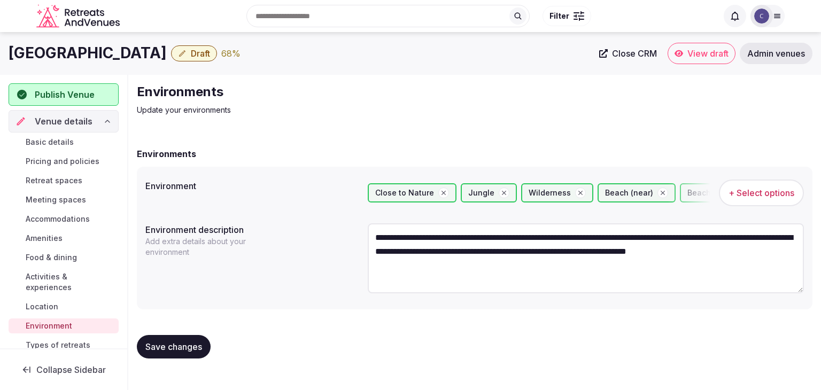
type textarea "**********"
click at [172, 344] on span "Save changes" at bounding box center [173, 346] width 57 height 11
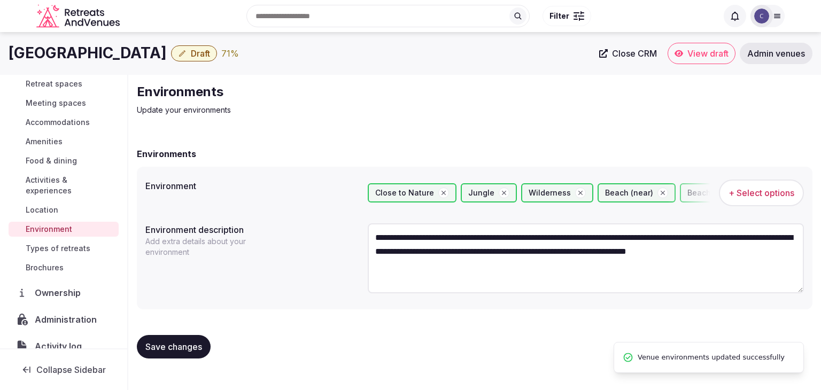
scroll to position [107, 0]
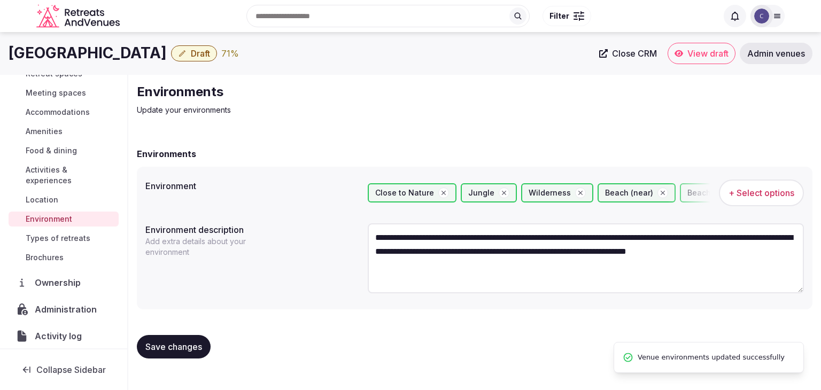
click at [86, 238] on span "Types of retreats" at bounding box center [58, 238] width 65 height 11
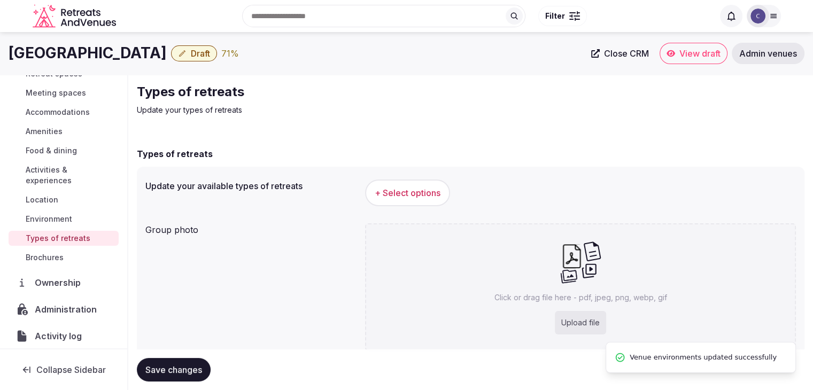
click at [397, 203] on button "+ Select options" at bounding box center [407, 193] width 85 height 27
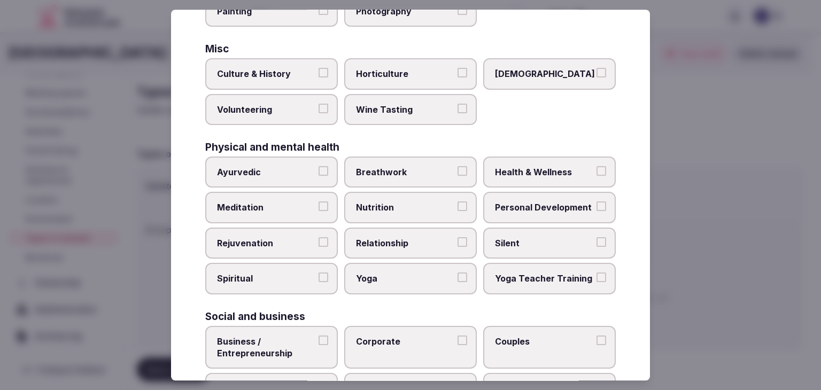
scroll to position [434, 0]
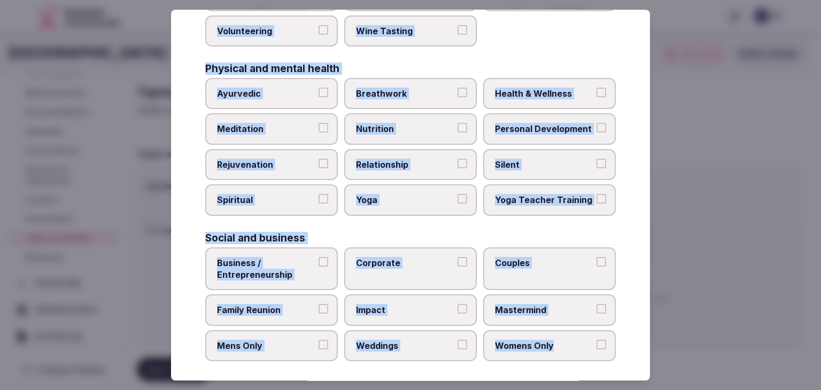
drag, startPoint x: 204, startPoint y: 68, endPoint x: 605, endPoint y: 354, distance: 492.7
click at [605, 354] on div "Select your types of retreats Choose all applicable types of retreats offered. …" at bounding box center [410, 195] width 479 height 371
copy div "Choose all applicable types of retreats offered. Active Adventure Cold Water Ex…"
click at [558, 80] on label "Health & Wellness" at bounding box center [549, 93] width 133 height 31
click at [596, 88] on button "Health & Wellness" at bounding box center [601, 93] width 10 height 10
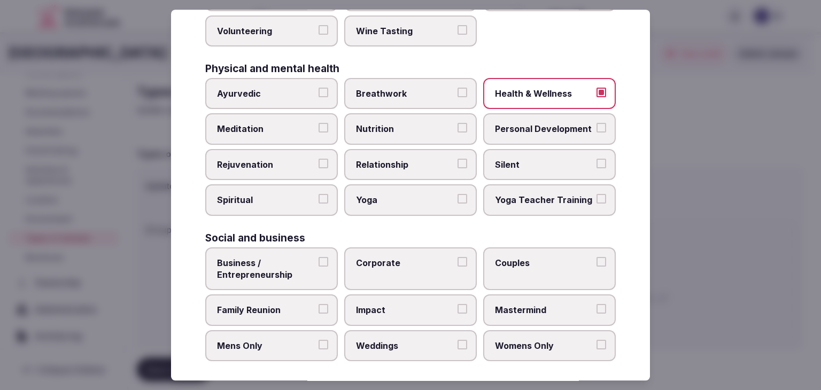
click at [545, 123] on span "Personal Development" at bounding box center [544, 129] width 98 height 12
click at [596, 123] on button "Personal Development" at bounding box center [601, 128] width 10 height 10
click at [284, 123] on span "Meditation" at bounding box center [266, 129] width 98 height 12
click at [318, 123] on button "Meditation" at bounding box center [323, 128] width 10 height 10
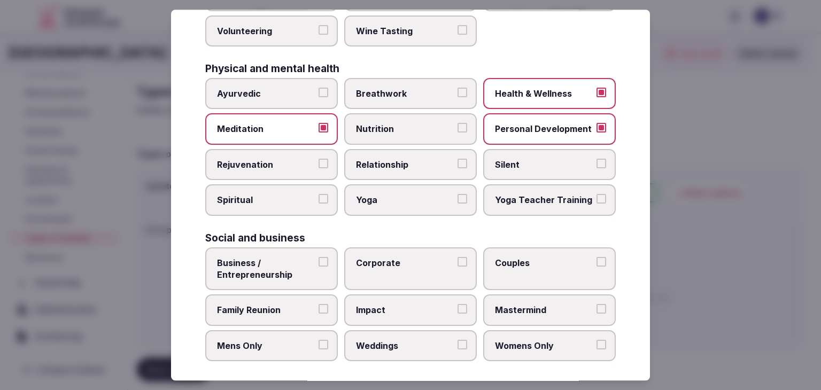
click at [304, 165] on span "Rejuvenation" at bounding box center [266, 165] width 98 height 12
click at [318, 165] on button "Rejuvenation" at bounding box center [323, 164] width 10 height 10
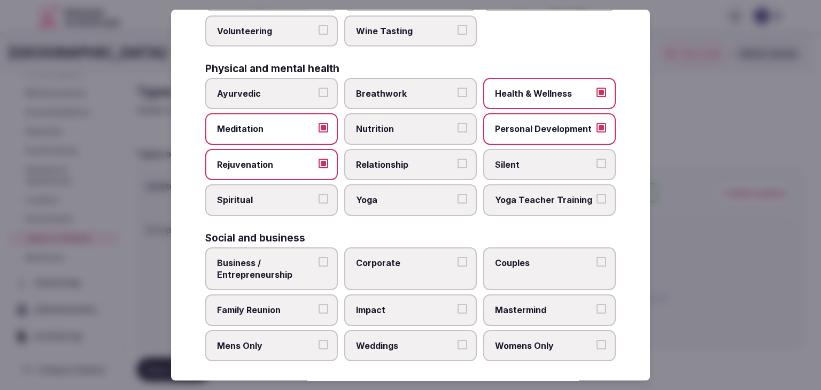
click at [430, 195] on span "Yoga" at bounding box center [405, 201] width 98 height 12
click at [457, 195] on button "Yoga" at bounding box center [462, 200] width 10 height 10
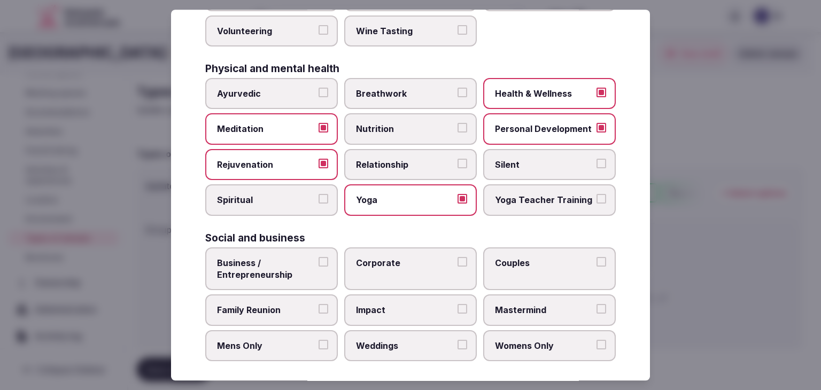
click at [265, 195] on span "Spiritual" at bounding box center [266, 201] width 98 height 12
click at [318, 195] on button "Spiritual" at bounding box center [323, 200] width 10 height 10
click at [298, 263] on span "Business / Entrepreneurship" at bounding box center [266, 269] width 98 height 24
click at [318, 263] on button "Business / Entrepreneurship" at bounding box center [323, 262] width 10 height 10
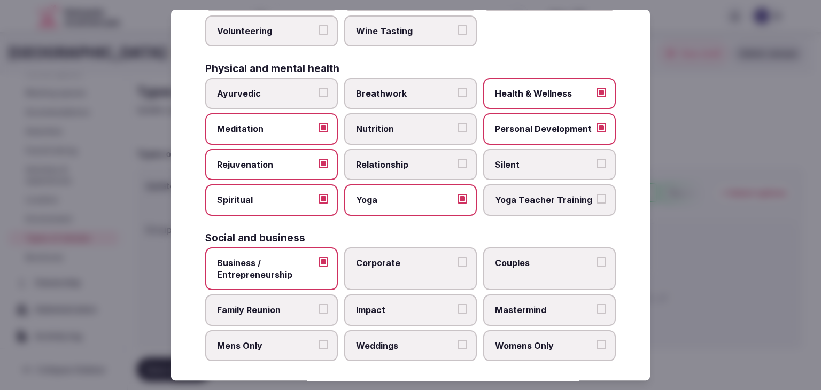
click at [415, 258] on span "Corporate" at bounding box center [405, 263] width 98 height 12
click at [457, 258] on button "Corporate" at bounding box center [462, 262] width 10 height 10
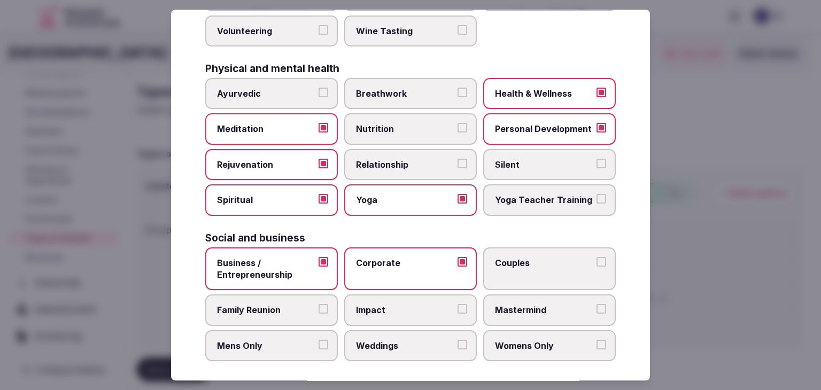
click at [608, 257] on div "Select your types of retreats Choose all applicable types of retreats offered. …" at bounding box center [410, 195] width 479 height 371
click at [563, 257] on span "Couples" at bounding box center [544, 263] width 98 height 12
click at [596, 257] on button "Couples" at bounding box center [601, 262] width 10 height 10
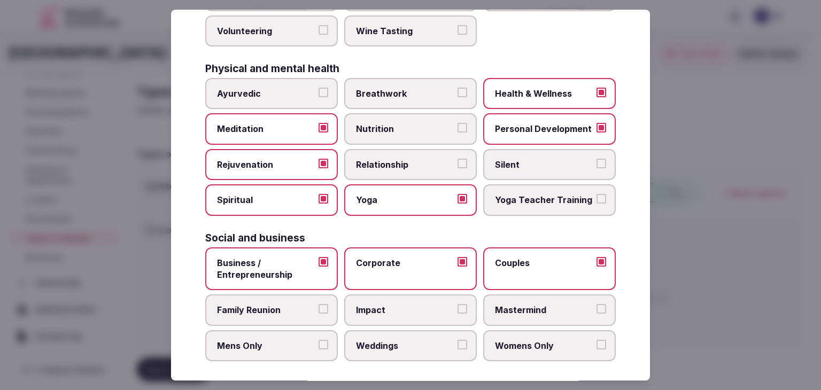
click at [291, 305] on span "Family Reunion" at bounding box center [266, 311] width 98 height 12
click at [318, 305] on button "Family Reunion" at bounding box center [323, 310] width 10 height 10
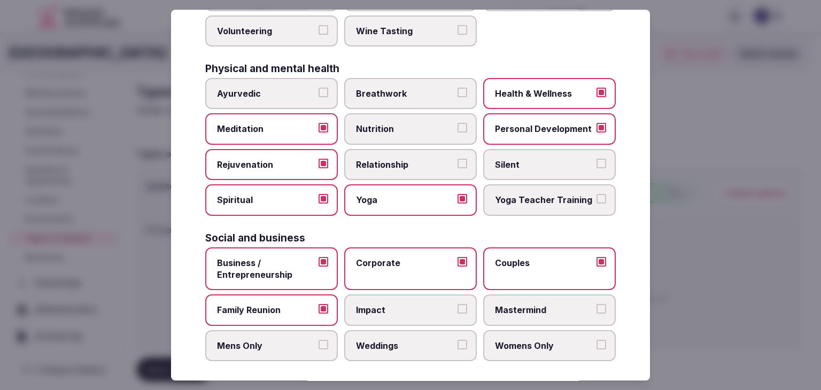
click at [383, 340] on span "Weddings" at bounding box center [405, 346] width 98 height 12
click at [457, 340] on button "Weddings" at bounding box center [462, 345] width 10 height 10
click at [519, 340] on span "Womens Only" at bounding box center [544, 346] width 98 height 12
click at [596, 340] on button "Womens Only" at bounding box center [601, 345] width 10 height 10
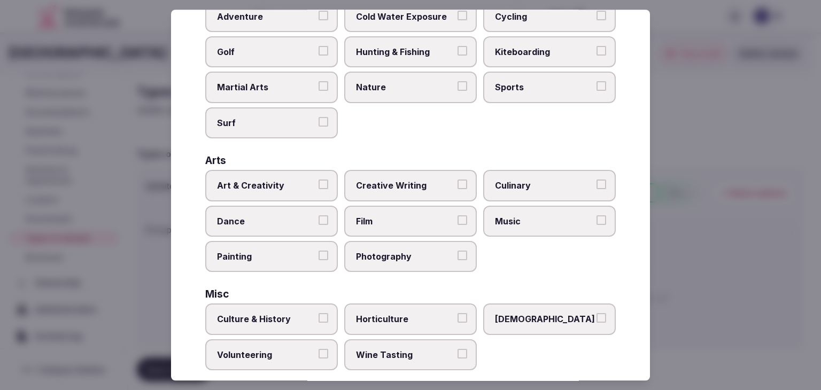
scroll to position [0, 0]
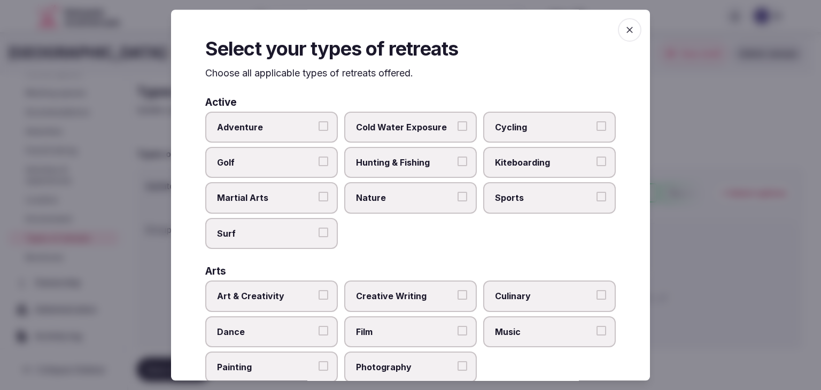
click at [627, 28] on span "button" at bounding box center [630, 30] width 24 height 24
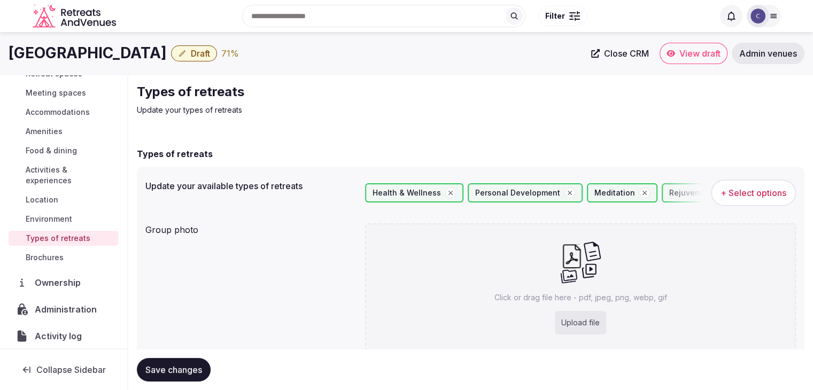
click at [582, 313] on div "Upload file" at bounding box center [580, 323] width 51 height 24
click at [587, 308] on div "Click or drag file here - pdf, jpeg, png, webp, gif Upload file" at bounding box center [580, 287] width 431 height 128
type input "**********"
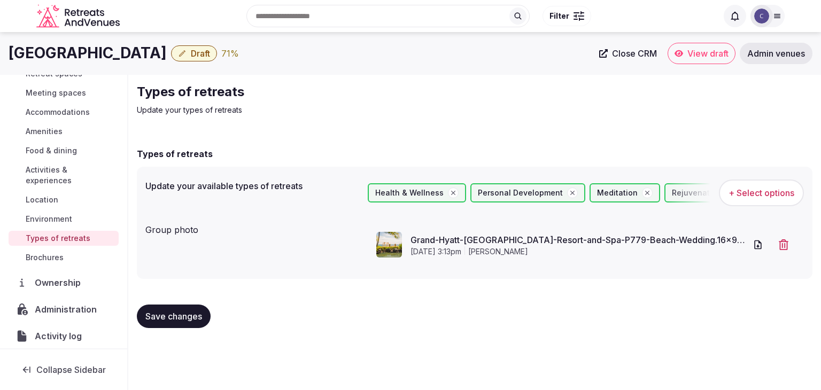
click at [178, 307] on button "Save changes" at bounding box center [174, 317] width 74 height 24
click at [210, 56] on span "Draft" at bounding box center [200, 53] width 19 height 11
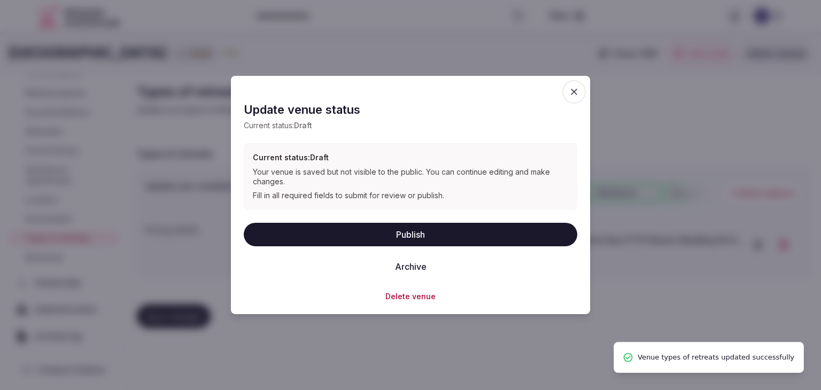
click at [376, 229] on button "Publish" at bounding box center [410, 234] width 333 height 24
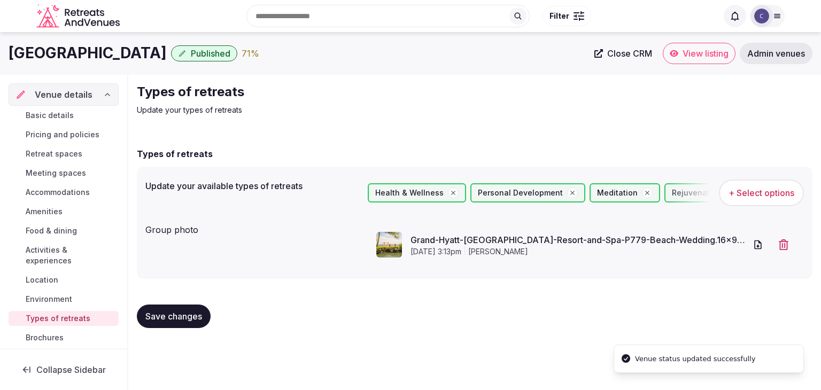
click at [68, 116] on span "Basic details" at bounding box center [50, 115] width 48 height 11
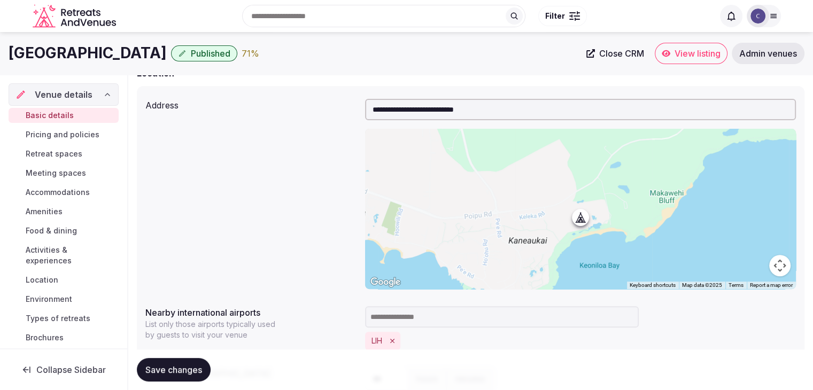
scroll to position [321, 0]
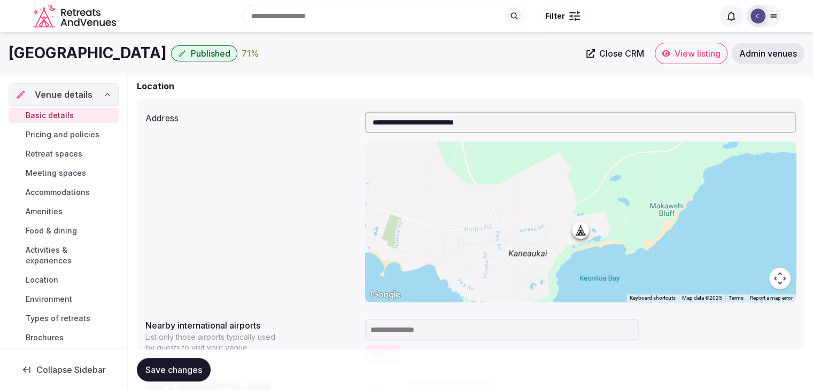
click at [66, 135] on span "Pricing and policies" at bounding box center [63, 134] width 74 height 11
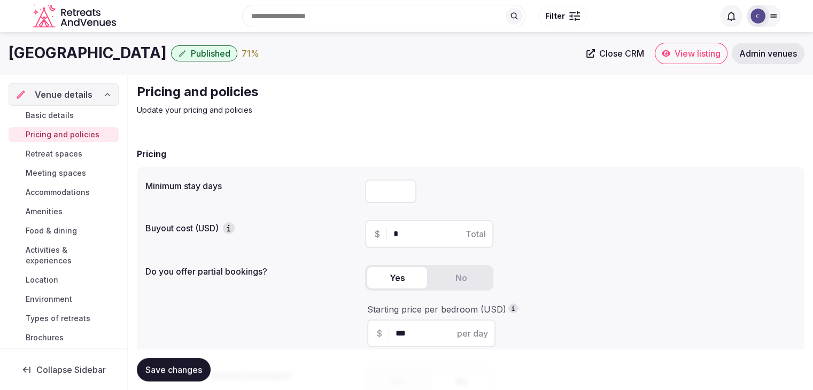
click at [68, 157] on span "Retreat spaces" at bounding box center [54, 154] width 57 height 11
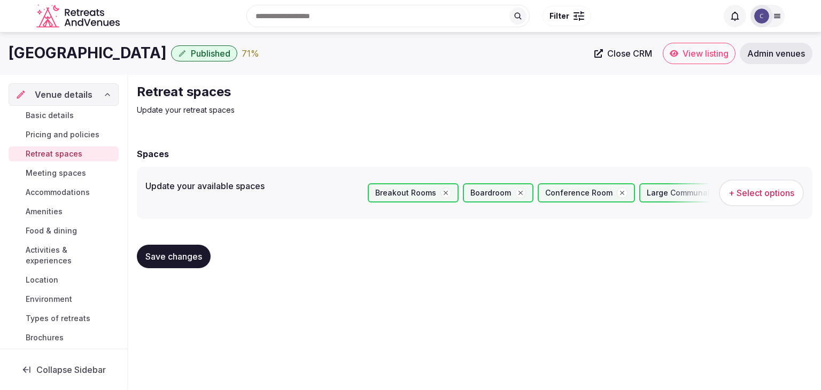
click at [70, 176] on span "Meeting spaces" at bounding box center [56, 173] width 60 height 11
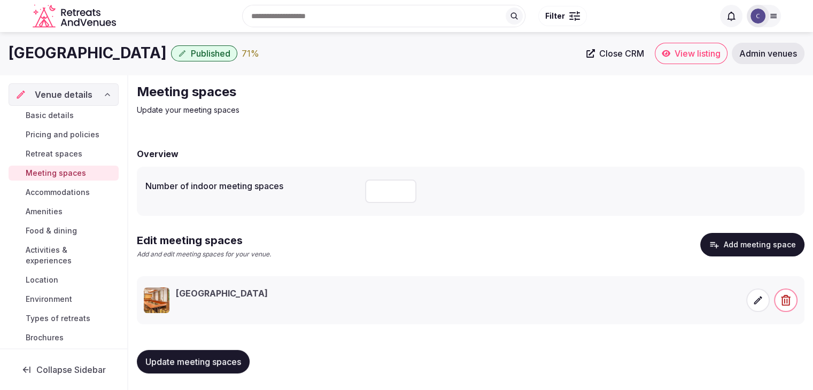
click at [749, 300] on span at bounding box center [758, 301] width 24 height 24
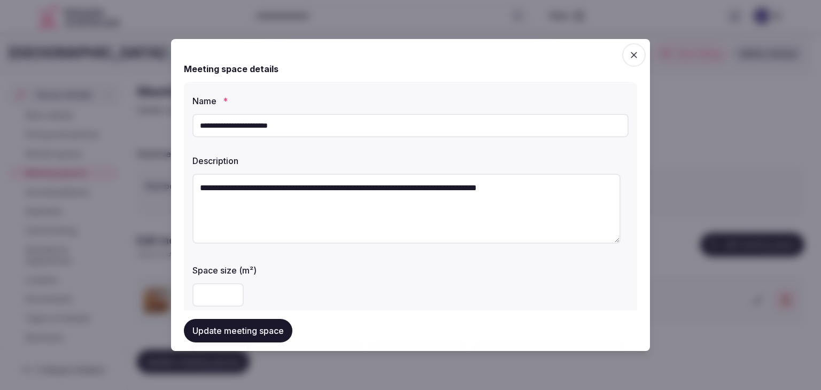
click at [339, 131] on input "**********" at bounding box center [410, 126] width 436 height 24
click at [340, 135] on input "**********" at bounding box center [410, 126] width 436 height 24
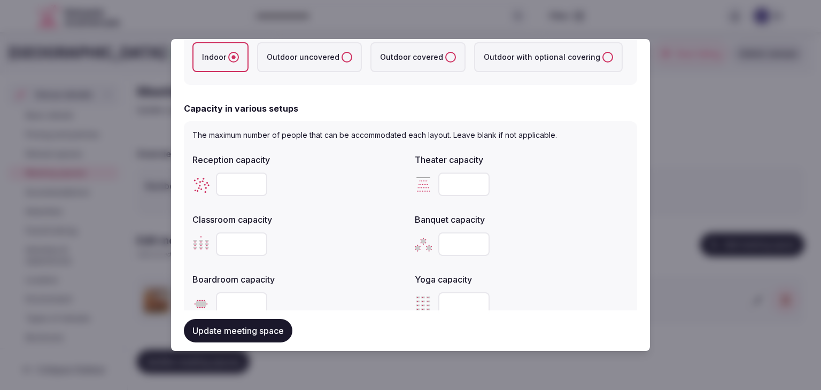
scroll to position [321, 0]
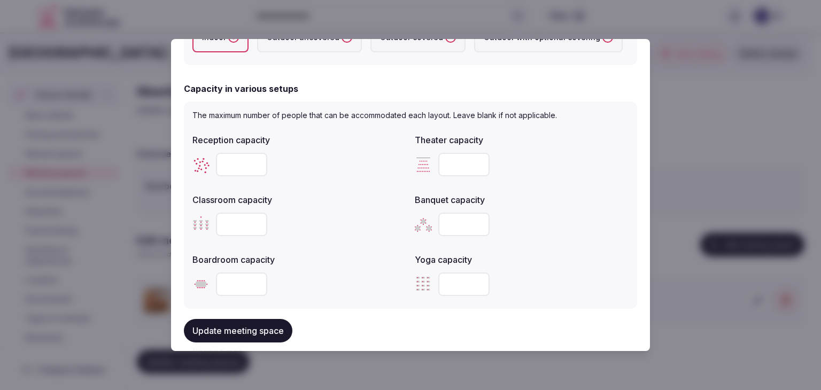
click at [439, 172] on input "number" at bounding box center [463, 165] width 51 height 24
type input "***"
click at [528, 219] on div at bounding box center [522, 225] width 214 height 24
click at [266, 325] on button "Update meeting space" at bounding box center [238, 331] width 108 height 24
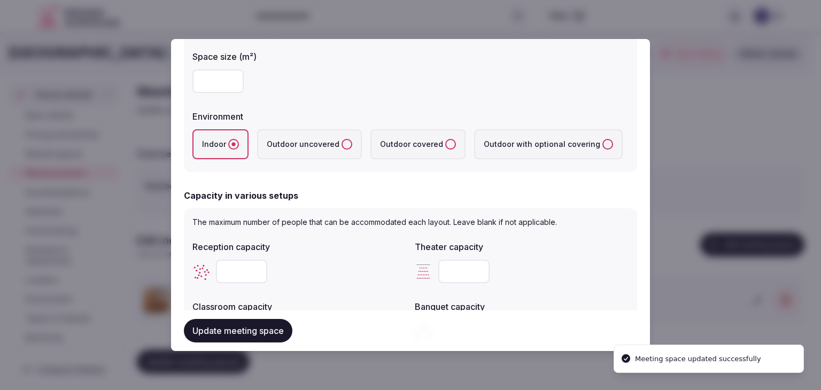
scroll to position [170, 0]
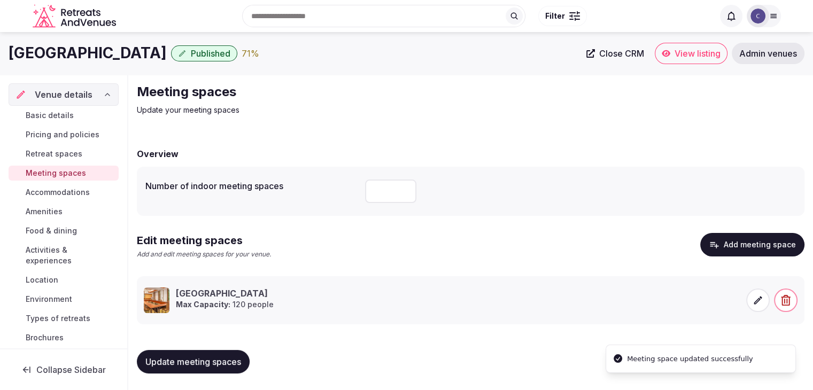
click at [224, 351] on div "Update meeting spaces" at bounding box center [470, 361] width 667 height 41
click at [229, 353] on button "Update meeting spaces" at bounding box center [193, 362] width 113 height 24
click at [768, 298] on span at bounding box center [758, 301] width 24 height 24
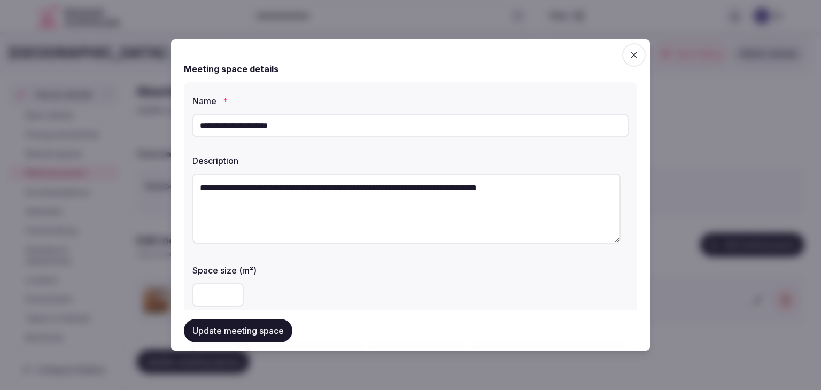
click at [438, 130] on input "**********" at bounding box center [410, 126] width 436 height 24
paste input "*"
drag, startPoint x: 253, startPoint y: 127, endPoint x: 387, endPoint y: 136, distance: 133.9
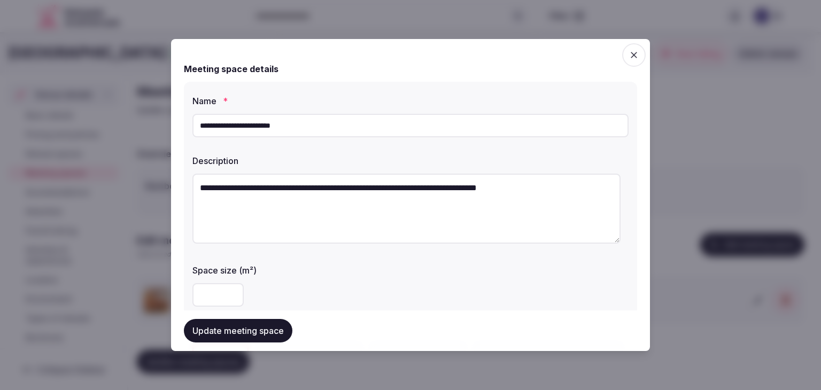
click at [387, 136] on input "**********" at bounding box center [410, 126] width 436 height 24
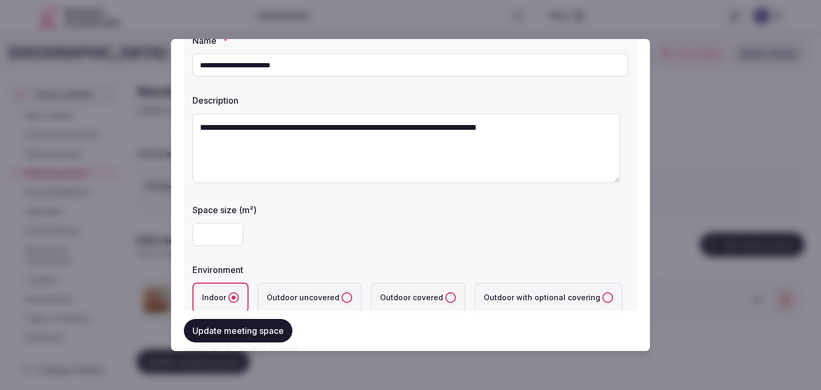
scroll to position [107, 0]
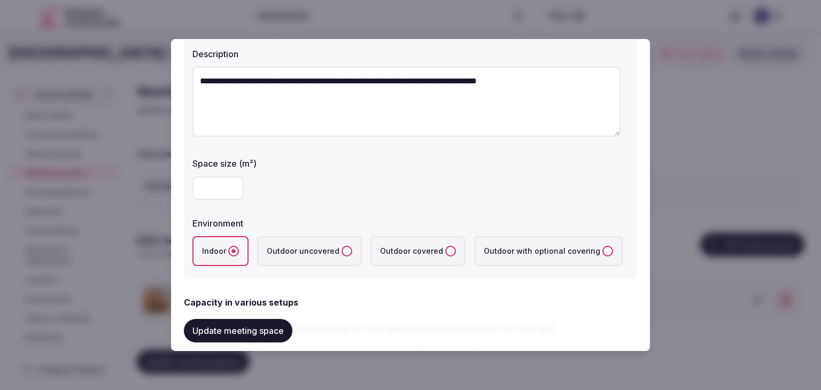
type input "**********"
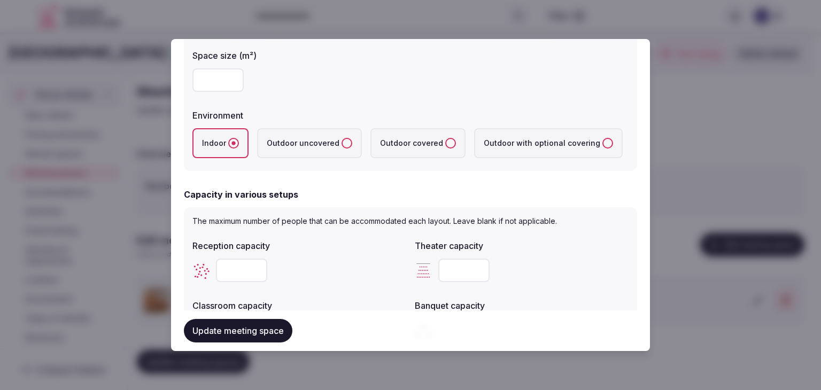
scroll to position [214, 0]
click at [207, 79] on input "number" at bounding box center [217, 81] width 51 height 24
type input "**"
drag, startPoint x: 462, startPoint y: 268, endPoint x: 446, endPoint y: 266, distance: 16.3
click at [446, 266] on input "***" at bounding box center [463, 272] width 51 height 24
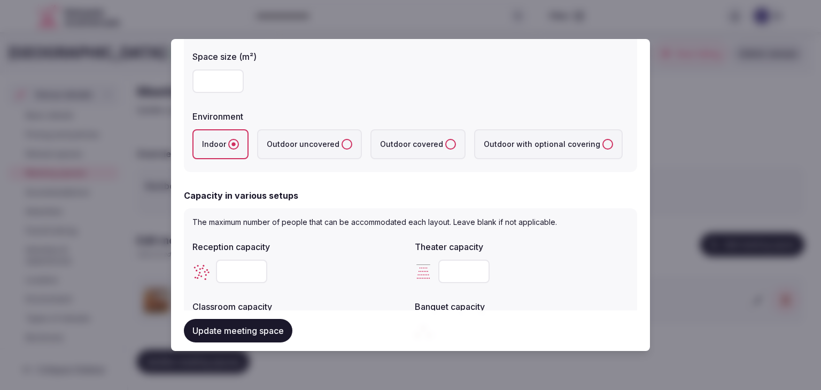
click at [453, 273] on input "***" at bounding box center [463, 272] width 51 height 24
click at [454, 276] on input "***" at bounding box center [463, 272] width 51 height 24
drag, startPoint x: 459, startPoint y: 268, endPoint x: 438, endPoint y: 258, distance: 23.4
click at [440, 262] on input "***" at bounding box center [463, 272] width 51 height 24
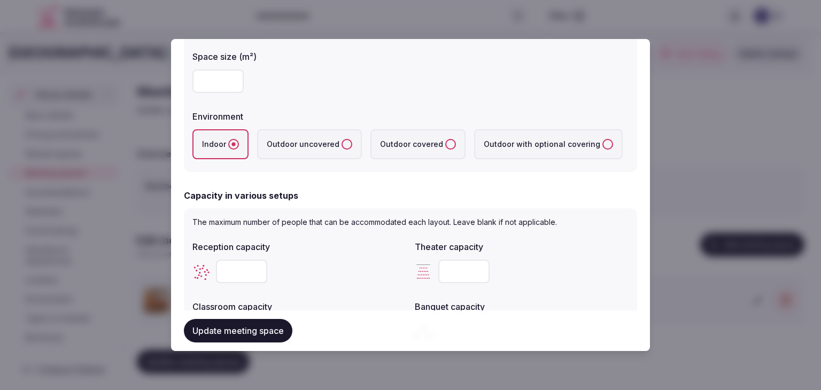
type input "**"
click at [243, 264] on input "number" at bounding box center [241, 272] width 51 height 24
type input "**"
click at [338, 272] on div "**" at bounding box center [299, 272] width 214 height 24
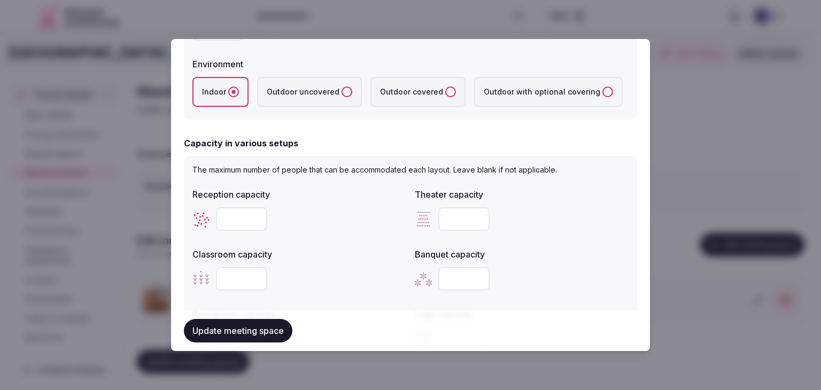
scroll to position [321, 0]
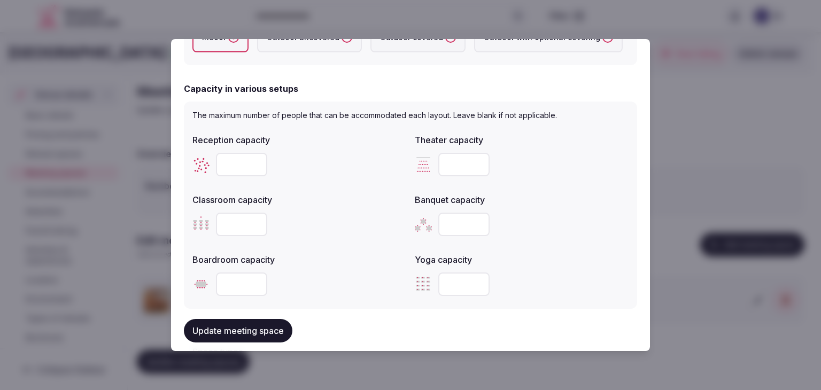
click at [242, 227] on input "number" at bounding box center [241, 225] width 51 height 24
type input "**"
click at [454, 221] on input "number" at bounding box center [463, 225] width 51 height 24
type input "**"
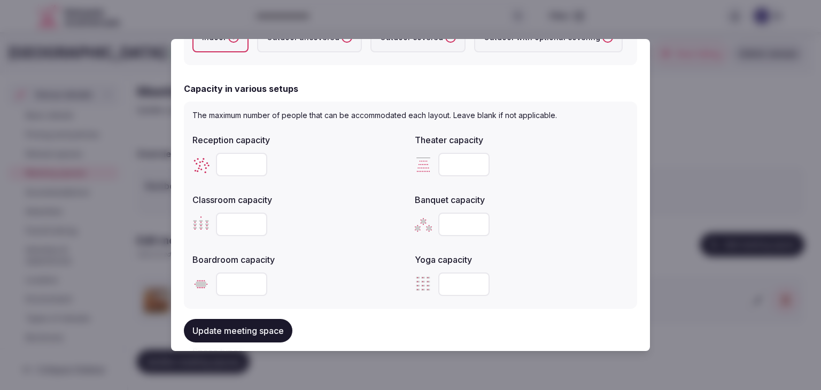
click at [341, 234] on div "**" at bounding box center [299, 225] width 214 height 24
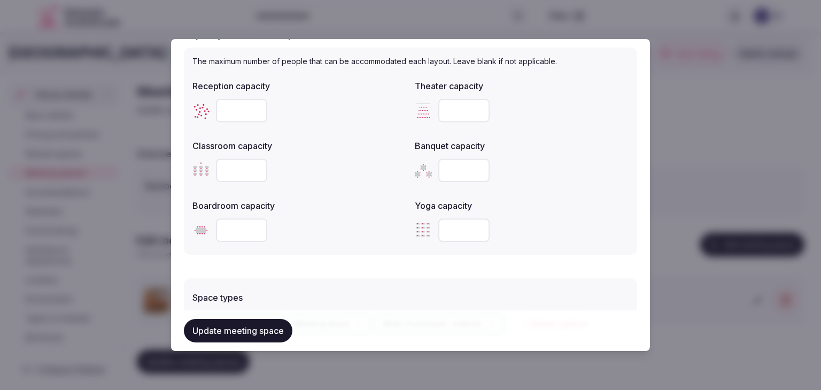
scroll to position [427, 0]
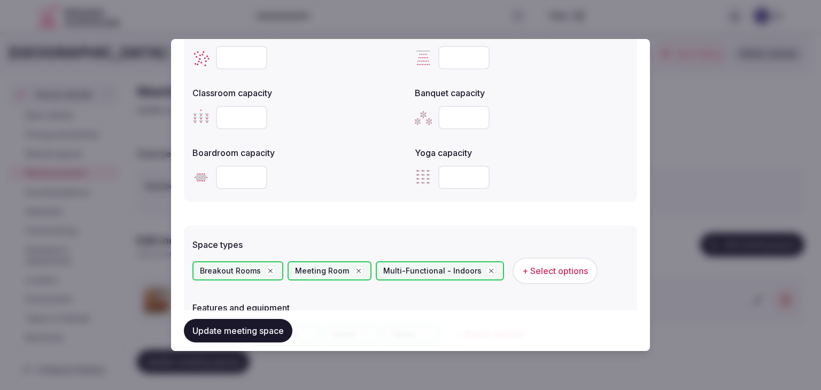
click at [229, 178] on input "number" at bounding box center [241, 178] width 51 height 24
type input "**"
click at [412, 236] on div "Space types" at bounding box center [410, 241] width 436 height 15
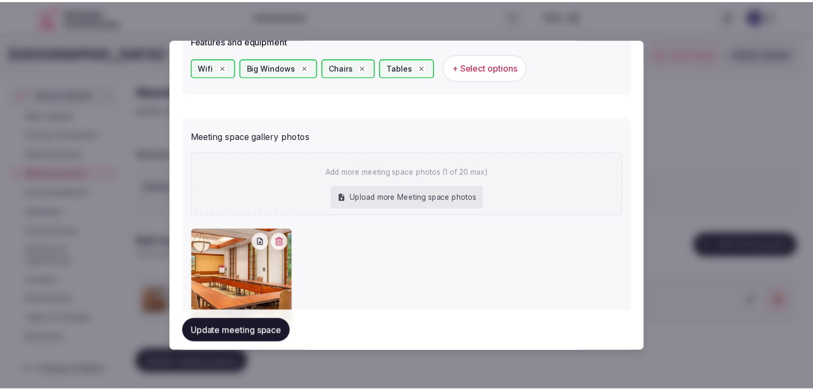
scroll to position [746, 0]
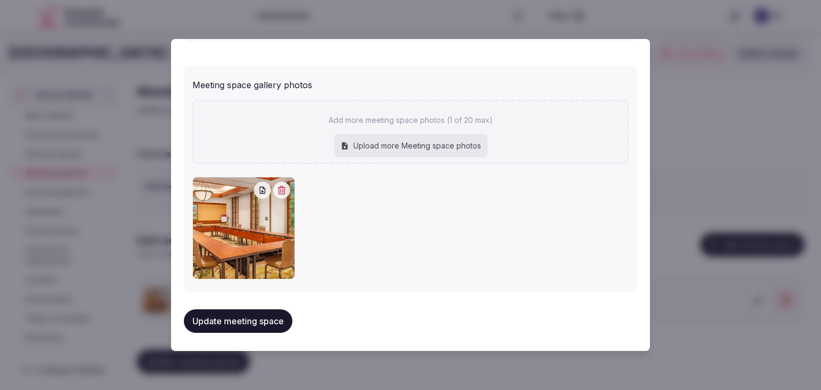
click at [291, 320] on button "Update meeting space" at bounding box center [238, 321] width 108 height 24
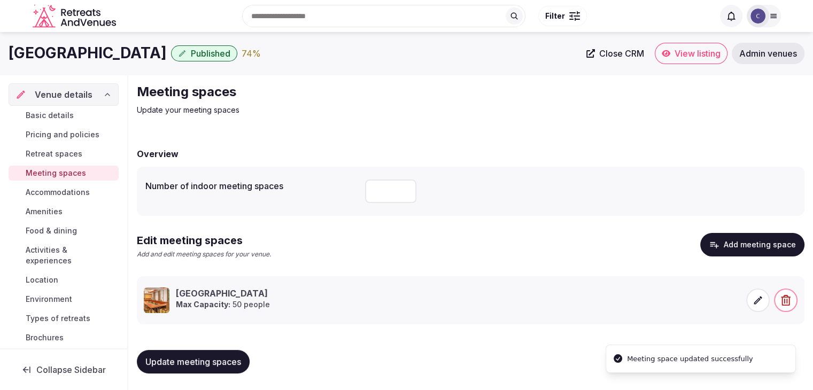
click at [229, 365] on span "Update meeting spaces" at bounding box center [193, 361] width 96 height 11
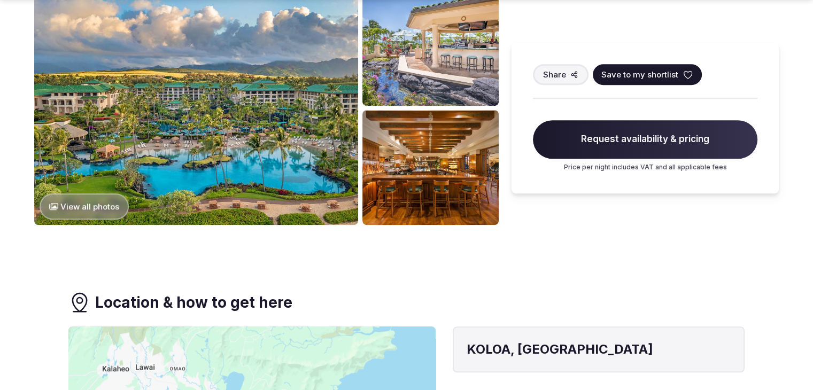
scroll to position [748, 0]
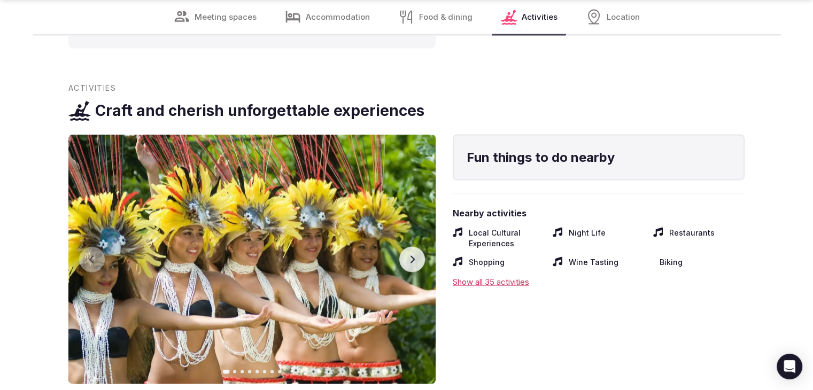
scroll to position [2075, 0]
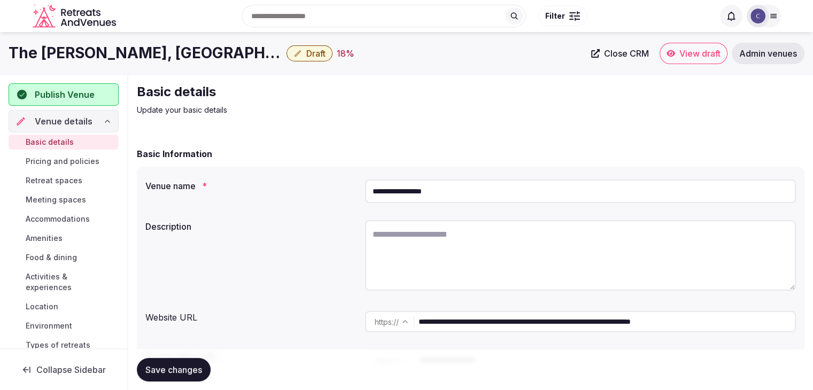
click at [579, 310] on div "**********" at bounding box center [580, 322] width 431 height 30
click at [587, 323] on input "**********" at bounding box center [606, 321] width 376 height 21
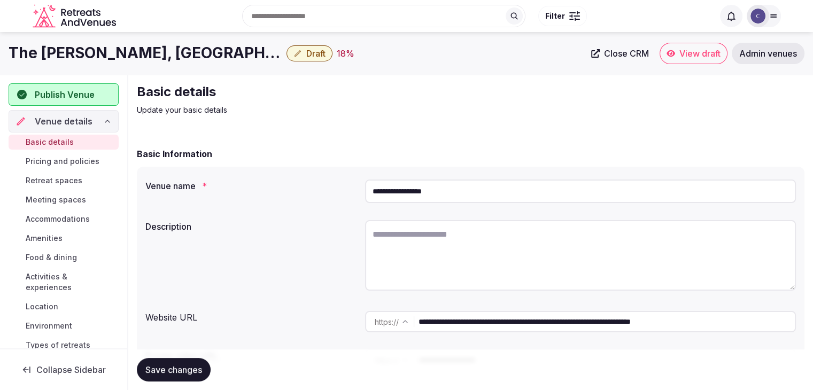
click at [587, 323] on input "**********" at bounding box center [606, 321] width 376 height 21
click at [446, 374] on div "Save changes" at bounding box center [470, 370] width 667 height 24
click at [483, 191] on input "**********" at bounding box center [580, 192] width 431 height 24
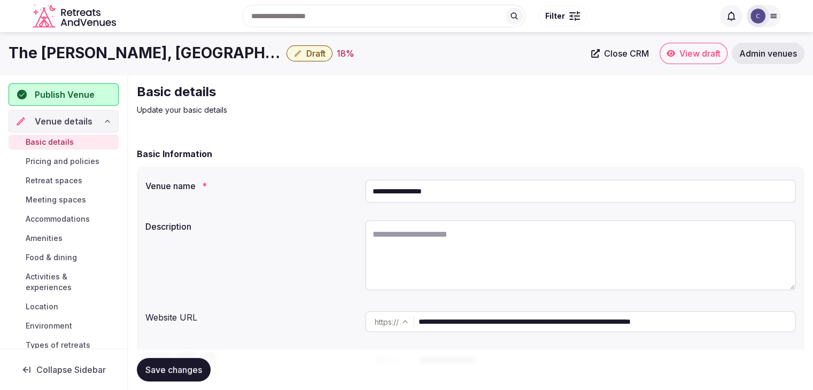
scroll to position [53, 0]
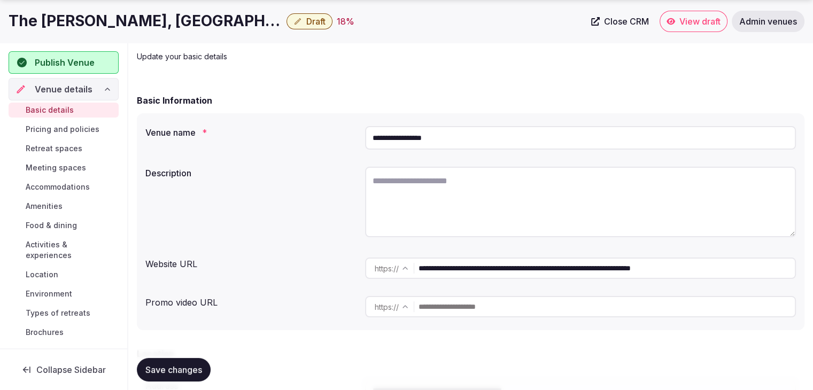
drag, startPoint x: 569, startPoint y: 266, endPoint x: 310, endPoint y: 274, distance: 258.2
click at [310, 274] on div "**********" at bounding box center [470, 268] width 650 height 30
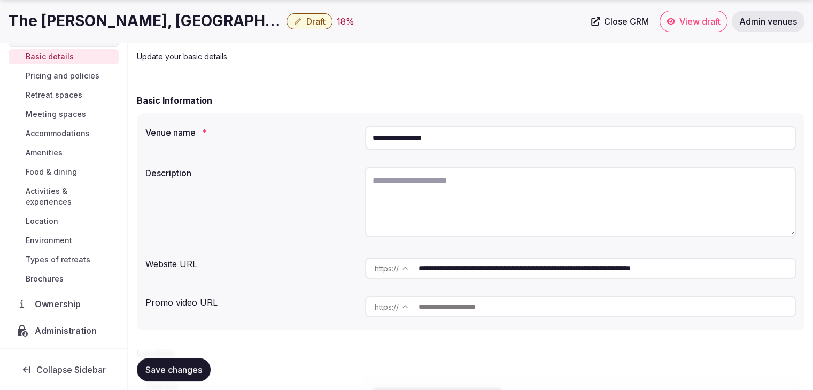
click at [64, 110] on span "Meeting spaces" at bounding box center [56, 114] width 60 height 11
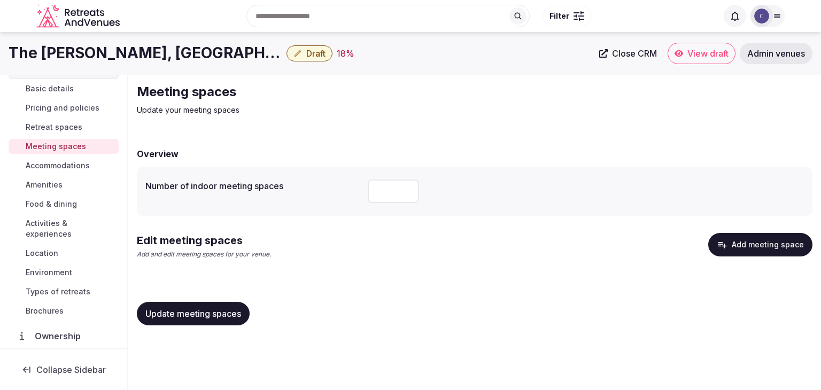
click at [376, 186] on input "number" at bounding box center [393, 192] width 51 height 24
type input "*"
click at [239, 312] on span "Update meeting spaces" at bounding box center [193, 313] width 96 height 11
click at [792, 248] on button "Add meeting space" at bounding box center [760, 245] width 104 height 24
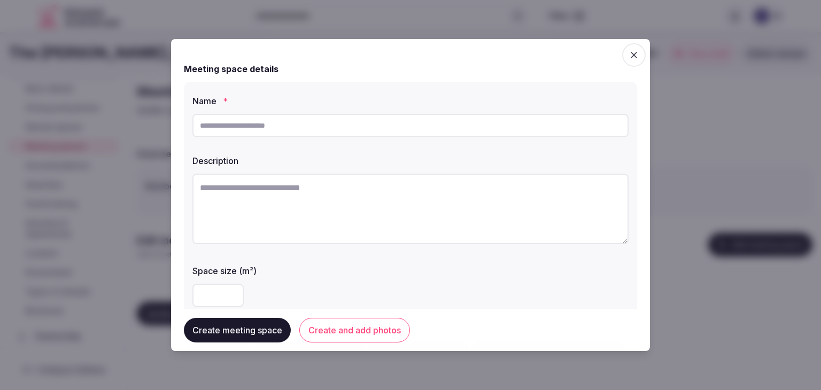
click at [336, 121] on input "text" at bounding box center [410, 126] width 436 height 24
paste input "**********"
type input "**********"
click at [355, 182] on textarea at bounding box center [410, 209] width 436 height 71
paste textarea "**********"
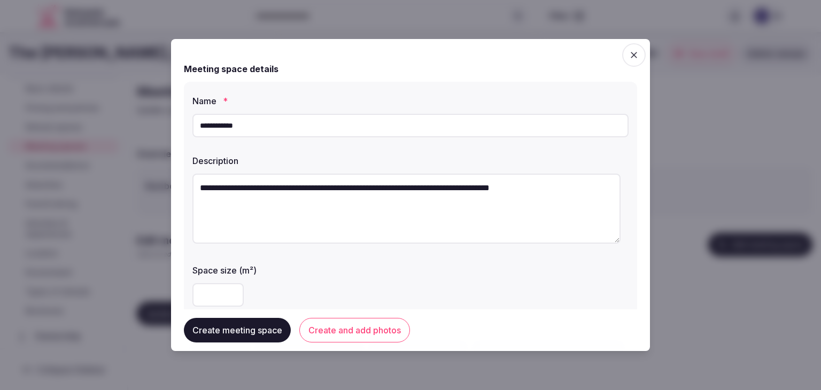
type textarea "**********"
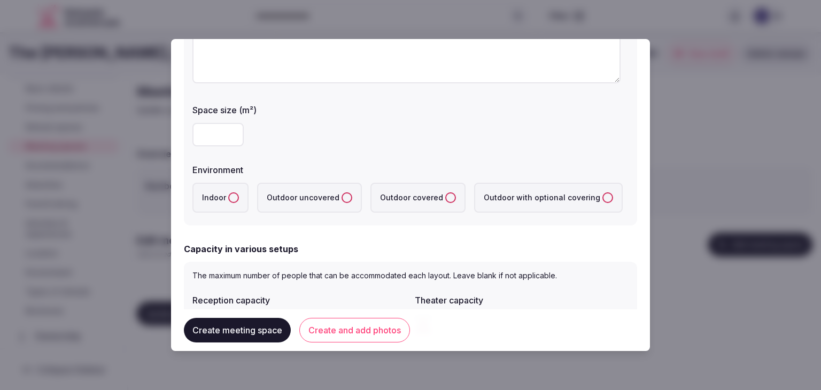
click at [206, 128] on input "number" at bounding box center [217, 135] width 51 height 24
type input "**"
click at [235, 195] on button "Indoor" at bounding box center [233, 197] width 11 height 11
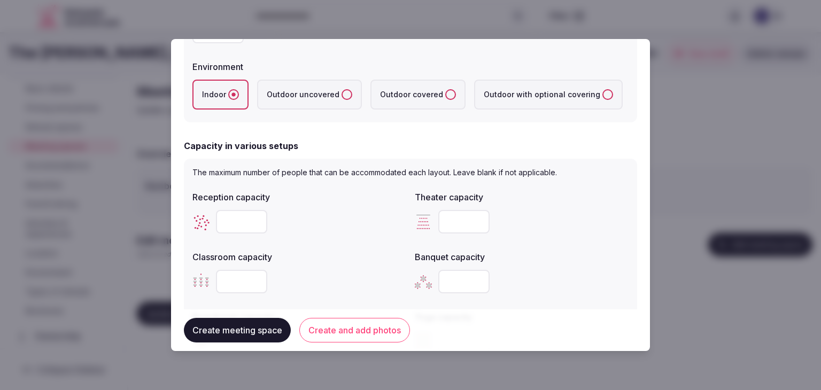
scroll to position [321, 0]
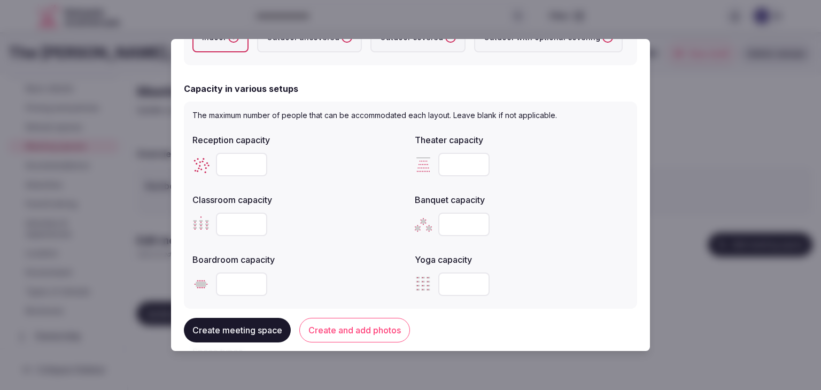
click at [237, 160] on input "number" at bounding box center [241, 165] width 51 height 24
type input "**"
click at [440, 167] on input "number" at bounding box center [463, 165] width 51 height 24
type input "**"
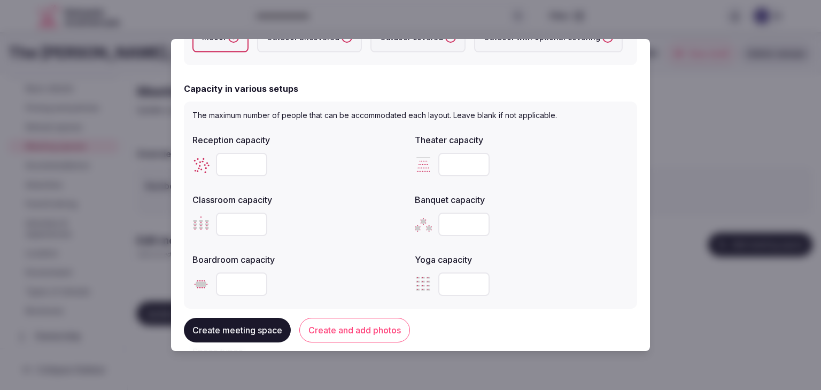
click at [224, 219] on input "number" at bounding box center [241, 225] width 51 height 24
type input "**"
click at [233, 282] on input "number" at bounding box center [241, 285] width 51 height 24
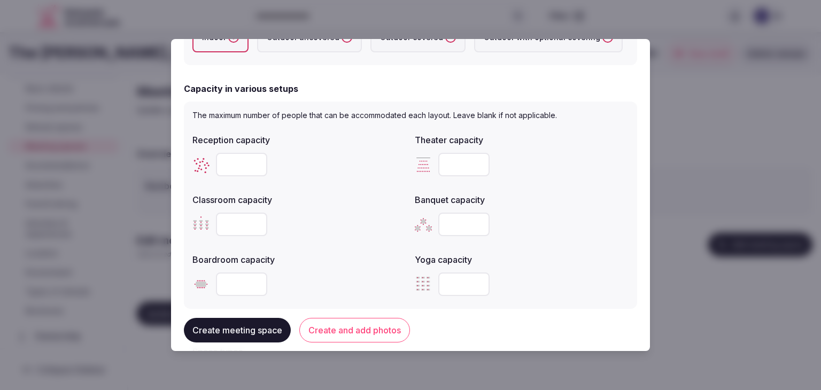
type input "**"
click at [333, 236] on div "**" at bounding box center [299, 224] width 214 height 32
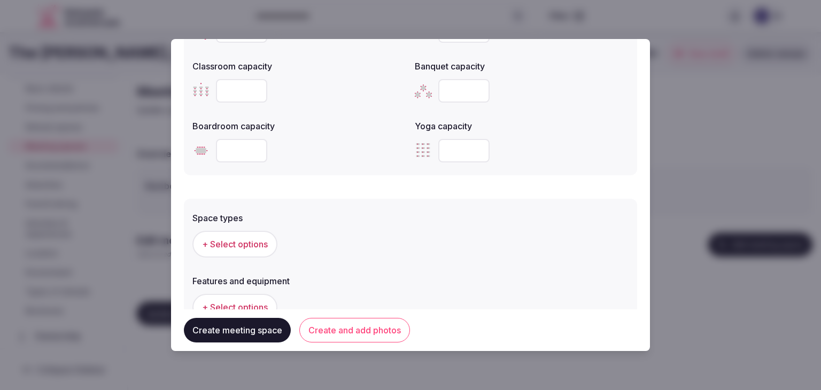
scroll to position [534, 0]
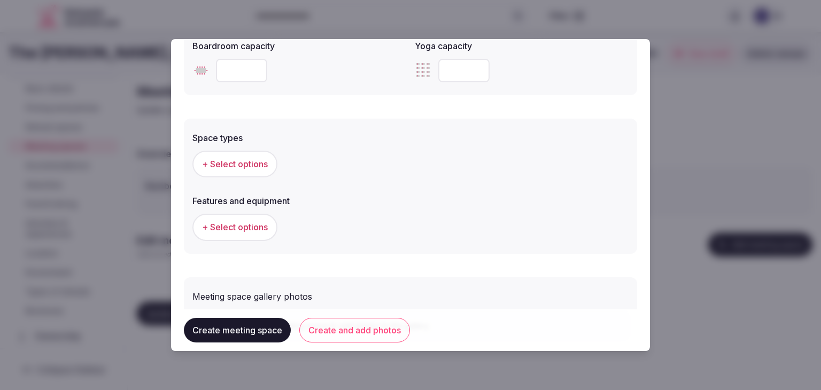
click at [237, 175] on button "+ Select options" at bounding box center [234, 164] width 85 height 27
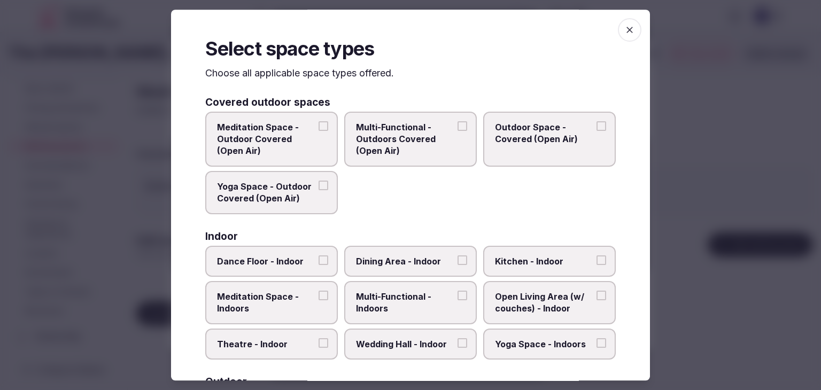
click at [430, 302] on span "Multi-Functional - Indoors" at bounding box center [405, 303] width 98 height 24
click at [457, 300] on button "Multi-Functional - Indoors" at bounding box center [462, 296] width 10 height 10
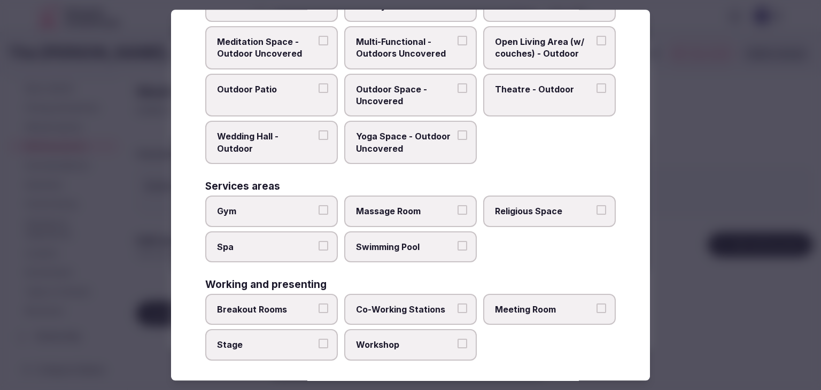
click at [544, 295] on label "Meeting Room" at bounding box center [549, 309] width 133 height 31
click at [596, 304] on button "Meeting Room" at bounding box center [601, 309] width 10 height 10
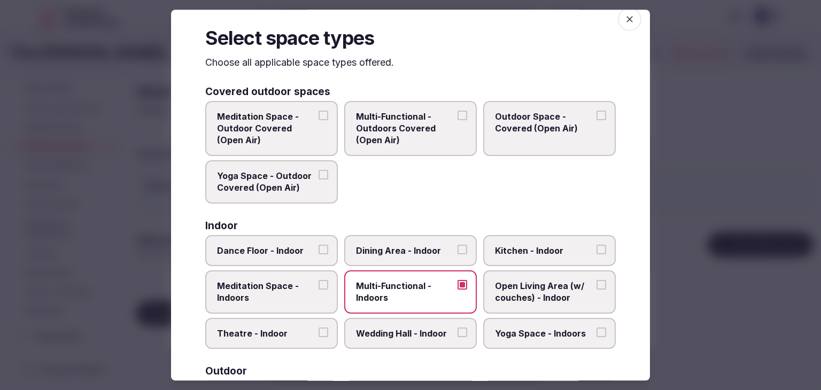
scroll to position [0, 0]
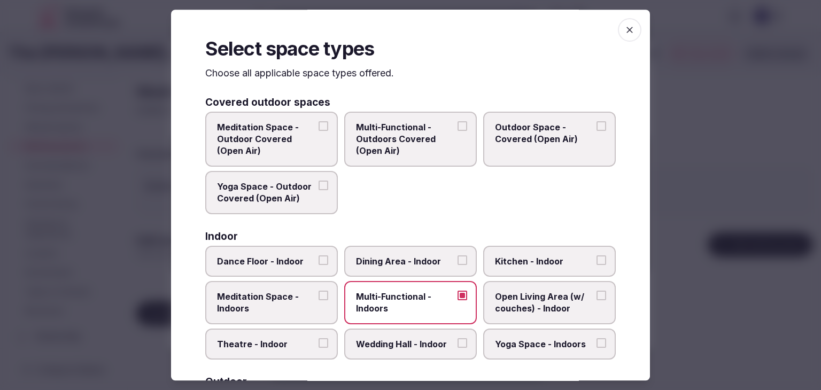
click at [624, 26] on icon "button" at bounding box center [629, 30] width 11 height 11
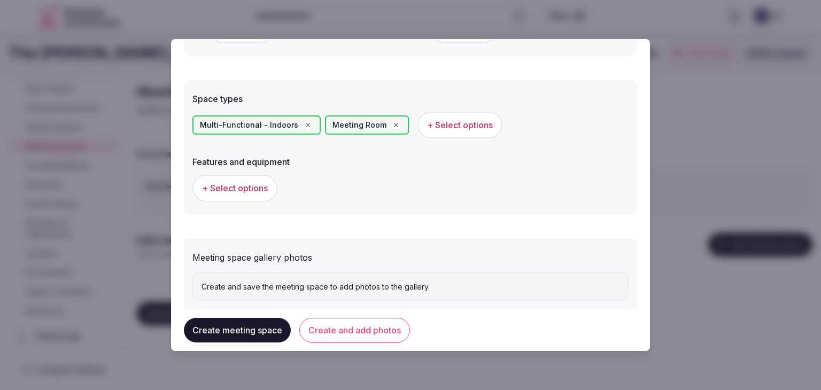
scroll to position [588, 0]
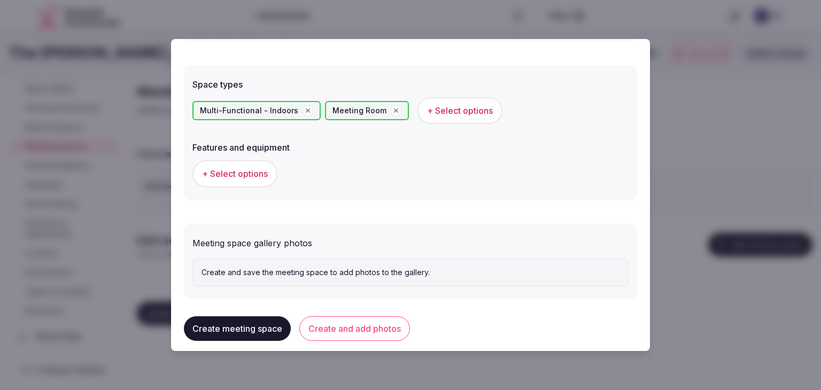
click at [256, 176] on span "+ Select options" at bounding box center [235, 174] width 66 height 12
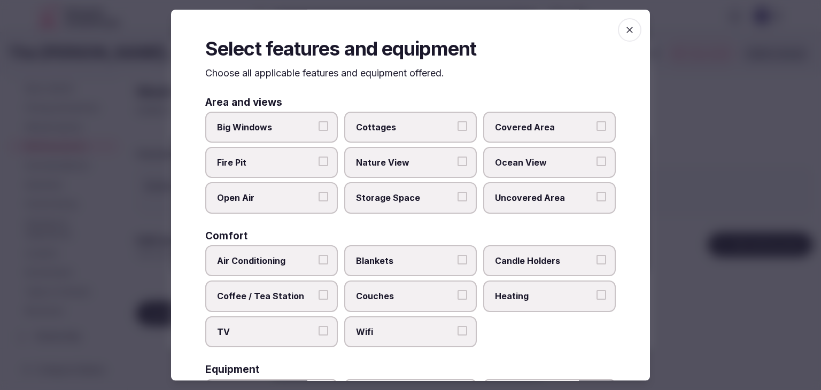
scroll to position [107, 0]
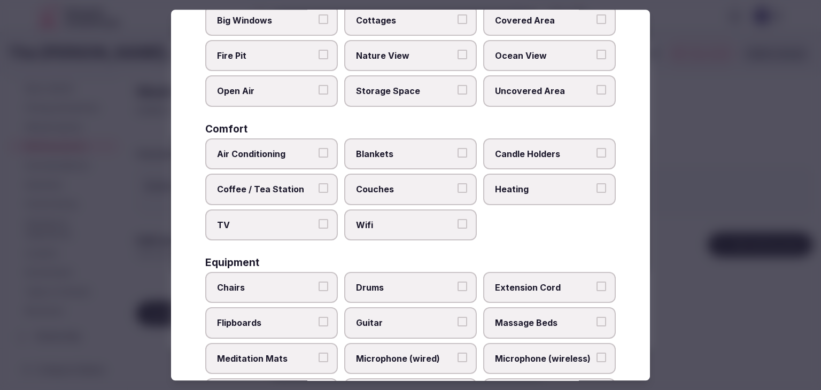
click at [392, 231] on label "Wifi" at bounding box center [410, 224] width 133 height 31
click at [457, 229] on button "Wifi" at bounding box center [462, 224] width 10 height 10
click at [370, 194] on label "Couches" at bounding box center [410, 189] width 133 height 31
click at [457, 193] on button "Couches" at bounding box center [462, 188] width 10 height 10
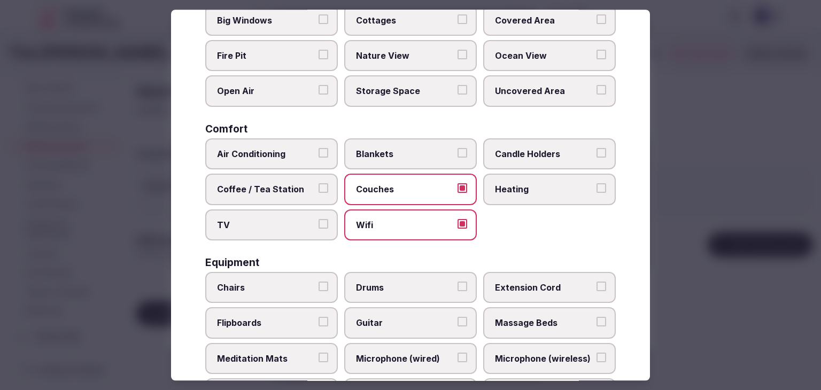
click at [273, 232] on label "TV" at bounding box center [271, 224] width 133 height 31
click at [318, 229] on button "TV" at bounding box center [323, 224] width 10 height 10
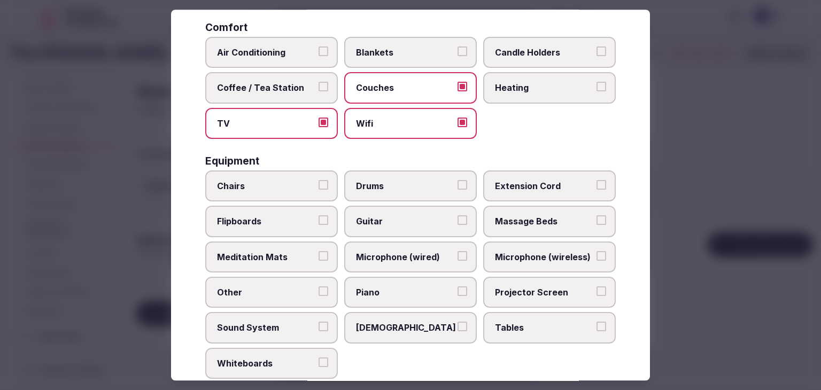
scroll to position [214, 0]
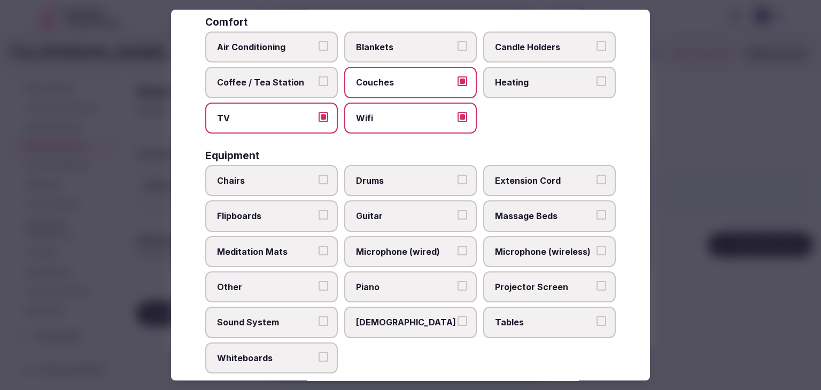
click at [266, 45] on span "Air Conditioning" at bounding box center [266, 47] width 98 height 12
click at [318, 45] on button "Air Conditioning" at bounding box center [323, 46] width 10 height 10
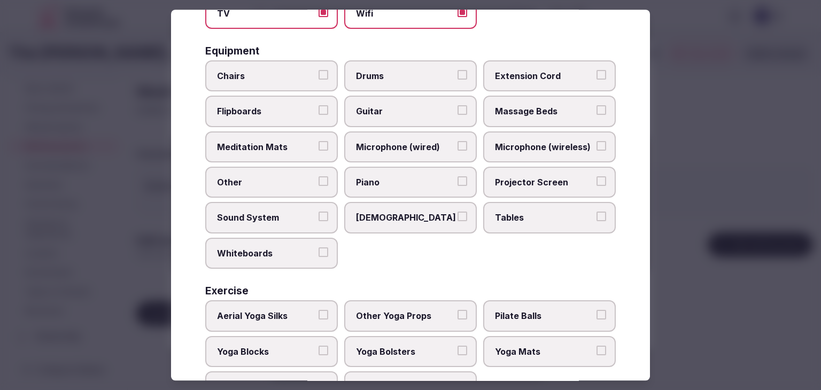
scroll to position [321, 0]
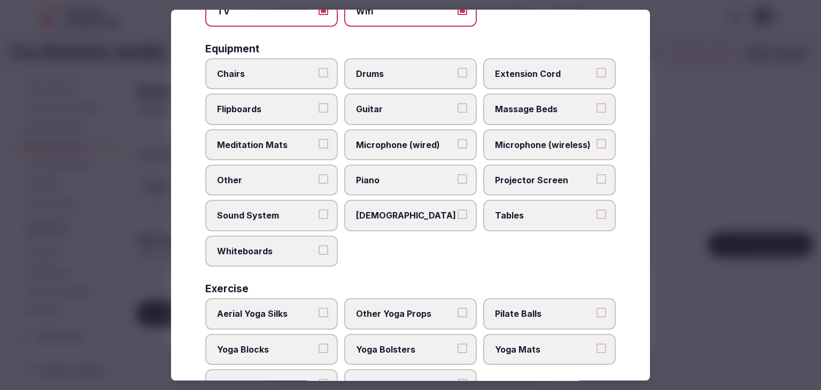
click at [530, 210] on span "Tables" at bounding box center [544, 216] width 98 height 12
click at [596, 210] on button "Tables" at bounding box center [601, 215] width 10 height 10
click at [277, 68] on span "Chairs" at bounding box center [266, 74] width 98 height 12
click at [318, 68] on button "Chairs" at bounding box center [323, 73] width 10 height 10
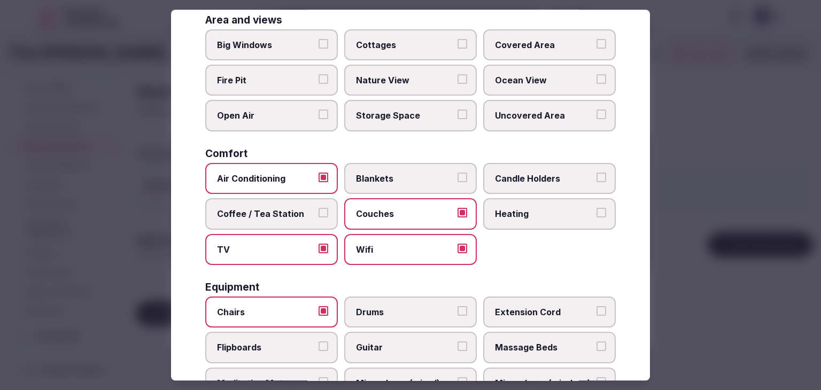
scroll to position [0, 0]
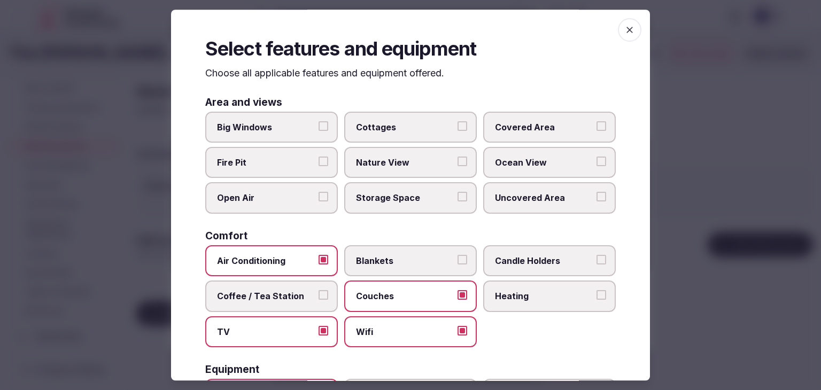
click at [278, 111] on div "Area and views Big Windows Cottages Covered Area Fire Pit Nature View Ocean Vie…" at bounding box center [410, 155] width 410 height 116
click at [285, 128] on span "Big Windows" at bounding box center [266, 127] width 98 height 12
click at [318, 128] on button "Big Windows" at bounding box center [323, 126] width 10 height 10
click at [624, 27] on icon "button" at bounding box center [629, 30] width 11 height 11
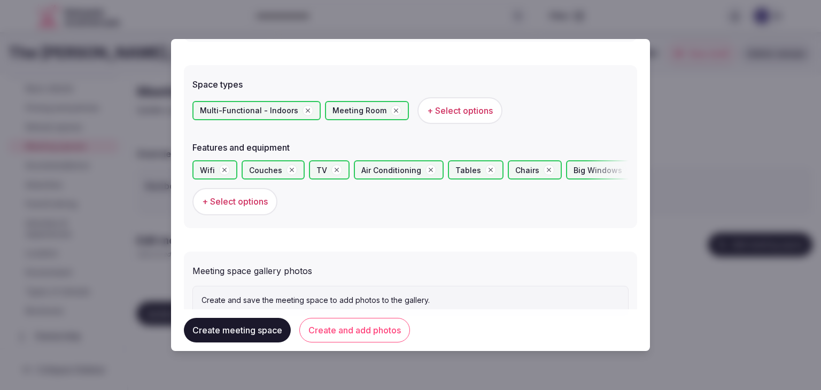
click at [376, 326] on button "Create and add photos" at bounding box center [354, 330] width 111 height 25
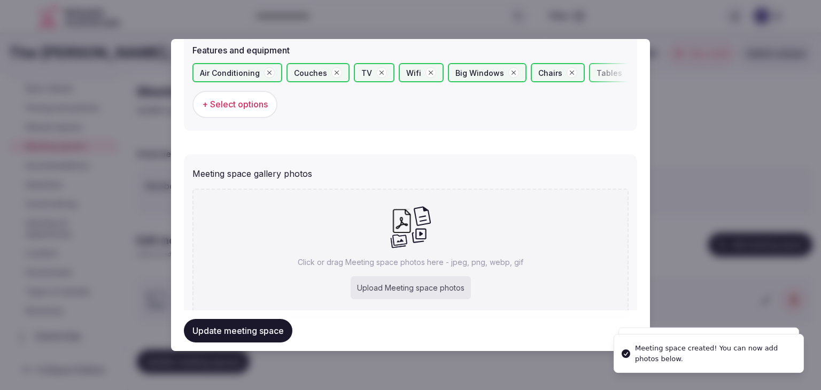
scroll to position [724, 0]
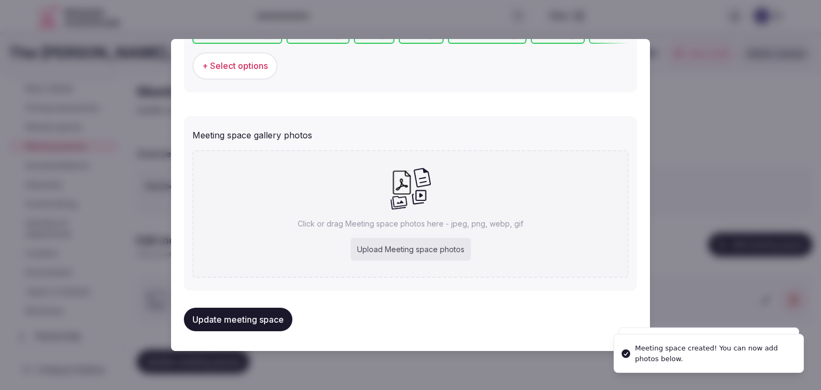
click at [399, 244] on div "Upload Meeting space photos" at bounding box center [411, 250] width 120 height 24
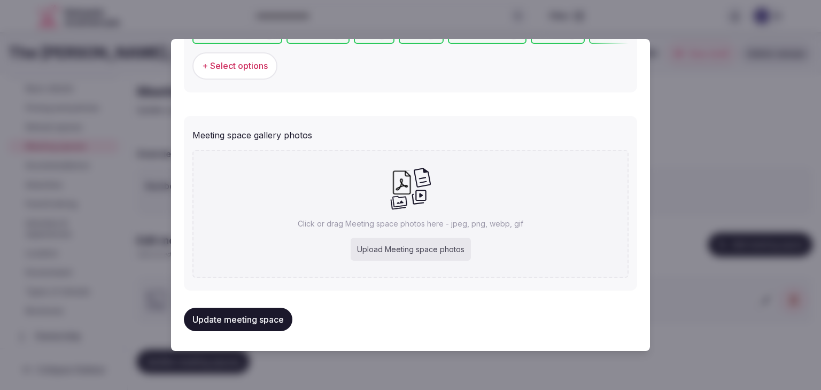
type input "**********"
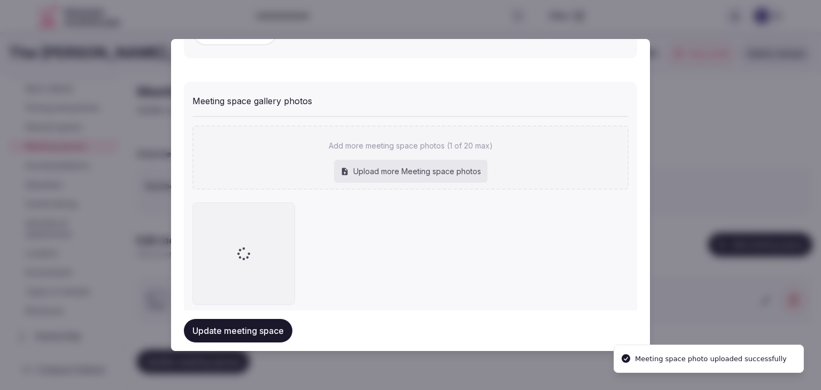
scroll to position [782, 0]
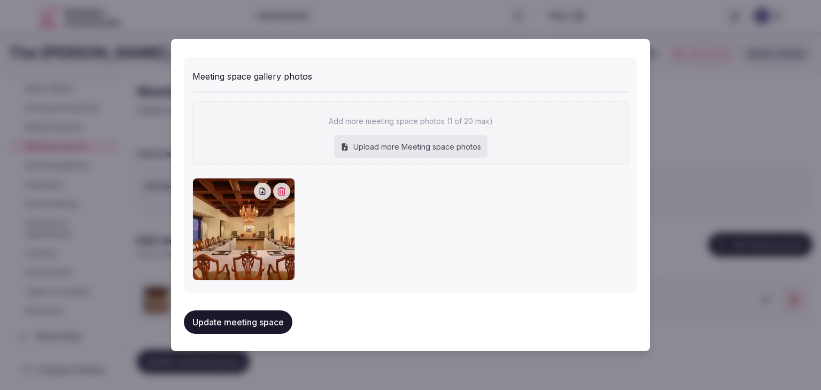
click at [262, 324] on button "Update meeting space" at bounding box center [238, 322] width 108 height 24
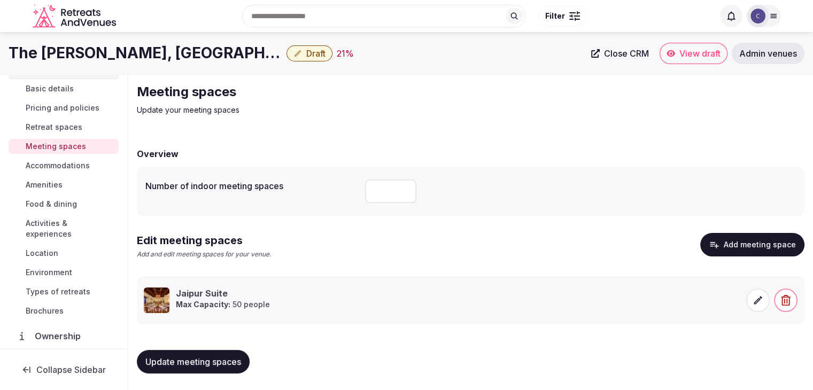
click at [171, 356] on span "Update meeting spaces" at bounding box center [193, 361] width 96 height 11
click at [77, 167] on span "Accommodations" at bounding box center [58, 165] width 64 height 11
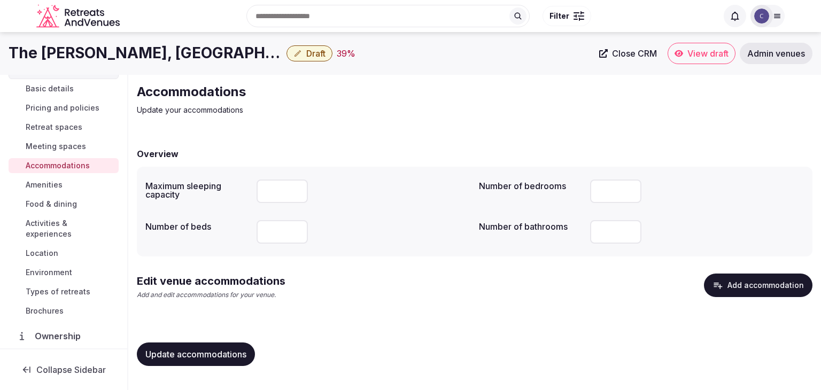
click at [764, 282] on button "Add accommodation" at bounding box center [758, 286] width 108 height 24
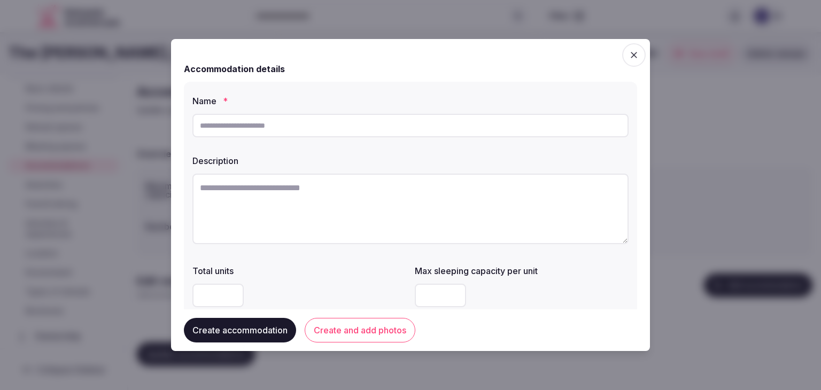
click at [365, 119] on input "text" at bounding box center [410, 126] width 436 height 24
paste input "**********"
type input "**********"
click at [357, 213] on textarea at bounding box center [410, 209] width 436 height 71
paste textarea "**********"
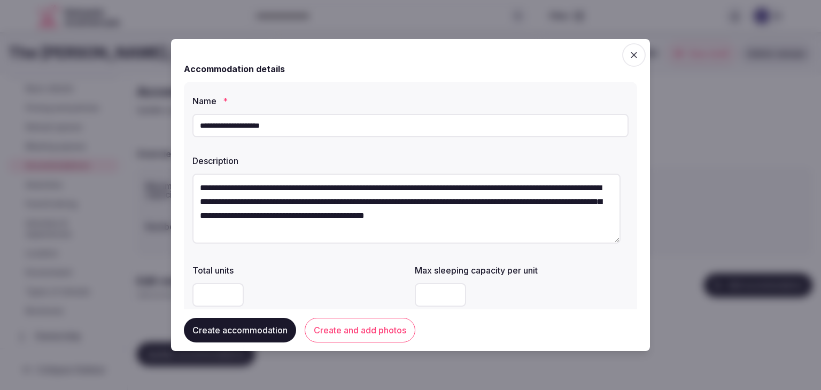
type textarea "**********"
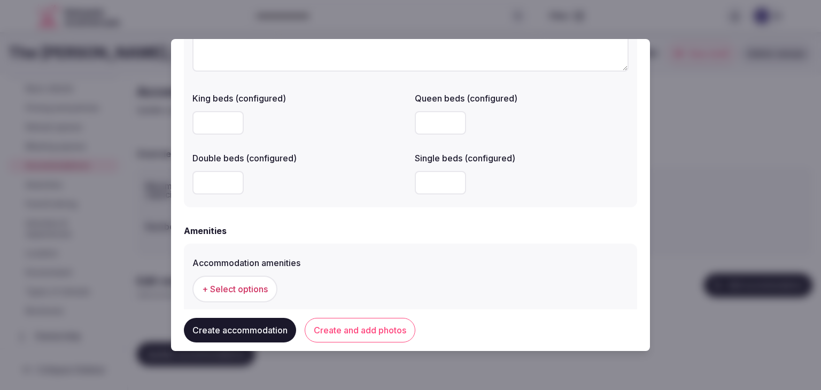
scroll to position [981, 0]
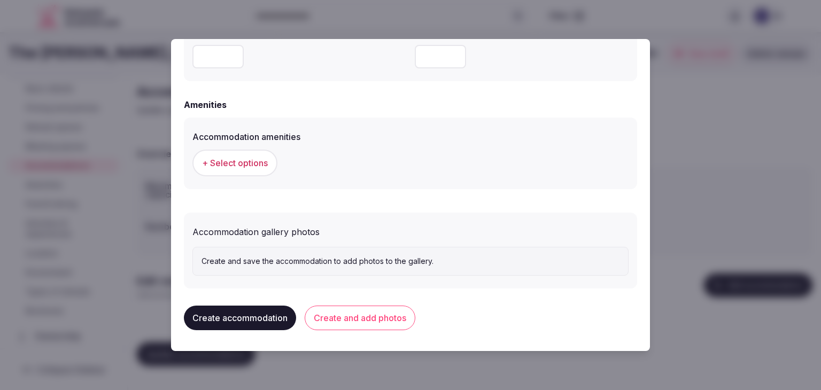
click at [255, 162] on span "+ Select options" at bounding box center [235, 163] width 66 height 12
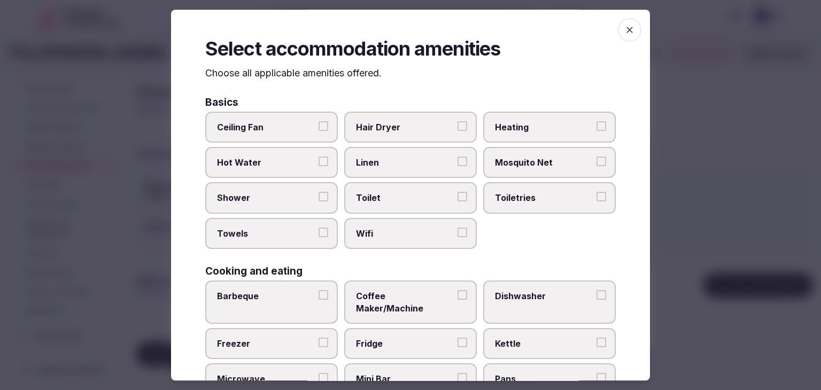
click at [625, 29] on icon "button" at bounding box center [629, 30] width 11 height 11
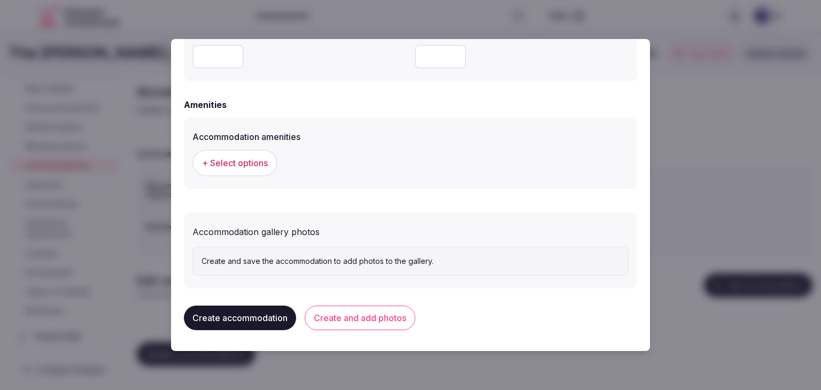
click at [377, 321] on button "Create and add photos" at bounding box center [360, 318] width 111 height 25
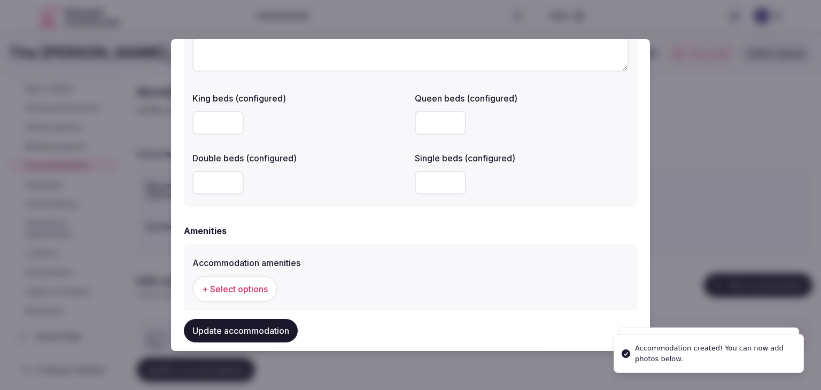
scroll to position [1015, 0]
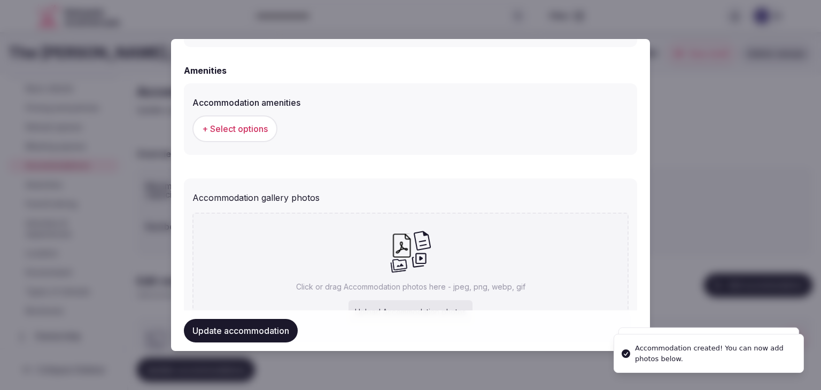
click at [383, 291] on div "Click or drag Accommodation photos here - jpeg, png, webp, gif Upload Accommoda…" at bounding box center [410, 277] width 436 height 128
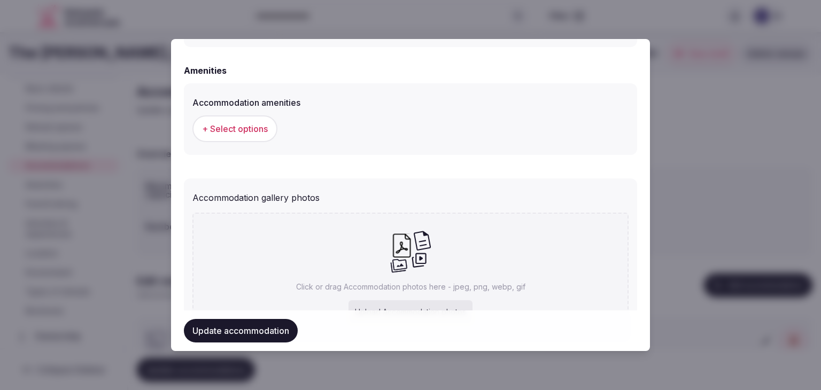
type input "**********"
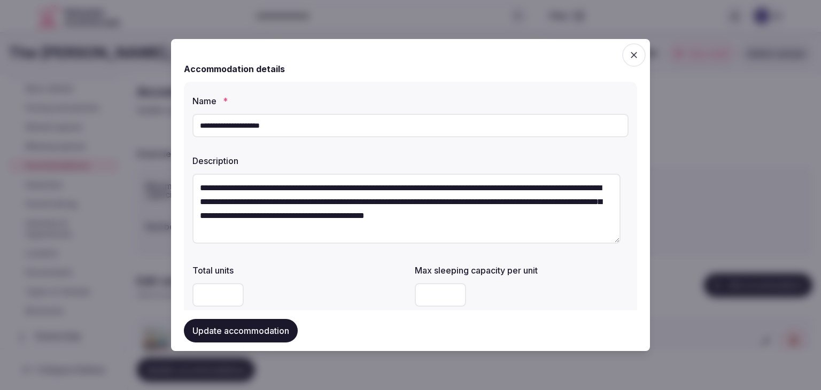
scroll to position [160, 0]
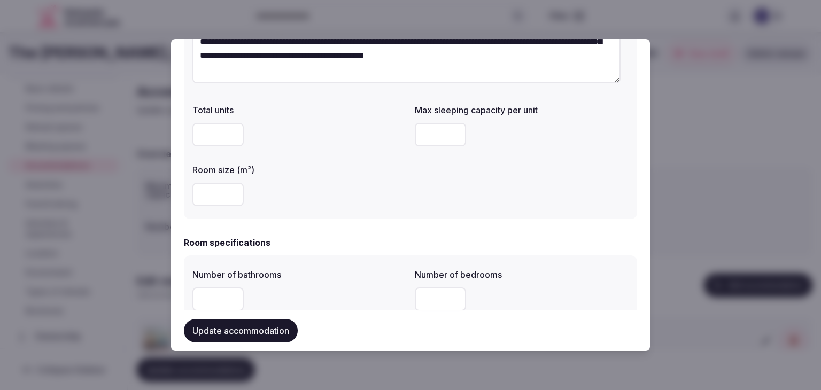
click at [215, 197] on input "number" at bounding box center [217, 195] width 51 height 24
click at [212, 197] on input "number" at bounding box center [217, 195] width 51 height 24
type input "**"
click at [430, 140] on input "number" at bounding box center [440, 135] width 51 height 24
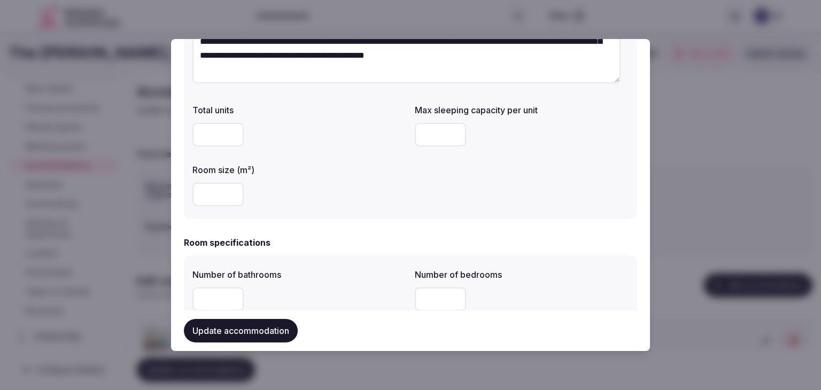
type input "*"
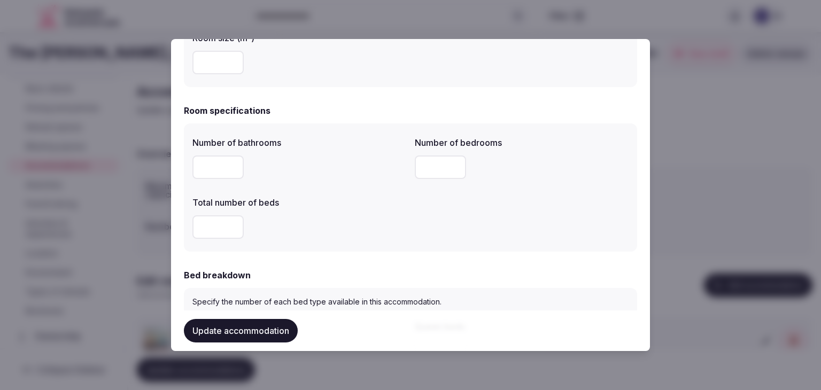
scroll to position [321, 0]
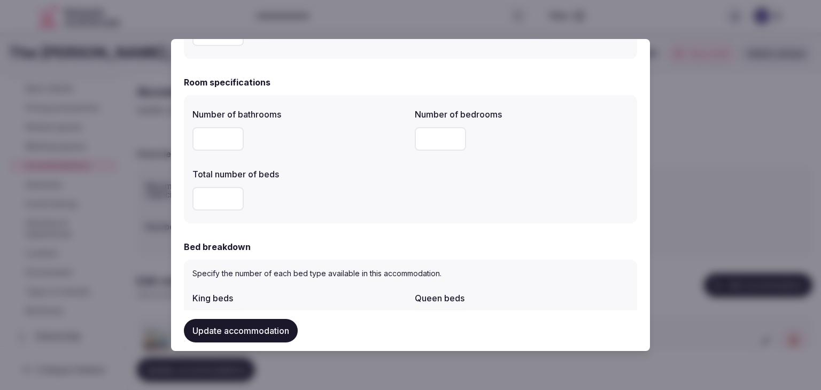
click at [221, 137] on input "number" at bounding box center [217, 139] width 51 height 24
type input "*"
click at [221, 193] on input "number" at bounding box center [217, 199] width 51 height 24
click at [204, 196] on input "number" at bounding box center [217, 199] width 51 height 24
type input "*"
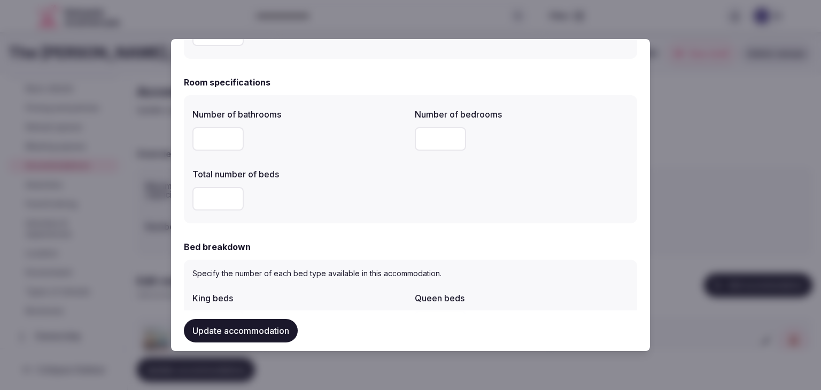
click at [439, 137] on input "number" at bounding box center [440, 139] width 51 height 24
type input "*"
click at [410, 212] on div "Number of bathrooms * Number of bedrooms * Total number of beds *" at bounding box center [410, 159] width 436 height 111
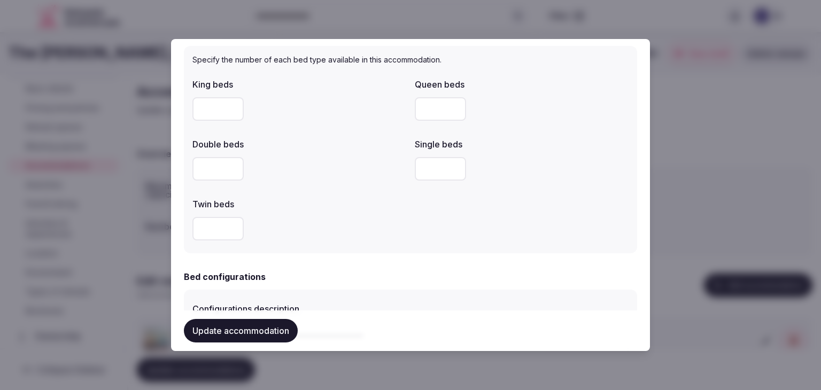
click at [213, 124] on div at bounding box center [299, 109] width 214 height 32
click at [216, 117] on input "number" at bounding box center [217, 109] width 51 height 24
type input "*"
click at [308, 161] on div at bounding box center [299, 169] width 214 height 24
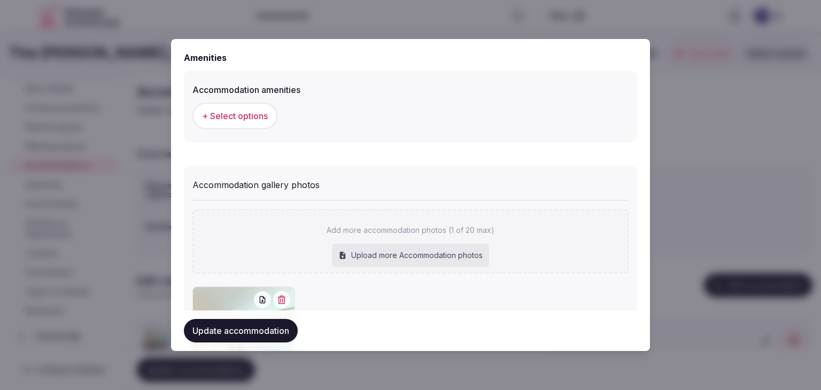
scroll to position [1015, 0]
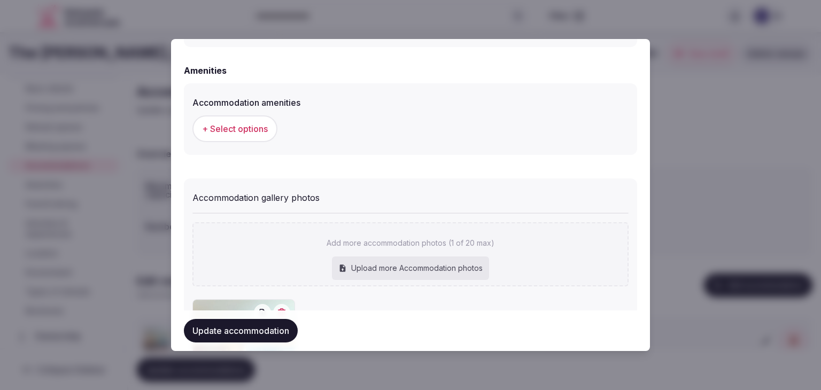
click at [259, 133] on span "+ Select options" at bounding box center [235, 129] width 66 height 12
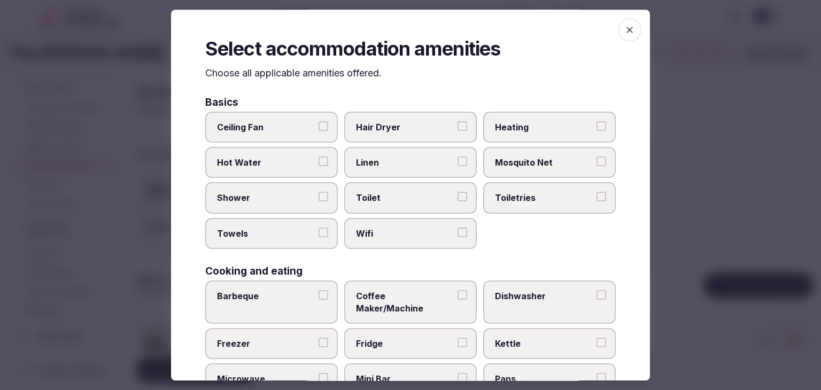
click at [423, 239] on label "Wifi" at bounding box center [410, 233] width 133 height 31
click at [457, 237] on button "Wifi" at bounding box center [462, 233] width 10 height 10
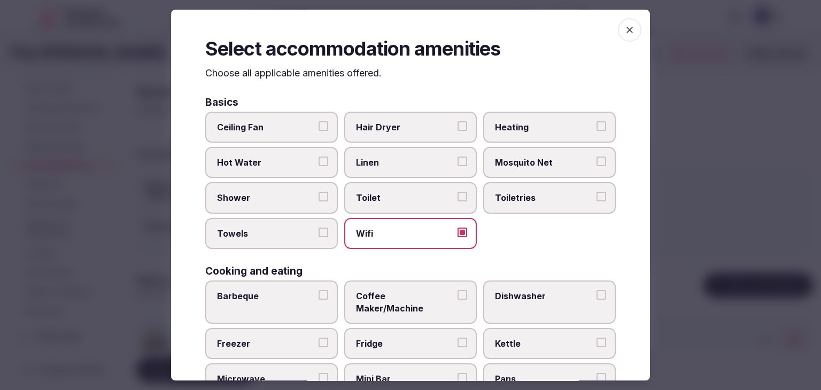
click at [531, 202] on span "Toiletries" at bounding box center [544, 198] width 98 height 12
click at [596, 202] on button "Toiletries" at bounding box center [601, 197] width 10 height 10
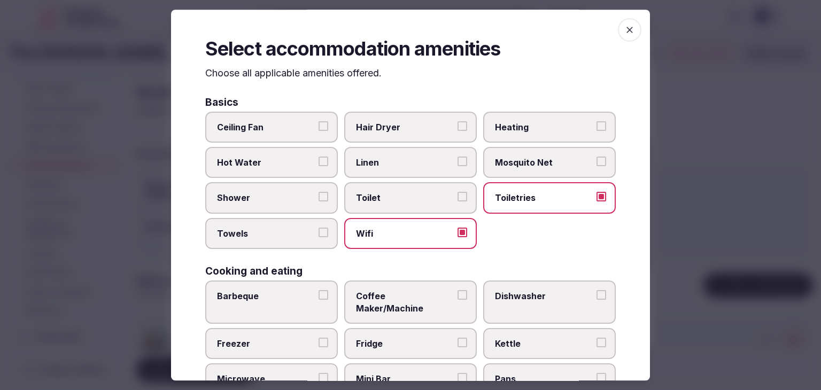
click at [388, 104] on div "Basics" at bounding box center [410, 102] width 410 height 10
click at [394, 125] on span "Hair Dryer" at bounding box center [405, 127] width 98 height 12
click at [457, 125] on button "Hair Dryer" at bounding box center [462, 126] width 10 height 10
drag, startPoint x: 269, startPoint y: 208, endPoint x: 273, endPoint y: 204, distance: 6.1
click at [269, 207] on label "Shower" at bounding box center [271, 198] width 133 height 31
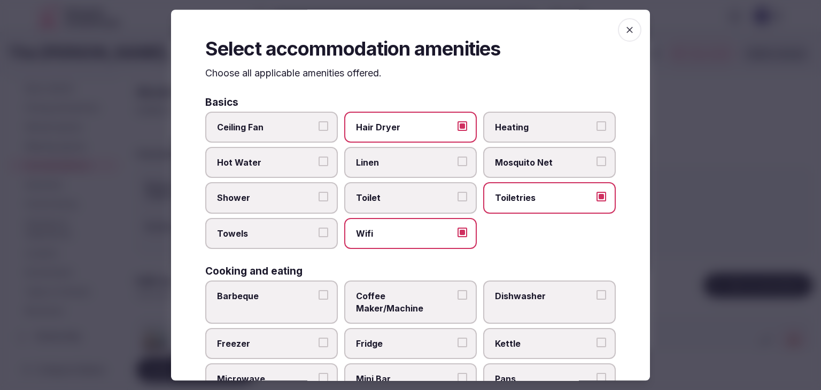
click at [318, 202] on button "Shower" at bounding box center [323, 197] width 10 height 10
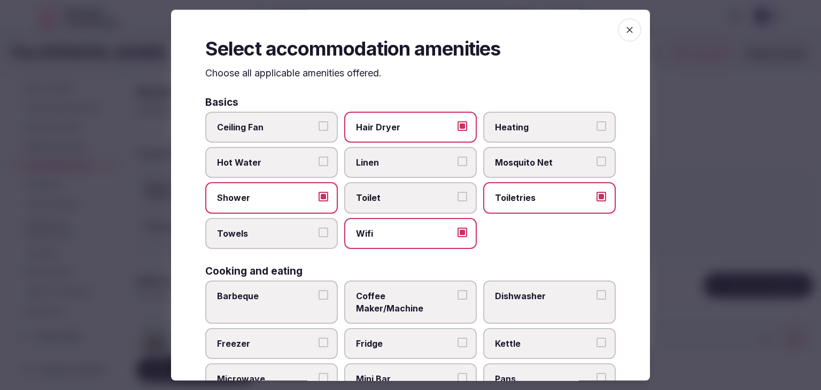
click at [274, 225] on label "Towels" at bounding box center [271, 233] width 133 height 31
click at [318, 228] on button "Towels" at bounding box center [323, 233] width 10 height 10
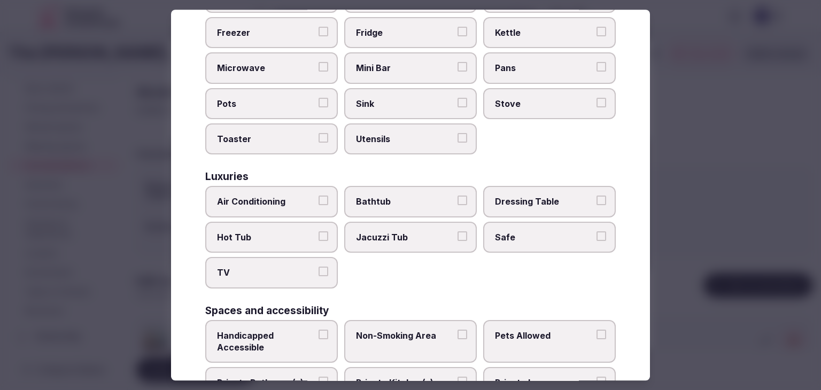
scroll to position [321, 0]
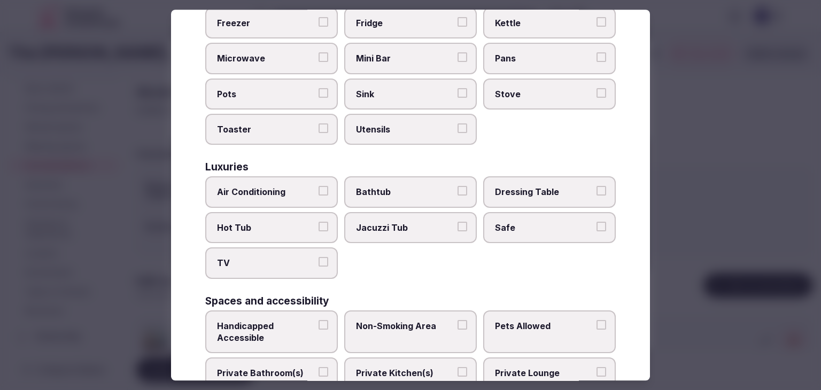
click at [287, 184] on label "Air Conditioning" at bounding box center [271, 192] width 133 height 31
click at [318, 186] on button "Air Conditioning" at bounding box center [323, 191] width 10 height 10
click at [278, 258] on span "TV" at bounding box center [266, 264] width 98 height 12
click at [318, 258] on button "TV" at bounding box center [323, 263] width 10 height 10
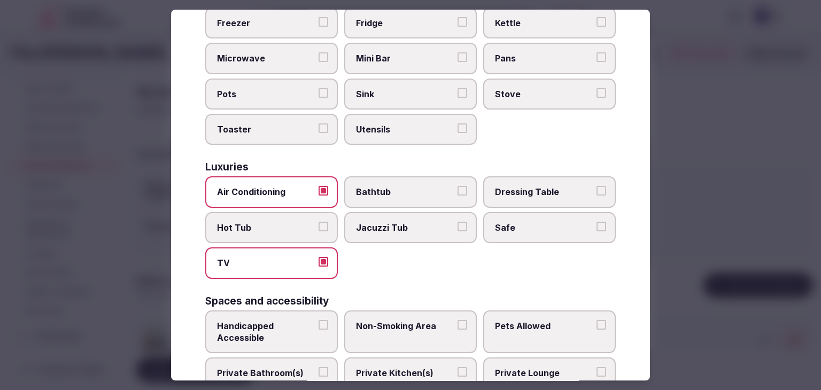
scroll to position [427, 0]
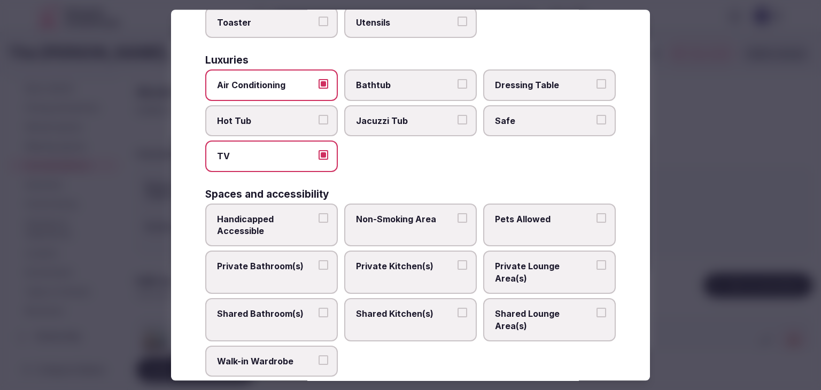
click at [291, 261] on span "Private Bathroom(s)" at bounding box center [266, 267] width 98 height 12
click at [318, 261] on button "Private Bathroom(s)" at bounding box center [323, 266] width 10 height 10
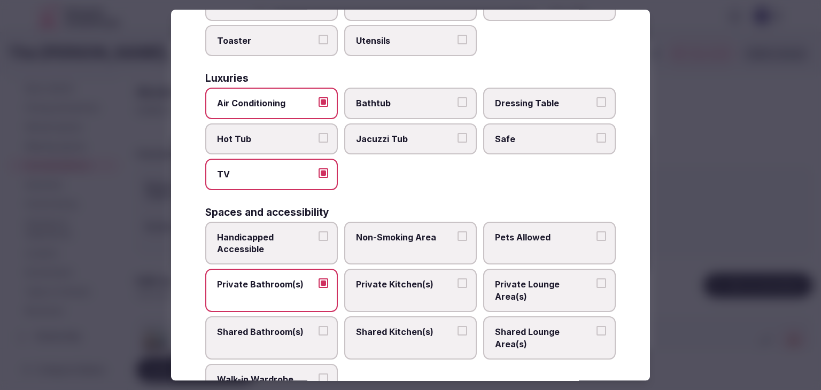
scroll to position [379, 0]
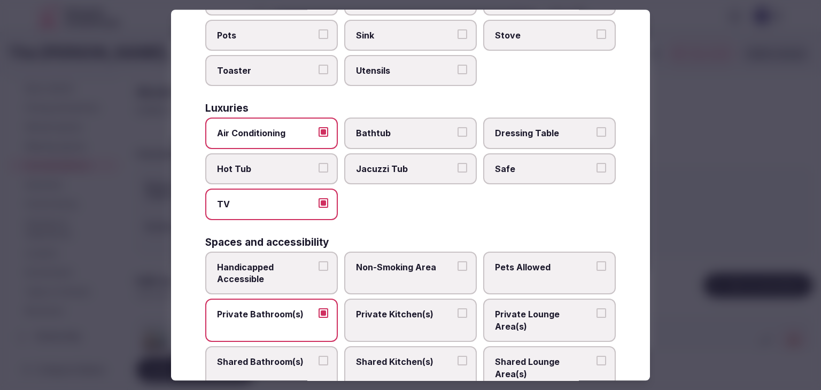
click at [401, 128] on span "Bathtub" at bounding box center [405, 134] width 98 height 12
click at [457, 128] on button "Bathtub" at bounding box center [462, 133] width 10 height 10
click at [508, 164] on label "Safe" at bounding box center [549, 168] width 133 height 31
click at [596, 164] on button "Safe" at bounding box center [601, 168] width 10 height 10
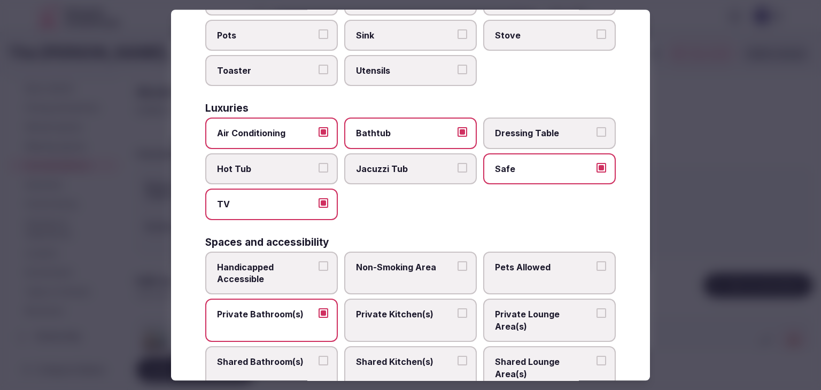
scroll to position [219, 0]
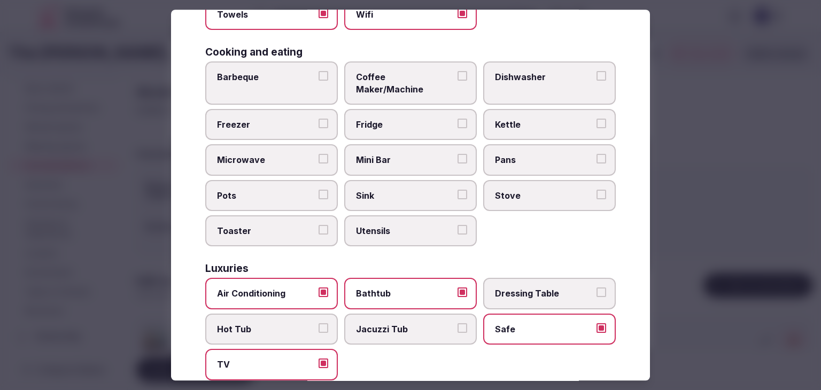
click at [380, 154] on span "Mini Bar" at bounding box center [405, 160] width 98 height 12
click at [457, 154] on button "Mini Bar" at bounding box center [462, 159] width 10 height 10
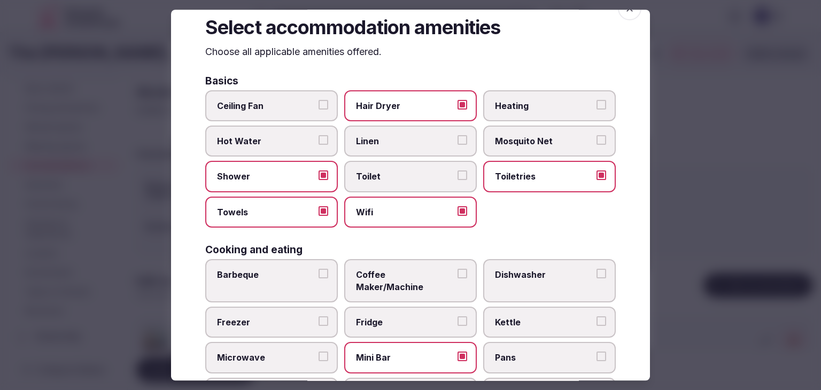
scroll to position [0, 0]
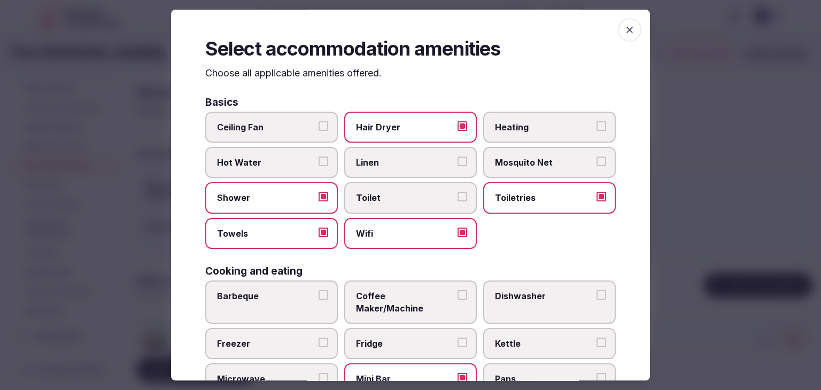
click at [624, 25] on icon "button" at bounding box center [629, 30] width 11 height 11
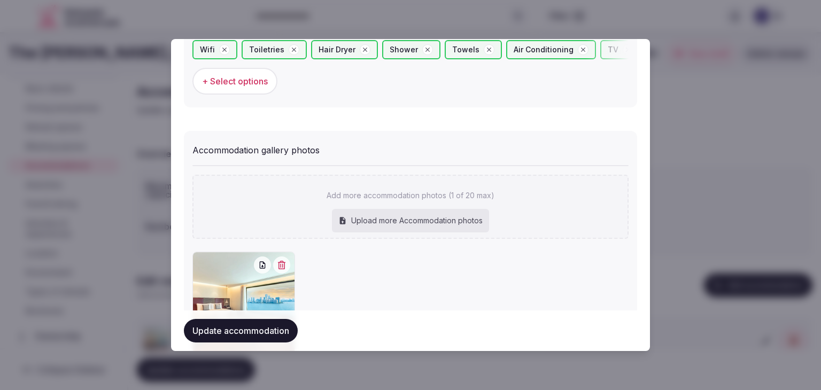
scroll to position [1165, 0]
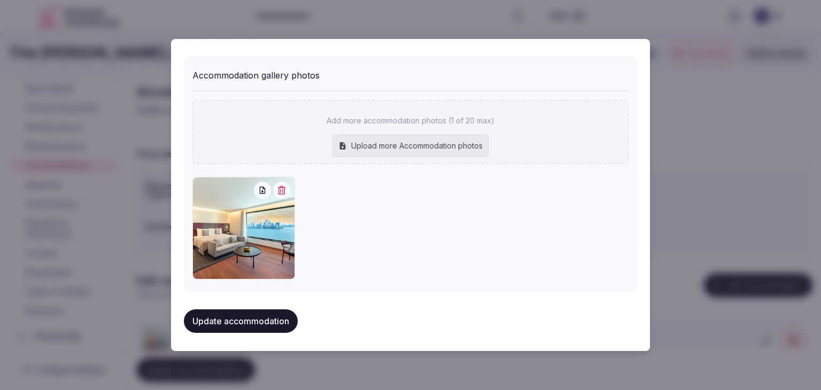
click at [283, 321] on button "Update accommodation" at bounding box center [241, 321] width 114 height 24
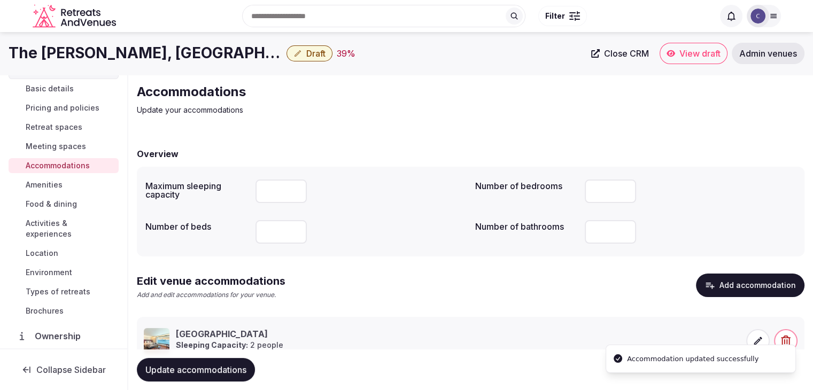
click at [760, 345] on li "Accommodation updated successfully" at bounding box center [700, 359] width 190 height 28
click at [757, 341] on icon at bounding box center [757, 341] width 11 height 11
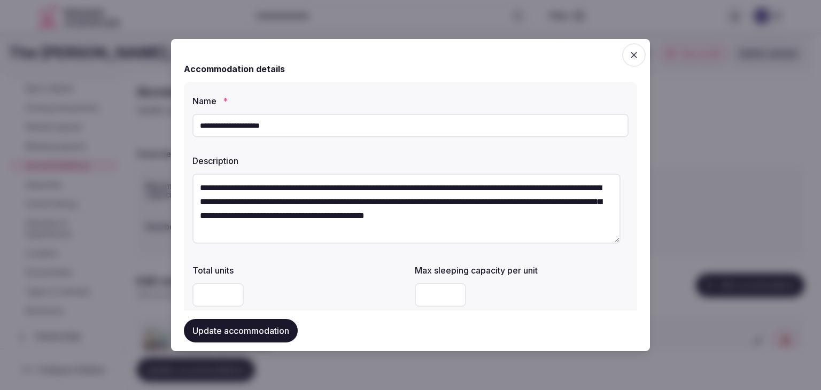
click at [626, 48] on span "button" at bounding box center [634, 55] width 24 height 24
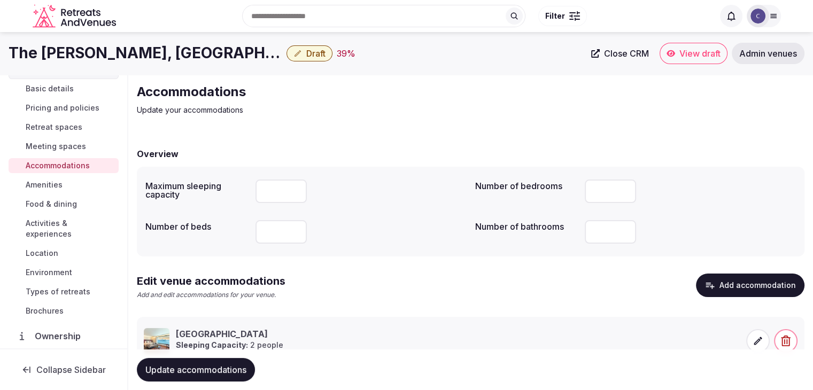
click at [219, 365] on span "Update accommodations" at bounding box center [195, 369] width 101 height 11
drag, startPoint x: 58, startPoint y: 186, endPoint x: 66, endPoint y: 197, distance: 13.3
click at [59, 186] on span "Amenities" at bounding box center [44, 185] width 37 height 11
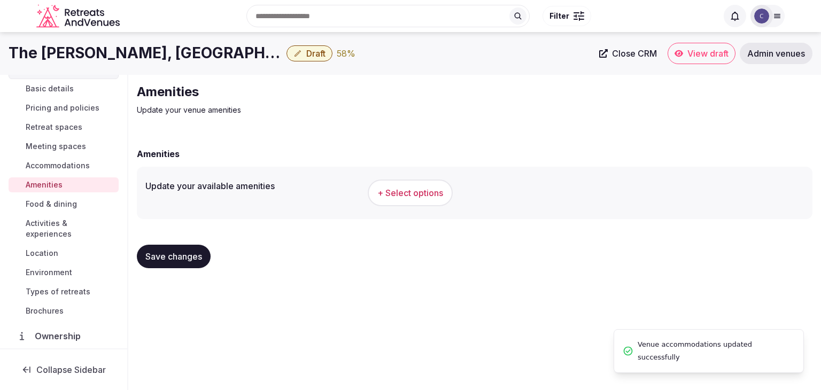
click at [58, 54] on h1 "The [PERSON_NAME], [GEOGRAPHIC_DATA]" at bounding box center [146, 53] width 274 height 21
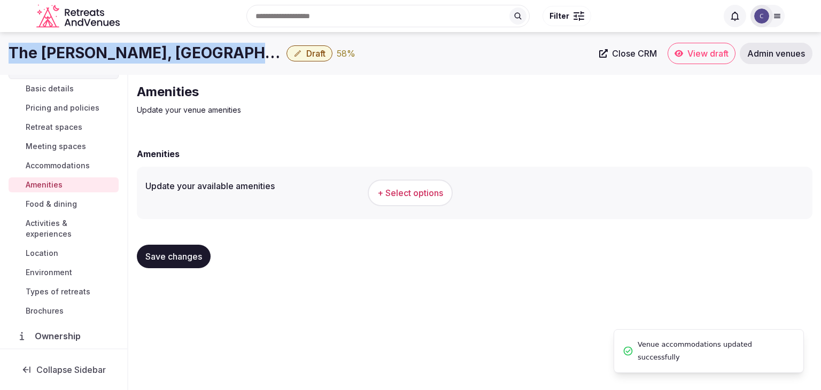
click at [58, 54] on h1 "The [PERSON_NAME], [GEOGRAPHIC_DATA]" at bounding box center [146, 53] width 274 height 21
copy div "The [PERSON_NAME], [GEOGRAPHIC_DATA]"
click at [414, 187] on span "+ Select options" at bounding box center [410, 193] width 66 height 12
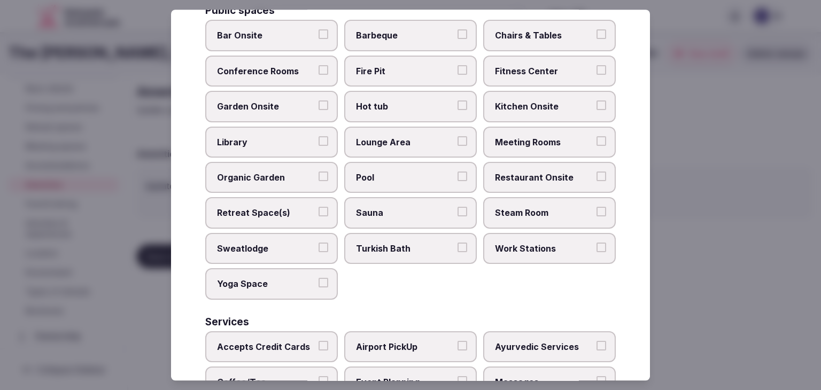
scroll to position [575, 0]
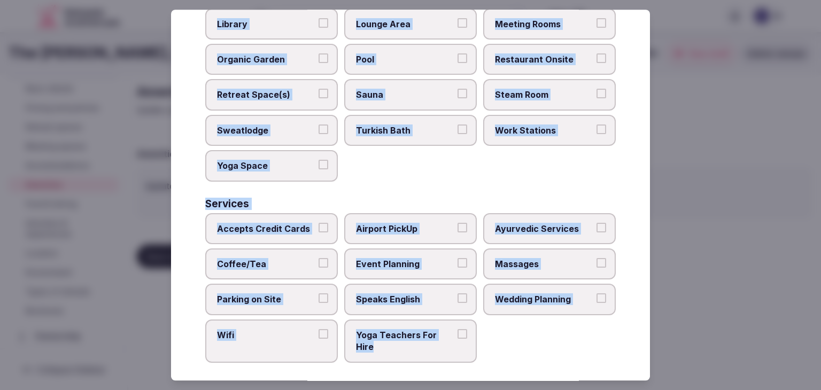
drag, startPoint x: 202, startPoint y: 73, endPoint x: 477, endPoint y: 370, distance: 404.6
click at [477, 370] on div "Select your venue amenities Choose all applicable amenities offered. Activities…" at bounding box center [410, 195] width 479 height 371
copy div "Choose all applicable amenities offered. Activities Bicycles Camping Allowed On…"
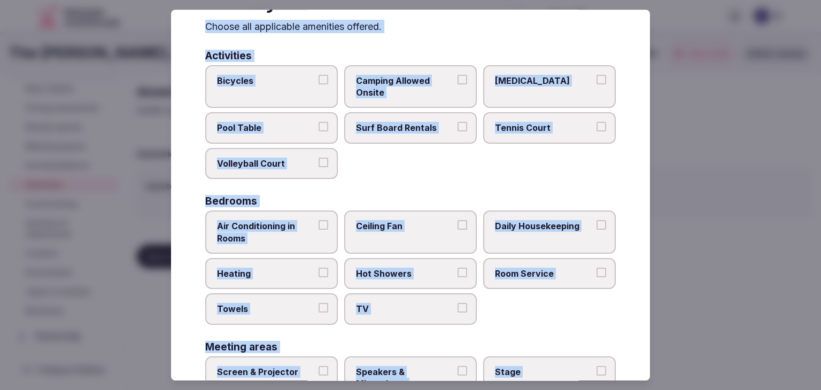
scroll to position [0, 0]
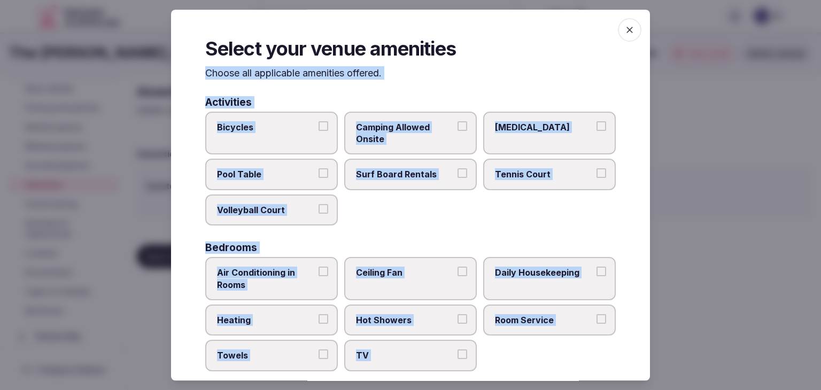
click at [310, 284] on span "Air Conditioning in Rooms" at bounding box center [266, 279] width 98 height 24
click at [318, 276] on button "Air Conditioning in Rooms" at bounding box center [323, 272] width 10 height 10
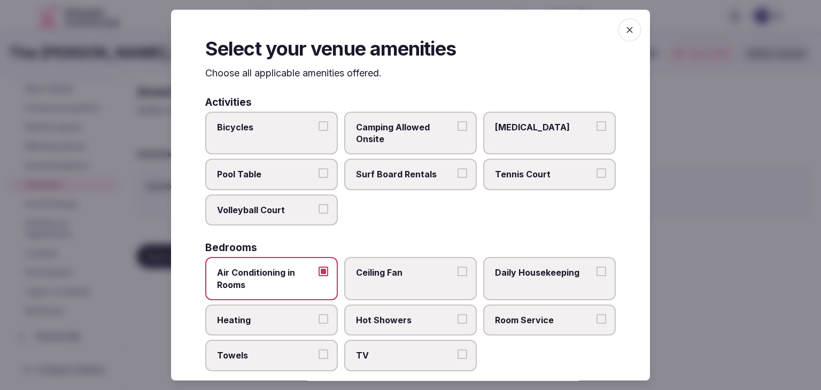
click at [295, 310] on label "Heating" at bounding box center [271, 320] width 133 height 31
click at [318, 314] on button "Heating" at bounding box center [323, 319] width 10 height 10
click at [302, 343] on label "Towels" at bounding box center [271, 355] width 133 height 31
click at [318, 350] on button "Towels" at bounding box center [323, 355] width 10 height 10
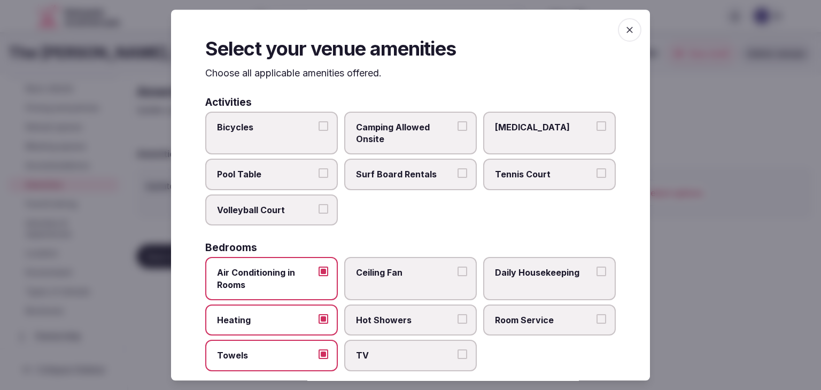
click at [365, 342] on label "TV" at bounding box center [410, 355] width 133 height 31
click at [457, 350] on button "TV" at bounding box center [462, 355] width 10 height 10
click at [389, 321] on span "Hot Showers" at bounding box center [405, 320] width 98 height 12
click at [457, 321] on button "Hot Showers" at bounding box center [462, 319] width 10 height 10
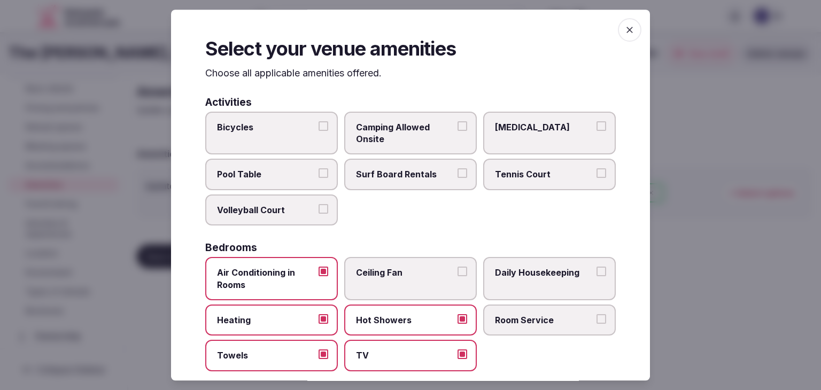
click at [533, 305] on label "Room Service" at bounding box center [549, 320] width 133 height 31
click at [596, 314] on button "Room Service" at bounding box center [601, 319] width 10 height 10
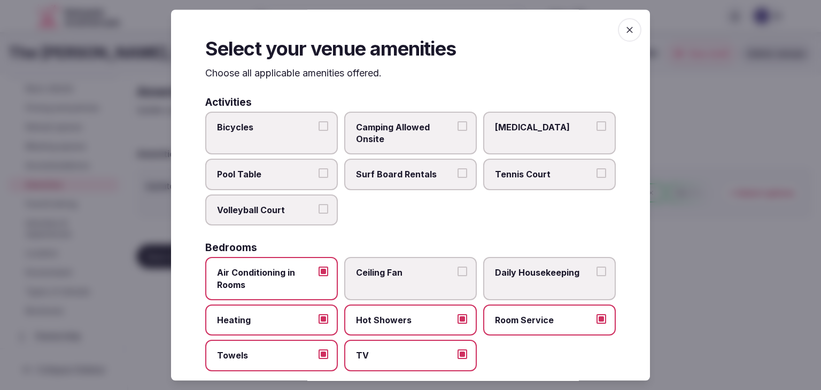
click at [534, 277] on span "Daily Housekeeping" at bounding box center [544, 273] width 98 height 12
click at [596, 276] on button "Daily Housekeeping" at bounding box center [601, 272] width 10 height 10
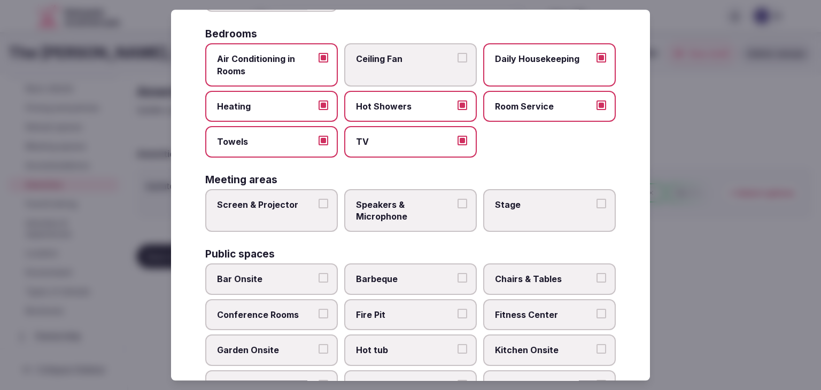
scroll to position [321, 0]
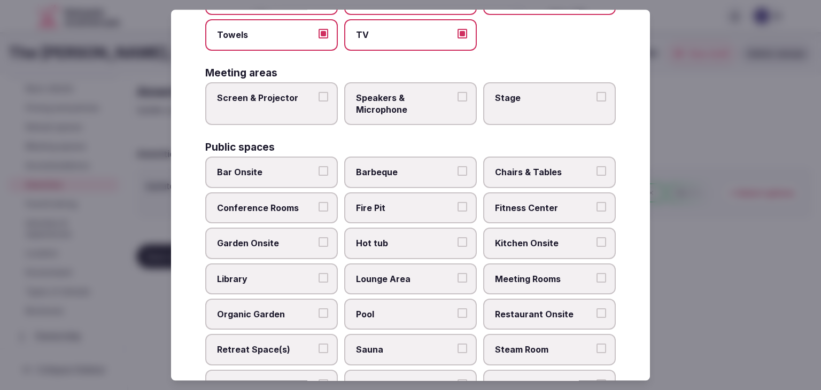
click at [283, 100] on span "Screen & Projector" at bounding box center [266, 98] width 98 height 12
click at [318, 100] on button "Screen & Projector" at bounding box center [323, 97] width 10 height 10
click at [430, 115] on label "Speakers & Microphone" at bounding box center [410, 103] width 133 height 43
click at [457, 102] on button "Speakers & Microphone" at bounding box center [462, 97] width 10 height 10
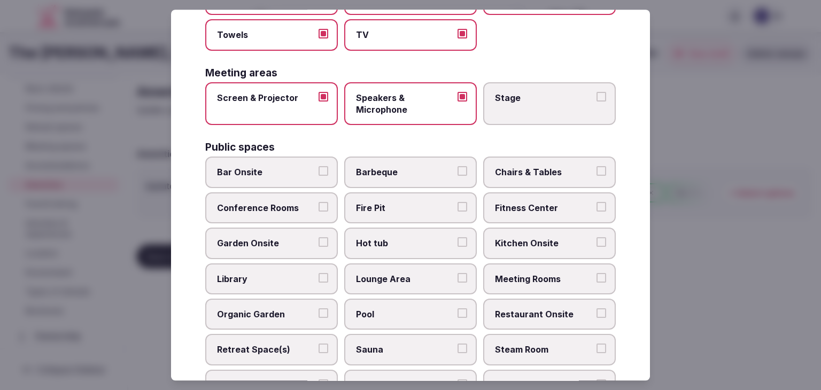
click at [310, 176] on label "Bar Onsite" at bounding box center [271, 172] width 133 height 31
click at [318, 176] on button "Bar Onsite" at bounding box center [323, 172] width 10 height 10
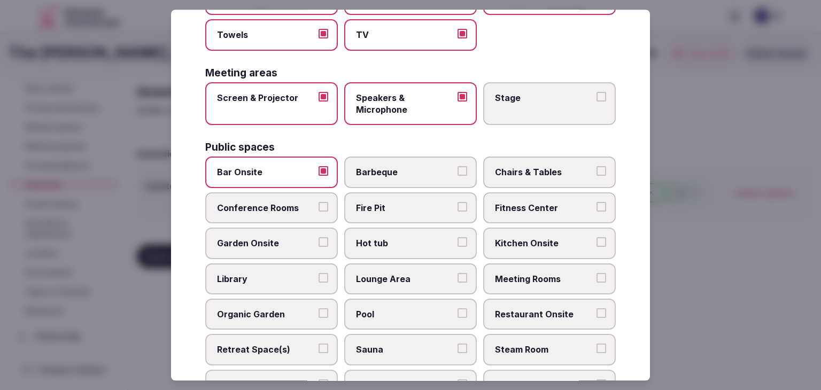
click at [292, 206] on span "Conference Rooms" at bounding box center [266, 208] width 98 height 12
click at [318, 206] on button "Conference Rooms" at bounding box center [323, 207] width 10 height 10
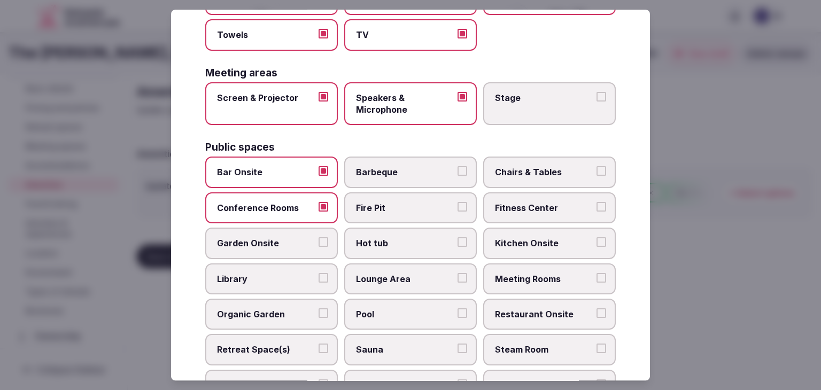
click at [539, 178] on label "Chairs & Tables" at bounding box center [549, 172] width 133 height 31
click at [596, 176] on button "Chairs & Tables" at bounding box center [601, 172] width 10 height 10
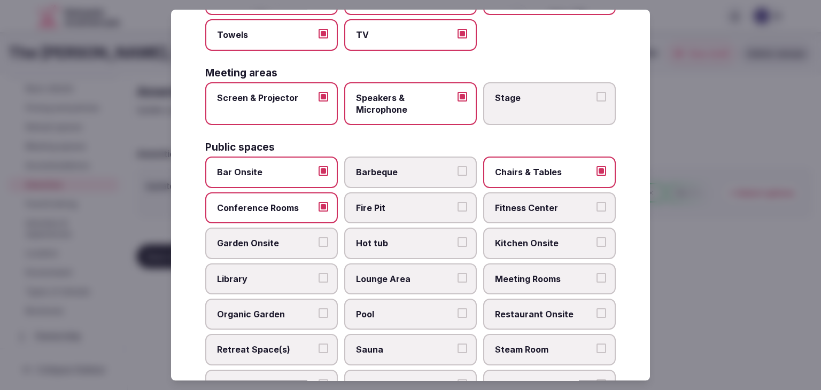
drag, startPoint x: 530, startPoint y: 200, endPoint x: 534, endPoint y: 255, distance: 55.2
click at [529, 202] on span "Fitness Center" at bounding box center [544, 208] width 98 height 12
click at [596, 202] on button "Fitness Center" at bounding box center [601, 207] width 10 height 10
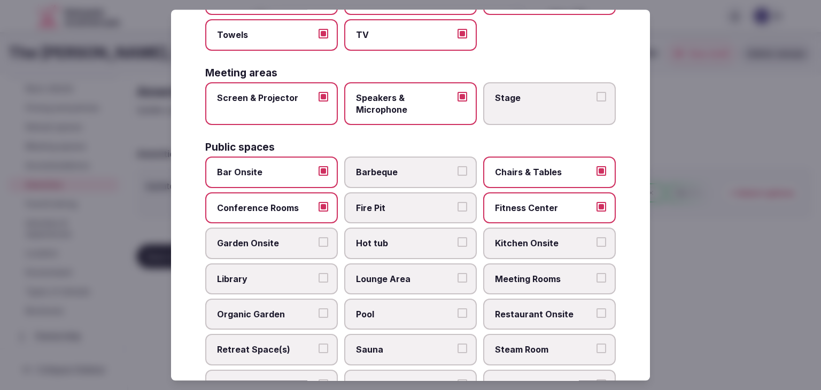
click at [539, 275] on span "Meeting Rooms" at bounding box center [544, 279] width 98 height 12
click at [596, 275] on button "Meeting Rooms" at bounding box center [601, 278] width 10 height 10
click at [540, 299] on label "Restaurant Onsite" at bounding box center [549, 314] width 133 height 31
click at [406, 266] on label "Lounge Area" at bounding box center [410, 278] width 133 height 31
click at [457, 273] on button "Lounge Area" at bounding box center [462, 278] width 10 height 10
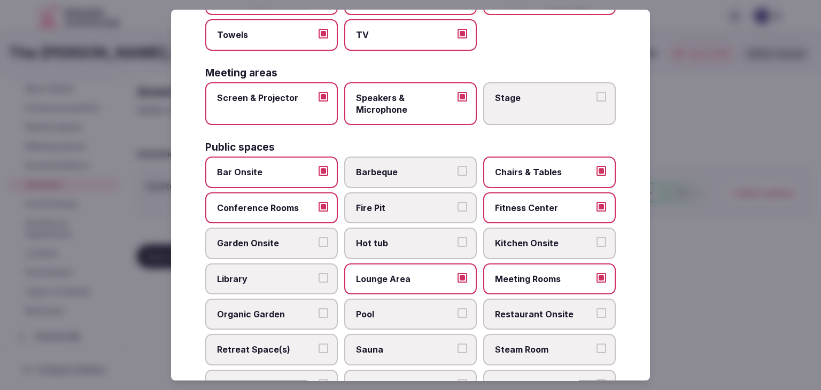
click at [531, 319] on label "Restaurant Onsite" at bounding box center [549, 314] width 133 height 31
click at [596, 318] on button "Restaurant Onsite" at bounding box center [601, 313] width 10 height 10
click at [287, 244] on span "Garden Onsite" at bounding box center [266, 244] width 98 height 12
click at [318, 244] on button "Garden Onsite" at bounding box center [323, 243] width 10 height 10
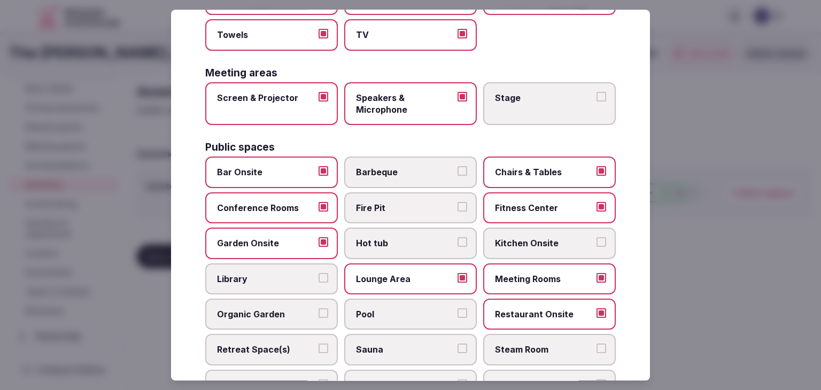
click at [412, 273] on span "Lounge Area" at bounding box center [405, 279] width 98 height 12
click at [457, 273] on button "Lounge Area" at bounding box center [462, 278] width 10 height 10
click at [402, 308] on span "Pool" at bounding box center [405, 314] width 98 height 12
click at [457, 308] on button "Pool" at bounding box center [462, 313] width 10 height 10
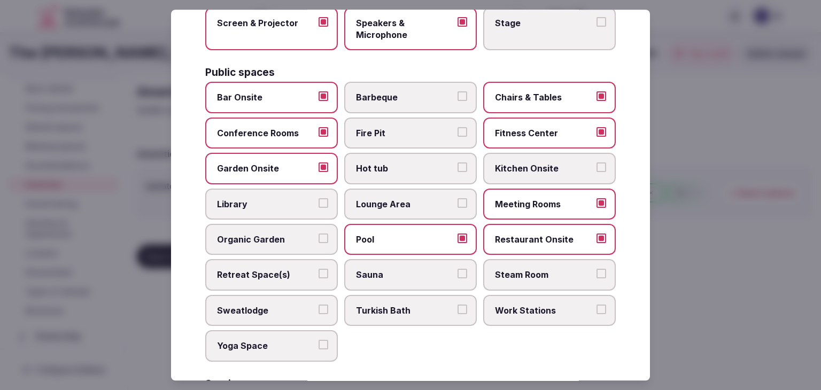
scroll to position [427, 0]
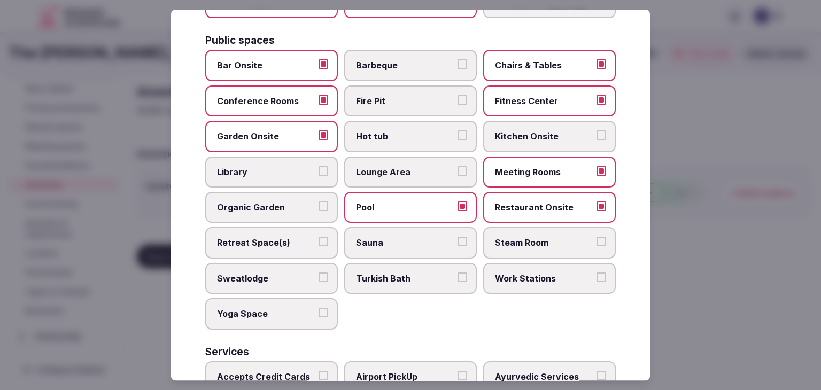
click at [407, 243] on span "Sauna" at bounding box center [405, 243] width 98 height 12
click at [457, 243] on button "Sauna" at bounding box center [462, 242] width 10 height 10
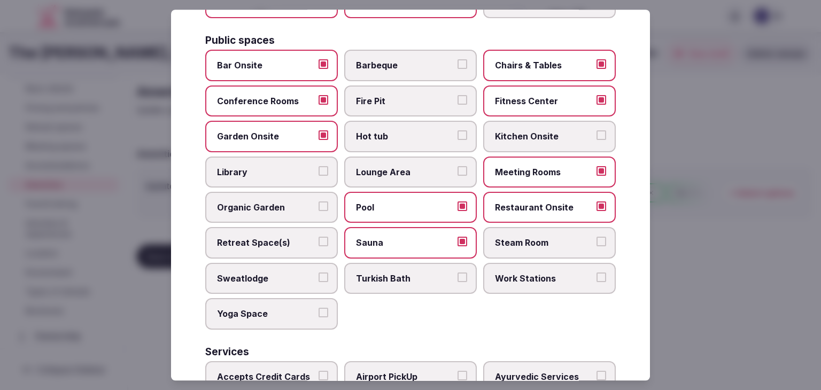
drag, startPoint x: 513, startPoint y: 245, endPoint x: 273, endPoint y: 251, distance: 240.5
click at [513, 244] on label "Steam Room" at bounding box center [549, 243] width 133 height 31
click at [596, 244] on button "Steam Room" at bounding box center [601, 242] width 10 height 10
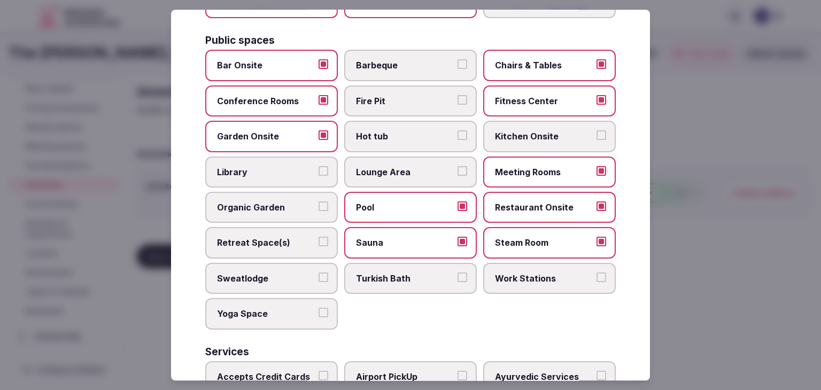
drag, startPoint x: 255, startPoint y: 233, endPoint x: 260, endPoint y: 236, distance: 5.8
click at [256, 237] on span "Retreat Space(s)" at bounding box center [266, 243] width 98 height 12
click at [318, 237] on button "Retreat Space(s)" at bounding box center [323, 242] width 10 height 10
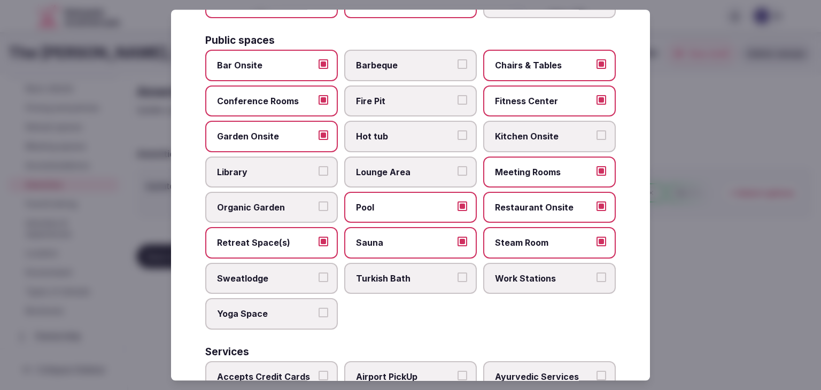
scroll to position [534, 0]
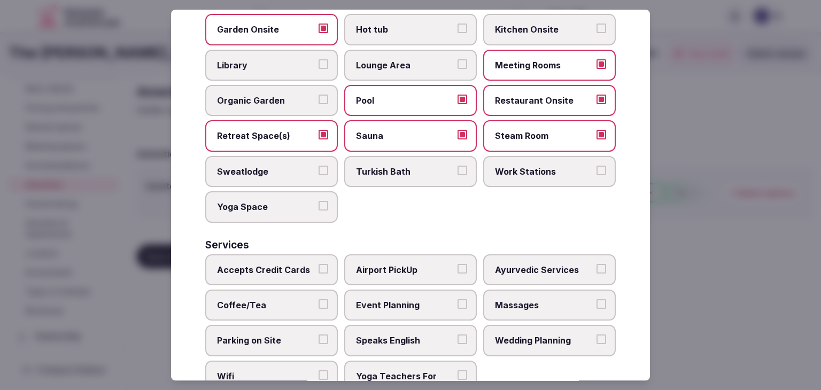
click at [504, 156] on label "Work Stations" at bounding box center [549, 171] width 133 height 31
click at [596, 166] on button "Work Stations" at bounding box center [601, 171] width 10 height 10
click at [266, 193] on label "Yoga Space" at bounding box center [271, 206] width 133 height 31
click at [318, 201] on button "Yoga Space" at bounding box center [323, 206] width 10 height 10
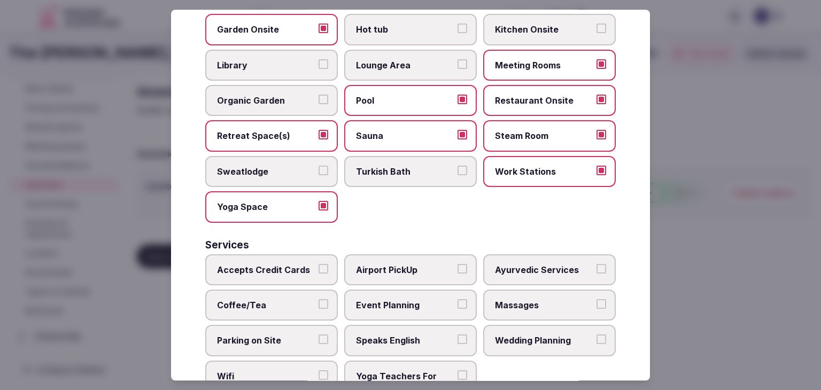
click at [300, 264] on span "Accepts Credit Cards" at bounding box center [266, 270] width 98 height 12
click at [318, 264] on button "Accepts Credit Cards" at bounding box center [323, 269] width 10 height 10
click at [400, 272] on label "Airport PickUp" at bounding box center [410, 269] width 133 height 31
click at [457, 272] on button "Airport PickUp" at bounding box center [462, 269] width 10 height 10
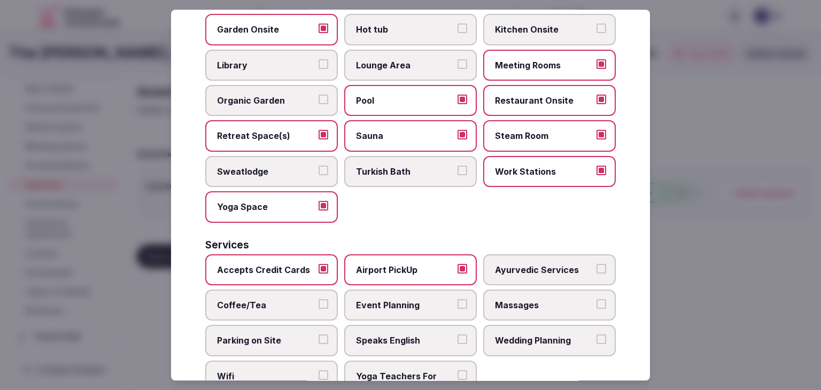
click at [308, 306] on label "Coffee/Tea" at bounding box center [271, 305] width 133 height 31
click at [318, 306] on button "Coffee/Tea" at bounding box center [323, 304] width 10 height 10
click at [423, 308] on label "Event Planning" at bounding box center [410, 305] width 133 height 31
click at [457, 308] on button "Event Planning" at bounding box center [462, 304] width 10 height 10
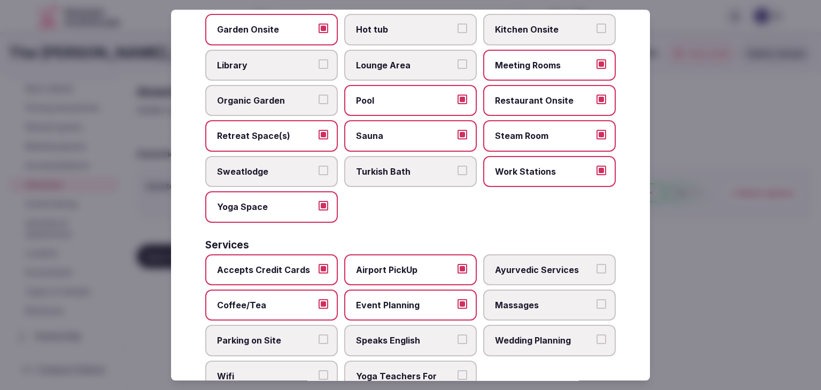
click at [508, 299] on span "Massages" at bounding box center [544, 305] width 98 height 12
click at [596, 299] on button "Massages" at bounding box center [601, 304] width 10 height 10
click at [276, 338] on span "Parking on Site" at bounding box center [266, 341] width 98 height 12
click at [318, 338] on button "Parking on Site" at bounding box center [323, 340] width 10 height 10
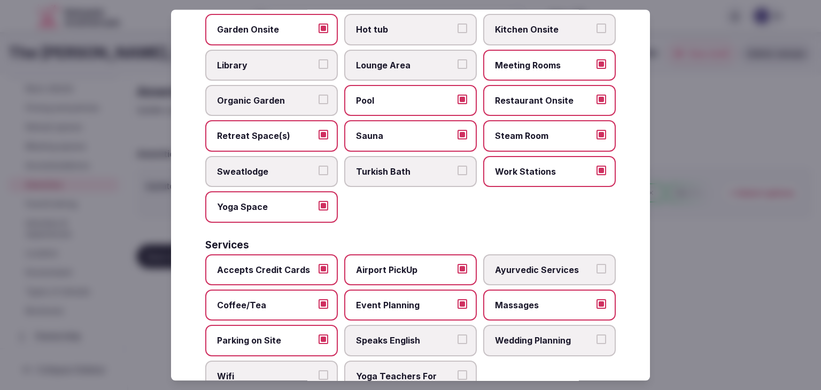
click at [391, 338] on span "Speaks English" at bounding box center [405, 341] width 98 height 12
click at [457, 338] on button "Speaks English" at bounding box center [462, 340] width 10 height 10
click at [565, 338] on span "Wedding Planning" at bounding box center [544, 341] width 98 height 12
click at [596, 338] on button "Wedding Planning" at bounding box center [601, 340] width 10 height 10
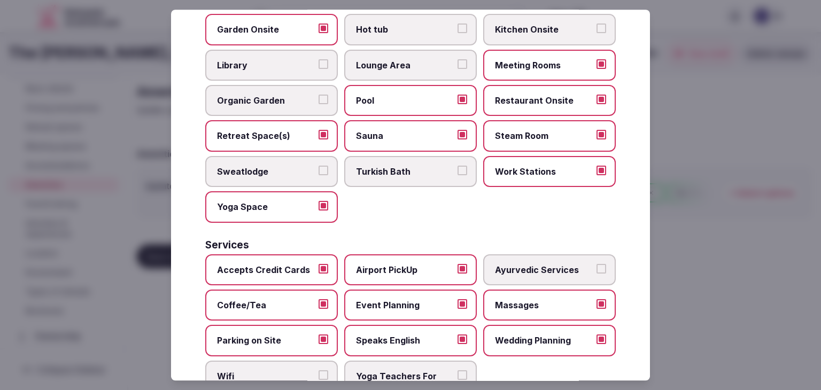
click at [236, 370] on span "Wifi" at bounding box center [266, 376] width 98 height 12
click at [318, 370] on button "Wifi" at bounding box center [323, 375] width 10 height 10
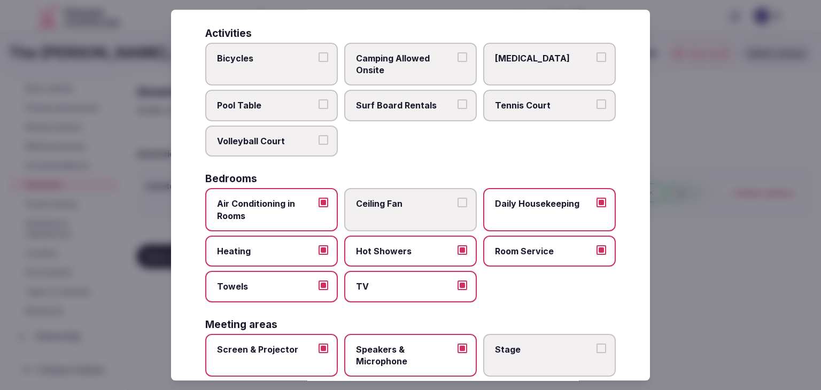
scroll to position [0, 0]
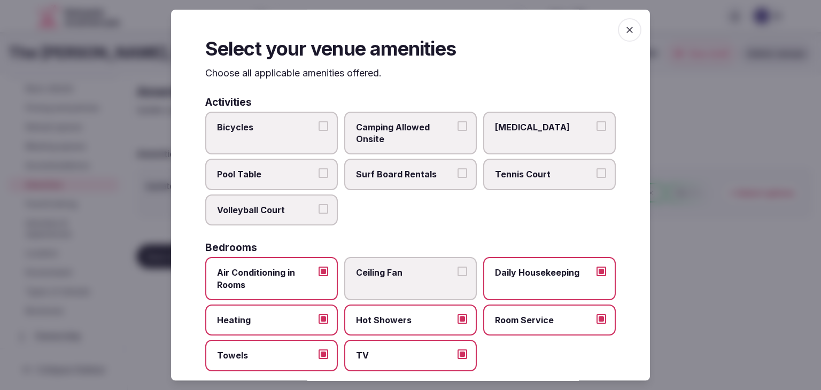
click at [624, 30] on icon "button" at bounding box center [629, 30] width 11 height 11
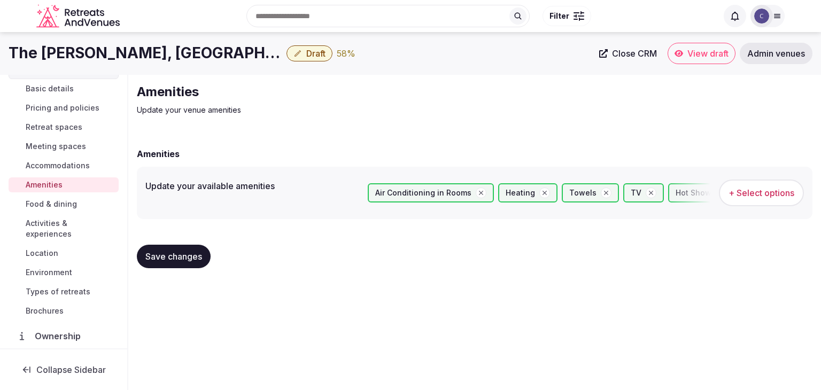
click at [195, 252] on span "Save changes" at bounding box center [173, 256] width 57 height 11
click at [55, 201] on span "Food & dining" at bounding box center [51, 204] width 51 height 11
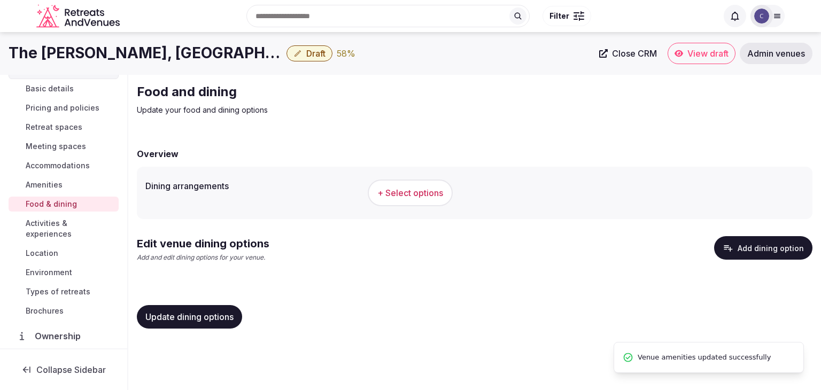
click at [433, 195] on span "+ Select options" at bounding box center [410, 193] width 66 height 12
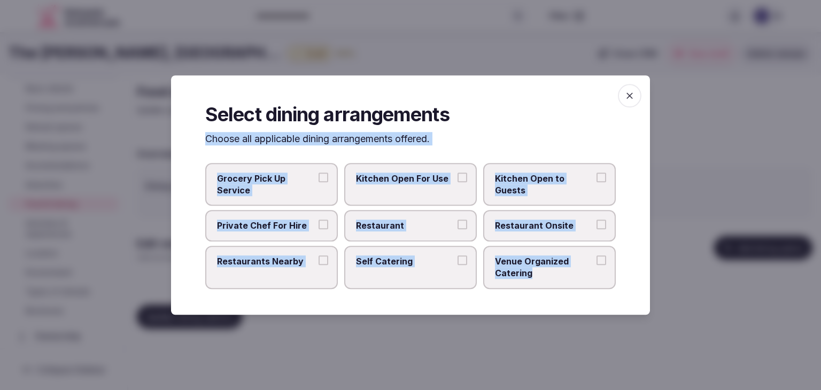
drag, startPoint x: 204, startPoint y: 139, endPoint x: 588, endPoint y: 297, distance: 415.1
click at [588, 297] on div "Select dining arrangements Choose all applicable dining arrangements offered. G…" at bounding box center [410, 194] width 479 height 239
copy div "Choose all applicable dining arrangements offered. Grocery Pick Up Service Kitc…"
click at [410, 223] on span "Restaurant" at bounding box center [405, 226] width 98 height 12
click at [457, 223] on button "Restaurant" at bounding box center [462, 225] width 10 height 10
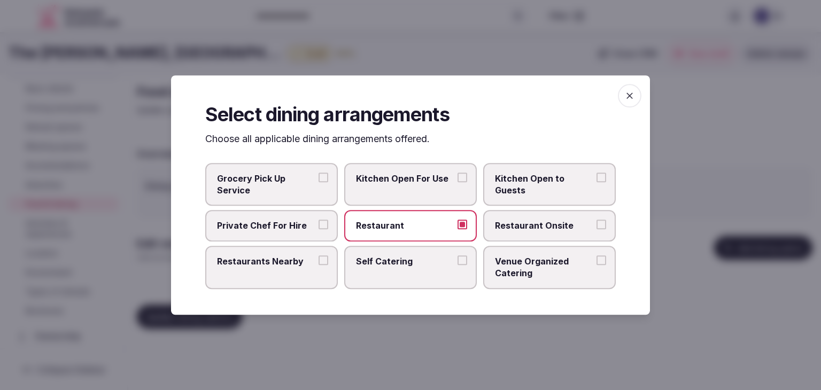
click at [527, 231] on span "Restaurant Onsite" at bounding box center [544, 226] width 98 height 12
click at [596, 230] on button "Restaurant Onsite" at bounding box center [601, 225] width 10 height 10
click at [532, 258] on span "Venue Organized Catering" at bounding box center [544, 267] width 98 height 24
click at [596, 258] on button "Venue Organized Catering" at bounding box center [601, 260] width 10 height 10
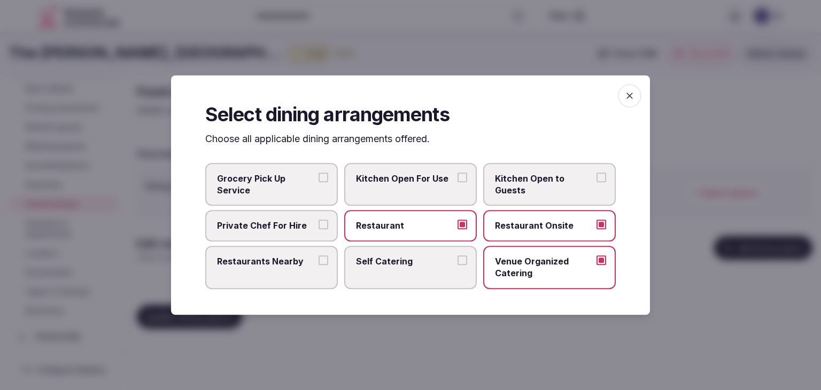
click at [253, 261] on span "Restaurants Nearby" at bounding box center [266, 261] width 98 height 12
click at [318, 261] on button "Restaurants Nearby" at bounding box center [323, 260] width 10 height 10
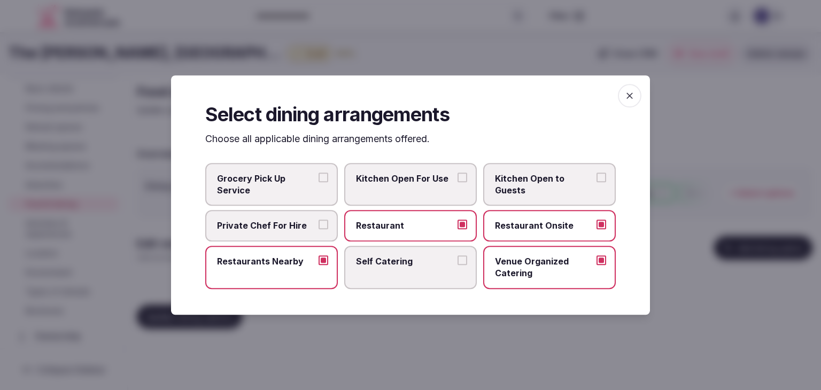
click at [630, 92] on icon "button" at bounding box center [629, 95] width 11 height 11
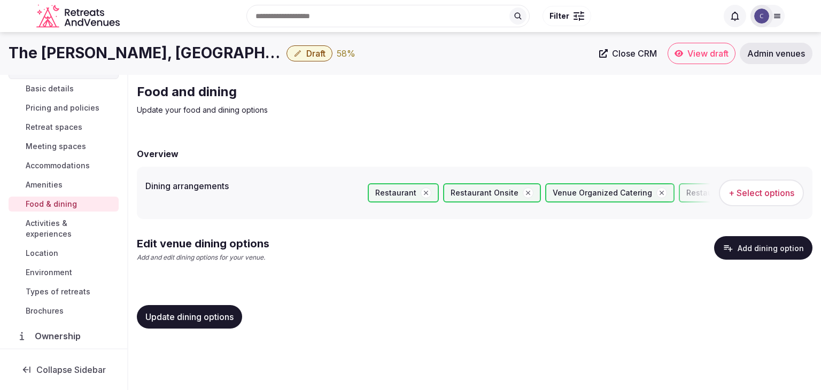
click at [220, 318] on span "Update dining options" at bounding box center [189, 317] width 88 height 11
drag, startPoint x: 65, startPoint y: 225, endPoint x: 106, endPoint y: 249, distance: 47.7
click at [65, 225] on span "Activities & experiences" at bounding box center [70, 228] width 89 height 21
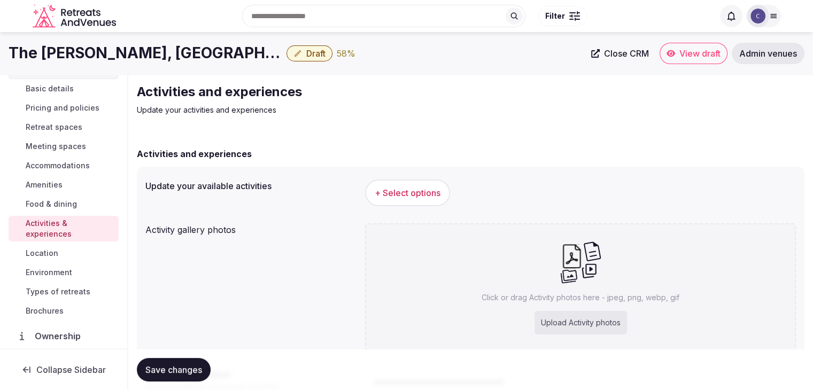
click at [409, 195] on span "+ Select options" at bounding box center [408, 193] width 66 height 12
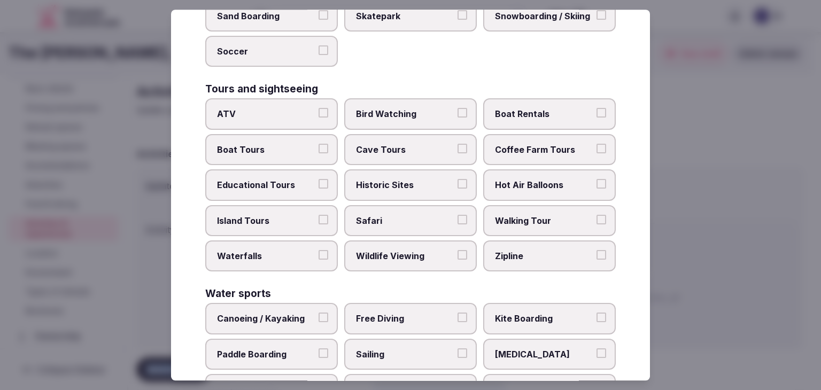
scroll to position [825, 0]
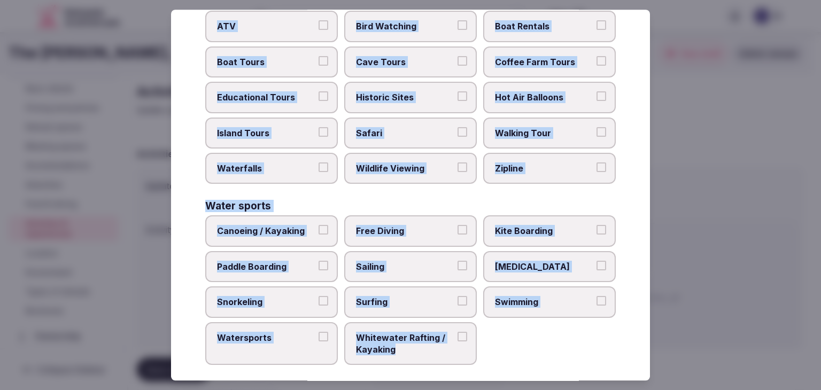
drag, startPoint x: 207, startPoint y: 75, endPoint x: 476, endPoint y: 360, distance: 391.6
click at [476, 360] on div "Select your activities Choose all applicable activities offered. Culture Dancin…" at bounding box center [410, 195] width 479 height 371
copy div "Choose all applicable activities offered. Culture Dancing Food and Culinary Cla…"
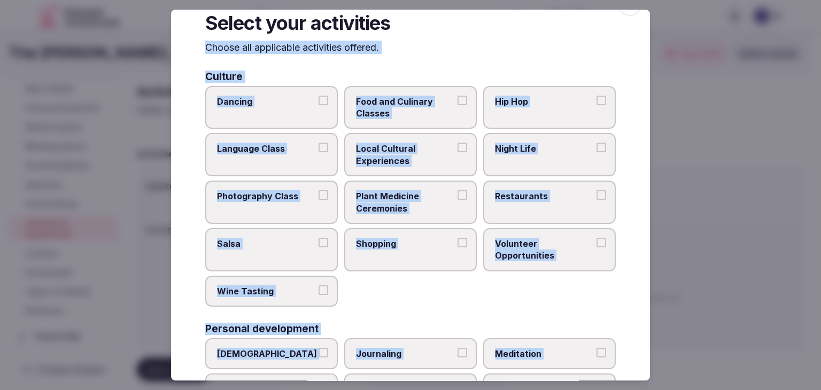
scroll to position [0, 0]
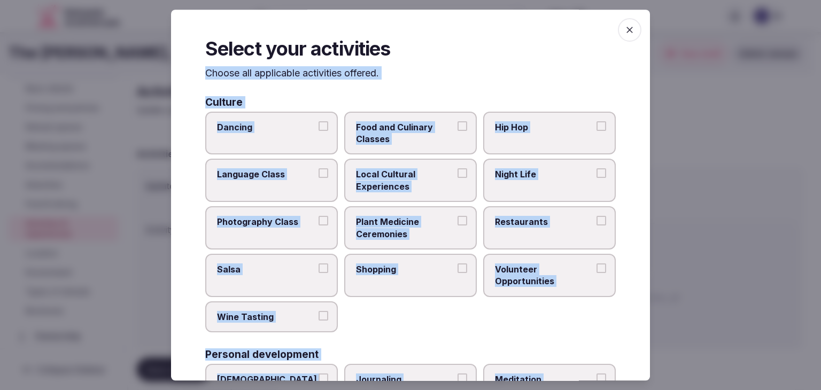
click at [440, 193] on label "Local Cultural Experiences" at bounding box center [410, 180] width 133 height 43
click at [457, 178] on button "Local Cultural Experiences" at bounding box center [462, 174] width 10 height 10
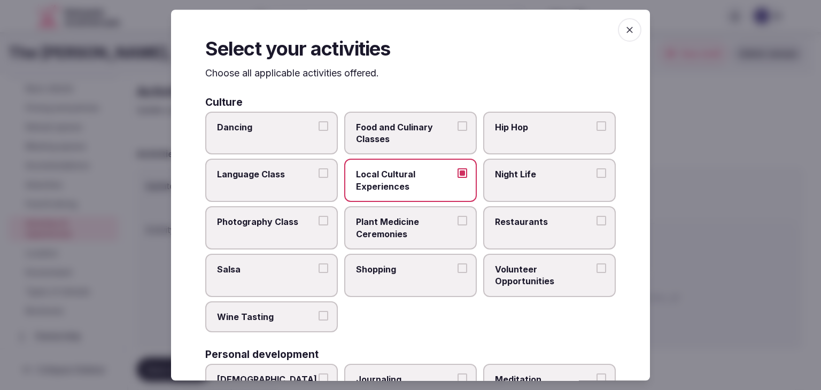
click at [407, 130] on span "Food and Culinary Classes" at bounding box center [405, 133] width 98 height 24
click at [457, 130] on button "Food and Culinary Classes" at bounding box center [462, 126] width 10 height 10
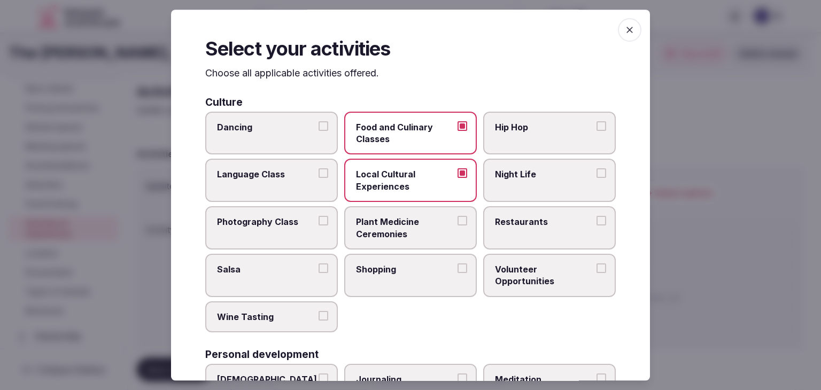
click at [514, 230] on label "Restaurants" at bounding box center [549, 227] width 133 height 43
click at [596, 225] on button "Restaurants" at bounding box center [601, 221] width 10 height 10
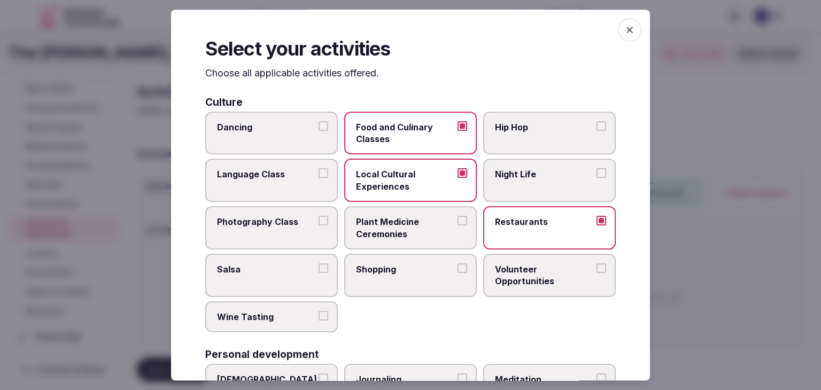
click at [421, 269] on span "Shopping" at bounding box center [405, 269] width 98 height 12
click at [457, 269] on button "Shopping" at bounding box center [462, 268] width 10 height 10
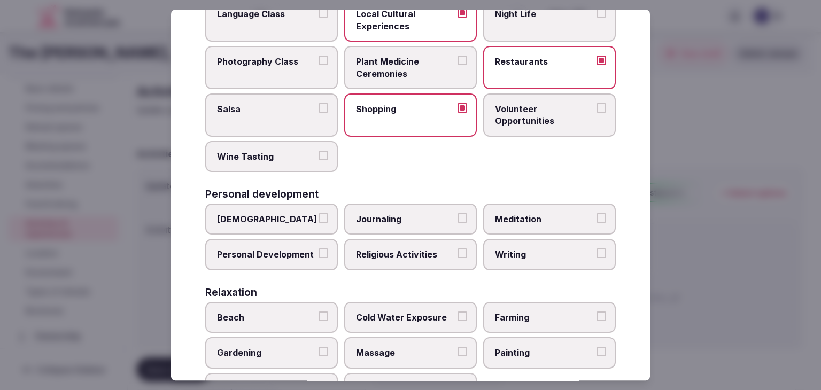
click at [278, 141] on label "Wine Tasting" at bounding box center [271, 156] width 133 height 31
click at [318, 151] on button "Wine Tasting" at bounding box center [323, 156] width 10 height 10
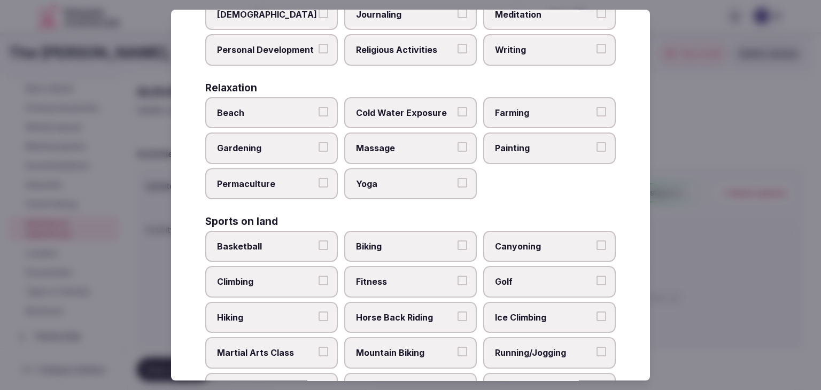
scroll to position [427, 0]
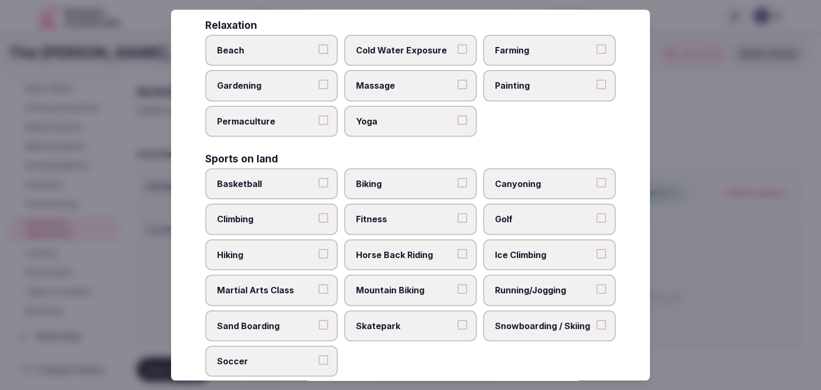
click at [427, 214] on span "Fitness" at bounding box center [405, 220] width 98 height 12
click at [457, 214] on button "Fitness" at bounding box center [462, 219] width 10 height 10
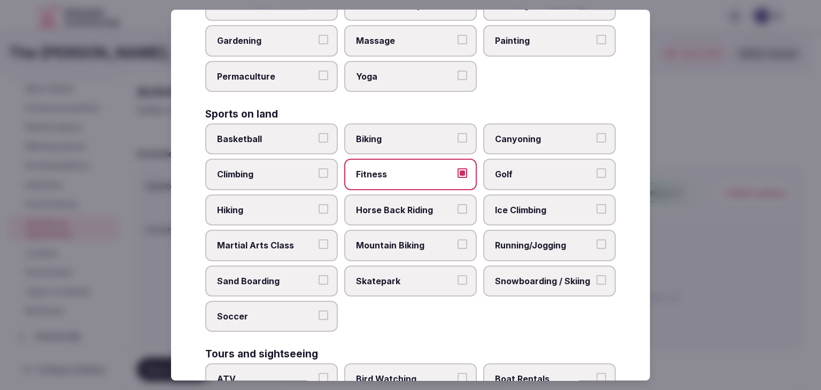
scroll to position [534, 0]
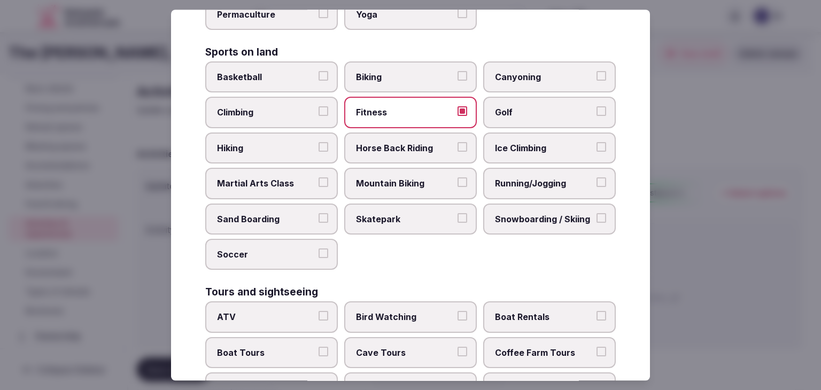
click at [510, 186] on label "Running/Jogging" at bounding box center [549, 183] width 133 height 31
click at [596, 186] on button "Running/Jogging" at bounding box center [601, 182] width 10 height 10
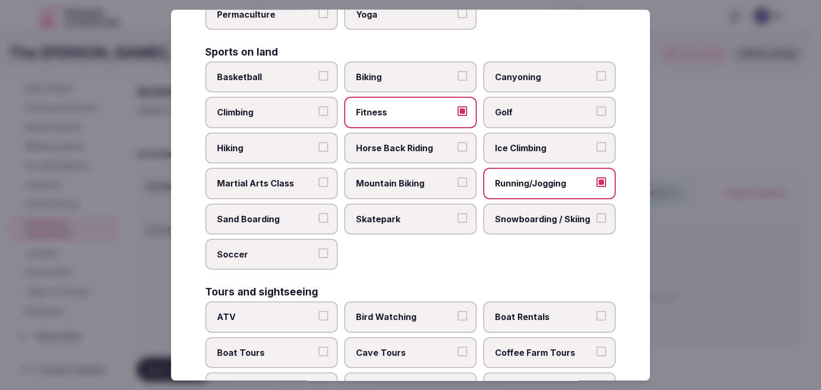
scroll to position [695, 0]
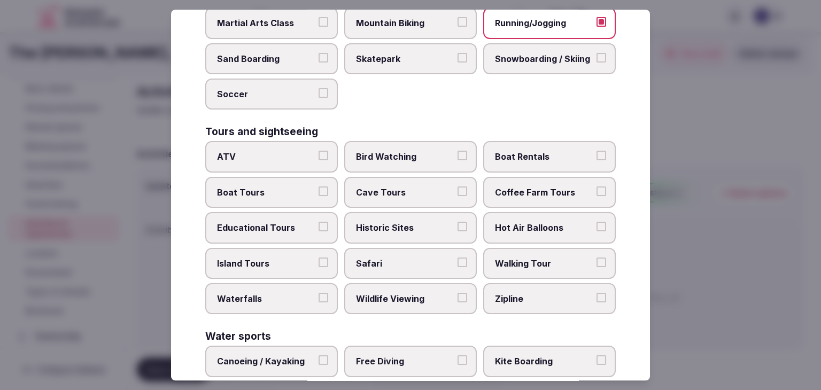
click at [419, 222] on span "Historic Sites" at bounding box center [405, 228] width 98 height 12
click at [457, 222] on button "Historic Sites" at bounding box center [462, 227] width 10 height 10
click at [504, 248] on label "Walking Tour" at bounding box center [549, 263] width 133 height 31
click at [596, 258] on button "Walking Tour" at bounding box center [601, 263] width 10 height 10
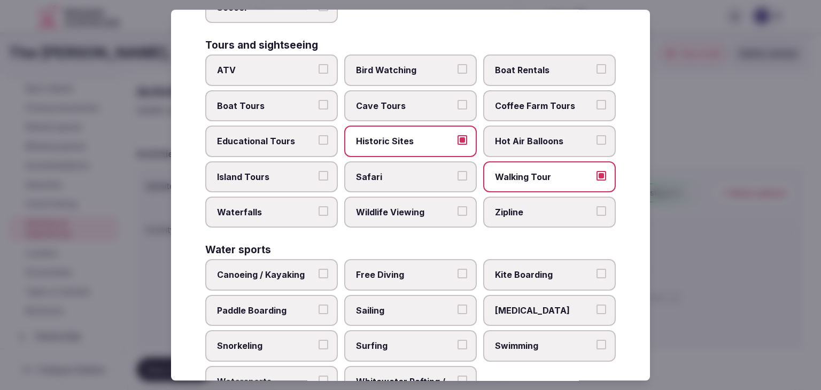
scroll to position [825, 0]
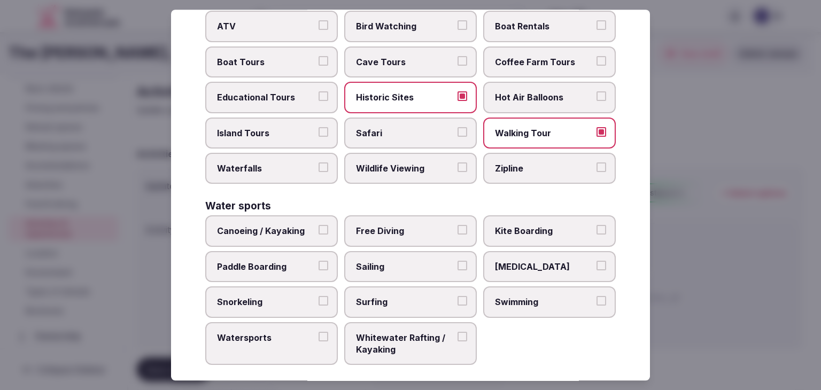
click at [513, 296] on span "Swimming" at bounding box center [544, 302] width 98 height 12
click at [596, 296] on button "Swimming" at bounding box center [601, 301] width 10 height 10
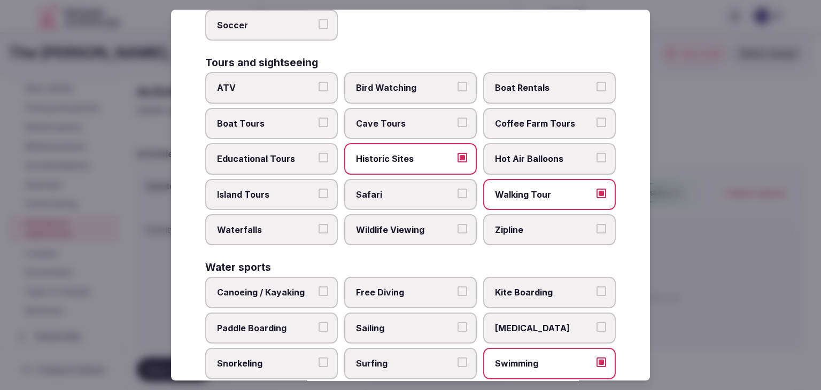
scroll to position [718, 0]
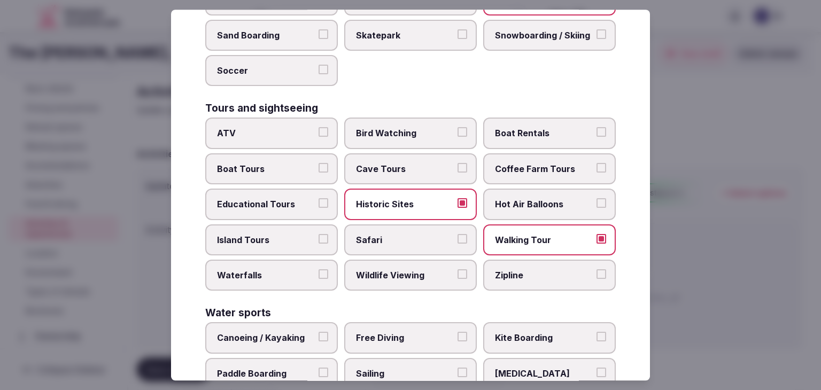
click at [419, 129] on span "Bird Watching" at bounding box center [405, 134] width 98 height 12
click at [457, 129] on button "Bird Watching" at bounding box center [462, 133] width 10 height 10
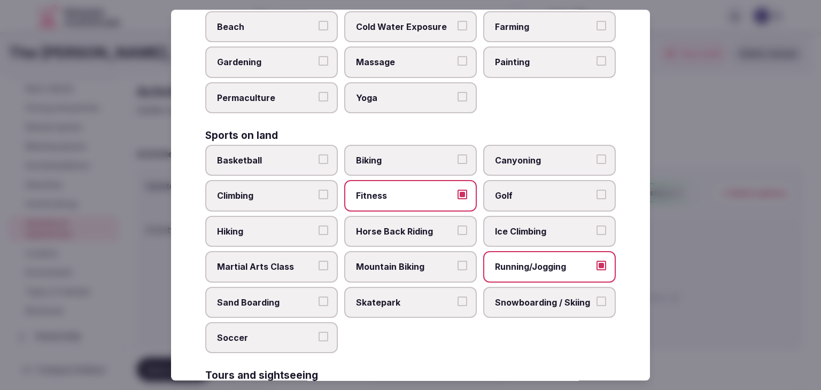
scroll to position [398, 0]
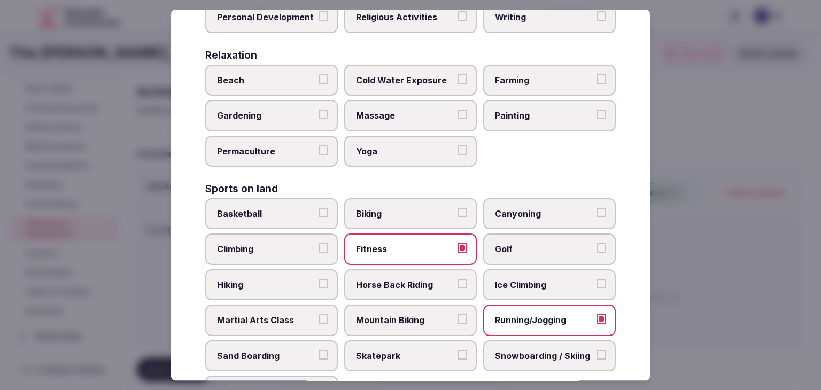
click at [518, 118] on label "Painting" at bounding box center [549, 115] width 133 height 31
click at [596, 118] on button "Painting" at bounding box center [601, 115] width 10 height 10
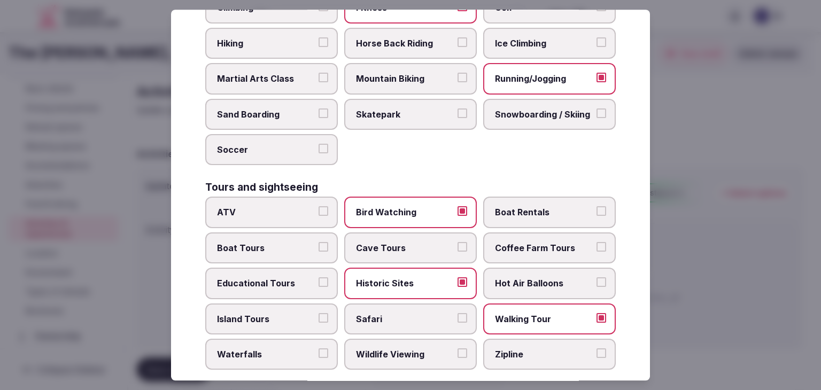
scroll to position [718, 0]
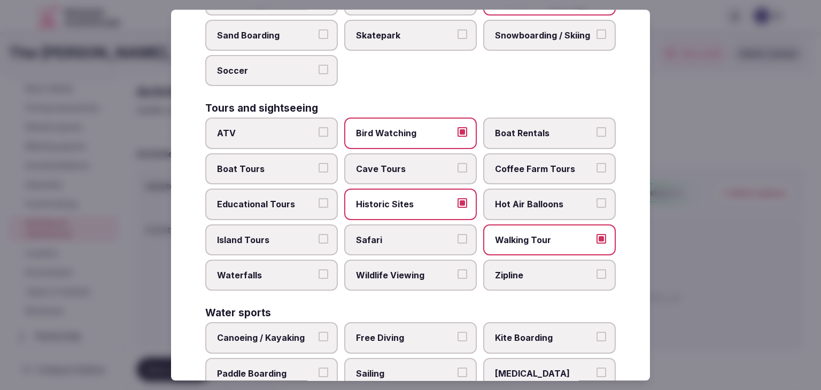
click at [265, 153] on label "Boat Tours" at bounding box center [271, 168] width 133 height 31
click at [318, 163] on button "Boat Tours" at bounding box center [323, 168] width 10 height 10
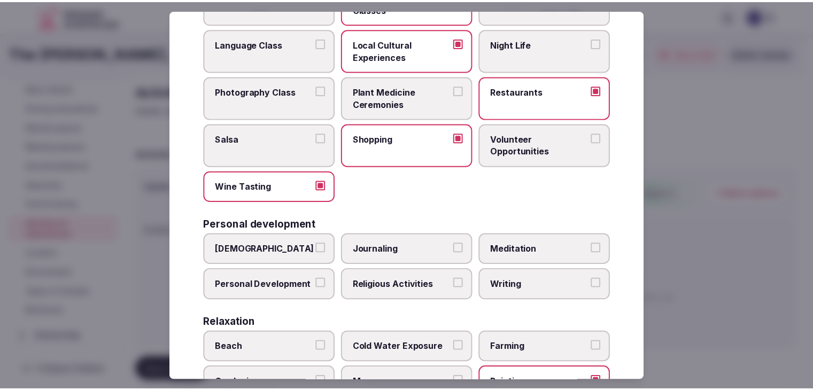
scroll to position [24, 0]
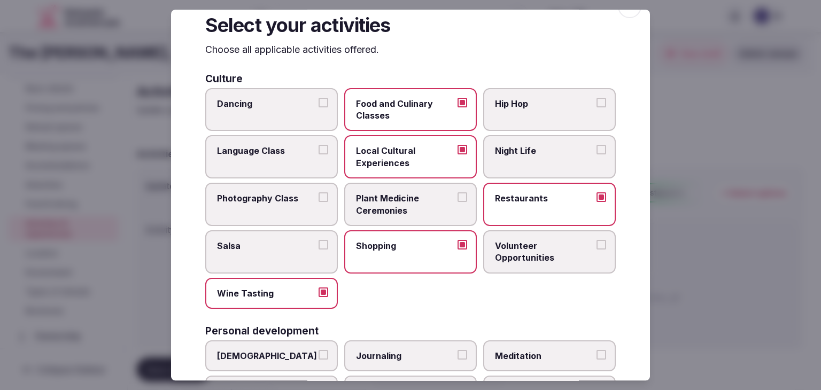
click at [624, 18] on div "Select your activities Choose all applicable activities offered. Culture Dancin…" at bounding box center [410, 195] width 479 height 371
click at [618, 14] on span "button" at bounding box center [630, 7] width 24 height 24
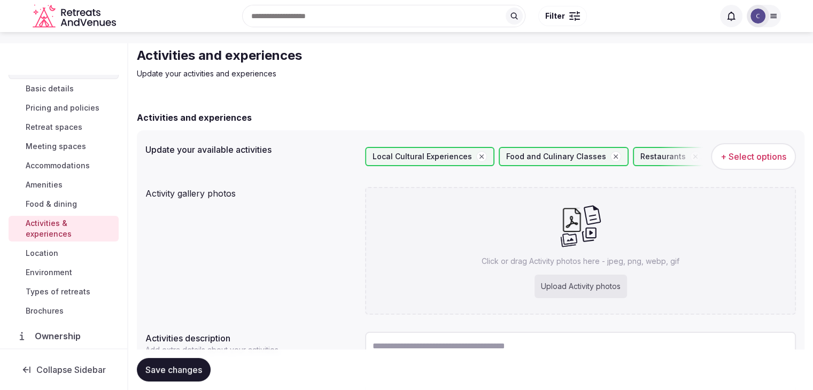
scroll to position [53, 0]
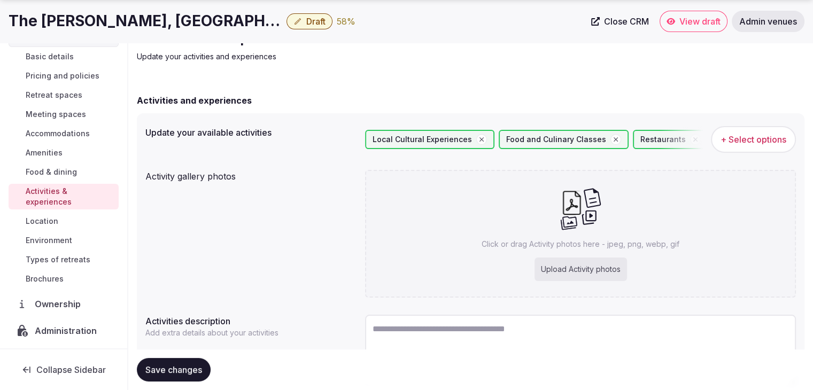
click at [560, 268] on div "Upload Activity photos" at bounding box center [580, 270] width 92 height 24
type input "**********"
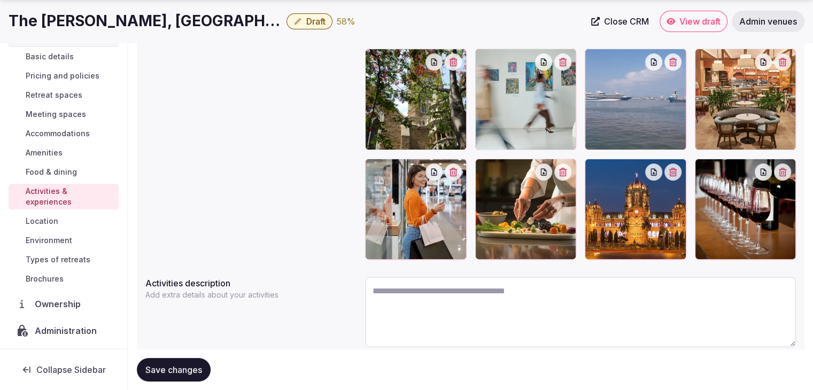
scroll to position [267, 0]
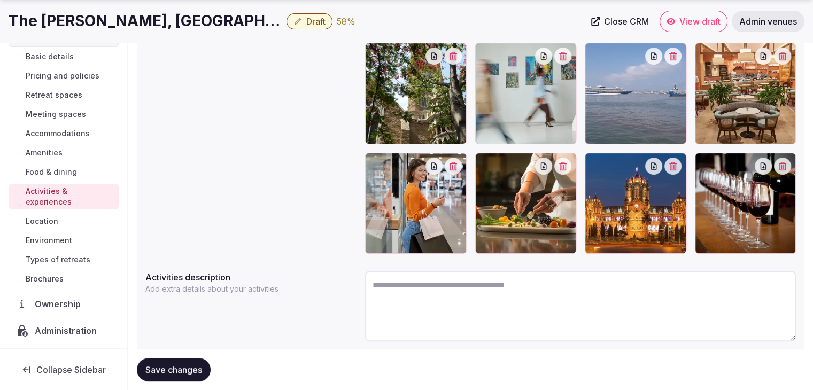
click at [195, 370] on span "Save changes" at bounding box center [173, 369] width 57 height 11
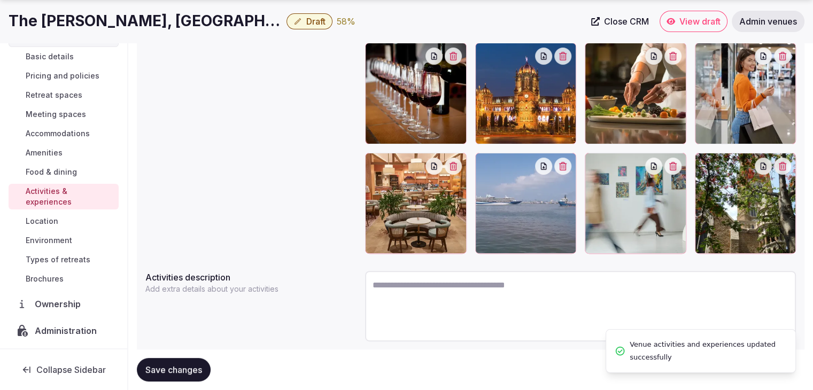
click at [186, 372] on span "Save changes" at bounding box center [173, 369] width 57 height 11
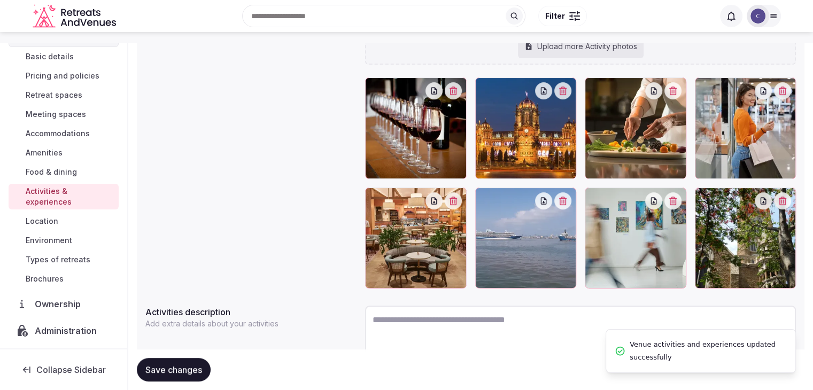
scroll to position [214, 0]
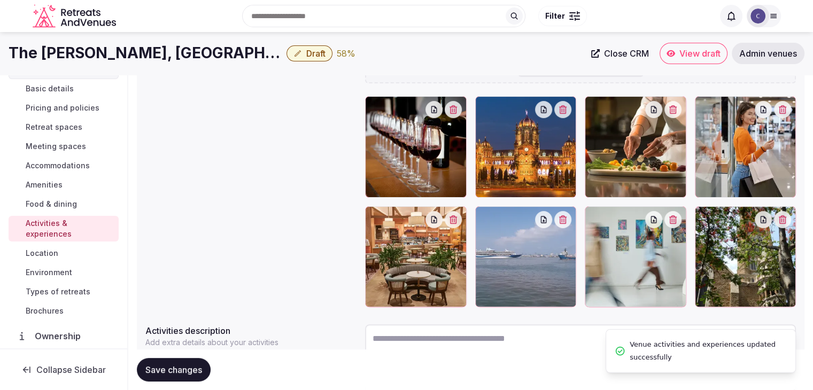
drag, startPoint x: 71, startPoint y: 270, endPoint x: 83, endPoint y: 273, distance: 12.6
click at [71, 271] on span "Environment" at bounding box center [49, 272] width 46 height 11
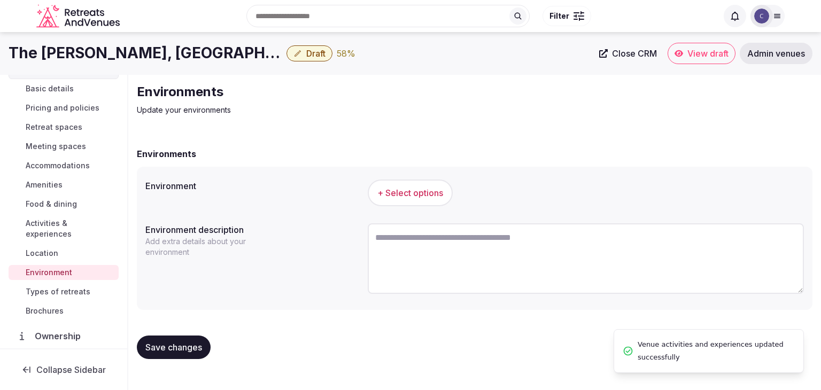
click at [442, 193] on span "+ Select options" at bounding box center [410, 193] width 66 height 12
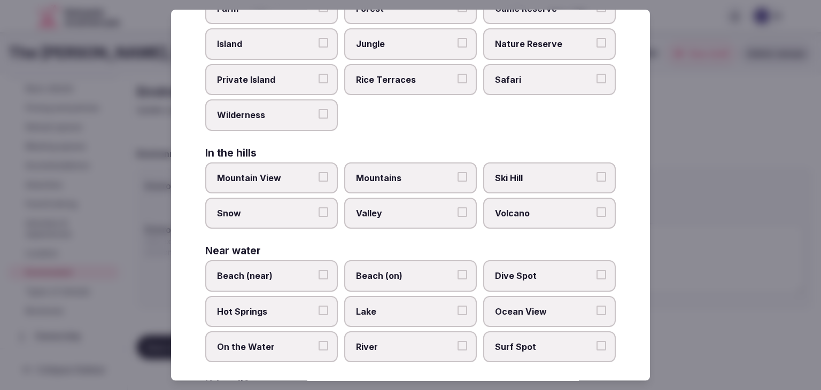
scroll to position [255, 0]
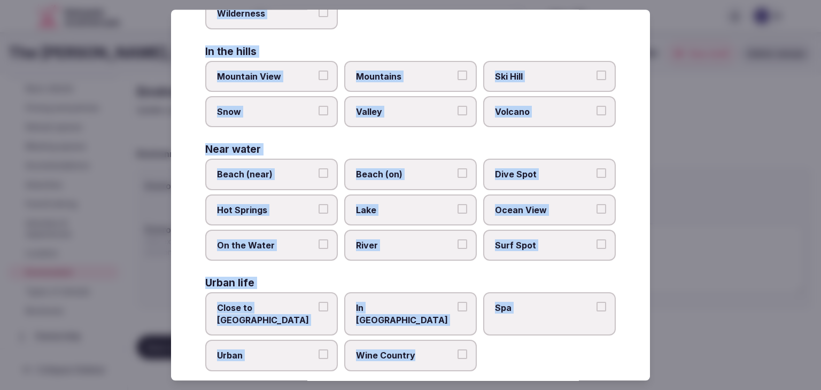
drag, startPoint x: 203, startPoint y: 73, endPoint x: 460, endPoint y: 357, distance: 382.9
click at [460, 357] on div "Select your environment Choose all applicable environments offered. In nature C…" at bounding box center [410, 195] width 479 height 371
copy div "Choose all applicable environments offered. In nature Close to Nature Countrysi…"
click at [305, 304] on span "Close to City Center" at bounding box center [266, 314] width 98 height 24
click at [318, 304] on button "Close to City Center" at bounding box center [323, 307] width 10 height 10
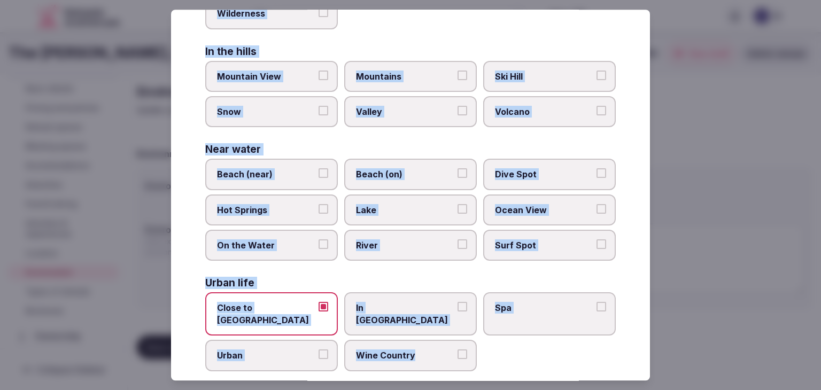
click at [297, 350] on span "Urban" at bounding box center [266, 356] width 98 height 12
click at [318, 350] on button "Urban" at bounding box center [323, 355] width 10 height 10
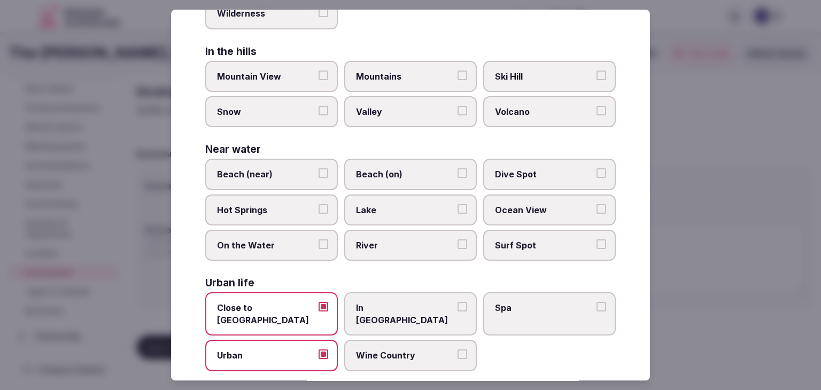
click at [413, 294] on label "In City Center" at bounding box center [410, 314] width 133 height 43
click at [457, 302] on button "In City Center" at bounding box center [462, 307] width 10 height 10
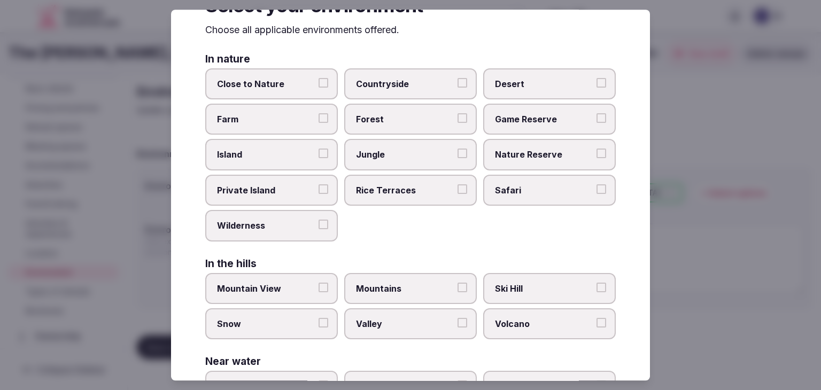
scroll to position [0, 0]
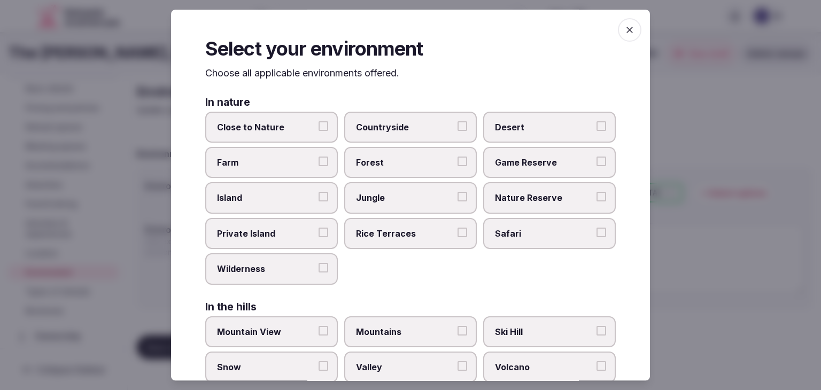
click at [631, 18] on div "Select your environment Choose all applicable environments offered. In nature C…" at bounding box center [410, 195] width 479 height 371
click at [625, 26] on icon "button" at bounding box center [629, 30] width 11 height 11
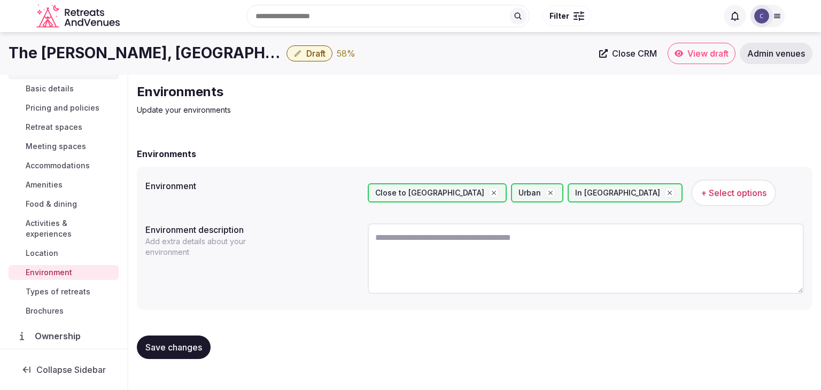
click at [114, 58] on h1 "The [PERSON_NAME], [GEOGRAPHIC_DATA]" at bounding box center [146, 53] width 274 height 21
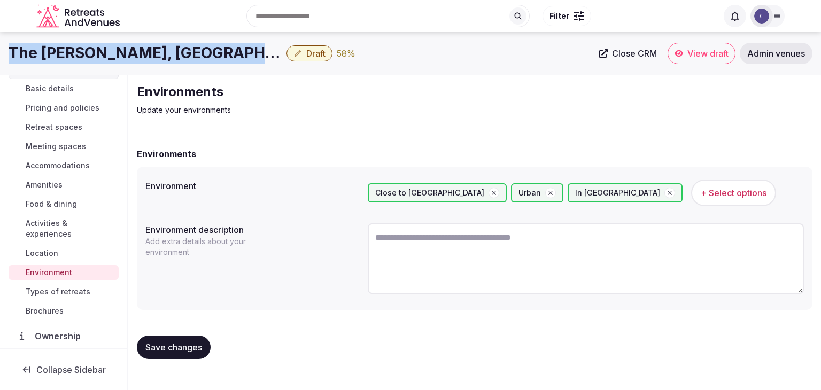
click at [114, 58] on h1 "The [PERSON_NAME], [GEOGRAPHIC_DATA]" at bounding box center [146, 53] width 274 height 21
copy div "The [PERSON_NAME], [GEOGRAPHIC_DATA]"
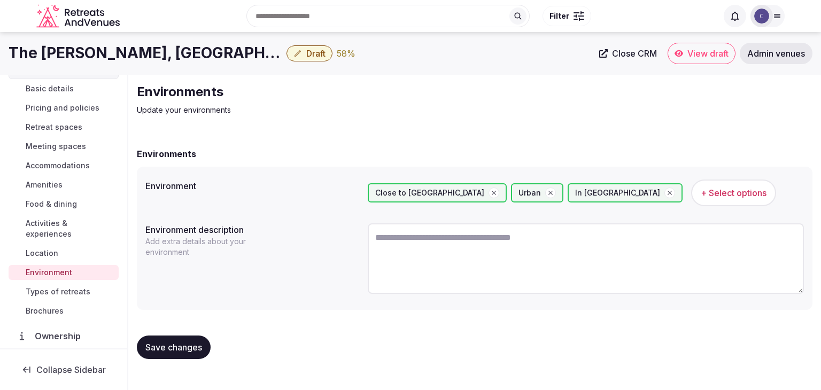
click at [445, 273] on textarea at bounding box center [586, 258] width 436 height 71
paste textarea "**********"
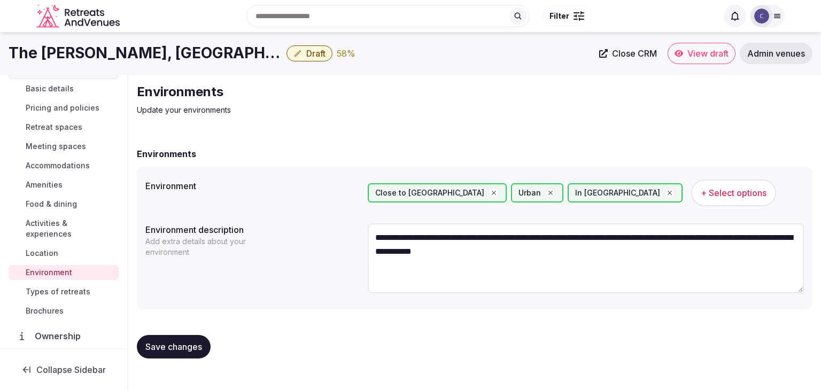
type textarea "**********"
click at [194, 343] on span "Save changes" at bounding box center [173, 346] width 57 height 11
click at [78, 291] on span "Types of retreats" at bounding box center [58, 291] width 65 height 11
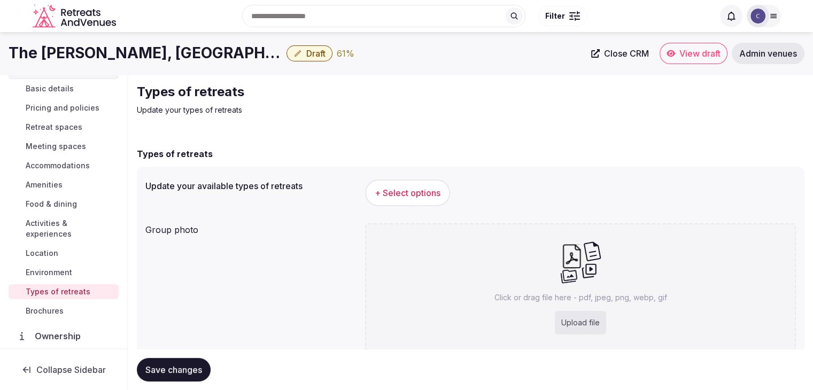
click at [395, 200] on button "+ Select options" at bounding box center [407, 193] width 85 height 27
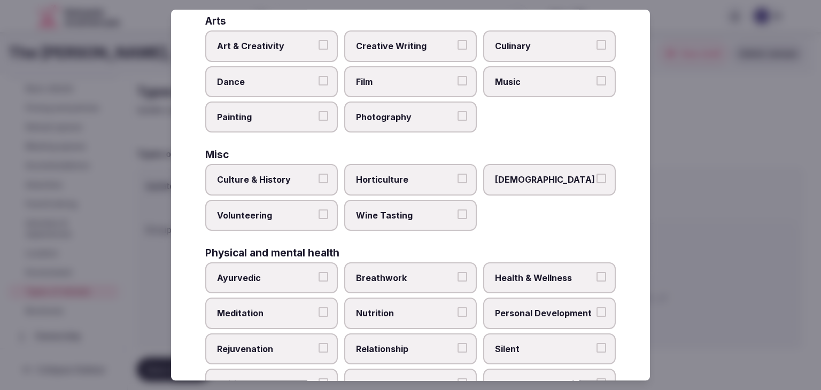
scroll to position [434, 0]
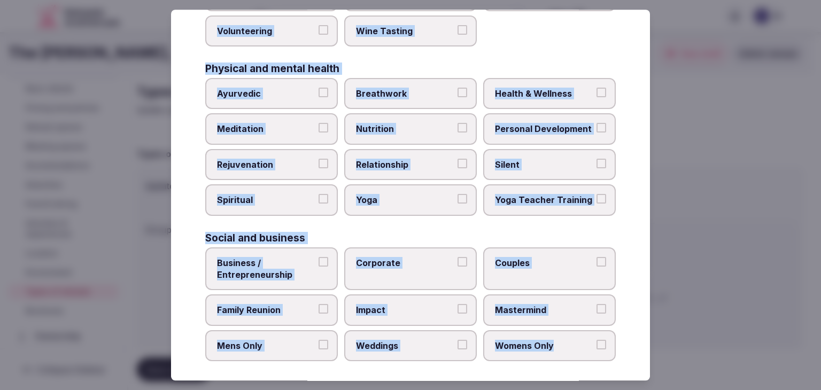
drag, startPoint x: 203, startPoint y: 78, endPoint x: 606, endPoint y: 345, distance: 484.0
click at [606, 345] on div "Select your types of retreats Choose all applicable types of retreats offered. …" at bounding box center [410, 195] width 479 height 371
copy div "Choose all applicable types of retreats offered. Active Adventure Cold Water Ex…"
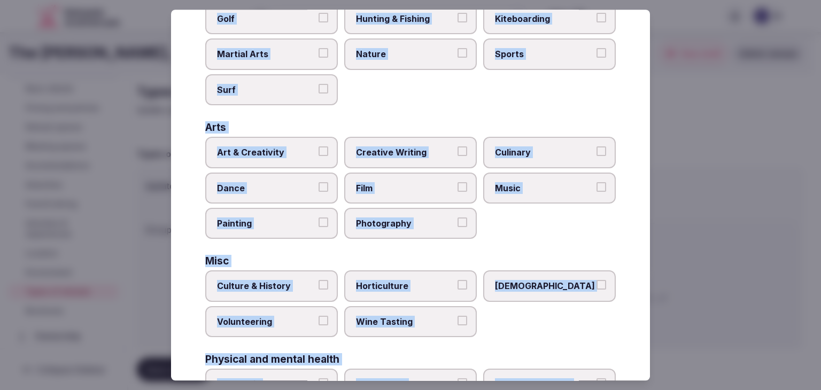
scroll to position [114, 0]
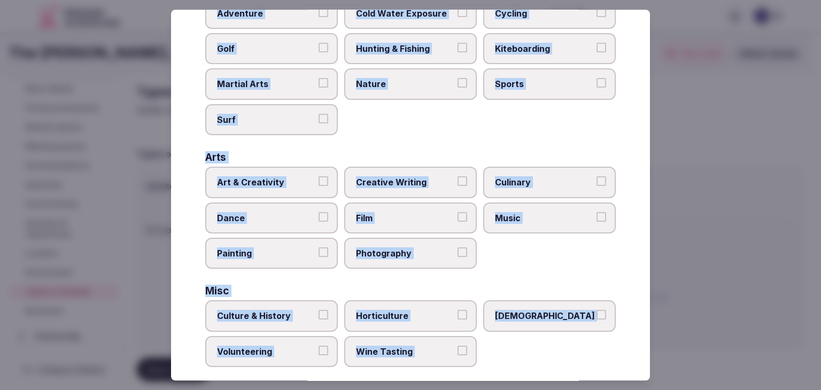
click at [513, 189] on label "Culinary" at bounding box center [549, 182] width 133 height 31
click at [596, 186] on button "Culinary" at bounding box center [601, 181] width 10 height 10
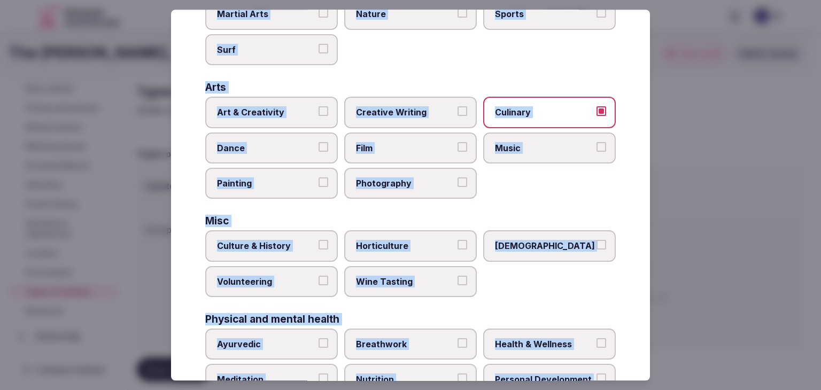
scroll to position [221, 0]
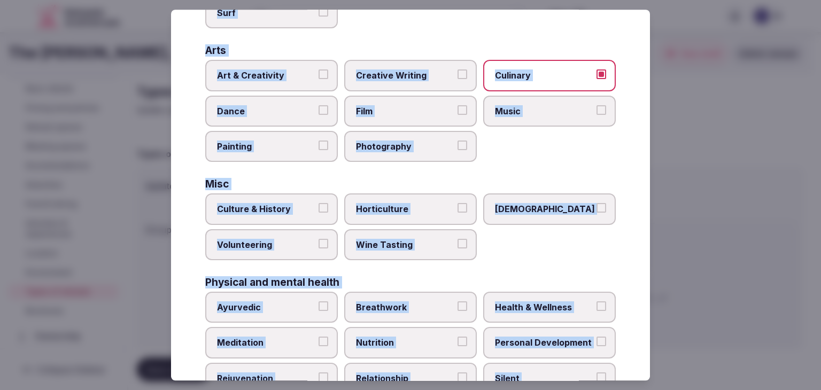
click at [267, 204] on span "Culture & History" at bounding box center [266, 210] width 98 height 12
click at [318, 204] on button "Culture & History" at bounding box center [323, 209] width 10 height 10
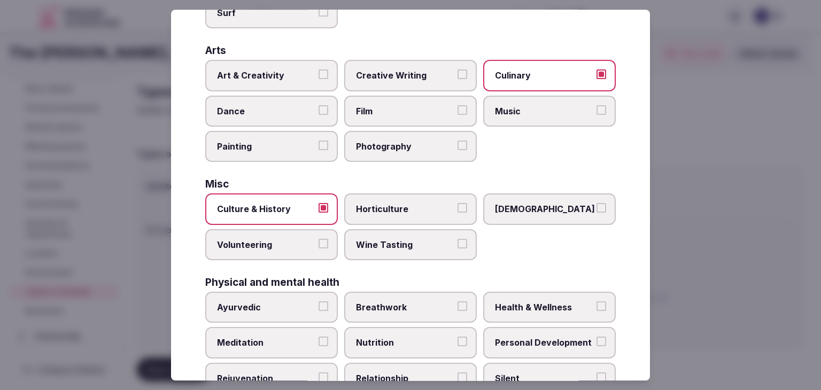
click at [419, 245] on span "Wine Tasting" at bounding box center [405, 245] width 98 height 12
click at [457, 245] on button "Wine Tasting" at bounding box center [462, 244] width 10 height 10
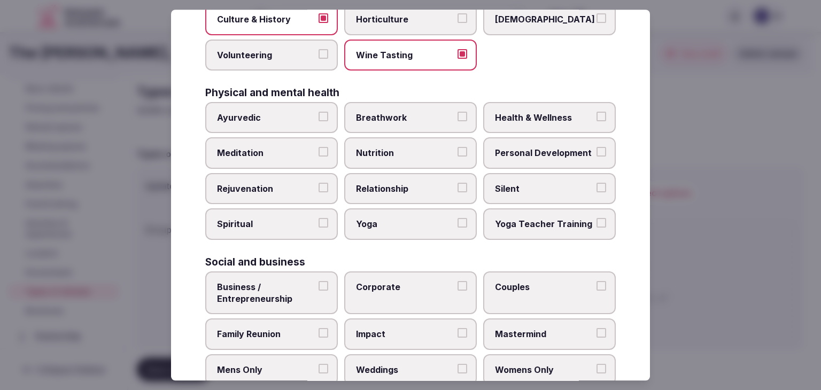
scroll to position [434, 0]
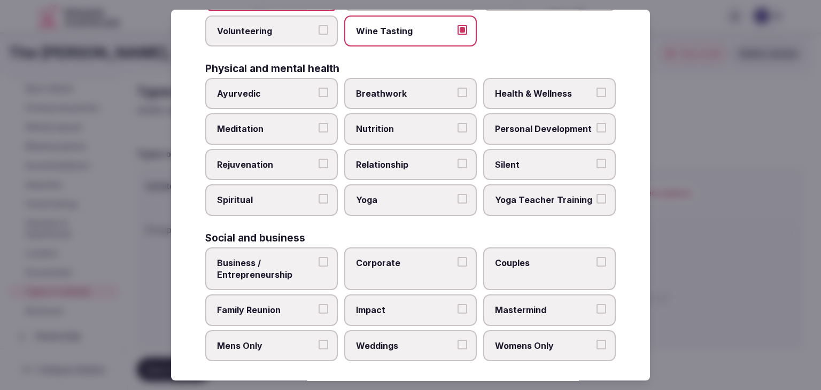
click at [528, 92] on span "Health & Wellness" at bounding box center [544, 94] width 98 height 12
click at [596, 92] on button "Health & Wellness" at bounding box center [601, 93] width 10 height 10
click at [518, 126] on span "Personal Development" at bounding box center [544, 129] width 98 height 12
click at [596, 126] on button "Personal Development" at bounding box center [601, 128] width 10 height 10
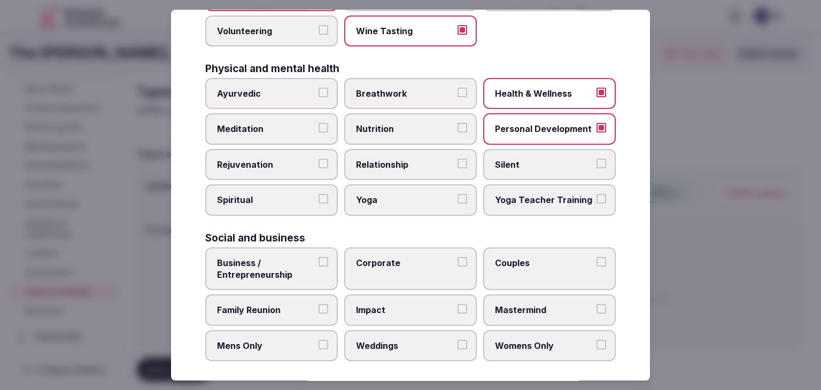
click at [414, 185] on label "Yoga" at bounding box center [410, 200] width 133 height 31
click at [457, 195] on button "Yoga" at bounding box center [462, 200] width 10 height 10
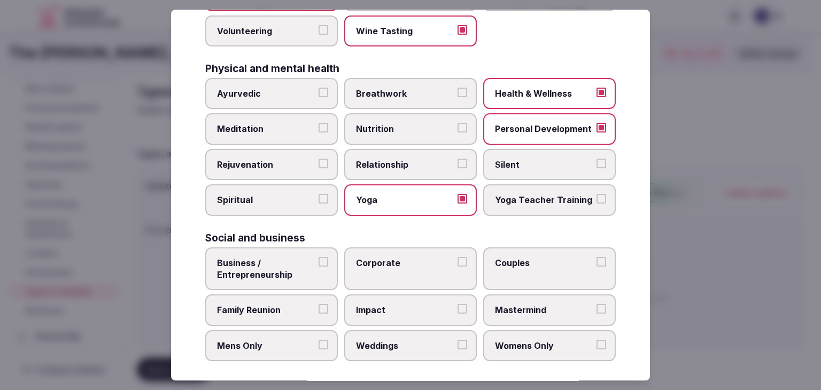
click at [295, 159] on span "Rejuvenation" at bounding box center [266, 165] width 98 height 12
click at [318, 159] on button "Rejuvenation" at bounding box center [323, 164] width 10 height 10
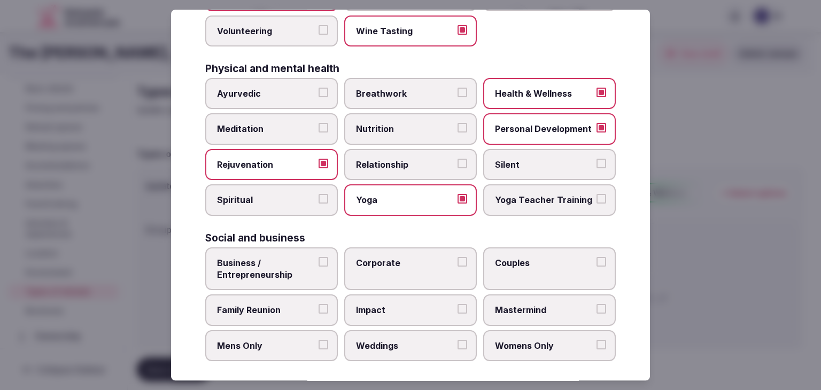
click at [295, 127] on span "Meditation" at bounding box center [266, 129] width 98 height 12
click at [318, 127] on button "Meditation" at bounding box center [323, 128] width 10 height 10
drag, startPoint x: 242, startPoint y: 259, endPoint x: 385, endPoint y: 271, distance: 143.7
click at [243, 259] on span "Business / Entrepreneurship" at bounding box center [266, 269] width 98 height 24
click at [398, 268] on label "Corporate" at bounding box center [410, 268] width 133 height 43
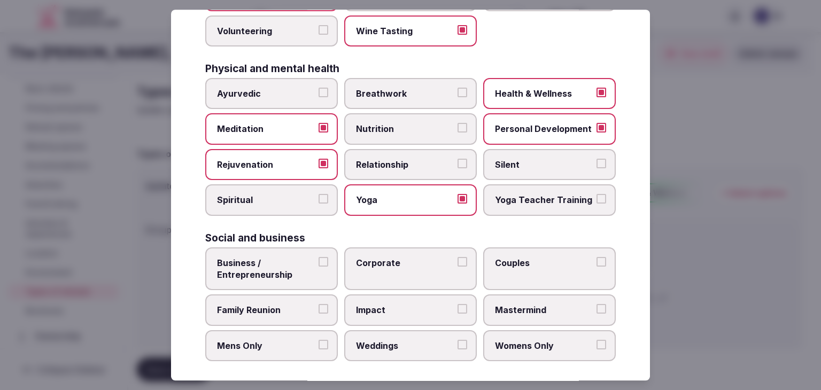
click at [457, 267] on button "Corporate" at bounding box center [462, 262] width 10 height 10
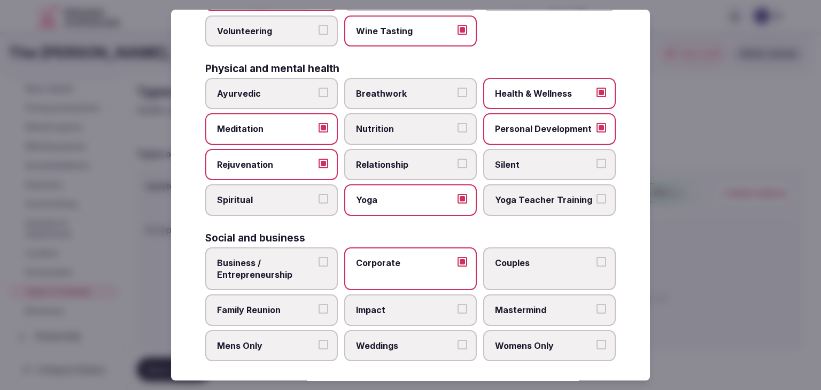
click at [300, 257] on span "Business / Entrepreneurship" at bounding box center [266, 269] width 98 height 24
click at [318, 257] on button "Business / Entrepreneurship" at bounding box center [323, 262] width 10 height 10
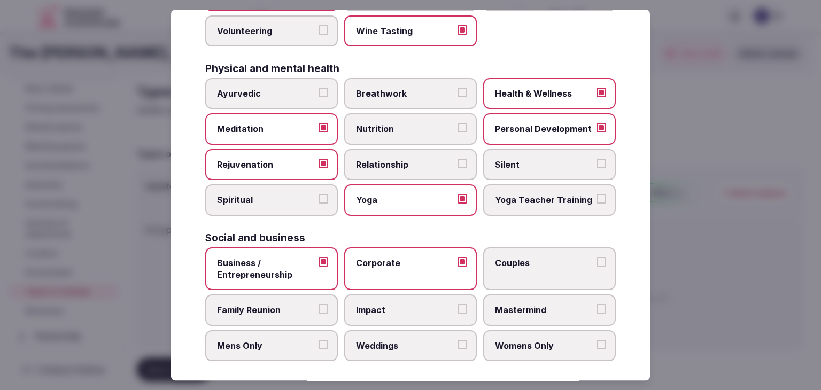
click at [300, 295] on label "Family Reunion" at bounding box center [271, 310] width 133 height 31
click at [318, 305] on button "Family Reunion" at bounding box center [323, 310] width 10 height 10
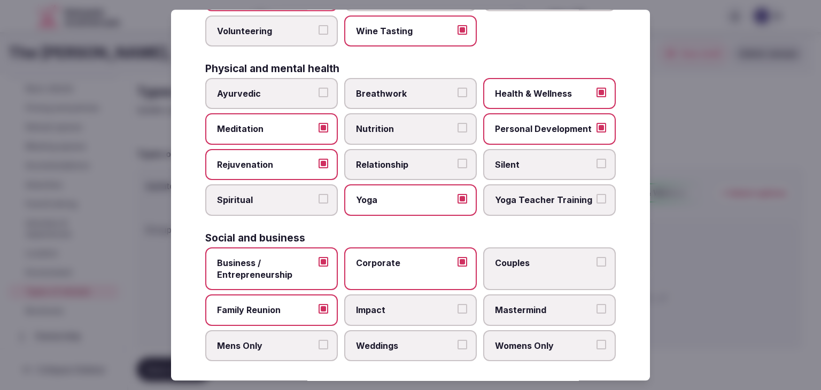
drag, startPoint x: 404, startPoint y: 343, endPoint x: 413, endPoint y: 325, distance: 19.1
click at [404, 343] on span "Weddings" at bounding box center [405, 346] width 98 height 12
click at [457, 343] on button "Weddings" at bounding box center [462, 345] width 10 height 10
click at [542, 259] on span "Couples" at bounding box center [544, 263] width 98 height 12
click at [596, 259] on button "Couples" at bounding box center [601, 262] width 10 height 10
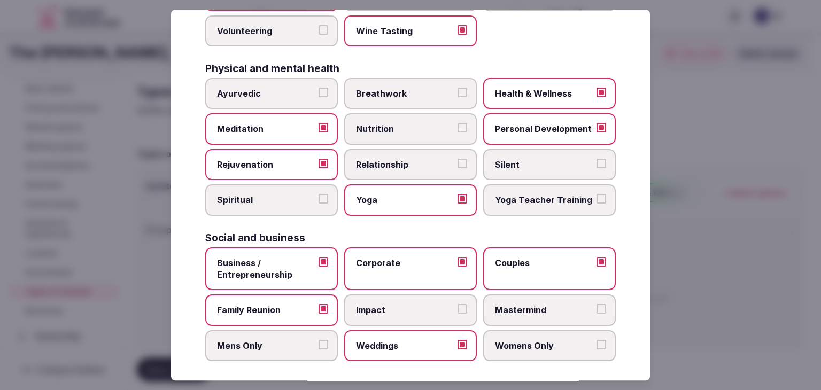
click at [545, 340] on span "Womens Only" at bounding box center [544, 346] width 98 height 12
click at [596, 340] on button "Womens Only" at bounding box center [601, 345] width 10 height 10
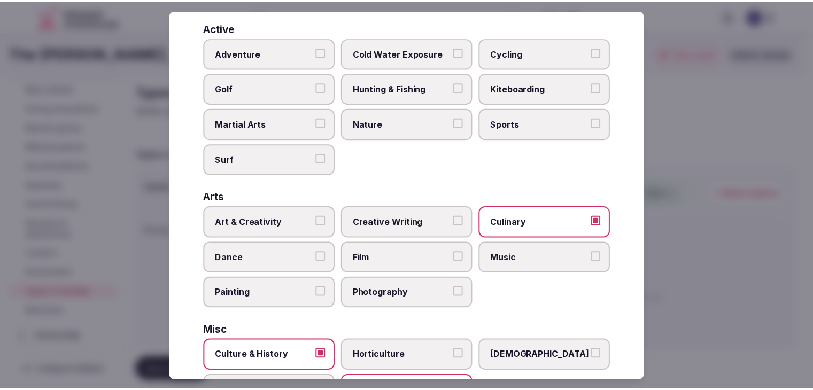
scroll to position [0, 0]
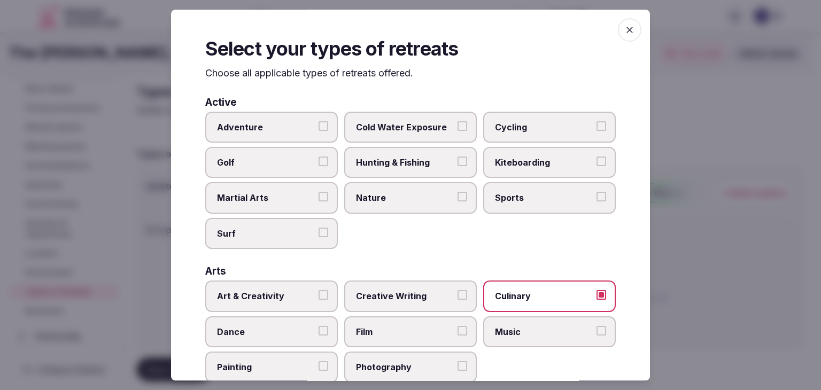
click at [624, 30] on icon "button" at bounding box center [629, 30] width 11 height 11
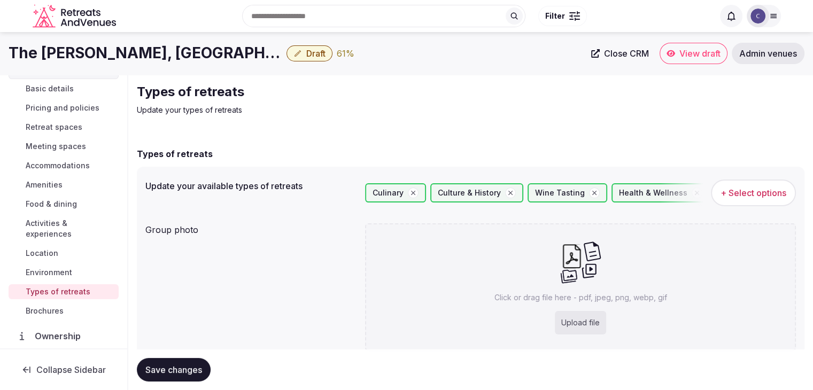
scroll to position [40, 0]
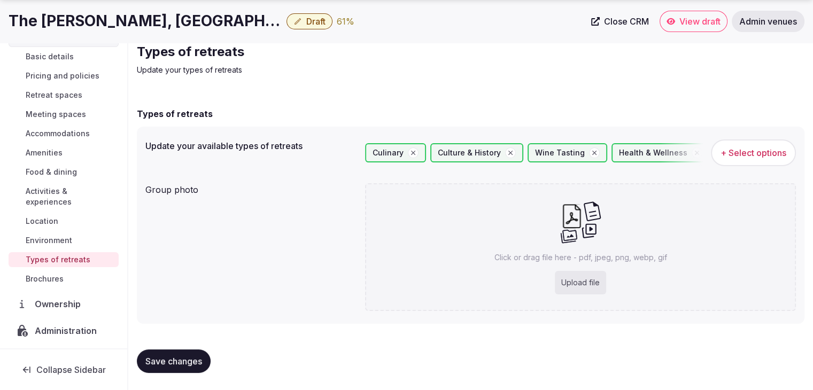
click at [597, 282] on div "Upload file" at bounding box center [580, 283] width 51 height 24
type input "**********"
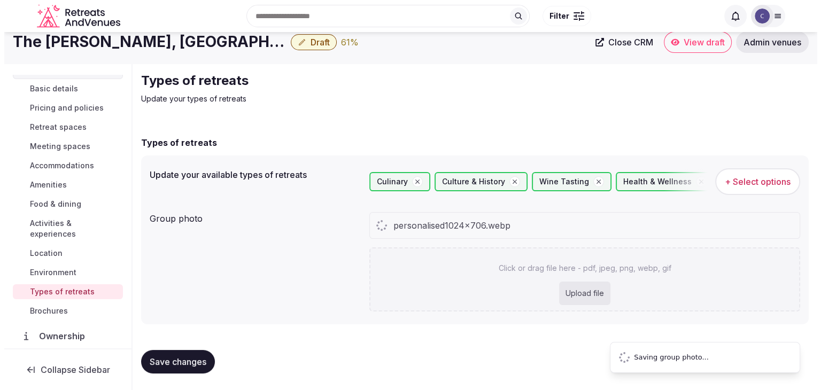
scroll to position [0, 0]
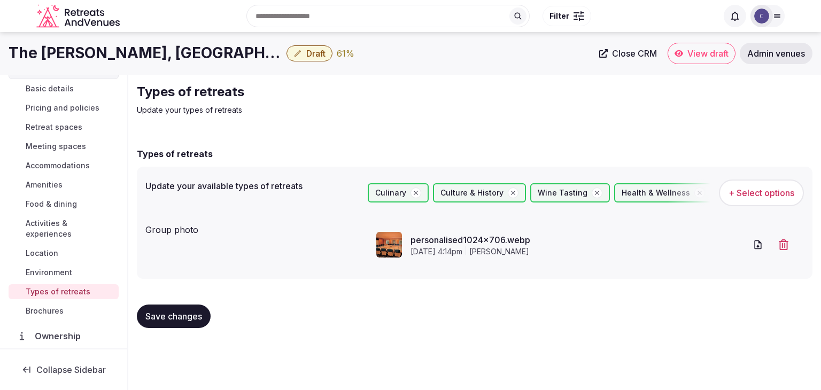
click at [761, 189] on span "+ Select options" at bounding box center [761, 193] width 66 height 12
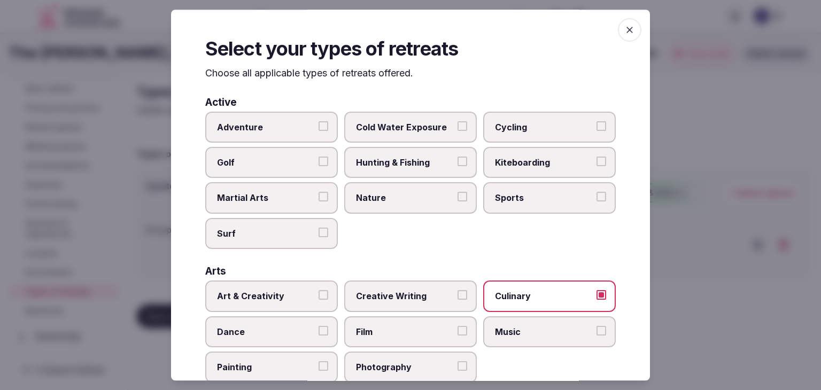
click at [624, 32] on icon "button" at bounding box center [629, 30] width 11 height 11
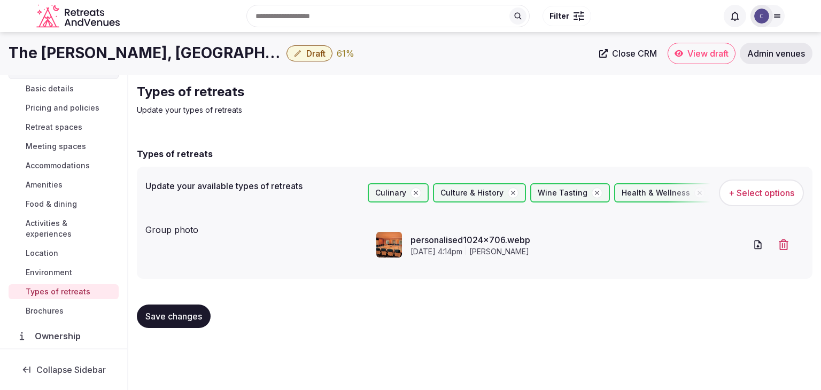
click at [188, 313] on span "Save changes" at bounding box center [173, 316] width 57 height 11
click at [51, 225] on span "Activities & experiences" at bounding box center [70, 228] width 89 height 21
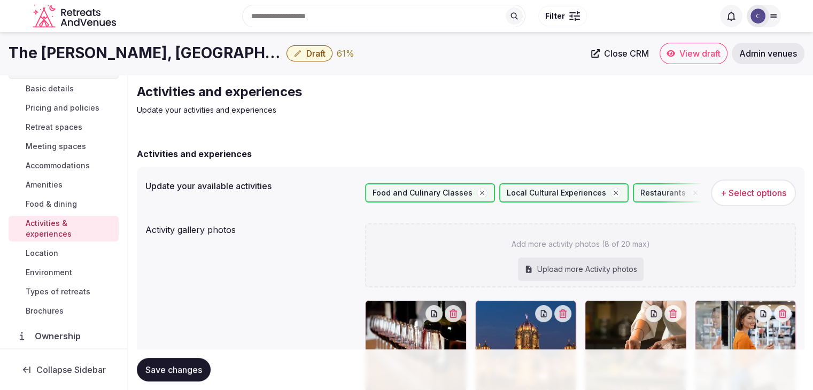
click at [749, 191] on span "+ Select options" at bounding box center [753, 193] width 66 height 12
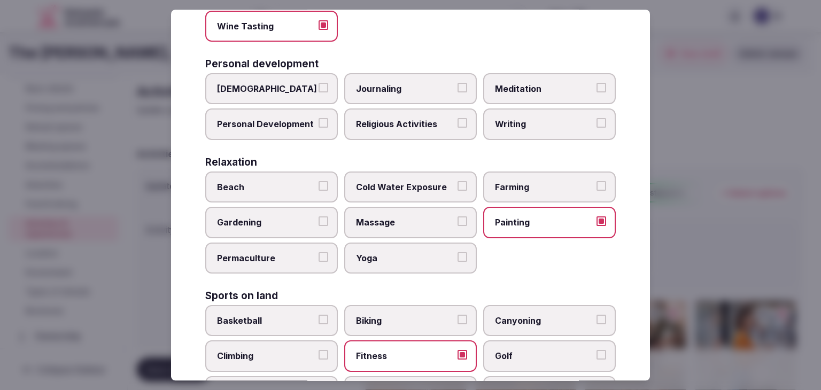
scroll to position [374, 0]
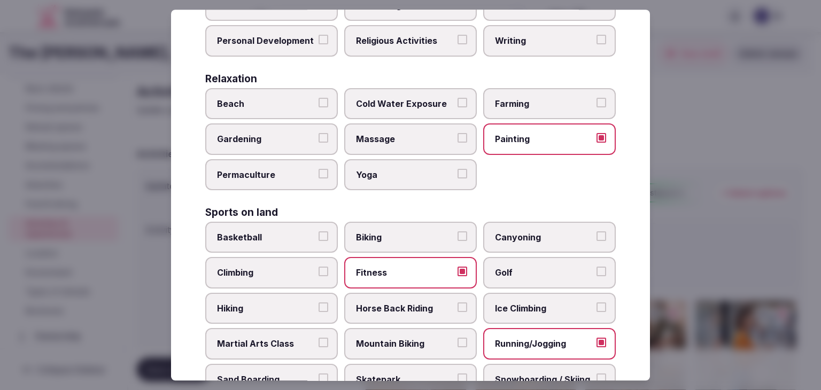
click at [394, 137] on span "Massage" at bounding box center [405, 140] width 98 height 12
click at [457, 137] on button "Massage" at bounding box center [462, 139] width 10 height 10
click at [394, 176] on span "Yoga" at bounding box center [405, 175] width 98 height 12
click at [457, 176] on button "Yoga" at bounding box center [462, 174] width 10 height 10
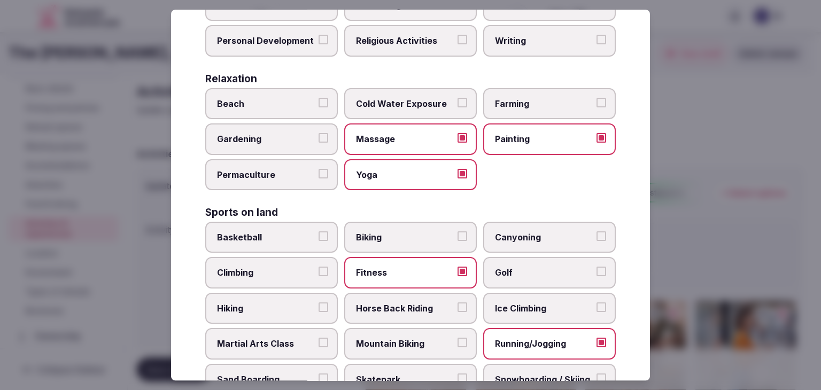
click at [289, 99] on span "Beach" at bounding box center [266, 104] width 98 height 12
click at [318, 99] on button "Beach" at bounding box center [323, 103] width 10 height 10
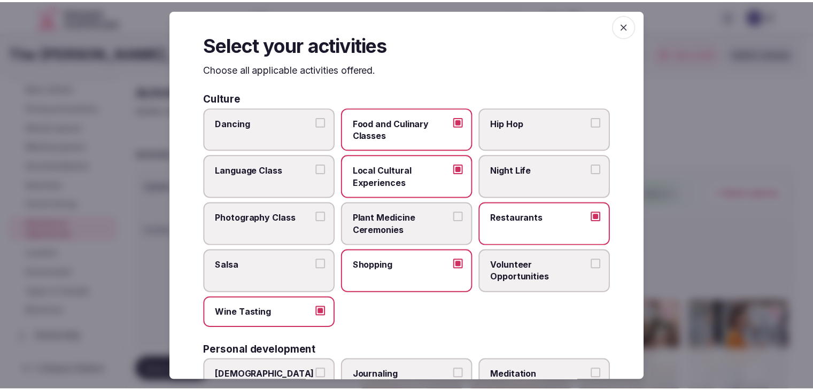
scroll to position [0, 0]
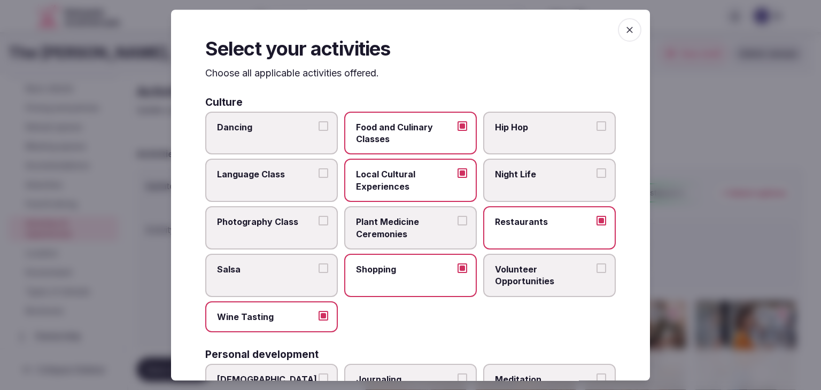
click at [637, 31] on div "Select your activities Choose all applicable activities offered. Culture Dancin…" at bounding box center [410, 195] width 479 height 371
click at [624, 30] on icon "button" at bounding box center [629, 30] width 11 height 11
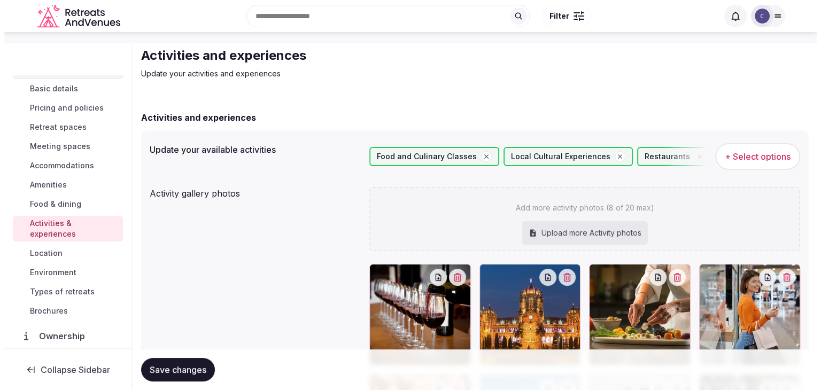
scroll to position [53, 0]
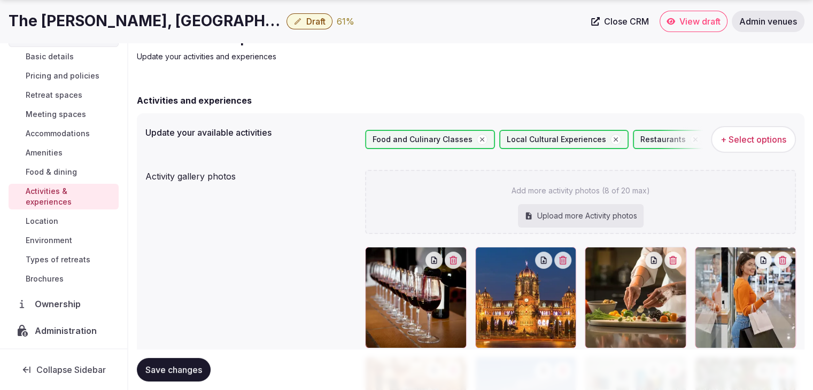
click at [767, 139] on span "+ Select options" at bounding box center [753, 140] width 66 height 12
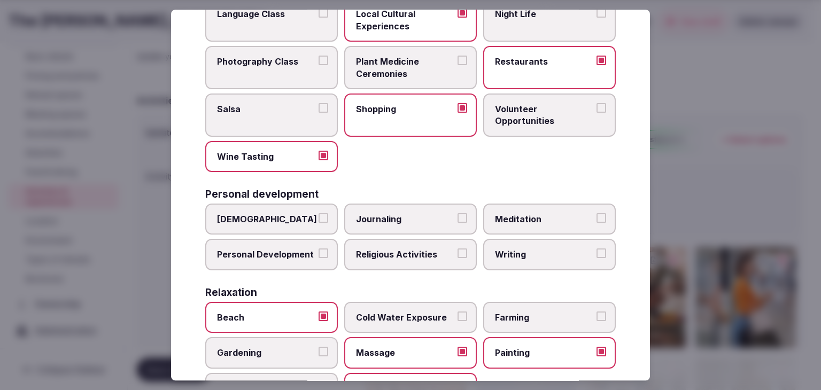
scroll to position [321, 0]
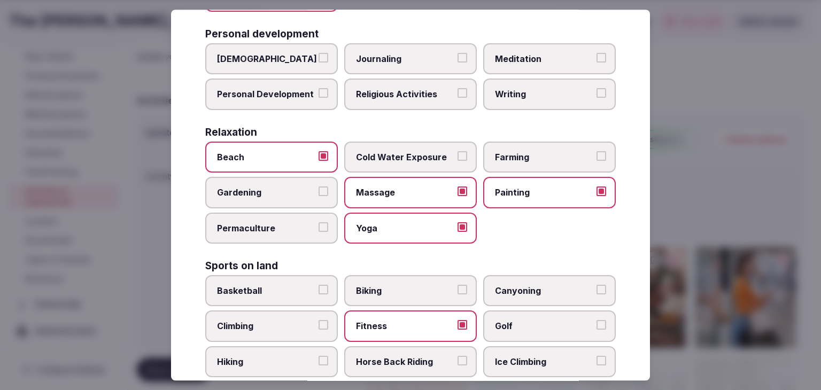
click at [276, 163] on label "Beach" at bounding box center [271, 157] width 133 height 31
click at [318, 161] on button "Beach" at bounding box center [323, 156] width 10 height 10
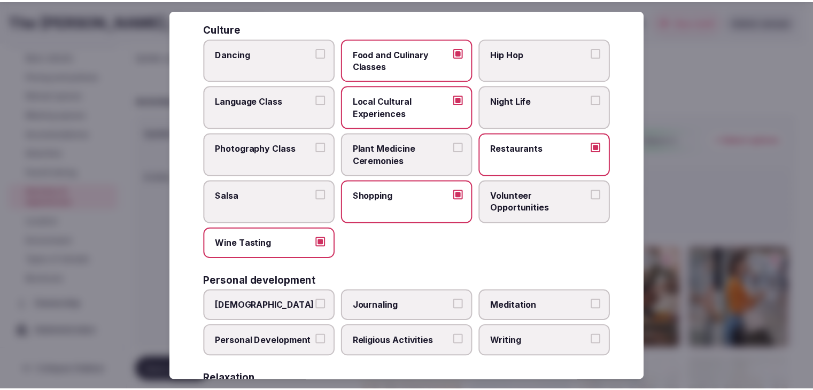
scroll to position [0, 0]
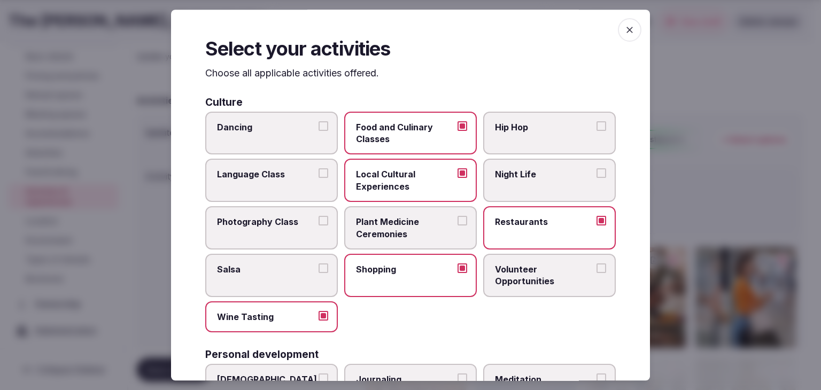
click at [627, 27] on span "button" at bounding box center [630, 30] width 24 height 24
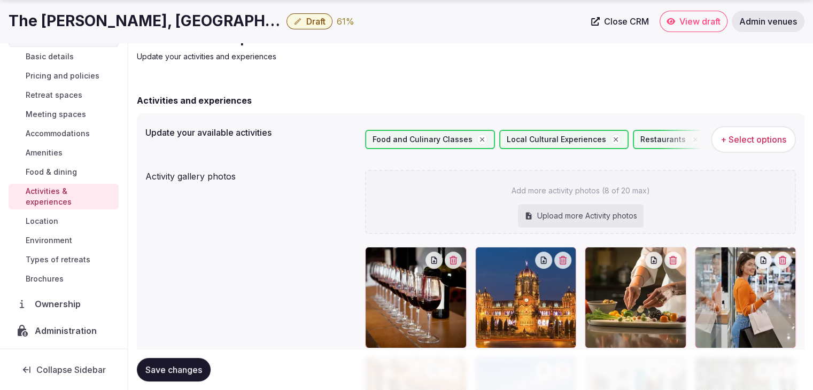
click at [193, 364] on span "Save changes" at bounding box center [173, 369] width 57 height 11
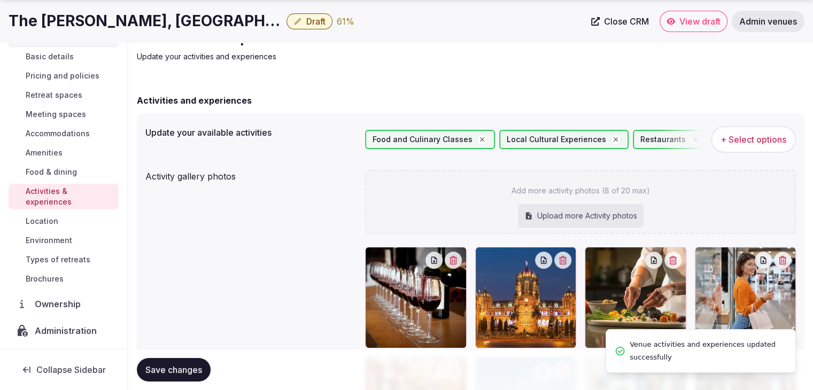
click at [193, 369] on span "Save changes" at bounding box center [173, 369] width 57 height 11
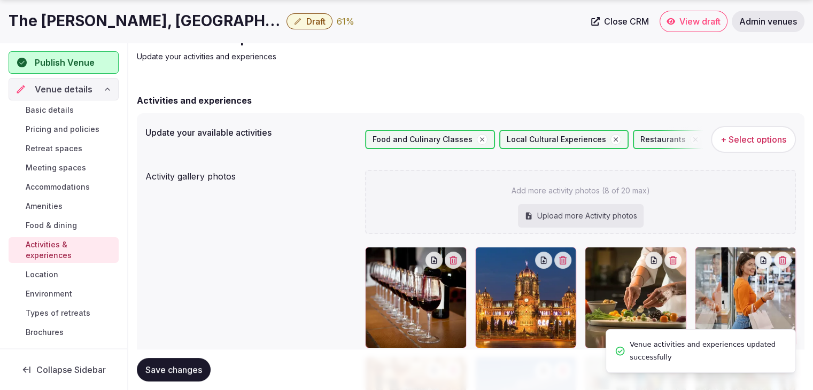
click at [53, 112] on span "Basic details" at bounding box center [50, 110] width 48 height 11
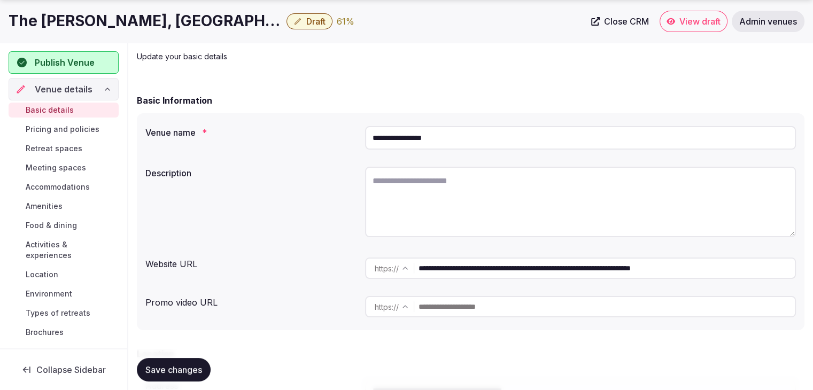
click at [443, 217] on textarea at bounding box center [580, 202] width 431 height 71
paste textarea "**********"
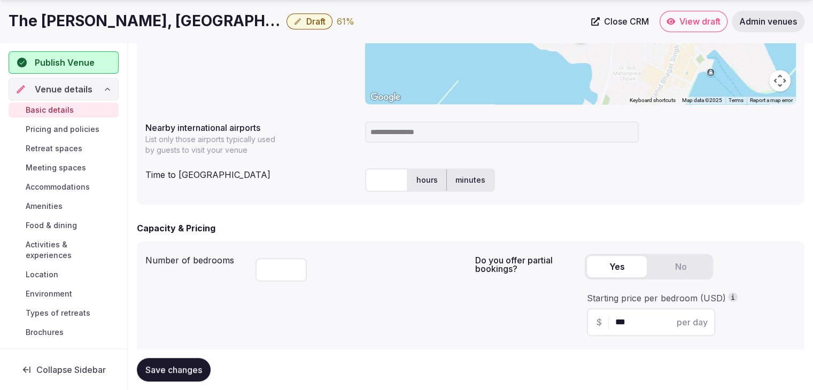
scroll to position [534, 0]
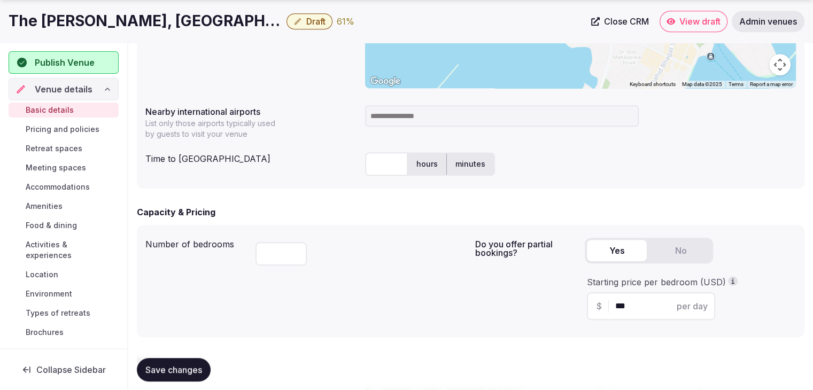
type textarea "**********"
click at [115, 26] on h1 "The [PERSON_NAME], [GEOGRAPHIC_DATA]" at bounding box center [146, 21] width 274 height 21
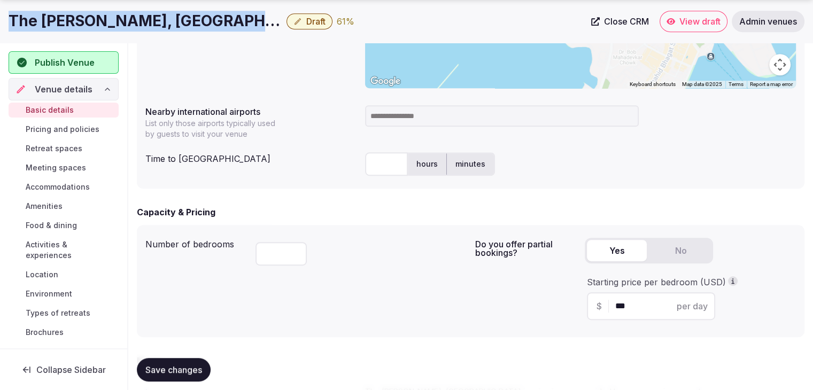
click at [115, 26] on h1 "The [PERSON_NAME], [GEOGRAPHIC_DATA]" at bounding box center [146, 21] width 274 height 21
copy div "The [PERSON_NAME], [GEOGRAPHIC_DATA]"
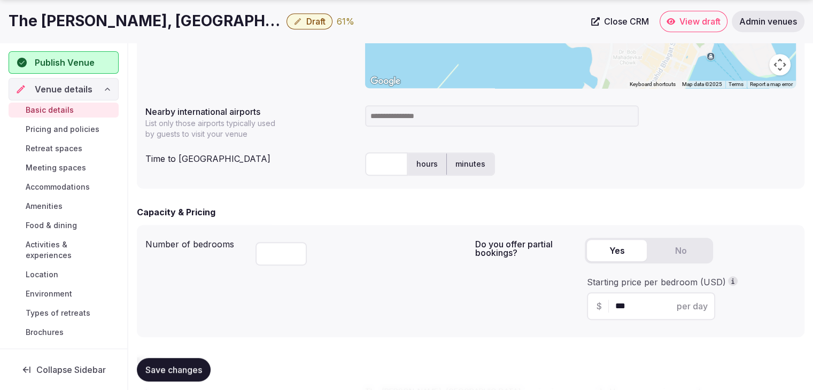
click at [410, 112] on input at bounding box center [502, 115] width 274 height 21
click at [416, 105] on input "*****" at bounding box center [502, 115] width 274 height 21
click at [417, 108] on input "*****" at bounding box center [502, 115] width 274 height 21
click at [417, 118] on input "*****" at bounding box center [502, 115] width 274 height 21
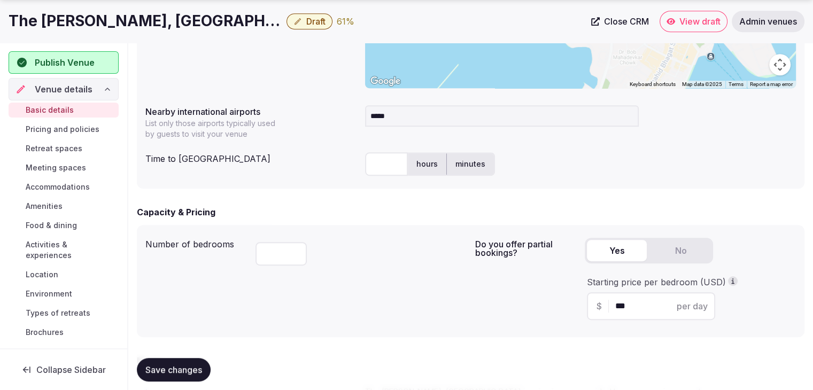
click at [417, 118] on input "*****" at bounding box center [502, 115] width 274 height 21
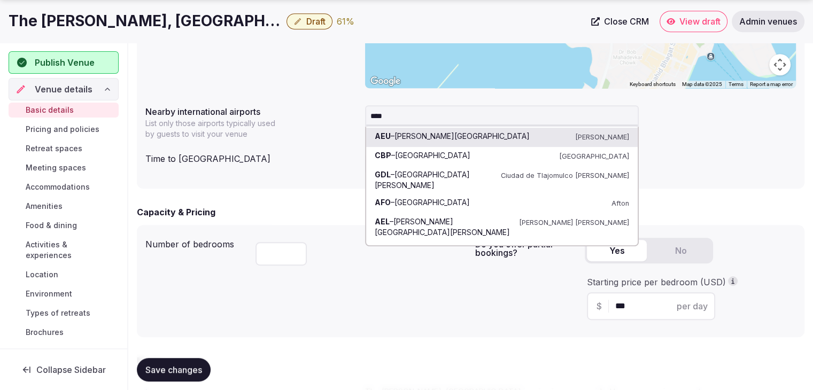
type input "*****"
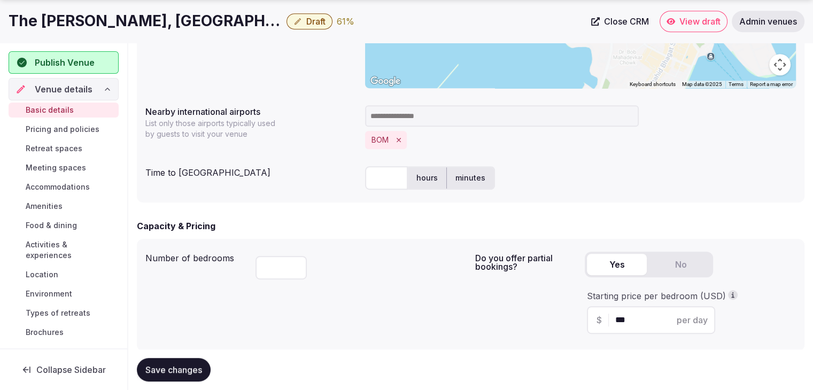
click at [385, 183] on input "text" at bounding box center [386, 178] width 43 height 24
type input "**"
click at [357, 236] on div "Capacity & Pricing Number of bedrooms *** Do you offer partial bookings? Yes No…" at bounding box center [470, 285] width 667 height 131
click at [189, 372] on span "Save changes" at bounding box center [173, 369] width 57 height 11
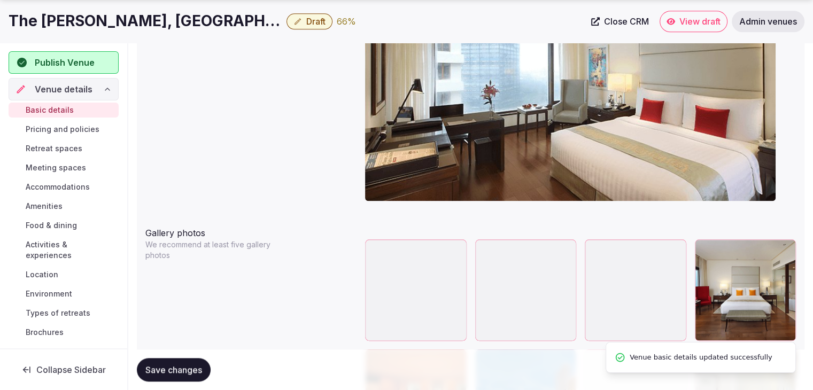
scroll to position [1176, 0]
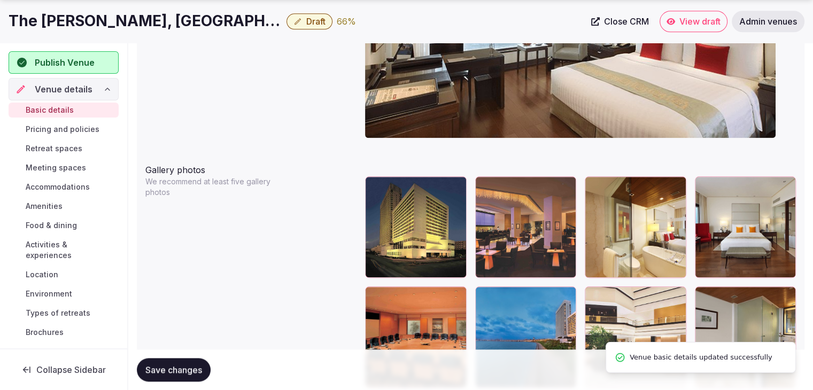
click at [457, 189] on icon "button" at bounding box center [456, 187] width 9 height 9
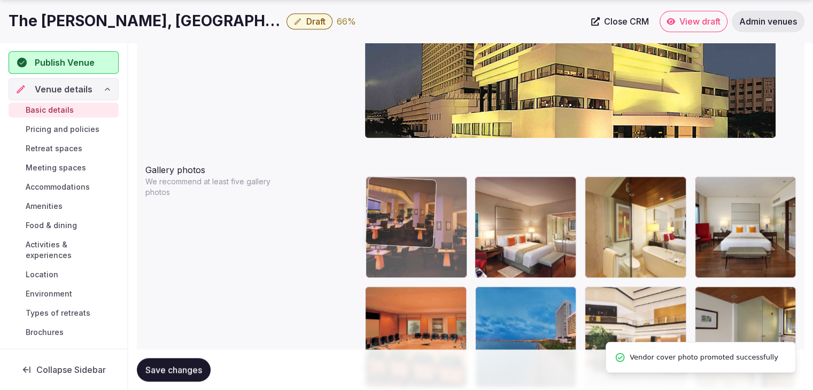
drag, startPoint x: 486, startPoint y: 186, endPoint x: 409, endPoint y: 184, distance: 77.0
click at [409, 184] on body "**********" at bounding box center [406, 29] width 813 height 2411
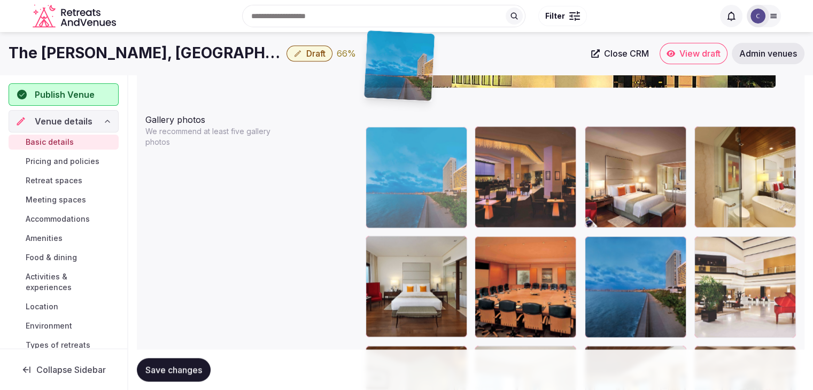
scroll to position [1218, 0]
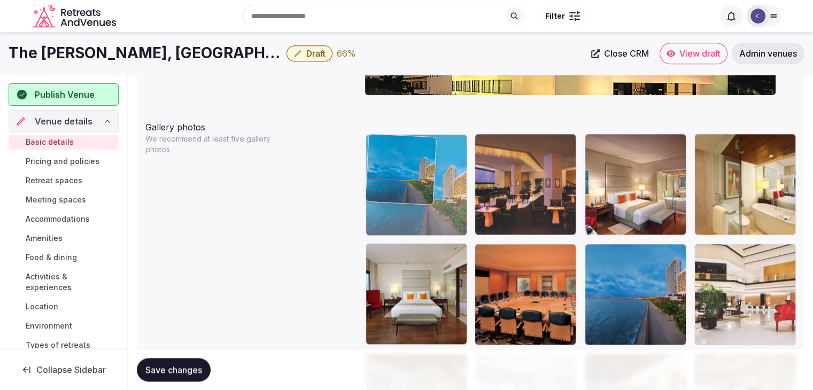
drag, startPoint x: 705, startPoint y: 254, endPoint x: 377, endPoint y: 158, distance: 341.4
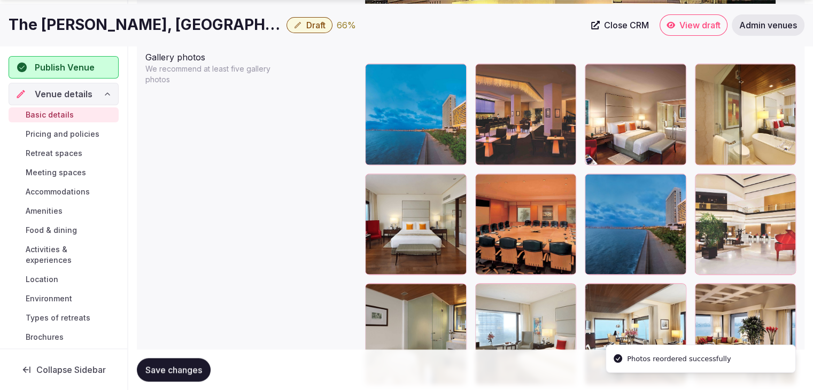
scroll to position [1325, 0]
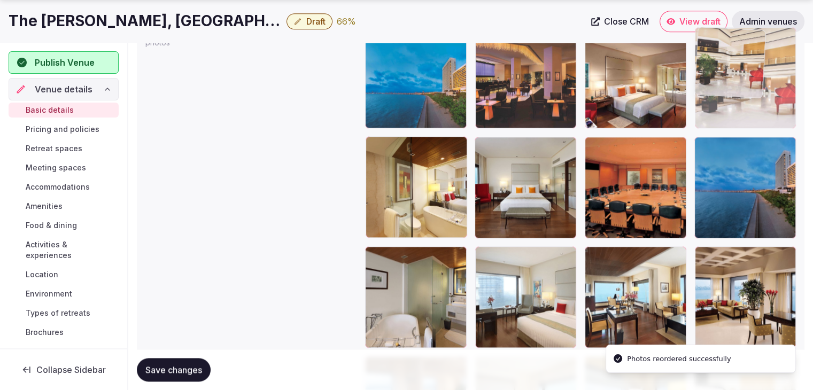
drag, startPoint x: 705, startPoint y: 111, endPoint x: 701, endPoint y: 106, distance: 6.4
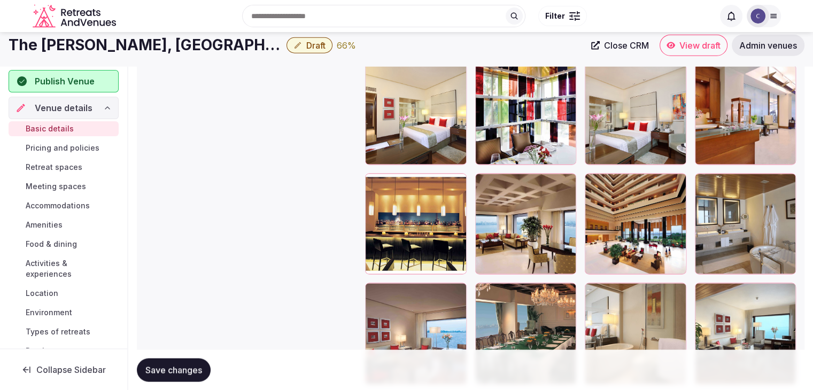
scroll to position [1860, 0]
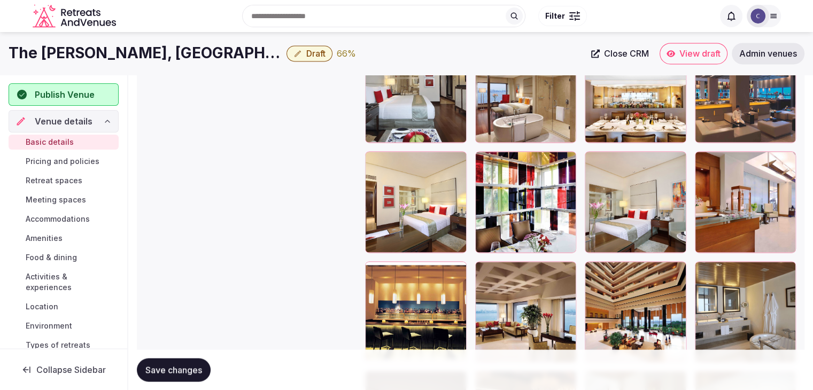
click at [594, 269] on icon at bounding box center [593, 269] width 13 height 13
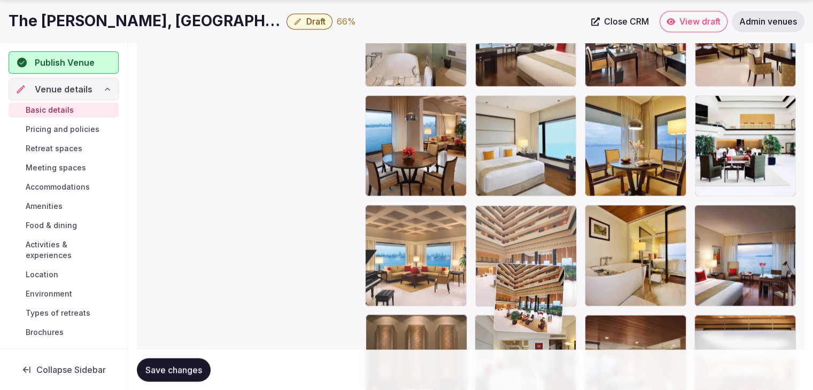
scroll to position [1587, 0]
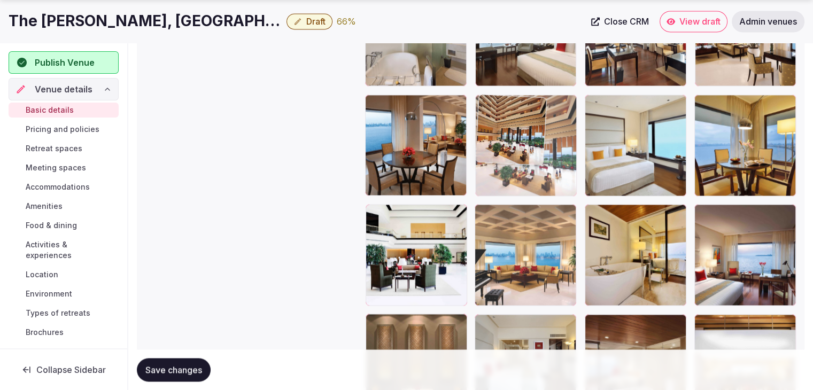
drag, startPoint x: 594, startPoint y: 269, endPoint x: 482, endPoint y: 145, distance: 166.9
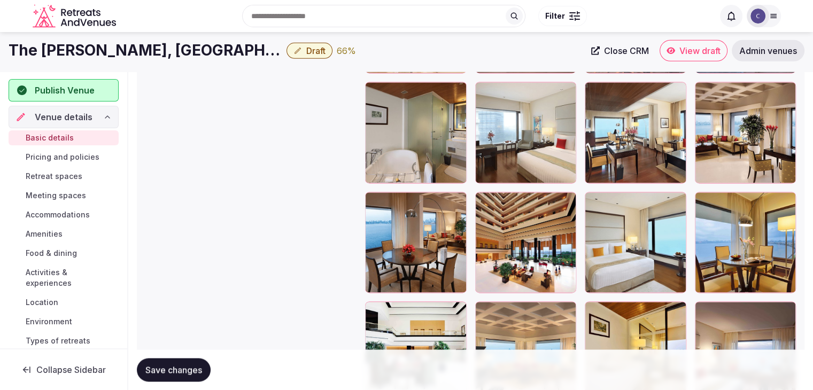
scroll to position [1427, 0]
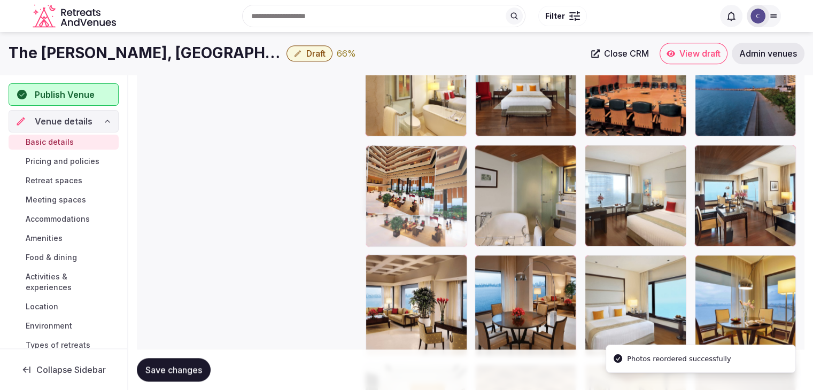
drag, startPoint x: 429, startPoint y: 192, endPoint x: 401, endPoint y: 150, distance: 50.8
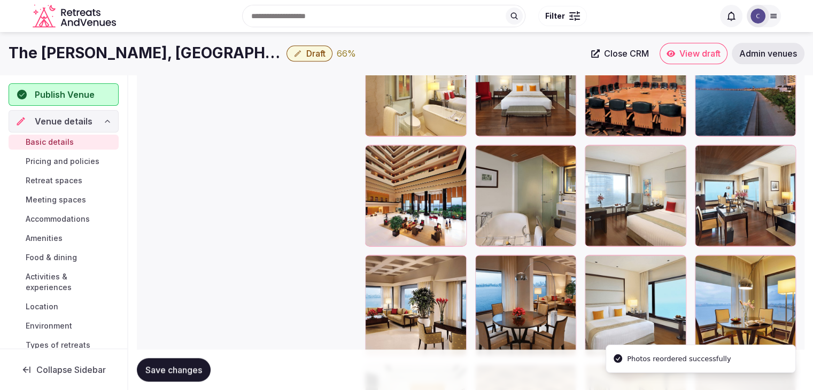
scroll to position [1266, 0]
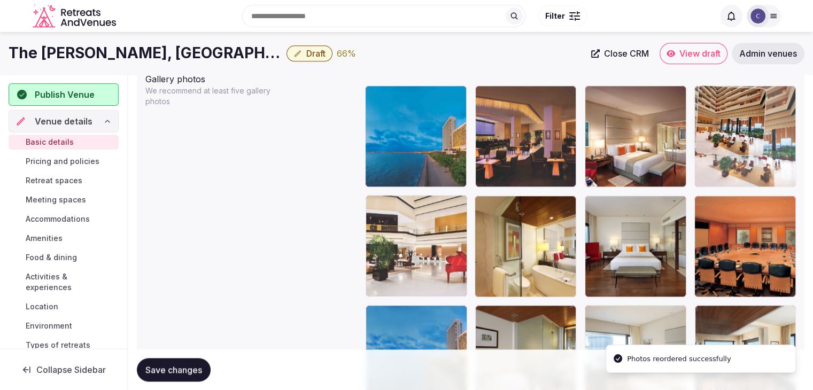
drag, startPoint x: 391, startPoint y: 204, endPoint x: 736, endPoint y: 119, distance: 355.0
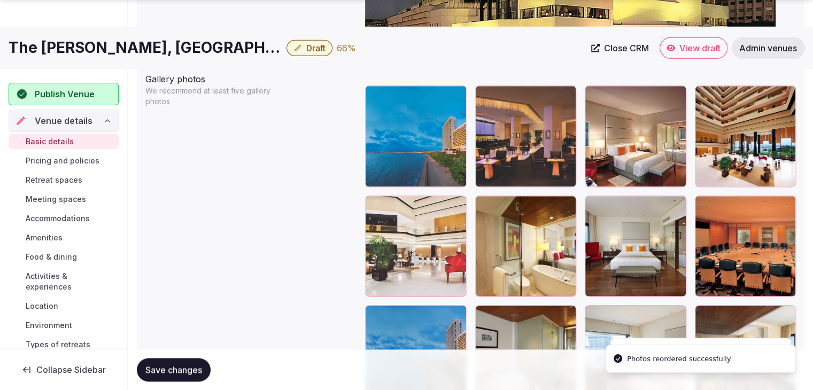
scroll to position [1373, 0]
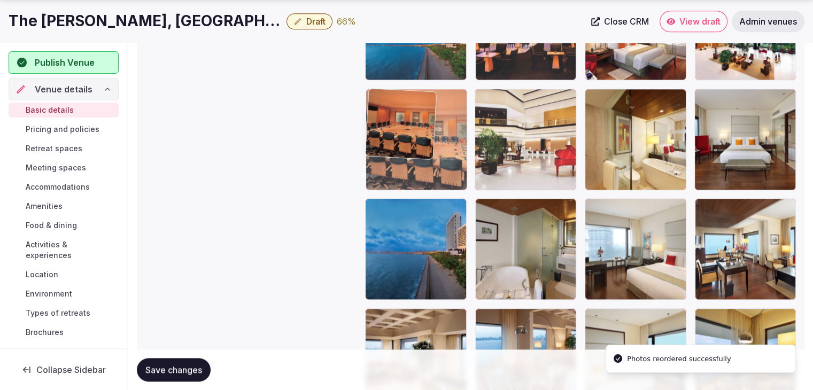
drag, startPoint x: 718, startPoint y: 97, endPoint x: 447, endPoint y: 151, distance: 276.2
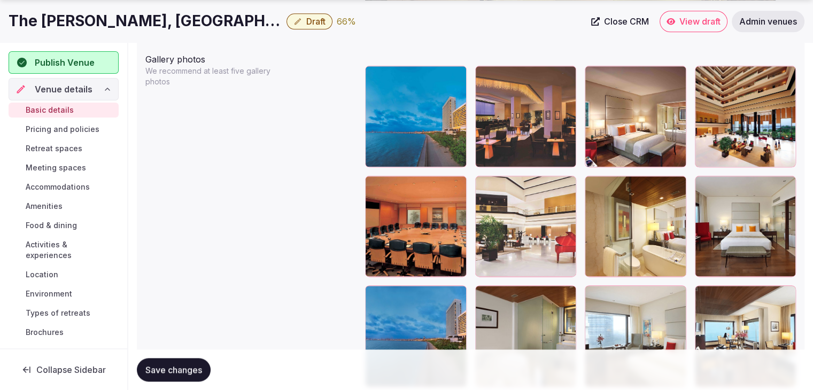
scroll to position [1326, 0]
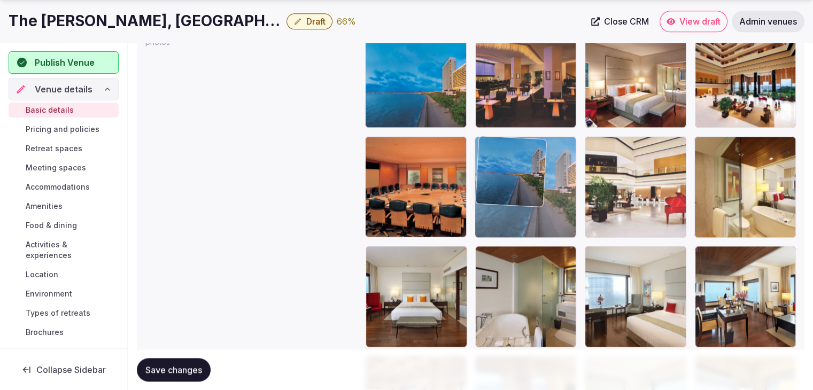
drag, startPoint x: 375, startPoint y: 253, endPoint x: 498, endPoint y: 189, distance: 138.6
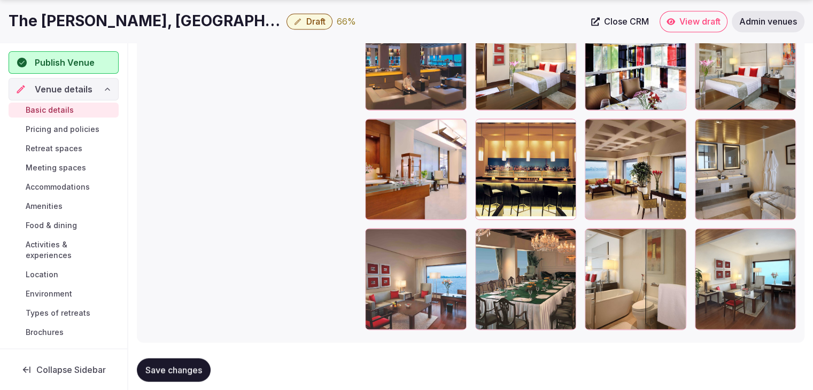
scroll to position [2020, 0]
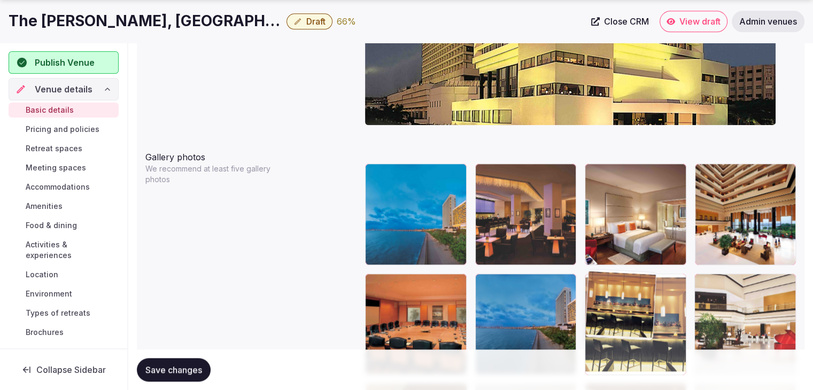
drag, startPoint x: 483, startPoint y: 108, endPoint x: 616, endPoint y: 289, distance: 224.0
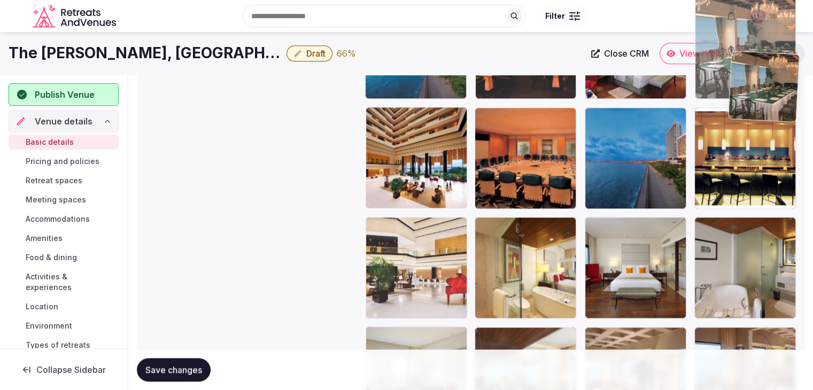
scroll to position [1352, 0]
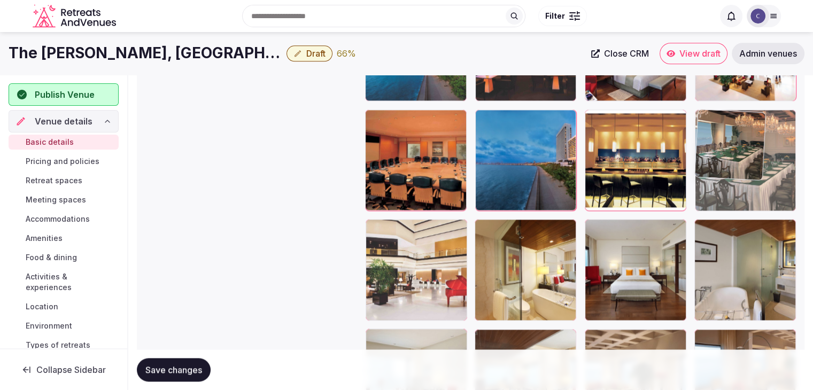
drag, startPoint x: 478, startPoint y: 220, endPoint x: 727, endPoint y: 114, distance: 270.6
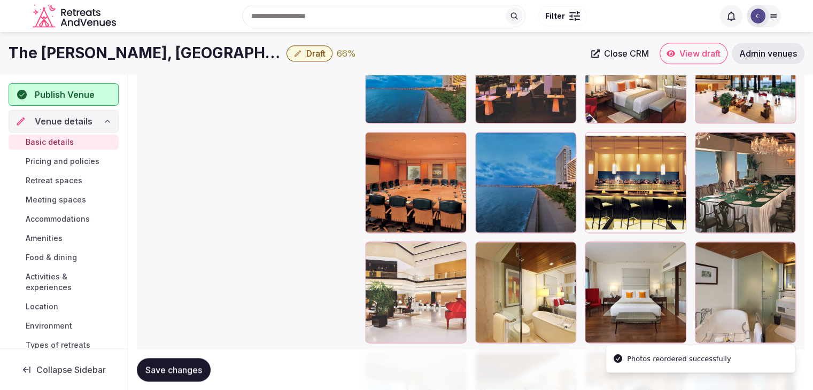
scroll to position [1299, 0]
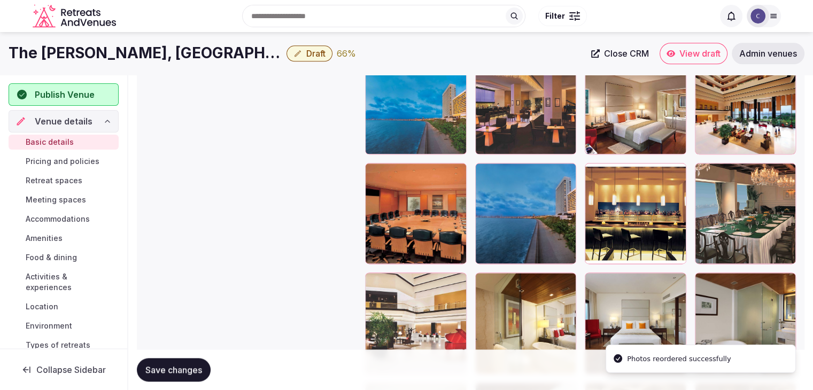
click at [193, 376] on button "Save changes" at bounding box center [174, 370] width 74 height 24
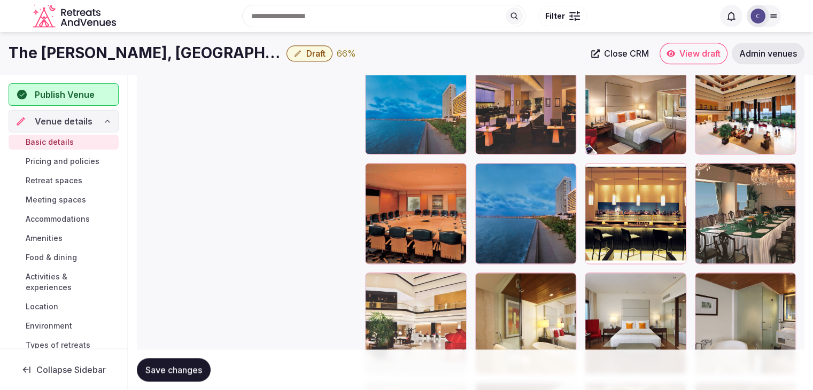
click at [66, 159] on span "Pricing and policies" at bounding box center [63, 161] width 74 height 11
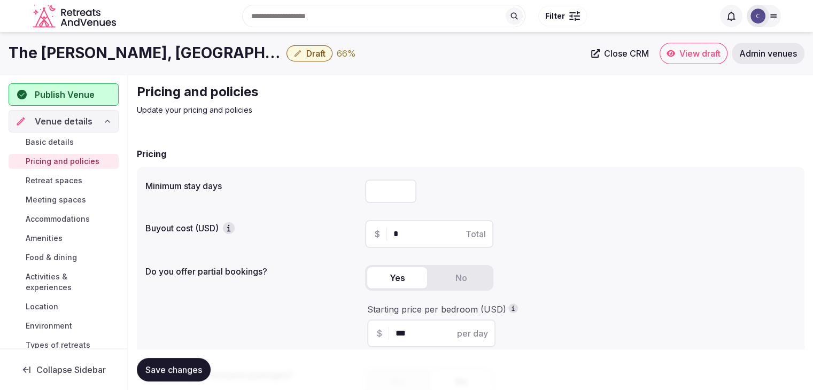
click at [376, 200] on input "number" at bounding box center [390, 192] width 51 height 24
type input "*"
click at [180, 366] on span "Save changes" at bounding box center [173, 369] width 57 height 11
click at [65, 181] on span "Retreat spaces" at bounding box center [54, 180] width 57 height 11
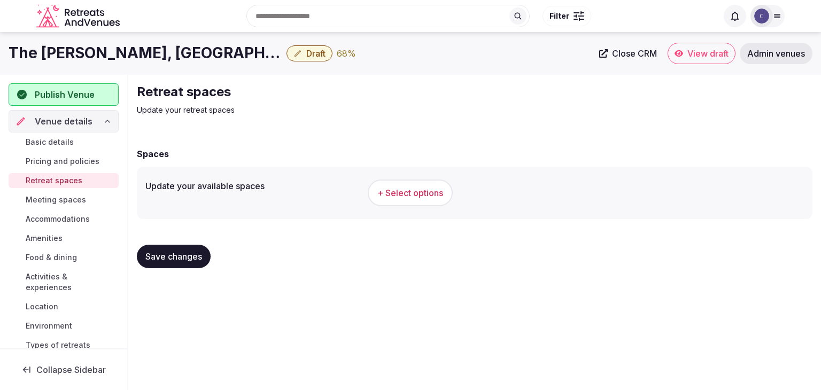
click at [407, 200] on button "+ Select options" at bounding box center [410, 193] width 85 height 27
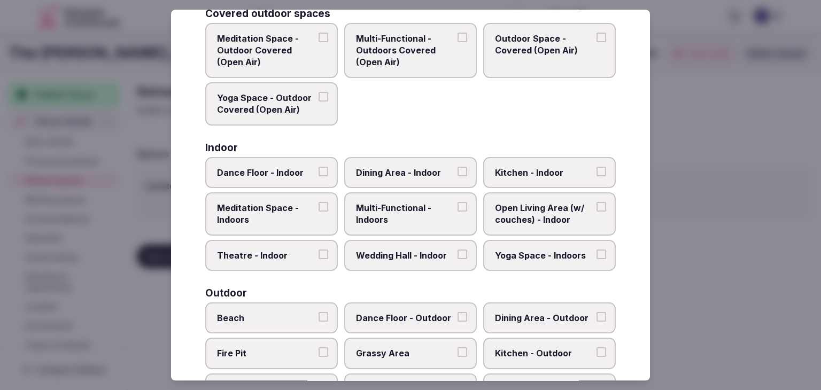
scroll to position [483, 0]
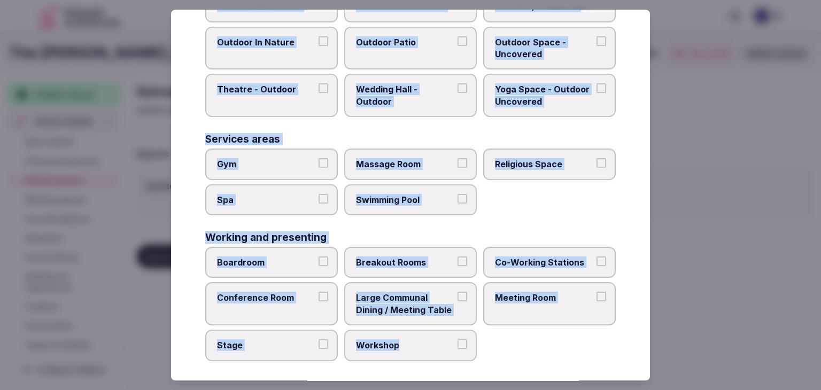
drag, startPoint x: 195, startPoint y: 71, endPoint x: 494, endPoint y: 353, distance: 411.3
click at [494, 353] on div "Select your retreat spaces Choose all applicable retreat spaces offered. Covere…" at bounding box center [410, 195] width 479 height 371
copy div "Choose all applicable retreat spaces offered. Covered outdoor spaces Meditation…"
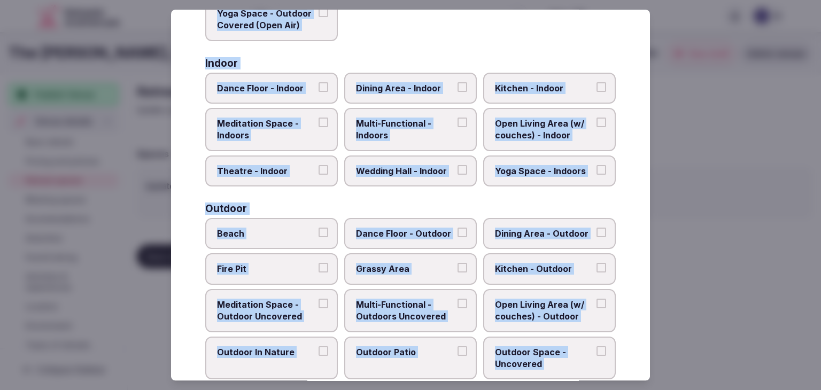
scroll to position [162, 0]
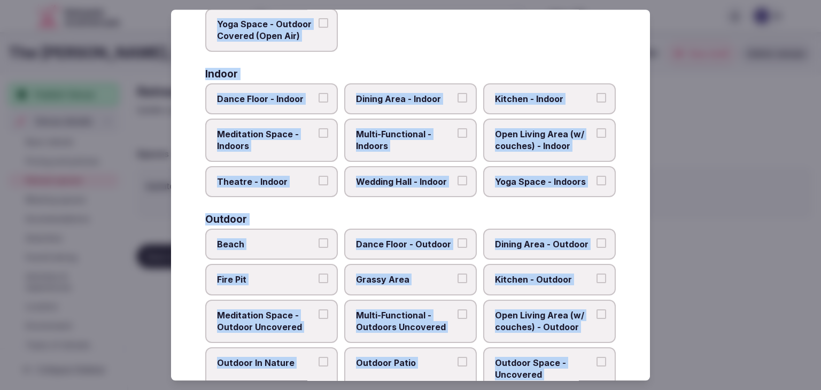
click at [415, 136] on span "Multi-Functional - Indoors" at bounding box center [405, 140] width 98 height 24
click at [457, 136] on button "Multi-Functional - Indoors" at bounding box center [462, 133] width 10 height 10
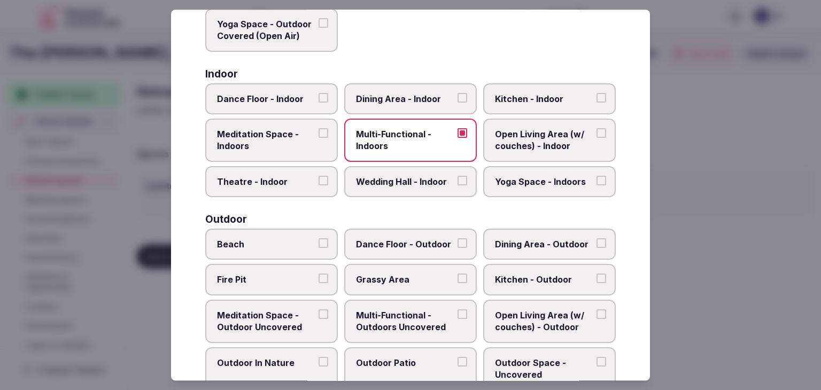
click at [408, 191] on label "Wedding Hall - Indoor" at bounding box center [410, 181] width 133 height 31
click at [457, 185] on button "Wedding Hall - Indoor" at bounding box center [462, 181] width 10 height 10
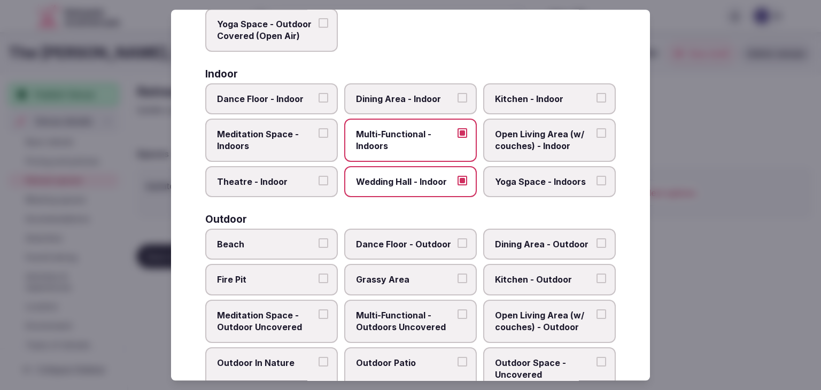
drag, startPoint x: 419, startPoint y: 97, endPoint x: 453, endPoint y: 136, distance: 51.9
click at [418, 97] on span "Dining Area - Indoor" at bounding box center [405, 99] width 98 height 12
click at [457, 97] on button "Dining Area - Indoor" at bounding box center [462, 98] width 10 height 10
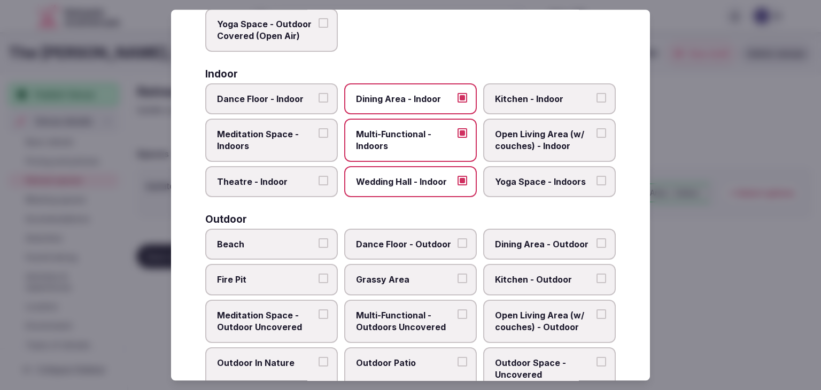
drag, startPoint x: 530, startPoint y: 176, endPoint x: 584, endPoint y: 4, distance: 180.2
click at [531, 176] on span "Yoga Space - Indoors" at bounding box center [544, 182] width 98 height 12
click at [284, 180] on span "Theatre - Indoor" at bounding box center [266, 182] width 98 height 12
click at [318, 180] on button "Theatre - Indoor" at bounding box center [323, 181] width 10 height 10
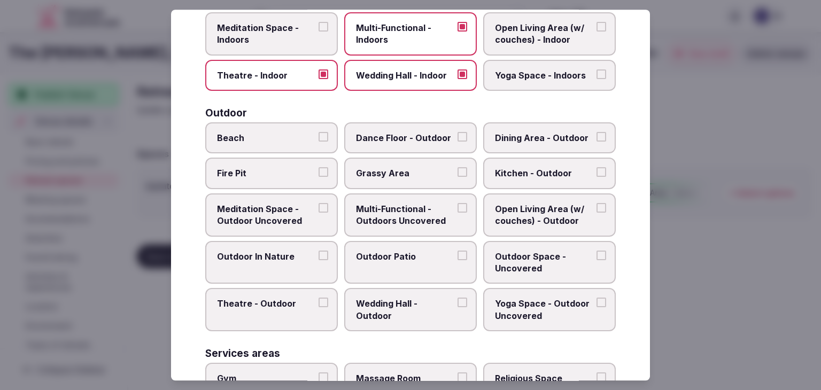
scroll to position [269, 0]
click at [523, 72] on span "Yoga Space - Indoors" at bounding box center [544, 75] width 98 height 12
click at [596, 72] on button "Yoga Space - Indoors" at bounding box center [601, 74] width 10 height 10
click at [426, 210] on span "Multi-Functional - Outdoors Uncovered" at bounding box center [405, 215] width 98 height 24
click at [457, 210] on button "Multi-Functional - Outdoors Uncovered" at bounding box center [462, 208] width 10 height 10
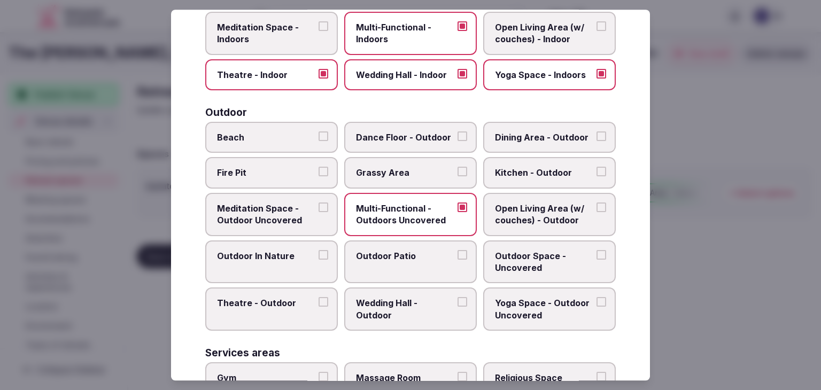
click at [412, 250] on span "Outdoor Patio" at bounding box center [405, 256] width 98 height 12
click at [457, 250] on button "Outdoor Patio" at bounding box center [462, 255] width 10 height 10
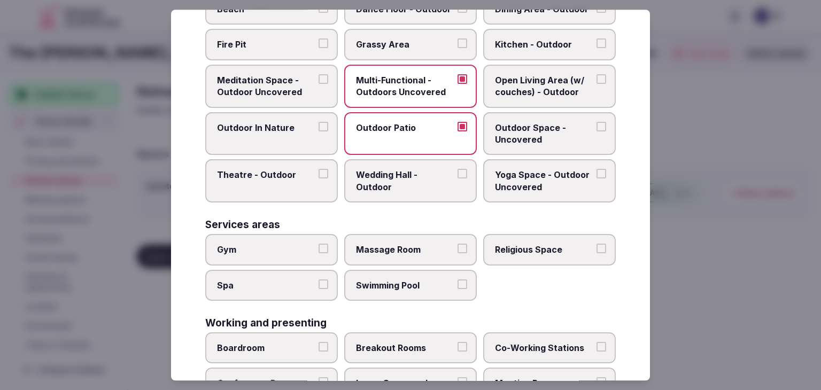
scroll to position [430, 0]
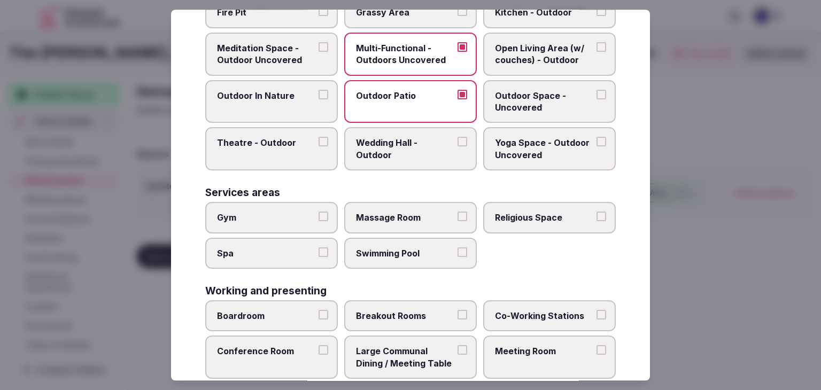
click at [281, 251] on span "Spa" at bounding box center [266, 253] width 98 height 12
click at [318, 251] on button "Spa" at bounding box center [323, 252] width 10 height 10
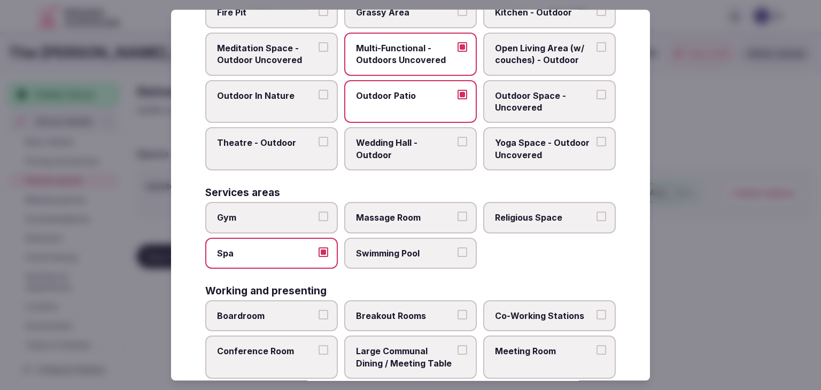
click at [404, 251] on span "Swimming Pool" at bounding box center [405, 253] width 98 height 12
click at [457, 251] on button "Swimming Pool" at bounding box center [462, 252] width 10 height 10
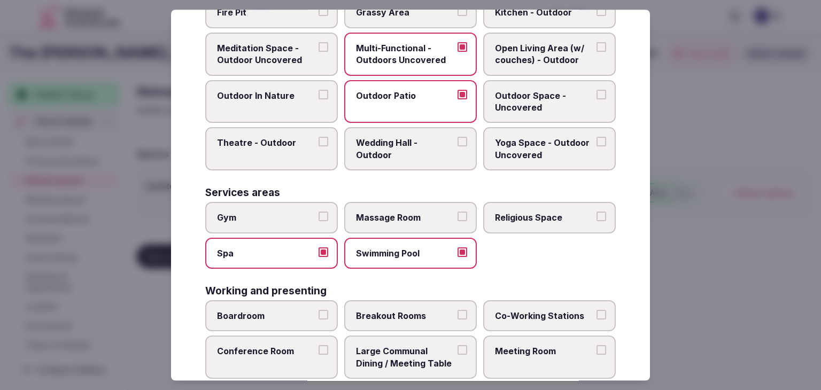
click at [273, 247] on span "Spa" at bounding box center [266, 253] width 98 height 12
click at [318, 247] on button "Spa" at bounding box center [323, 252] width 10 height 10
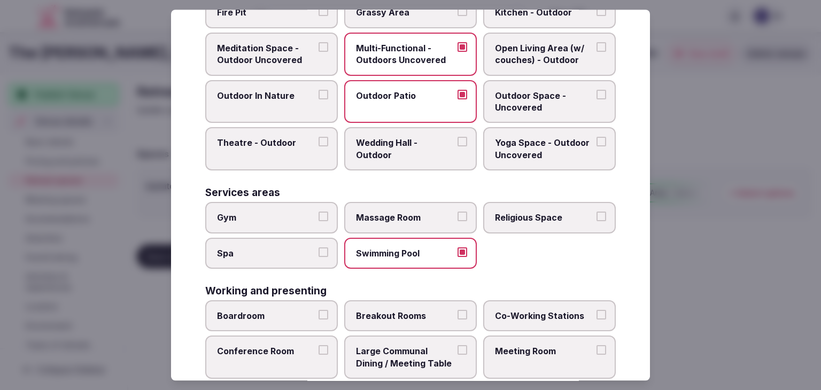
click at [282, 212] on span "Gym" at bounding box center [266, 218] width 98 height 12
click at [318, 212] on button "Gym" at bounding box center [323, 217] width 10 height 10
click at [275, 247] on span "Spa" at bounding box center [266, 253] width 98 height 12
click at [318, 247] on button "Spa" at bounding box center [323, 252] width 10 height 10
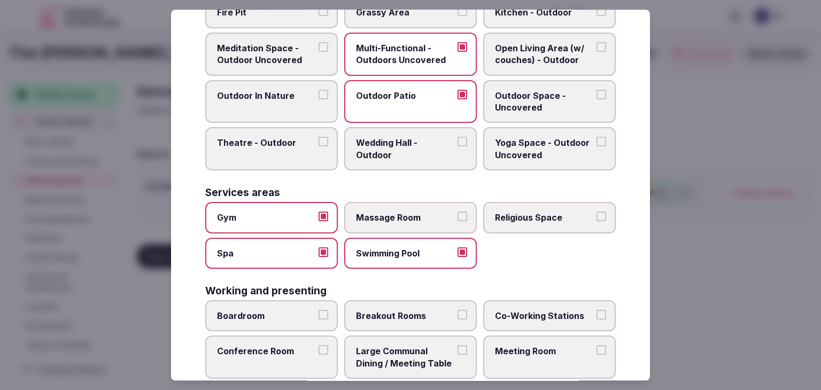
click at [393, 212] on span "Massage Room" at bounding box center [405, 218] width 98 height 12
click at [457, 212] on button "Massage Room" at bounding box center [462, 217] width 10 height 10
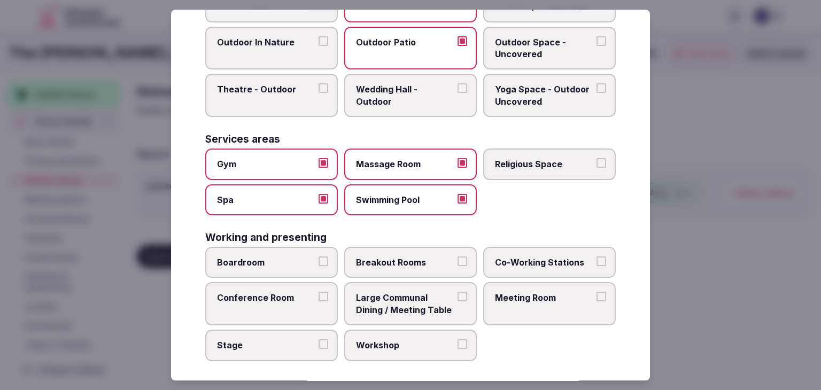
drag, startPoint x: 254, startPoint y: 263, endPoint x: 339, endPoint y: 254, distance: 85.4
click at [254, 263] on label "Boardroom" at bounding box center [271, 262] width 133 height 31
click at [318, 263] on button "Boardroom" at bounding box center [323, 261] width 10 height 10
click at [384, 256] on span "Breakout Rooms" at bounding box center [405, 262] width 98 height 12
click at [457, 256] on button "Breakout Rooms" at bounding box center [462, 261] width 10 height 10
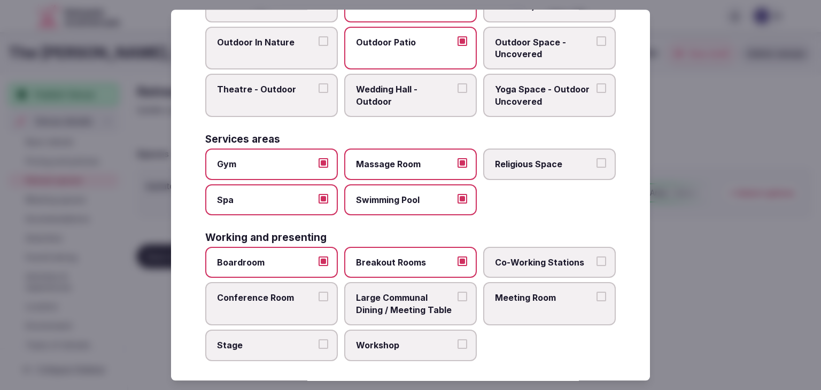
drag, startPoint x: 265, startPoint y: 298, endPoint x: 271, endPoint y: 299, distance: 6.4
click at [266, 298] on label "Conference Room" at bounding box center [271, 304] width 133 height 43
click at [318, 298] on button "Conference Room" at bounding box center [323, 297] width 10 height 10
click at [376, 299] on span "Large Communal Dining / Meeting Table" at bounding box center [405, 304] width 98 height 24
click at [457, 299] on button "Large Communal Dining / Meeting Table" at bounding box center [462, 297] width 10 height 10
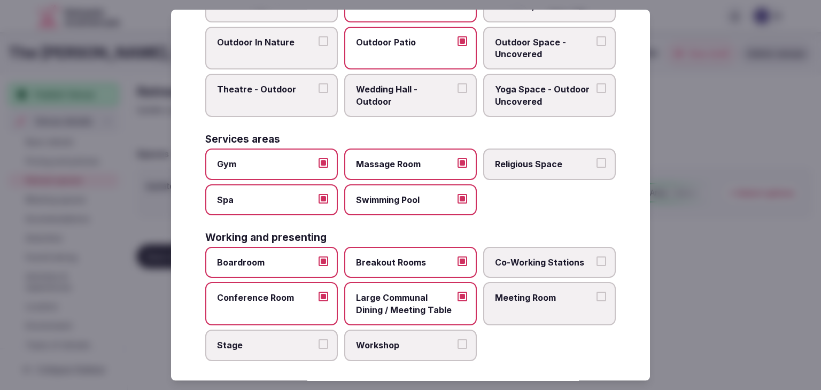
click at [508, 295] on span "Meeting Room" at bounding box center [544, 298] width 98 height 12
click at [596, 295] on button "Meeting Room" at bounding box center [601, 297] width 10 height 10
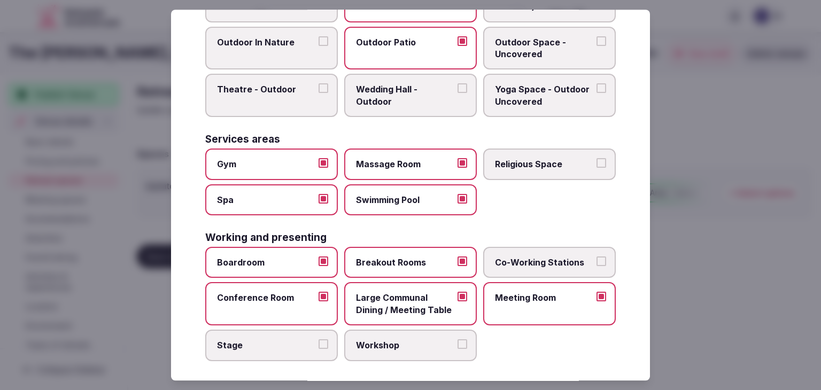
click at [277, 343] on span "Stage" at bounding box center [266, 345] width 98 height 12
click at [318, 343] on button "Stage" at bounding box center [323, 344] width 10 height 10
click at [375, 343] on span "Workshop" at bounding box center [405, 345] width 98 height 12
click at [457, 343] on button "Workshop" at bounding box center [462, 344] width 10 height 10
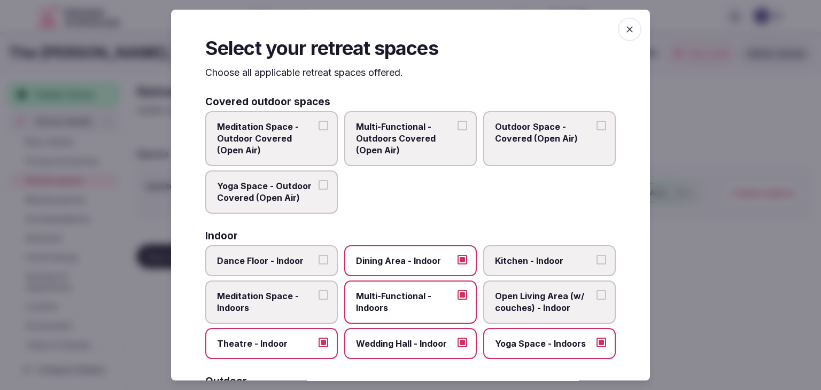
scroll to position [0, 0]
click at [634, 32] on div "Select your retreat spaces Choose all applicable retreat spaces offered. Covere…" at bounding box center [410, 195] width 479 height 371
click at [624, 25] on icon "button" at bounding box center [629, 30] width 11 height 11
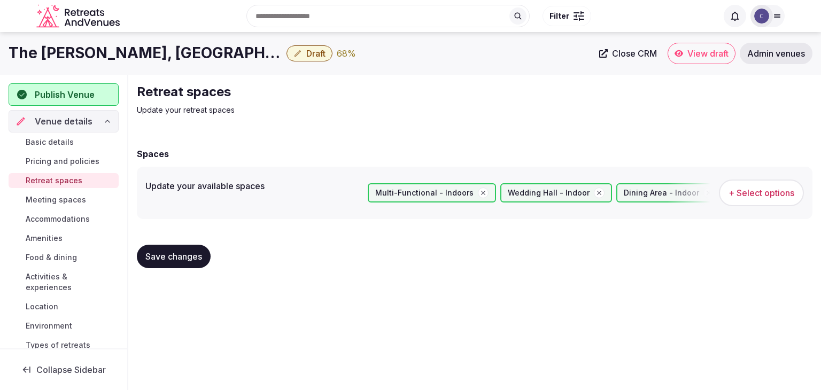
click at [185, 250] on button "Save changes" at bounding box center [174, 257] width 74 height 24
drag, startPoint x: 67, startPoint y: 196, endPoint x: 69, endPoint y: 201, distance: 6.5
click at [67, 196] on span "Meeting spaces" at bounding box center [56, 200] width 60 height 11
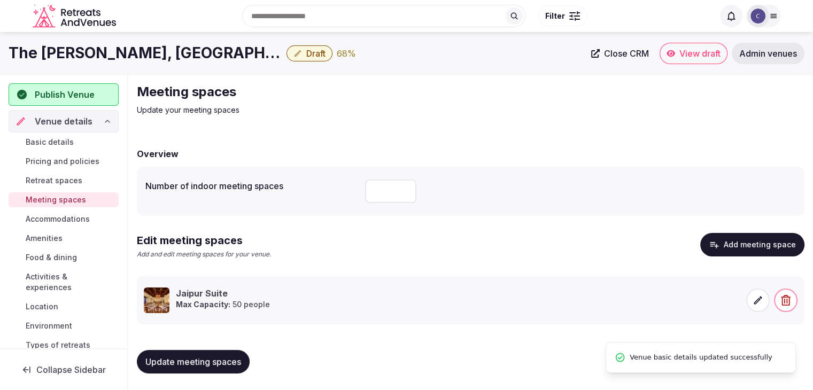
click at [73, 221] on span "Accommodations" at bounding box center [58, 219] width 64 height 11
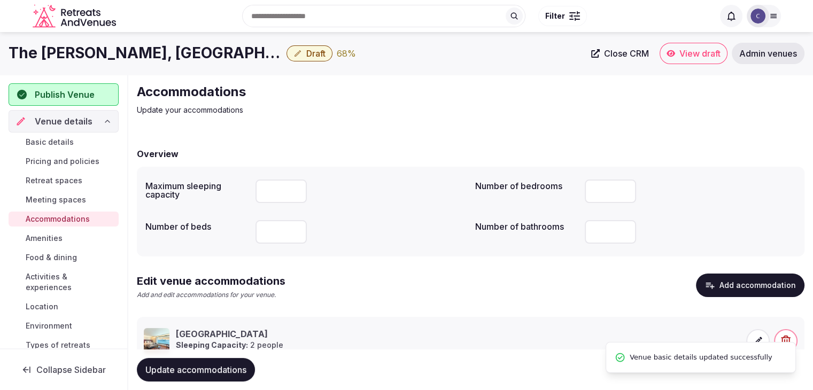
click at [60, 259] on span "Food & dining" at bounding box center [51, 257] width 51 height 11
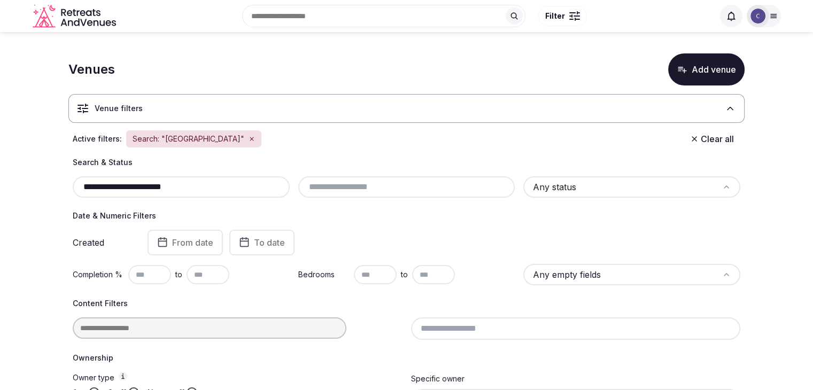
click at [216, 181] on input "**********" at bounding box center [181, 187] width 208 height 13
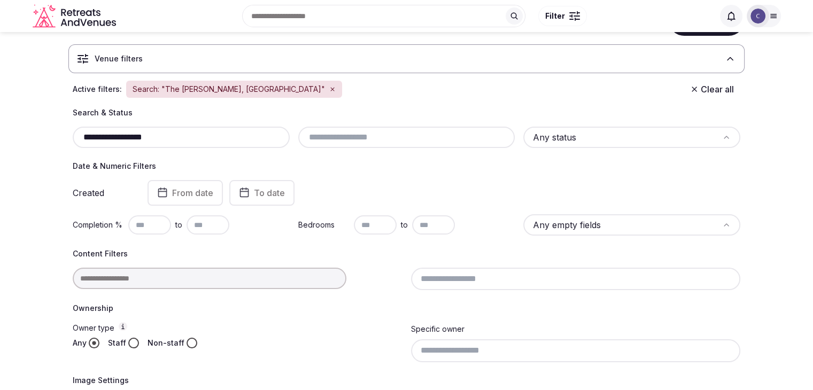
scroll to position [47, 0]
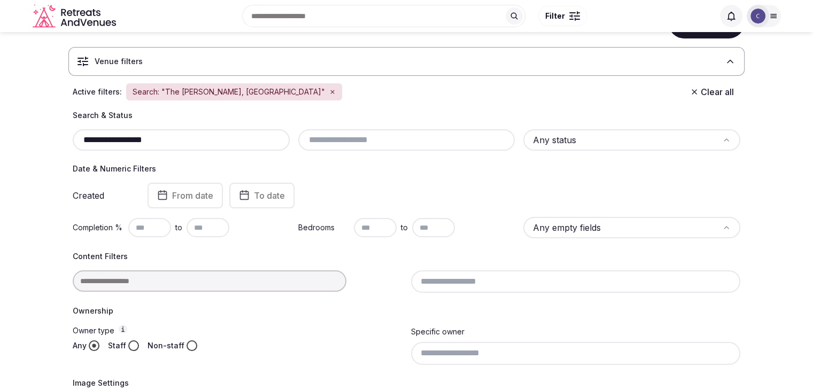
click at [130, 139] on input "**********" at bounding box center [181, 140] width 208 height 13
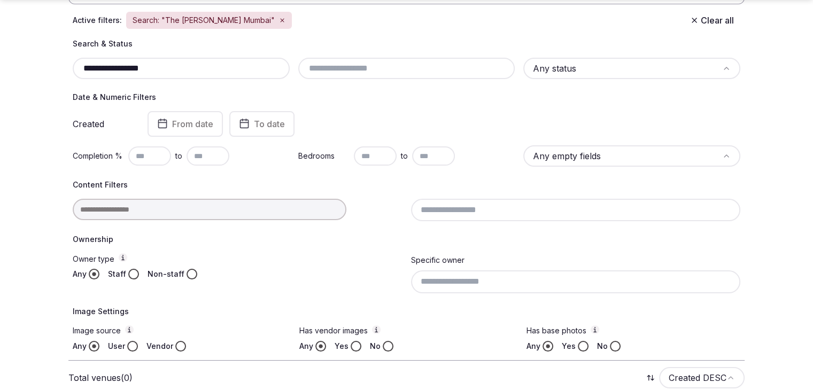
scroll to position [173, 0]
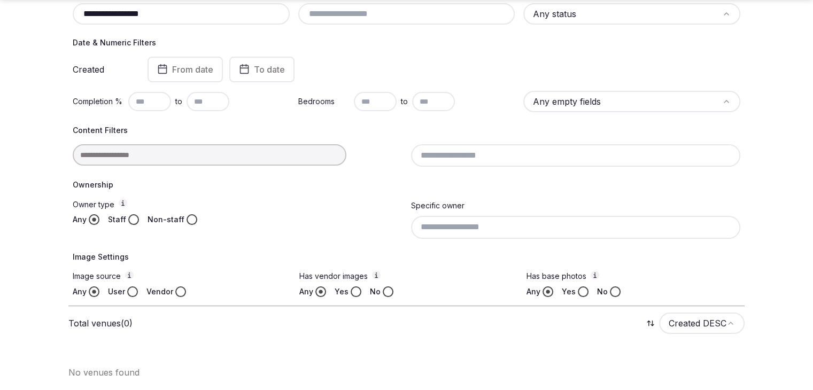
type input "**********"
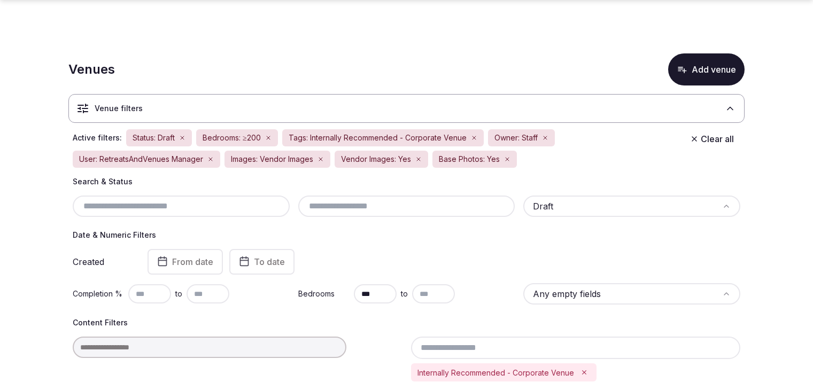
scroll to position [588, 0]
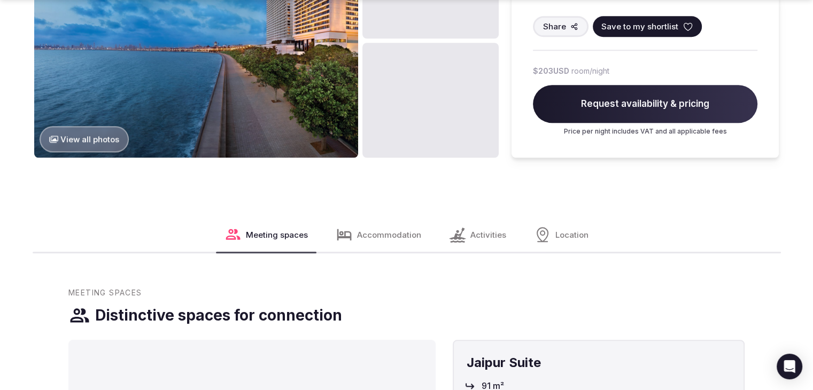
scroll to position [1122, 0]
